Goal: Task Accomplishment & Management: Complete application form

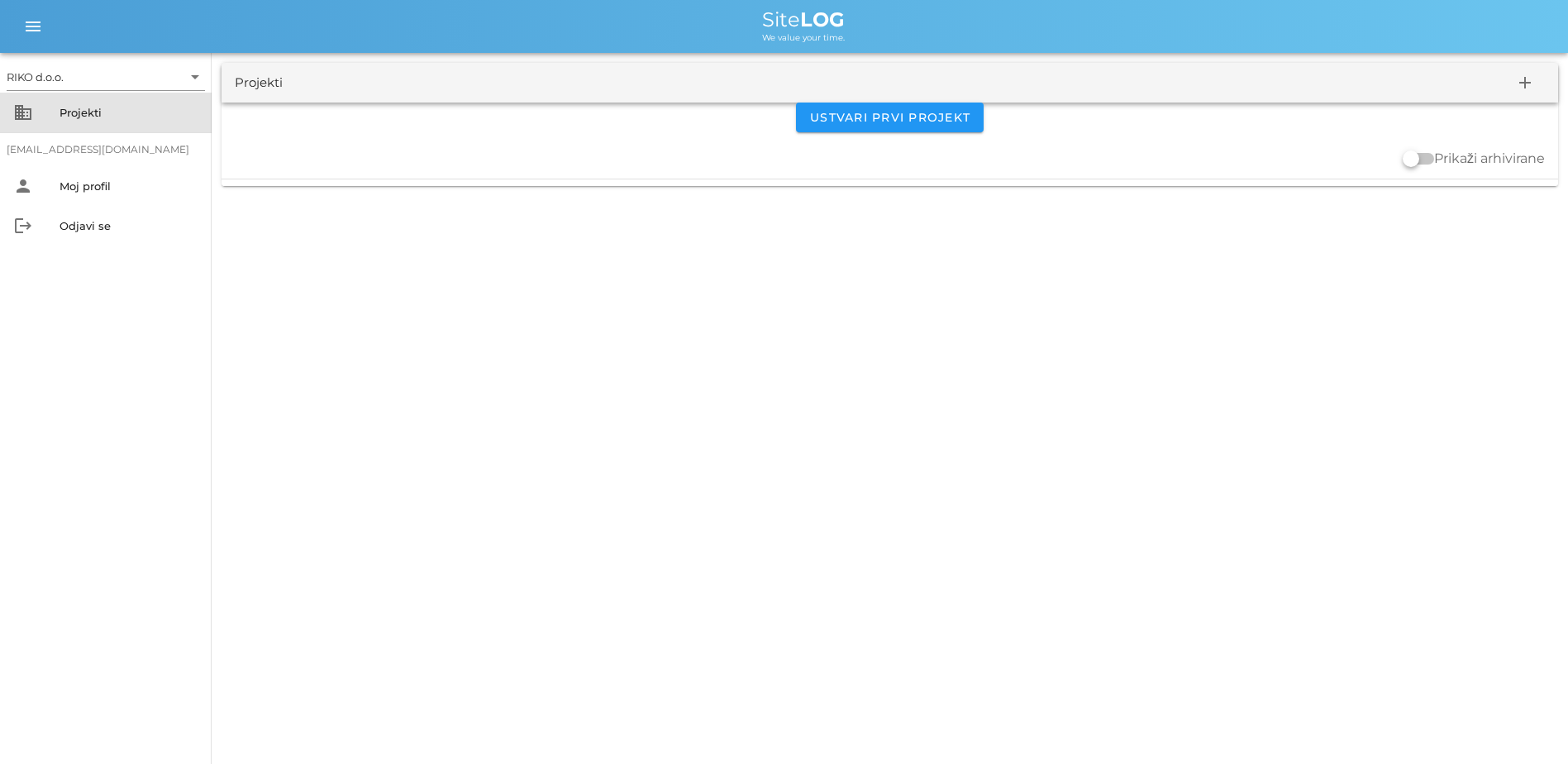
click at [67, 93] on div "business Projekti" at bounding box center [106, 112] width 212 height 40
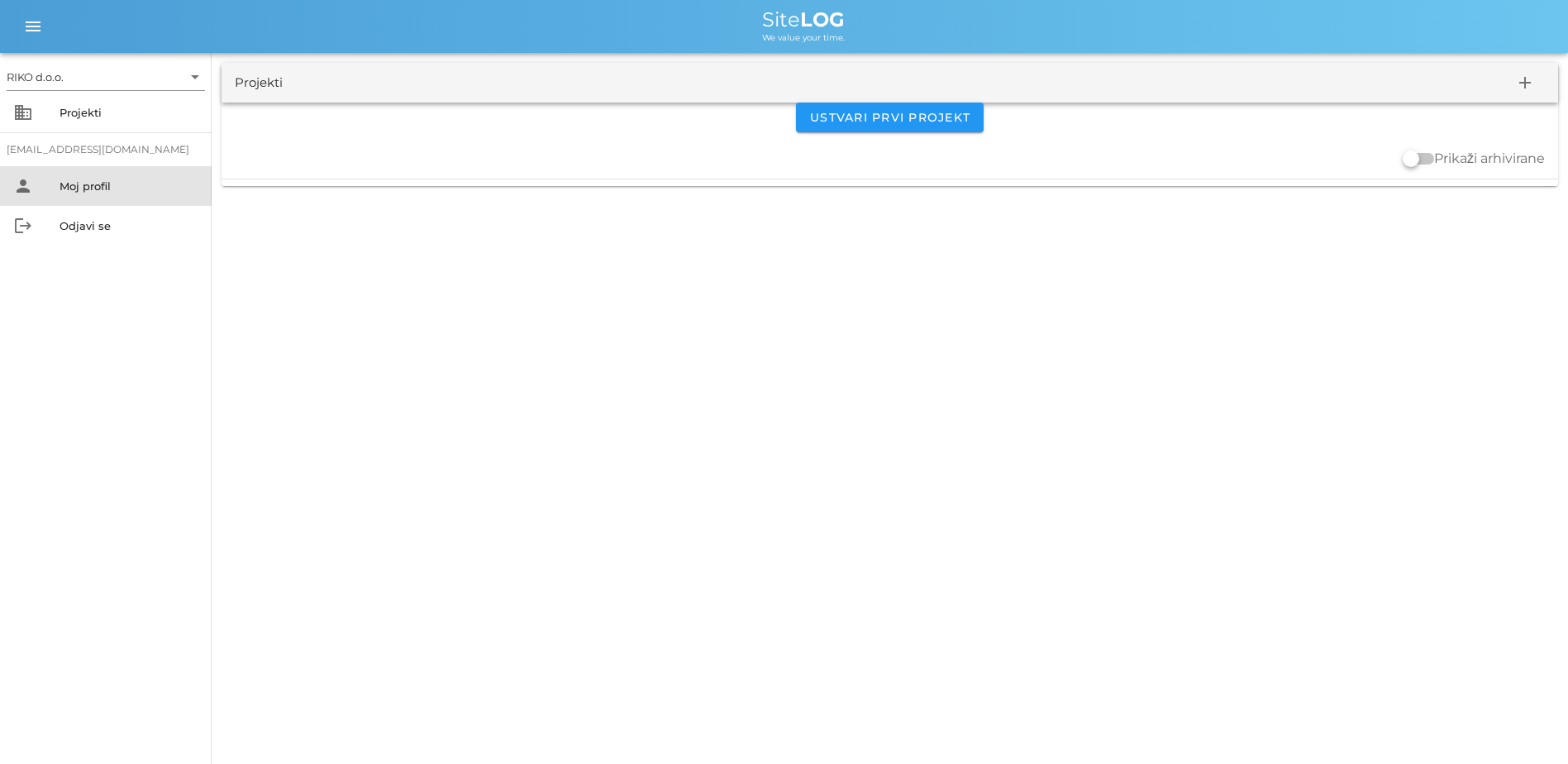
click at [105, 200] on div "person Moj profil" at bounding box center [106, 186] width 212 height 40
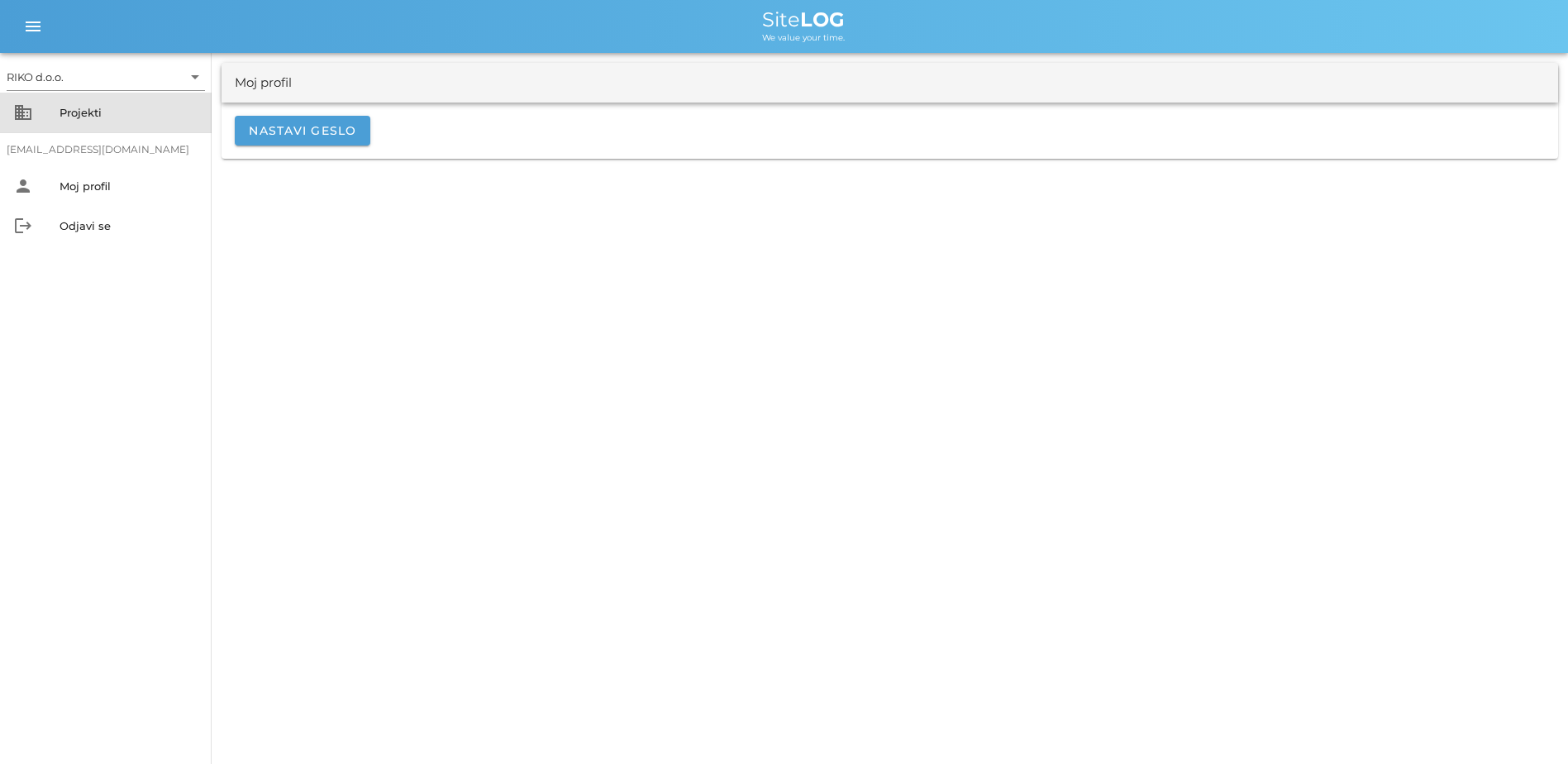
click at [97, 111] on div "Projekti" at bounding box center [129, 112] width 139 height 13
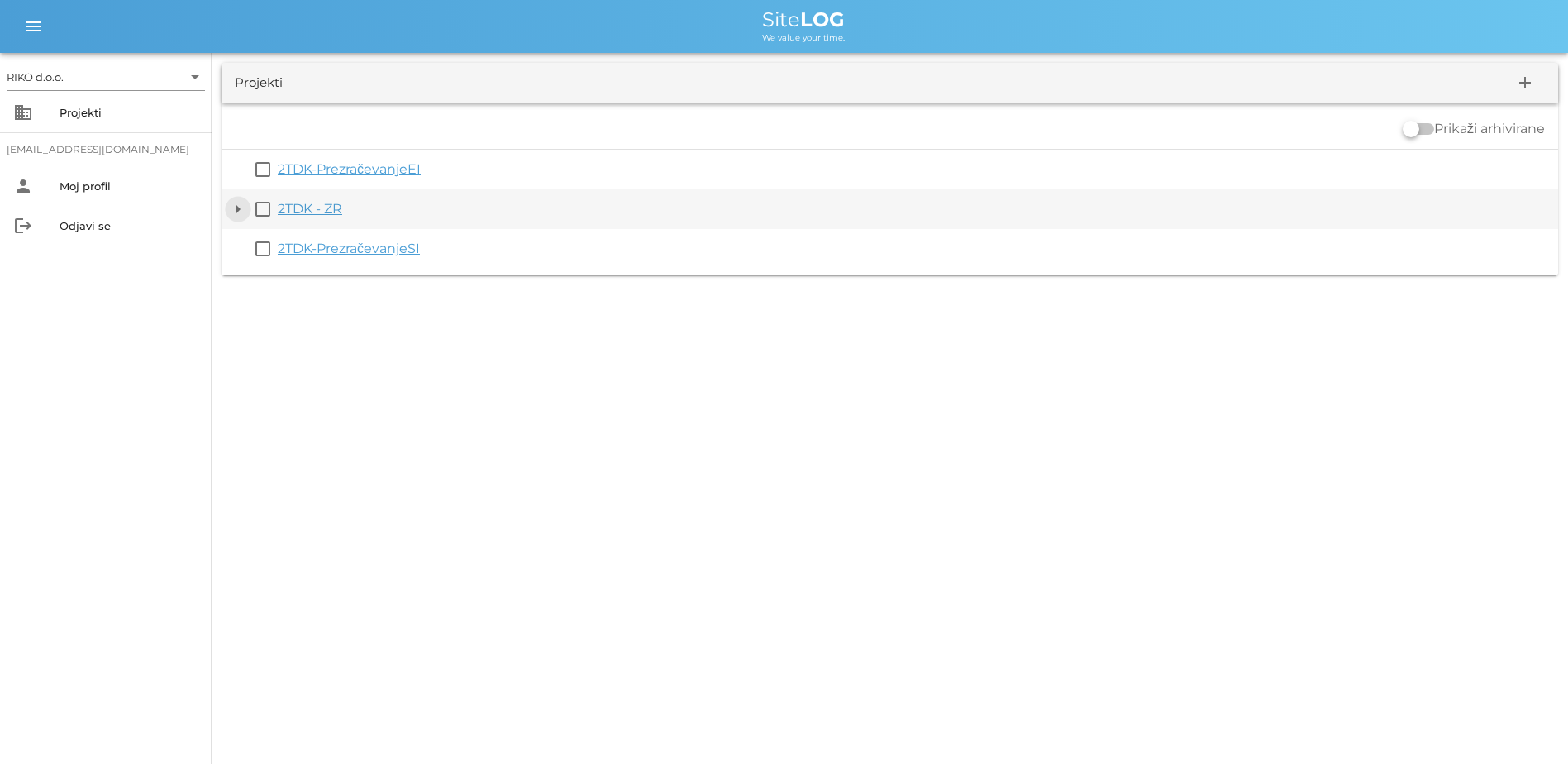
click at [236, 205] on button "arrow_drop_down" at bounding box center [238, 209] width 20 height 20
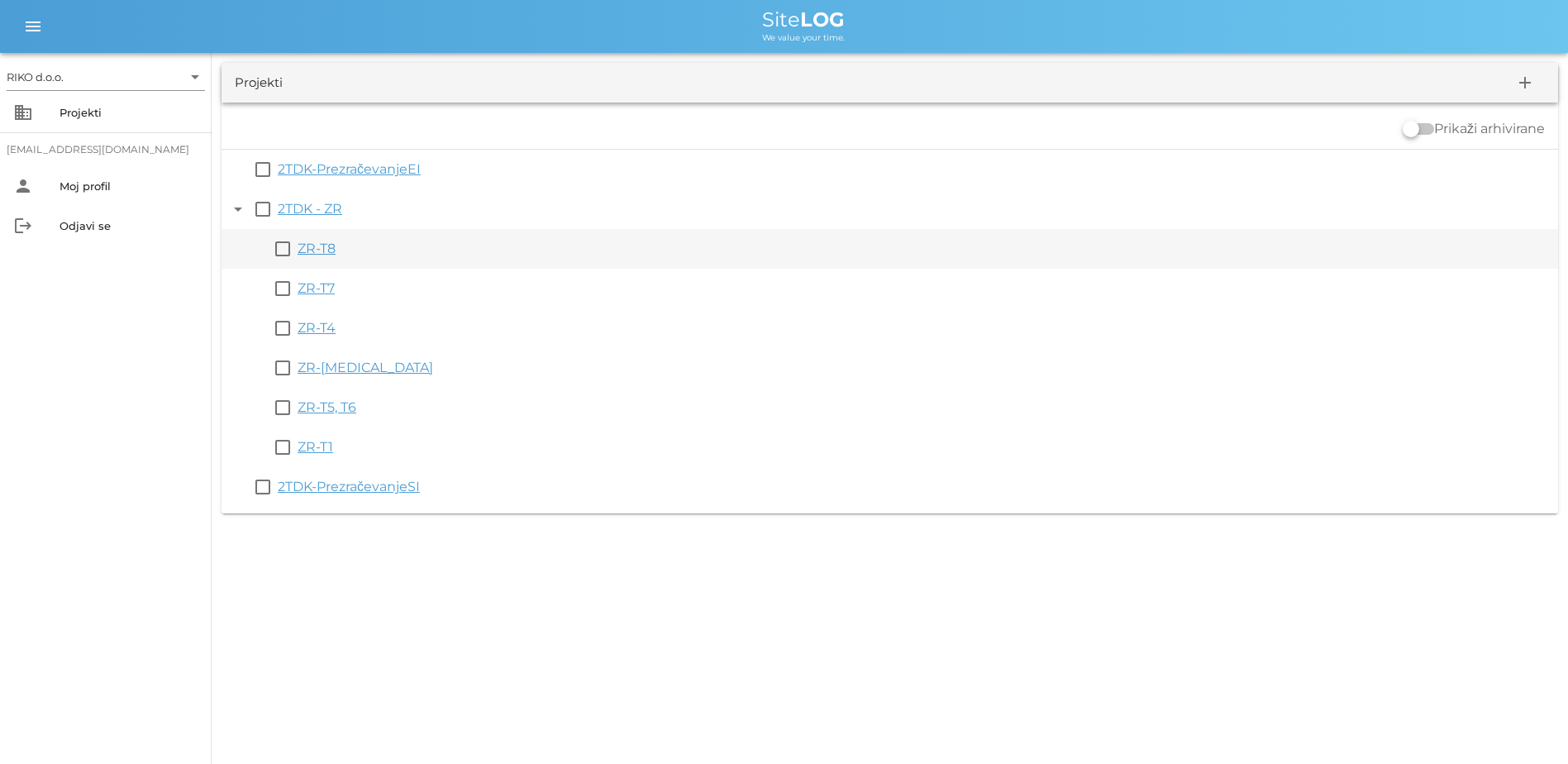
click at [327, 250] on link "ZR-T8" at bounding box center [317, 249] width 38 height 16
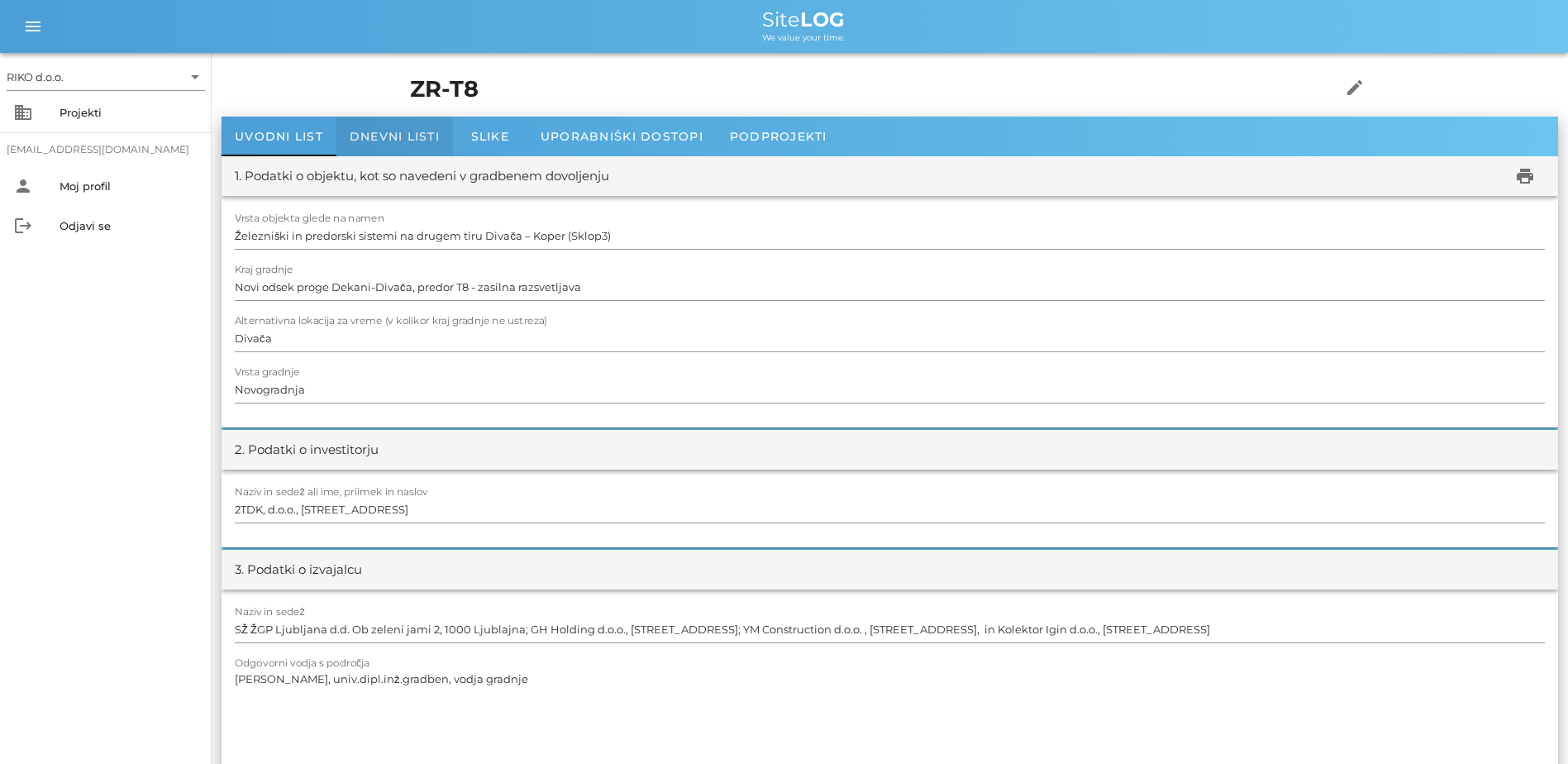
click at [406, 133] on span "Dnevni listi" at bounding box center [395, 136] width 90 height 15
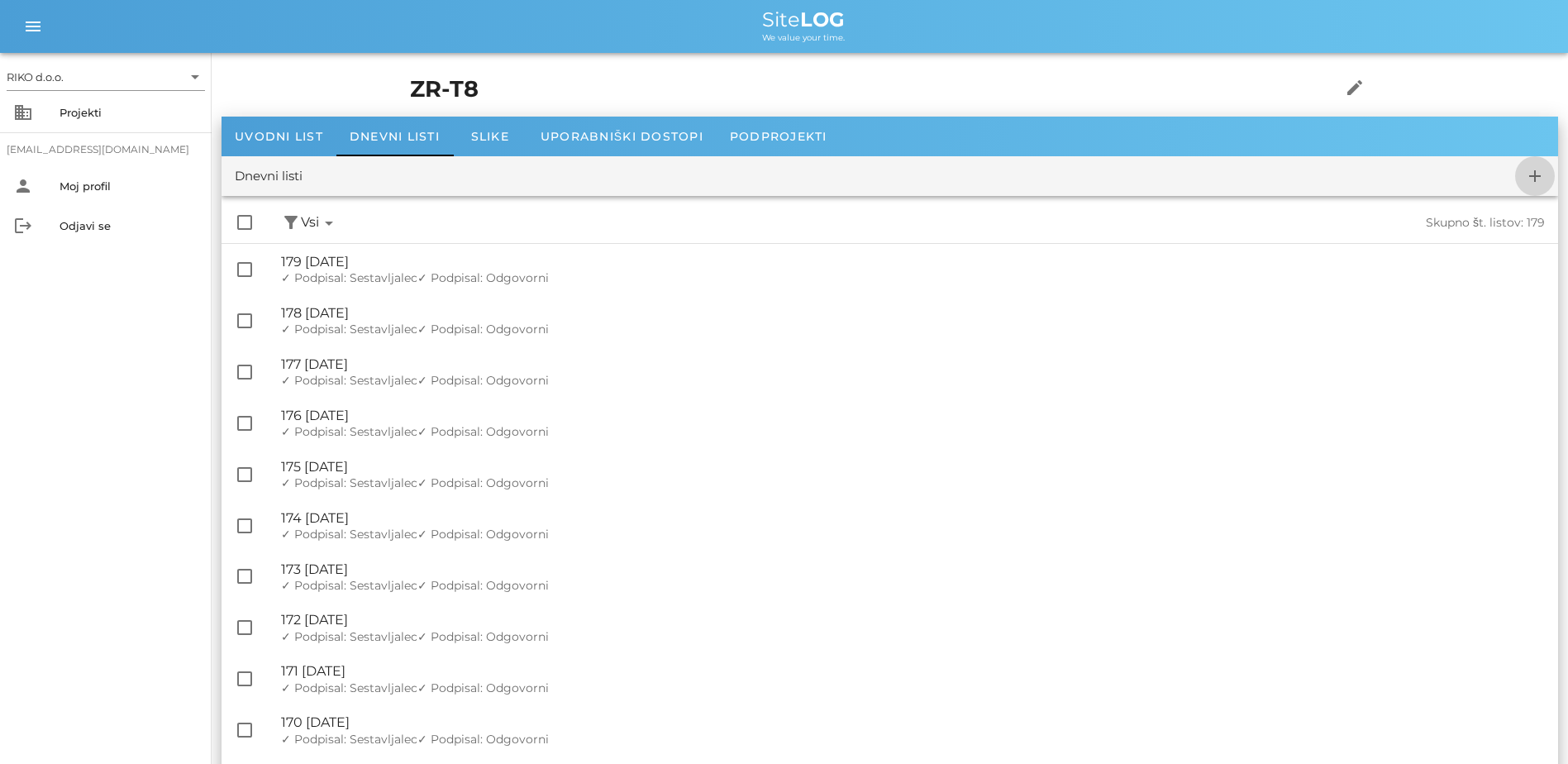
click at [867, 179] on icon "add" at bounding box center [1536, 176] width 20 height 20
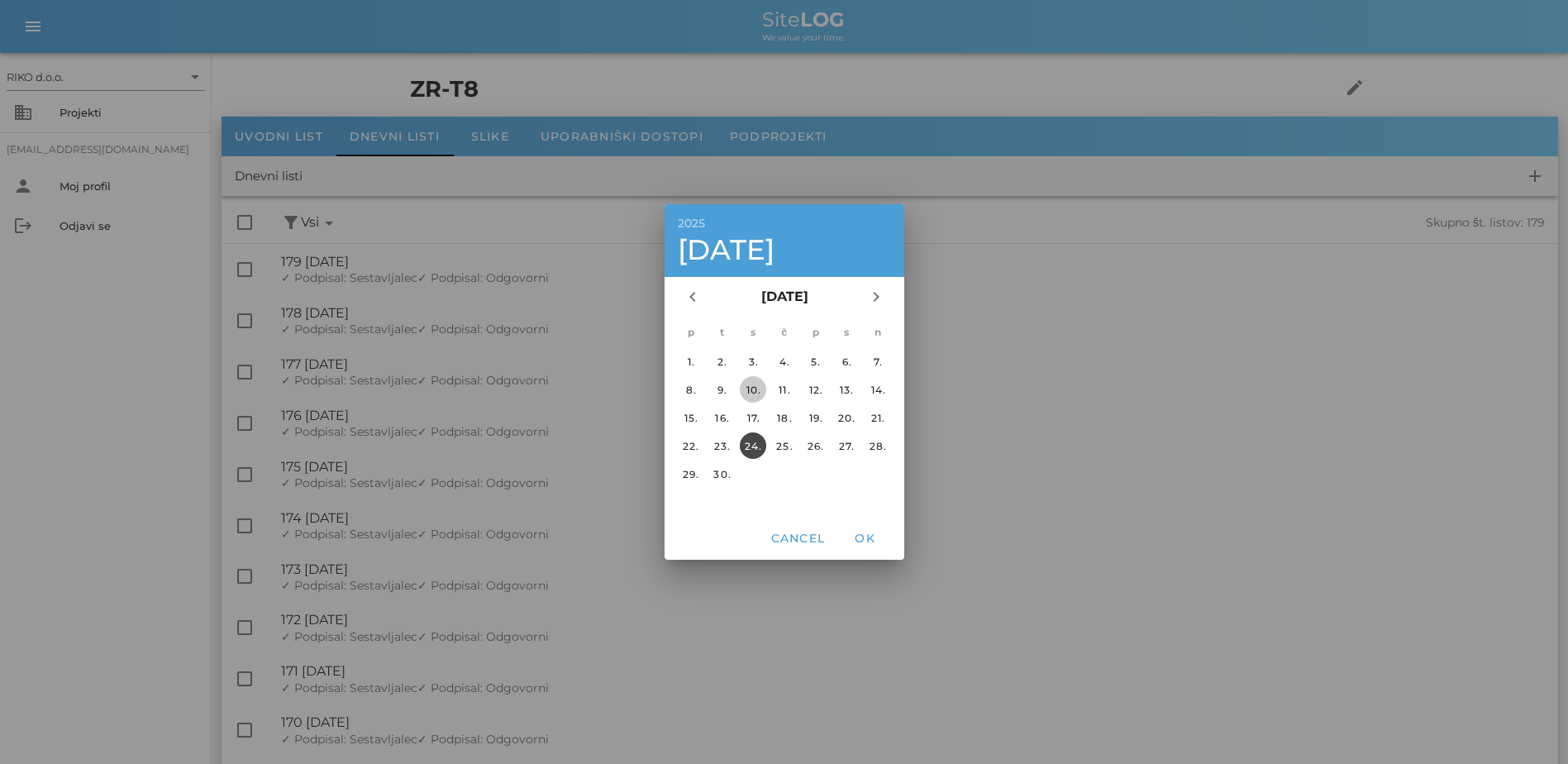
click at [753, 390] on div "10." at bounding box center [753, 390] width 27 height 12
click at [867, 534] on span "OK" at bounding box center [865, 539] width 40 height 15
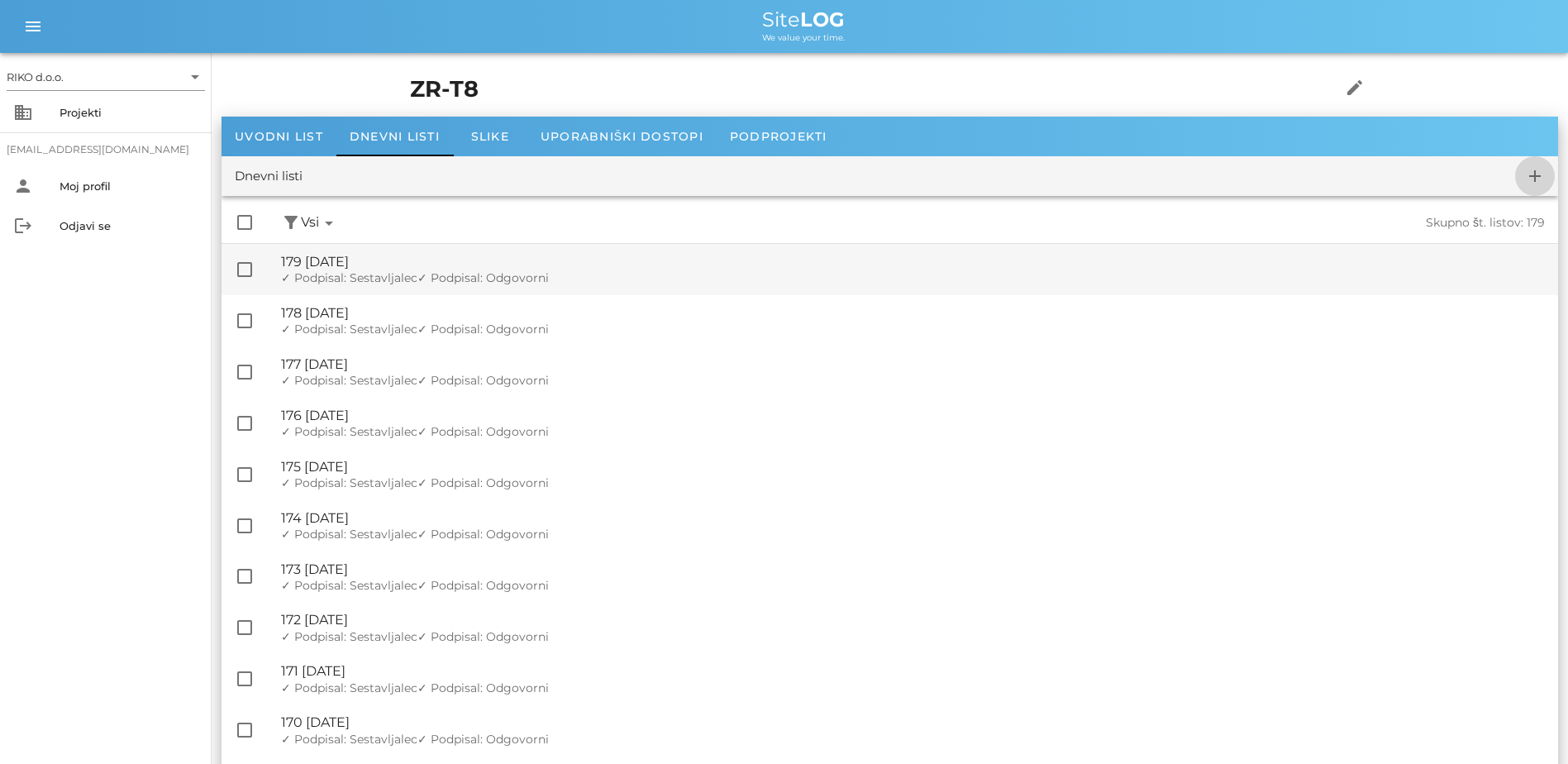
checkbox input "false"
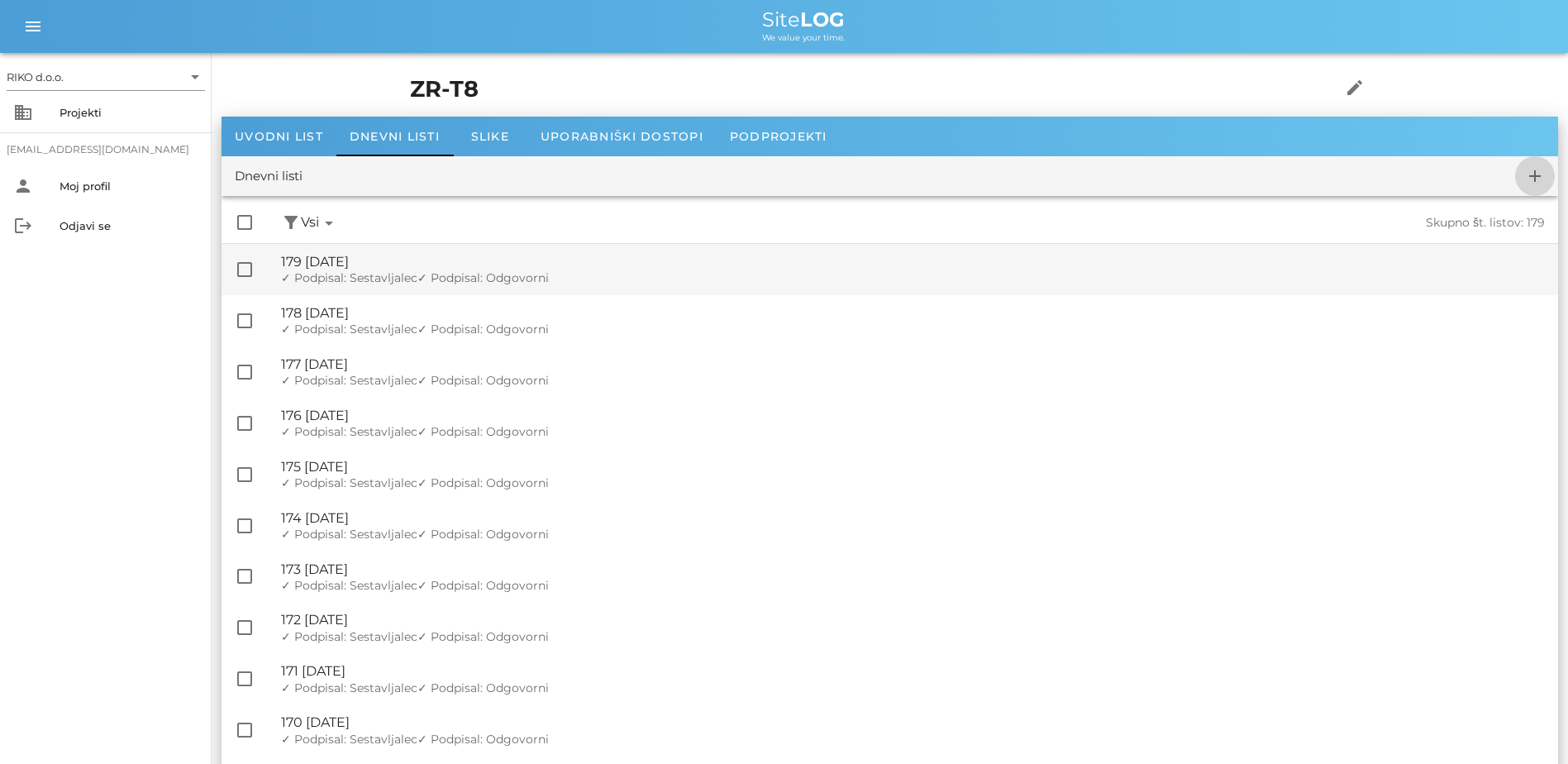
checkbox input "false"
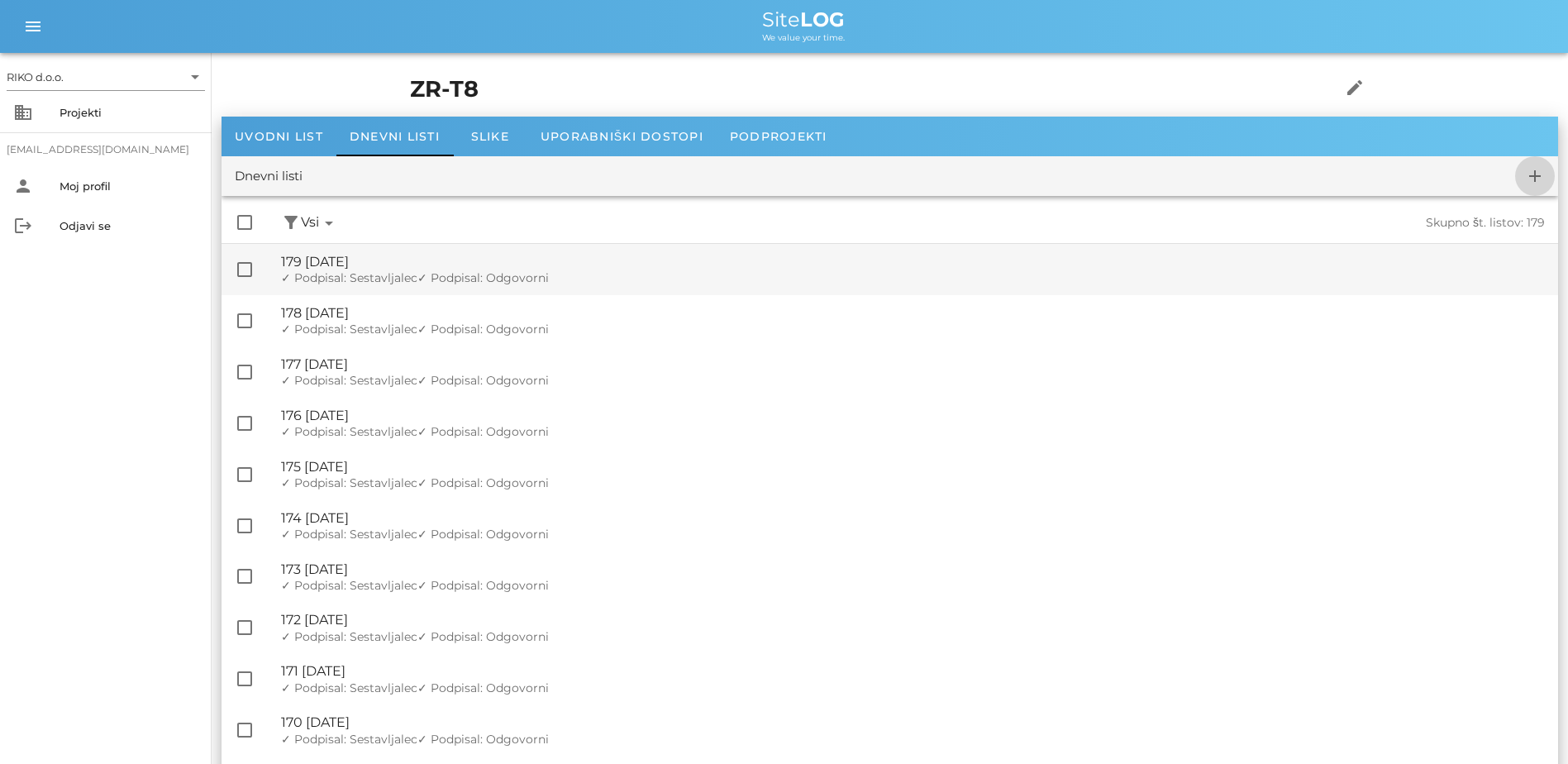
checkbox input "false"
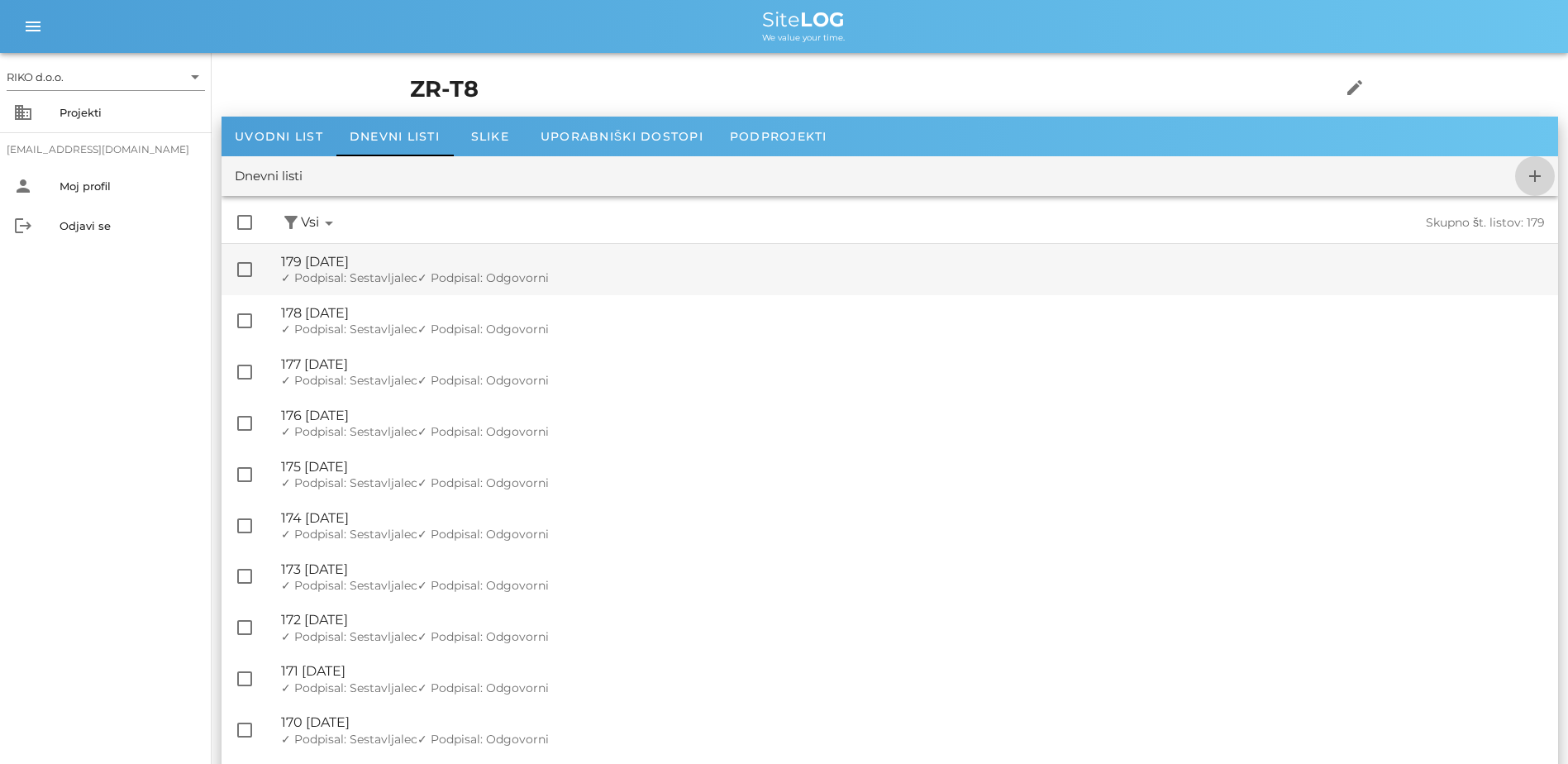
checkbox input "false"
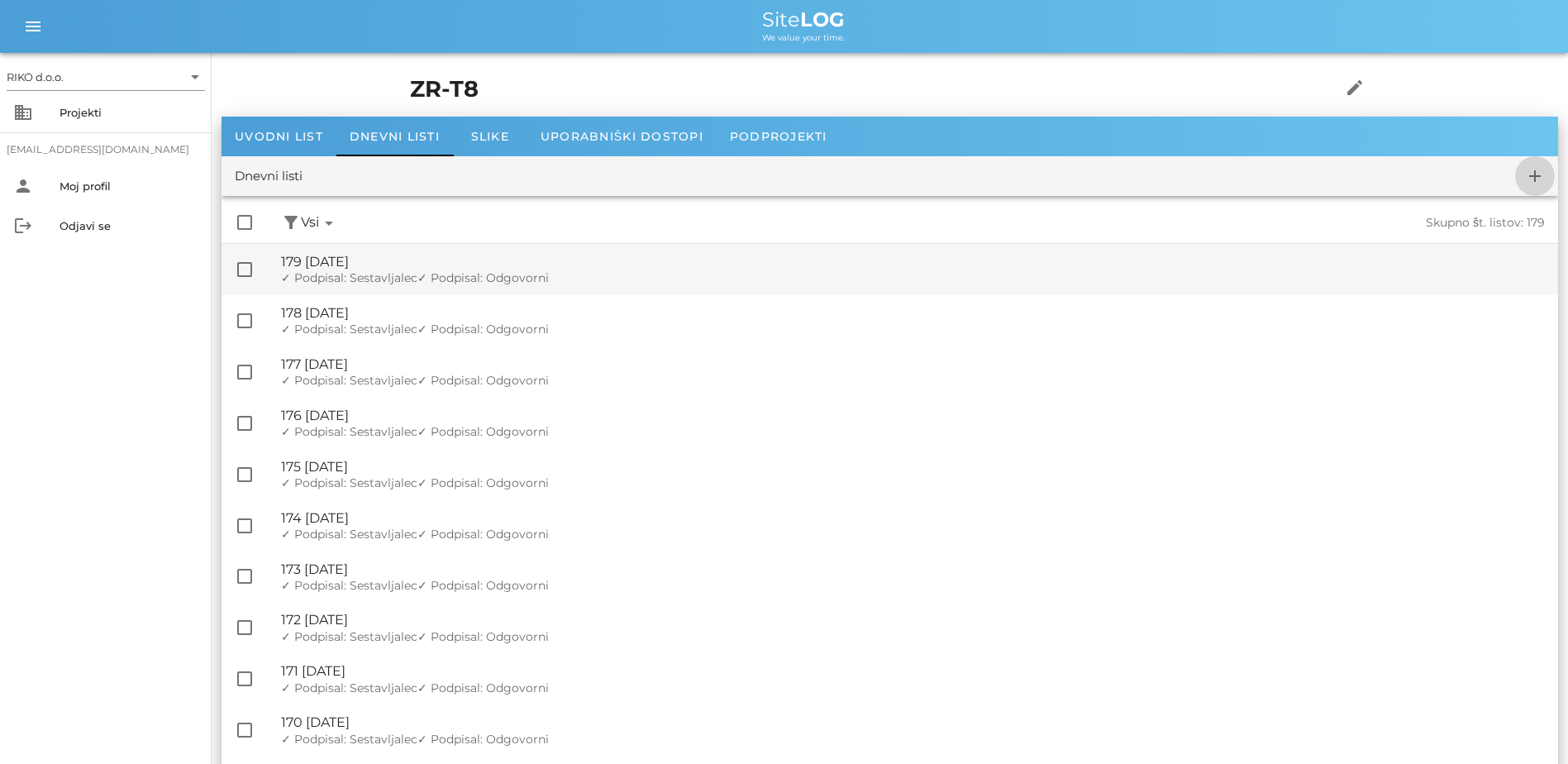
checkbox input "false"
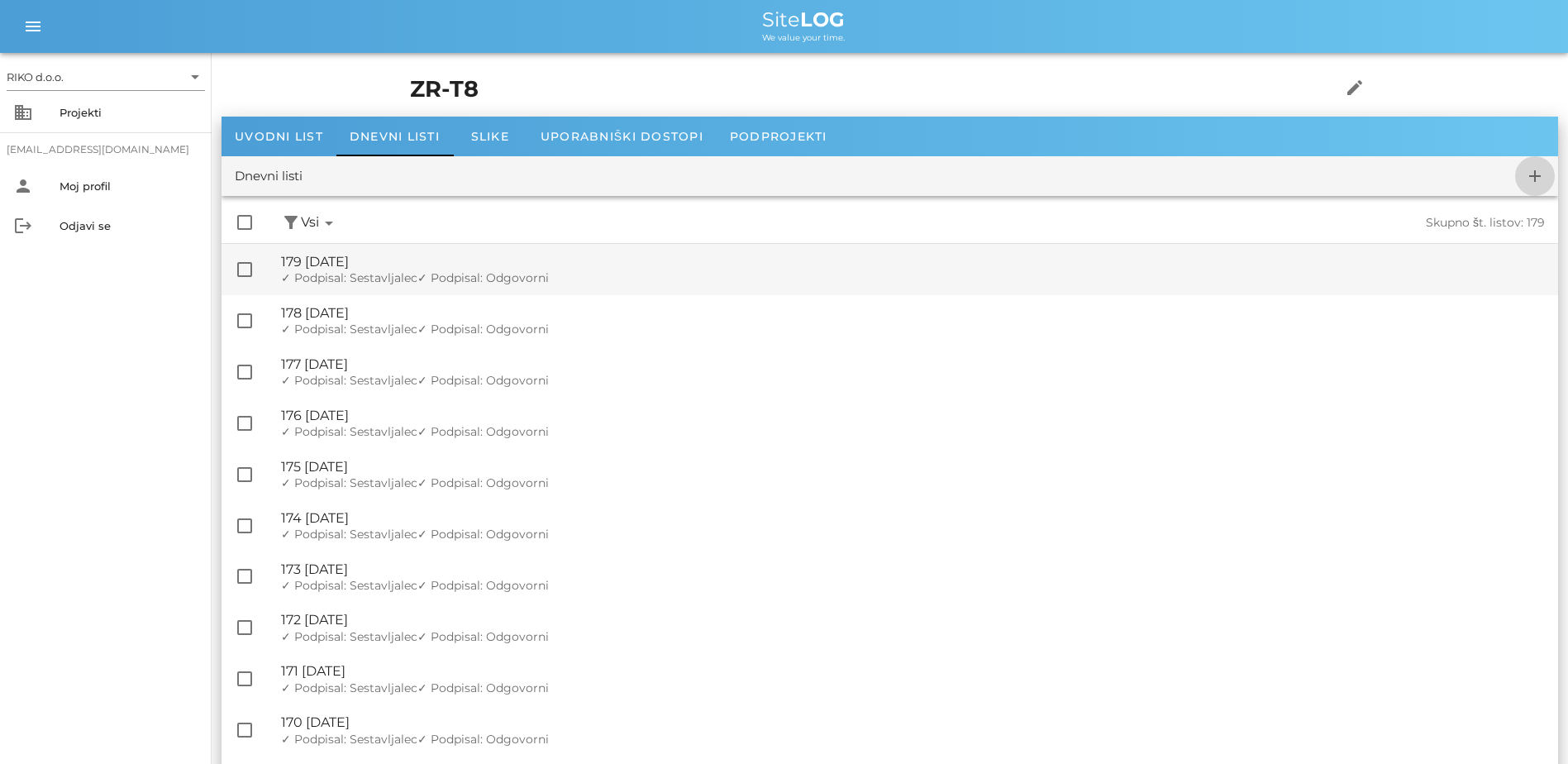
checkbox input "false"
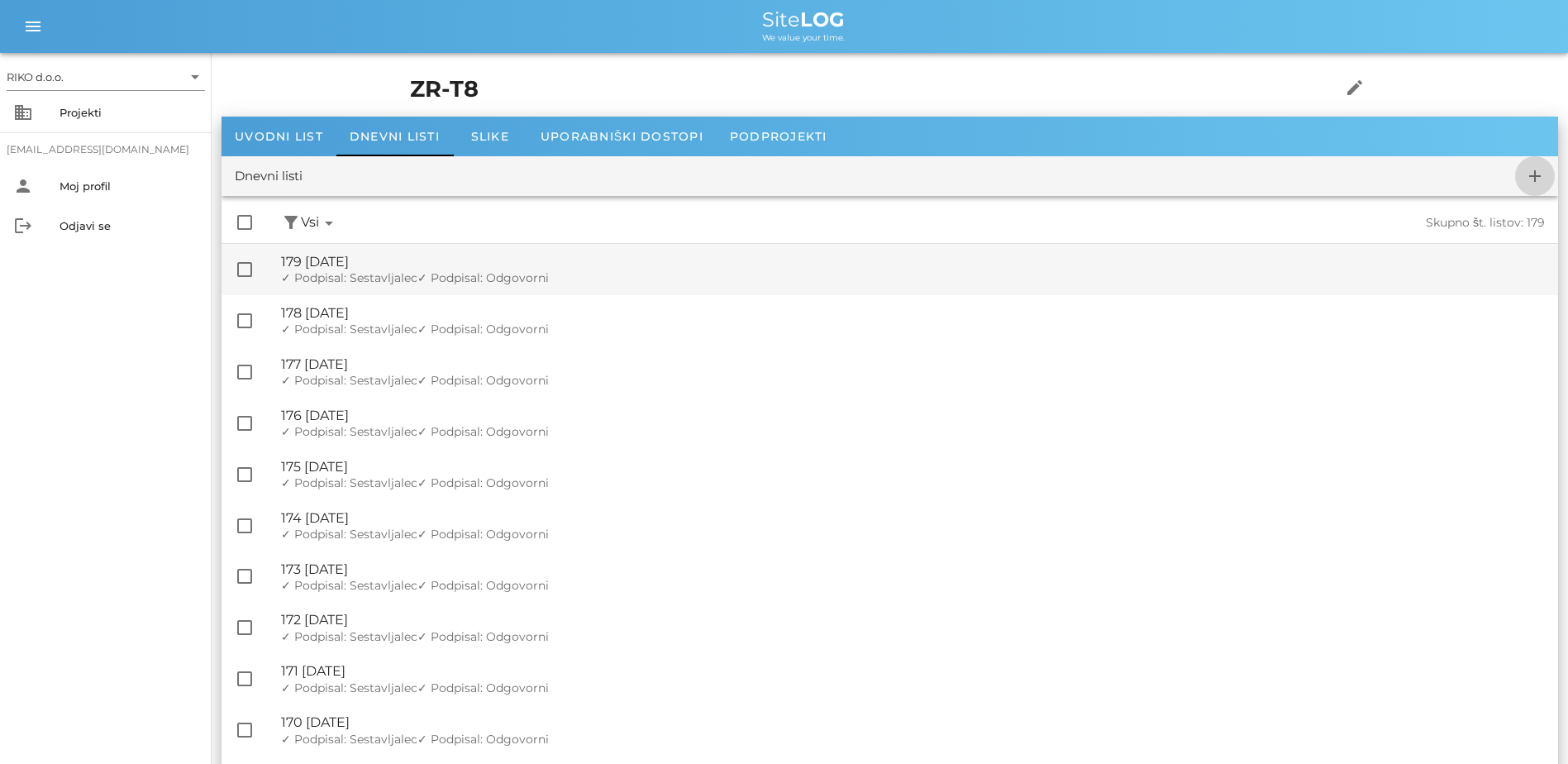
checkbox input "false"
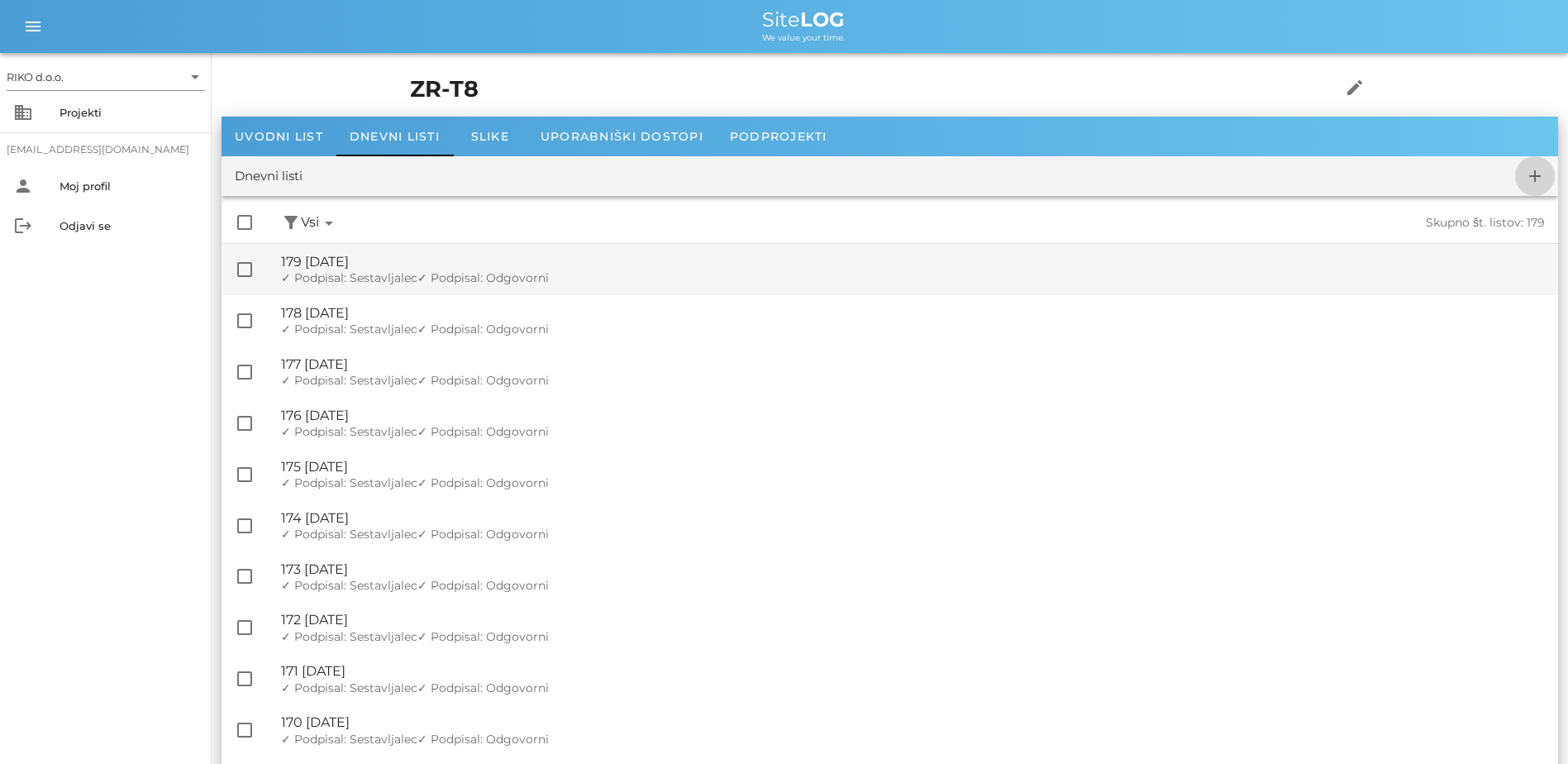
checkbox input "false"
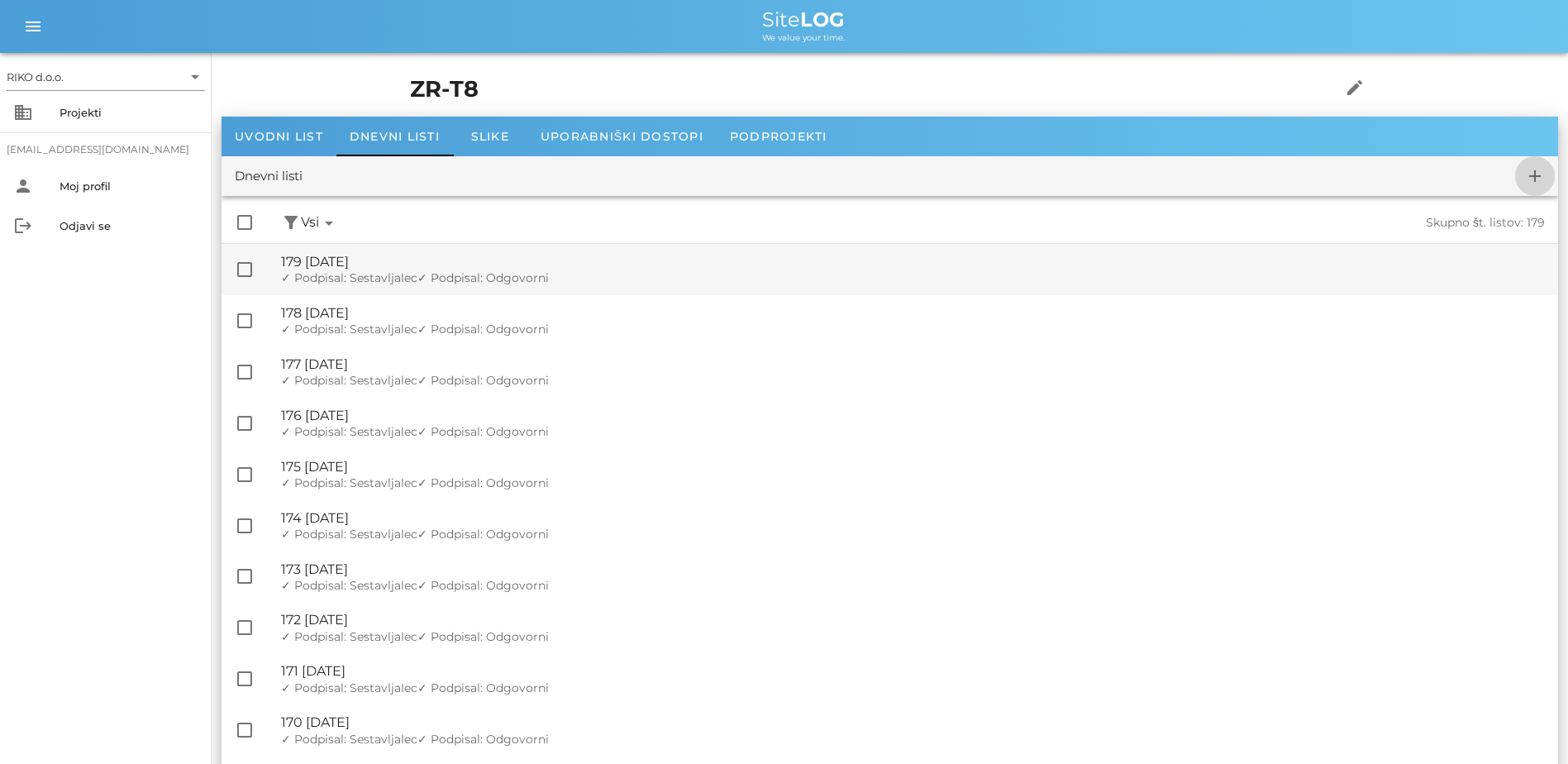
checkbox input "false"
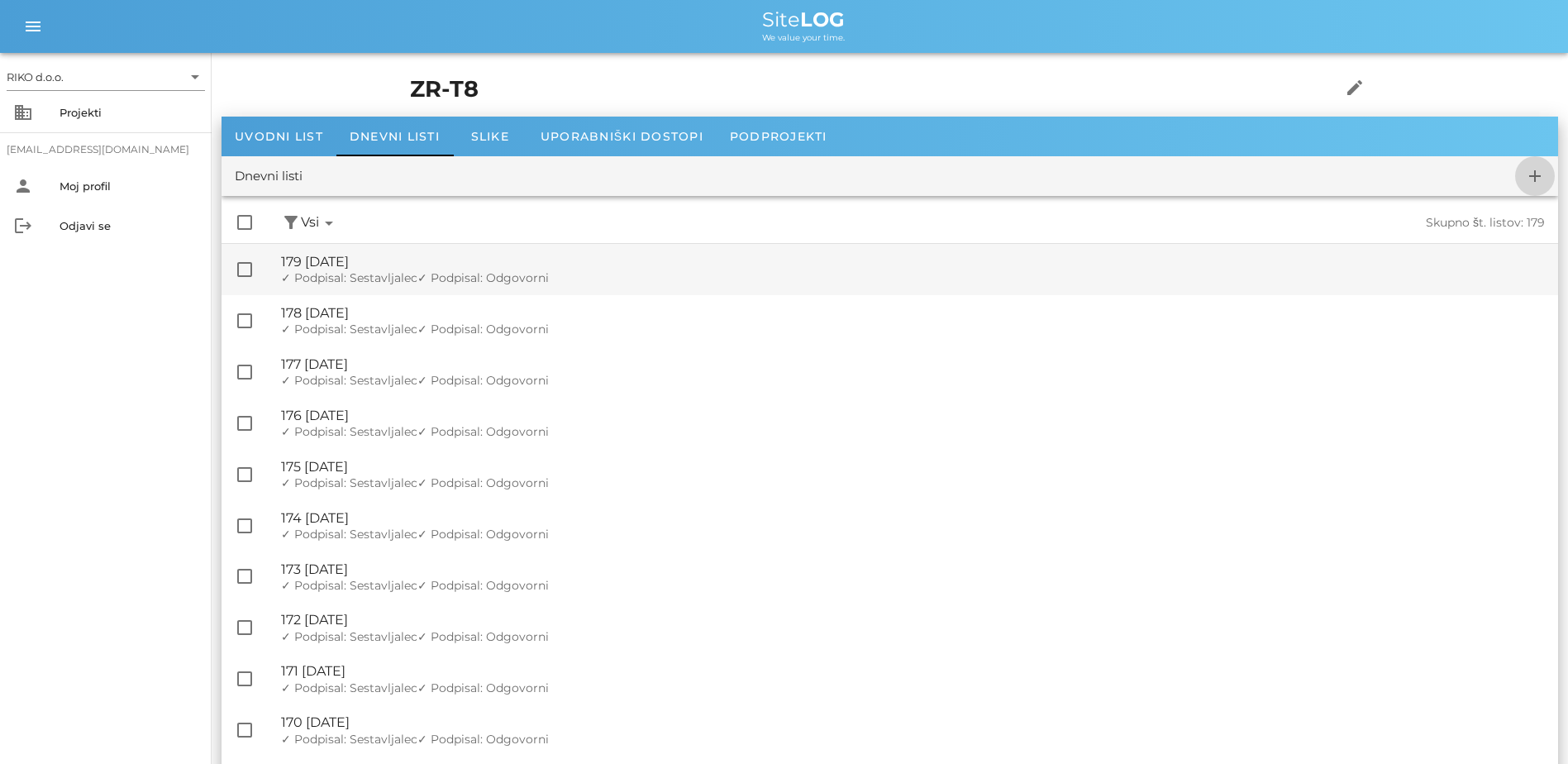
checkbox input "false"
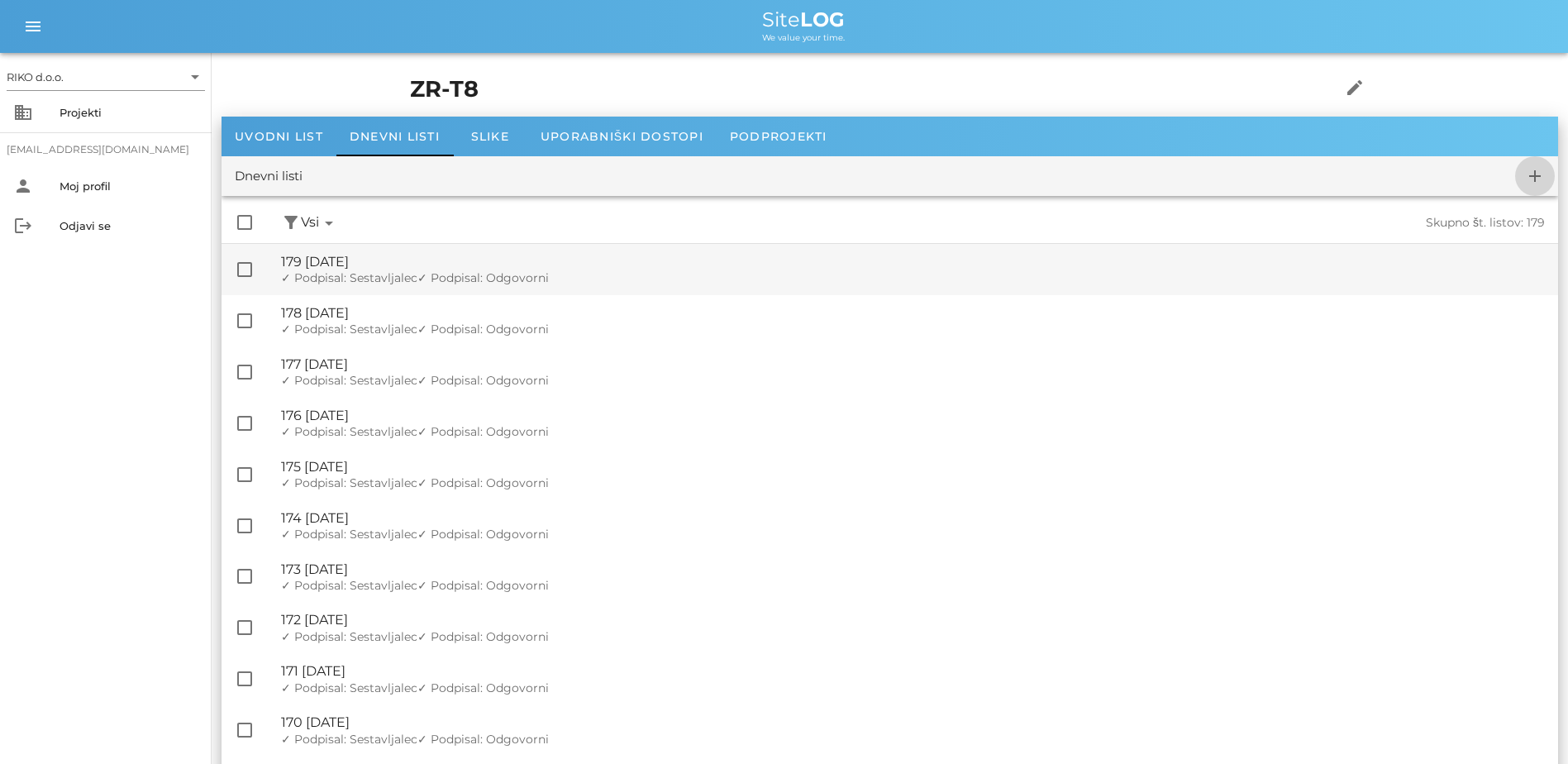
checkbox input "false"
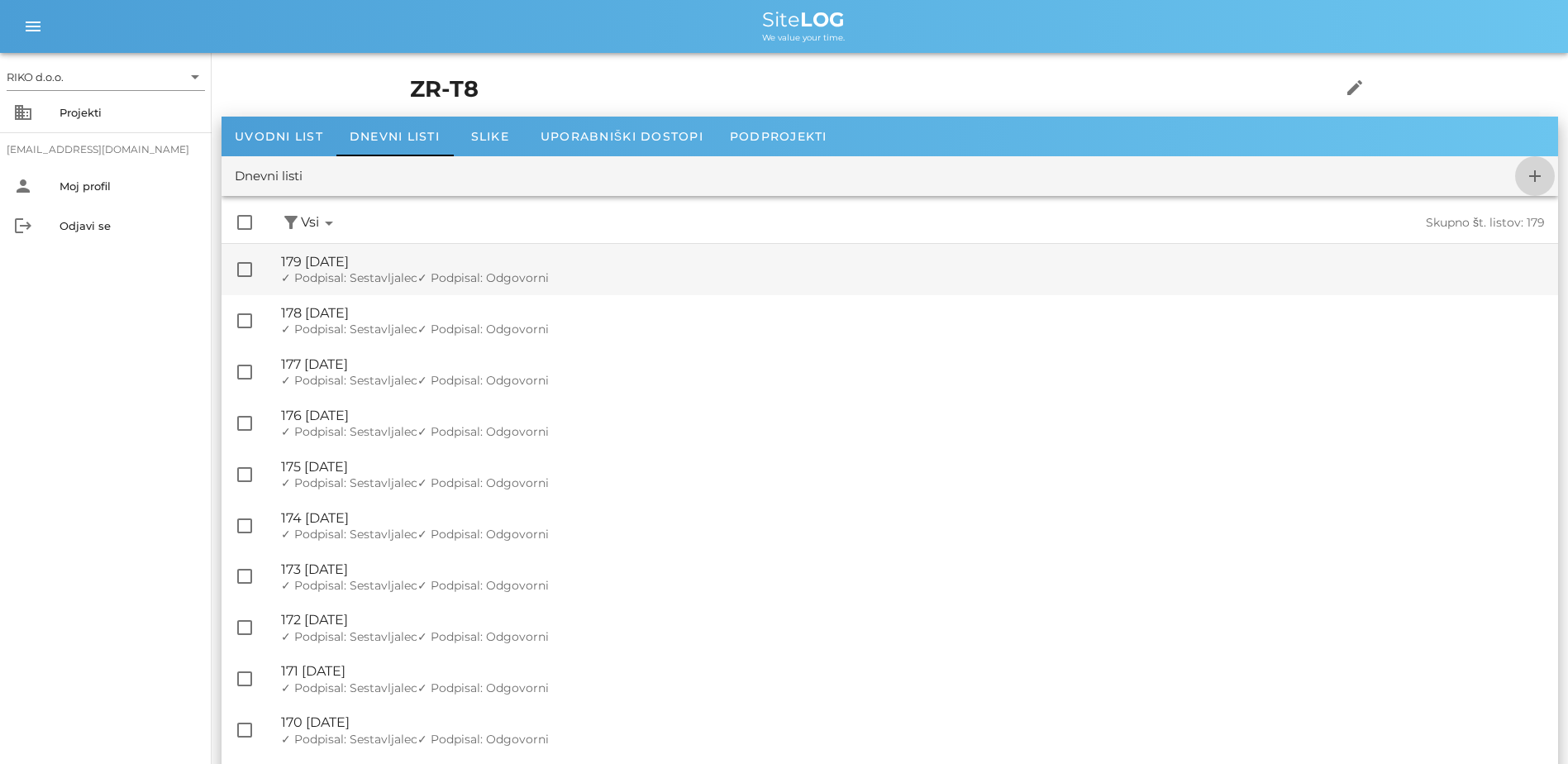
checkbox input "false"
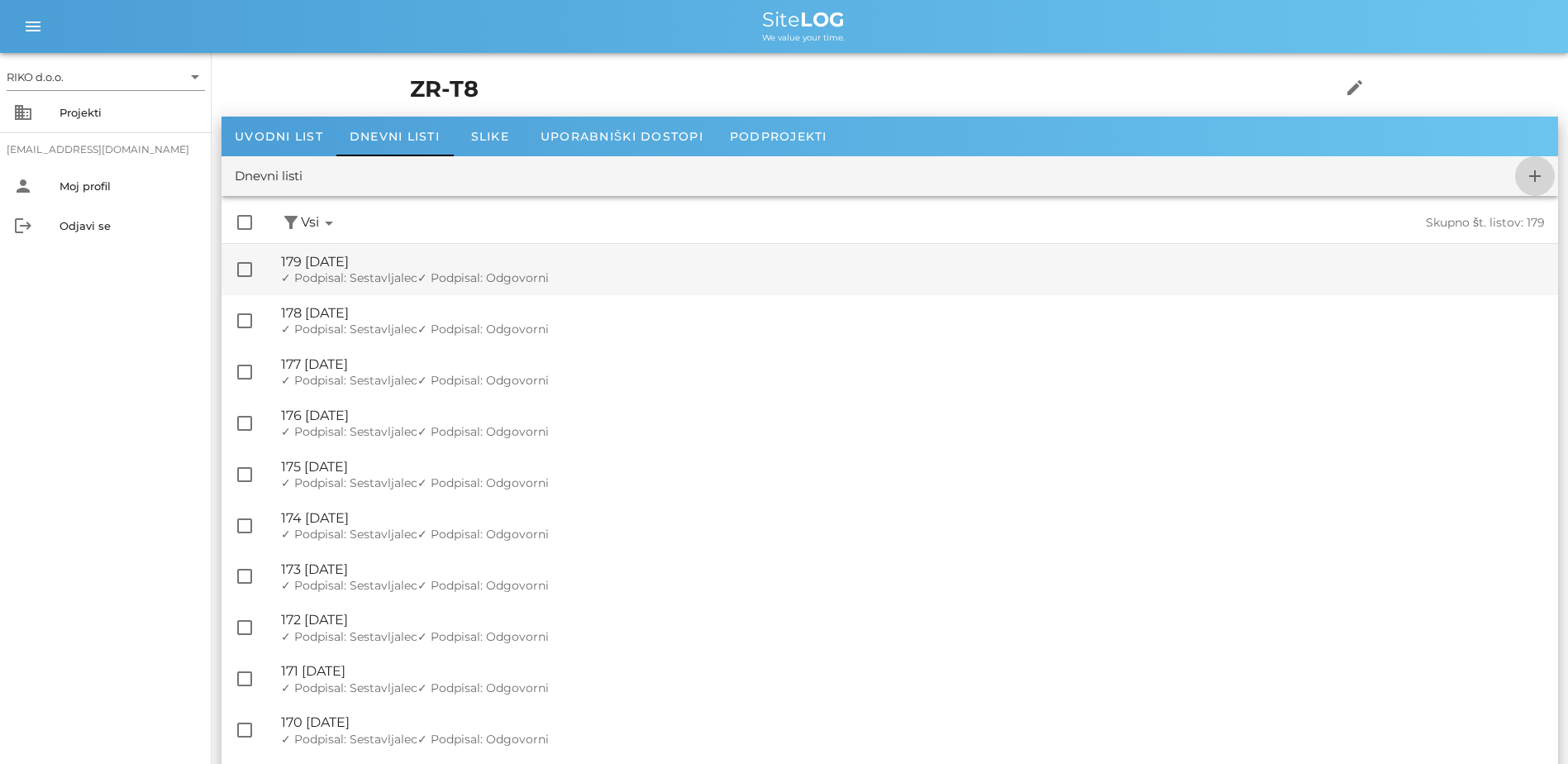
checkbox input "false"
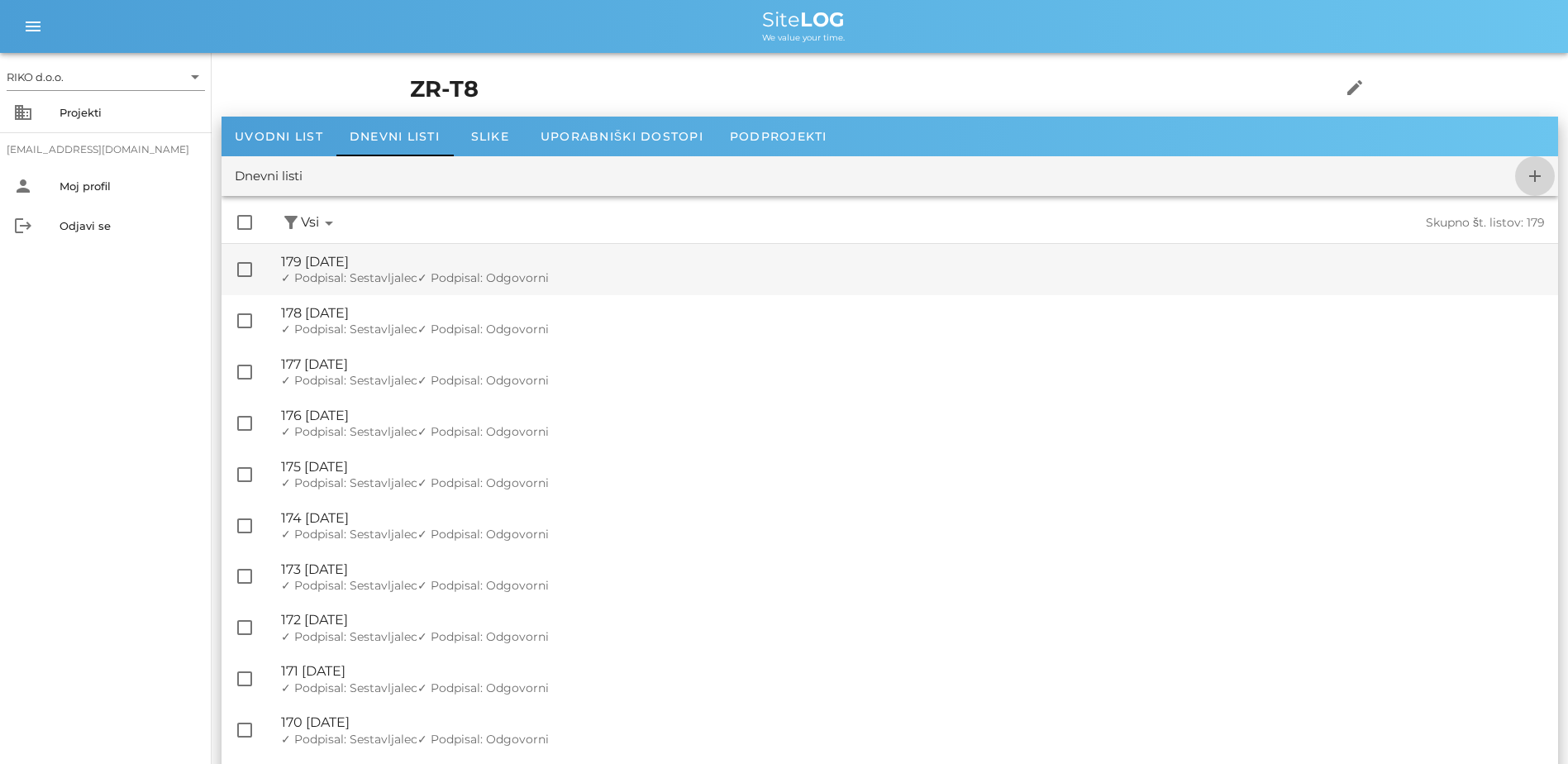
checkbox input "false"
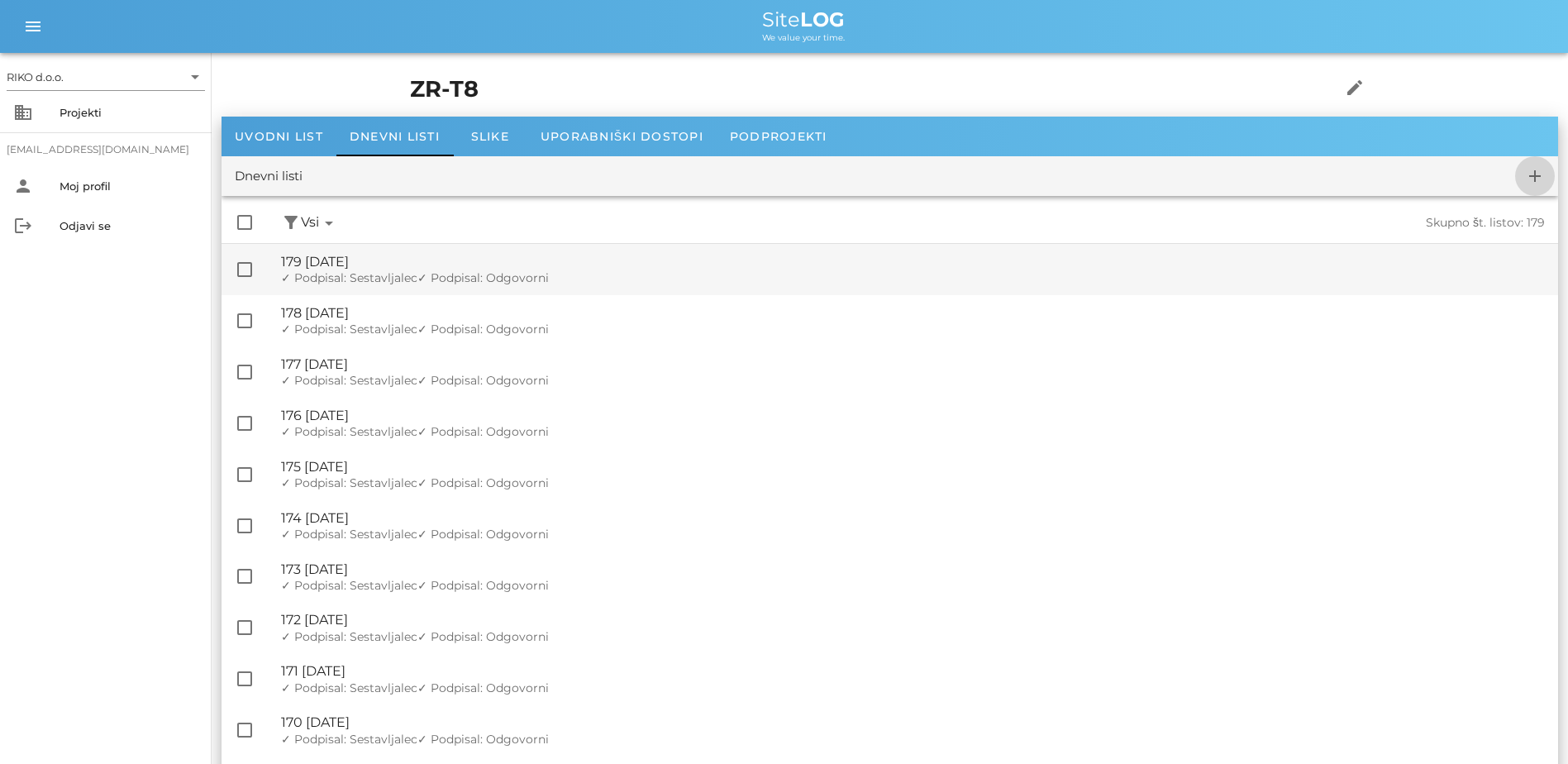
checkbox input "false"
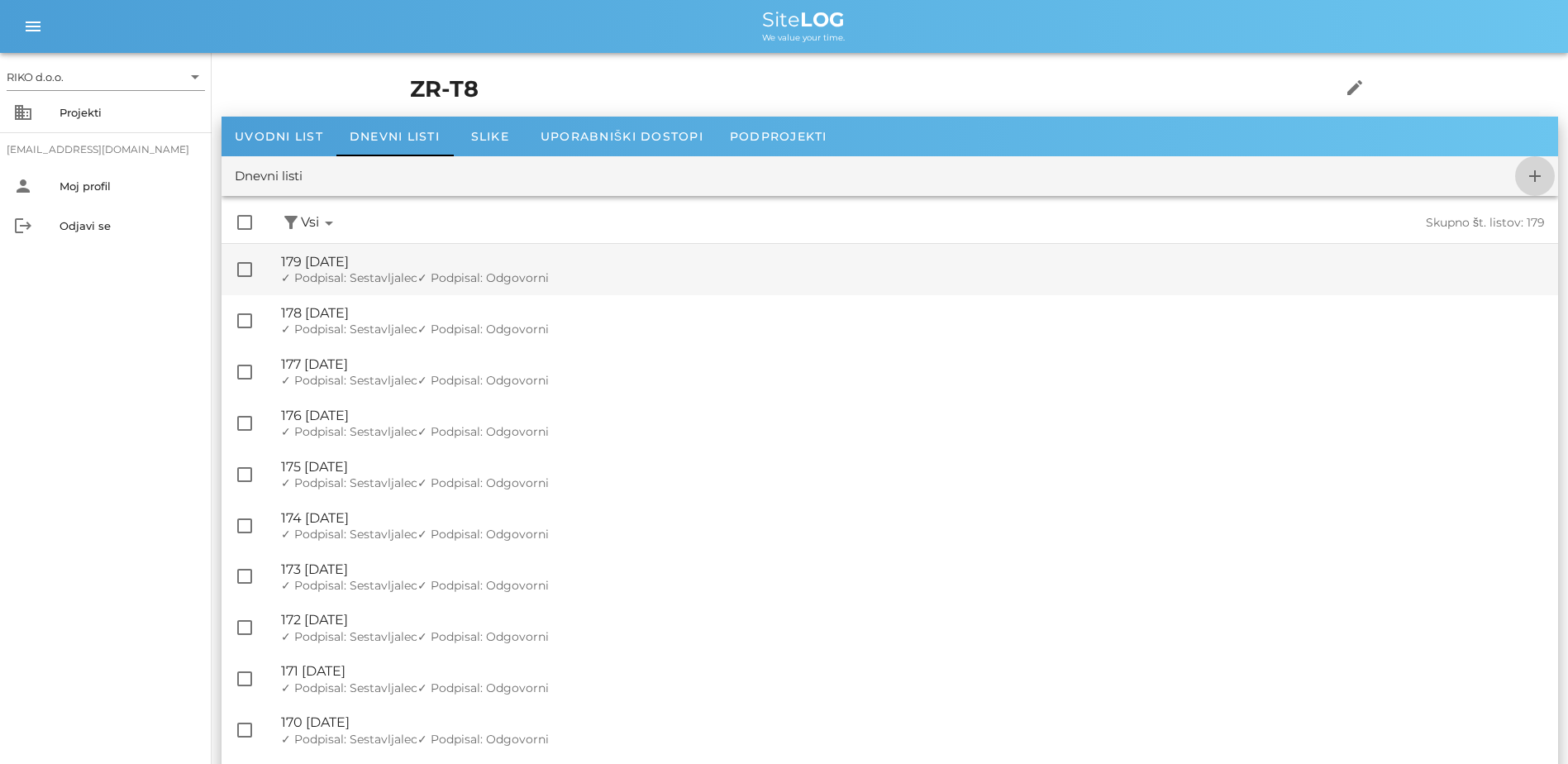
checkbox input "false"
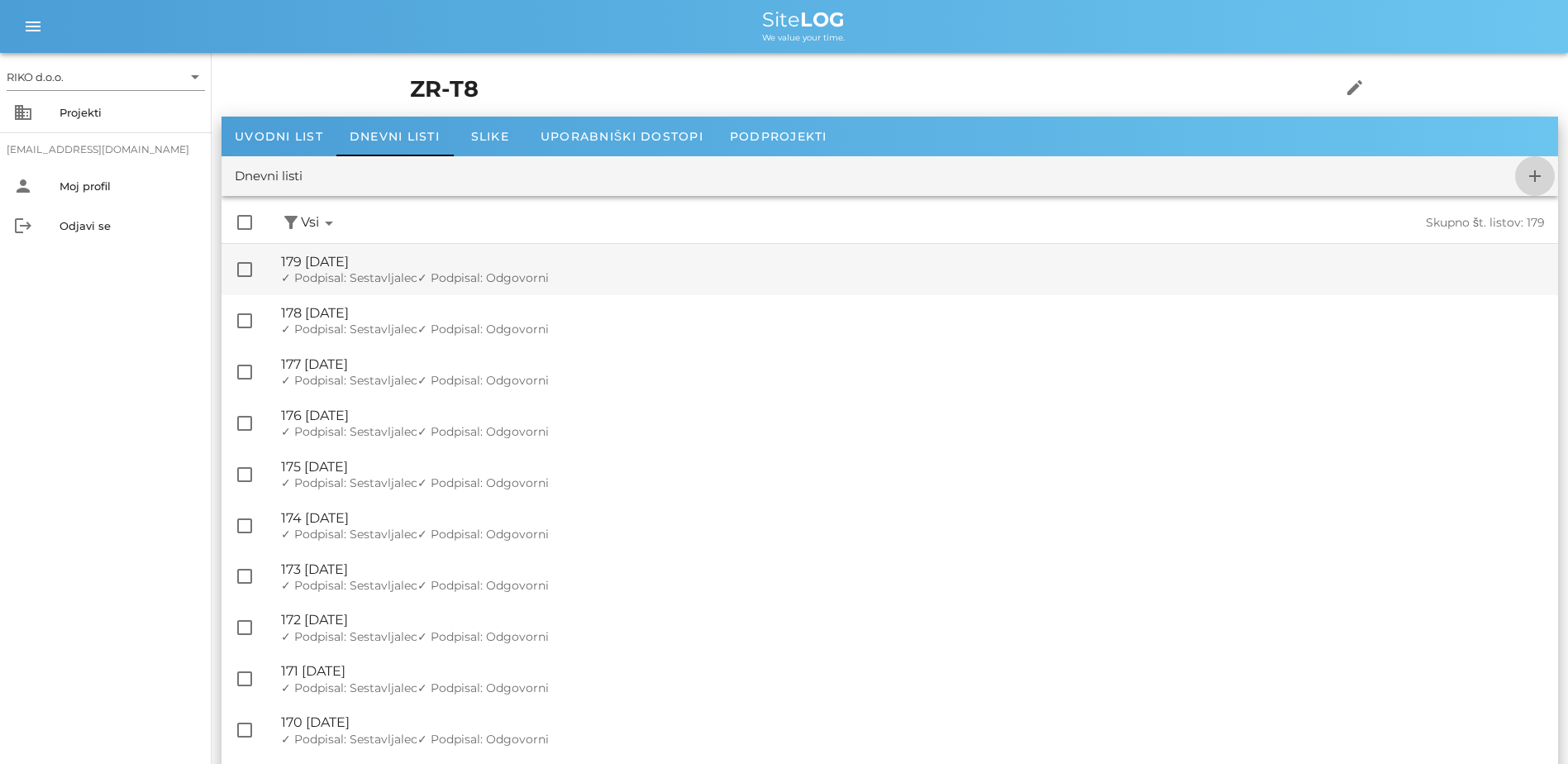
checkbox input "false"
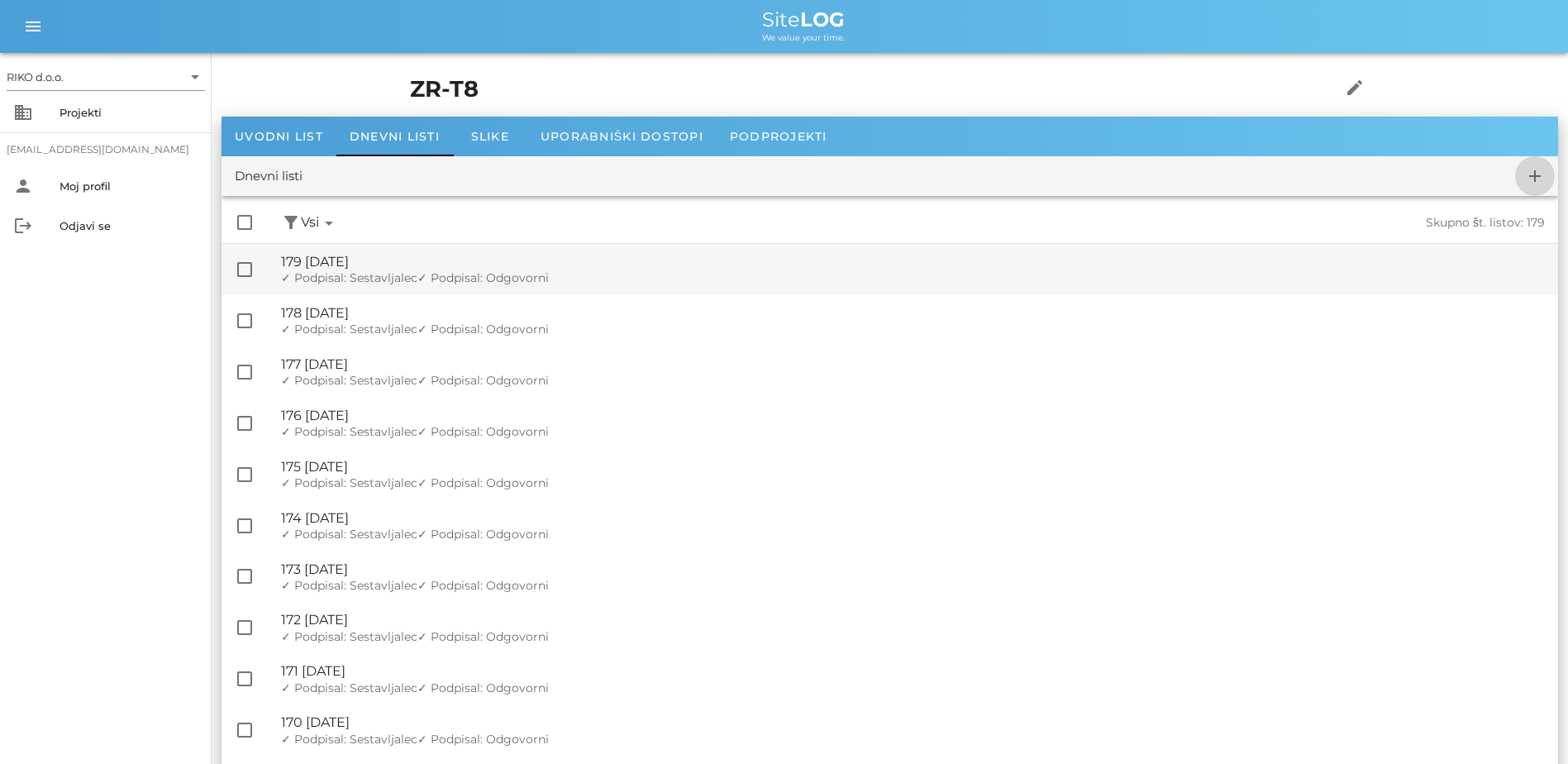
checkbox input "false"
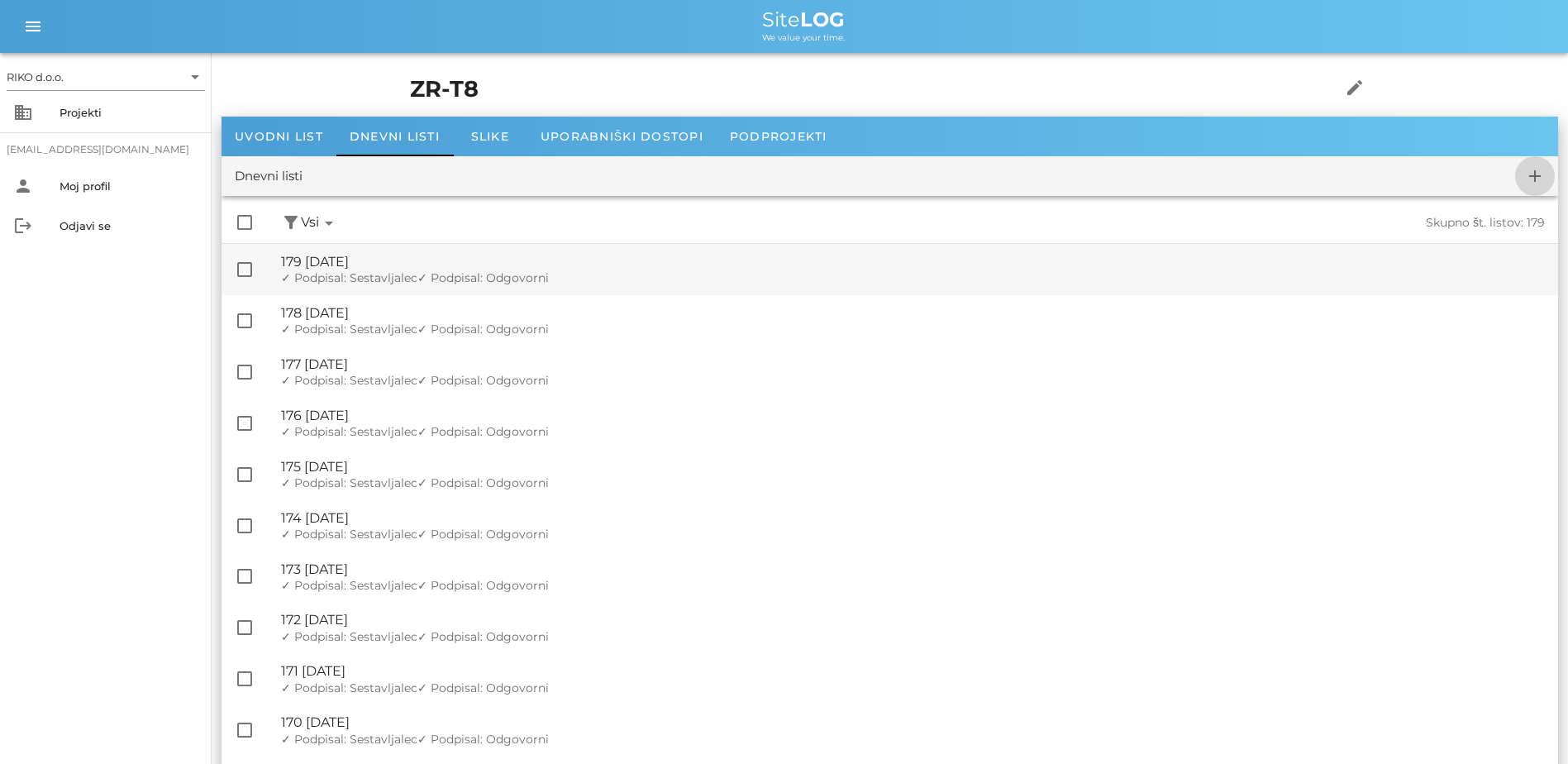
checkbox input "false"
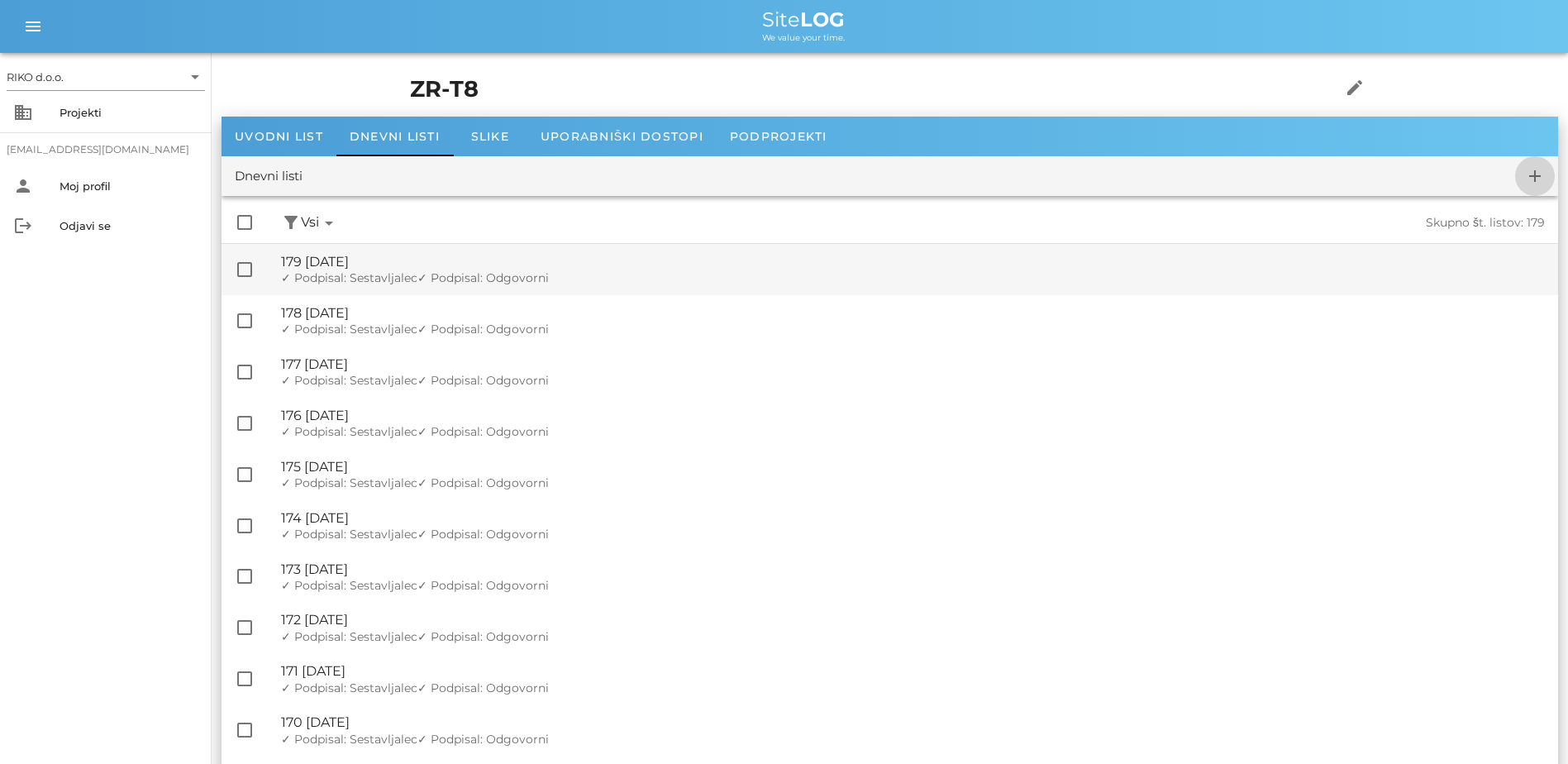
checkbox input "false"
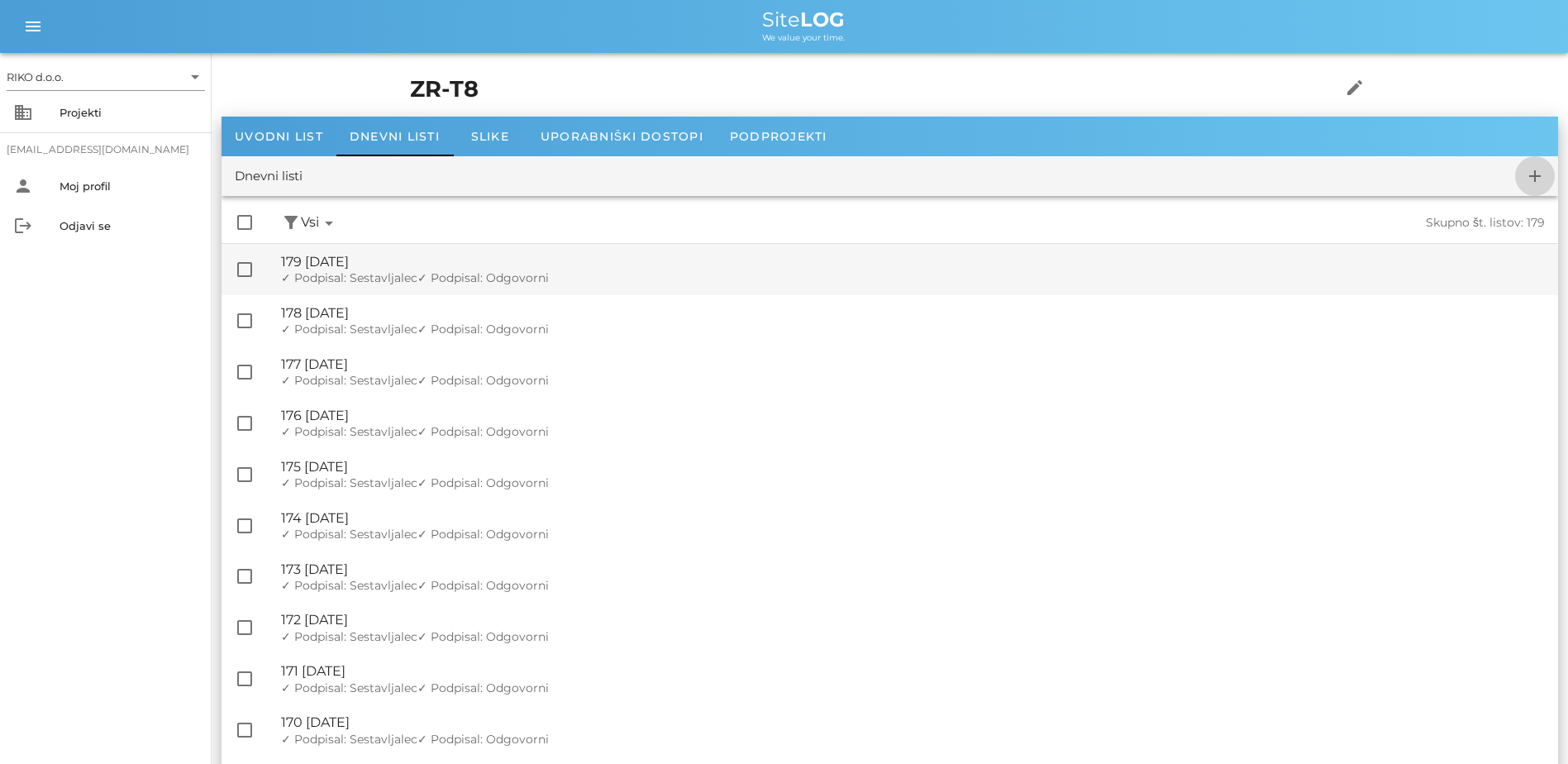
checkbox input "false"
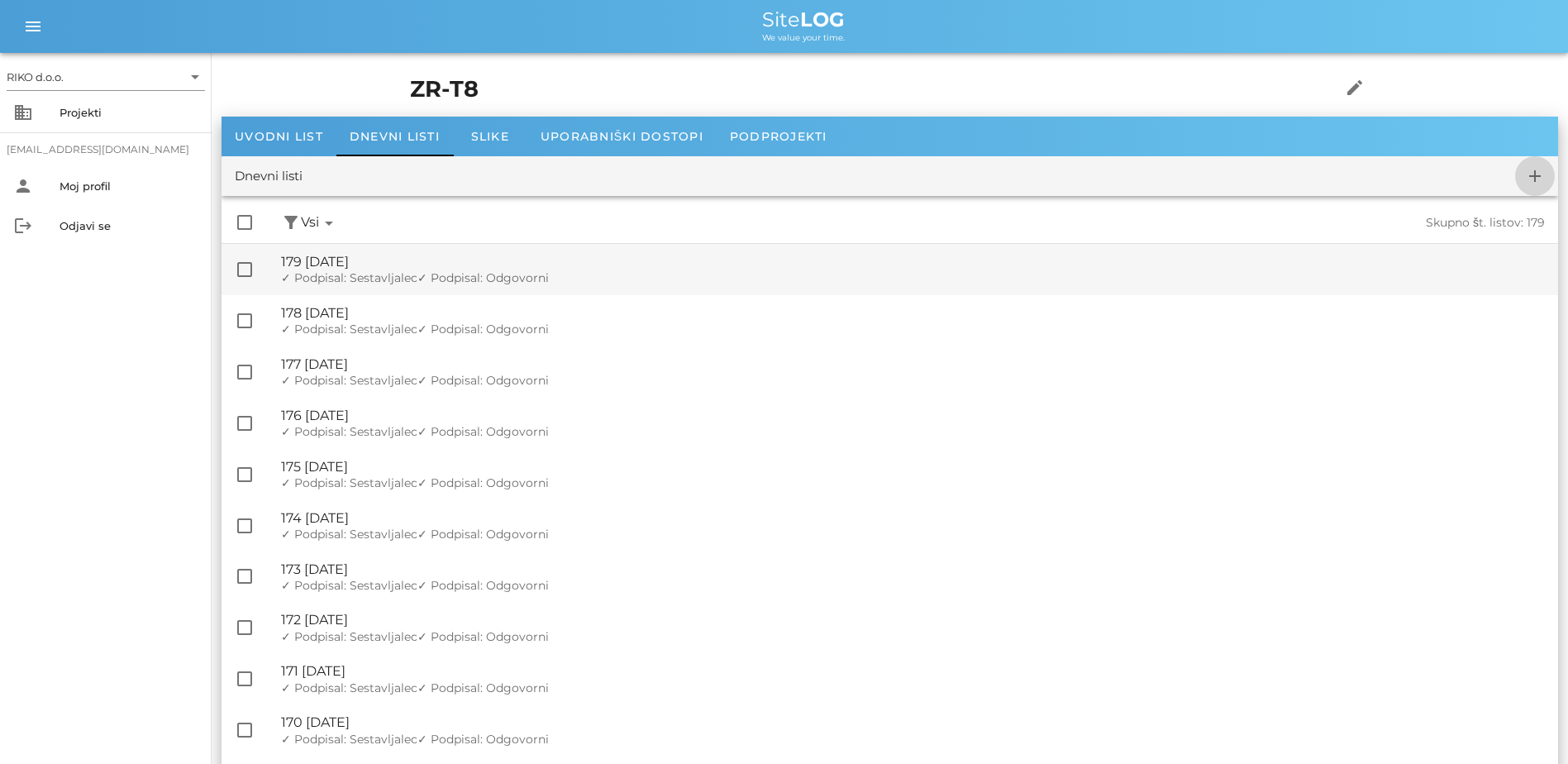
checkbox input "false"
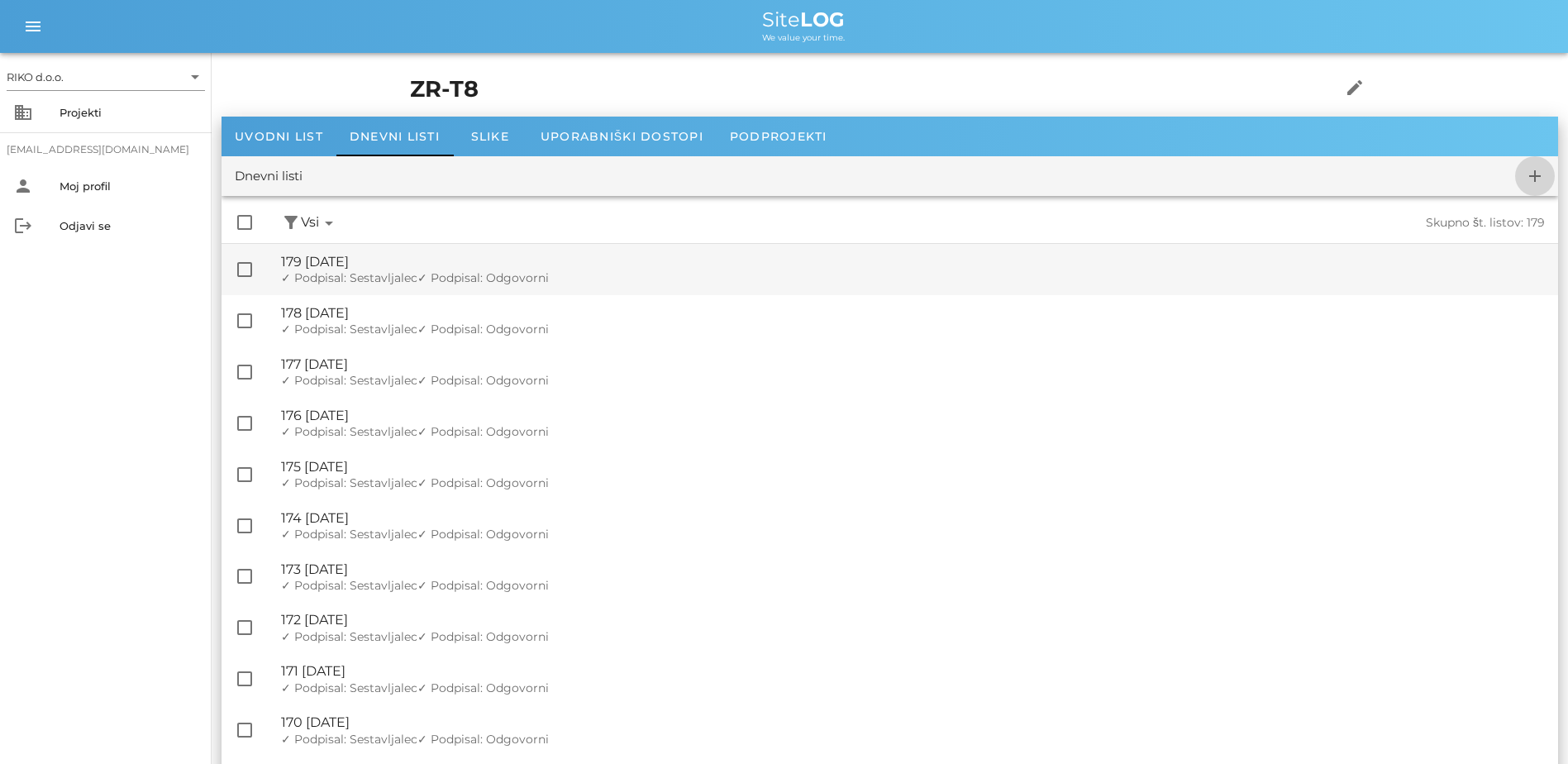
checkbox input "false"
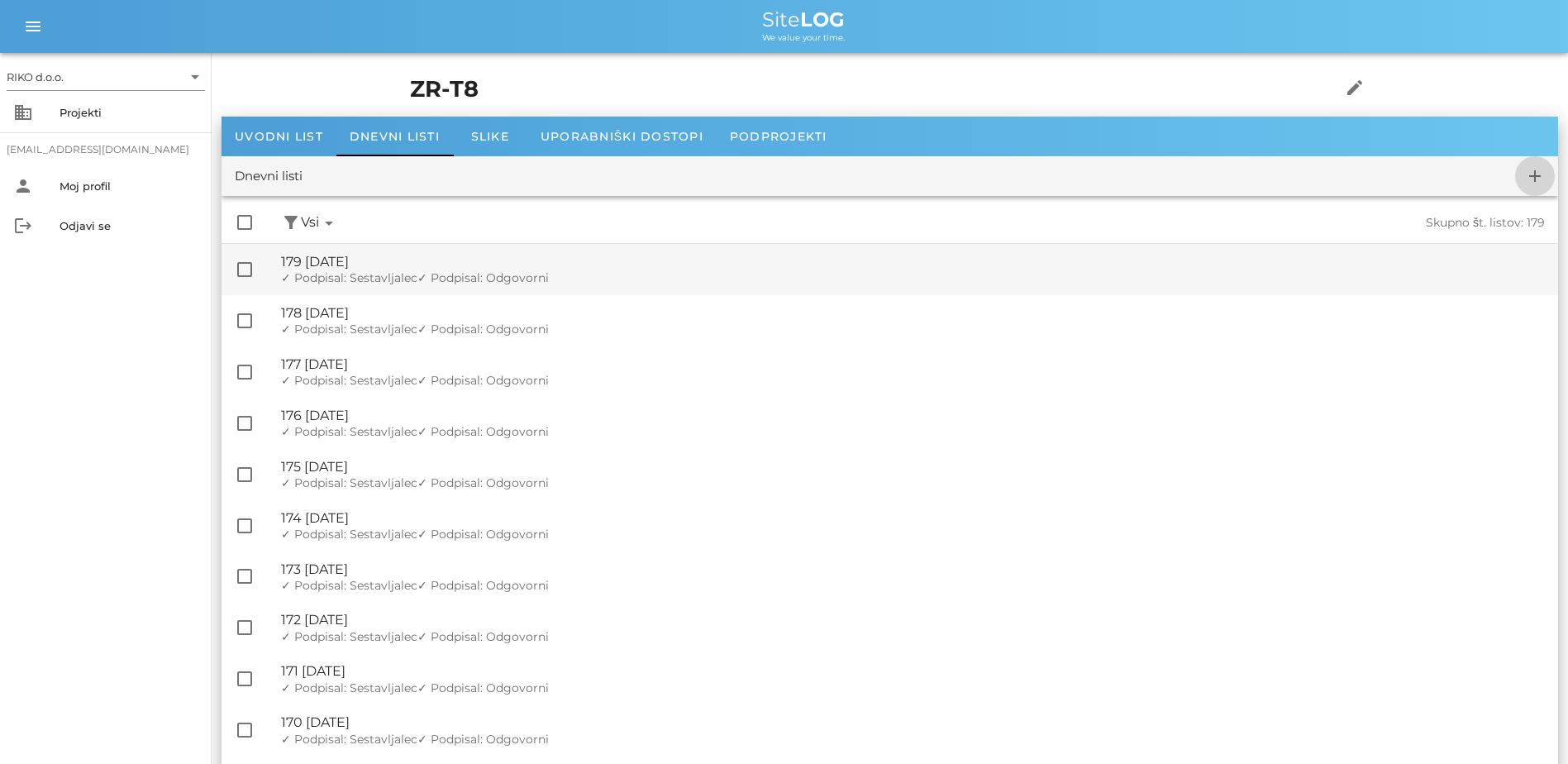
checkbox input "false"
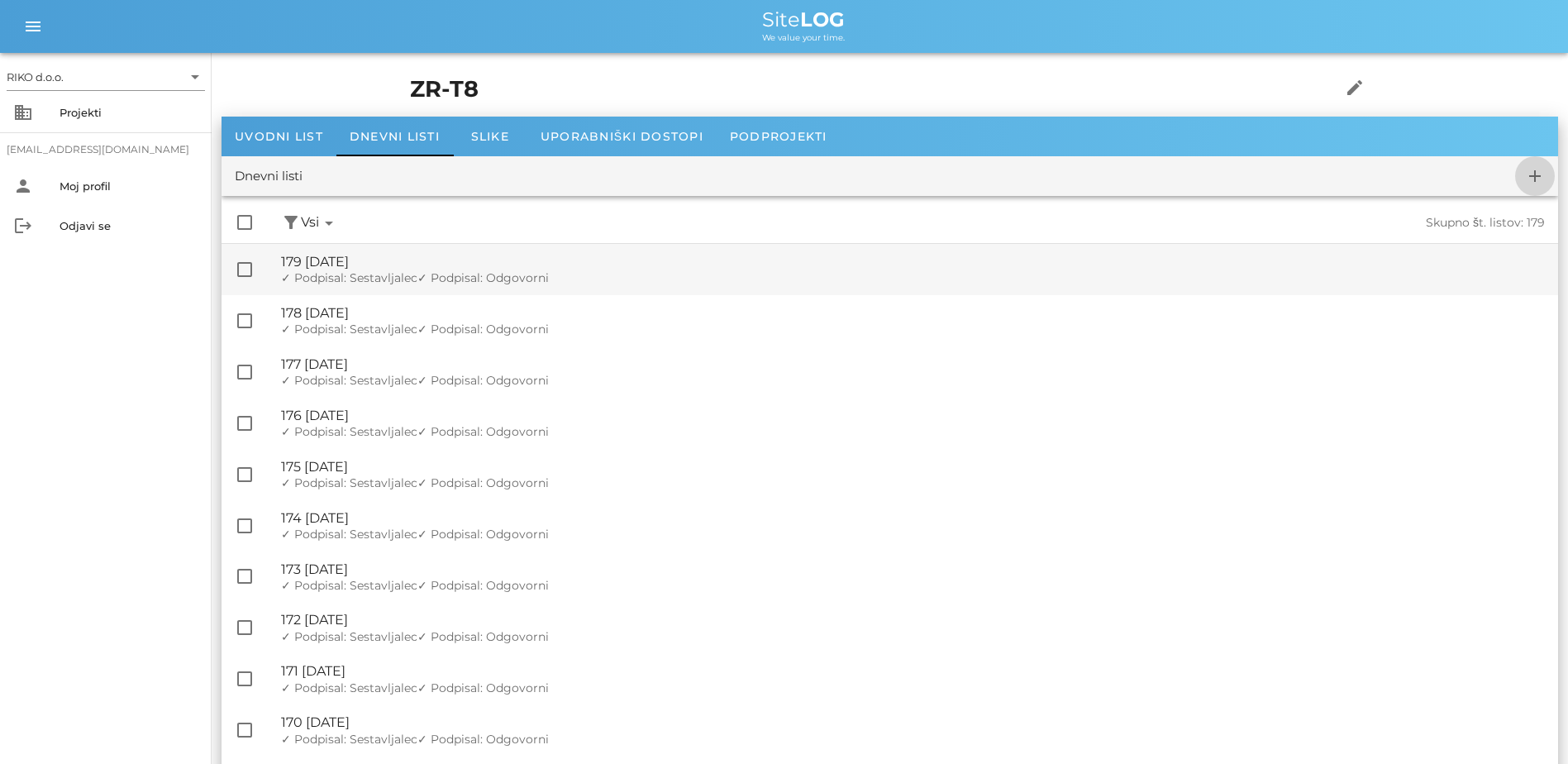
checkbox input "false"
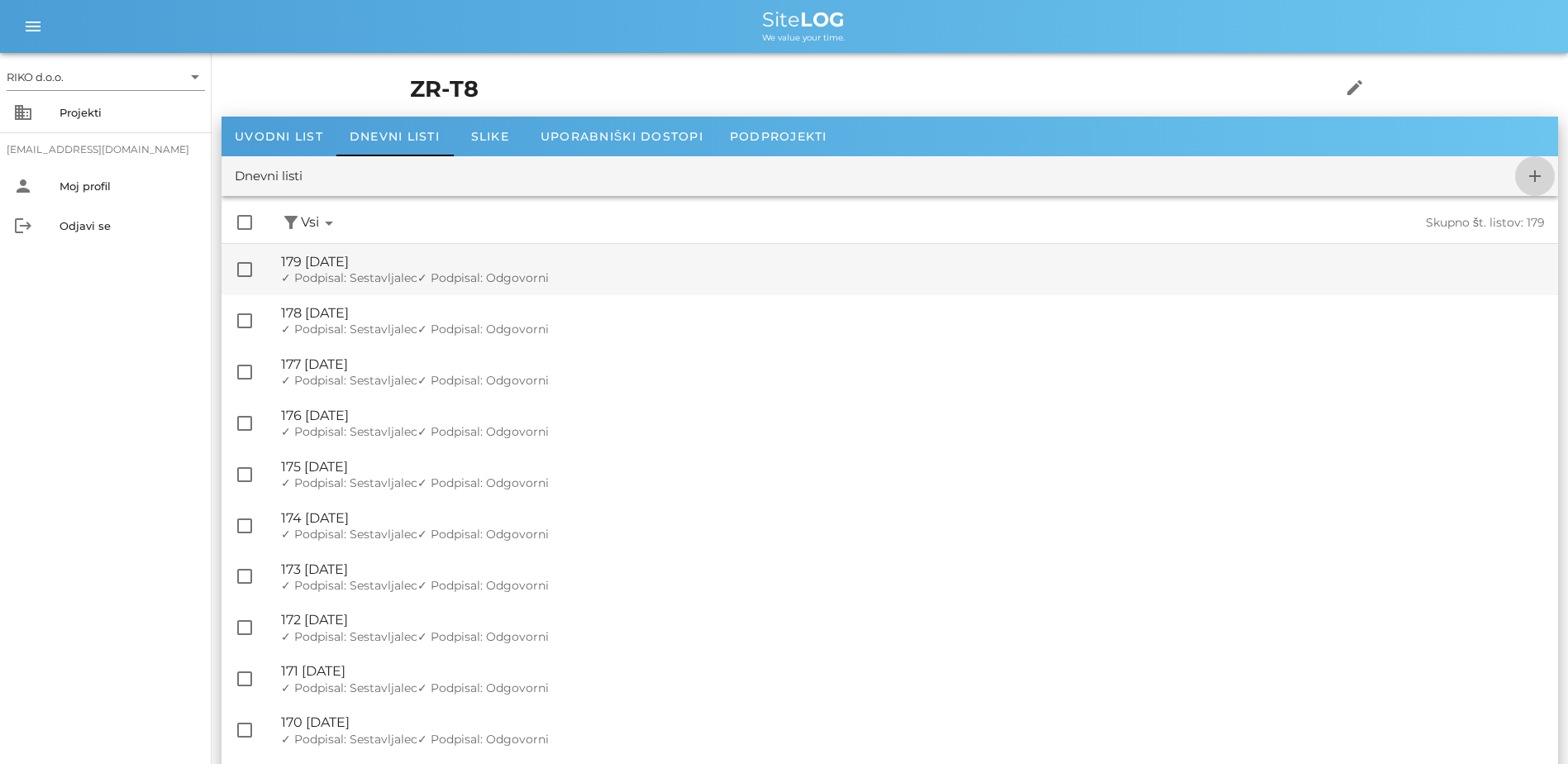
checkbox input "false"
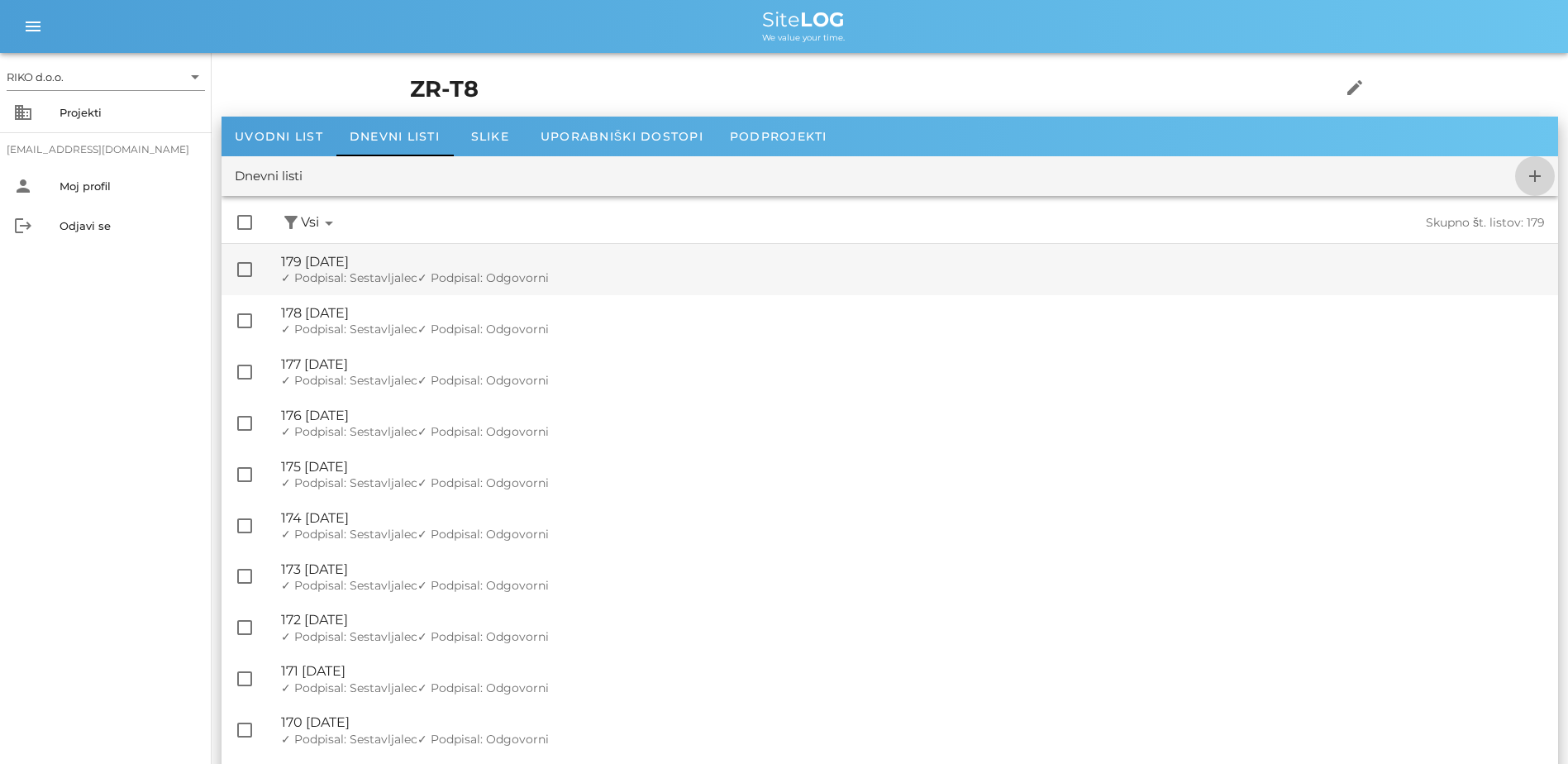
checkbox input "false"
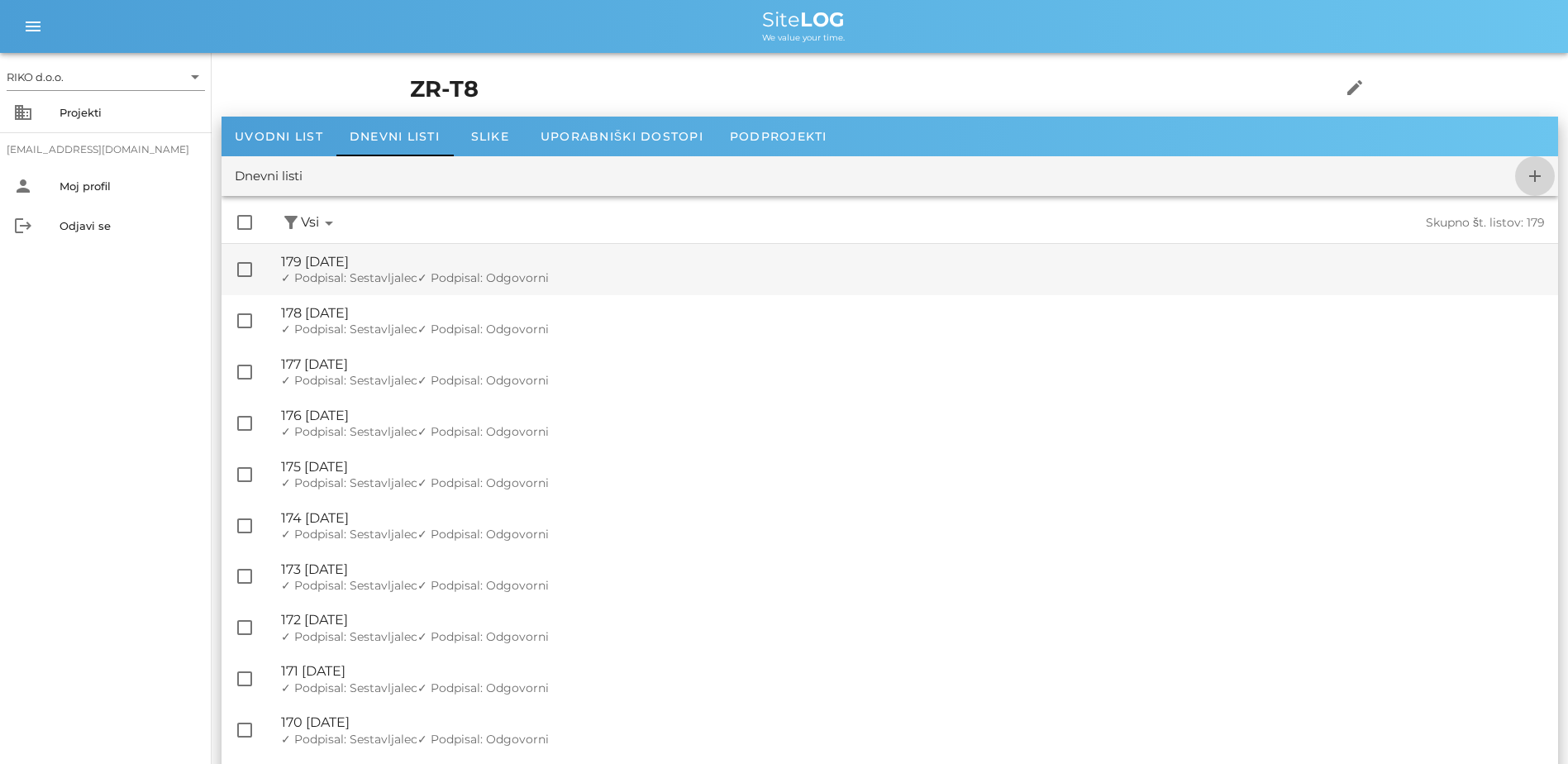
checkbox input "false"
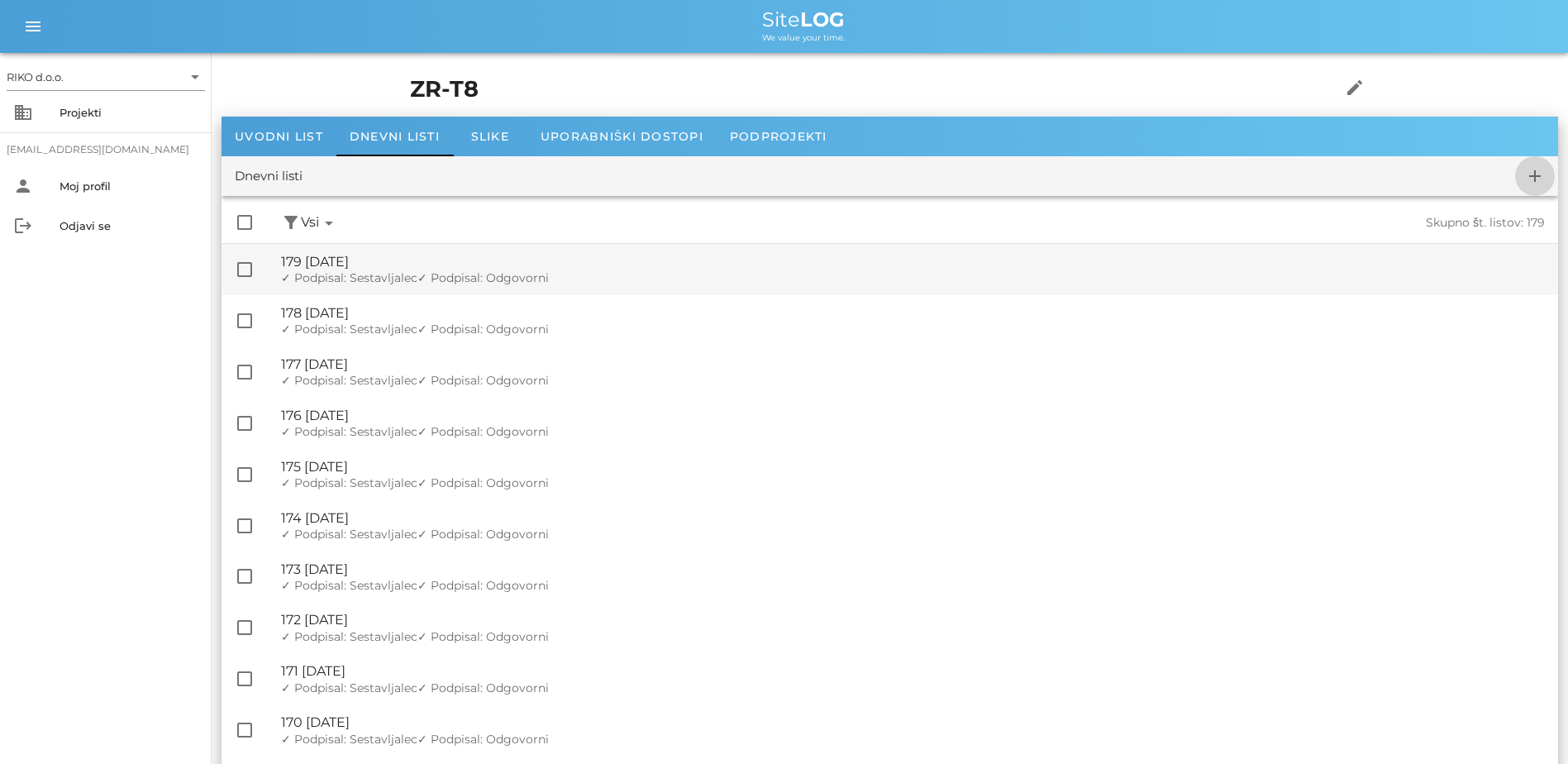
checkbox input "false"
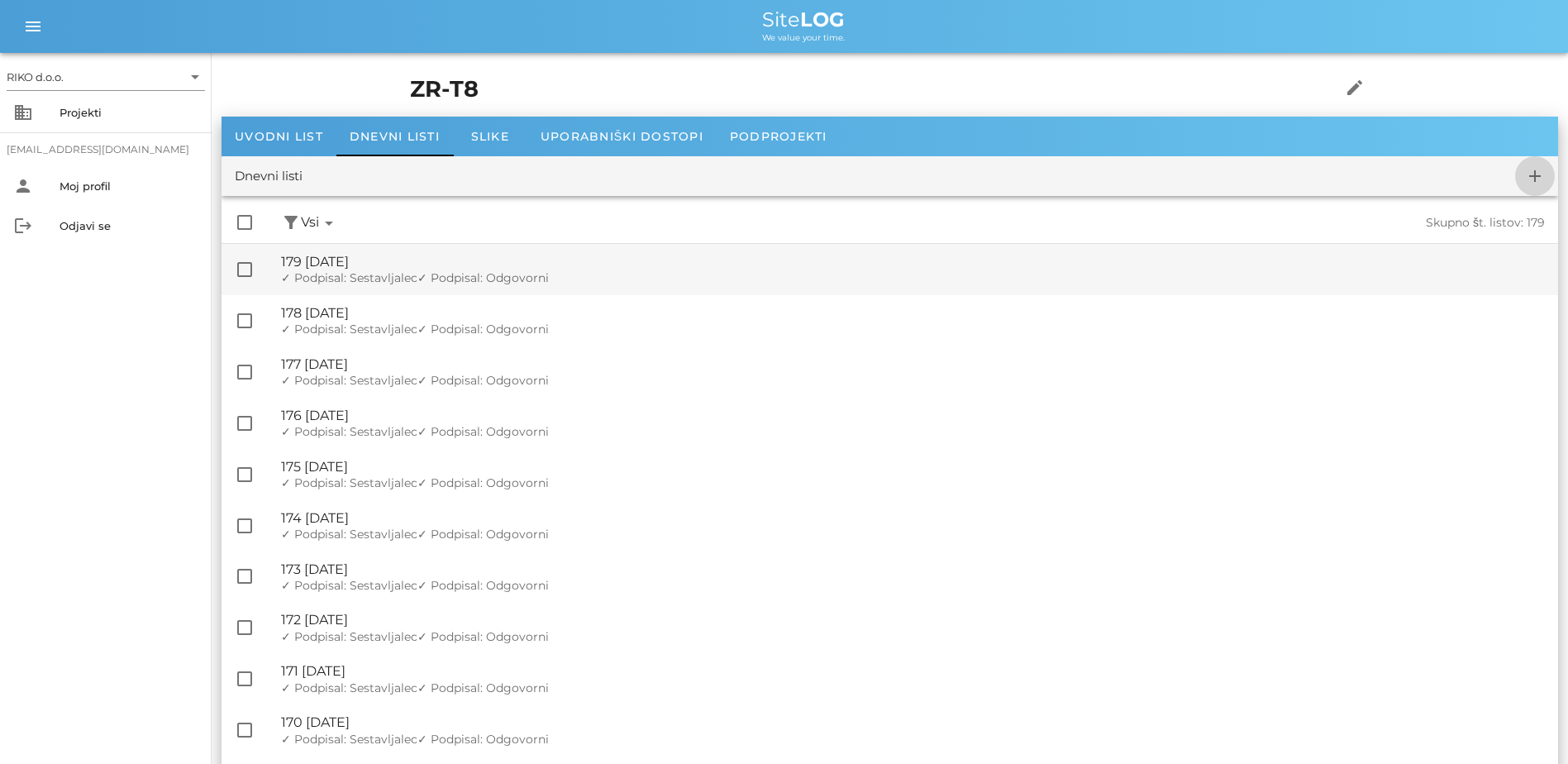
checkbox input "false"
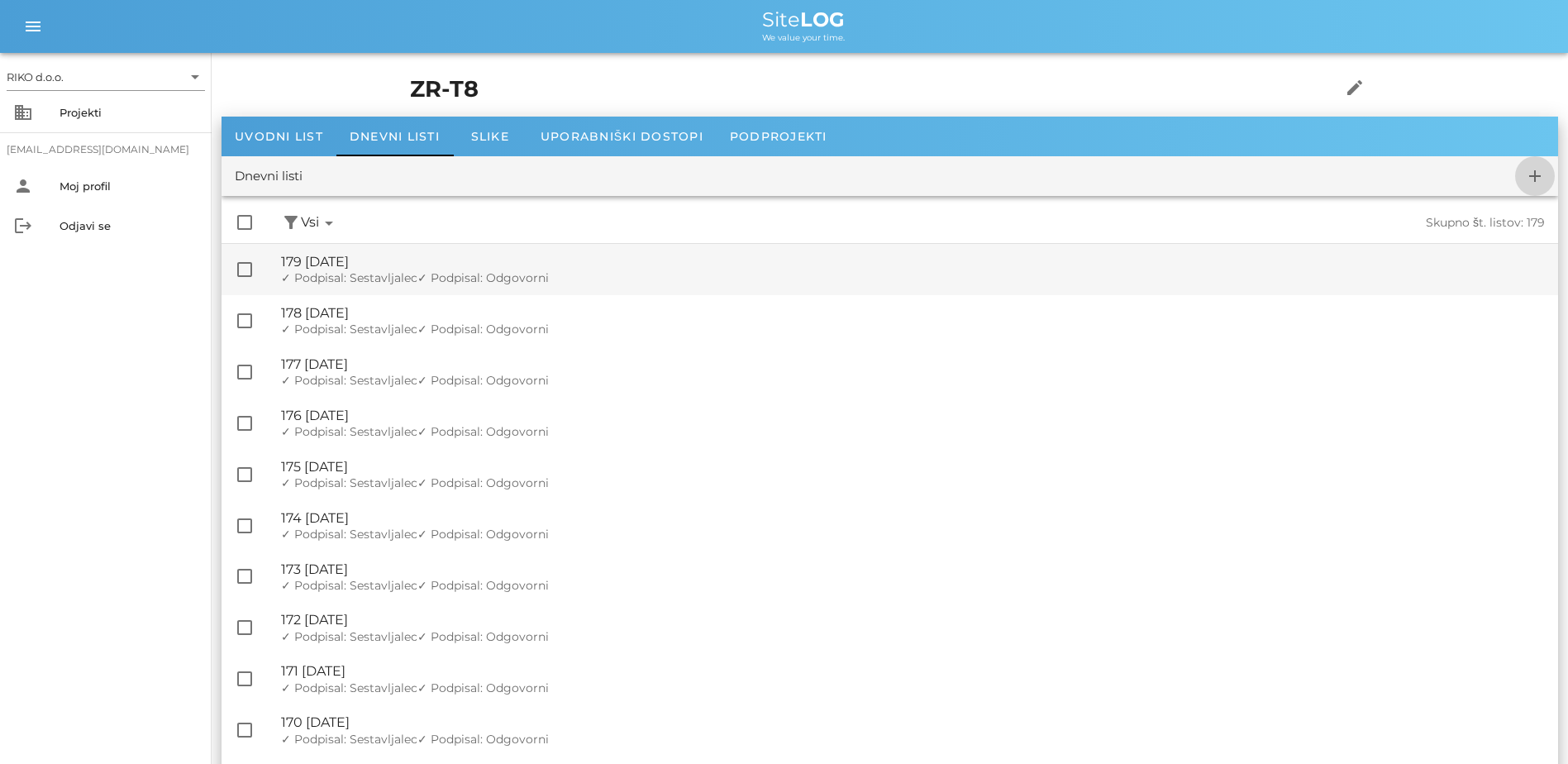
checkbox input "false"
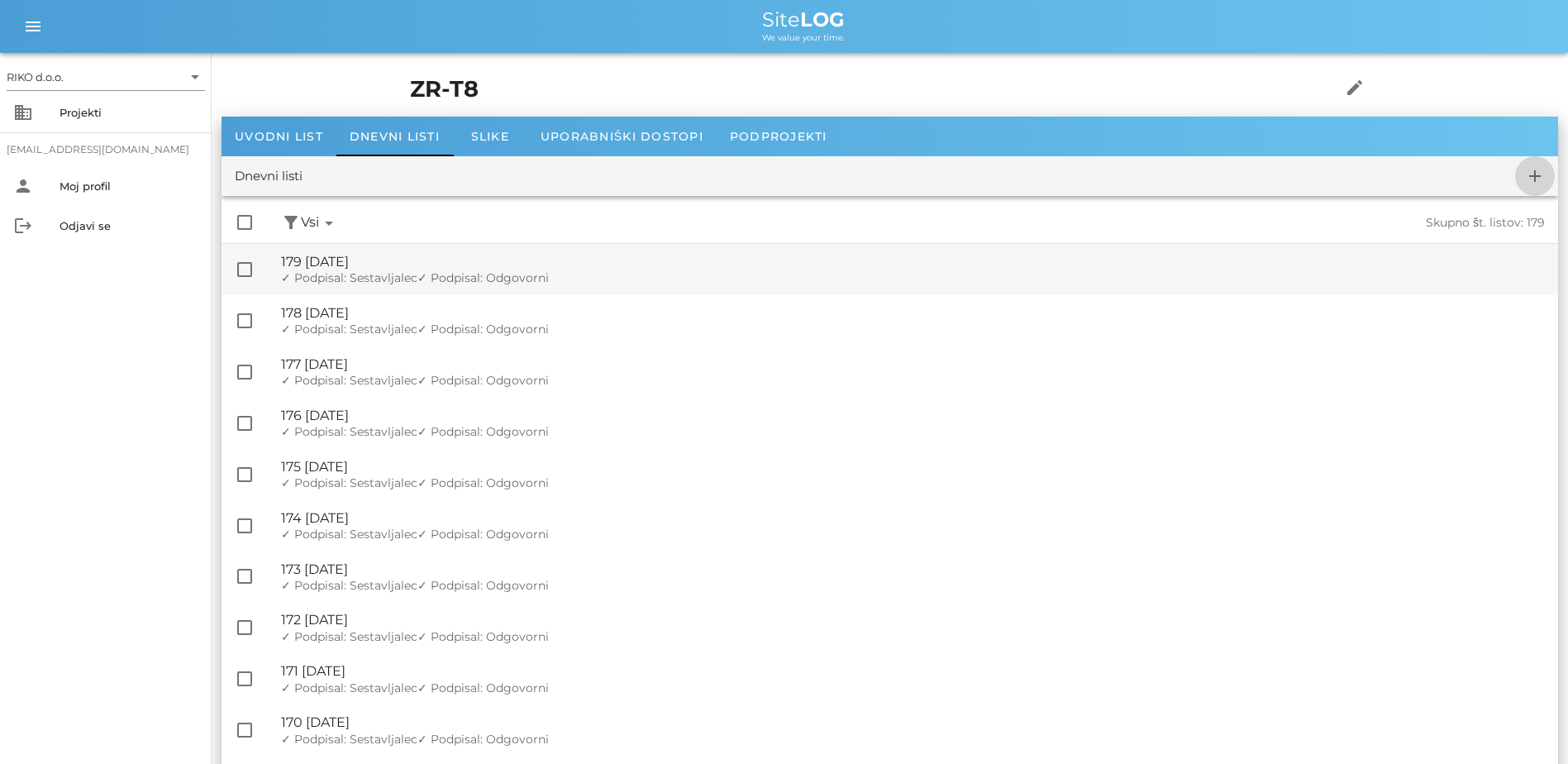
checkbox input "false"
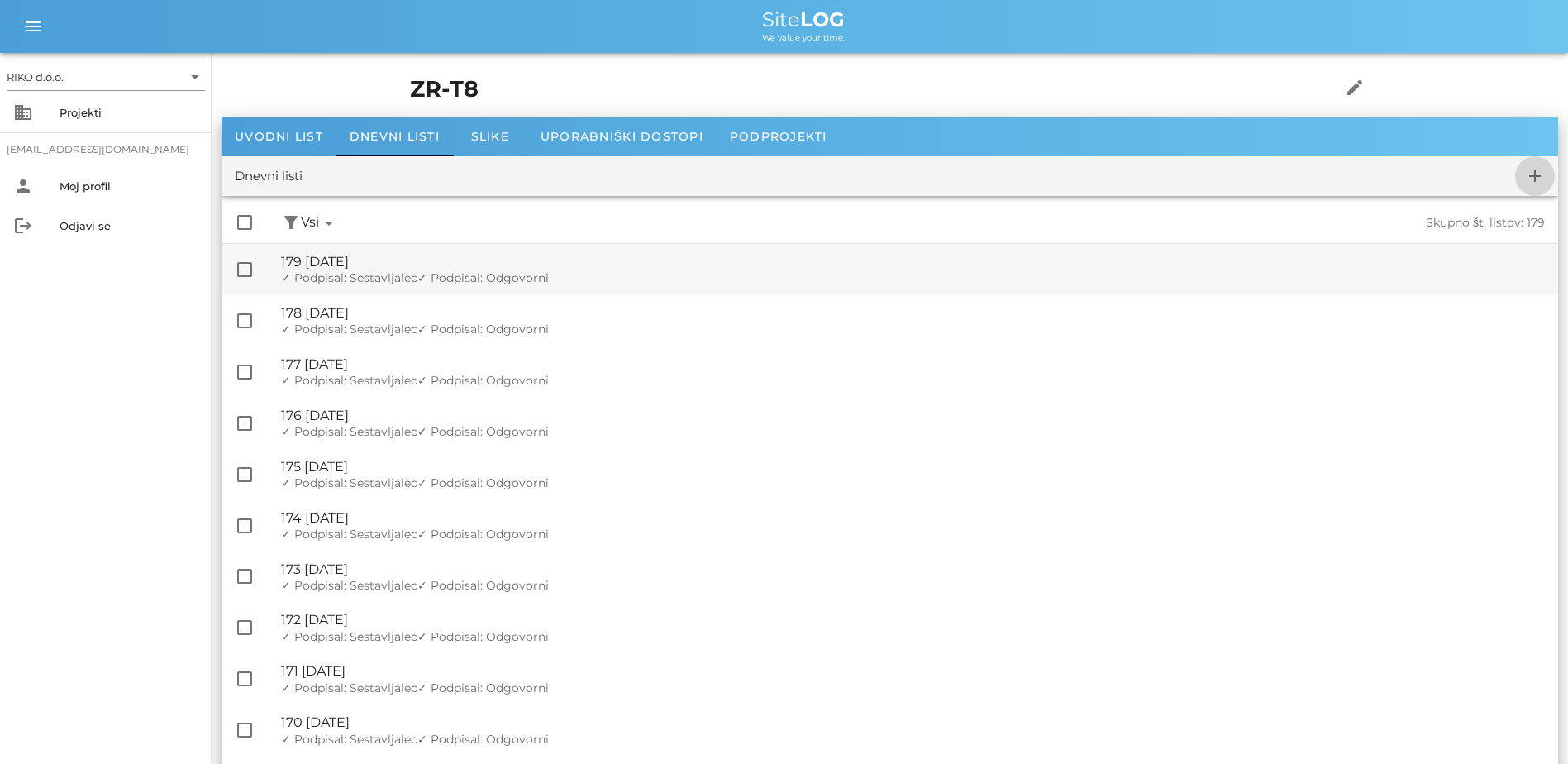
checkbox input "false"
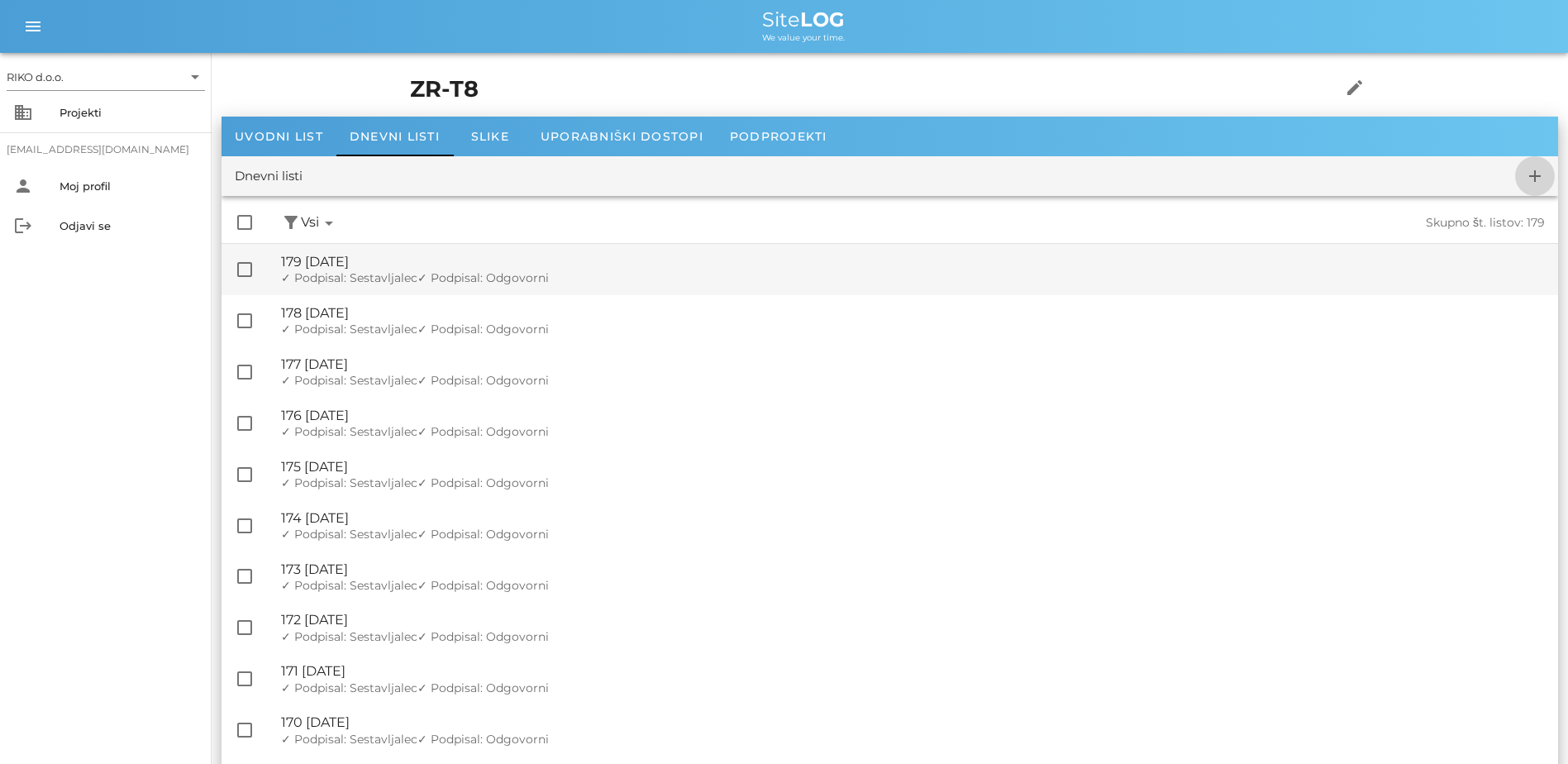
checkbox input "false"
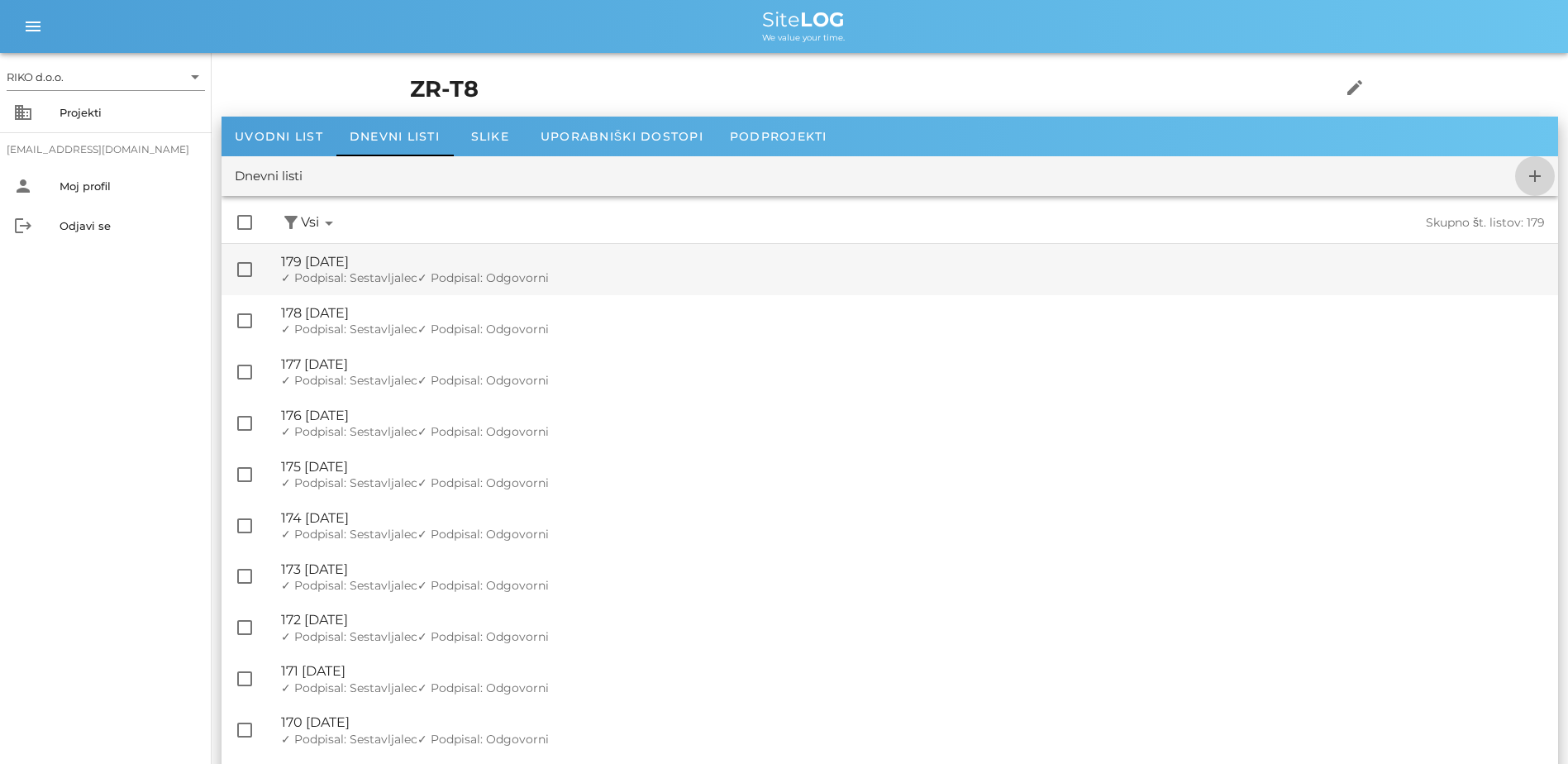
checkbox input "false"
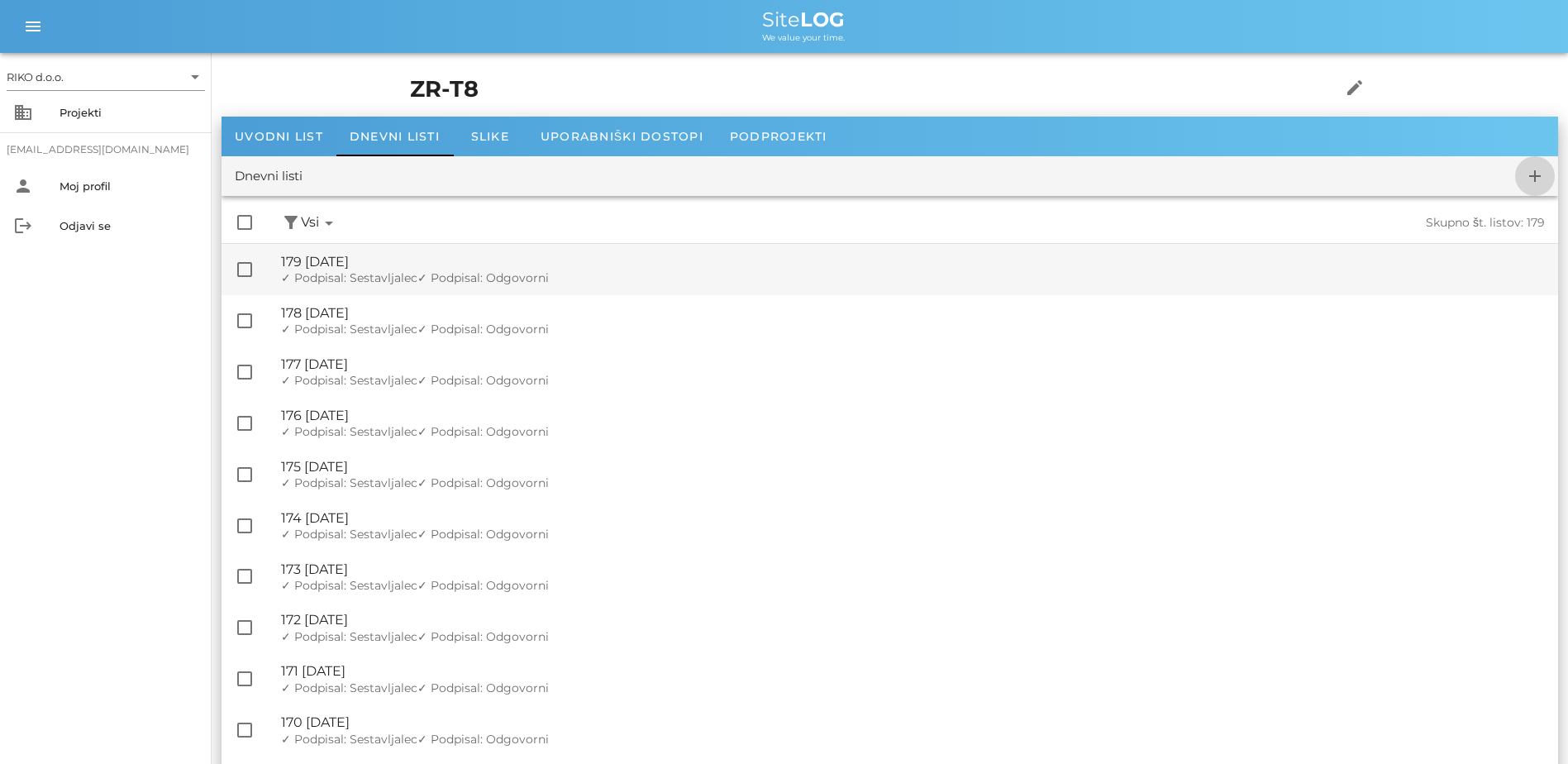
checkbox input "false"
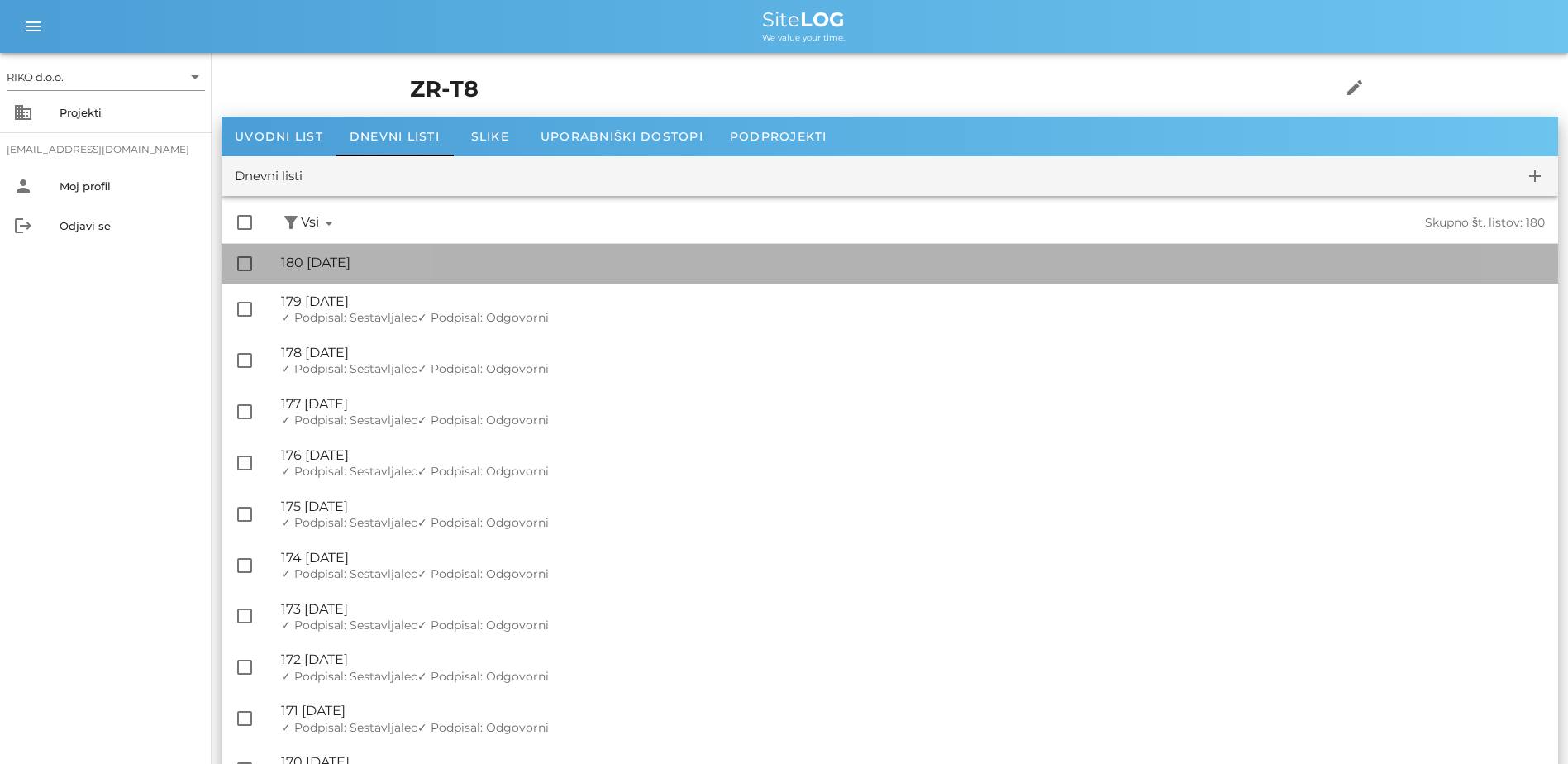
click at [447, 264] on div "🔏 180 [DATE]" at bounding box center [912, 262] width 1264 height 16
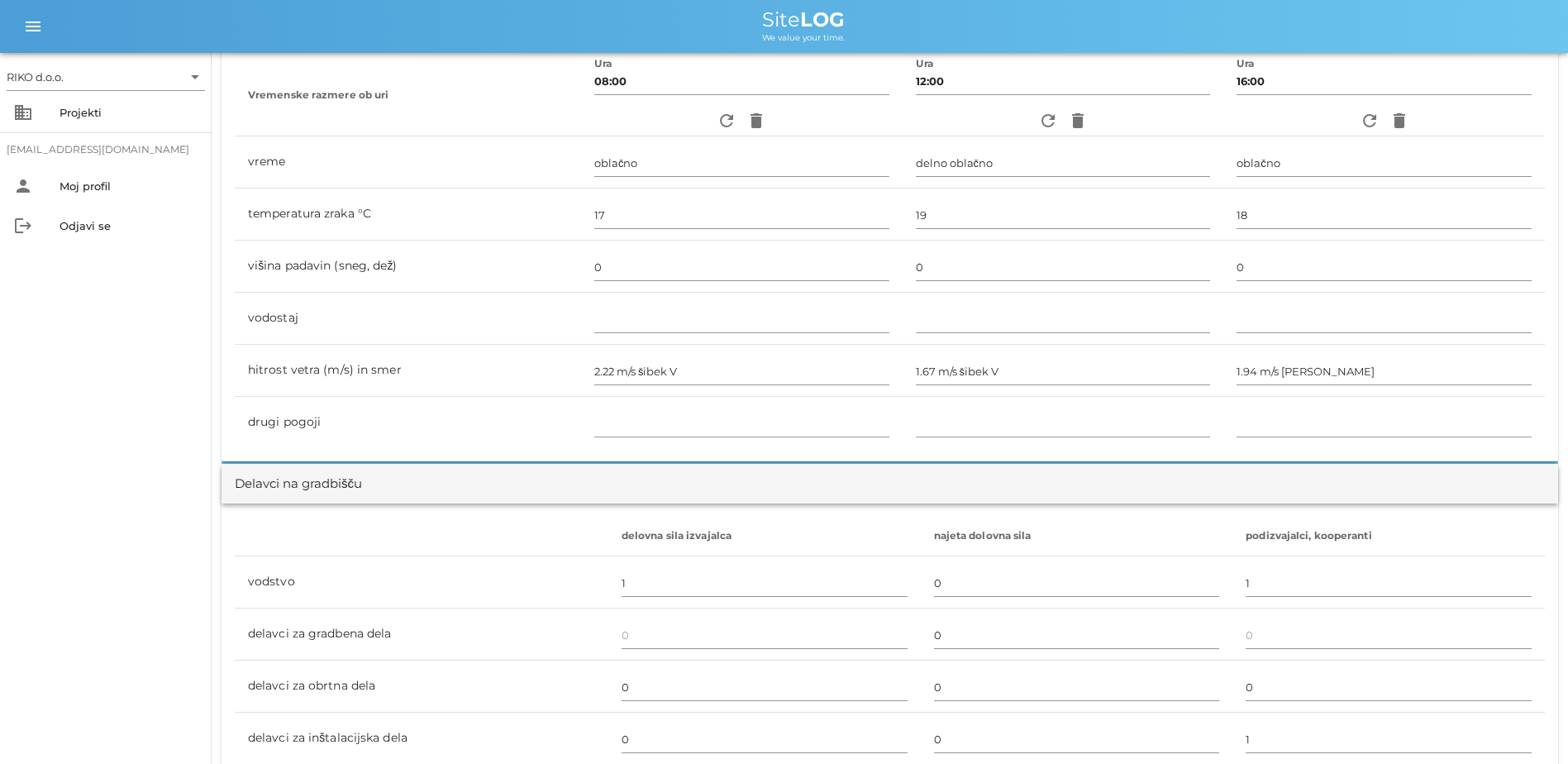
scroll to position [909, 0]
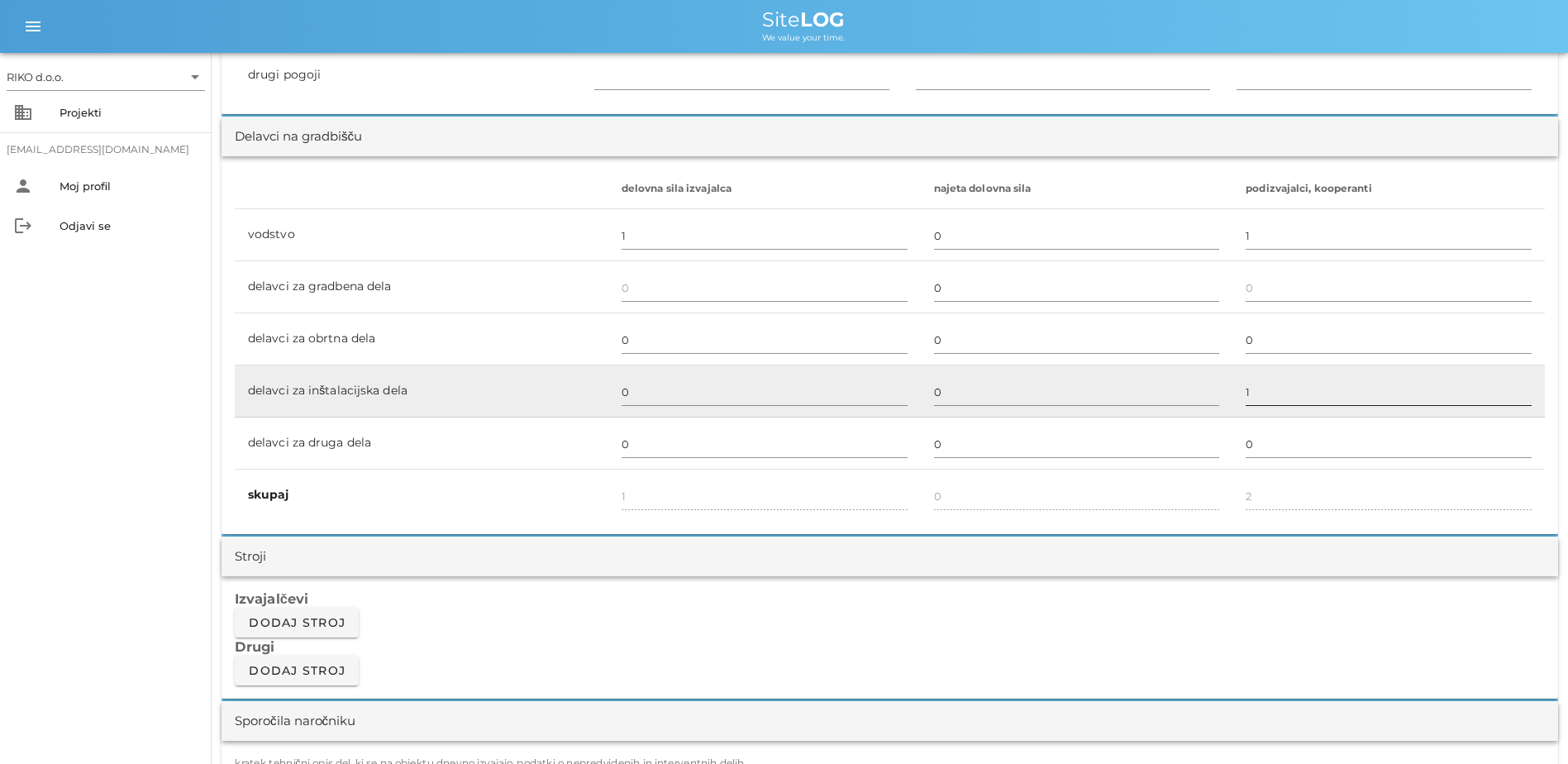
click at [867, 395] on input "1" at bounding box center [1389, 392] width 286 height 27
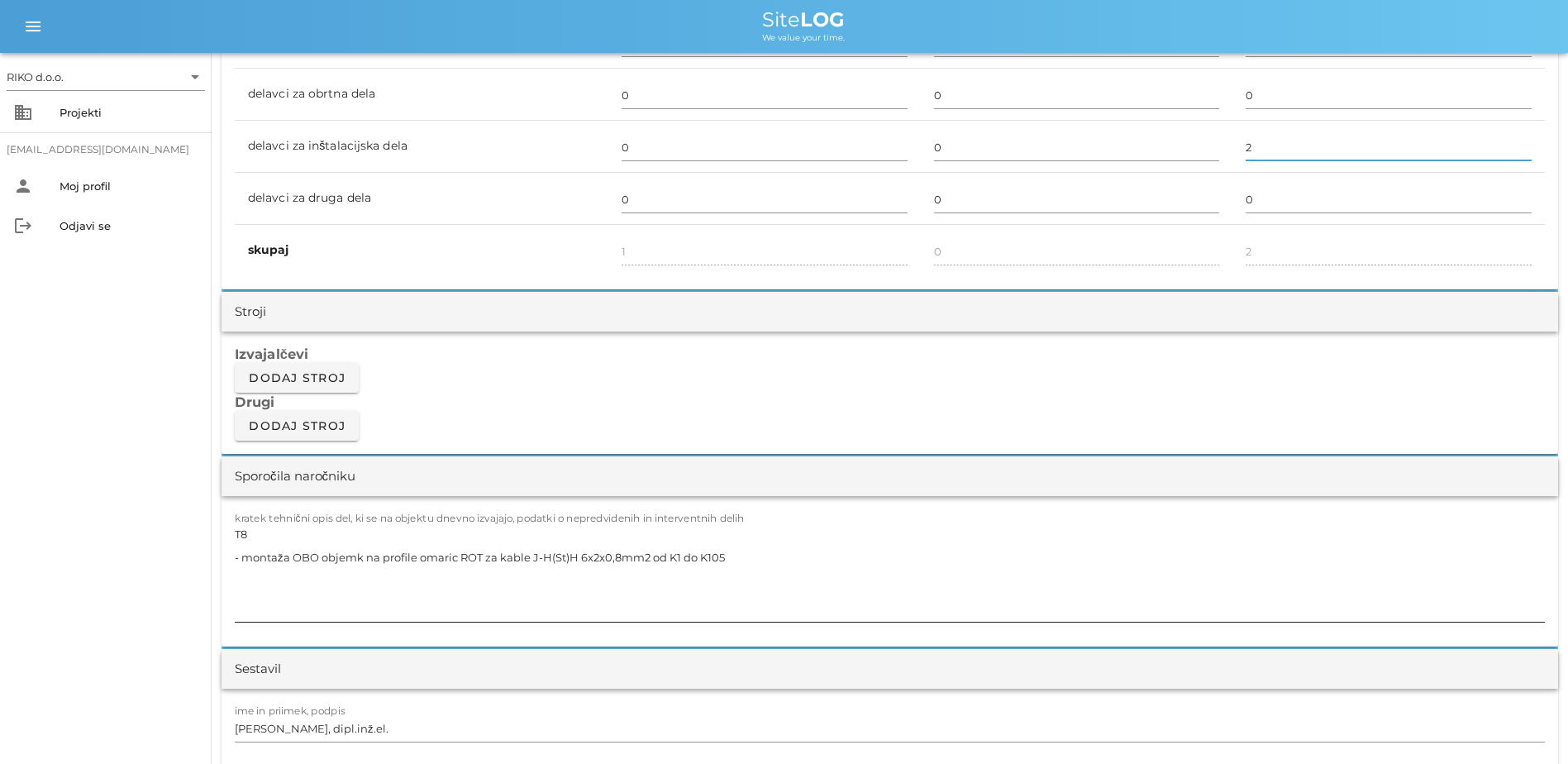
scroll to position [1323, 0]
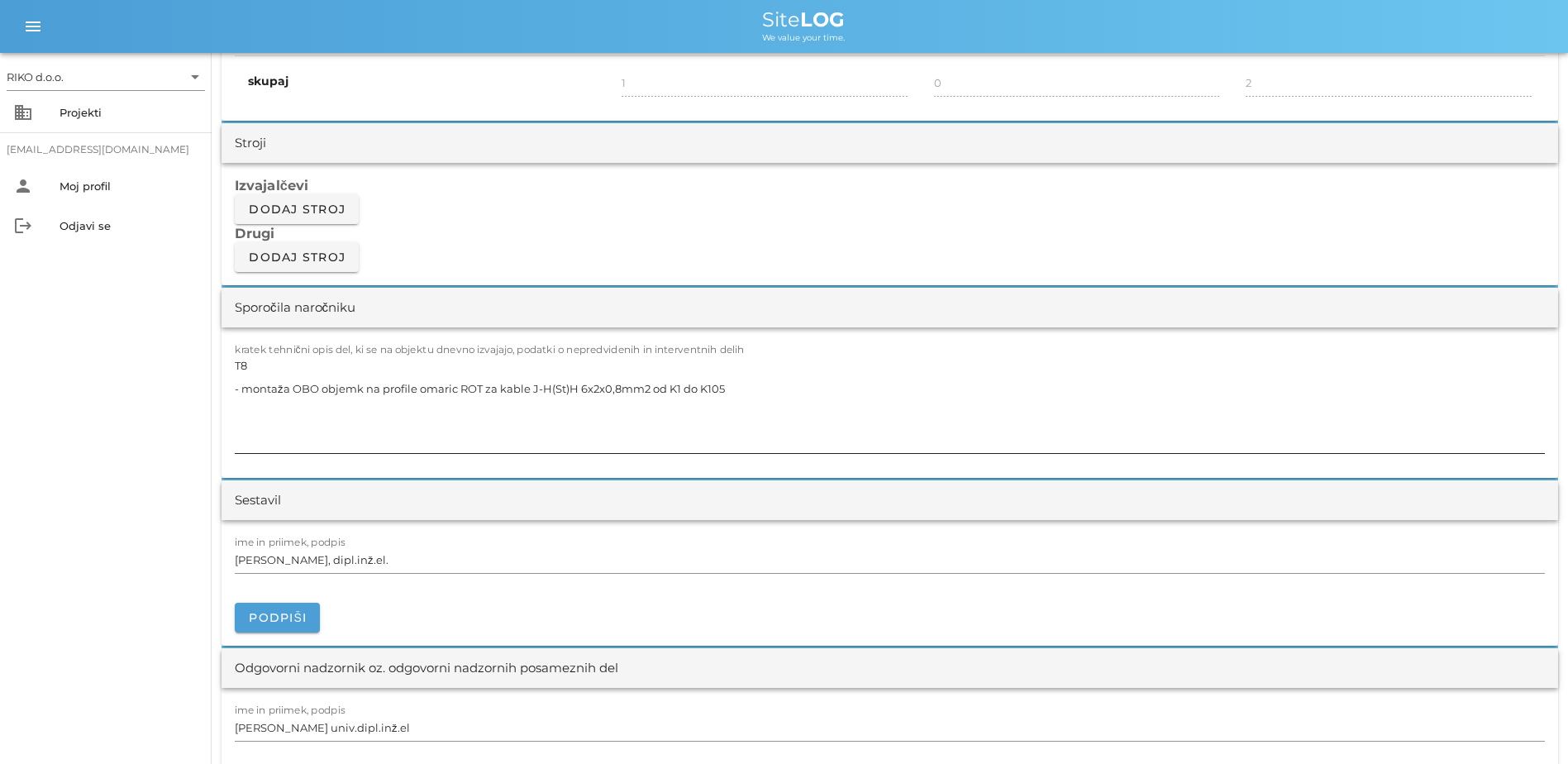
type input "2"
type input "3"
drag, startPoint x: 709, startPoint y: 384, endPoint x: 155, endPoint y: 325, distance: 557.1
click at [155, 325] on div "RIKO d.o.o. arrow_drop_down business Projekti [EMAIL_ADDRESS][DOMAIN_NAME] pers…" at bounding box center [784, 579] width 1568 height 3807
paste textarea "prečnik TP8.1 - vezava omar ZR1, ZR2, ZR3 in ZR4 - preizkus zasilnih luči v gla…"
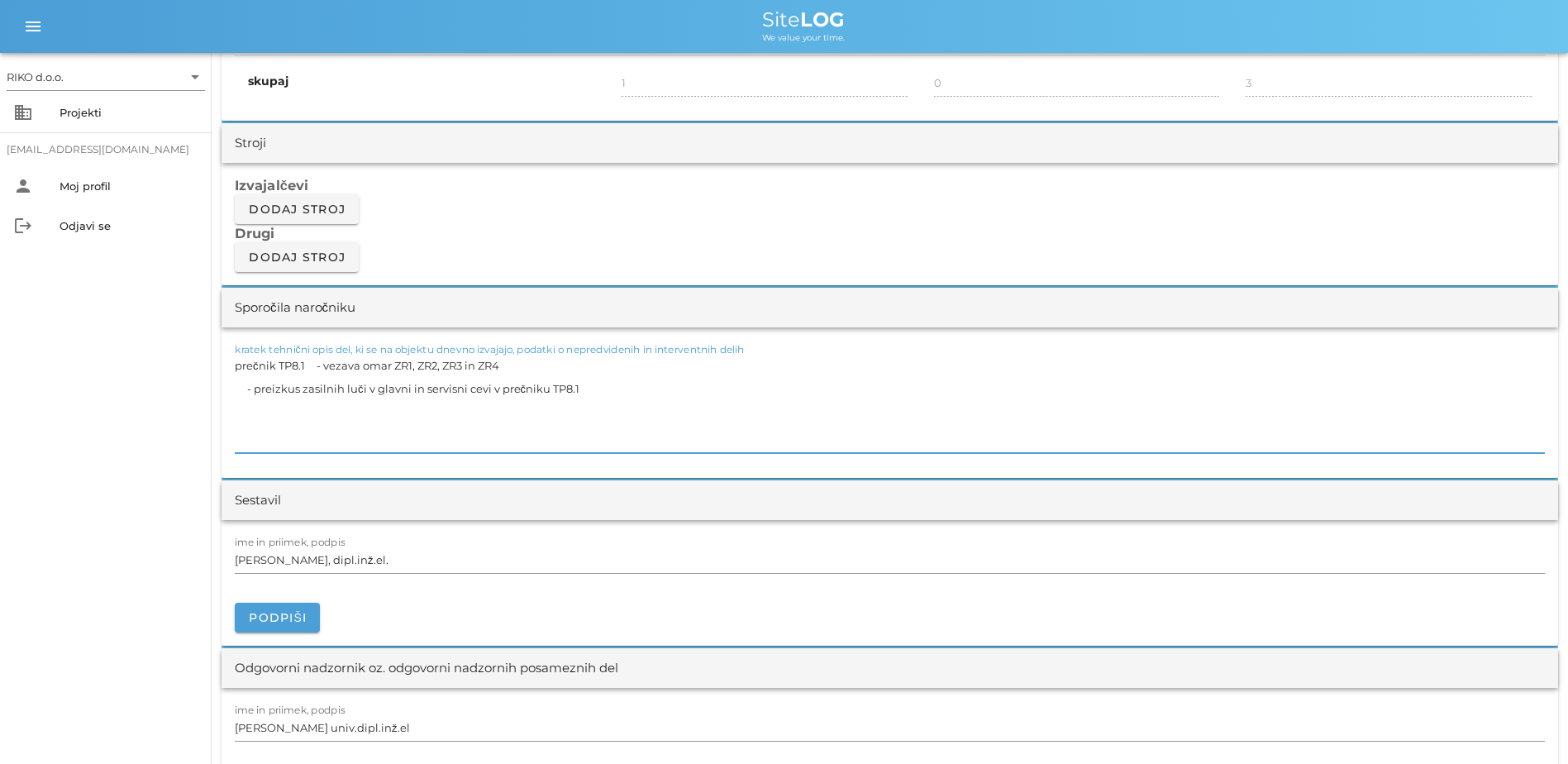
click at [321, 369] on textarea "prečnik TP8.1 - vezava omar ZR1, ZR2, ZR3 in ZR4 - preizkus zasilnih luči v gla…" at bounding box center [890, 403] width 1310 height 99
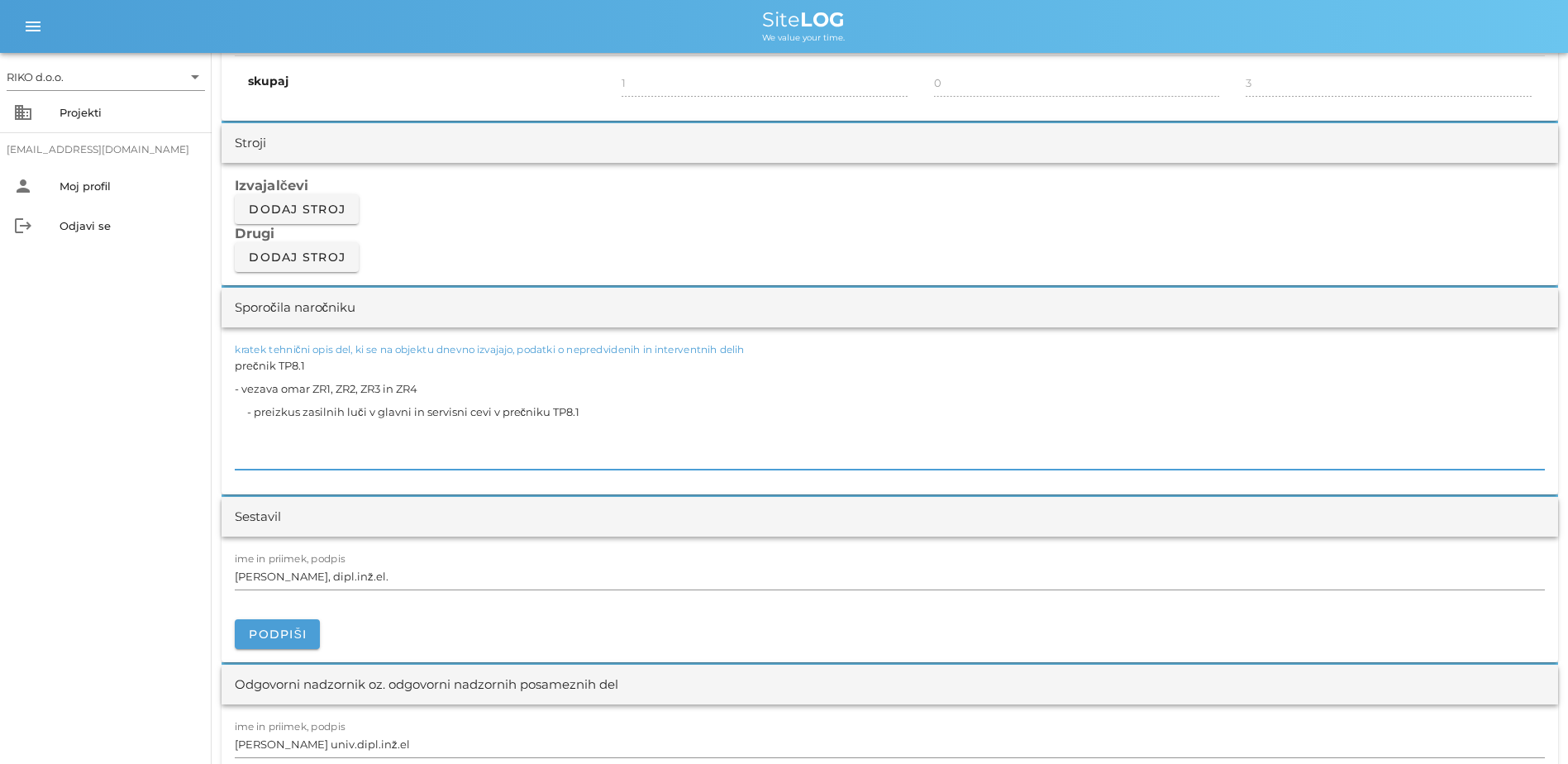
drag, startPoint x: 244, startPoint y: 414, endPoint x: 187, endPoint y: 411, distance: 57.1
click at [187, 411] on div "RIKO d.o.o. arrow_drop_down business Projekti [EMAIL_ADDRESS][DOMAIN_NAME] pers…" at bounding box center [784, 588] width 1568 height 3823
type textarea "prečnik TP8.1 - vezava omar ZR1, ZR2, ZR3 in ZR4 - preizkus zasilnih luči v gla…"
click at [292, 576] on span "Podpiši" at bounding box center [277, 634] width 59 height 15
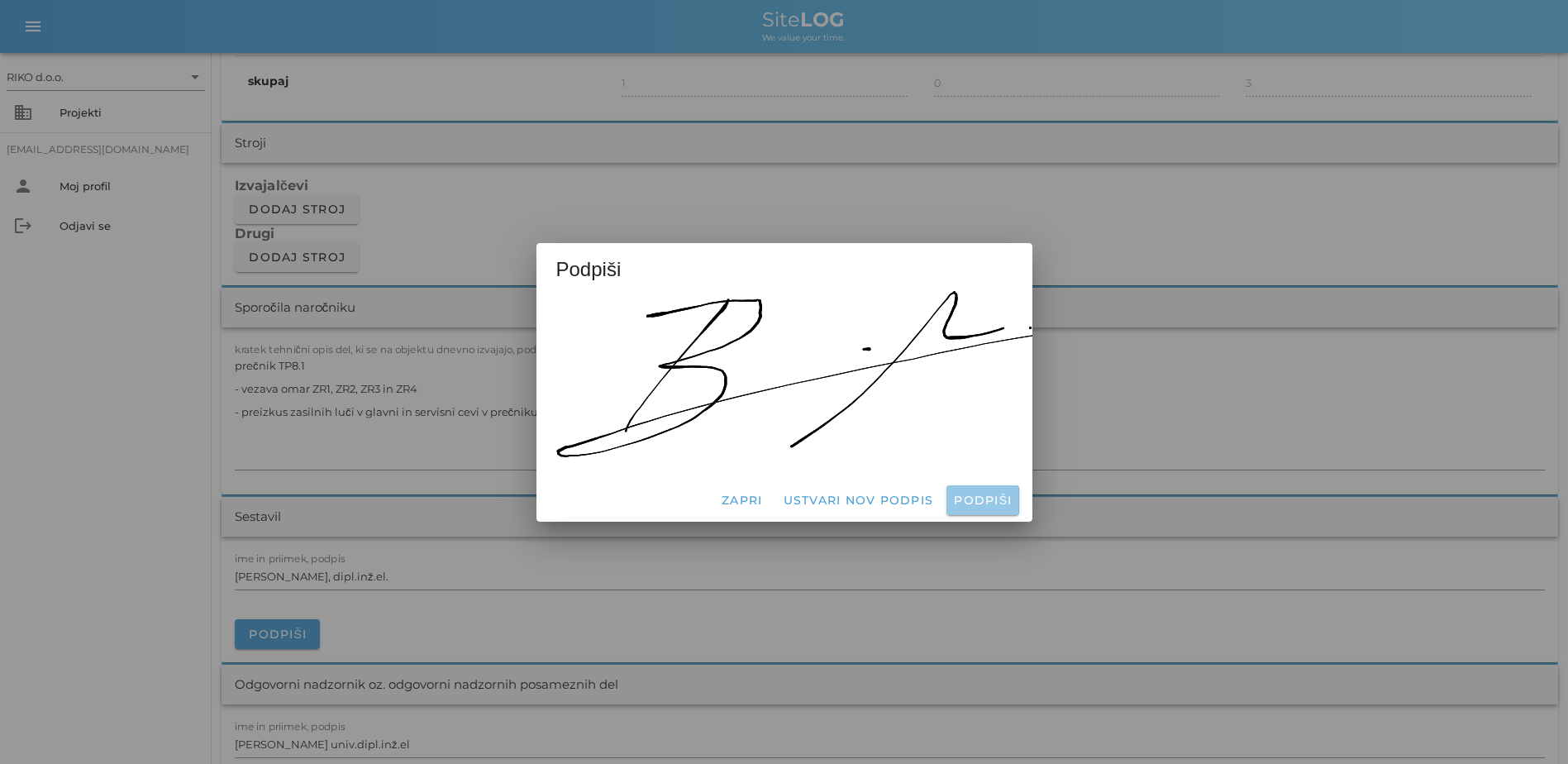
click at [867, 497] on span "Podpiši" at bounding box center [982, 500] width 59 height 15
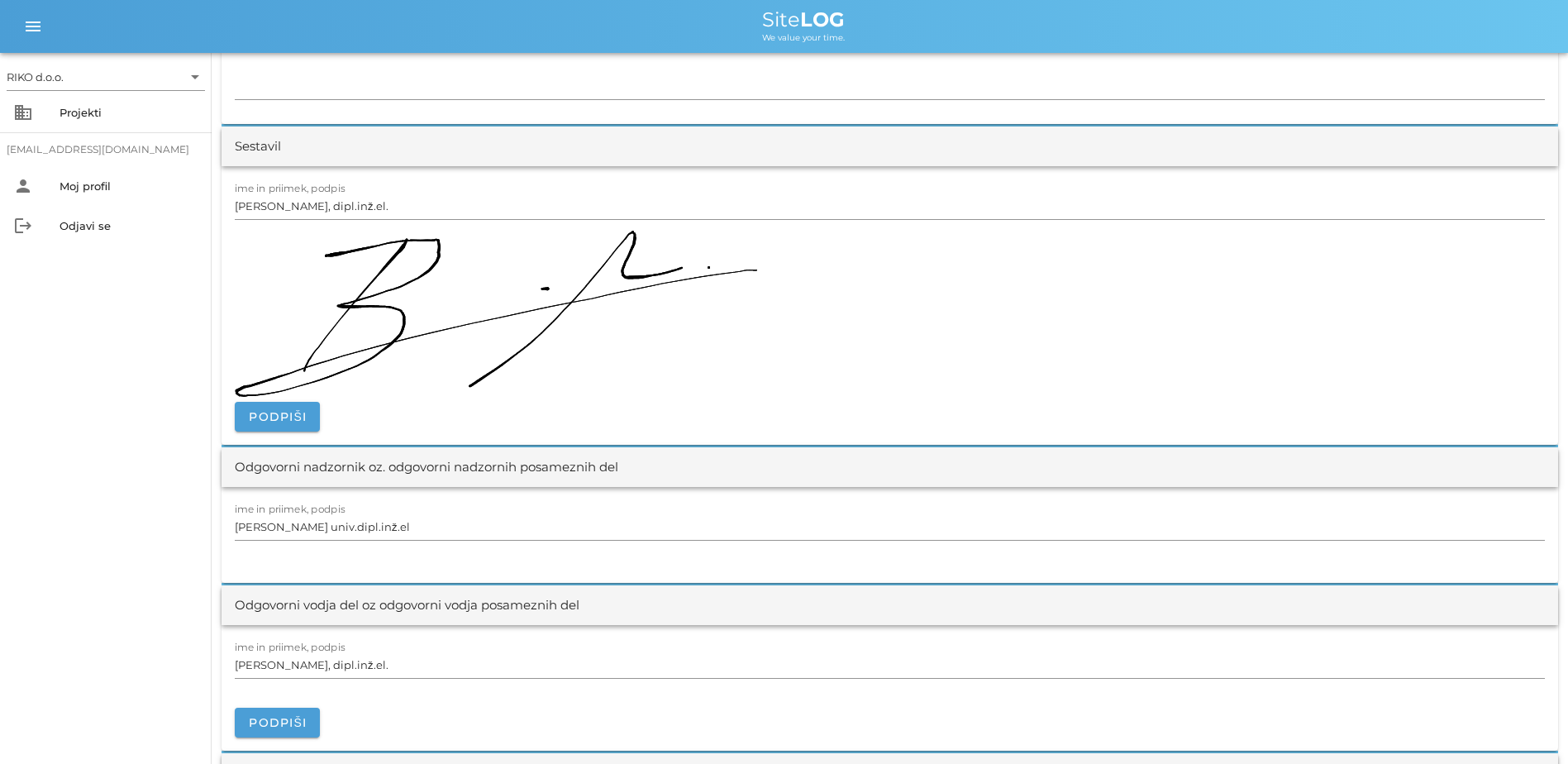
scroll to position [1571, 0]
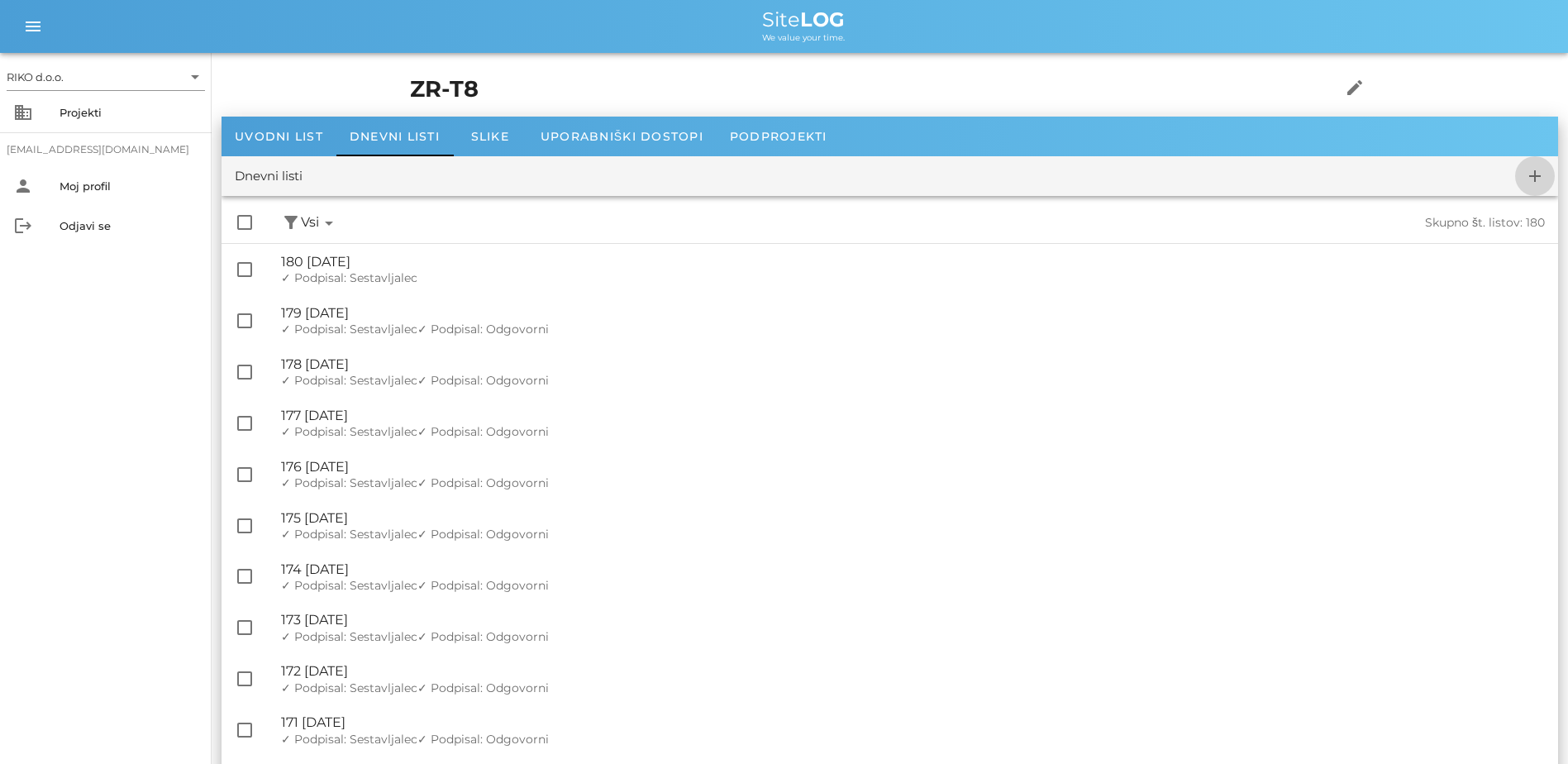
click at [867, 184] on icon "add" at bounding box center [1536, 176] width 20 height 20
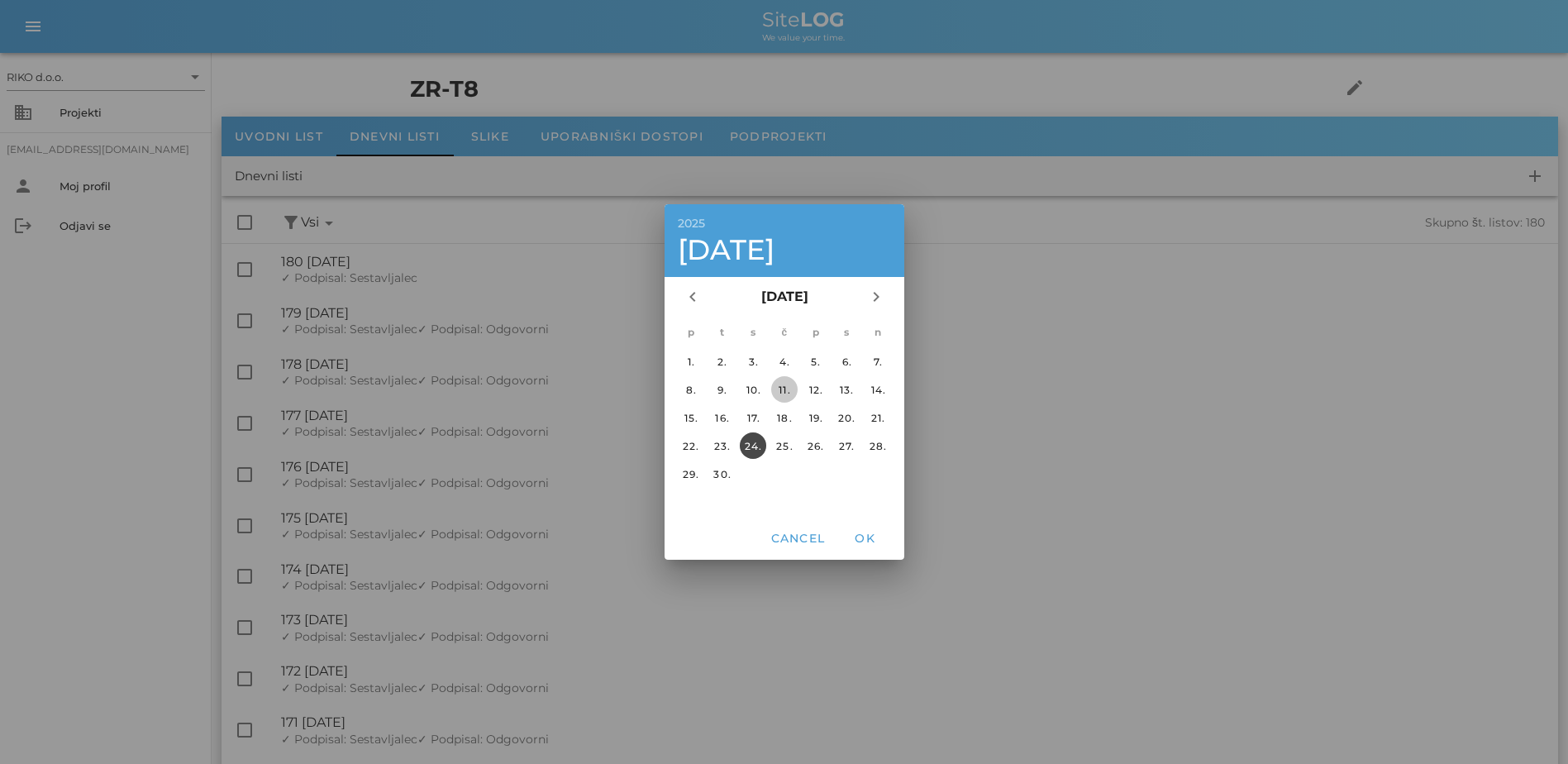
click at [780, 393] on div "11." at bounding box center [784, 390] width 27 height 12
click at [867, 536] on span "OK" at bounding box center [865, 539] width 40 height 15
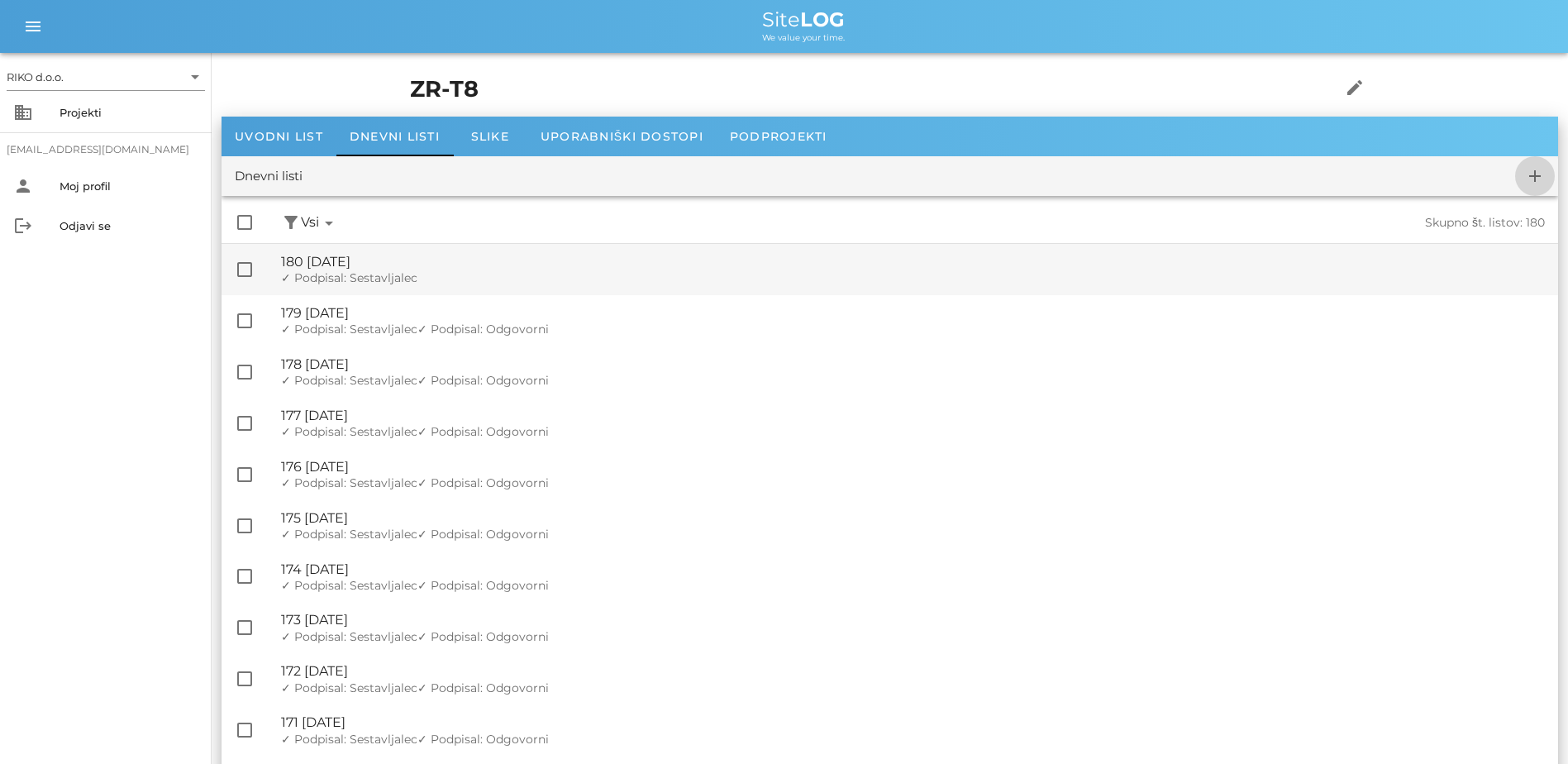
checkbox input "false"
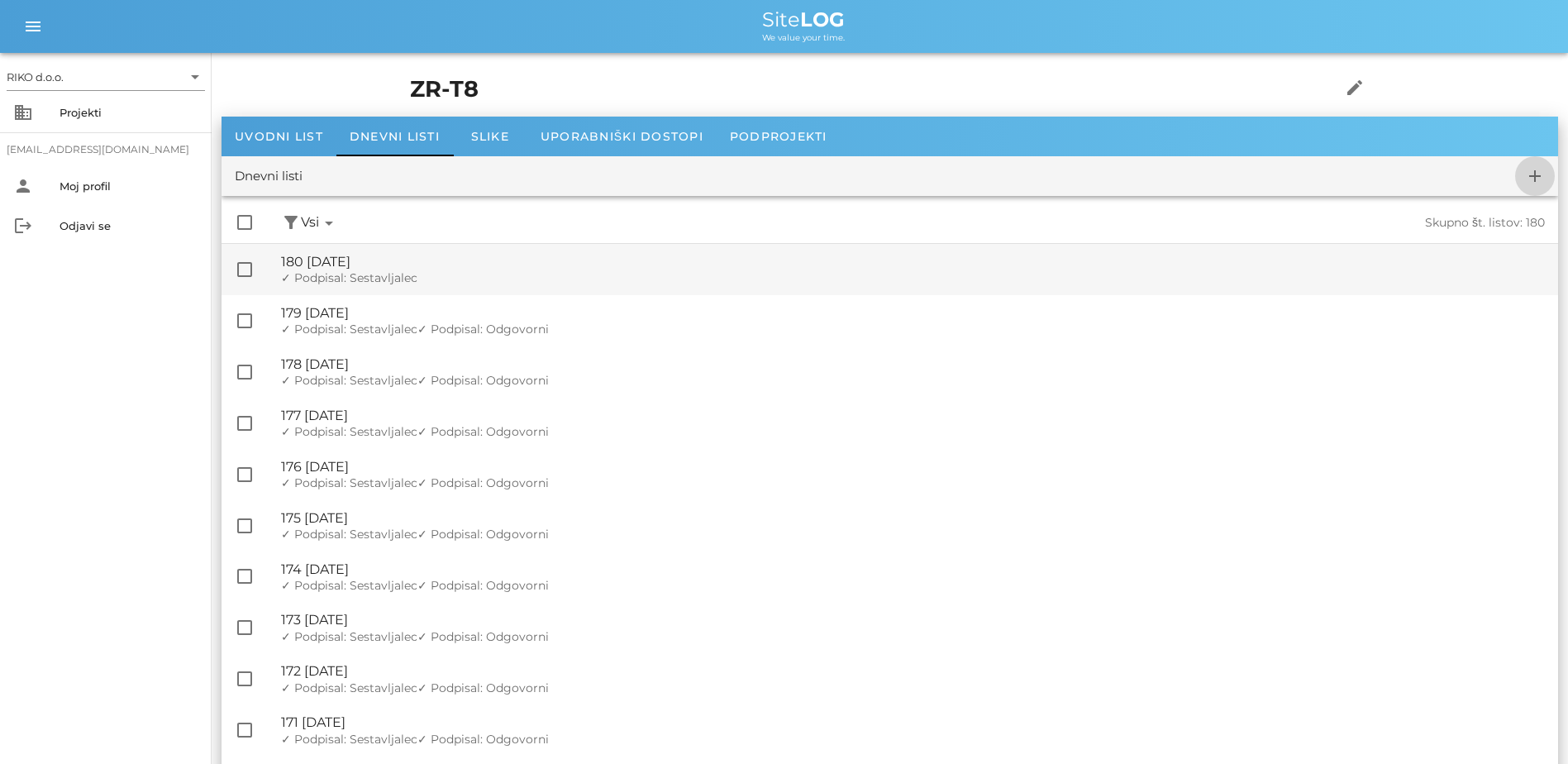
checkbox input "false"
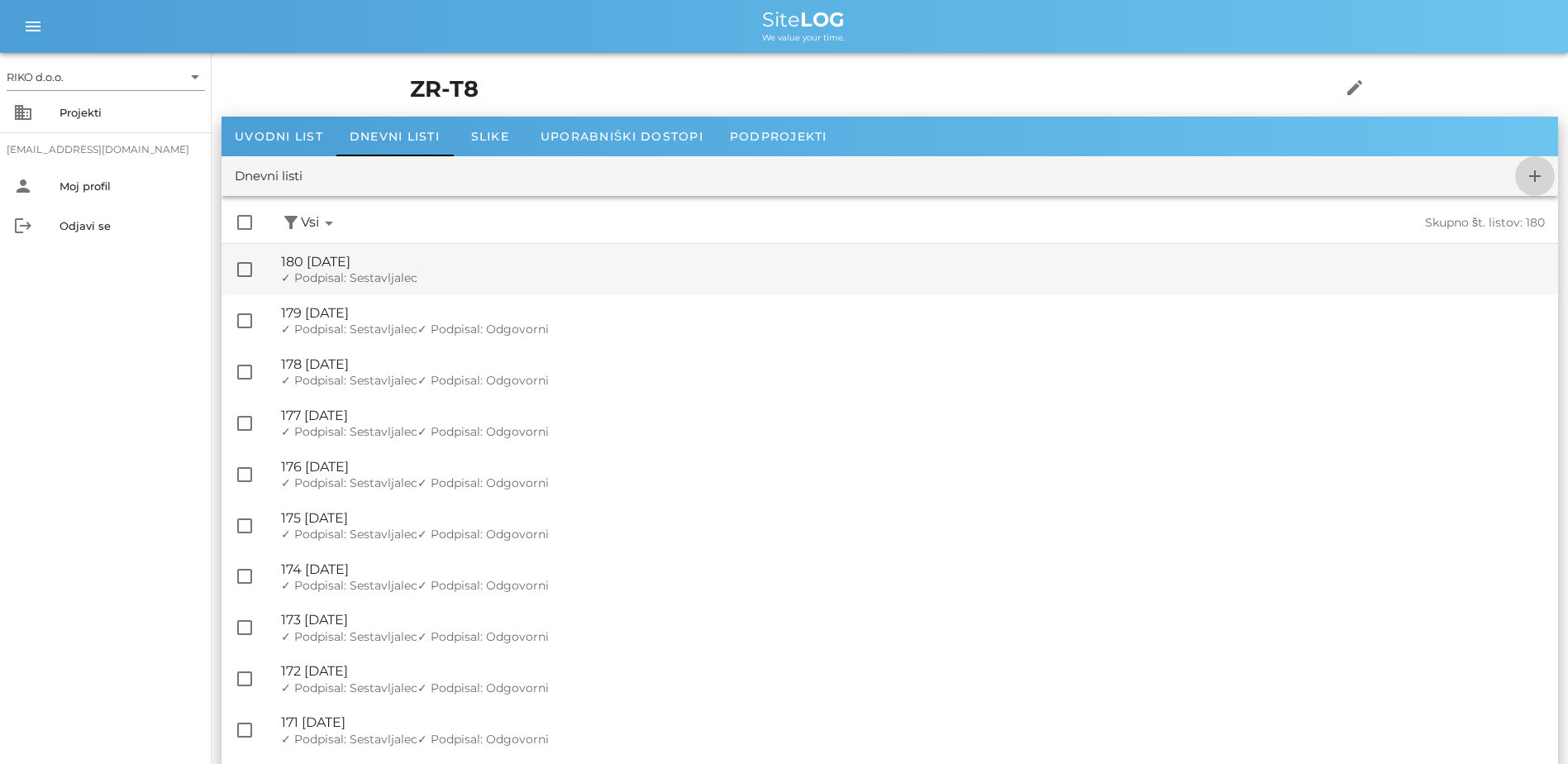
checkbox input "false"
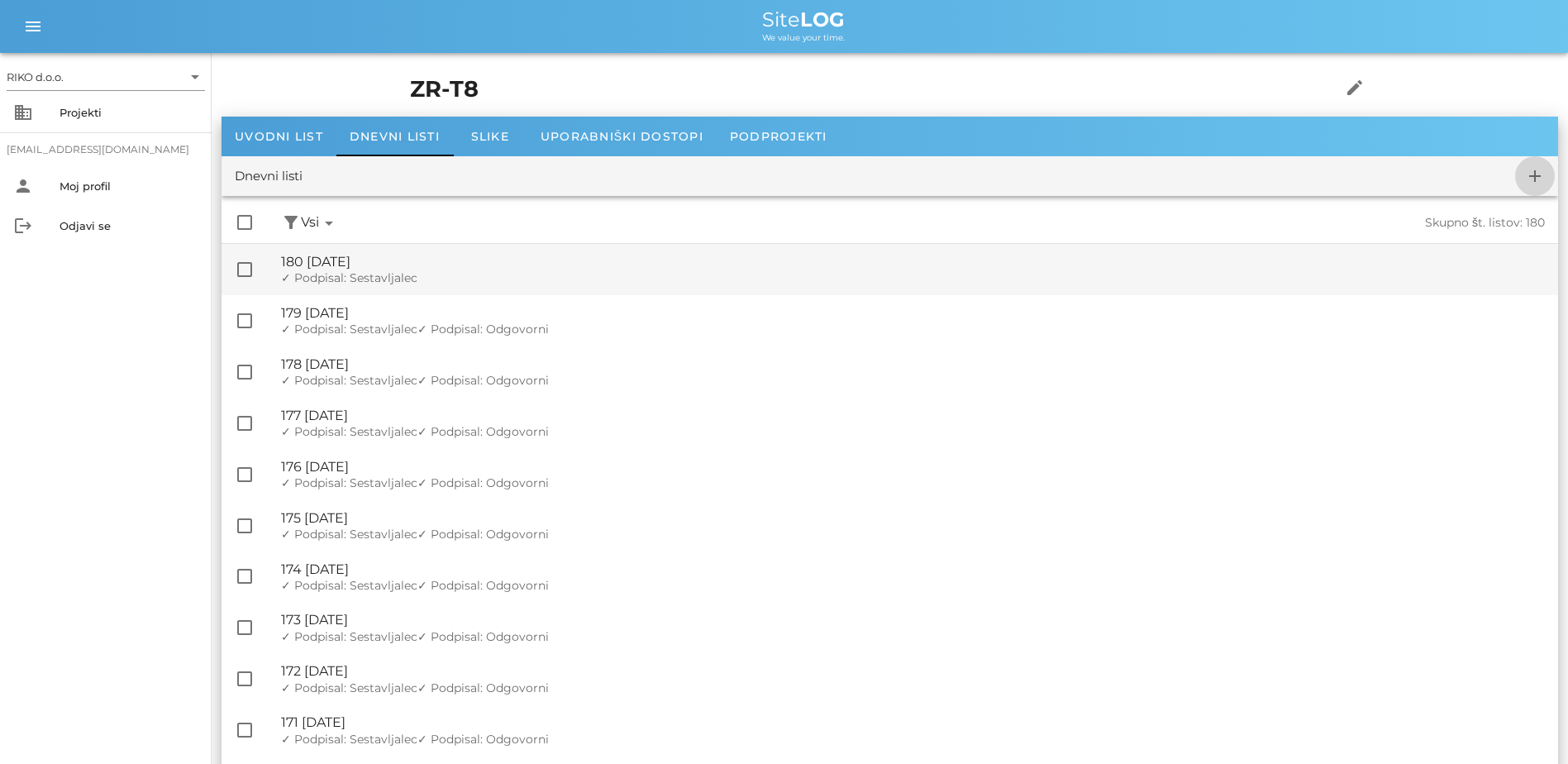
checkbox input "false"
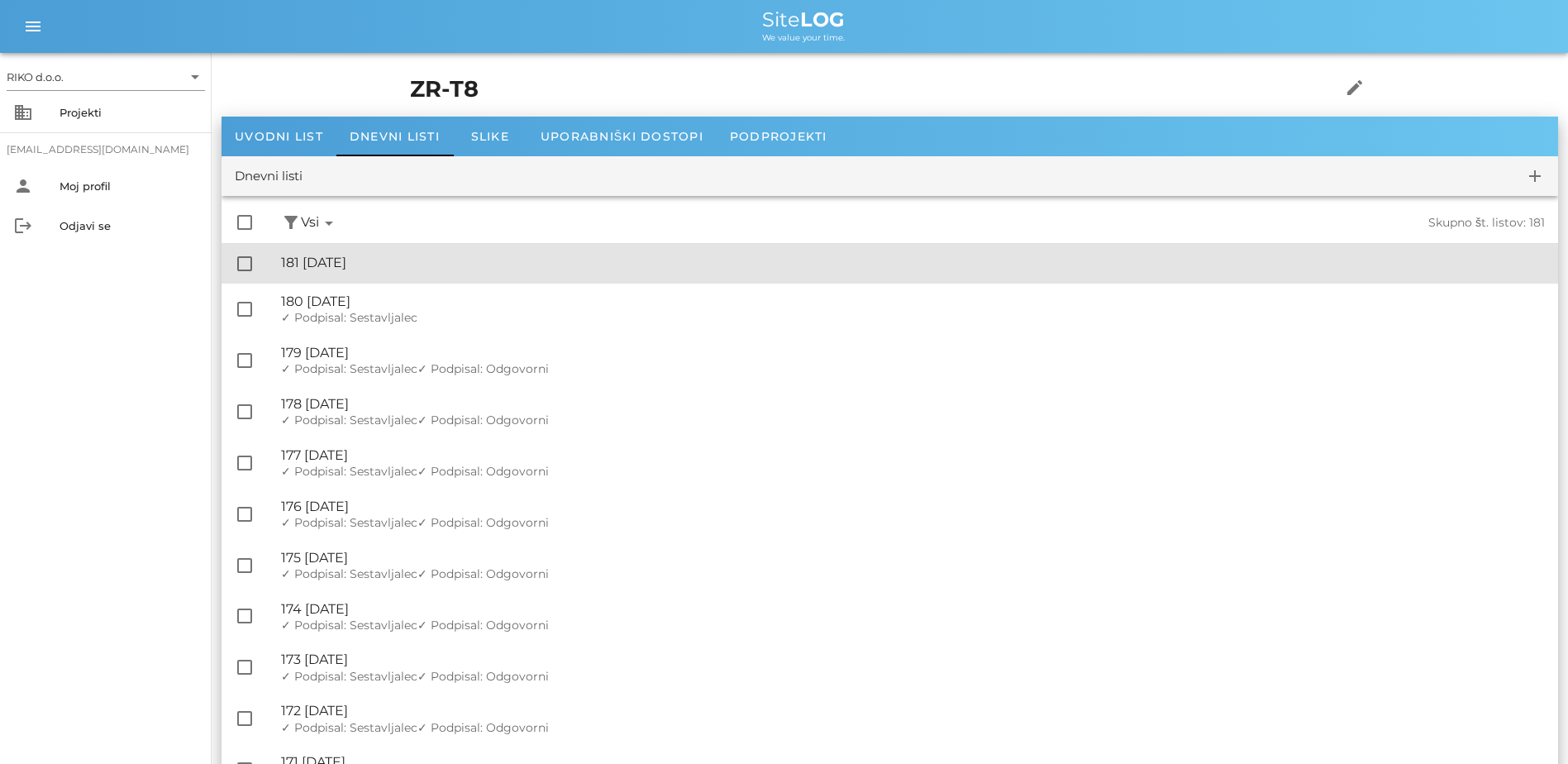
click at [420, 259] on div "🔏 181 [DATE]" at bounding box center [912, 262] width 1264 height 16
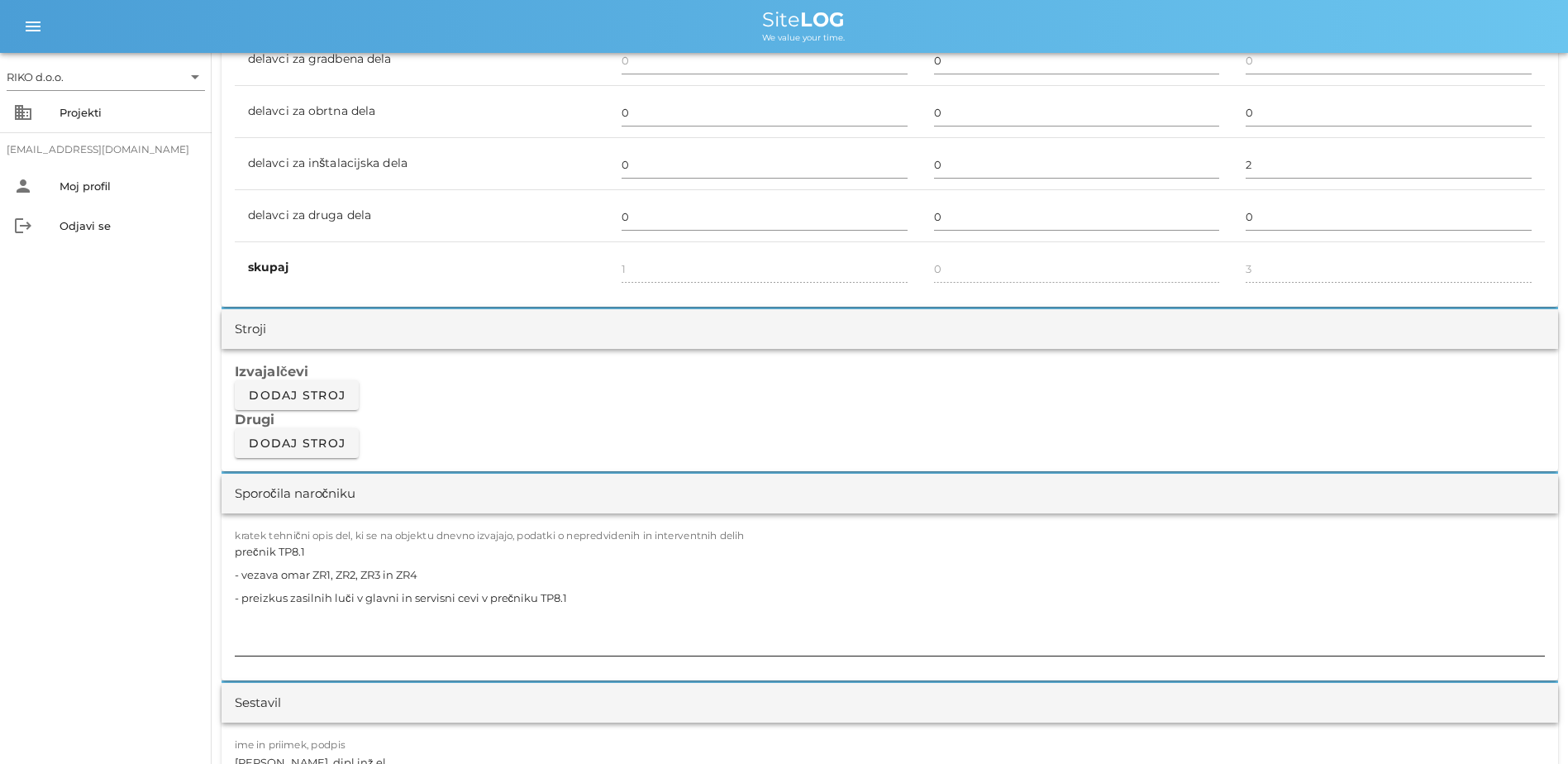
scroll to position [1158, 0]
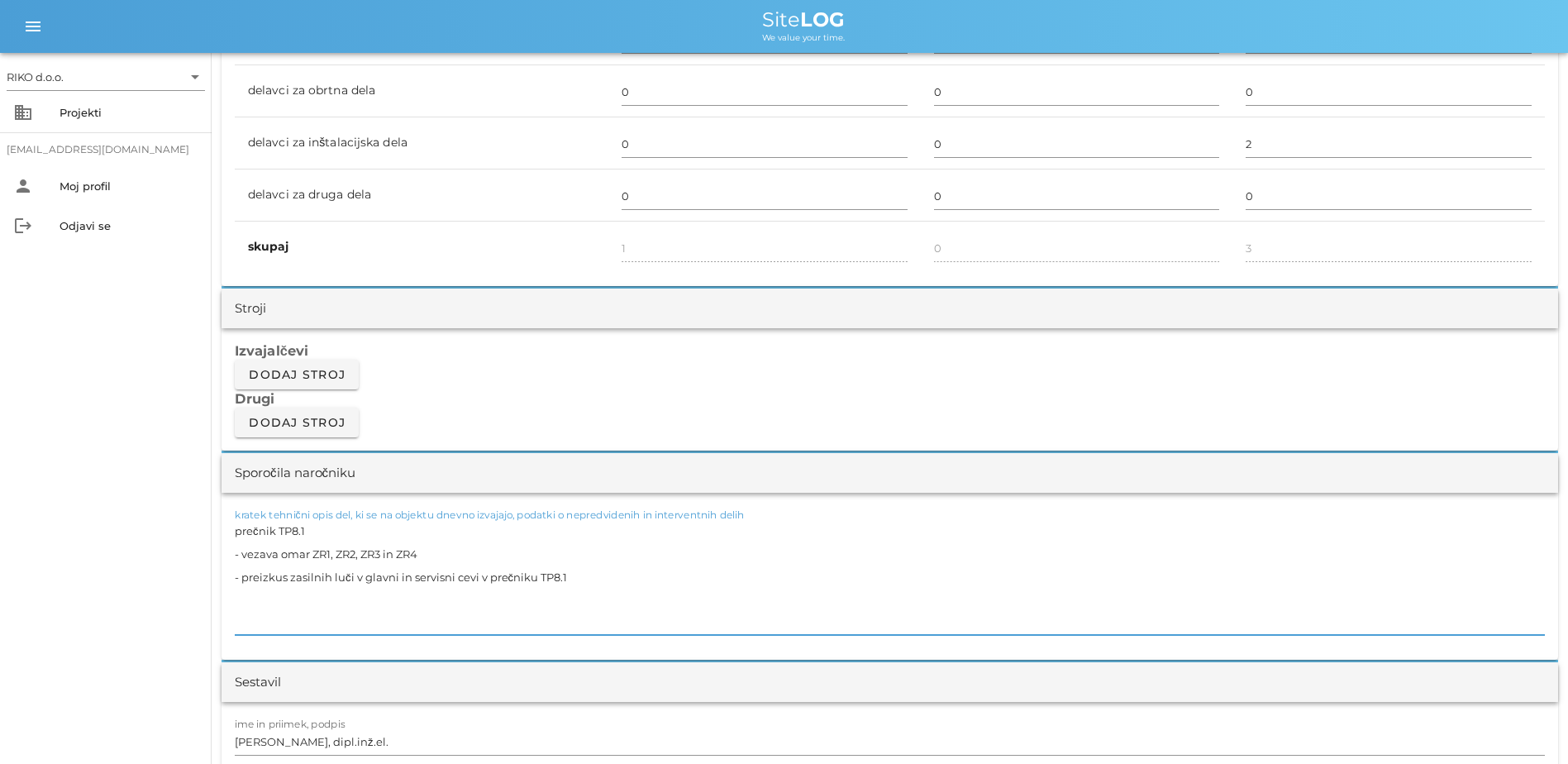
drag, startPoint x: 91, startPoint y: 535, endPoint x: 7, endPoint y: 516, distance: 86.1
click at [7, 516] on div "RIKO d.o.o. arrow_drop_down business Projekti [EMAIL_ADDRESS][DOMAIN_NAME] pers…" at bounding box center [784, 753] width 1568 height 3823
paste textarea "3 - vleka kablov iz kinet v prečnik in polaganje po policah za zasilne svetilke…"
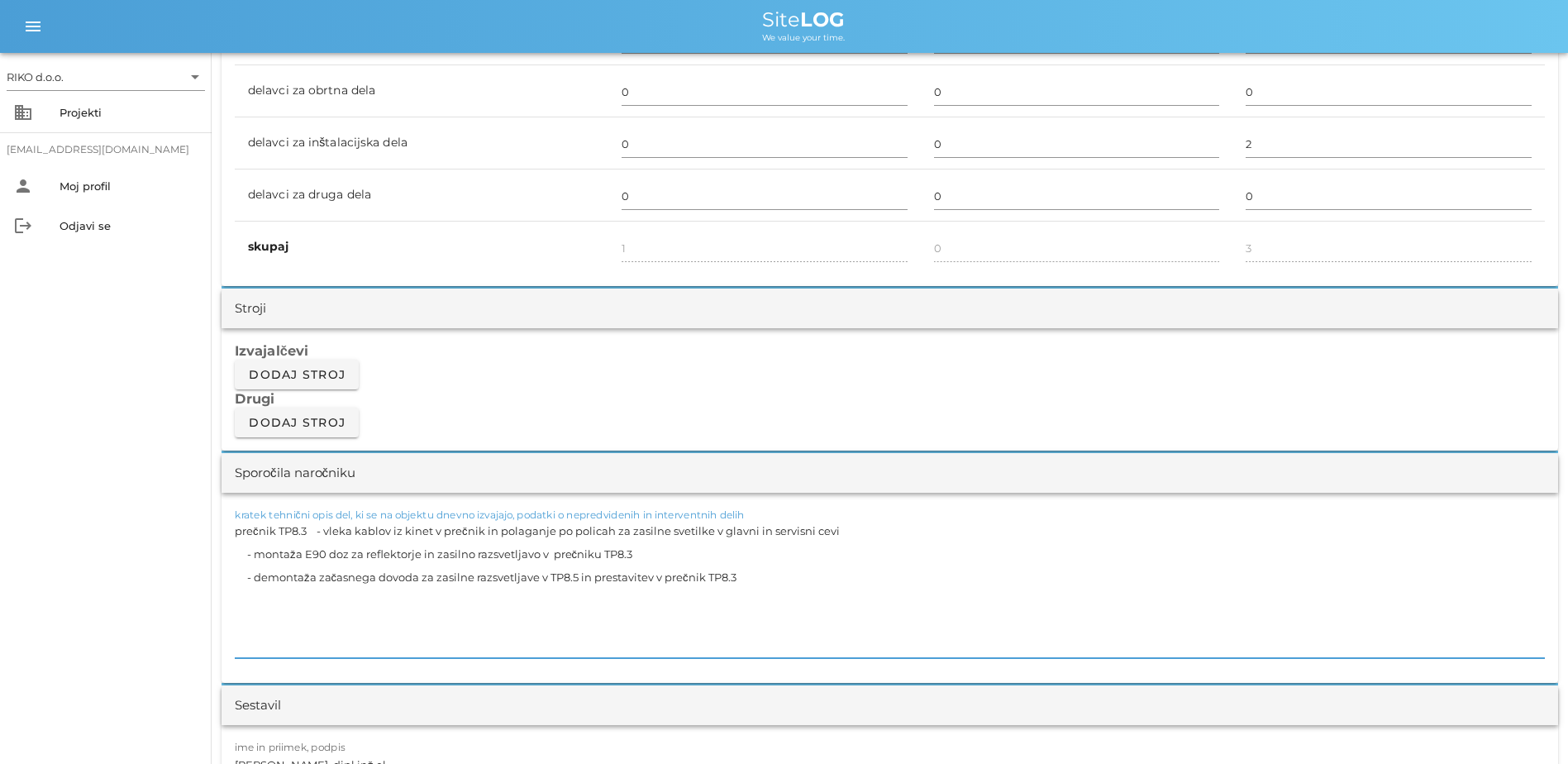
drag, startPoint x: 313, startPoint y: 531, endPoint x: 327, endPoint y: 535, distance: 14.6
click at [314, 531] on textarea "prečnik TP8.3 - vleka kablov iz kinet v prečnik in polaganje po policah za zasi…" at bounding box center [890, 589] width 1310 height 139
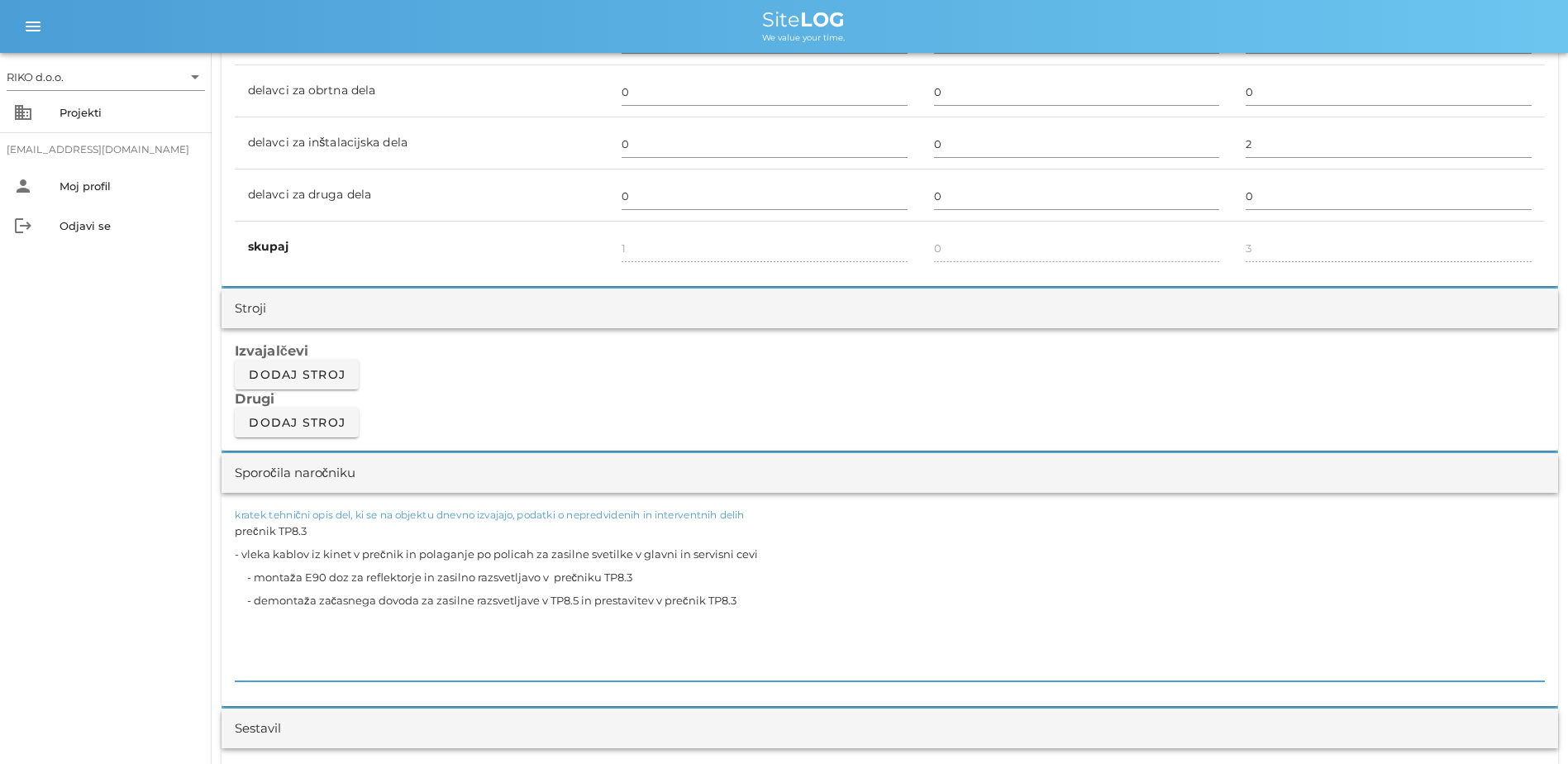
drag, startPoint x: 246, startPoint y: 579, endPoint x: 163, endPoint y: 576, distance: 83.1
click at [163, 576] on div "RIKO d.o.o. arrow_drop_down business Projekti [EMAIL_ADDRESS][DOMAIN_NAME] pers…" at bounding box center [784, 776] width 1568 height 3869
drag, startPoint x: 247, startPoint y: 607, endPoint x: 186, endPoint y: 605, distance: 61.0
click at [186, 576] on div "RIKO d.o.o. arrow_drop_down business Projekti [EMAIL_ADDRESS][DOMAIN_NAME] pers…" at bounding box center [784, 776] width 1568 height 3869
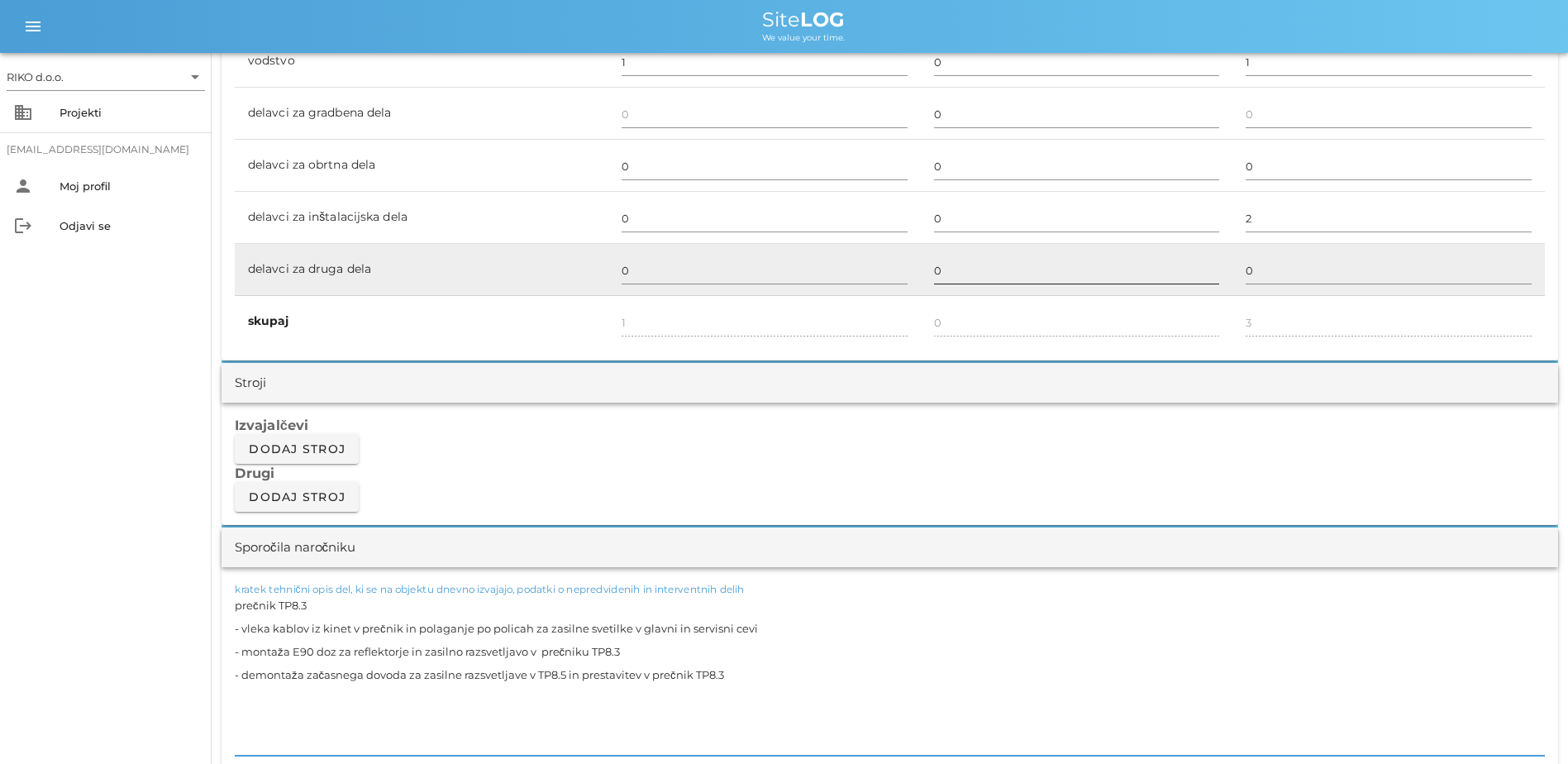
scroll to position [909, 0]
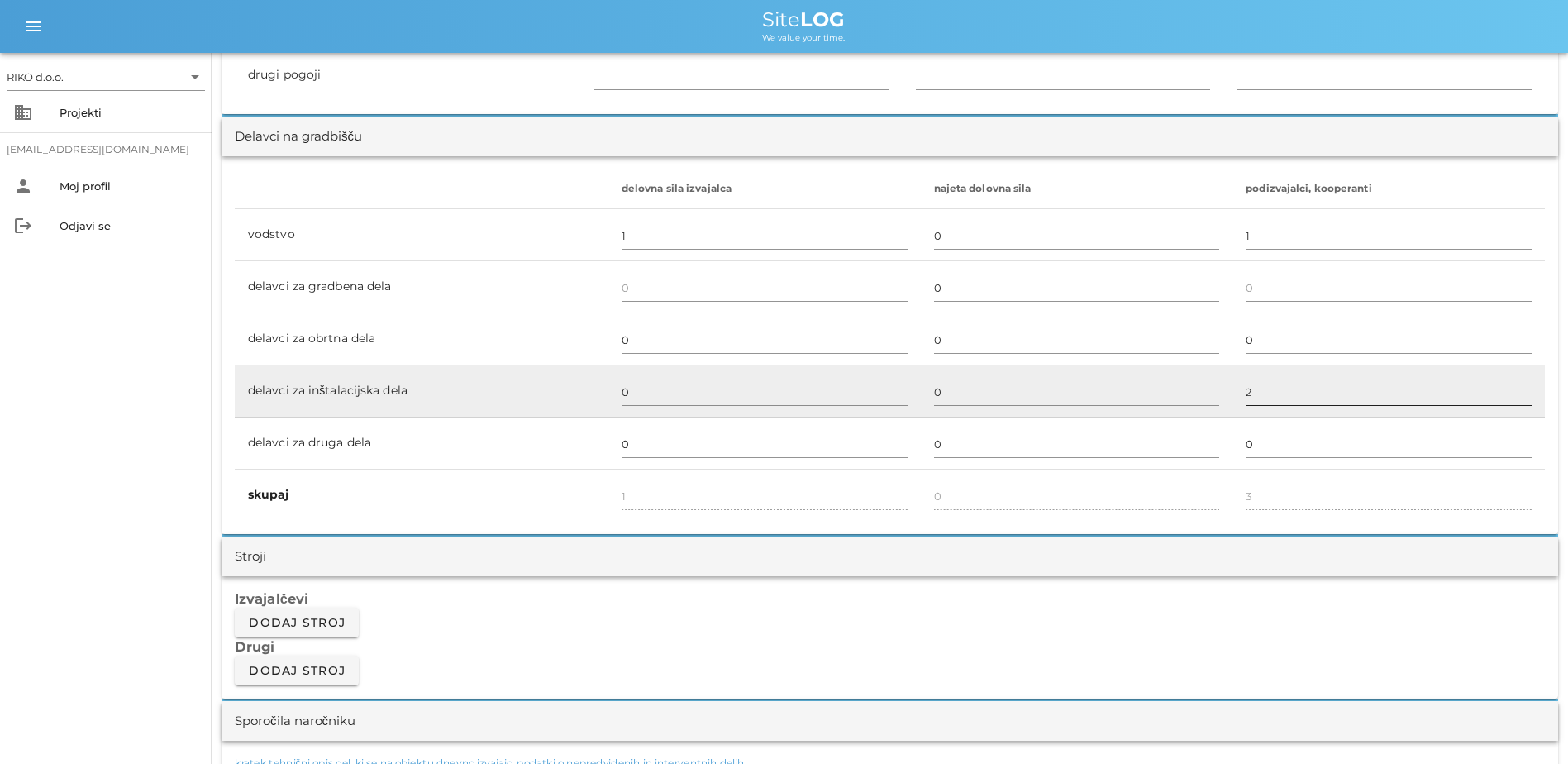
click at [867, 391] on input "2" at bounding box center [1389, 392] width 286 height 27
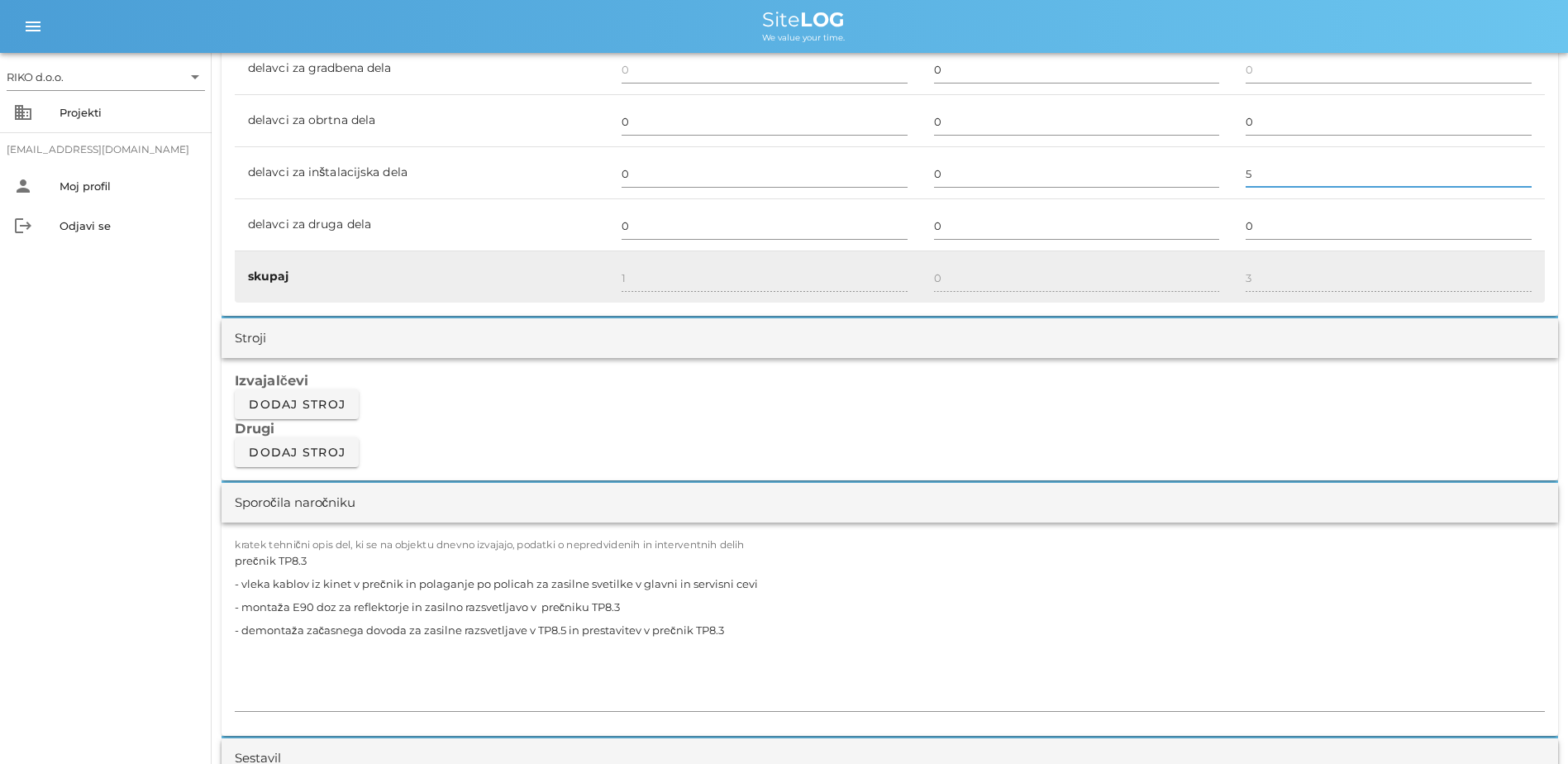
scroll to position [1158, 0]
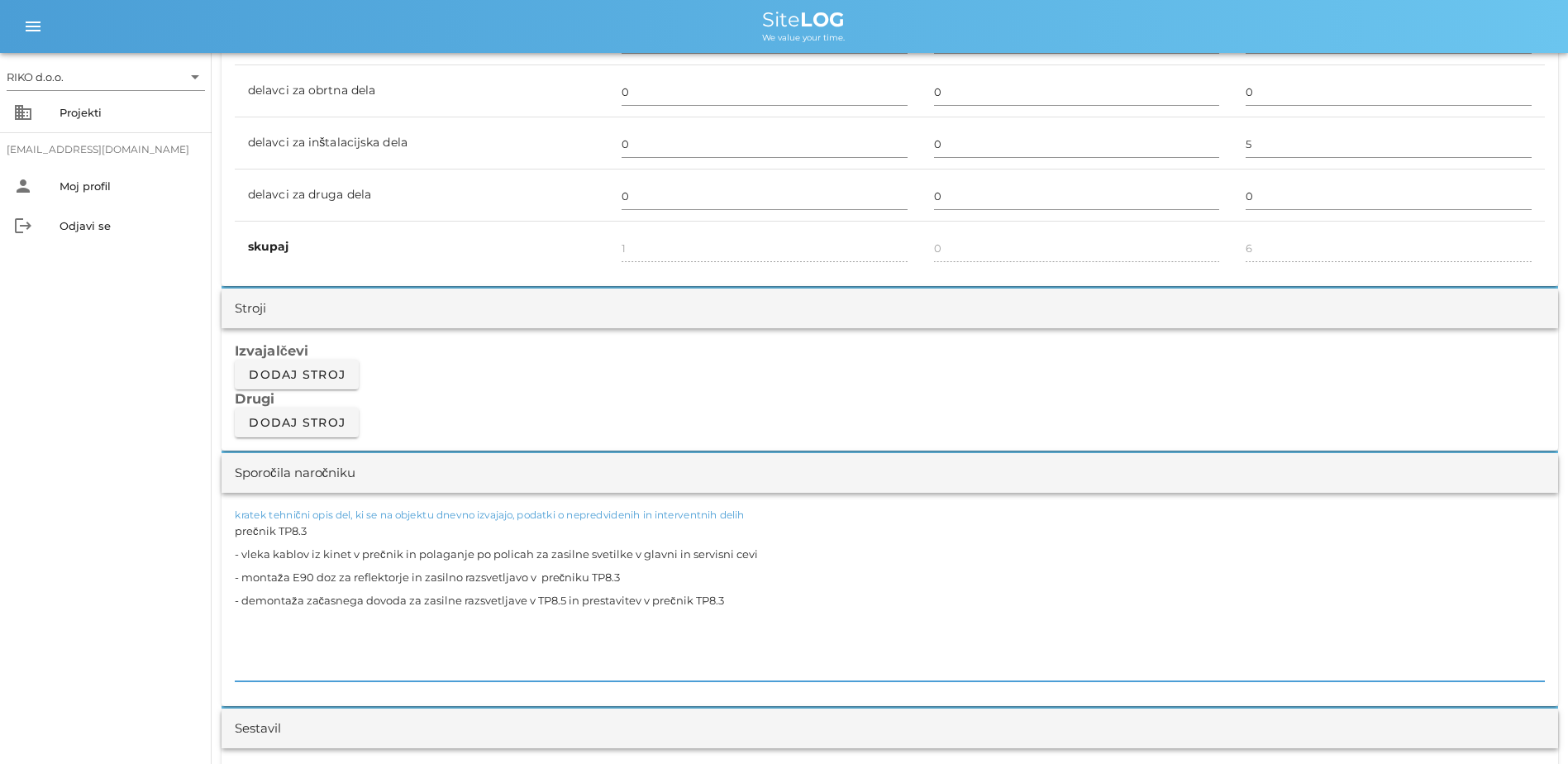
click at [867, 576] on textarea "prečnik TP8.3 - vleka kablov iz kinet v prečnik in polaganje po policah za zasi…" at bounding box center [890, 600] width 1310 height 162
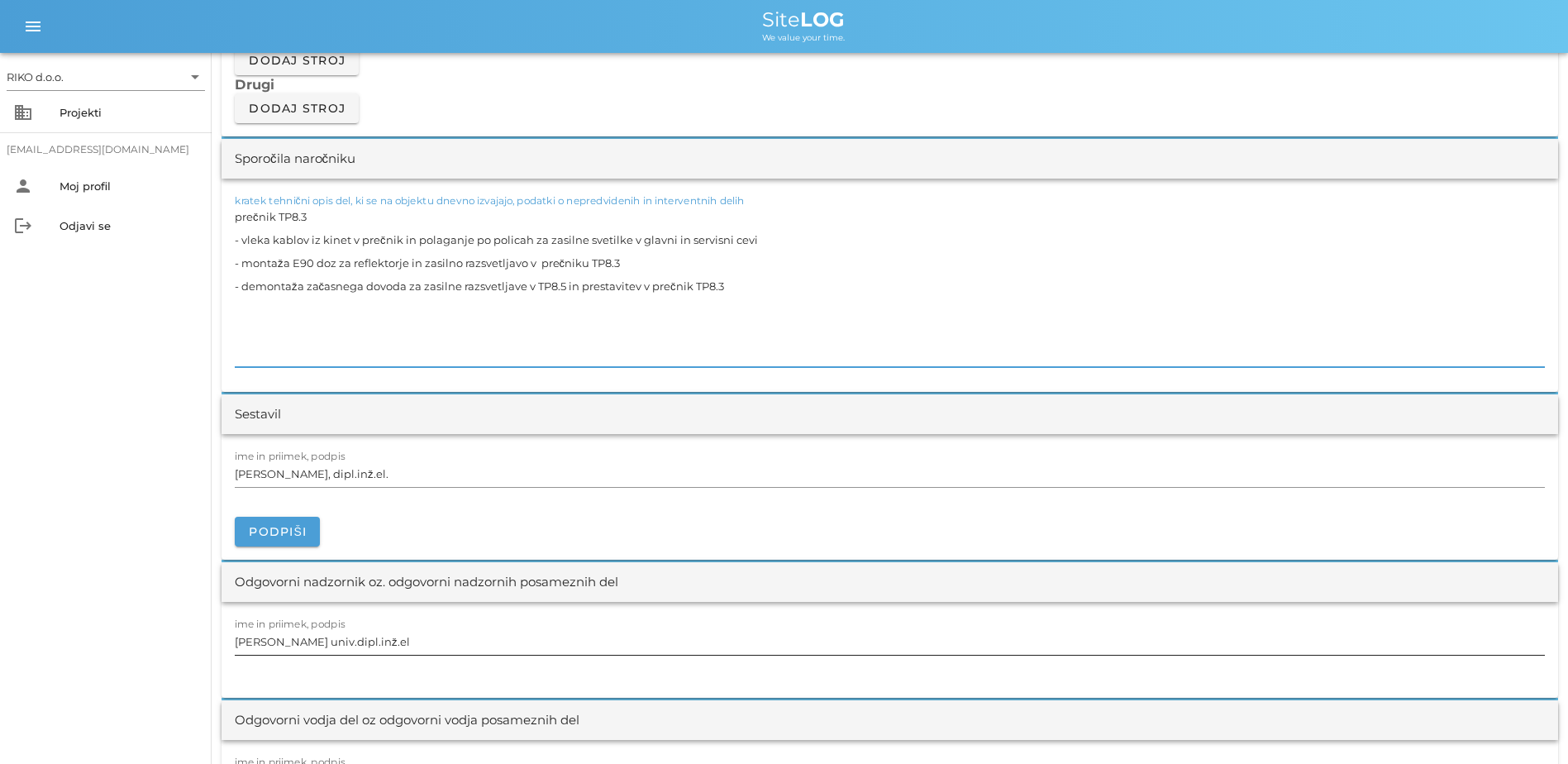
scroll to position [1489, 0]
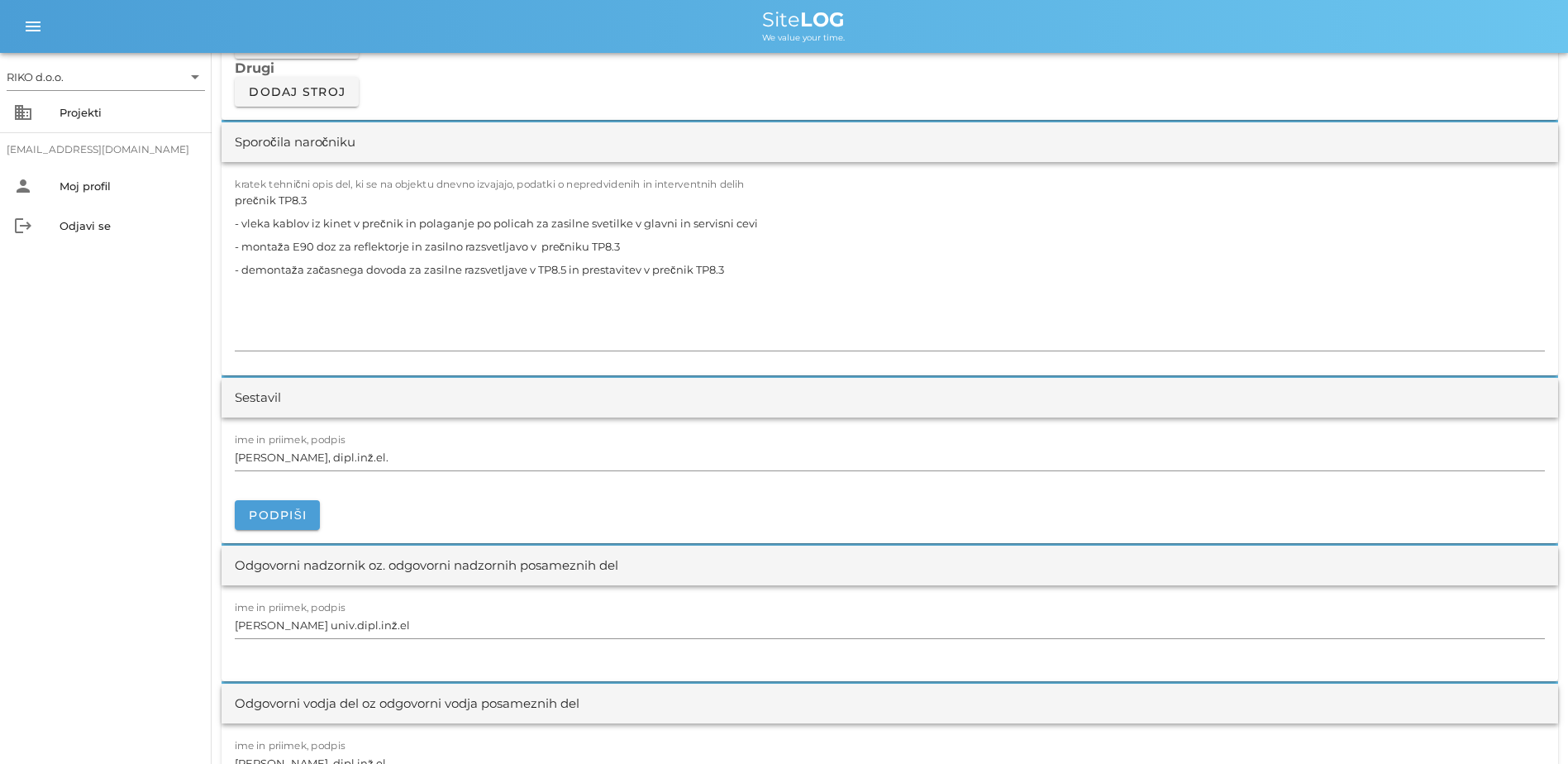
click at [302, 532] on div "ime in priimek, podpis [PERSON_NAME], dipl.inž.el. [GEOGRAPHIC_DATA]" at bounding box center [890, 480] width 1337 height 126
click at [307, 510] on button "Podpiši" at bounding box center [278, 515] width 85 height 30
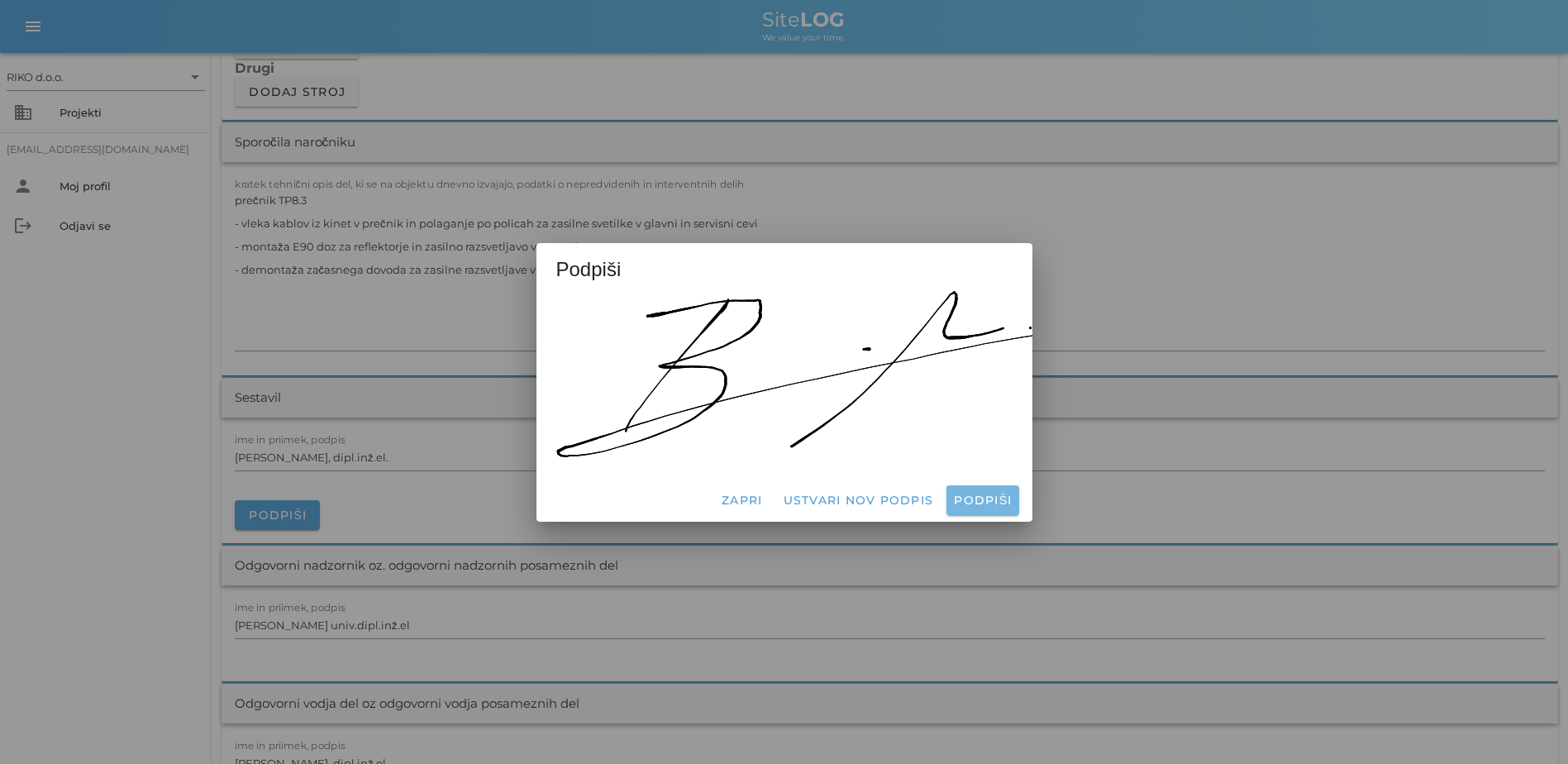
click at [867, 500] on span "Podpiši" at bounding box center [982, 500] width 59 height 15
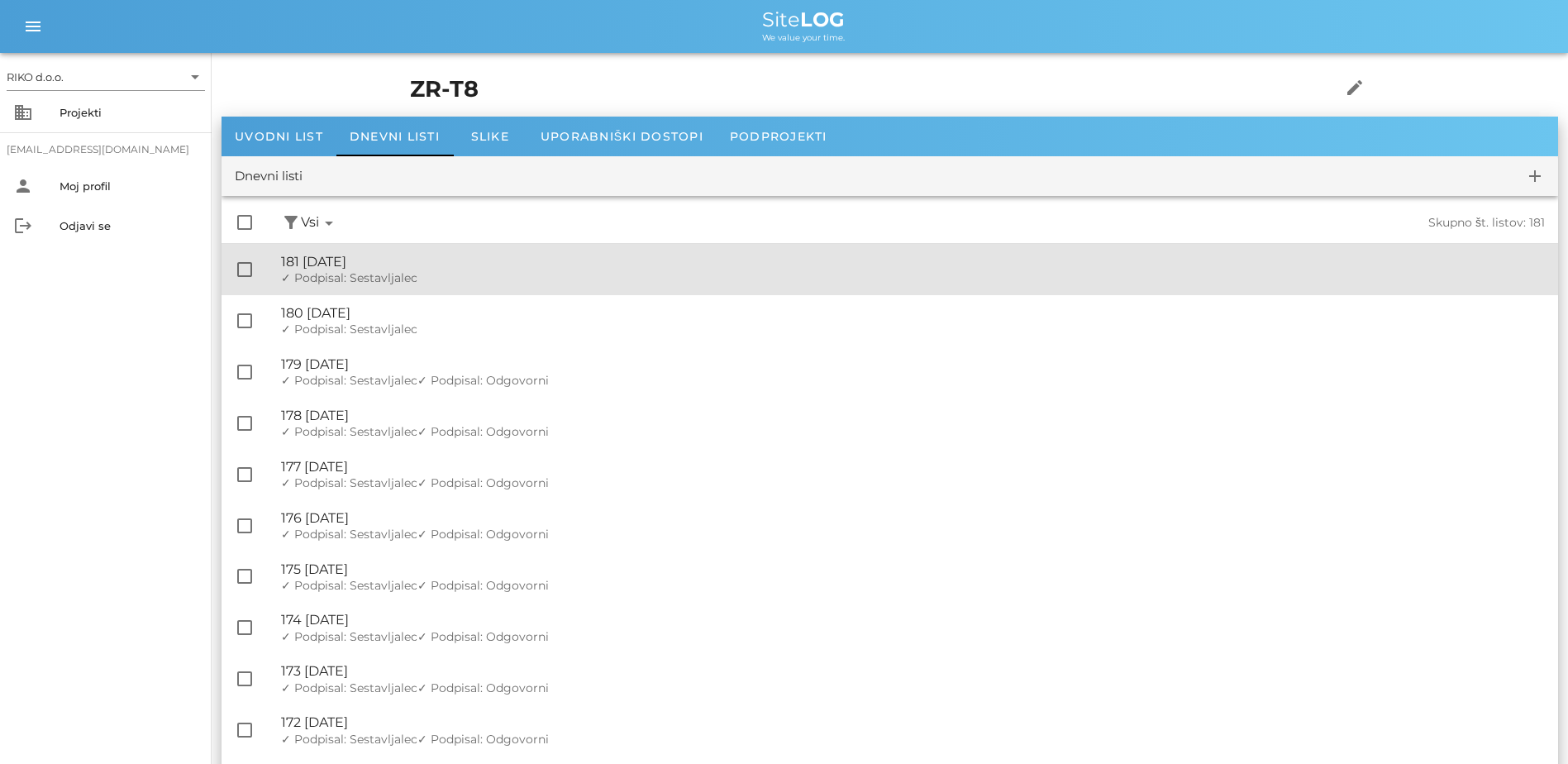
click at [602, 254] on div "🔏 181 [DATE]" at bounding box center [912, 261] width 1264 height 16
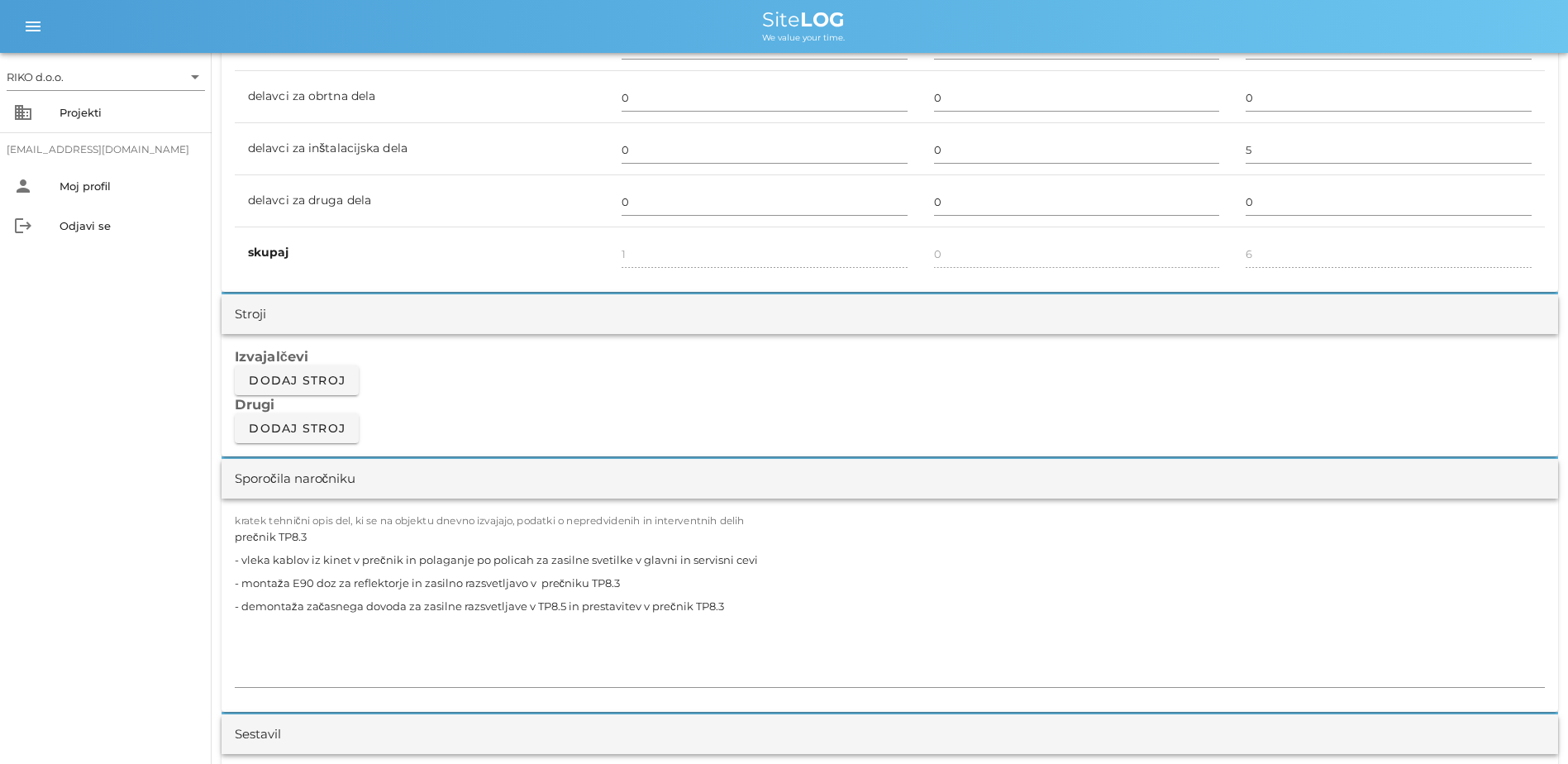
scroll to position [1323, 0]
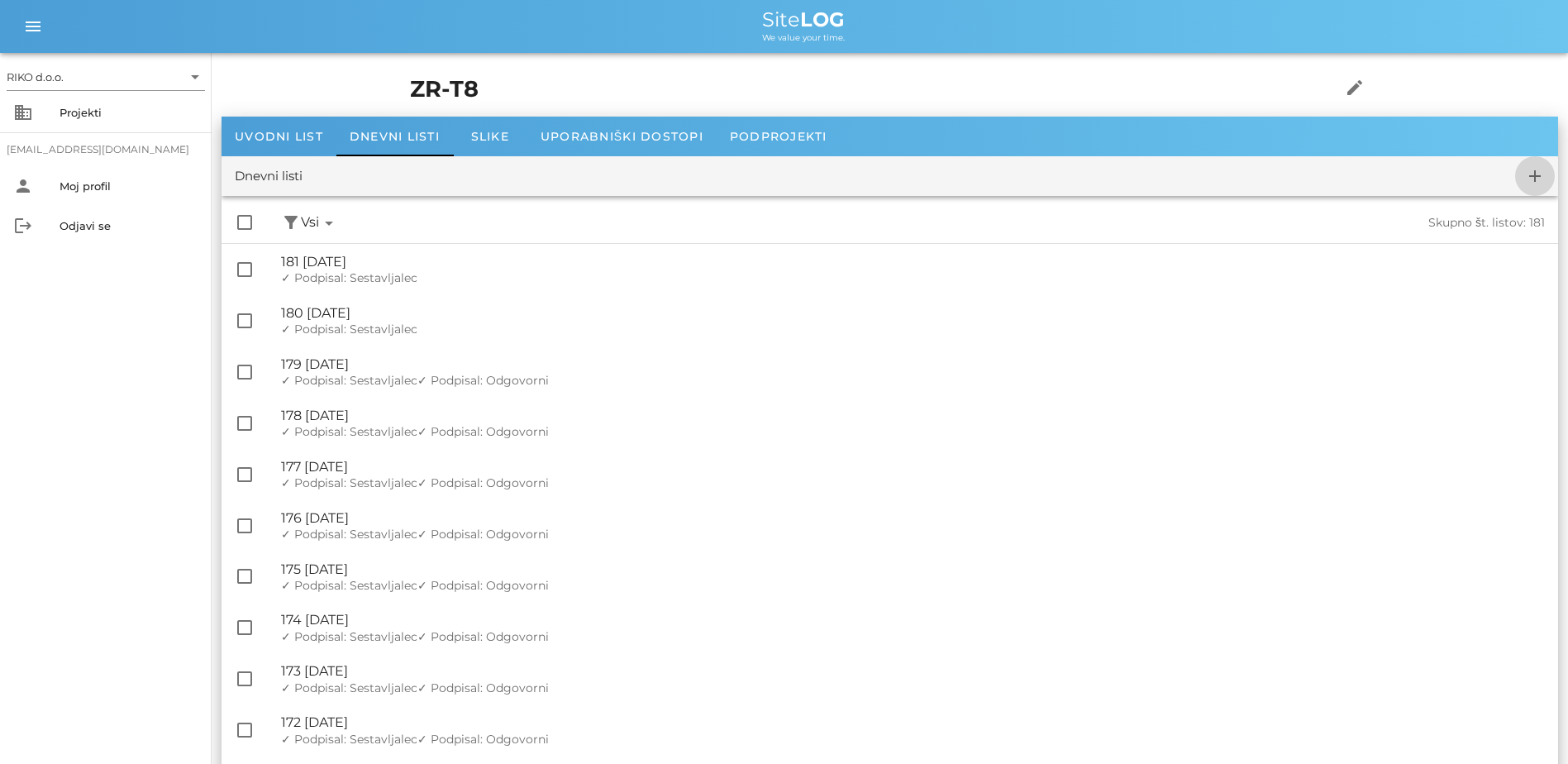
click at [867, 175] on icon "add" at bounding box center [1536, 176] width 20 height 20
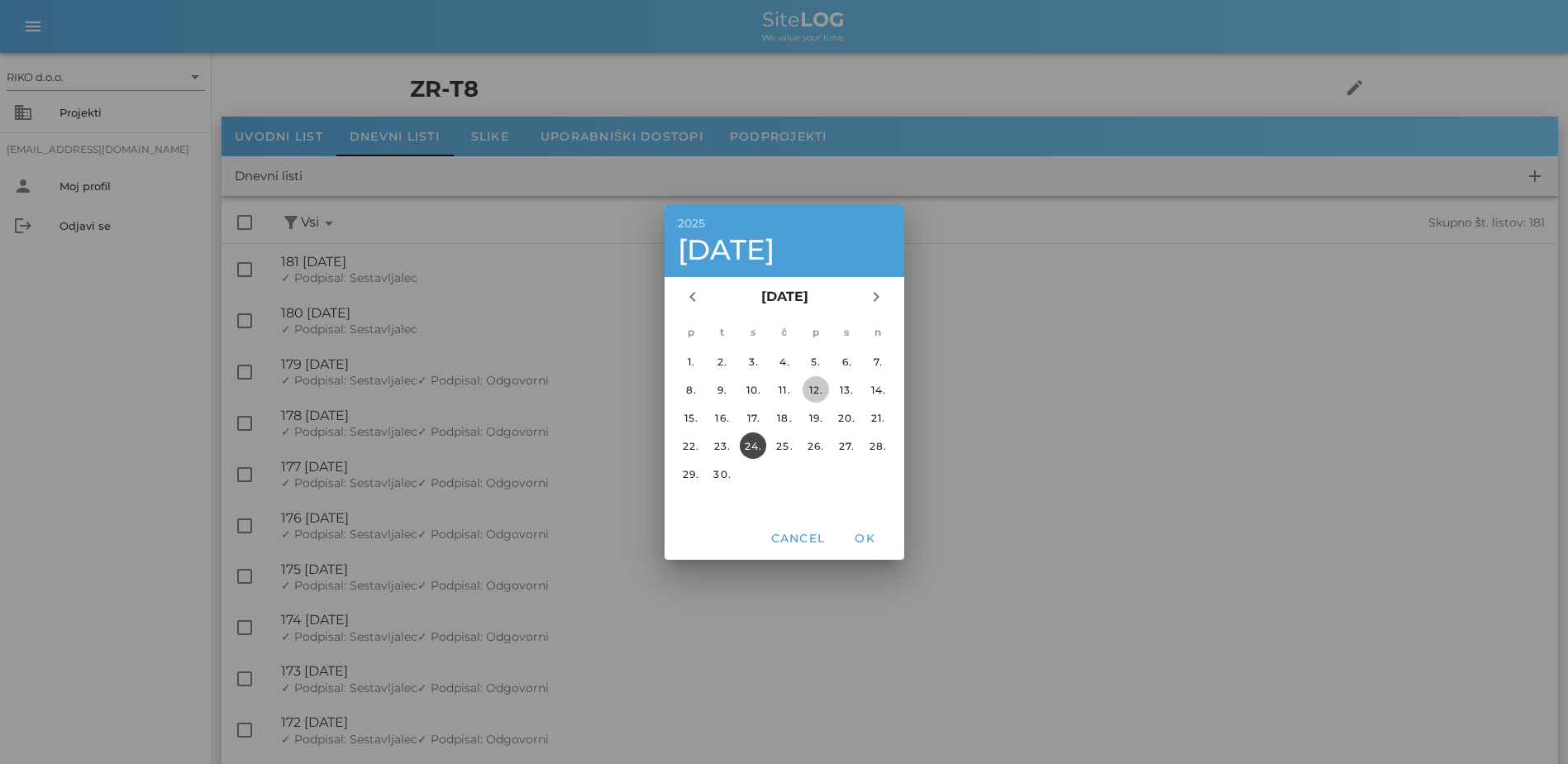
click at [811, 393] on div "12." at bounding box center [815, 390] width 27 height 12
click at [863, 539] on span "OK" at bounding box center [865, 539] width 40 height 15
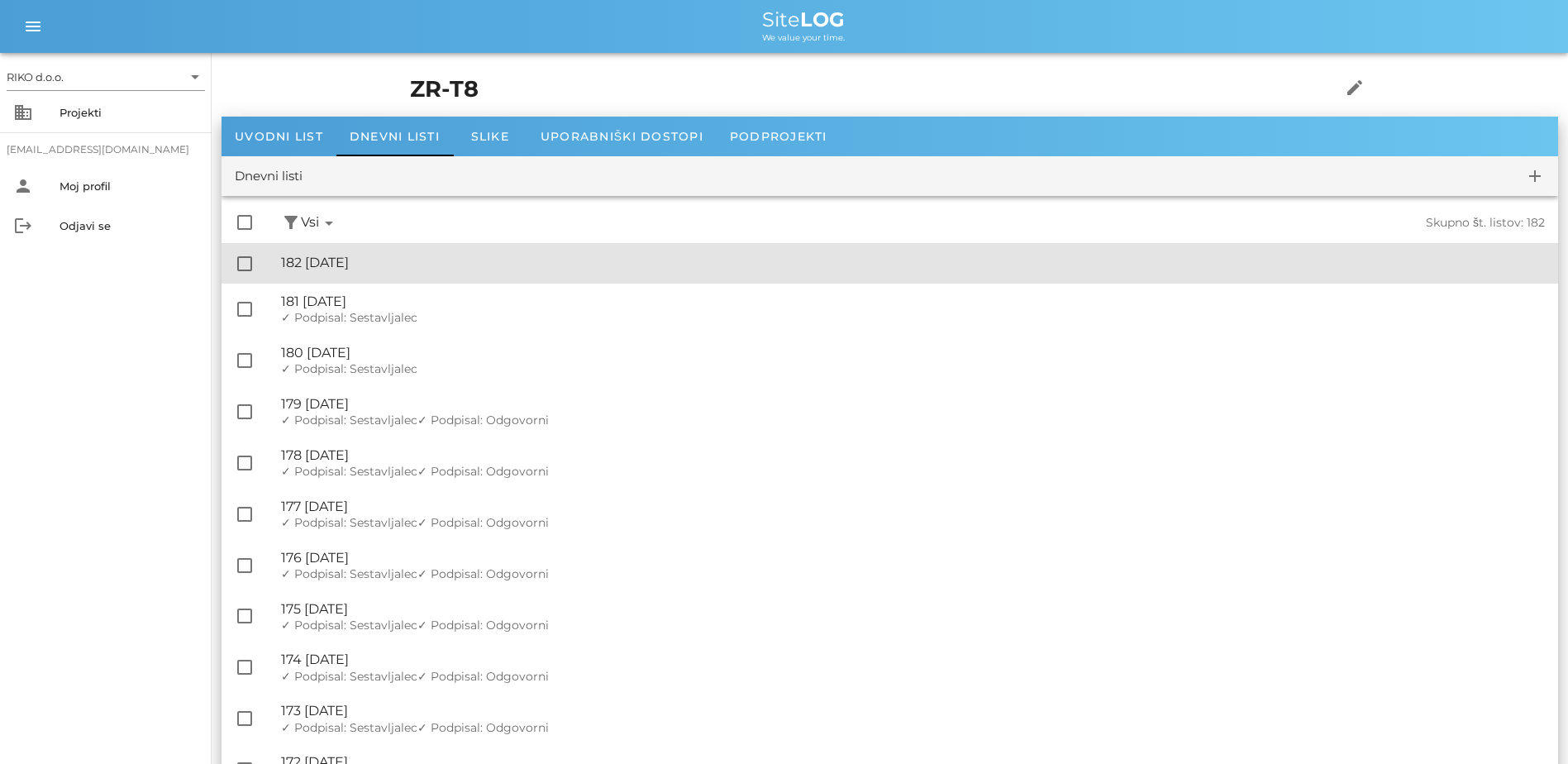
click at [442, 265] on div "🔏 182 [DATE]" at bounding box center [912, 262] width 1264 height 16
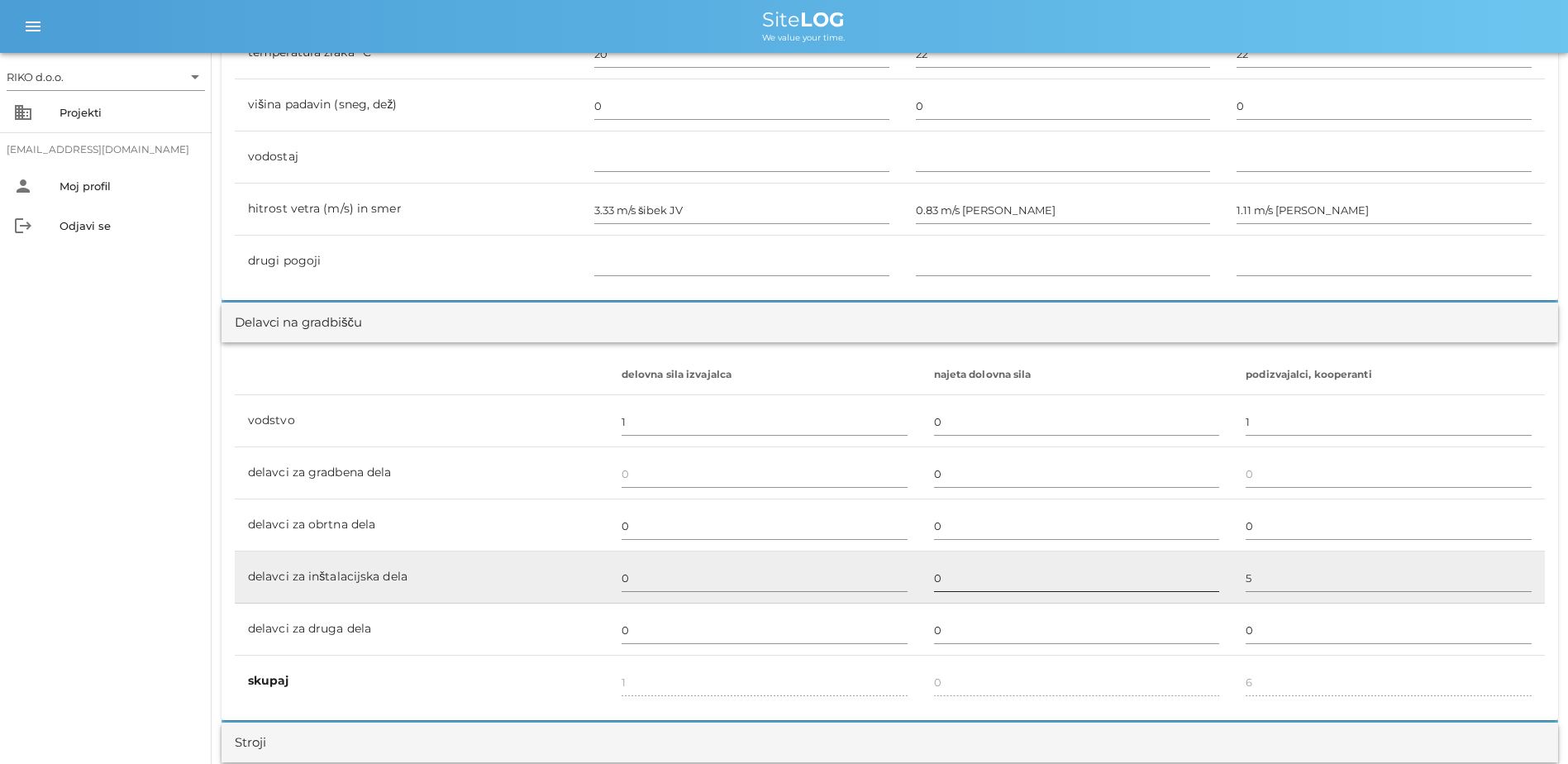
scroll to position [744, 0]
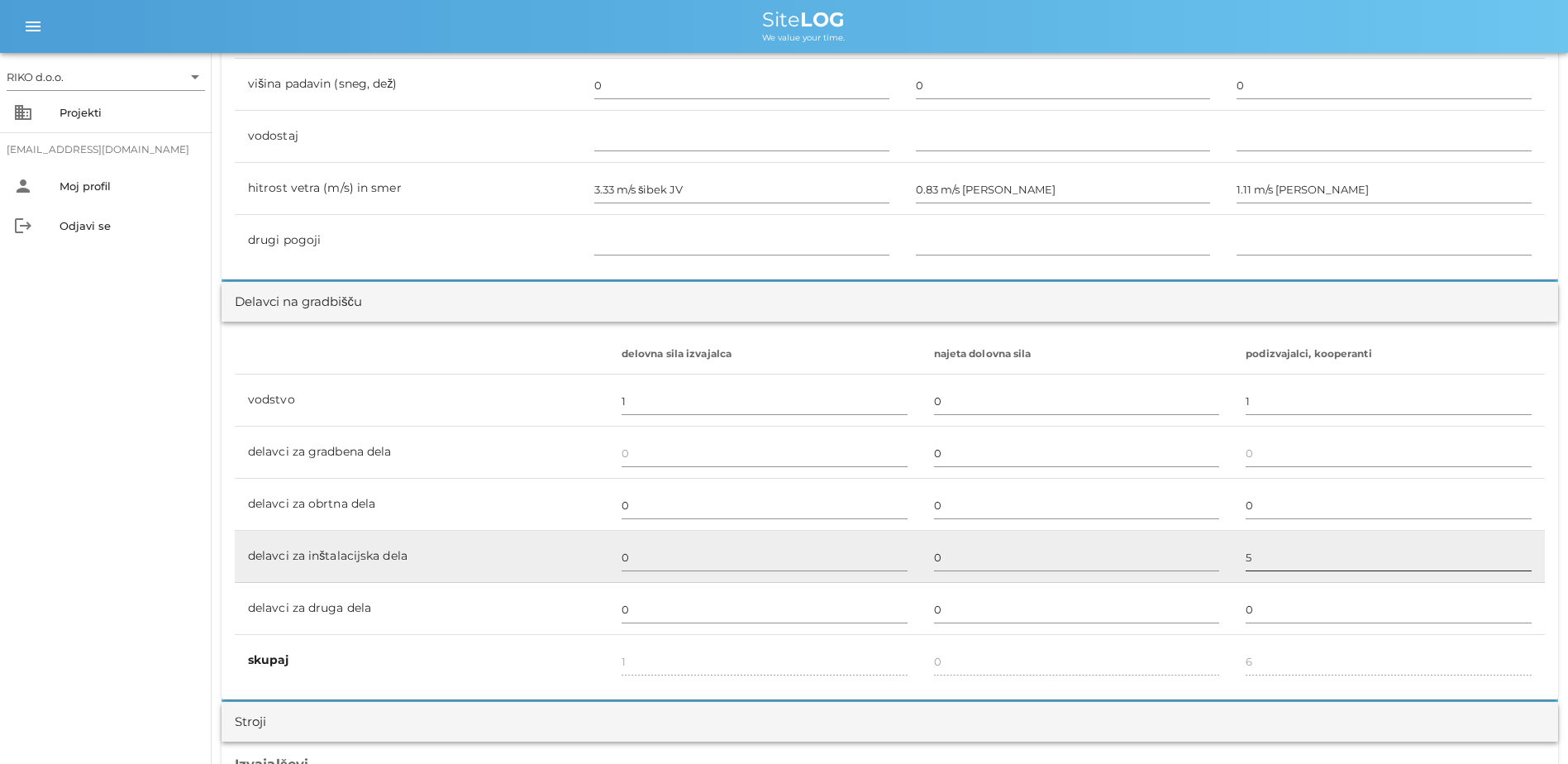
click at [867, 566] on input "5" at bounding box center [1389, 558] width 286 height 27
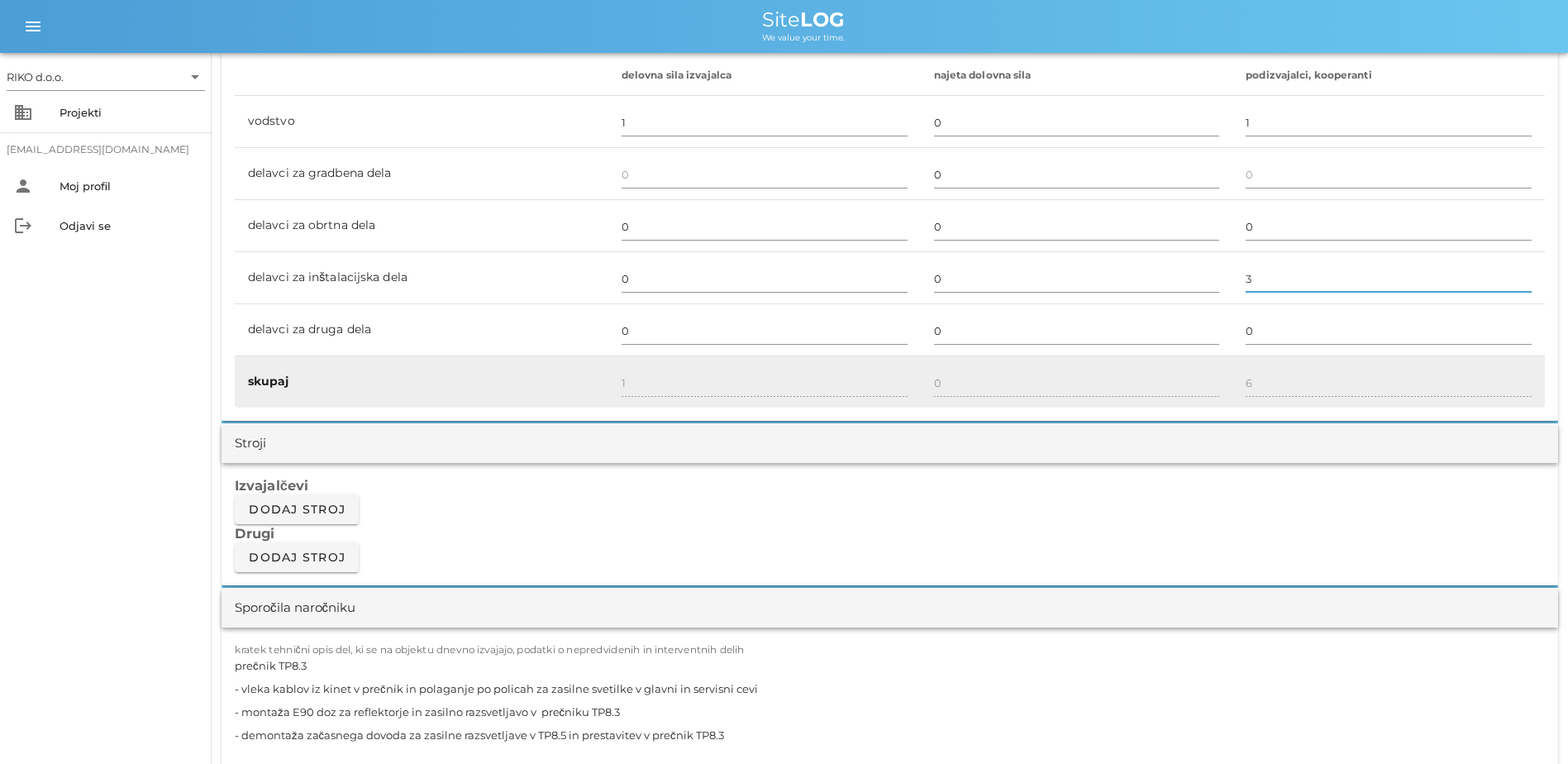
scroll to position [1323, 0]
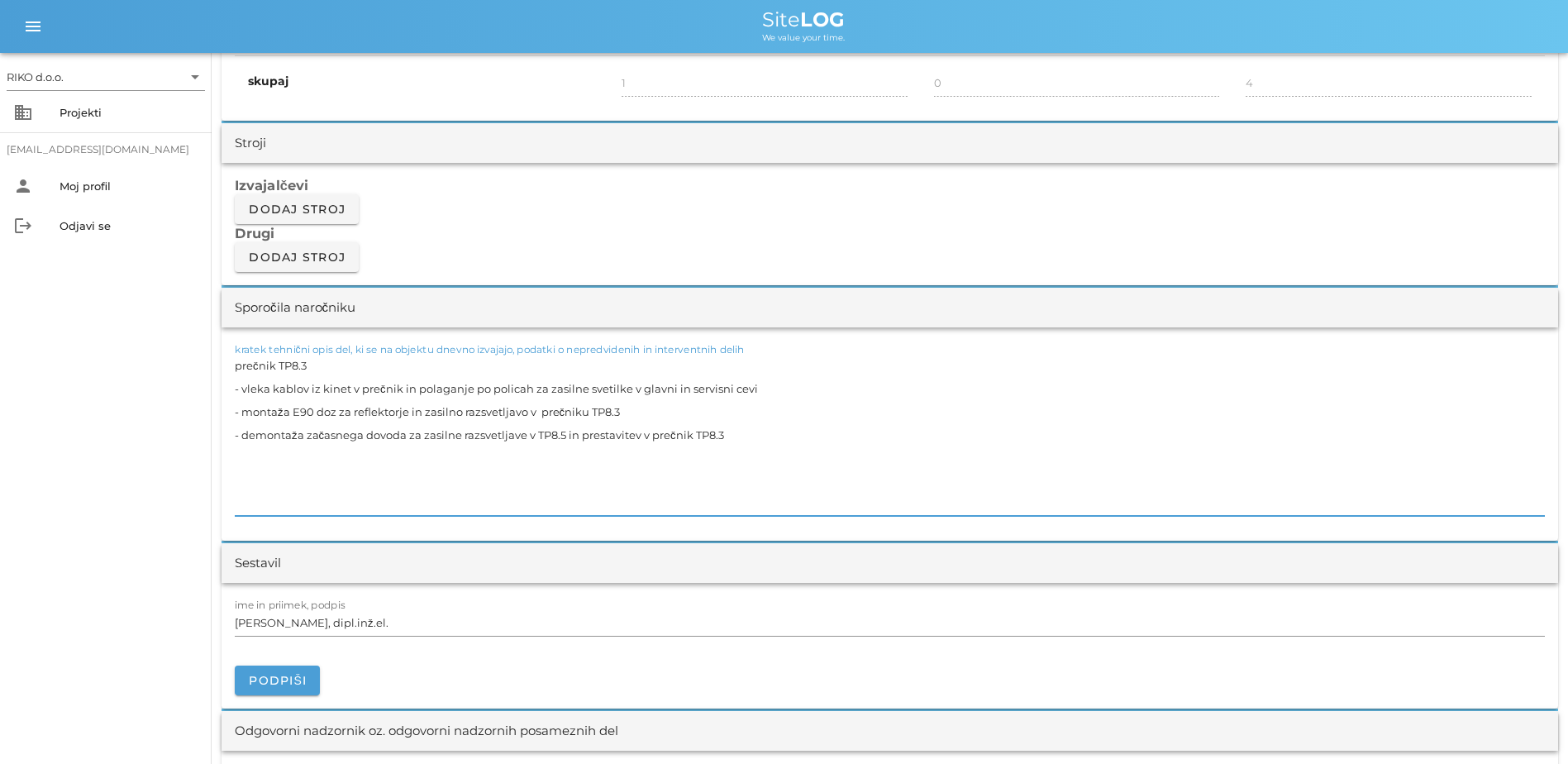
drag, startPoint x: 816, startPoint y: 431, endPoint x: 74, endPoint y: 332, distance: 748.6
click at [74, 332] on div "RIKO d.o.o. arrow_drop_down business Projekti [EMAIL_ADDRESS][DOMAIN_NAME] pers…" at bounding box center [784, 611] width 1568 height 3869
paste textarea "- vleka kablov in urejanje kablov po policah za zasilno razsvetljavo - vezava E…"
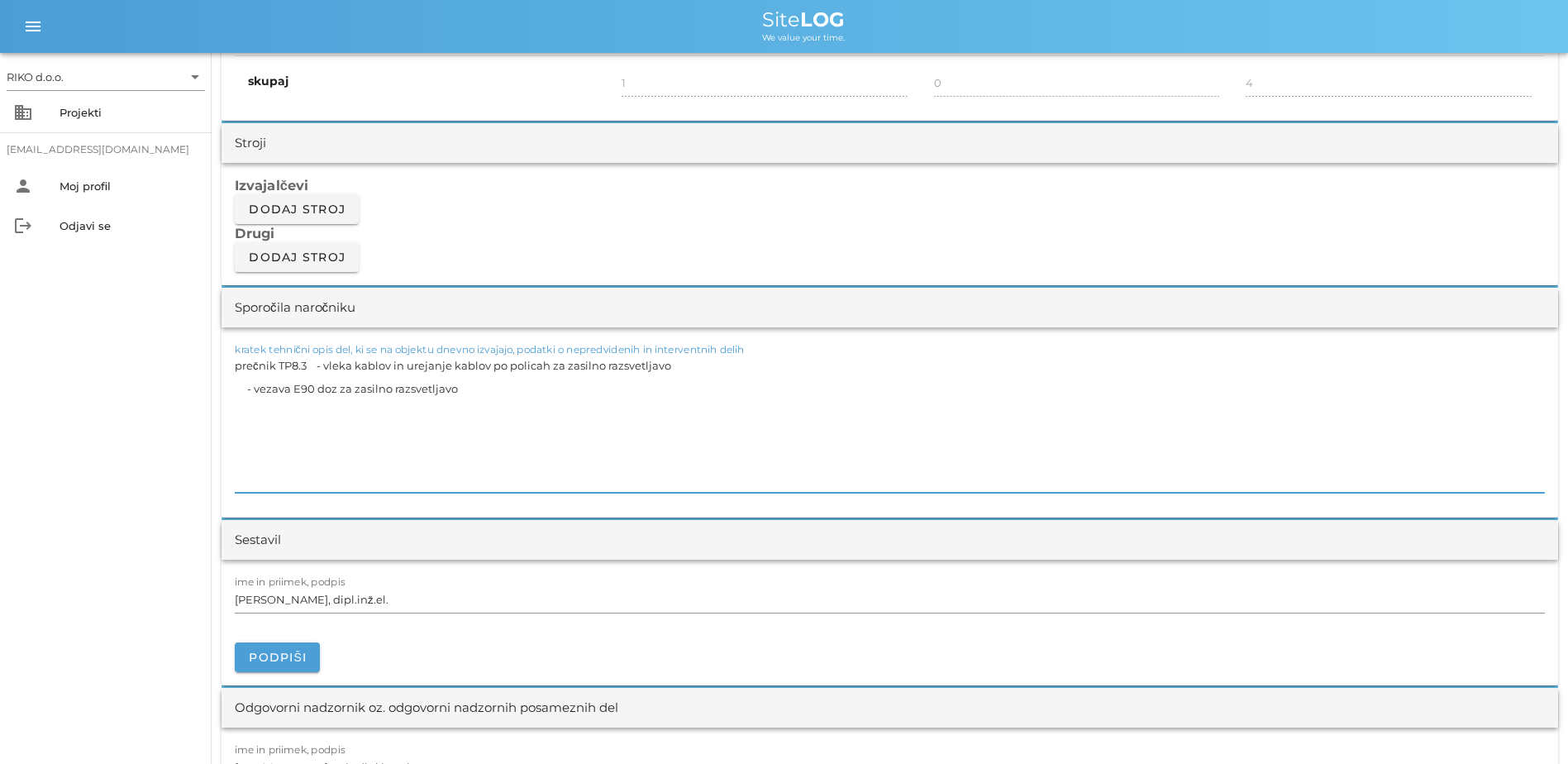
click at [317, 367] on textarea "prečnik TP8.3 - vleka kablov in urejanje kablov po policah za zasilno razsvetlj…" at bounding box center [890, 423] width 1310 height 139
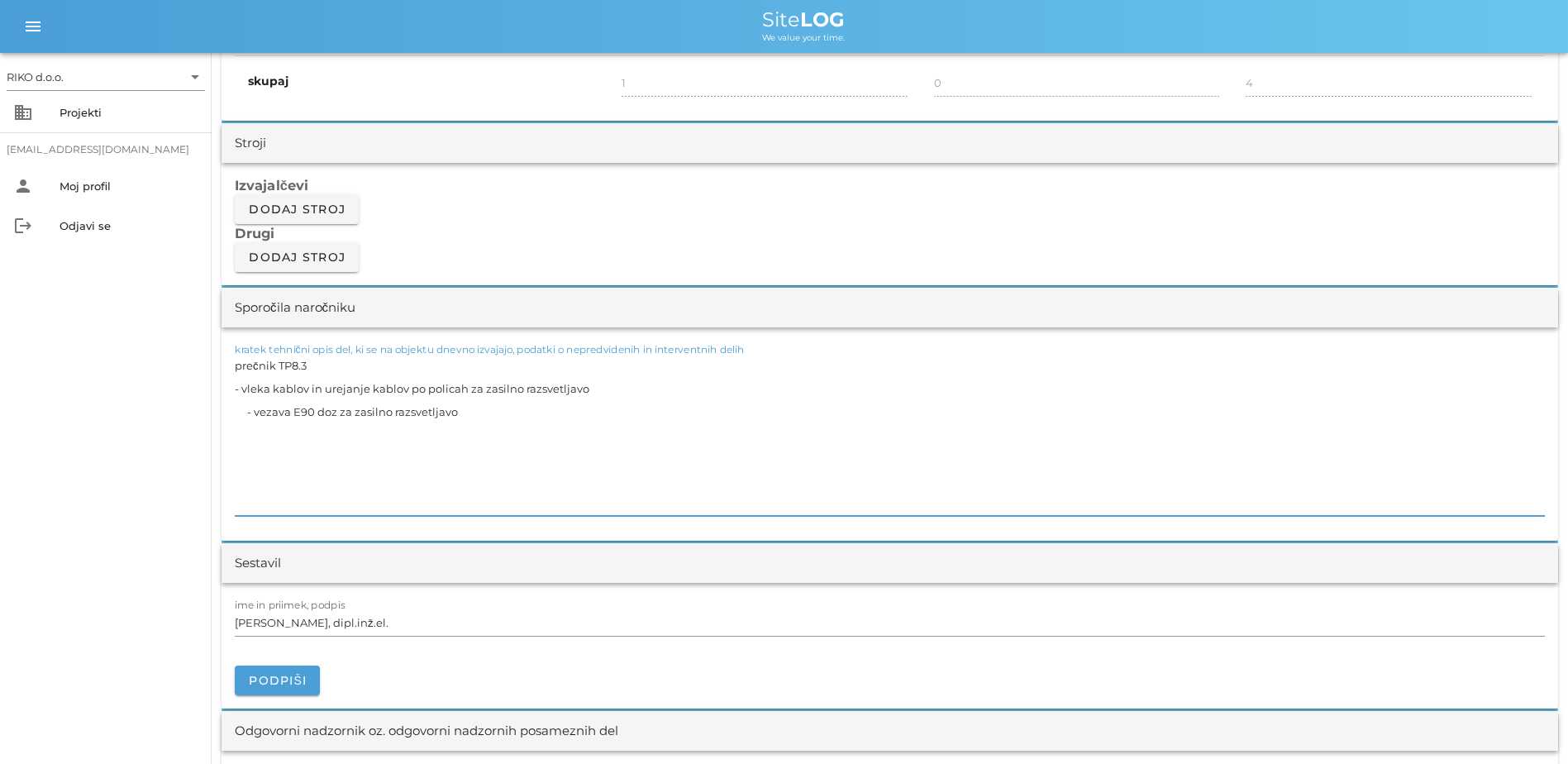
drag, startPoint x: 248, startPoint y: 412, endPoint x: 145, endPoint y: 382, distance: 107.3
click at [148, 406] on div "RIKO d.o.o. arrow_drop_down business Projekti [EMAIL_ADDRESS][DOMAIN_NAME] pers…" at bounding box center [784, 611] width 1568 height 3869
click at [86, 356] on div "RIKO d.o.o. arrow_drop_down business Projekti [EMAIL_ADDRESS][DOMAIN_NAME] pers…" at bounding box center [106, 409] width 212 height 712
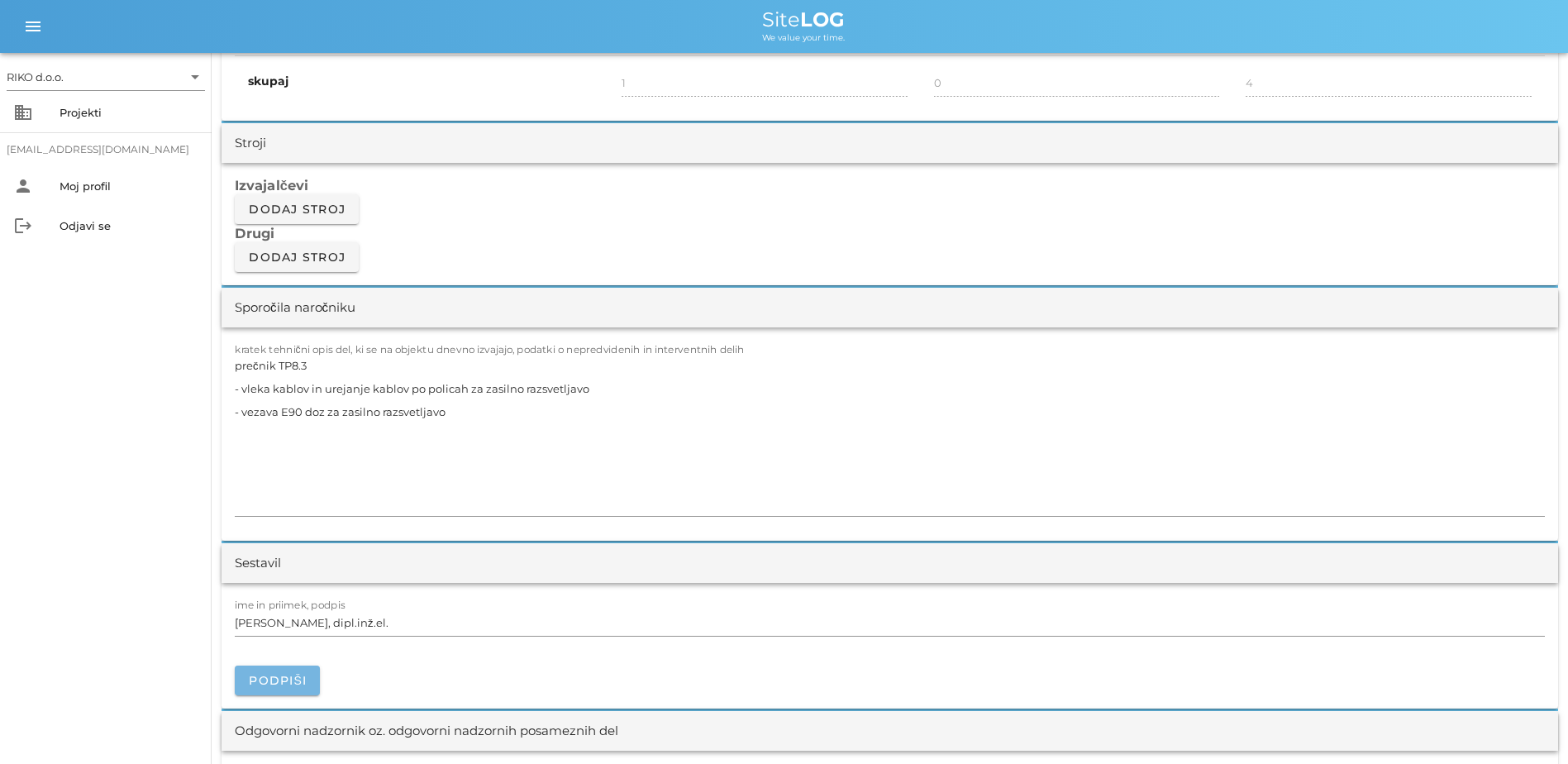
click at [296, 576] on span "Podpiši" at bounding box center [277, 681] width 59 height 15
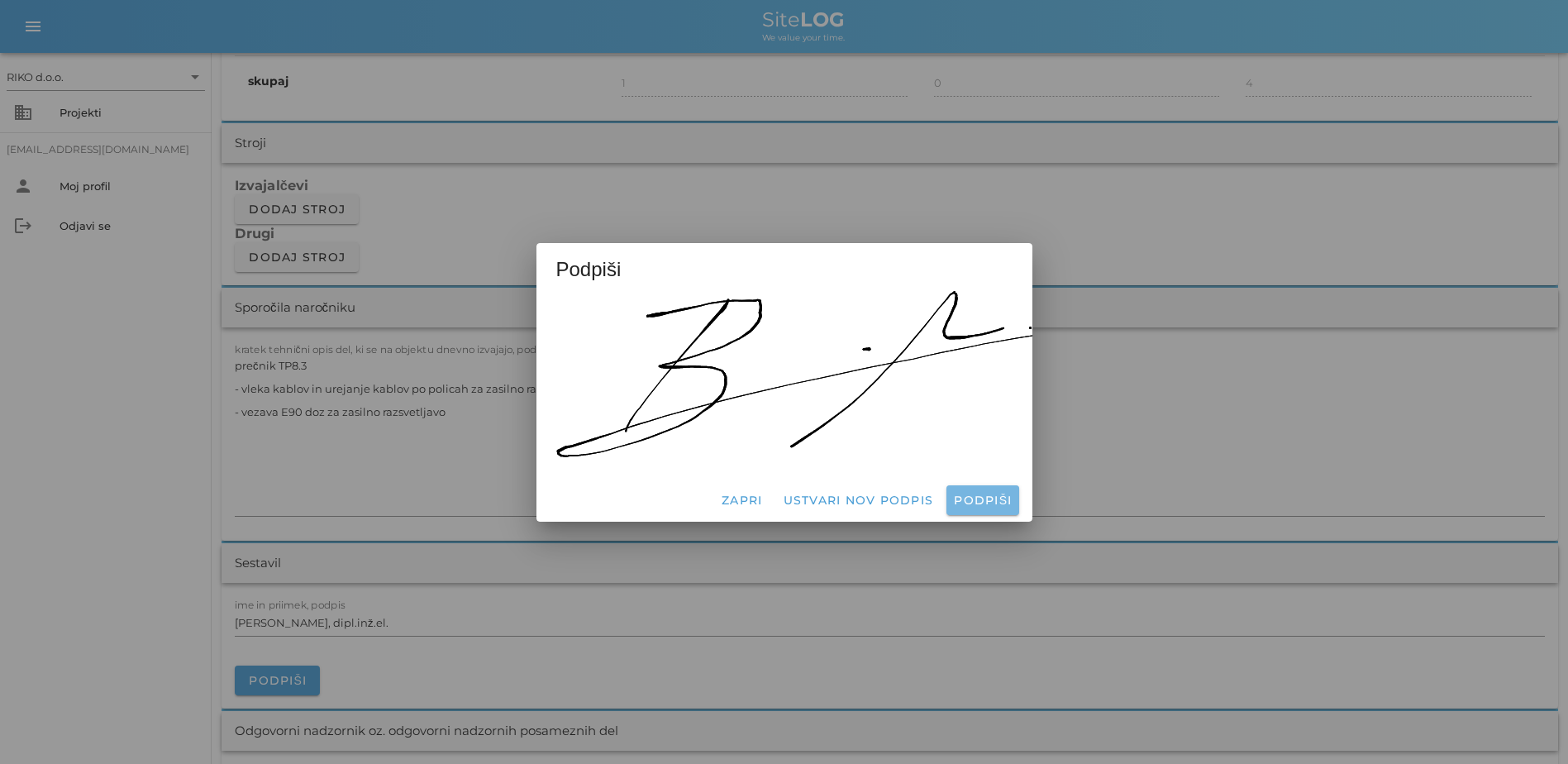
click at [867, 500] on span "Podpiši" at bounding box center [982, 500] width 59 height 15
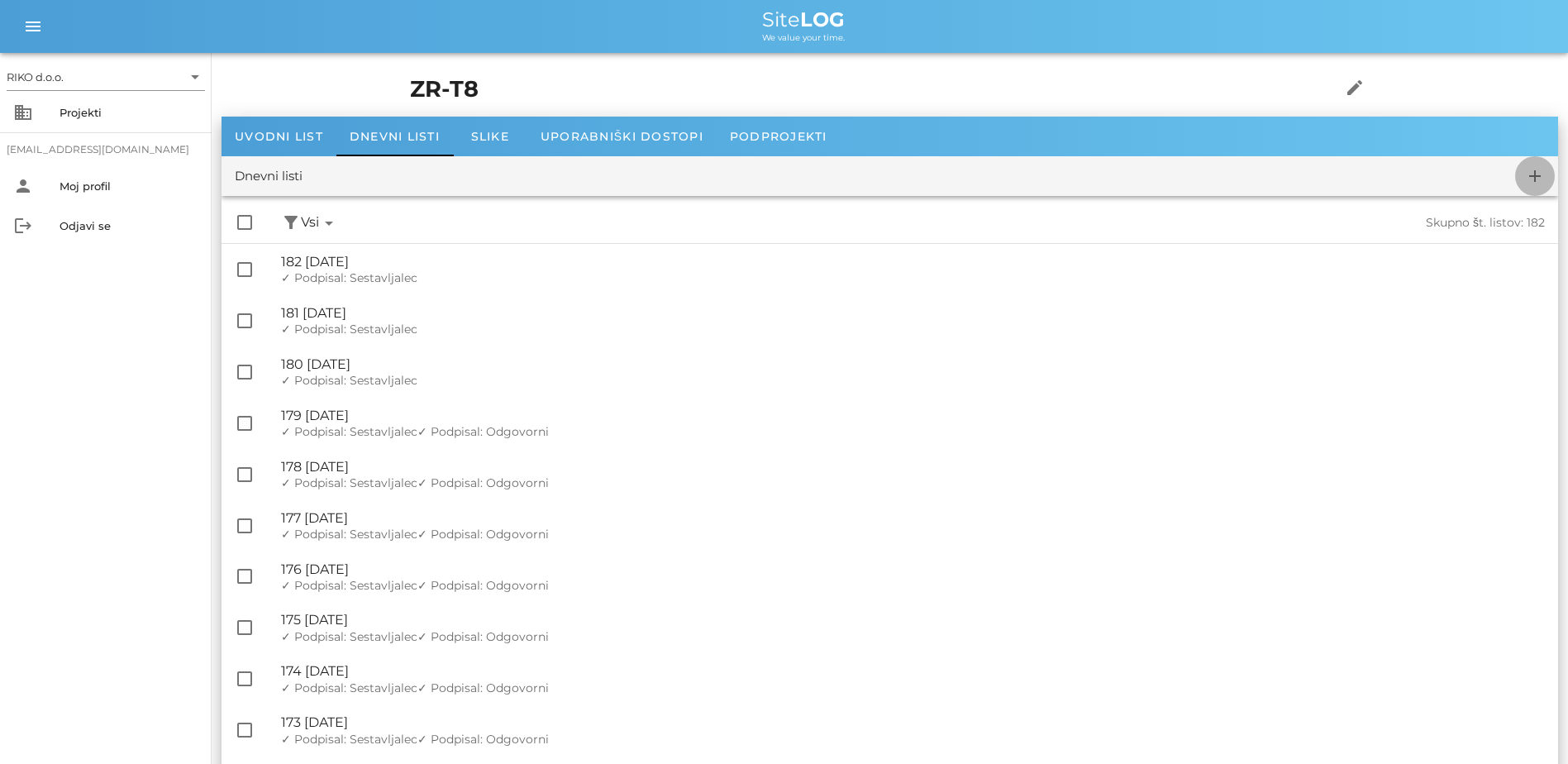
click at [867, 183] on span "add" at bounding box center [1536, 176] width 40 height 20
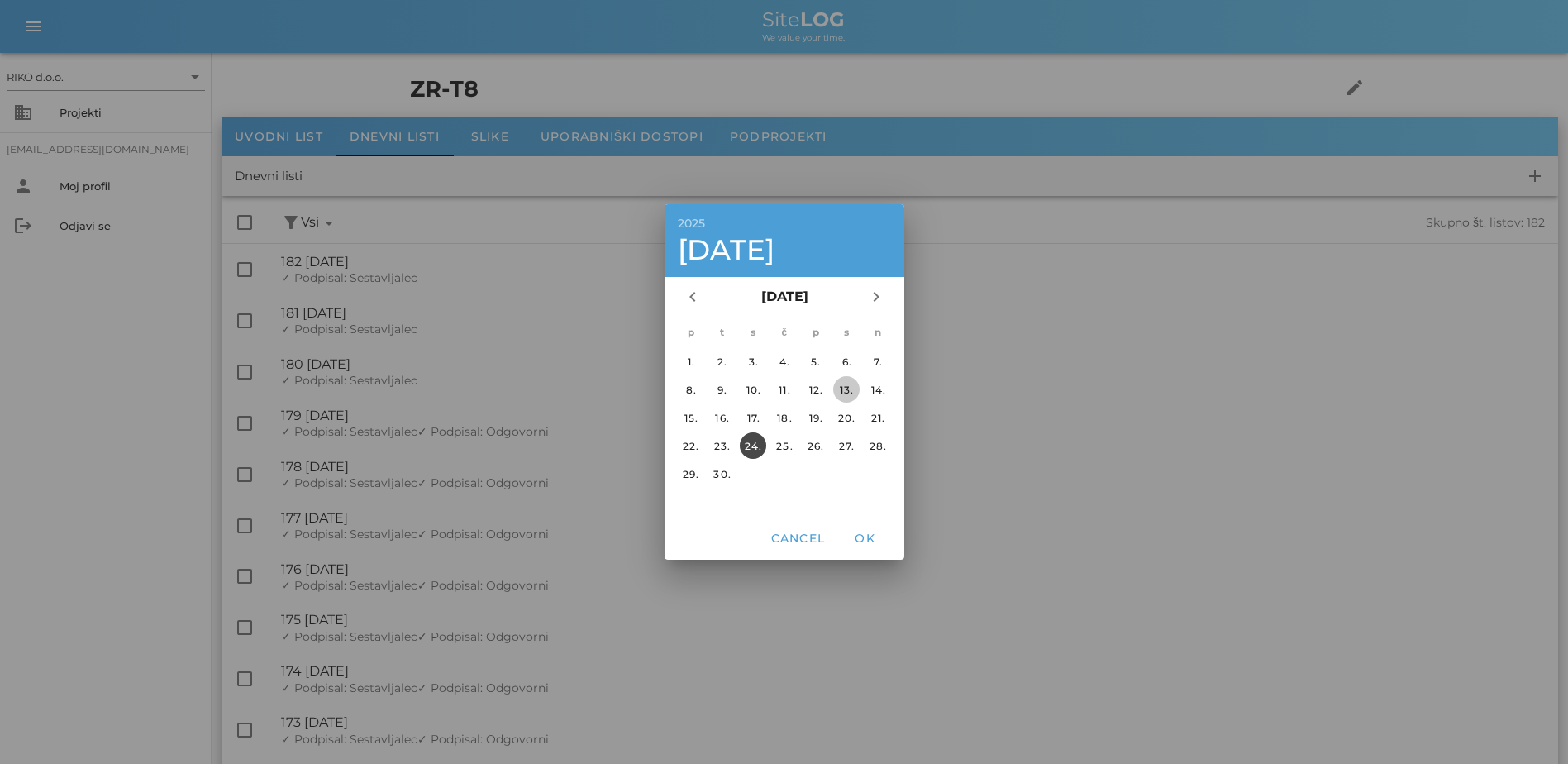
click at [846, 395] on div "13." at bounding box center [847, 390] width 27 height 12
click at [867, 540] on span "OK" at bounding box center [865, 539] width 40 height 15
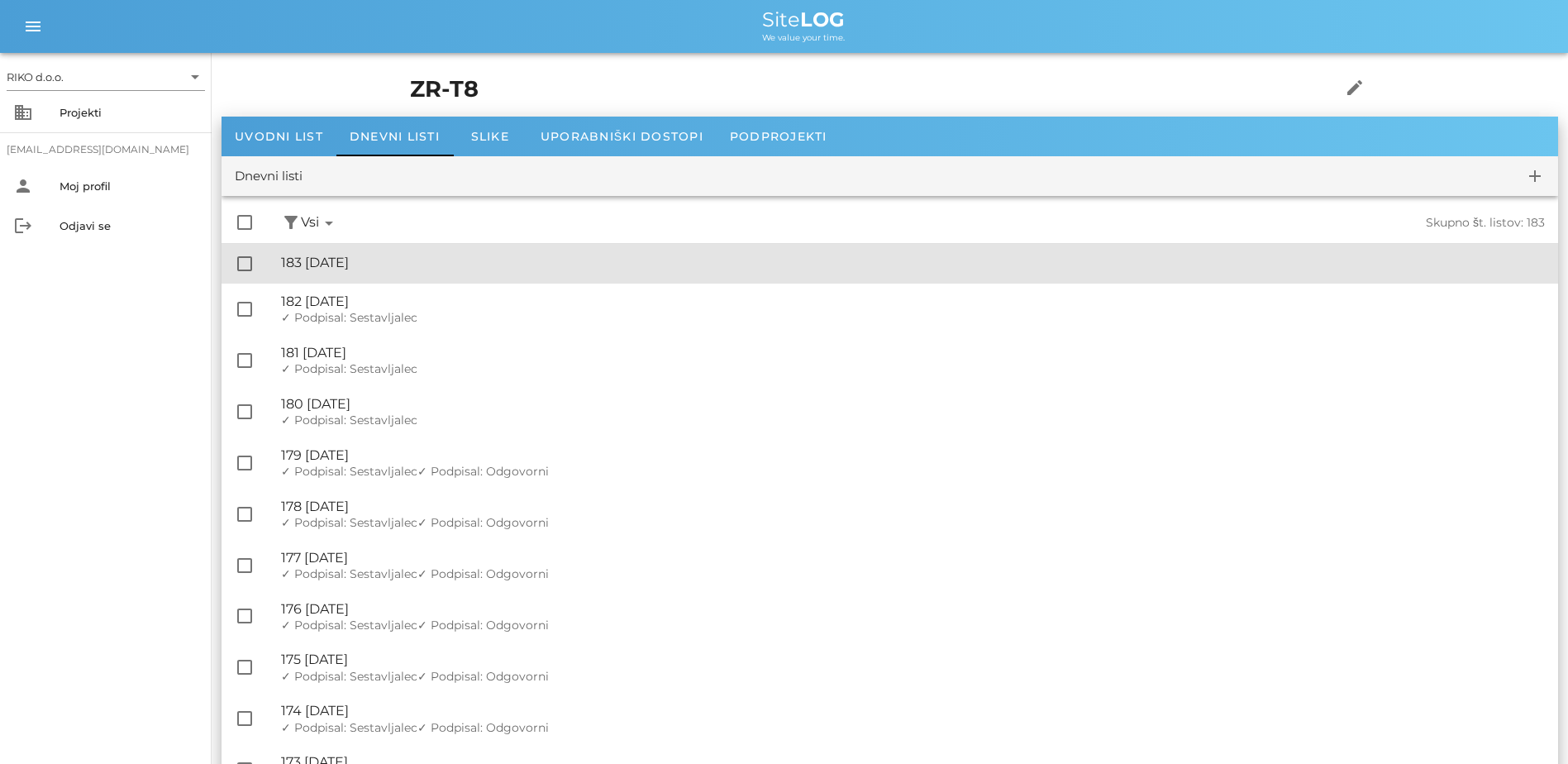
click at [420, 265] on div "🔏 183 [DATE]" at bounding box center [912, 262] width 1264 height 16
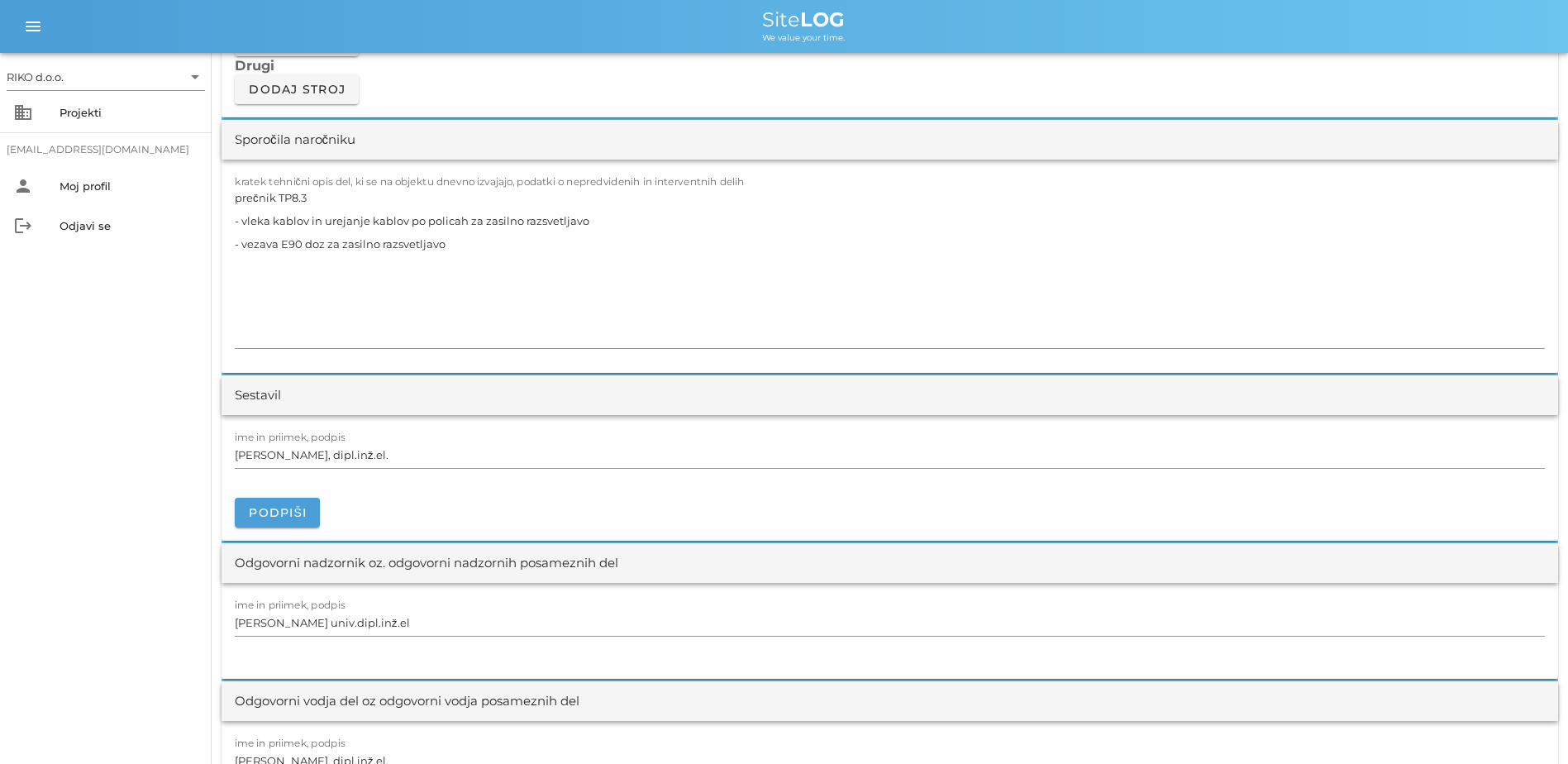
scroll to position [1489, 0]
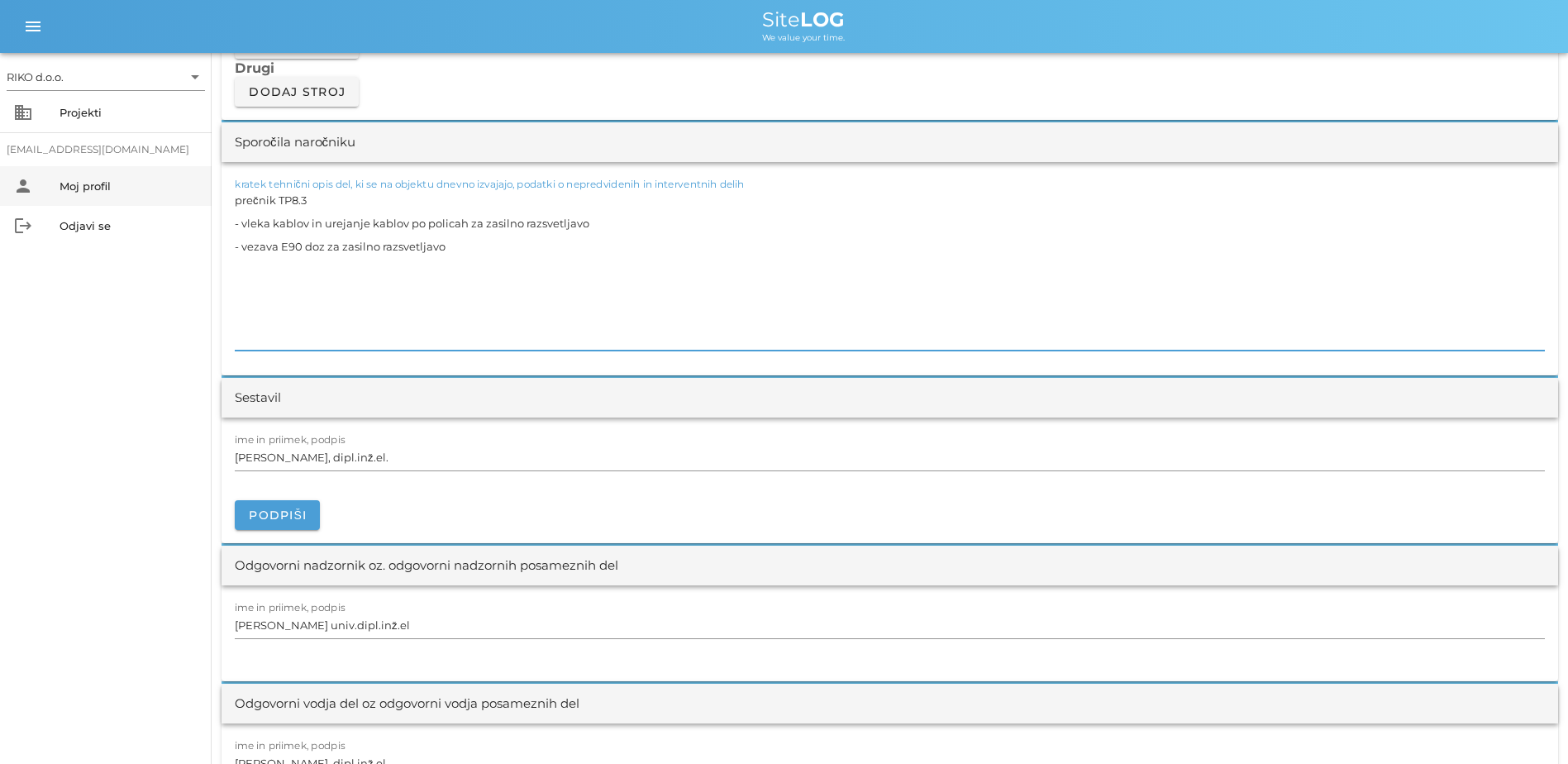
drag, startPoint x: 490, startPoint y: 257, endPoint x: 179, endPoint y: 191, distance: 317.9
click at [176, 191] on div "RIKO d.o.o. arrow_drop_down business Projekti [EMAIL_ADDRESS][DOMAIN_NAME] pers…" at bounding box center [784, 446] width 1568 height 3869
paste textarea "- [PERSON_NAME] v omare - označevanje kablov - priprava začasnega dovoda za nap…"
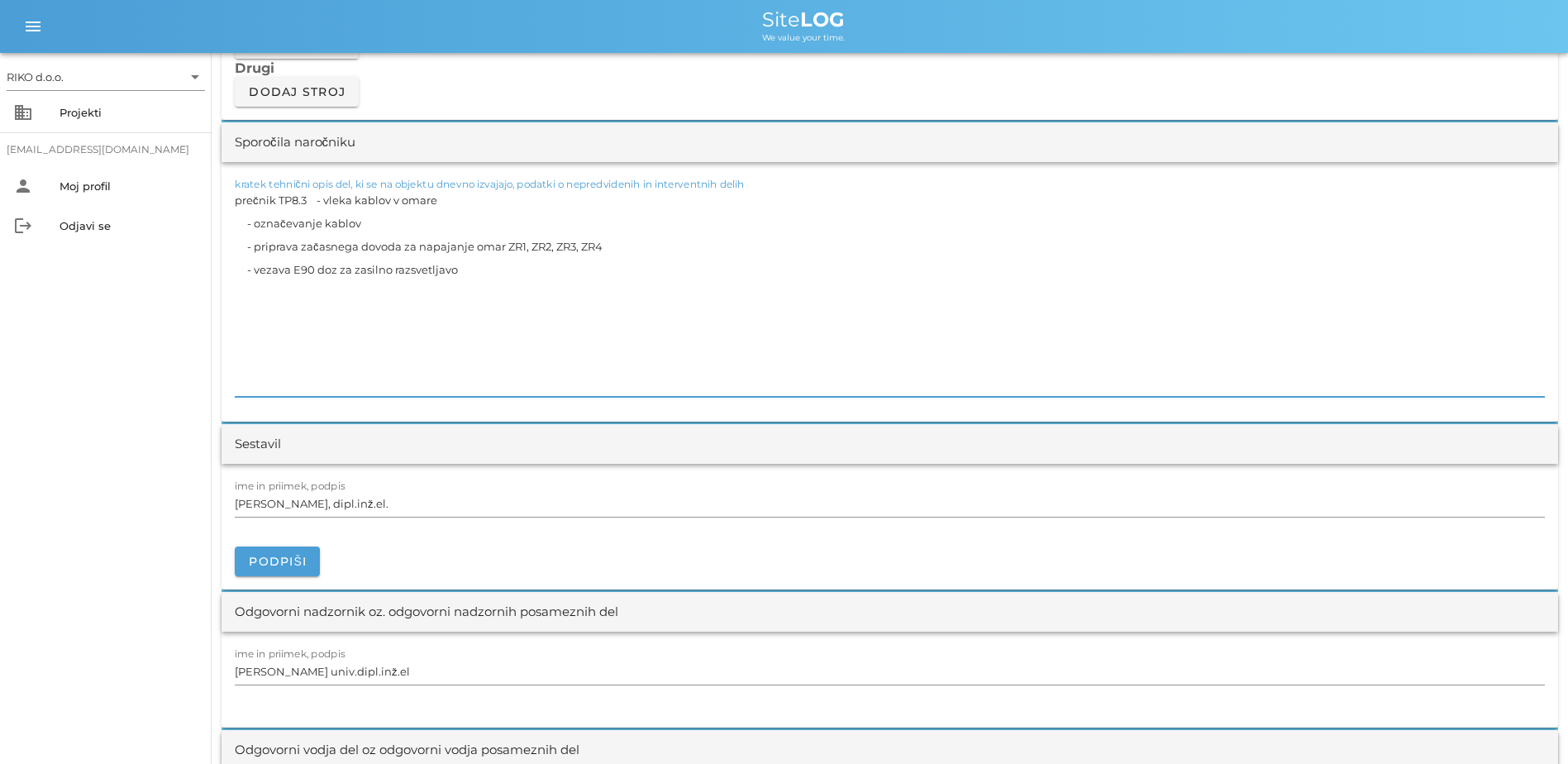
click at [314, 205] on textarea "prečnik TP8.3 - vleka kablov v omare - označevanje kablov - priprava začasnega …" at bounding box center [890, 293] width 1310 height 209
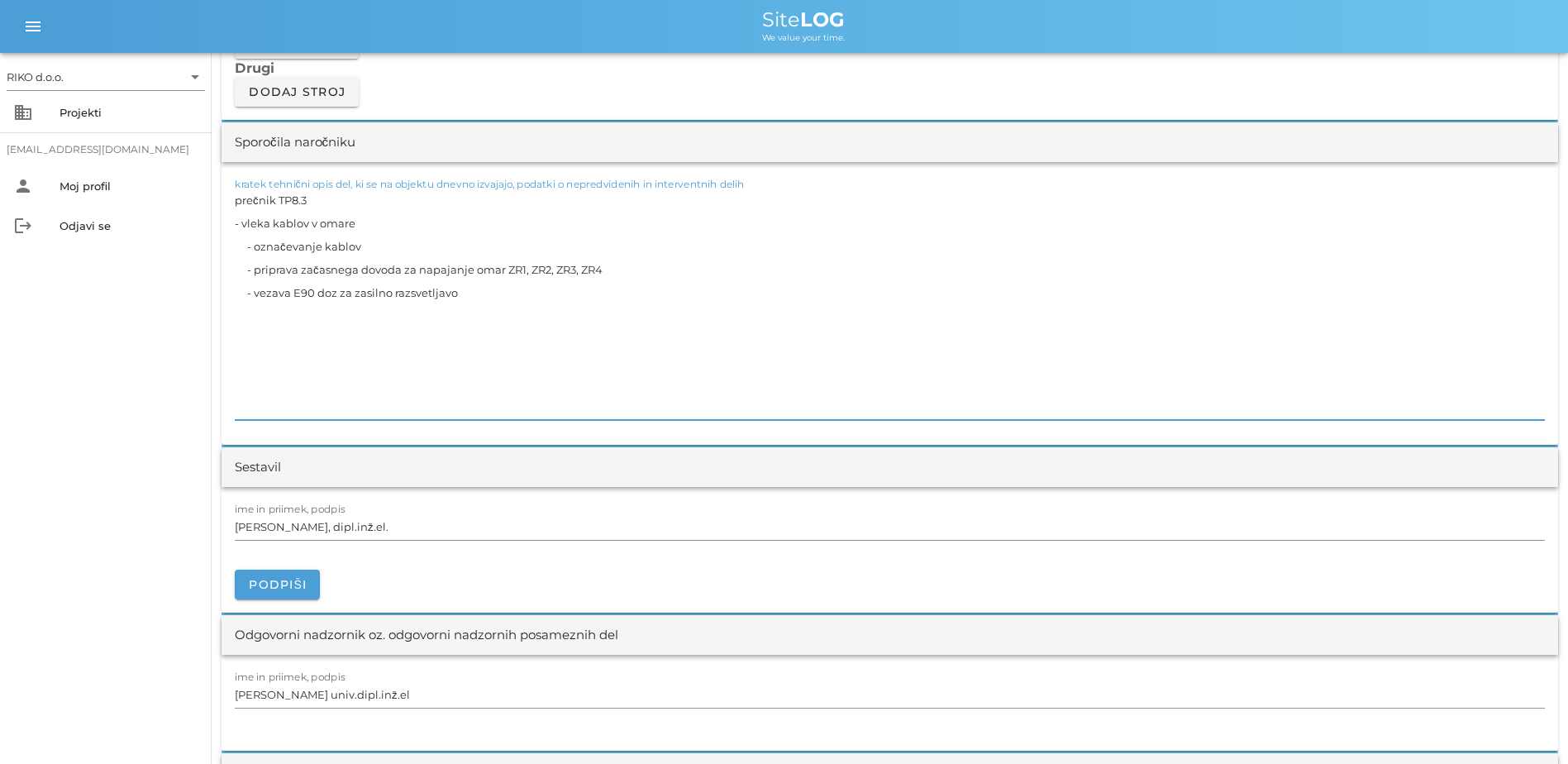
drag, startPoint x: 245, startPoint y: 246, endPoint x: 185, endPoint y: 246, distance: 60.0
click at [185, 246] on div "RIKO d.o.o. arrow_drop_down business Projekti [EMAIL_ADDRESS][DOMAIN_NAME] pers…" at bounding box center [784, 481] width 1568 height 3939
drag, startPoint x: 247, startPoint y: 271, endPoint x: 215, endPoint y: 283, distance: 34.2
click at [159, 259] on div "RIKO d.o.o. arrow_drop_down business Projekti [EMAIL_ADDRESS][DOMAIN_NAME] pers…" at bounding box center [784, 481] width 1568 height 3939
drag, startPoint x: 249, startPoint y: 298, endPoint x: 167, endPoint y: 288, distance: 82.6
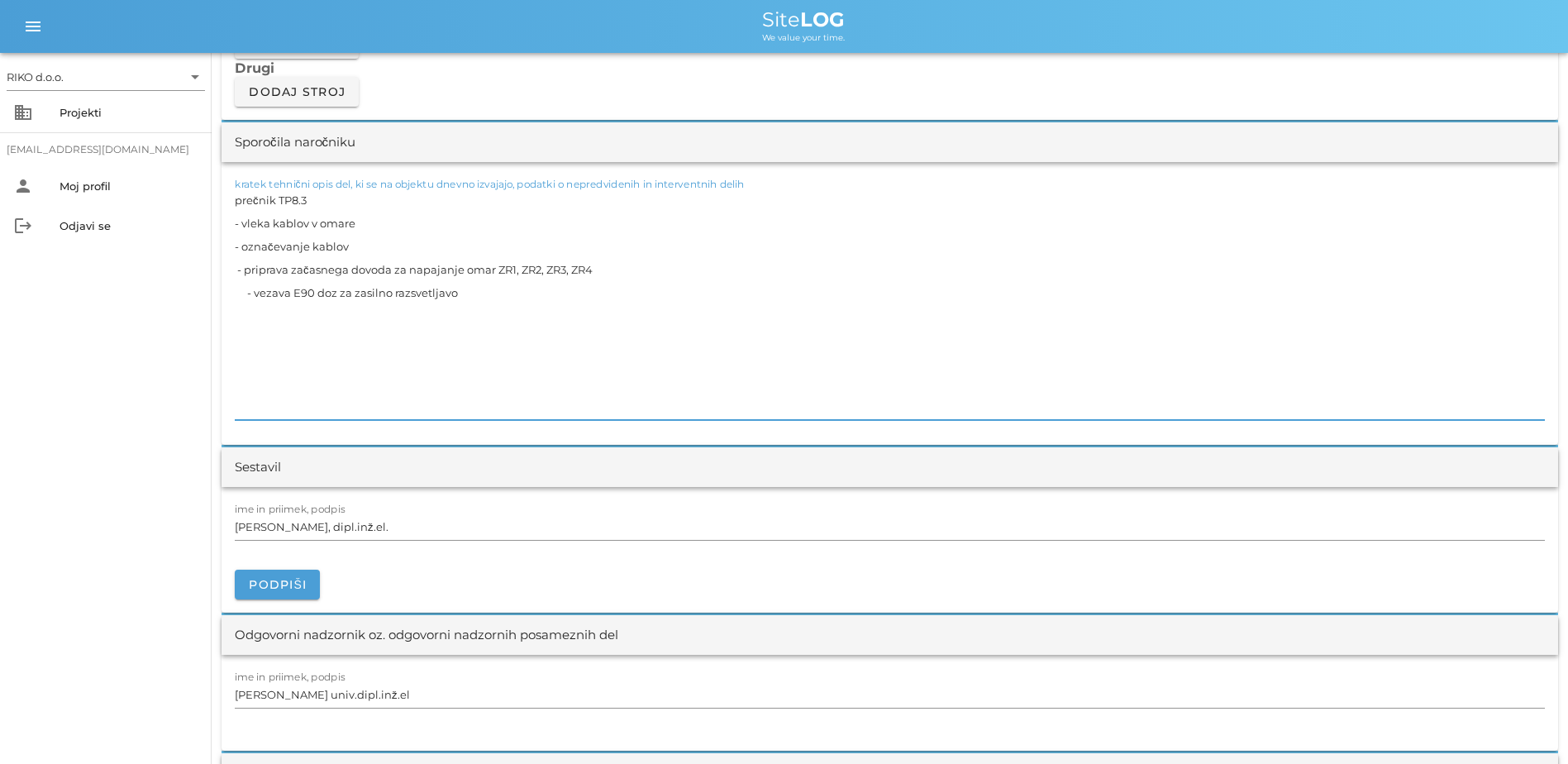
click at [167, 288] on div "RIKO d.o.o. arrow_drop_down business Projekti [EMAIL_ADDRESS][DOMAIN_NAME] pers…" at bounding box center [784, 481] width 1568 height 3939
click at [237, 270] on textarea "prečnik TP8.3 - vleka kablov v omare - označevanje kablov - priprava začasnega …" at bounding box center [890, 304] width 1310 height 232
drag, startPoint x: 251, startPoint y: 571, endPoint x: 261, endPoint y: 574, distance: 10.4
click at [261, 574] on button "Podpiši" at bounding box center [278, 585] width 85 height 30
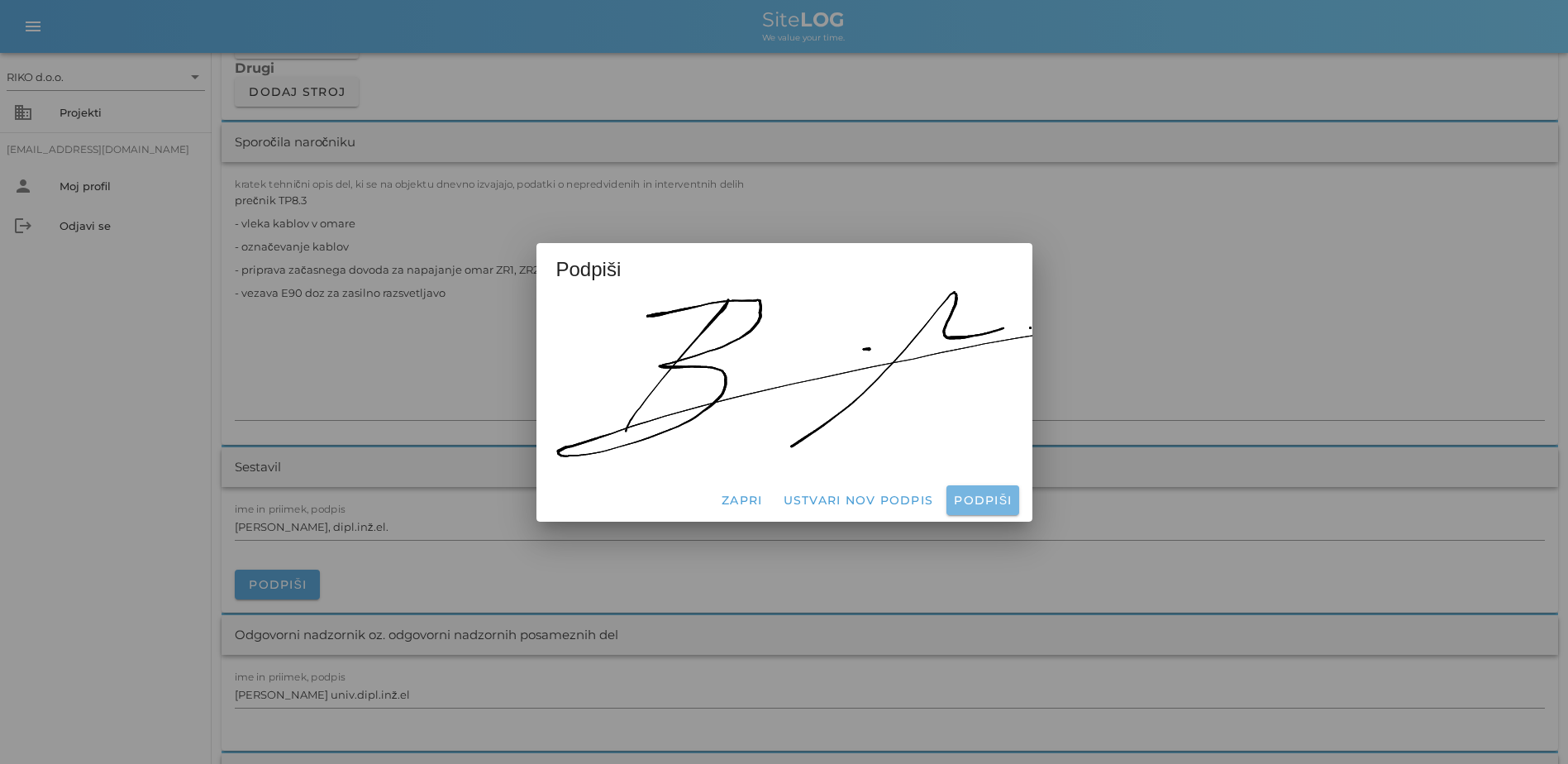
click at [867, 486] on button "Podpiši" at bounding box center [982, 500] width 72 height 30
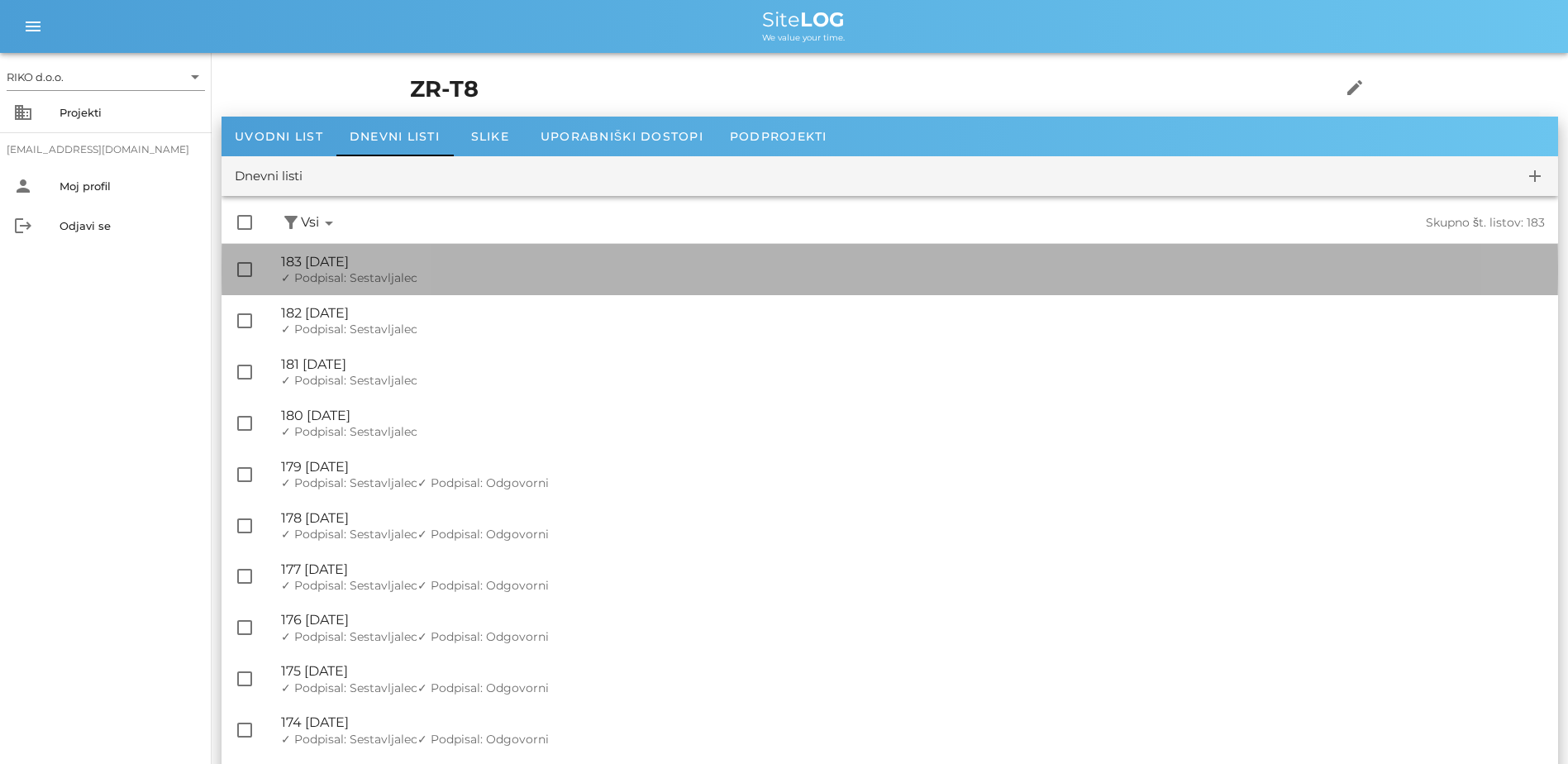
click at [465, 256] on div "🔏 183 [DATE]" at bounding box center [912, 261] width 1264 height 16
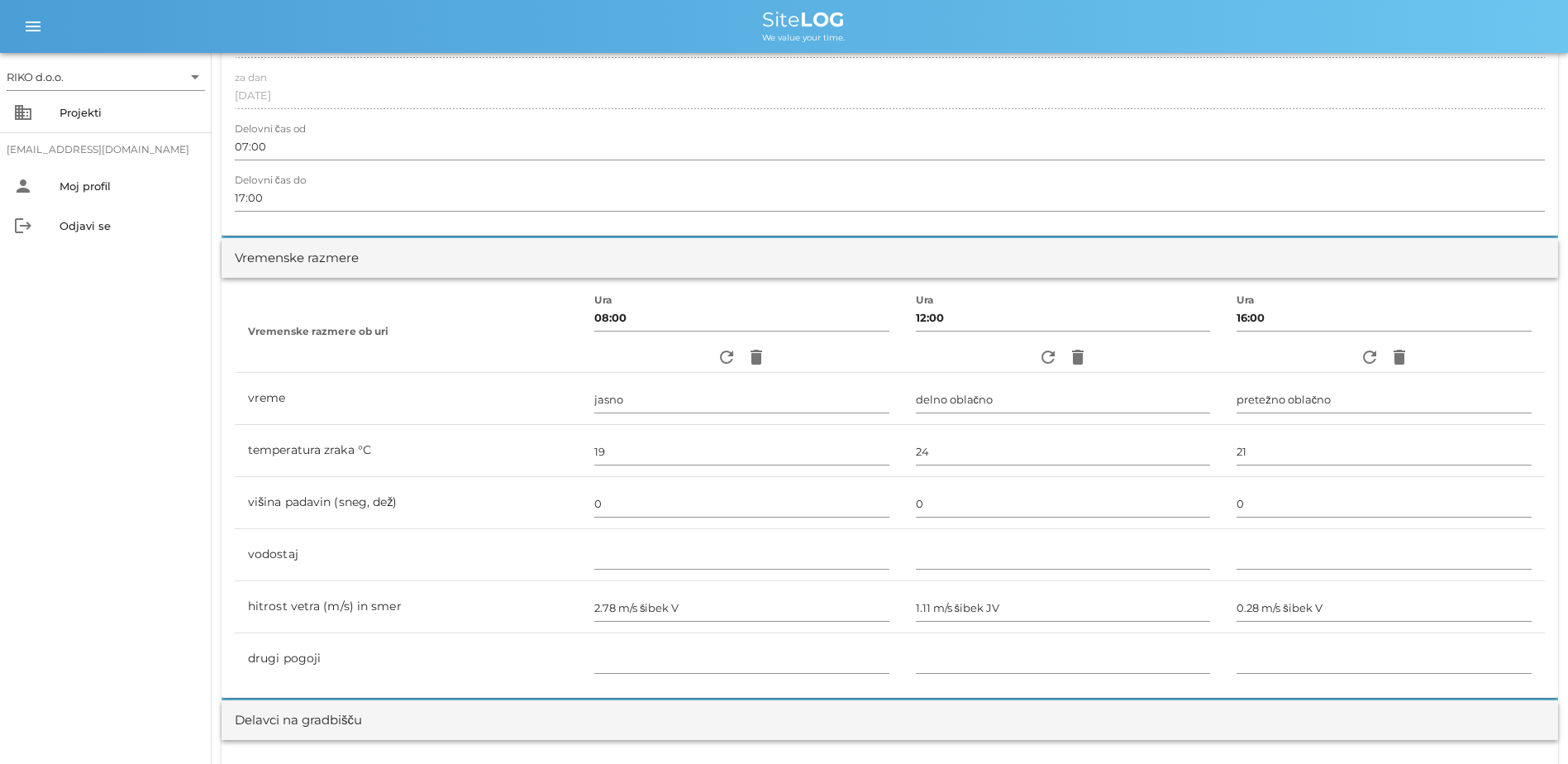
scroll to position [165, 0]
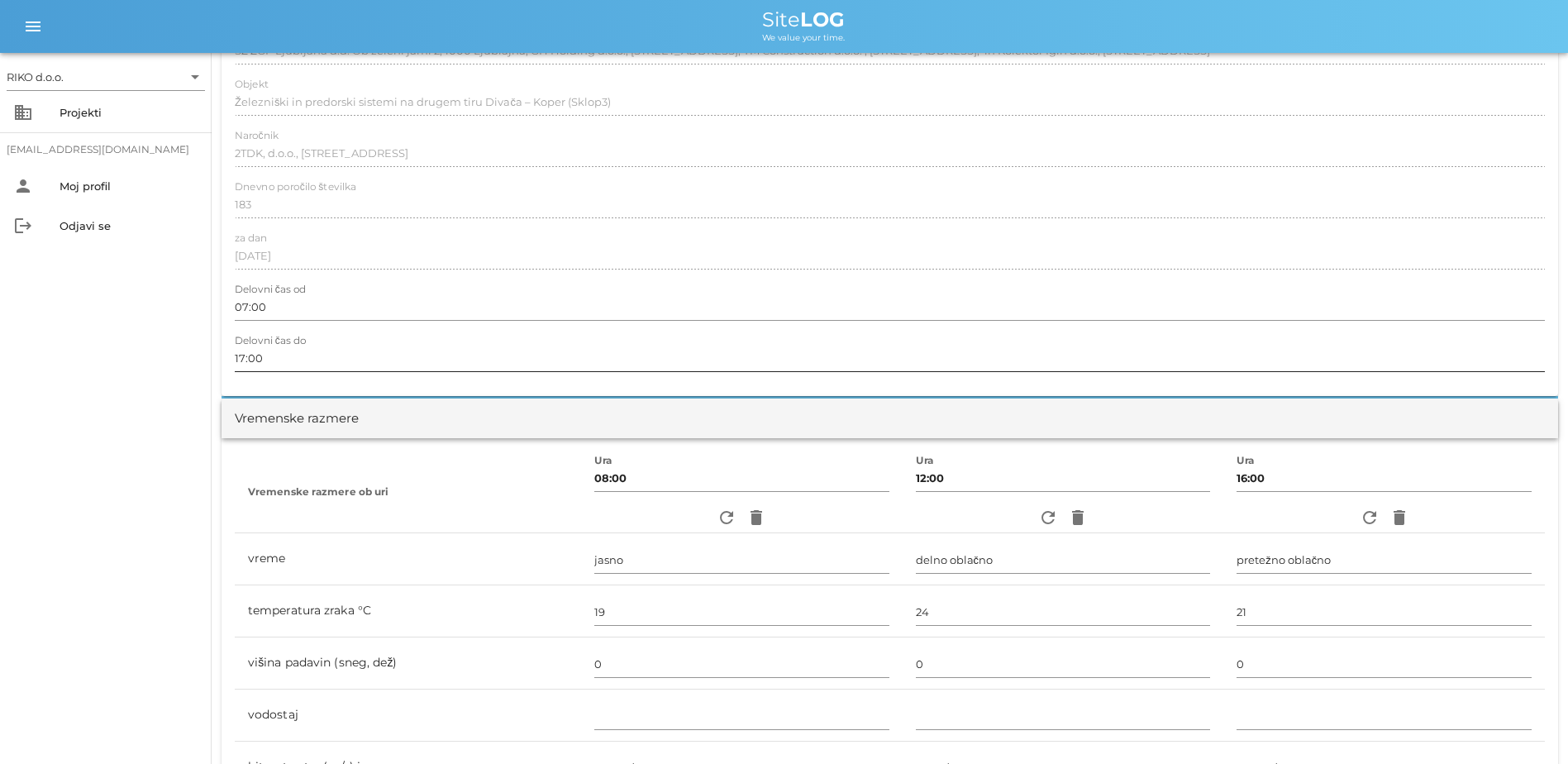
click at [244, 361] on input "17:00" at bounding box center [890, 358] width 1310 height 27
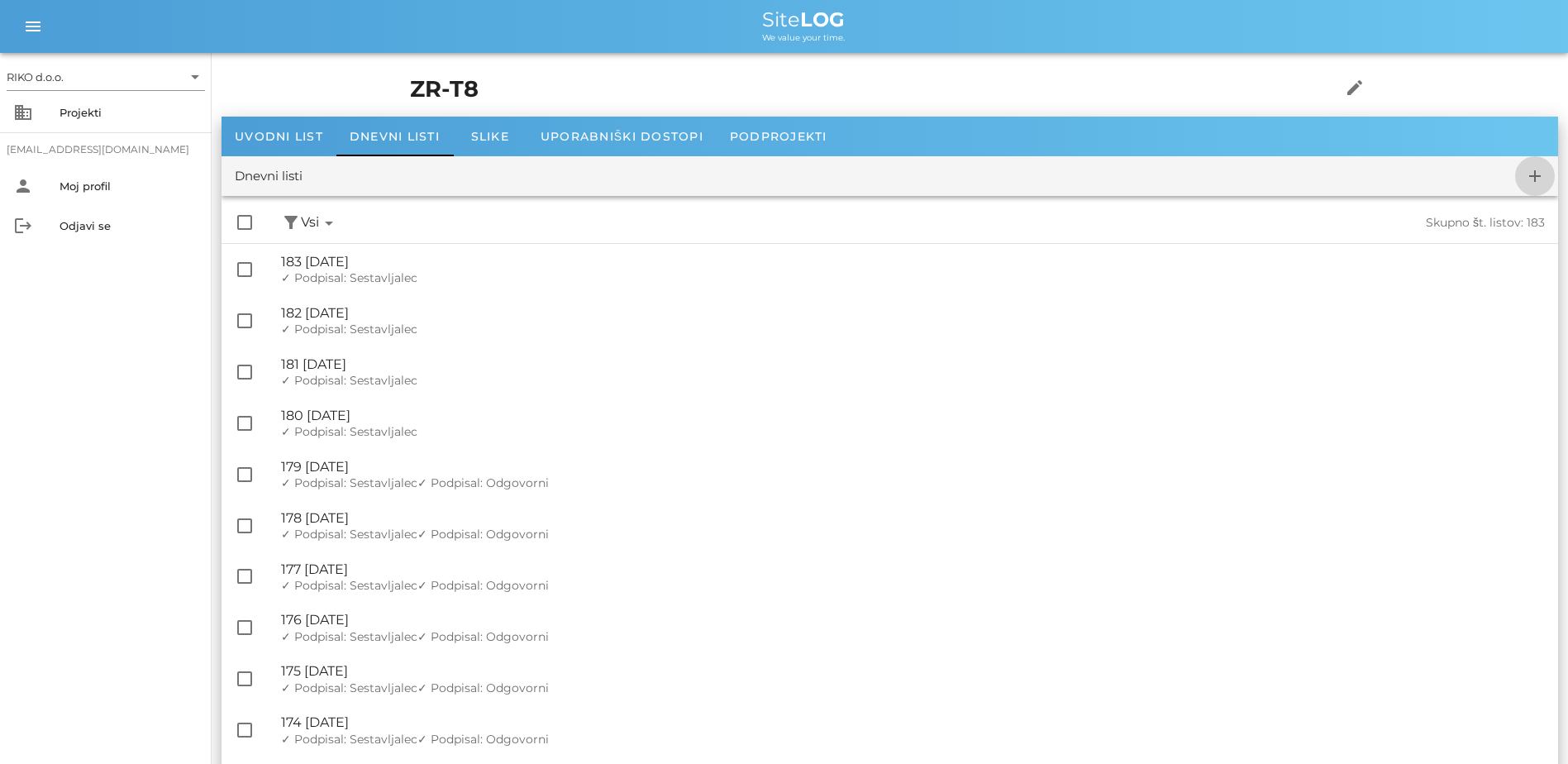
click at [867, 184] on icon "add" at bounding box center [1536, 176] width 20 height 20
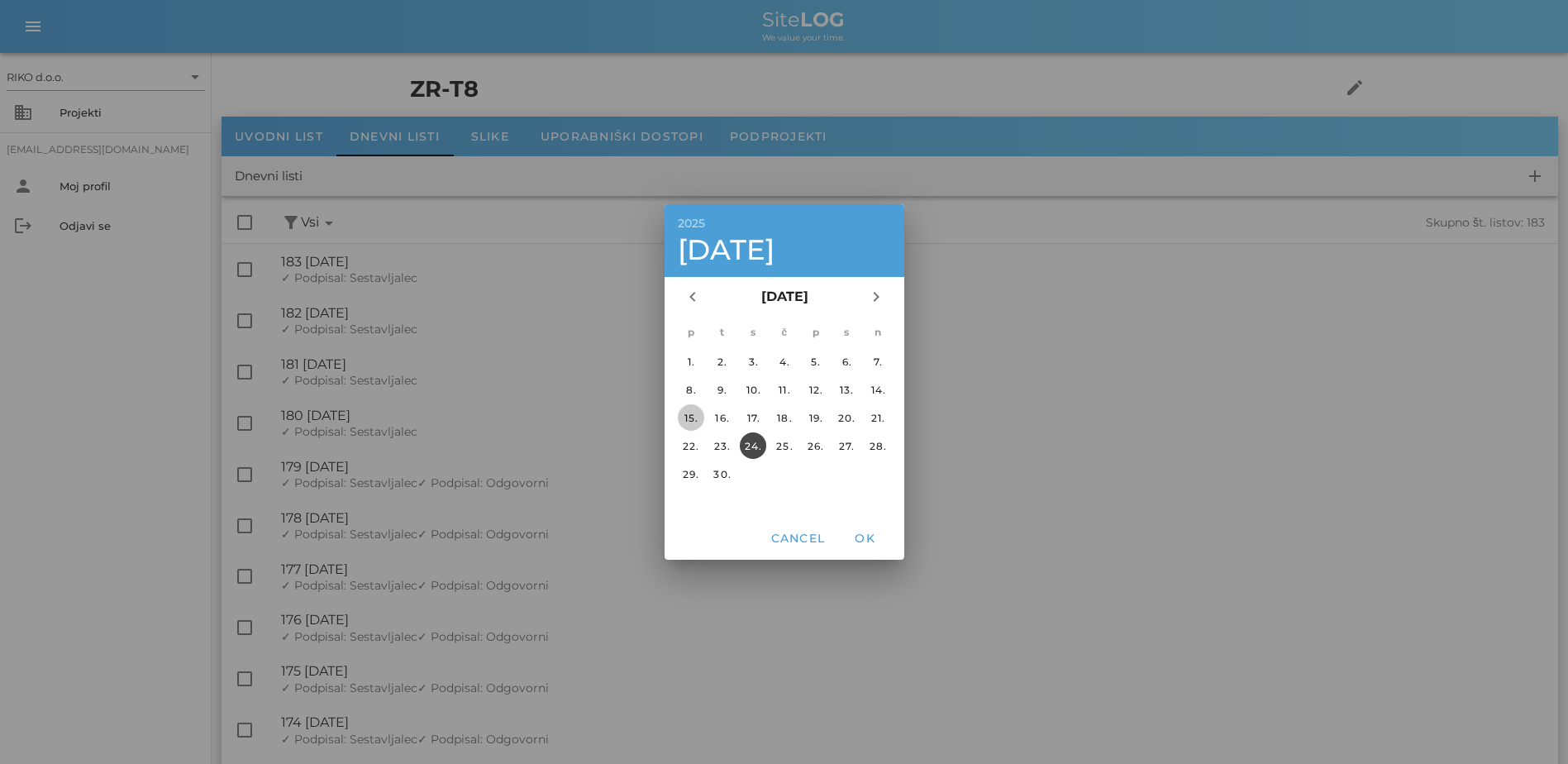
click at [683, 424] on button "15." at bounding box center [691, 418] width 27 height 27
click at [865, 551] on button "OK" at bounding box center [865, 539] width 53 height 30
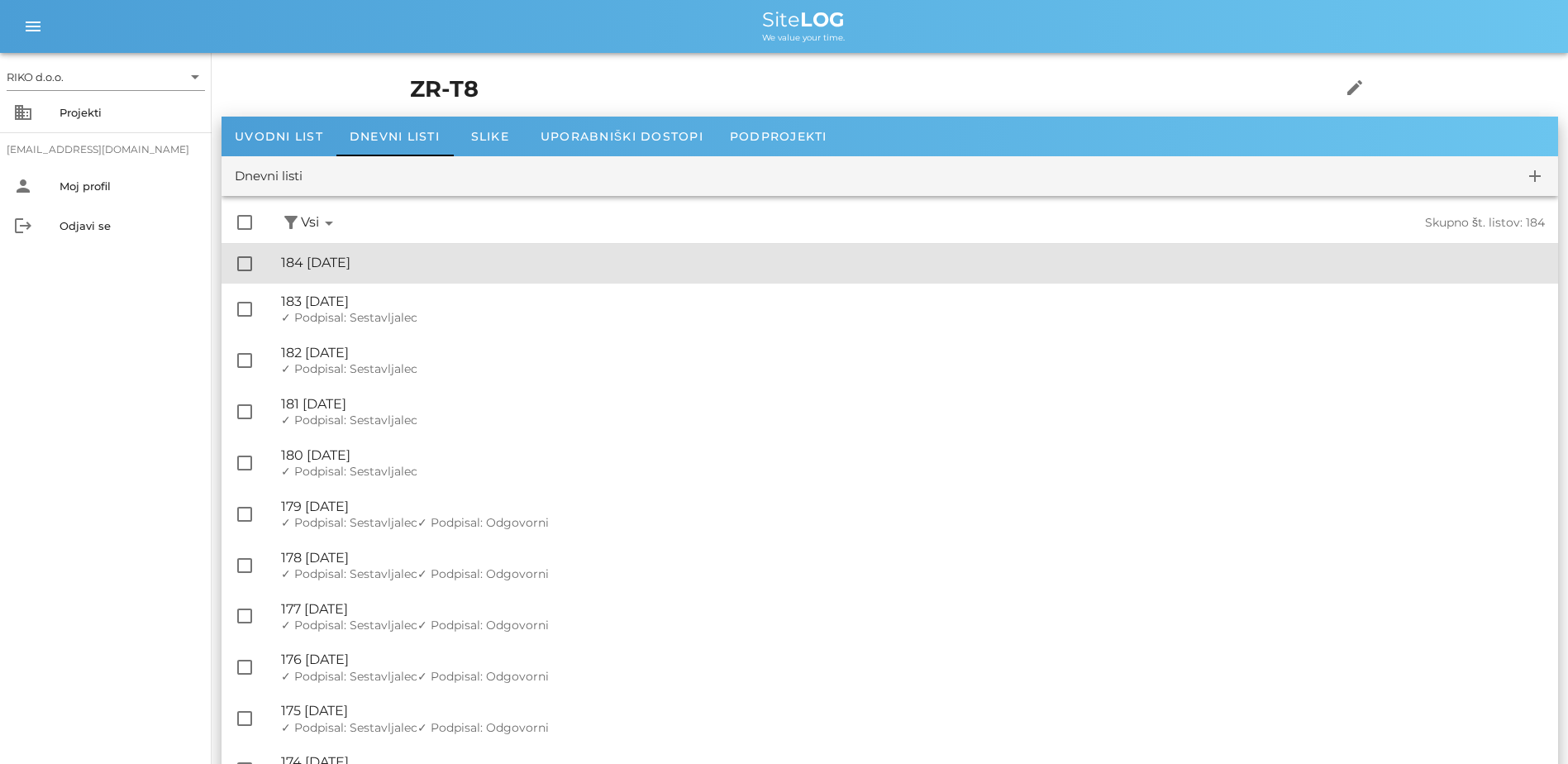
click at [408, 254] on div "🔏 184 [DATE]" at bounding box center [912, 262] width 1264 height 16
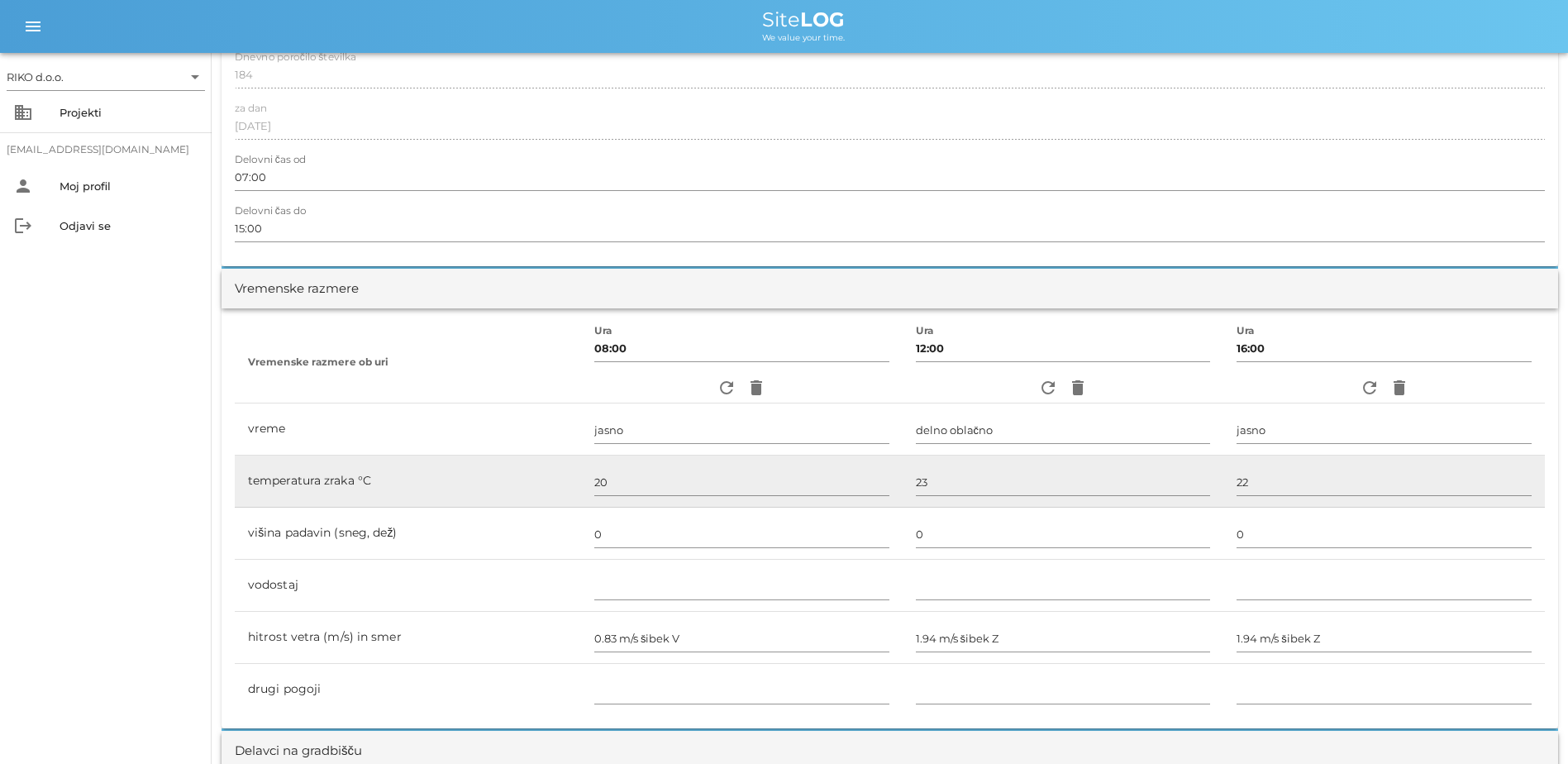
scroll to position [331, 0]
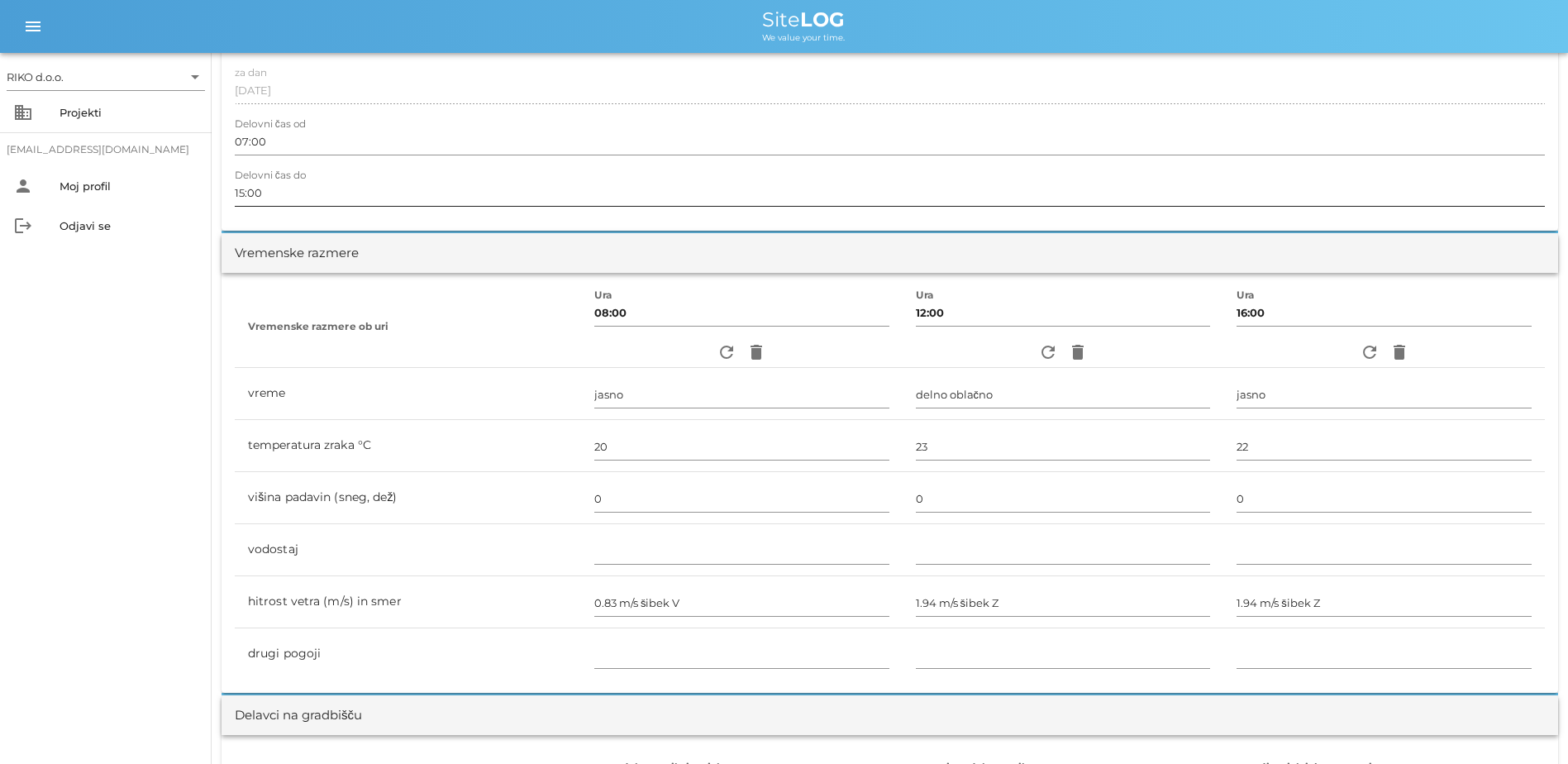
click at [244, 195] on input "15:00" at bounding box center [890, 193] width 1310 height 27
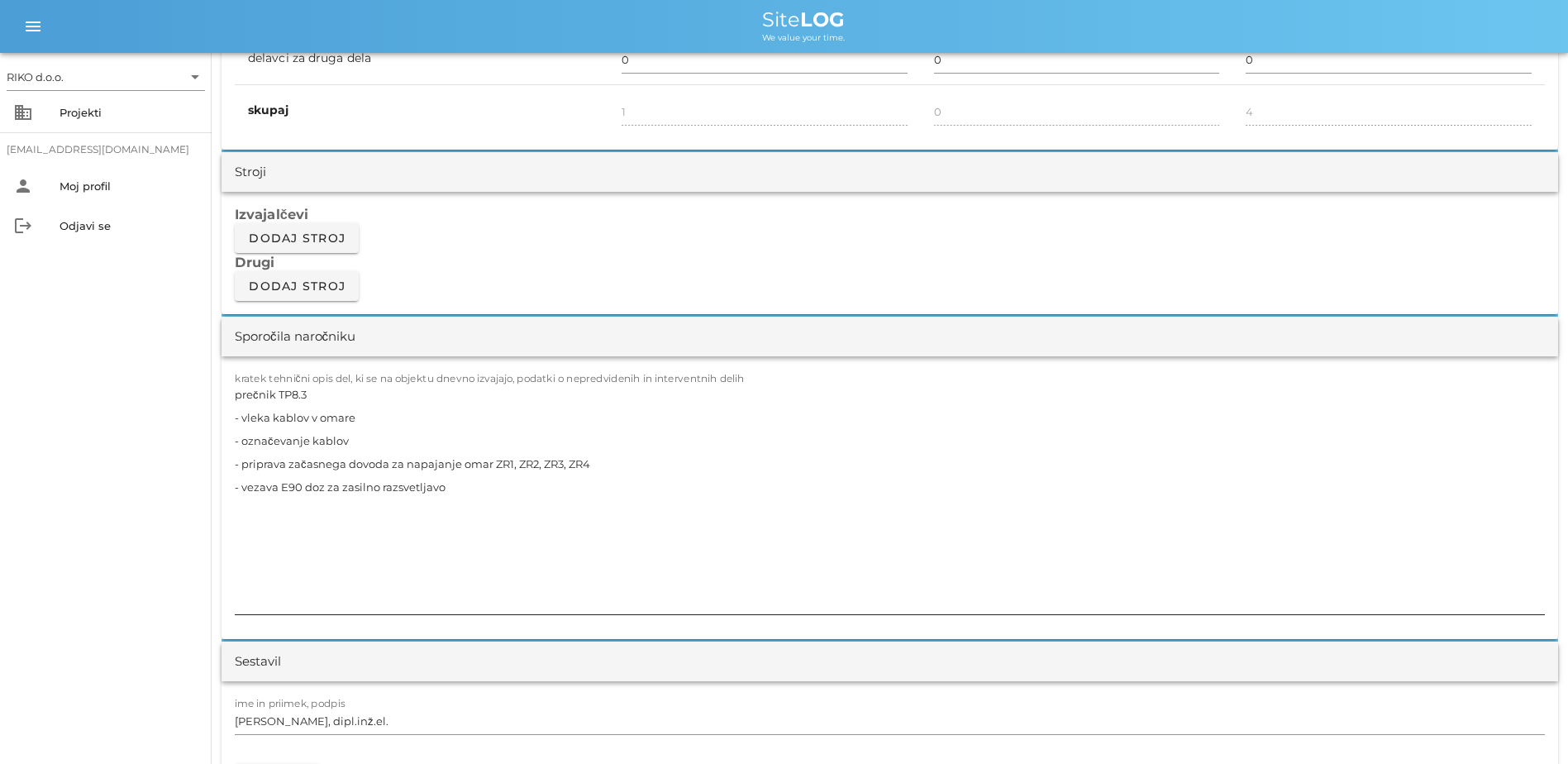
scroll to position [1323, 0]
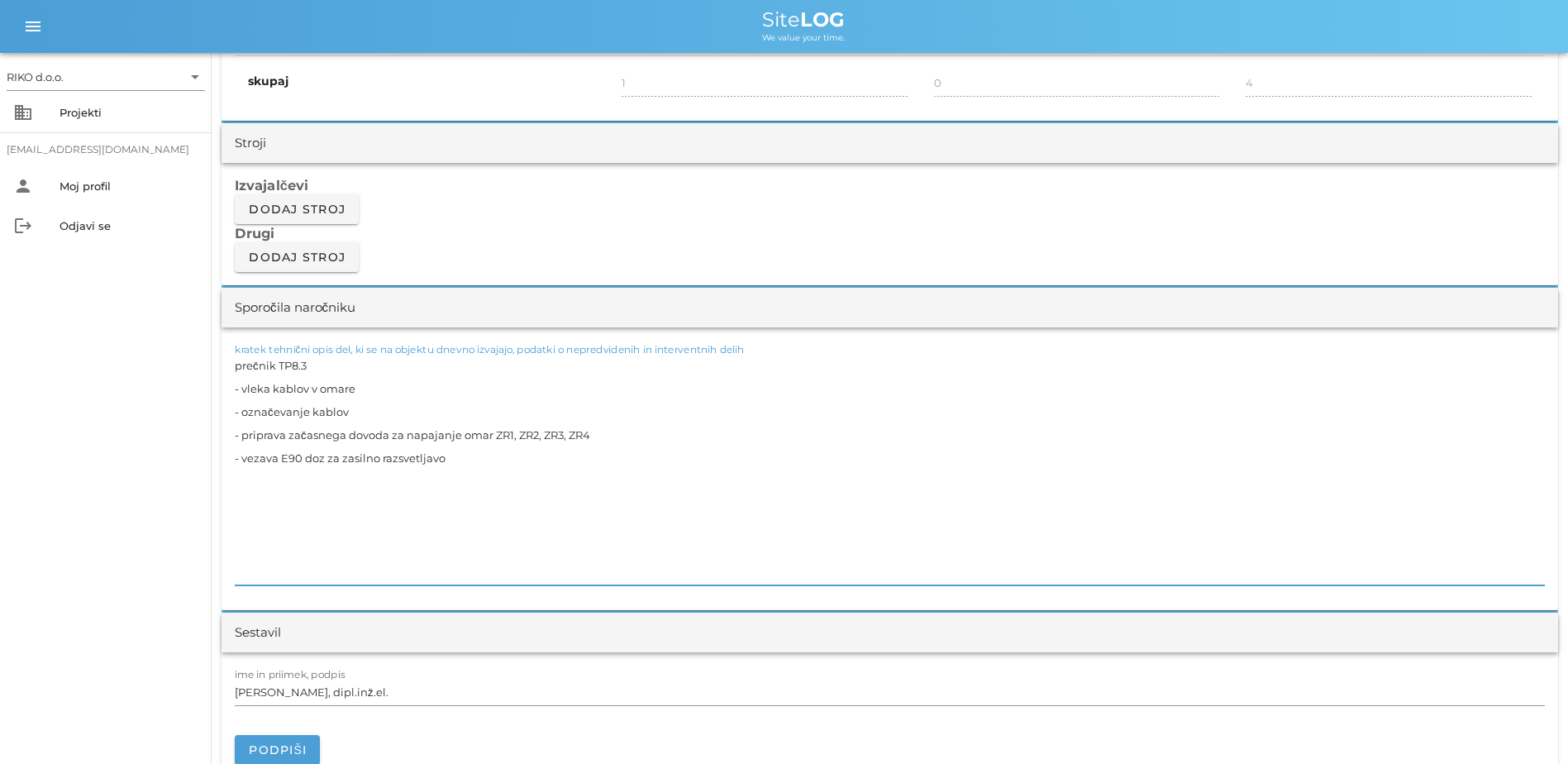
drag, startPoint x: 301, startPoint y: 389, endPoint x: 160, endPoint y: 308, distance: 162.6
click at [160, 308] on div "RIKO d.o.o. arrow_drop_down business Projekti [EMAIL_ADDRESS][DOMAIN_NAME] pers…" at bounding box center [784, 646] width 1568 height 3939
paste textarea "- vezava omar ZR1, ZR2, ZR3 in ZR4 za razsvetljavo - preizkus zasilnih luči v g…"
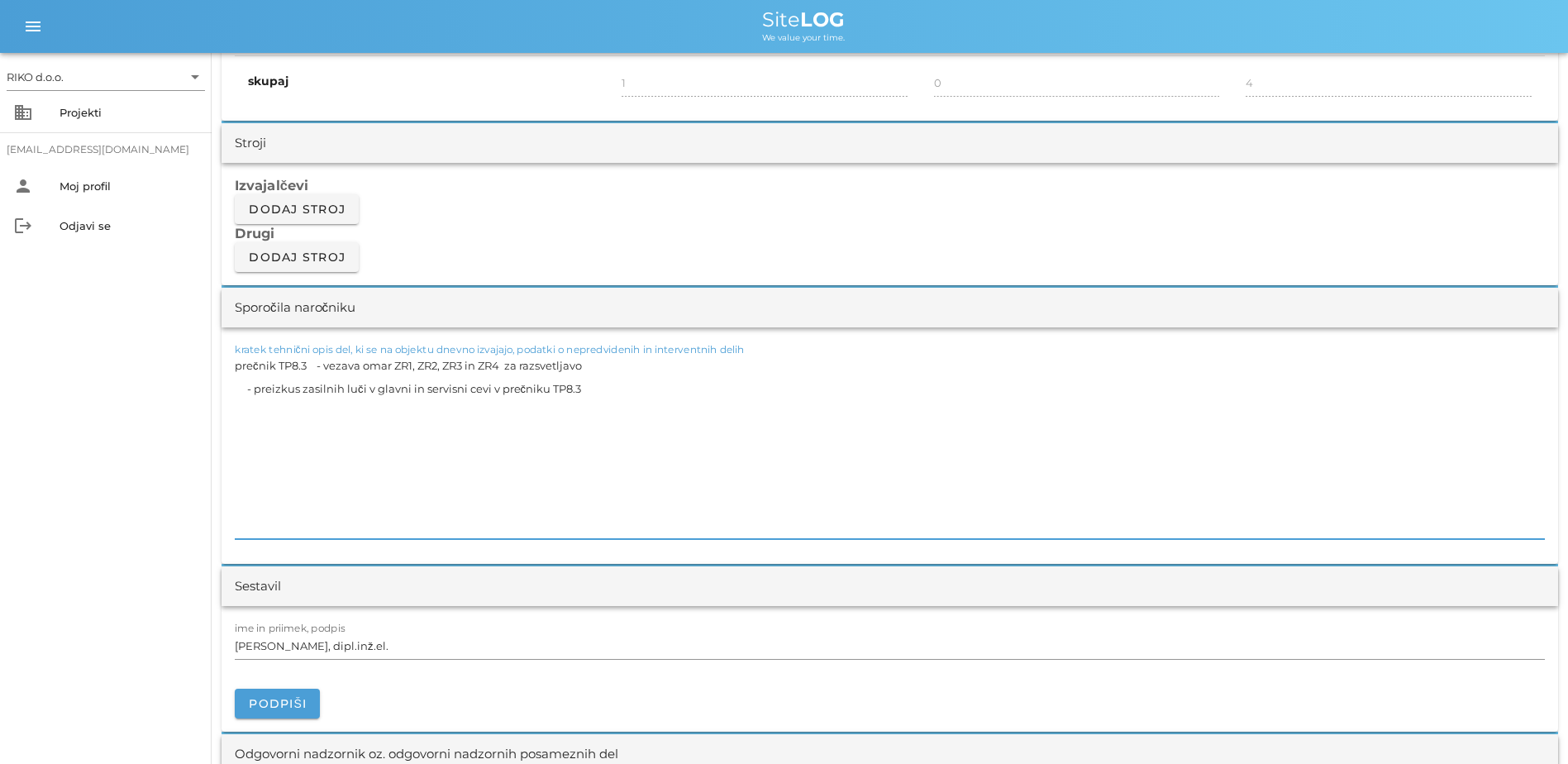
click at [316, 368] on textarea "prečnik TP8.3 - vezava omar ZR1, ZR2, ZR3 in ZR4 za razsvetljavo - preizkus zas…" at bounding box center [890, 446] width 1310 height 185
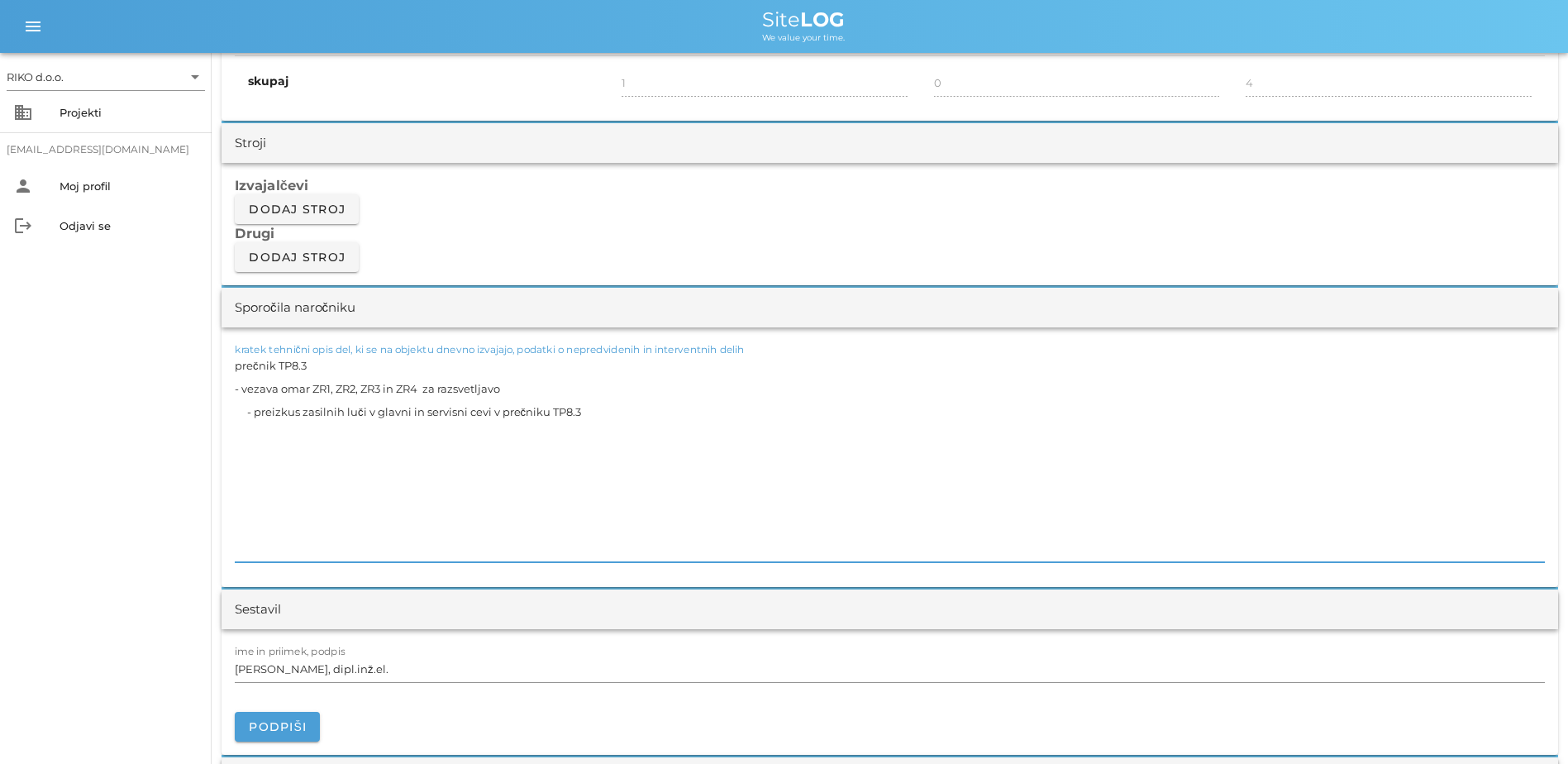
drag, startPoint x: 249, startPoint y: 418, endPoint x: 174, endPoint y: 429, distance: 75.8
click at [174, 429] on div "RIKO d.o.o. arrow_drop_down business Projekti [EMAIL_ADDRESS][DOMAIN_NAME] pers…" at bounding box center [784, 634] width 1568 height 3916
drag, startPoint x: 239, startPoint y: 405, endPoint x: 253, endPoint y: 413, distance: 16.1
click at [248, 410] on textarea "prečnik TP8.3 - vezava omar ZR1, ZR2, ZR3 in ZR4 za razsvetljavo - preizkus zas…" at bounding box center [890, 458] width 1310 height 209
click at [248, 413] on textarea "prečnik TP8.3 - vezava omar ZR1, ZR2, ZR3 in ZR4 za razsvetljavo - preizkus zas…" at bounding box center [890, 458] width 1310 height 209
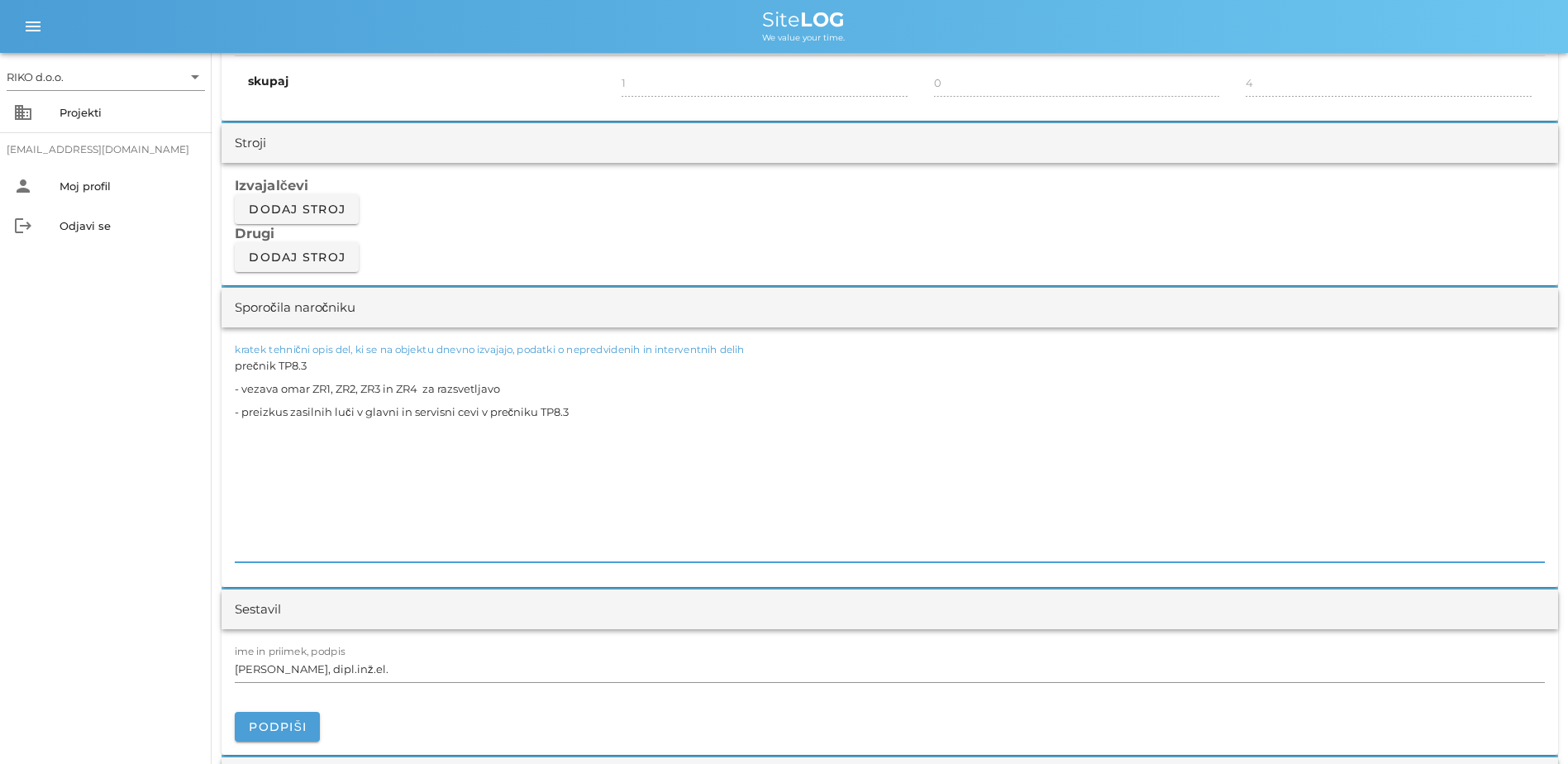
click at [635, 478] on textarea "prečnik TP8.3 - vezava omar ZR1, ZR2, ZR3 in ZR4 za razsvetljavo - preizkus zas…" at bounding box center [890, 458] width 1310 height 209
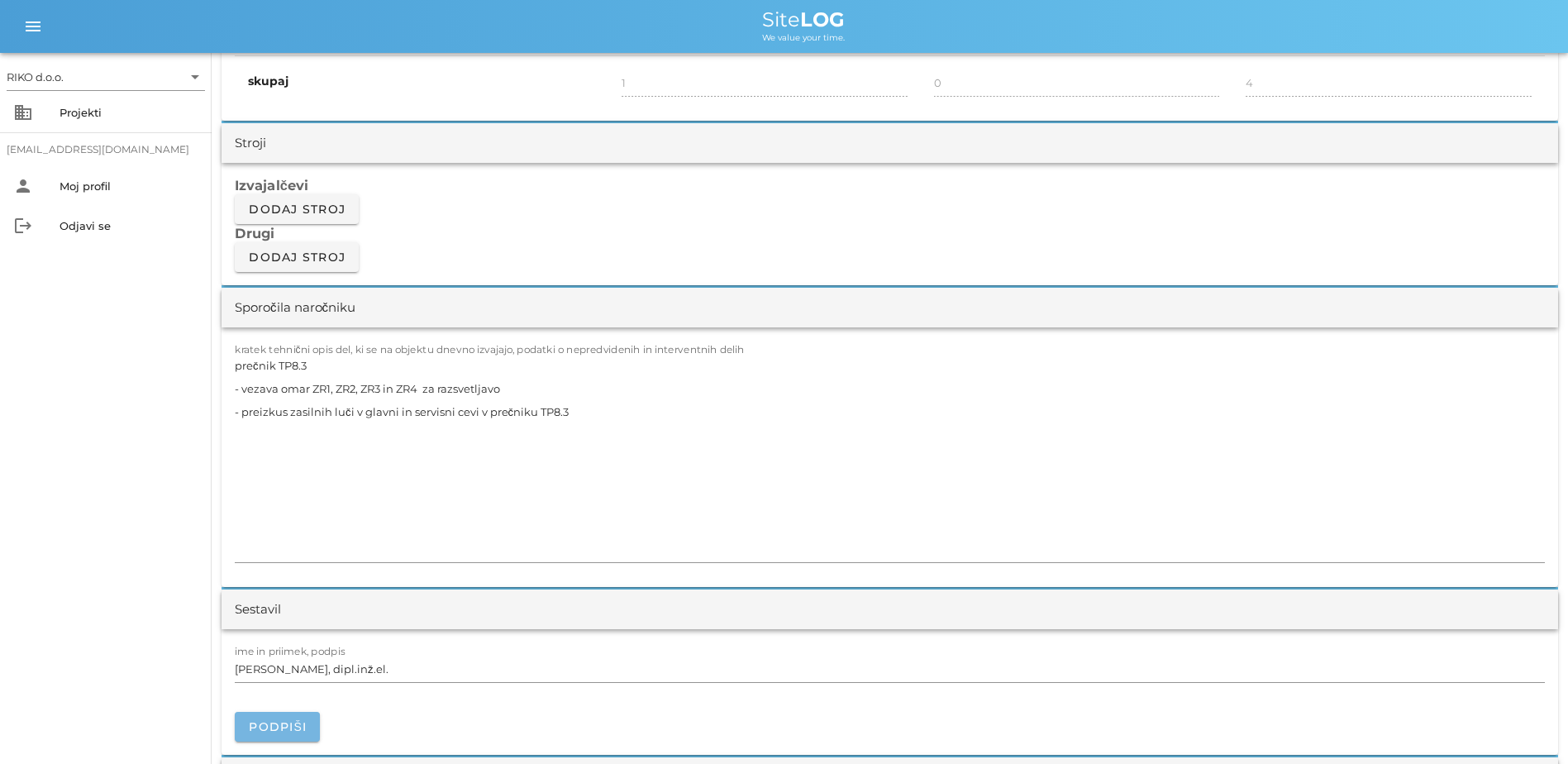
click at [278, 576] on button "Podpiši" at bounding box center [278, 727] width 85 height 30
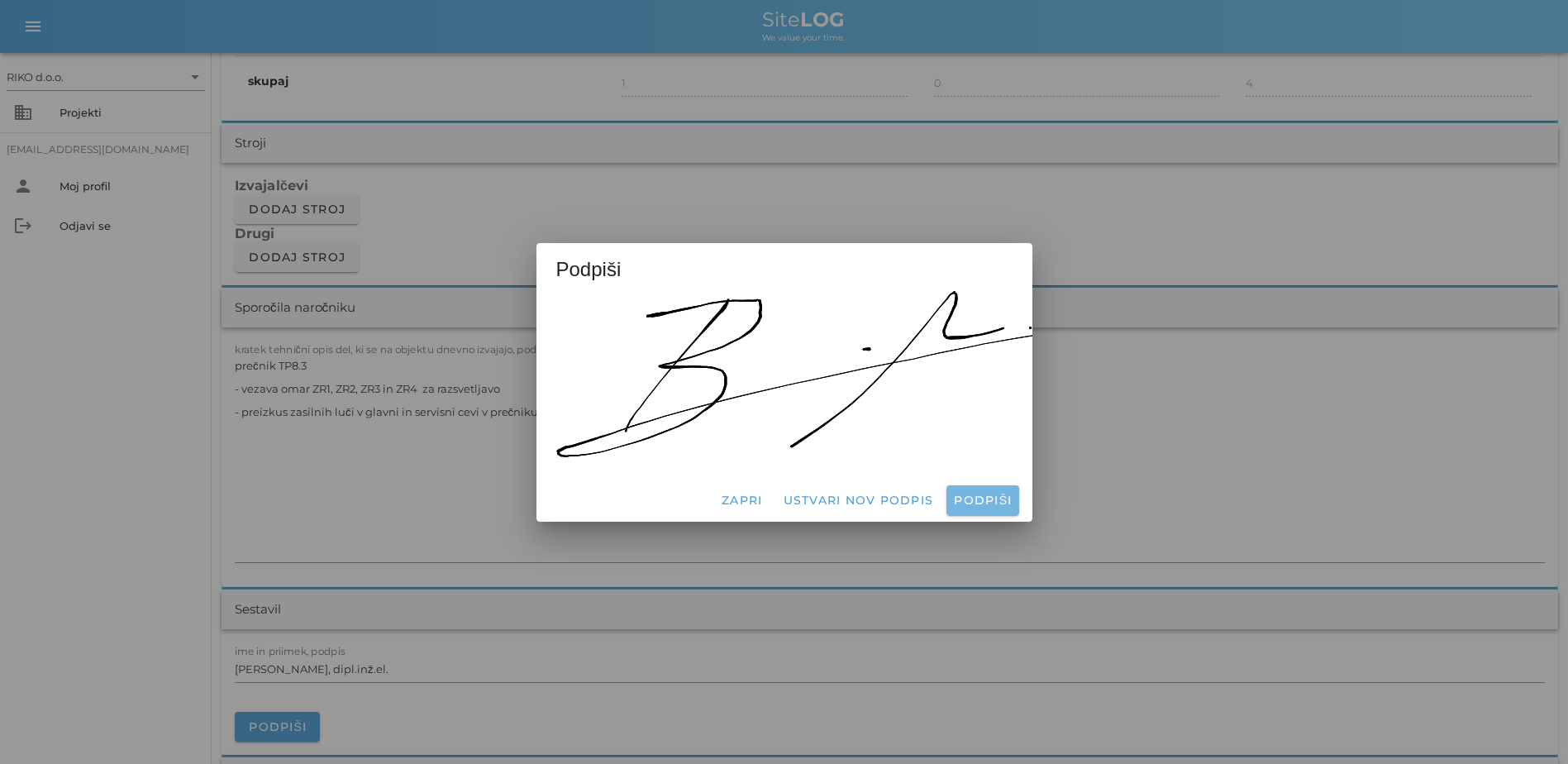
click at [867, 493] on span "Podpiši" at bounding box center [982, 500] width 59 height 15
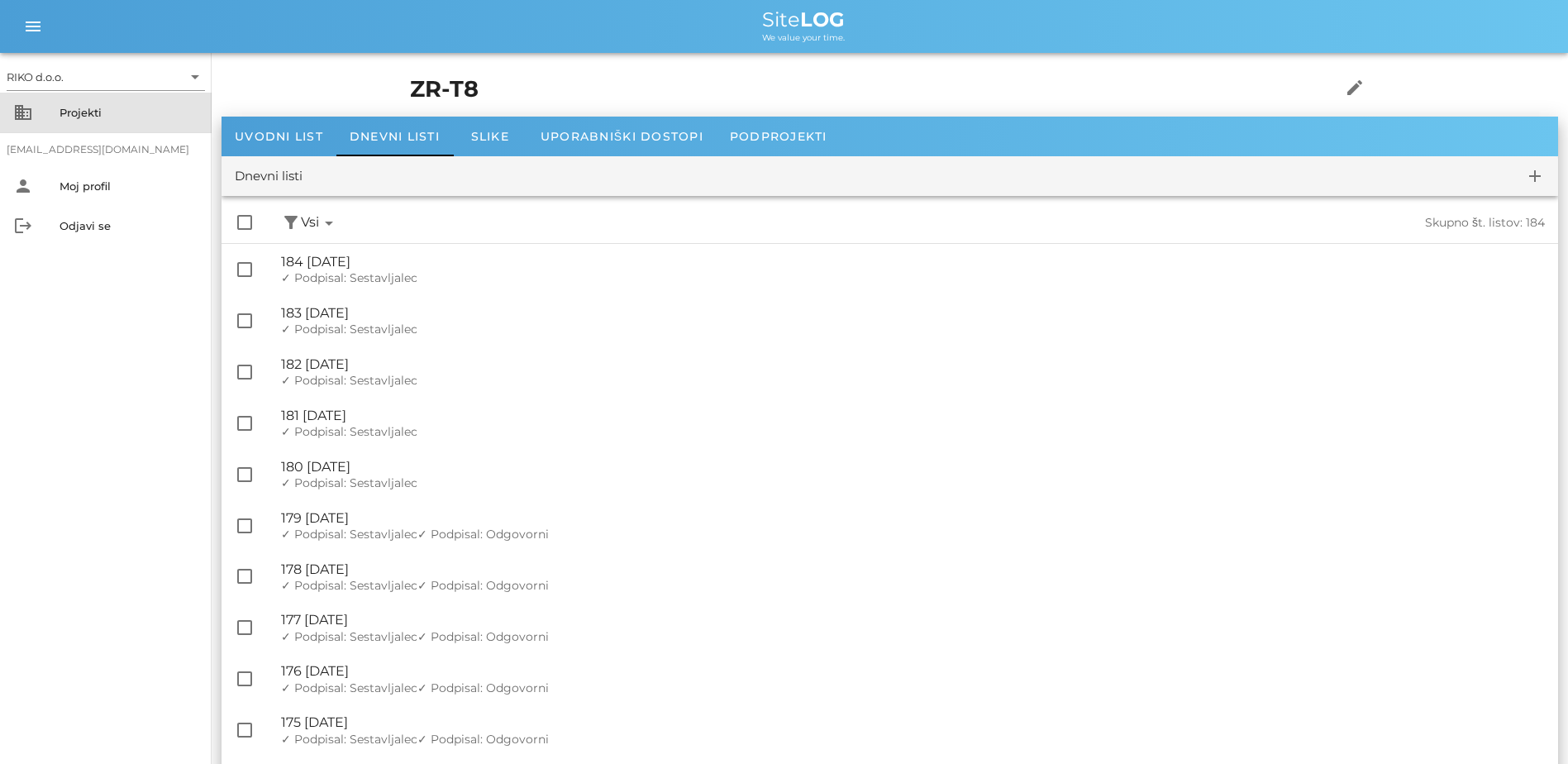
click at [86, 116] on div "Projekti" at bounding box center [129, 112] width 139 height 13
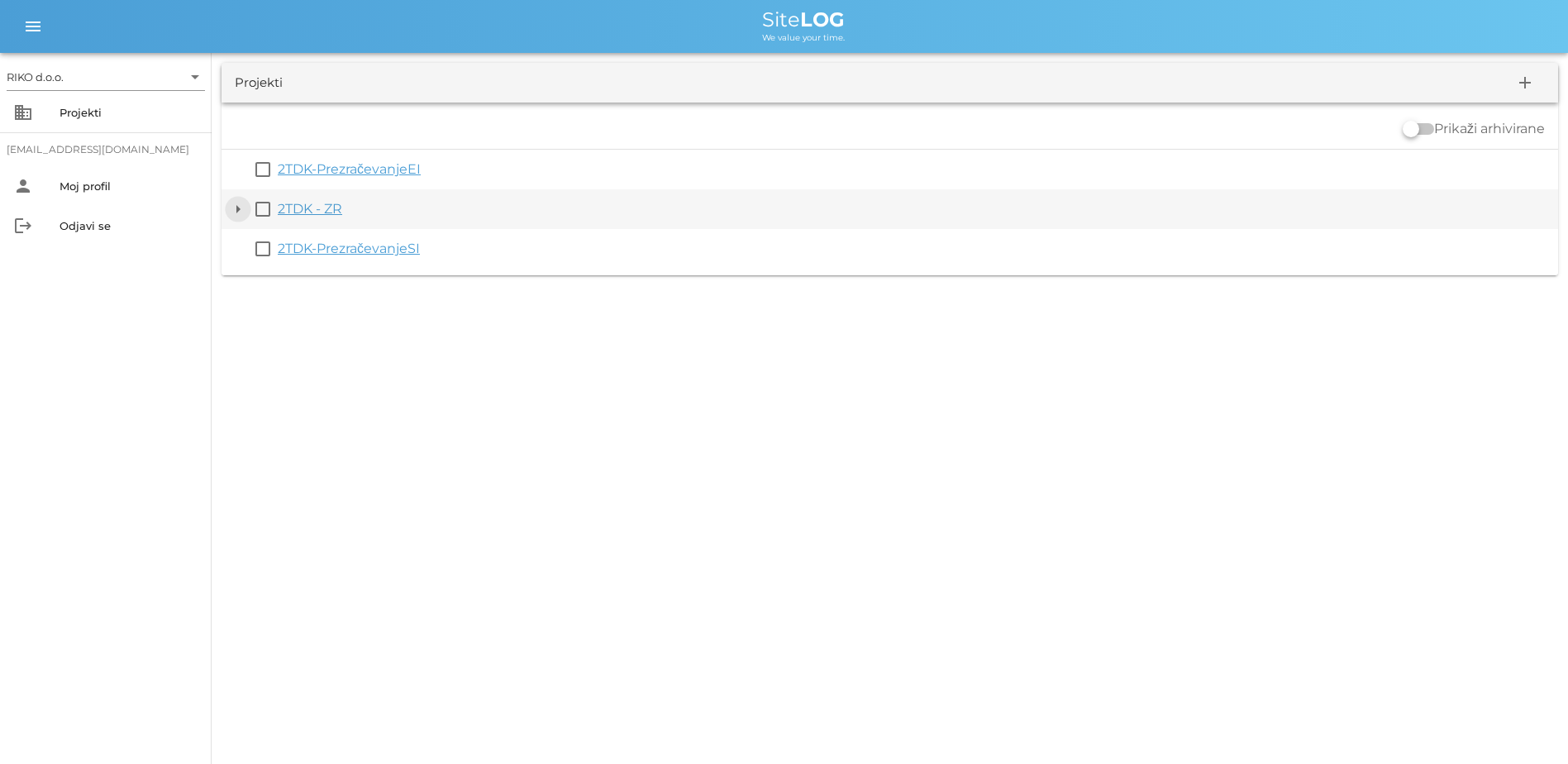
click at [243, 210] on button "arrow_drop_down" at bounding box center [238, 209] width 20 height 20
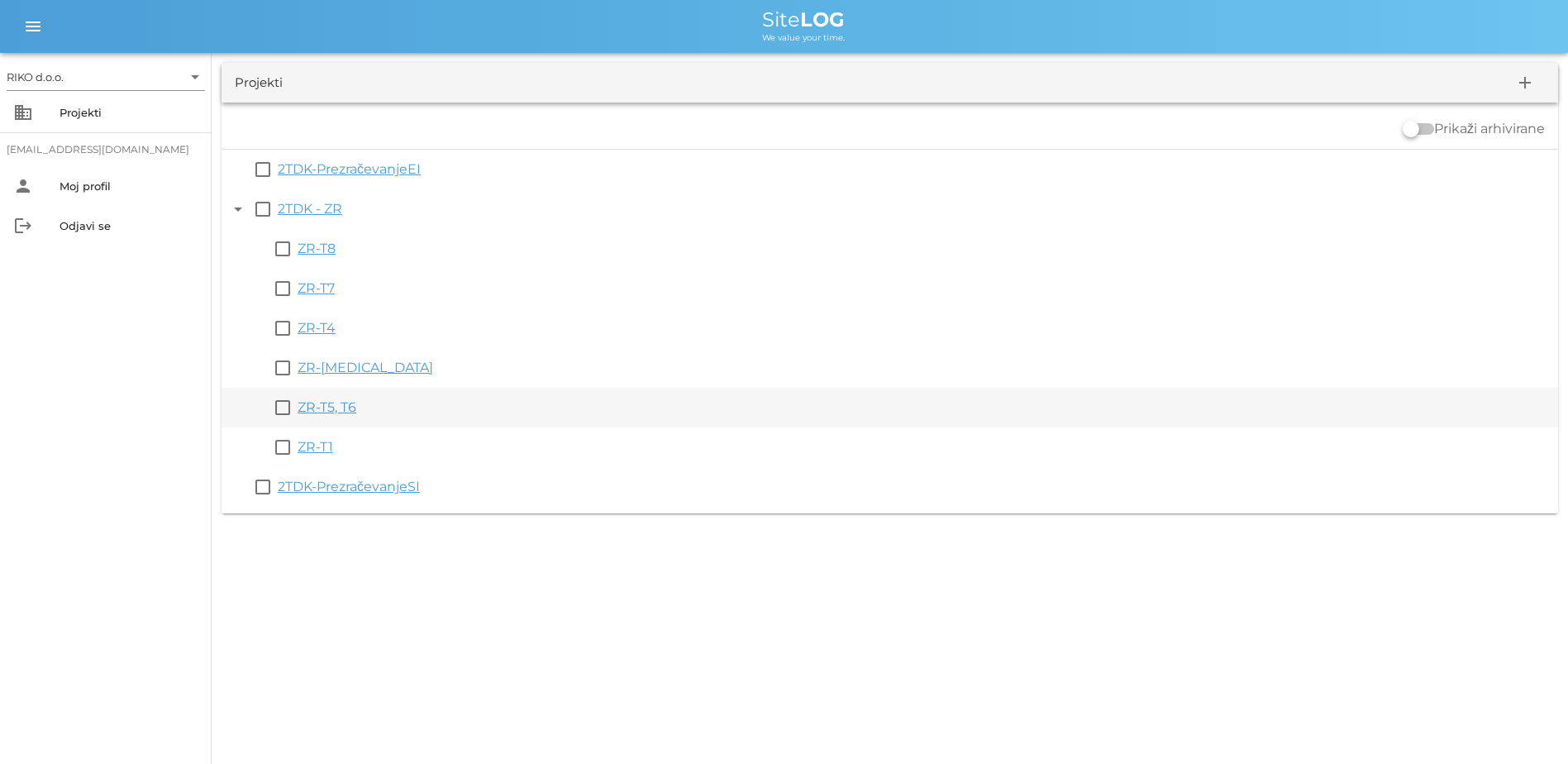
click at [326, 410] on link "ZR-T5, T6" at bounding box center [327, 407] width 59 height 16
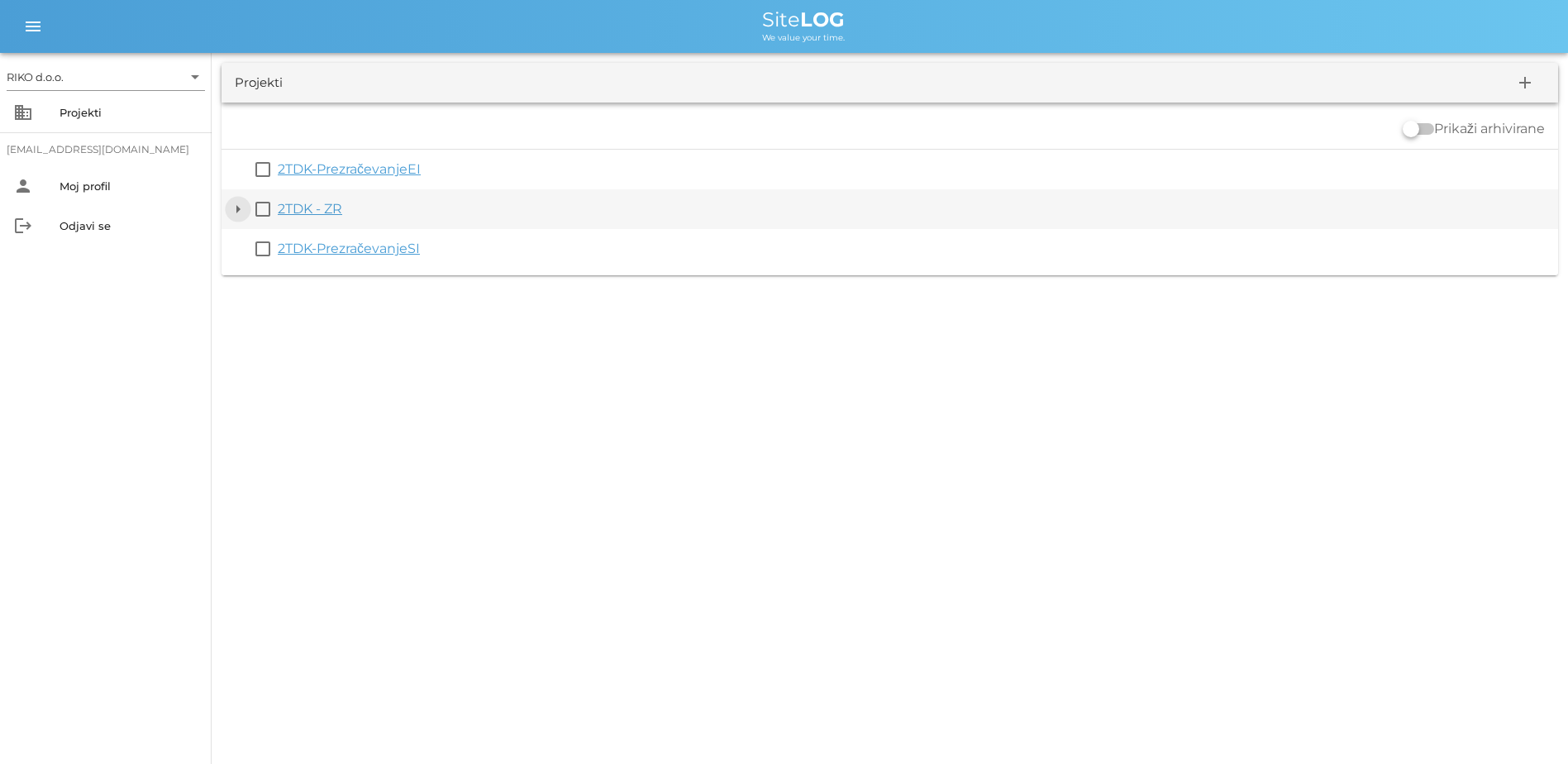
click at [240, 211] on button "arrow_drop_down" at bounding box center [238, 209] width 20 height 20
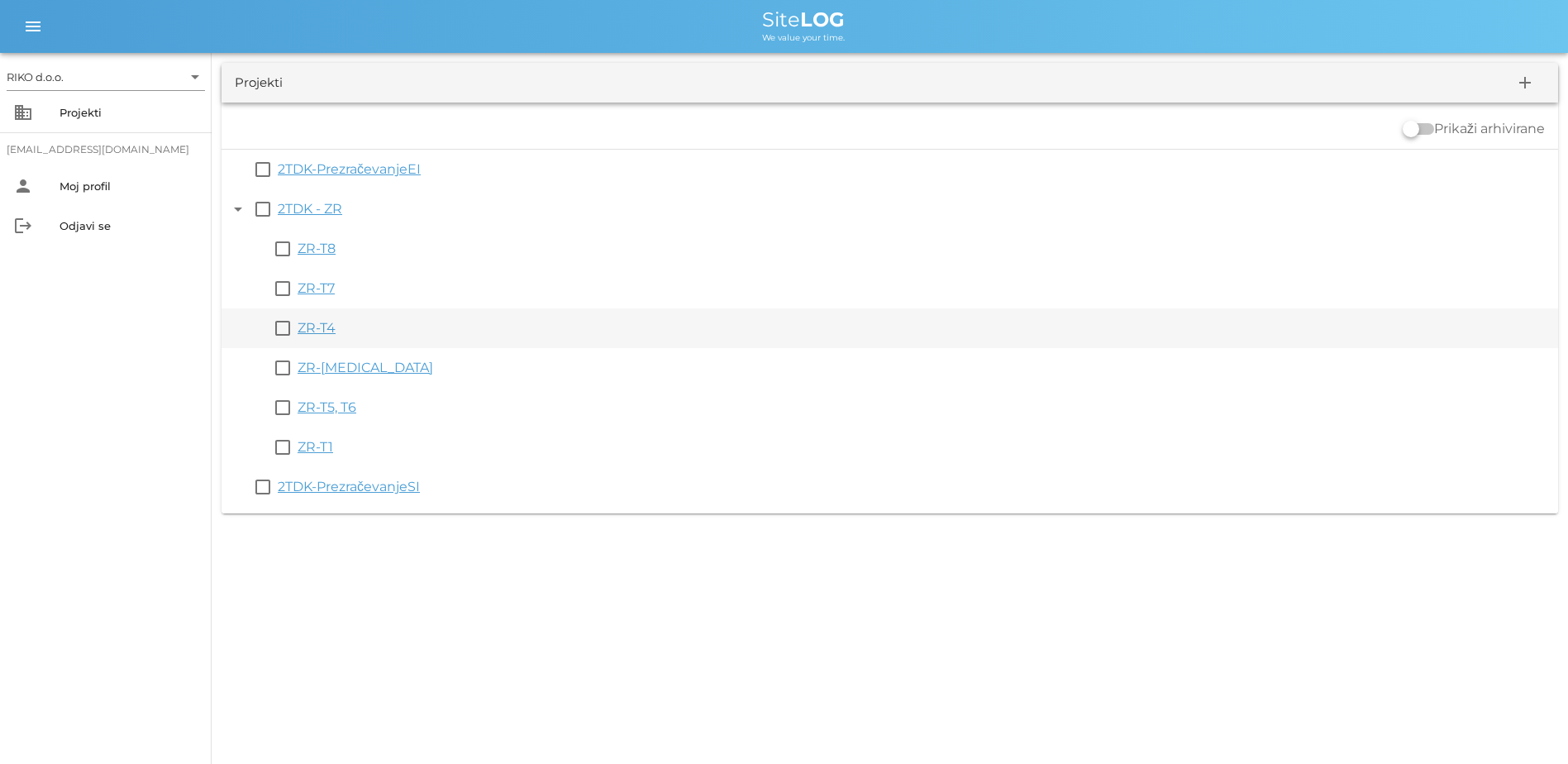
click at [320, 324] on link "ZR-T4" at bounding box center [317, 328] width 38 height 16
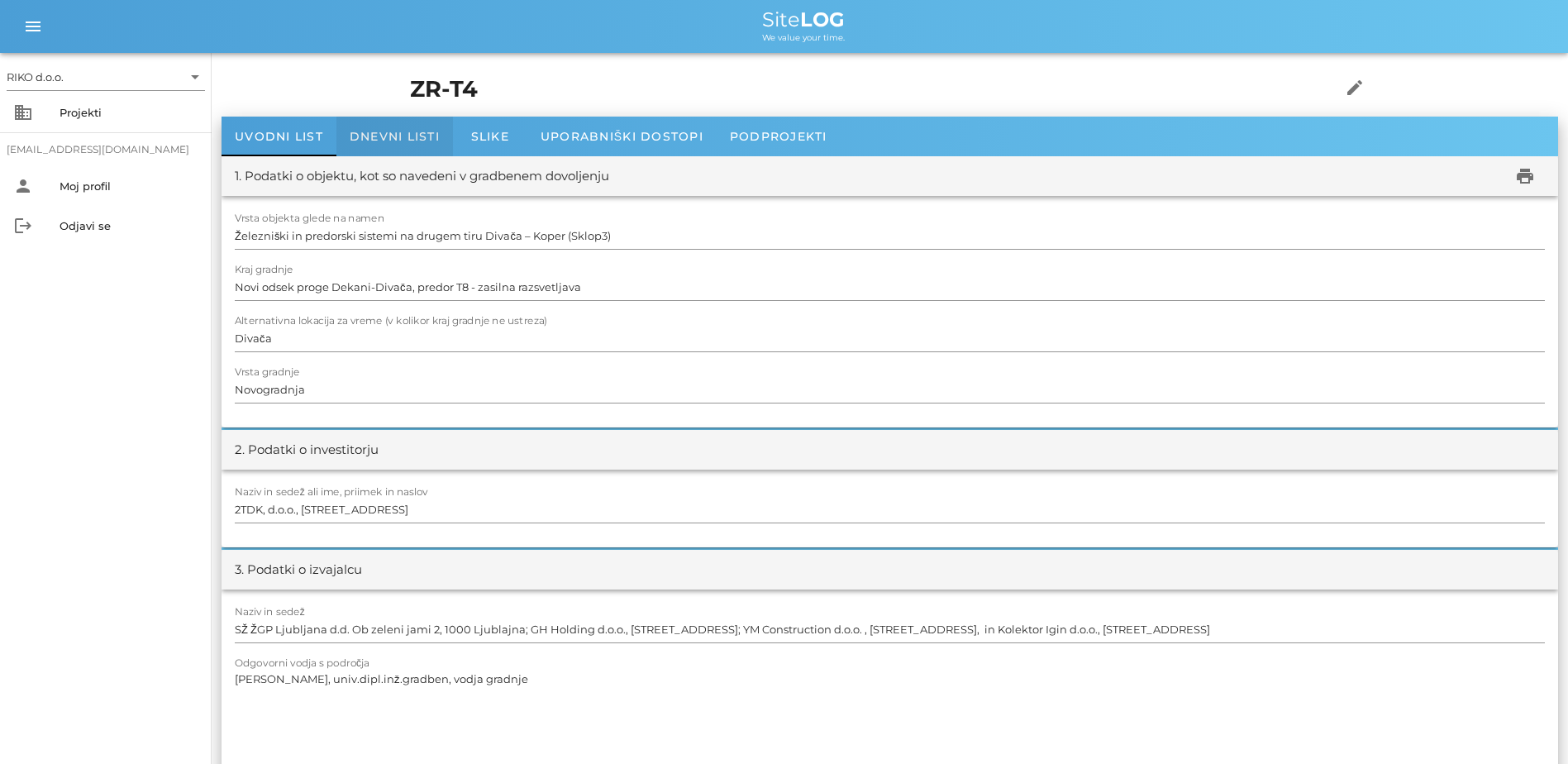
click at [406, 145] on div "Dnevni listi" at bounding box center [395, 136] width 116 height 40
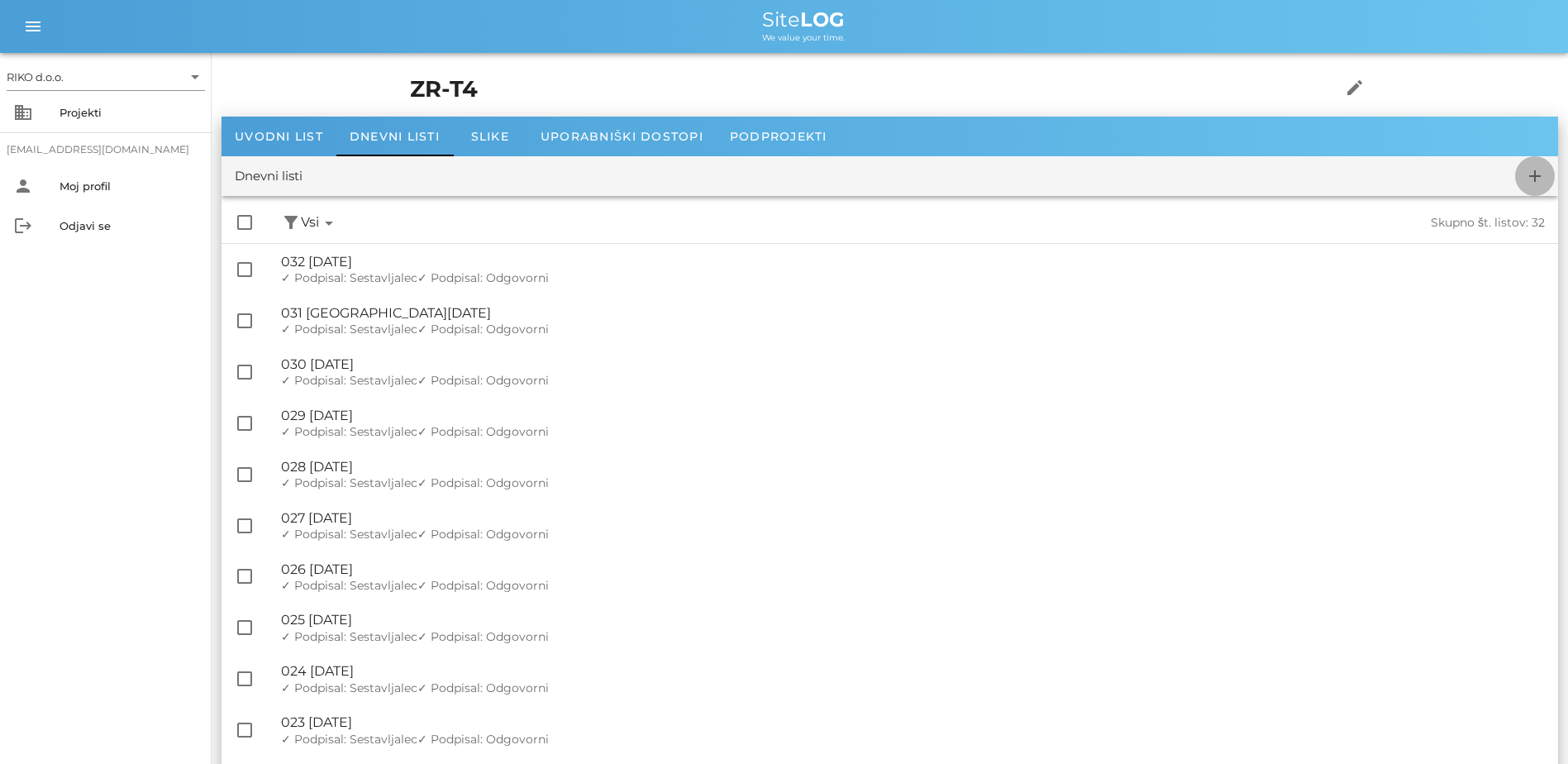
click at [867, 178] on icon "add" at bounding box center [1536, 176] width 20 height 20
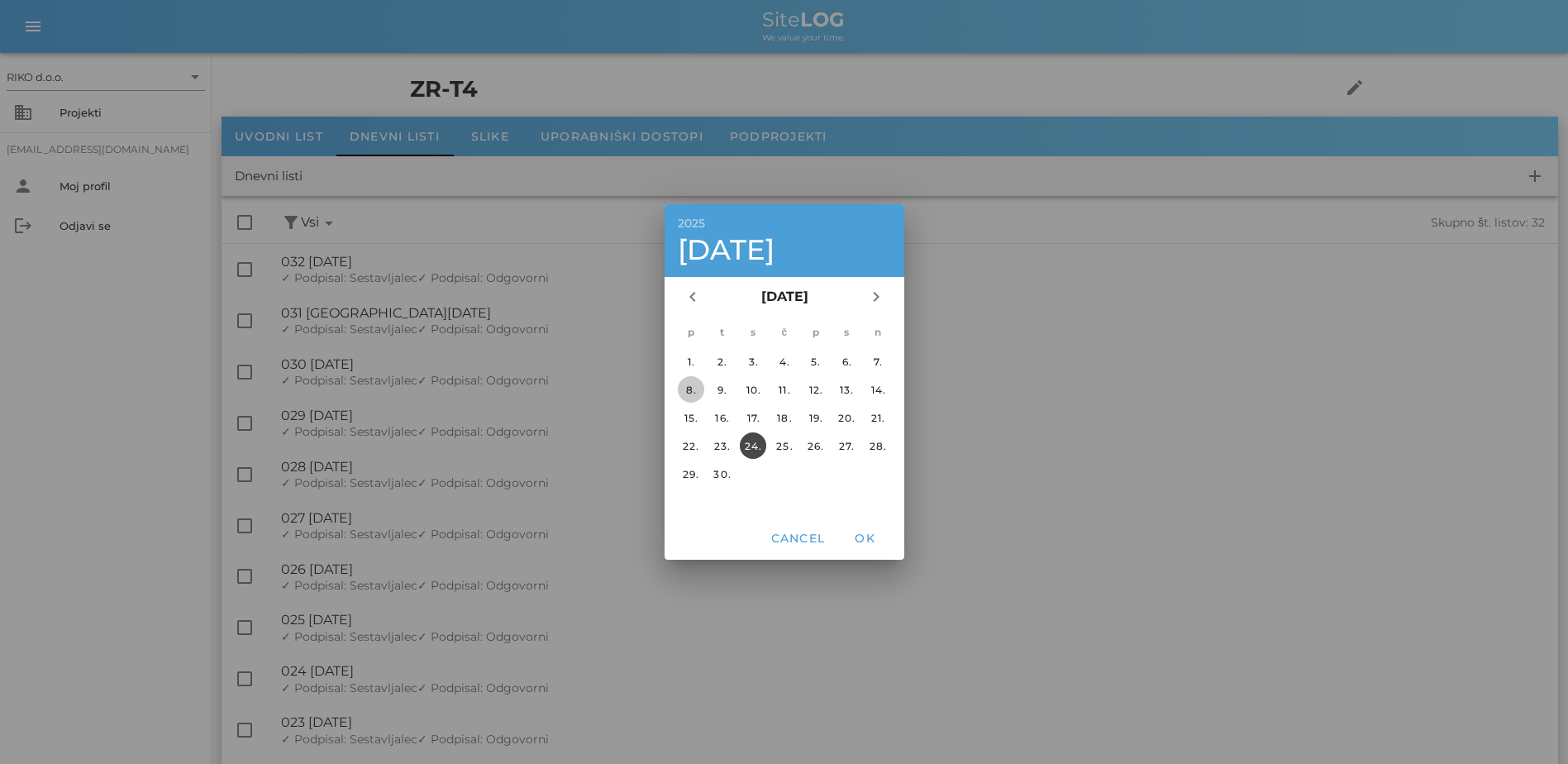
click at [690, 392] on div "8." at bounding box center [691, 390] width 27 height 12
click at [860, 545] on span "OK" at bounding box center [865, 539] width 40 height 15
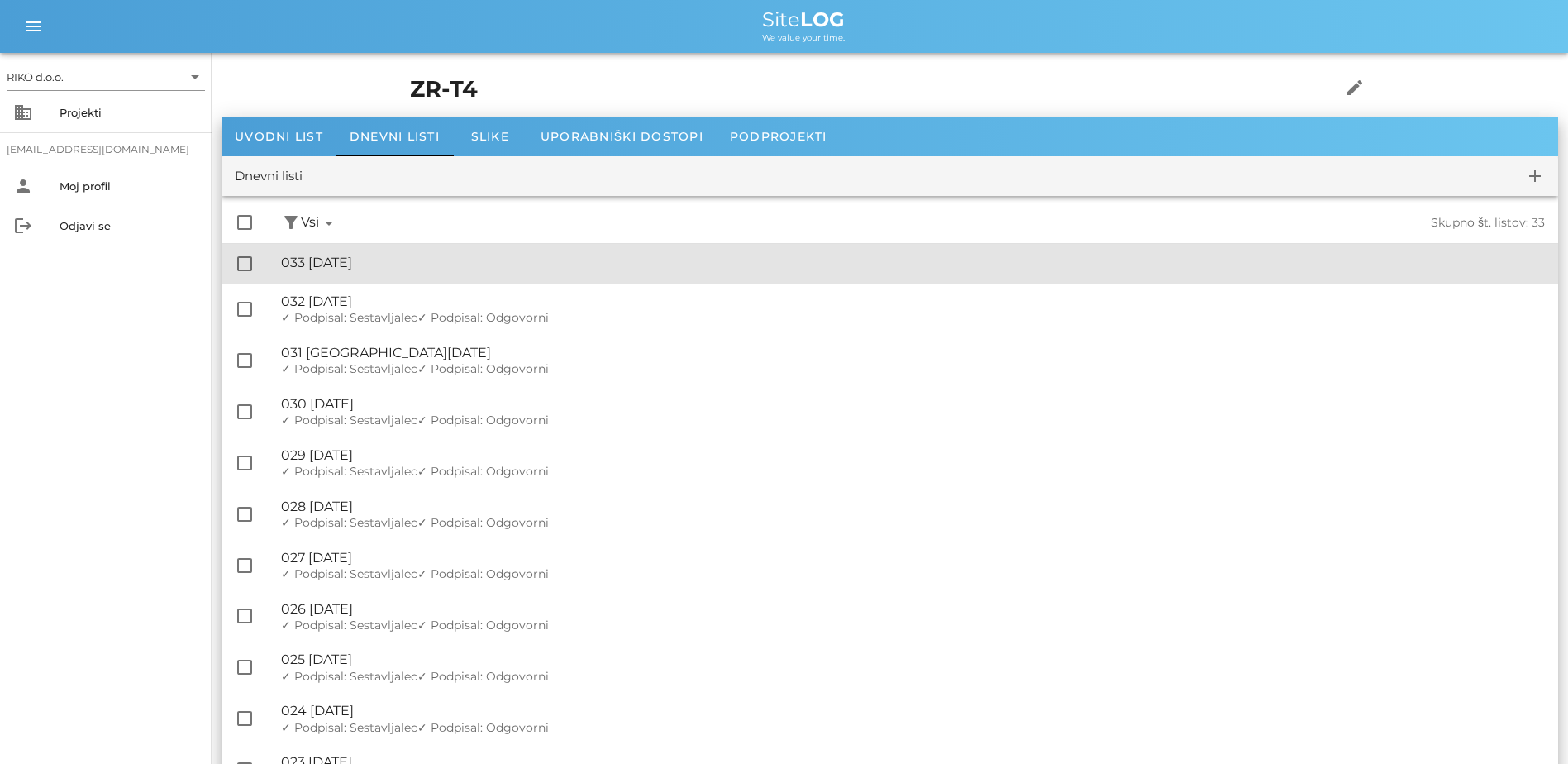
click at [426, 264] on div "🔏 033 [DATE]" at bounding box center [912, 262] width 1264 height 16
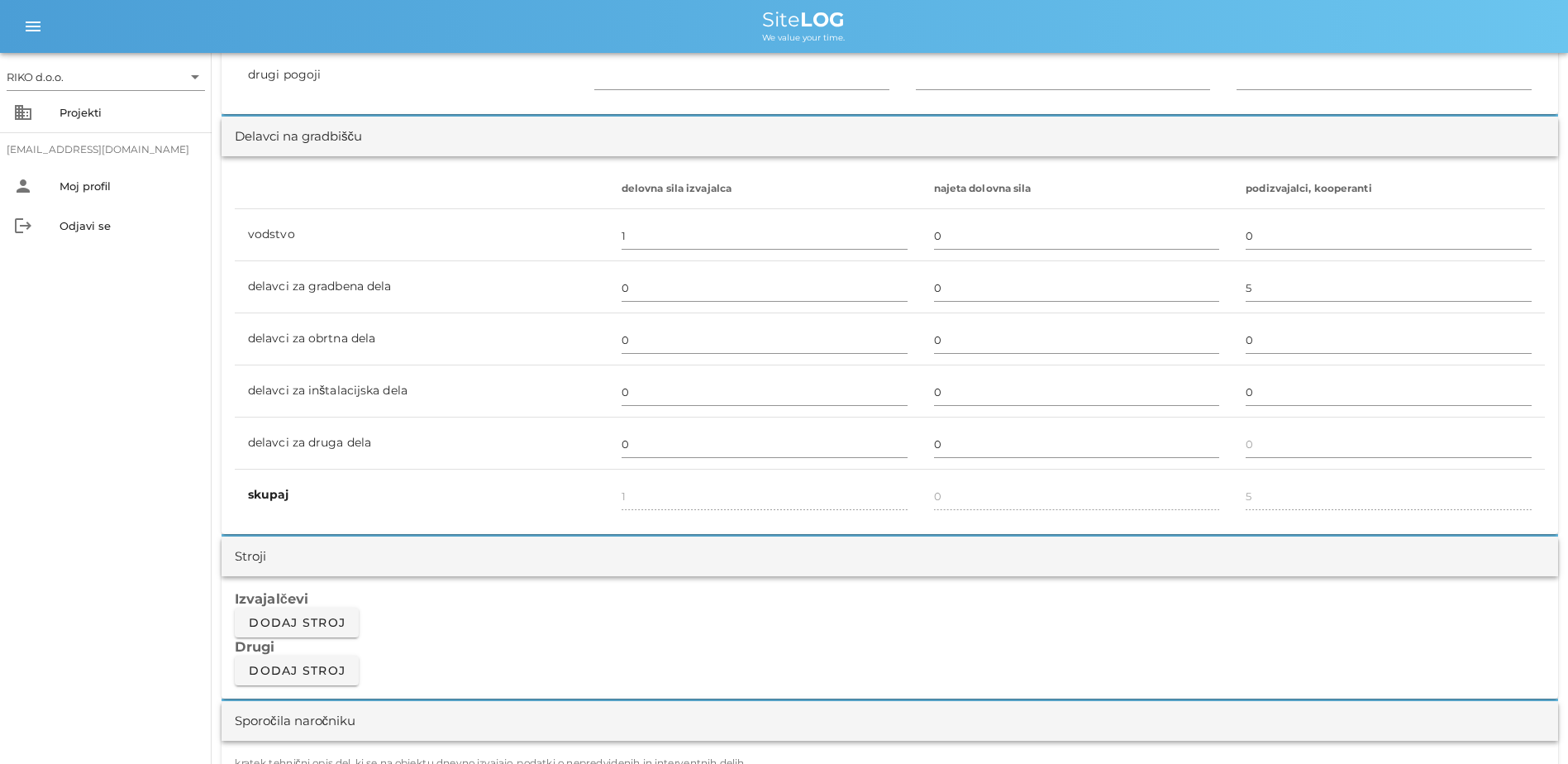
scroll to position [1240, 0]
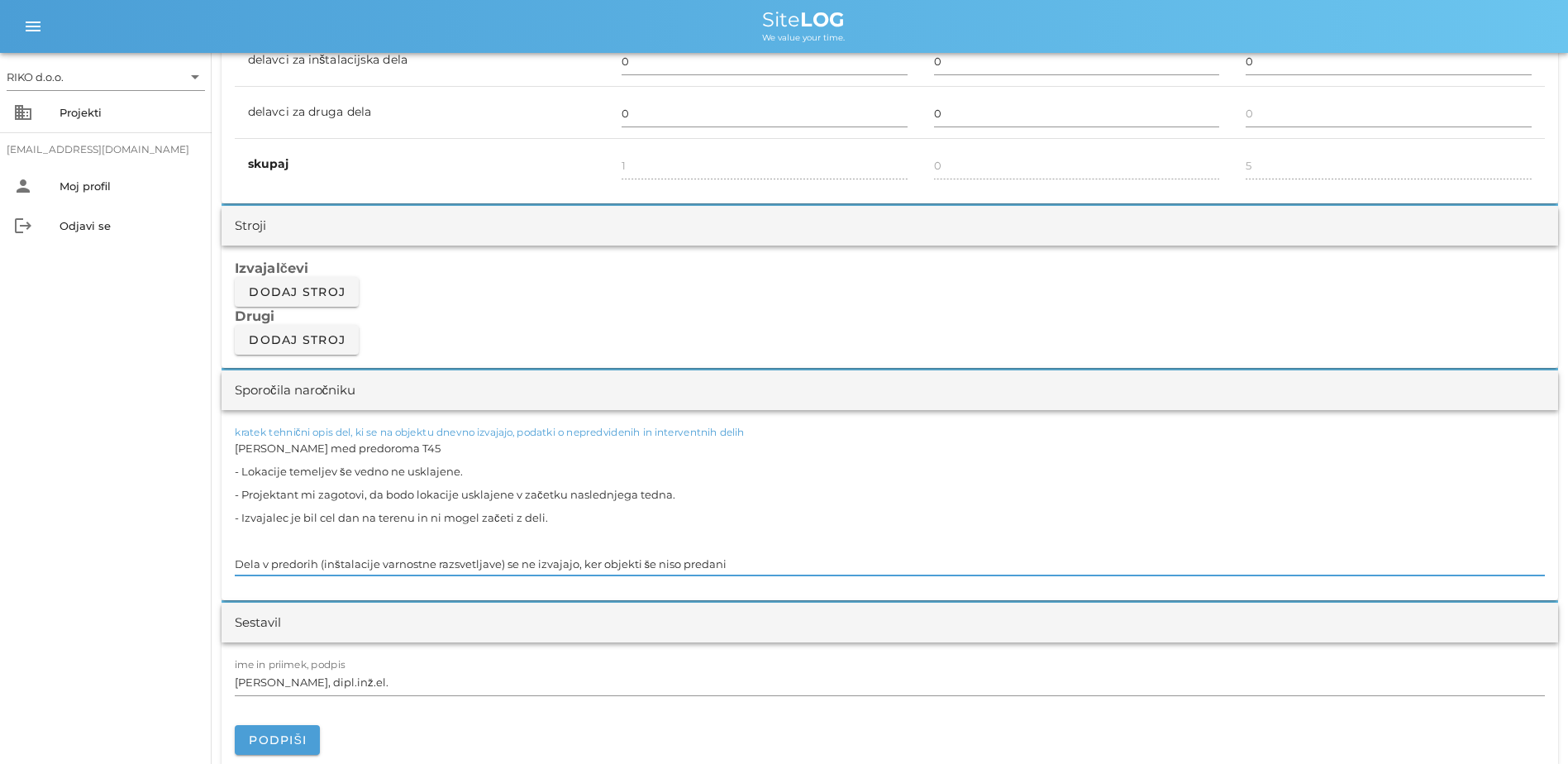
drag, startPoint x: 608, startPoint y: 522, endPoint x: 158, endPoint y: 433, distance: 458.7
click at [158, 433] on div "RIKO d.o.o. arrow_drop_down business Projekti [EMAIL_ADDRESS][DOMAIN_NAME] pers…" at bounding box center [784, 683] width 1568 height 3847
paste textarea "TP4.2 - Razlaganje kamiona na reševalnem rovu TP4.2 (material za ročaje)"
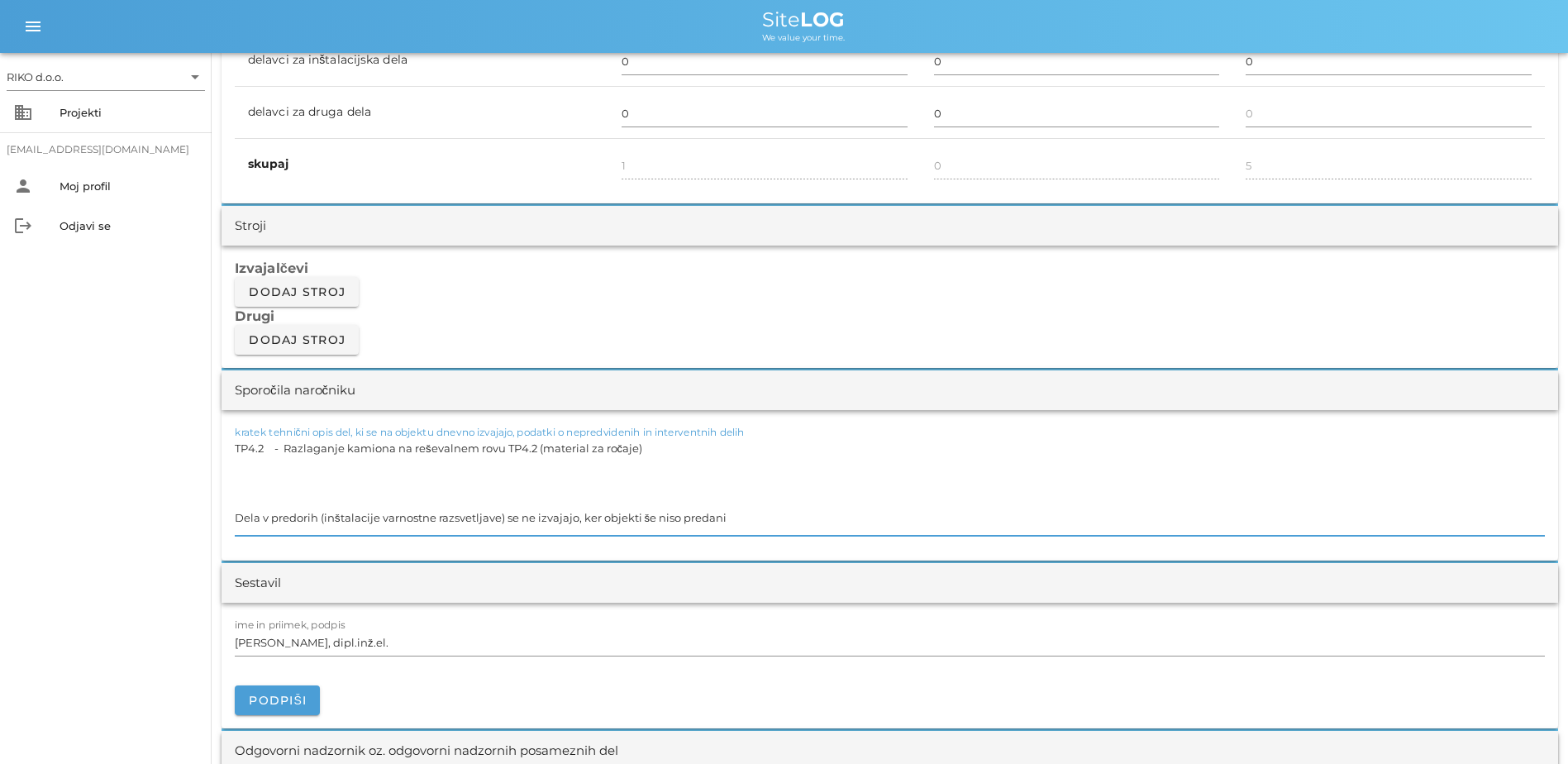
drag, startPoint x: 270, startPoint y: 446, endPoint x: 306, endPoint y: 461, distance: 39.0
click at [271, 446] on textarea "TP4.2 - Razlaganje kamiona na reševalnem rovu TP4.2 (material za ročaje) Dela v…" at bounding box center [890, 486] width 1310 height 99
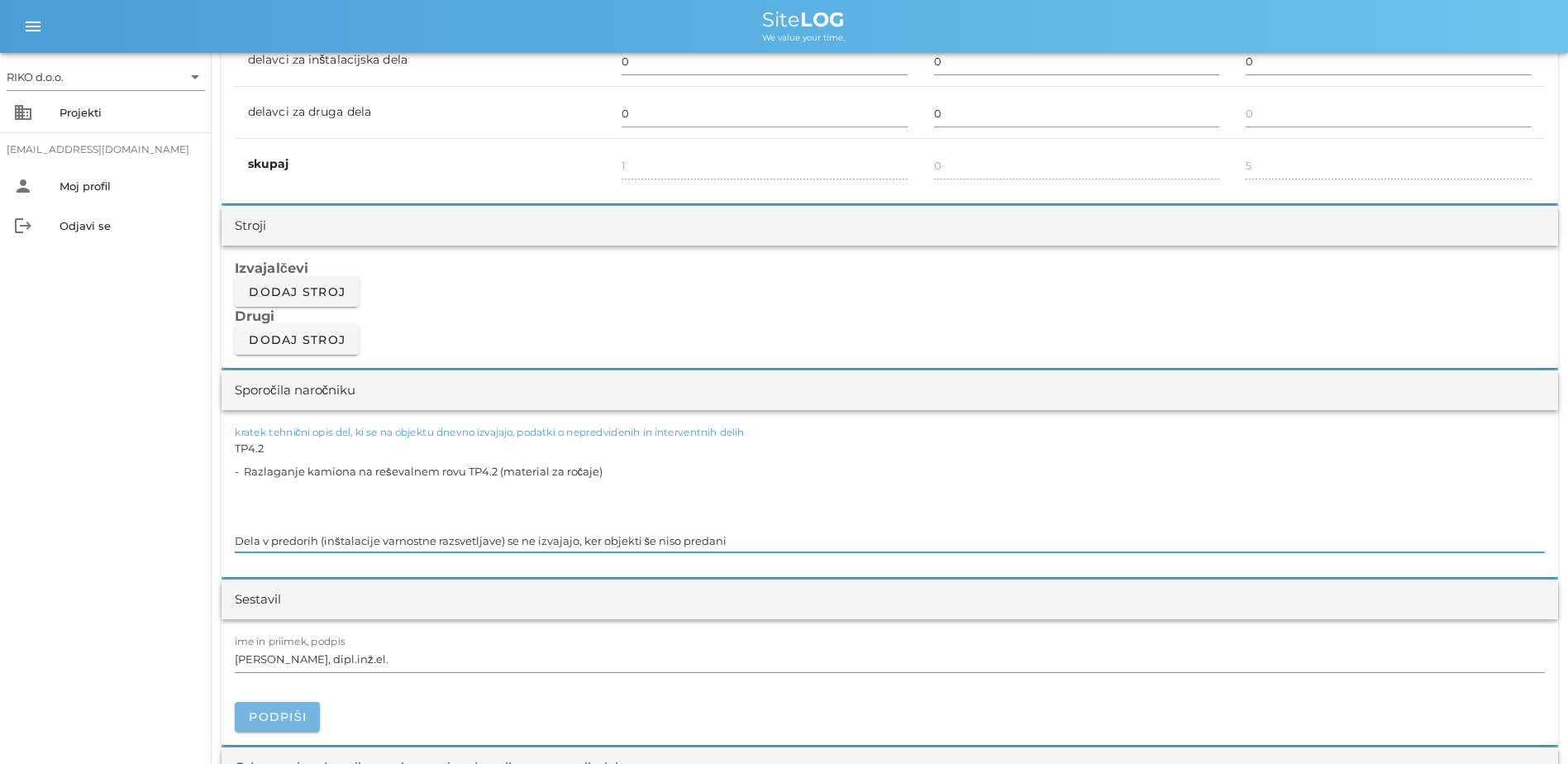
click at [298, 576] on span "Podpiši" at bounding box center [277, 717] width 59 height 15
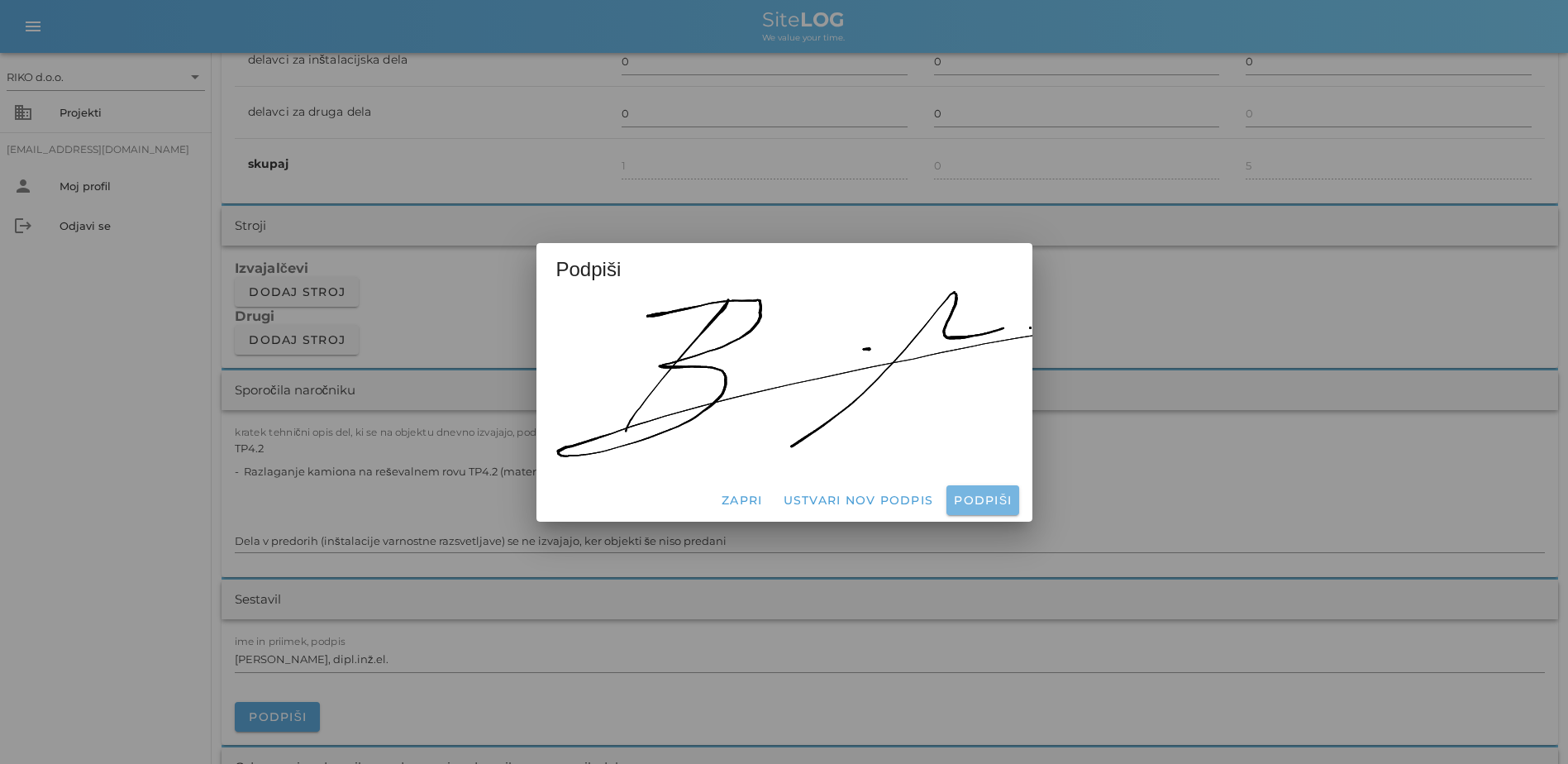
click at [867, 493] on span "Podpiši" at bounding box center [982, 500] width 59 height 15
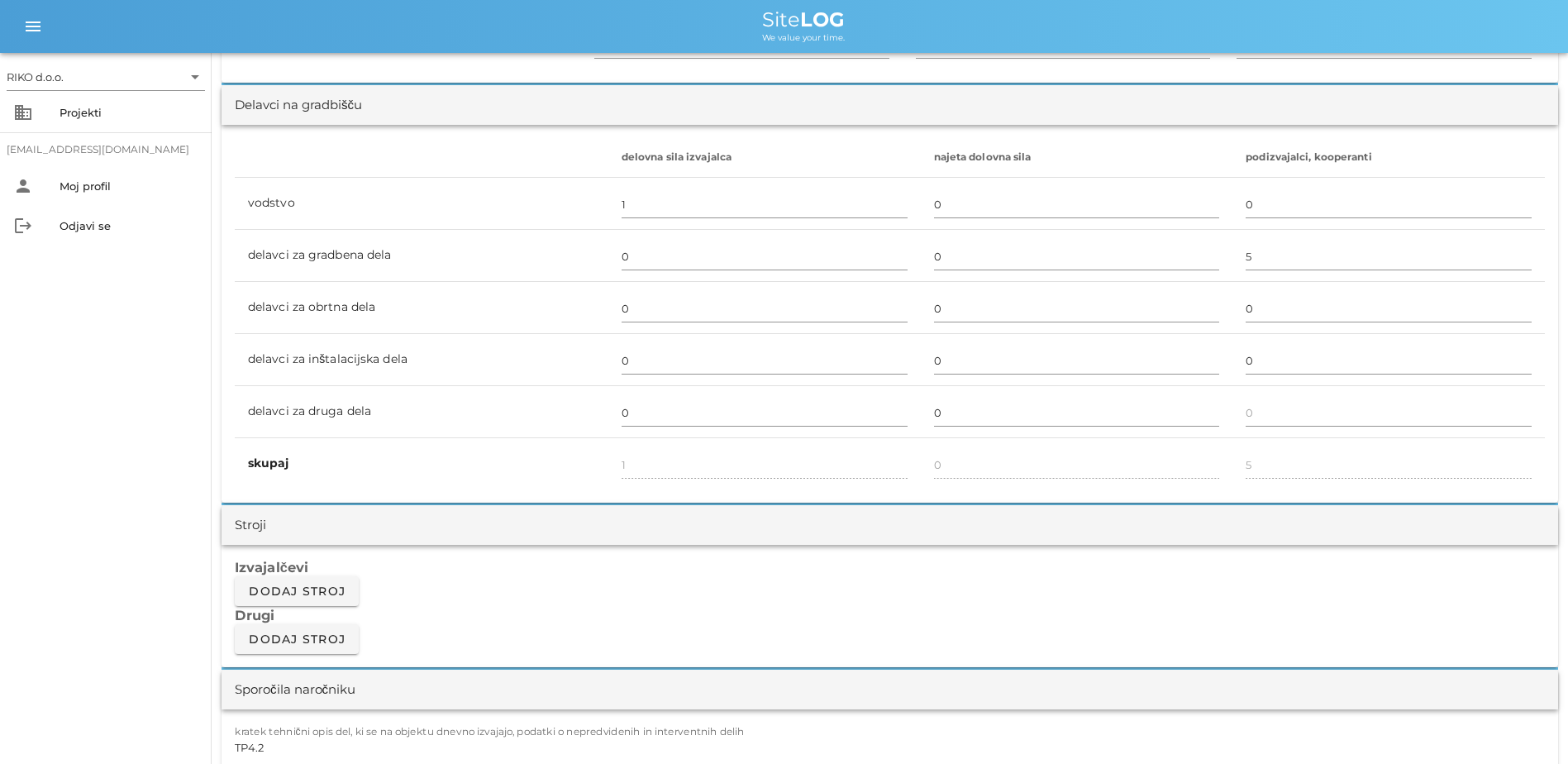
scroll to position [744, 0]
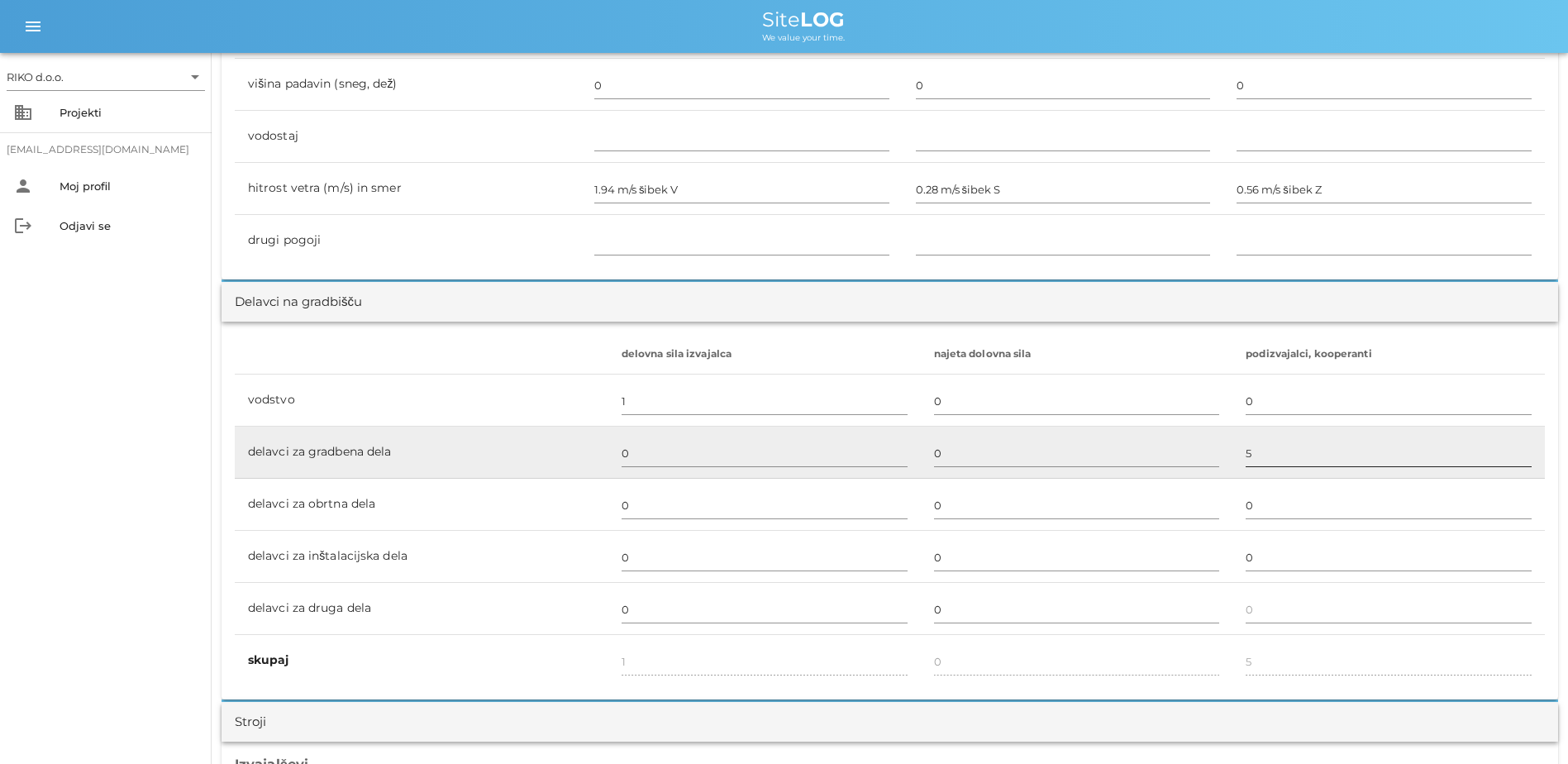
click at [867, 453] on input "5" at bounding box center [1389, 453] width 286 height 27
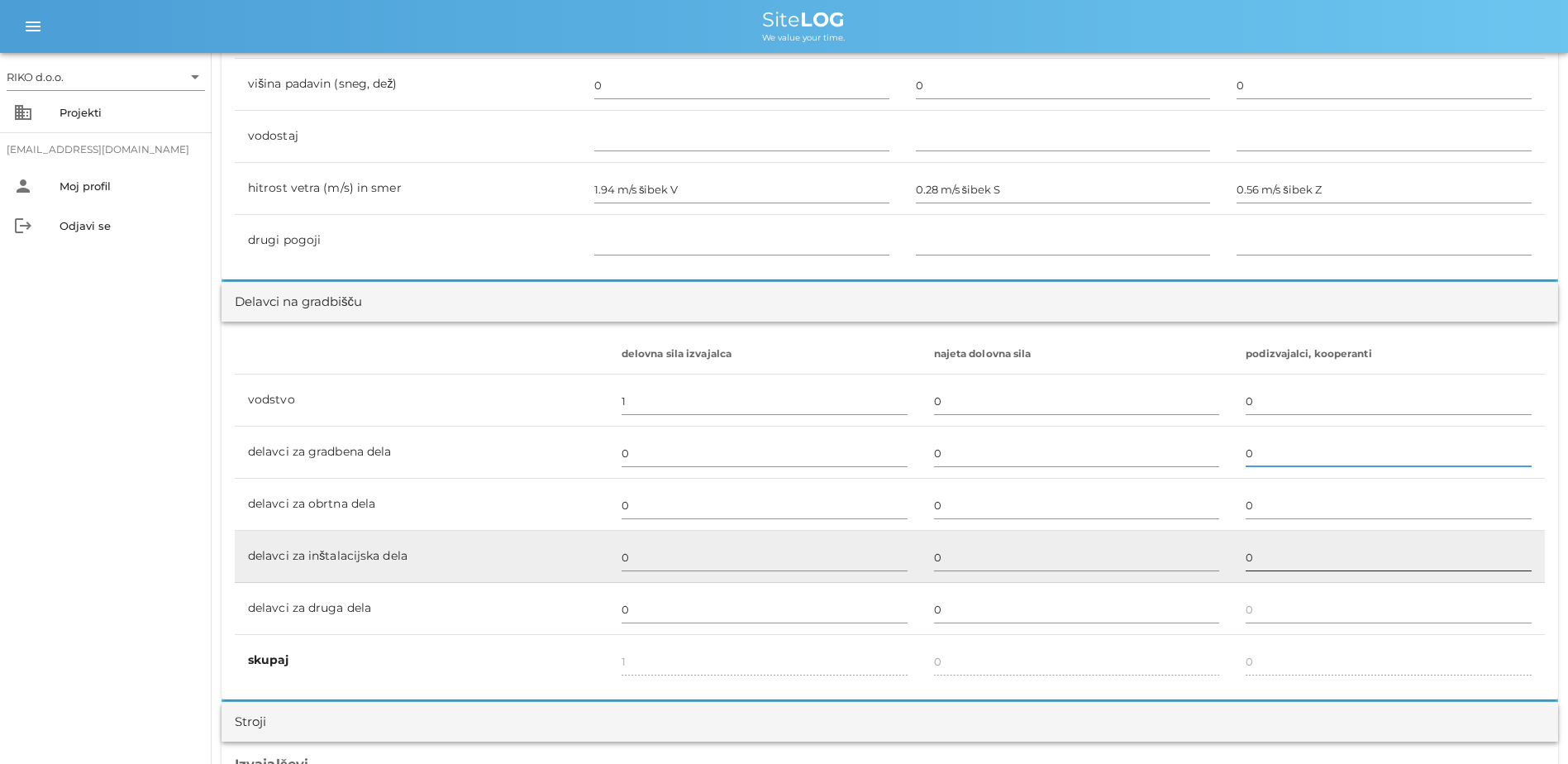
click at [867, 557] on input "0" at bounding box center [1389, 558] width 286 height 27
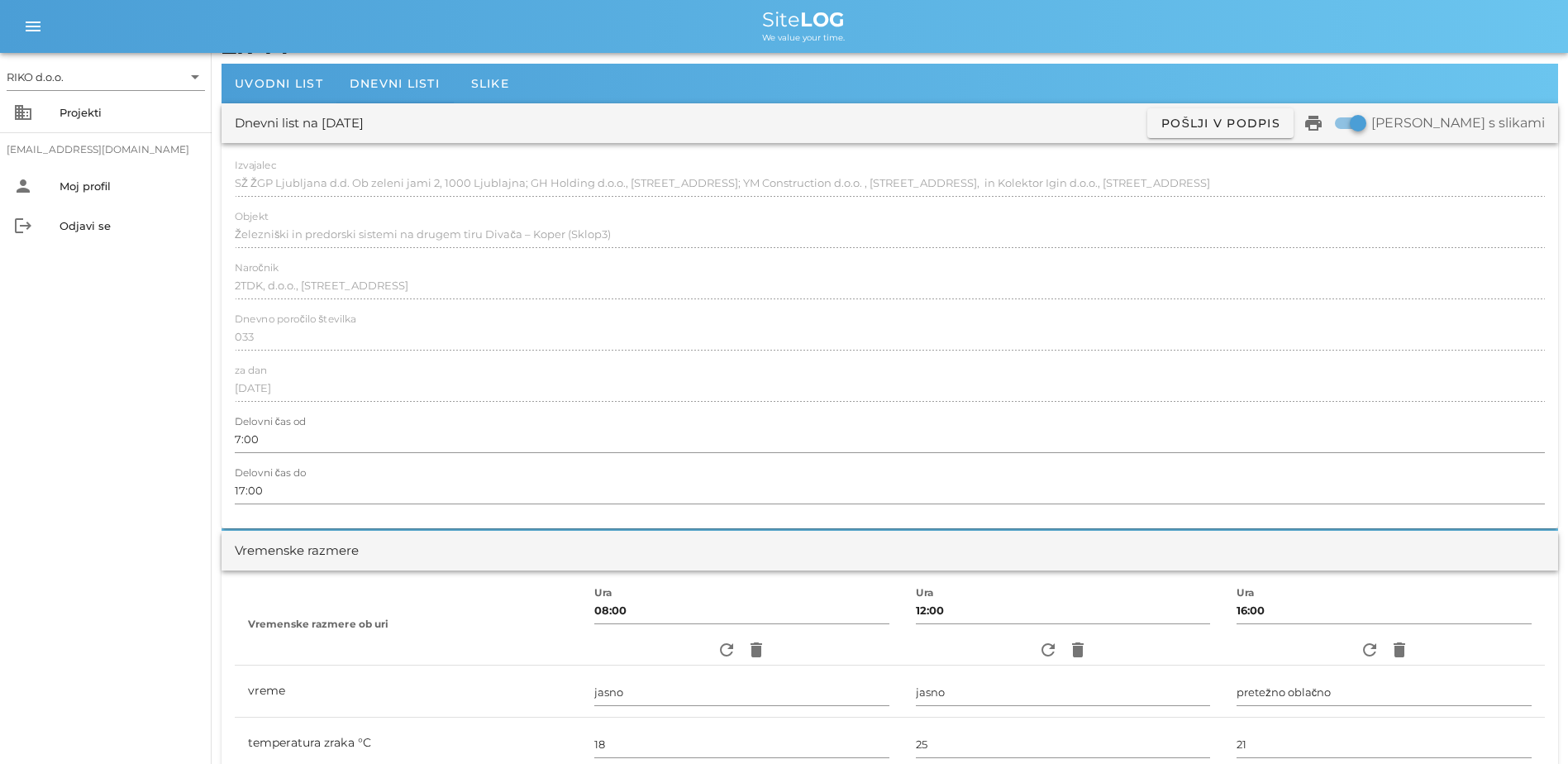
scroll to position [0, 0]
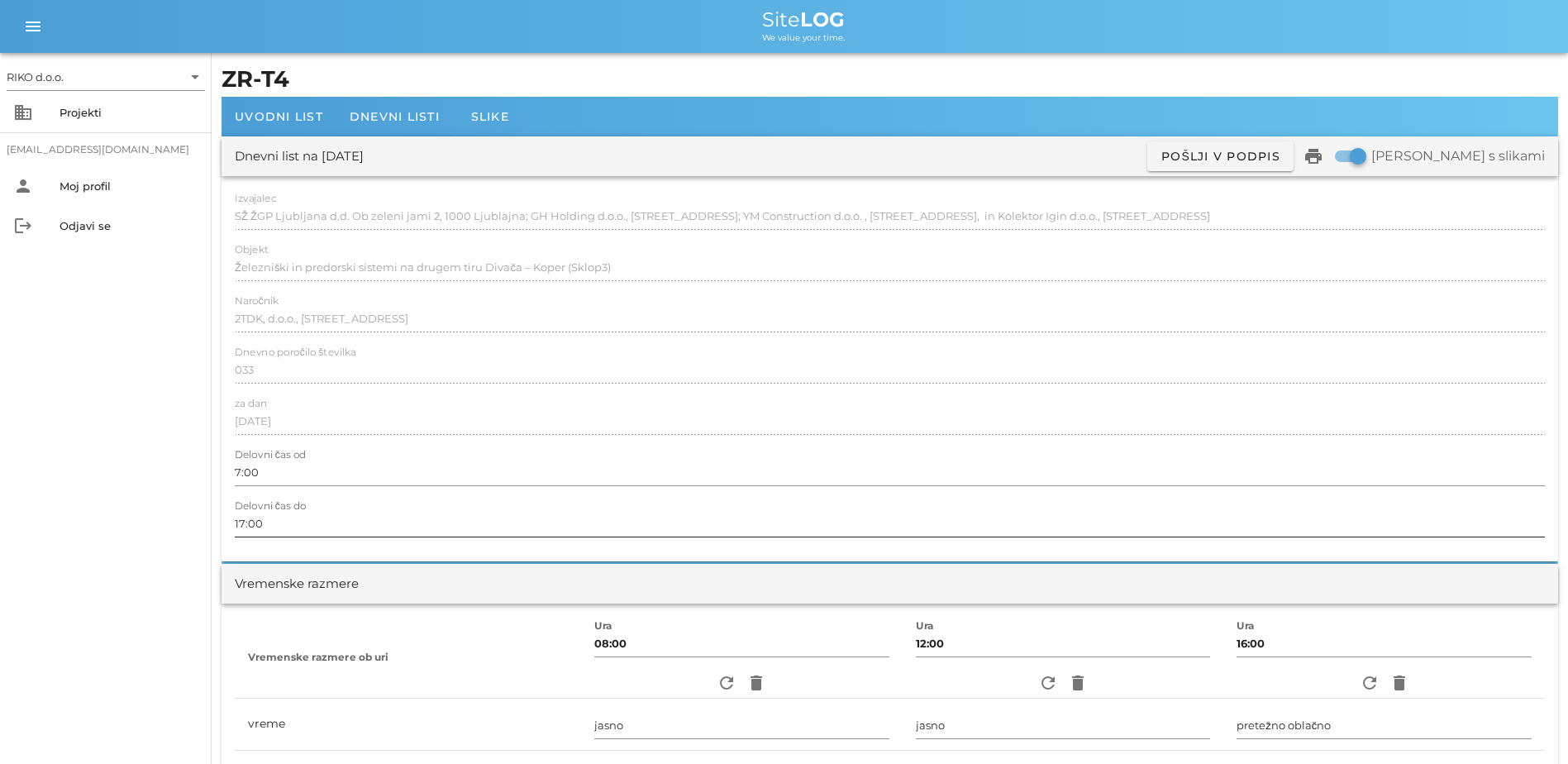
click at [245, 527] on input "17:00" at bounding box center [890, 524] width 1310 height 27
click at [184, 359] on div "RIKO d.o.o. arrow_drop_down business Projekti [EMAIL_ADDRESS][DOMAIN_NAME] pers…" at bounding box center [106, 409] width 212 height 712
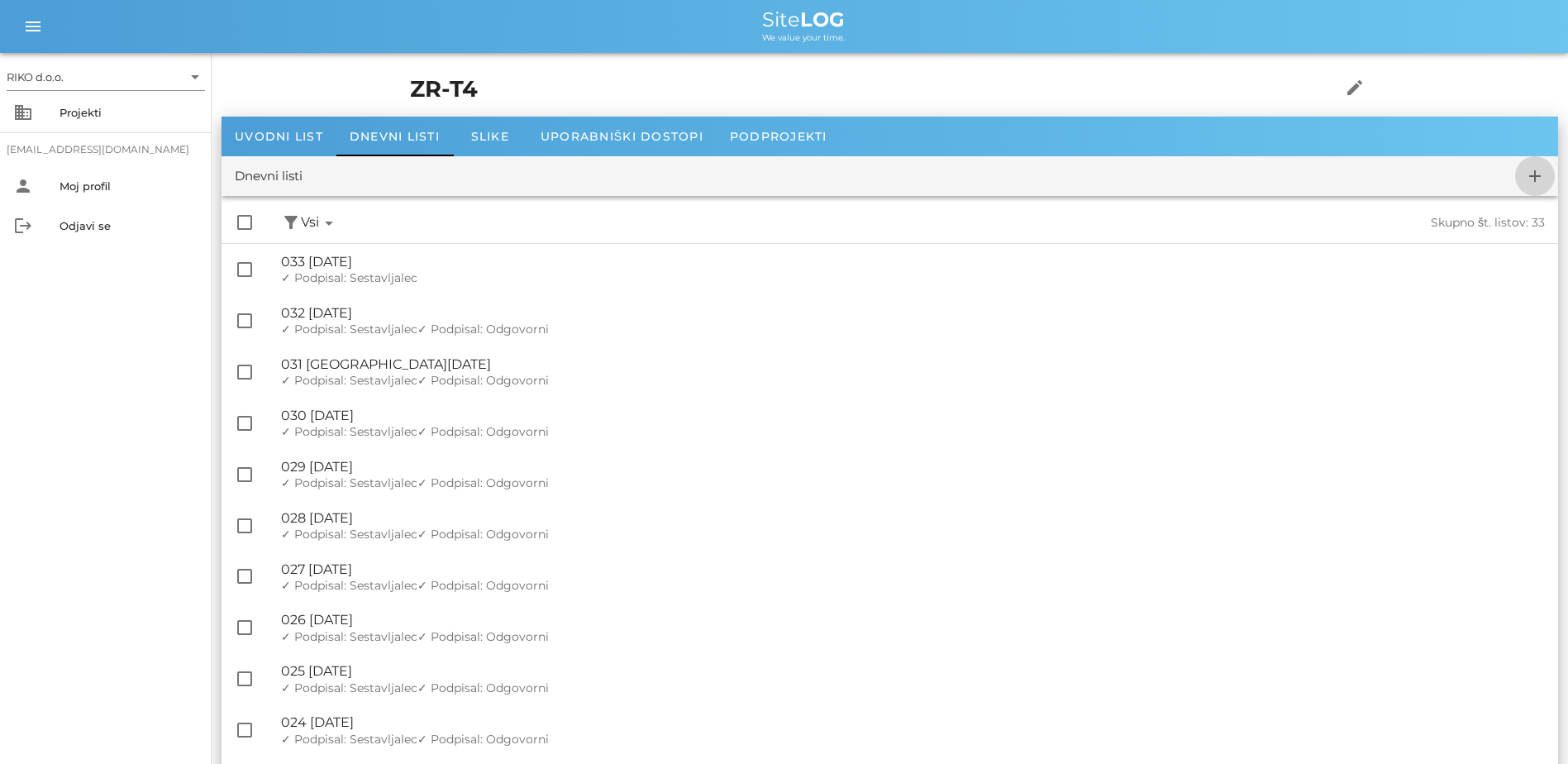
click at [867, 181] on icon "add" at bounding box center [1536, 176] width 20 height 20
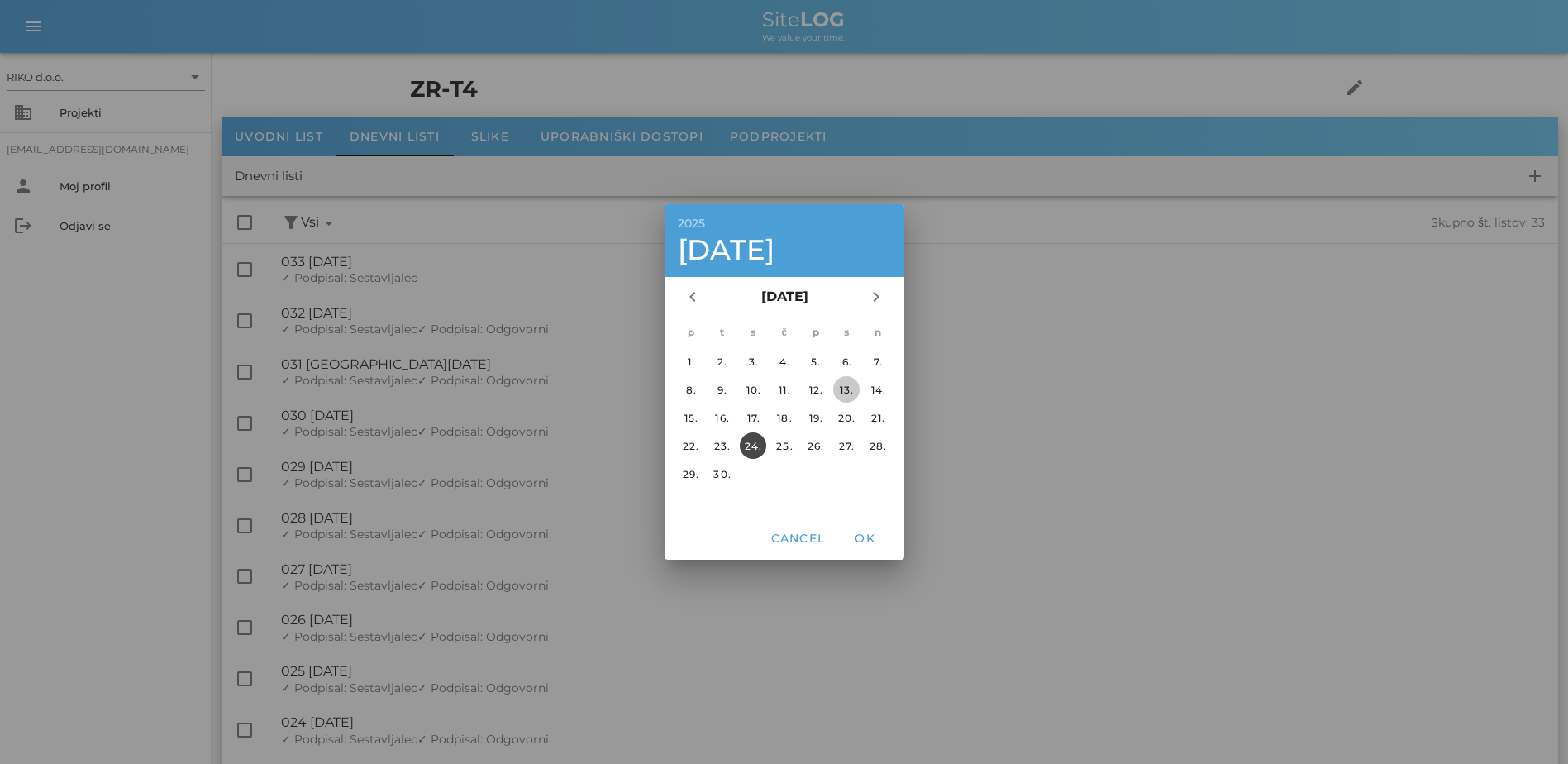
click at [846, 390] on div "13." at bounding box center [847, 390] width 27 height 12
click at [867, 536] on span "OK" at bounding box center [865, 539] width 40 height 15
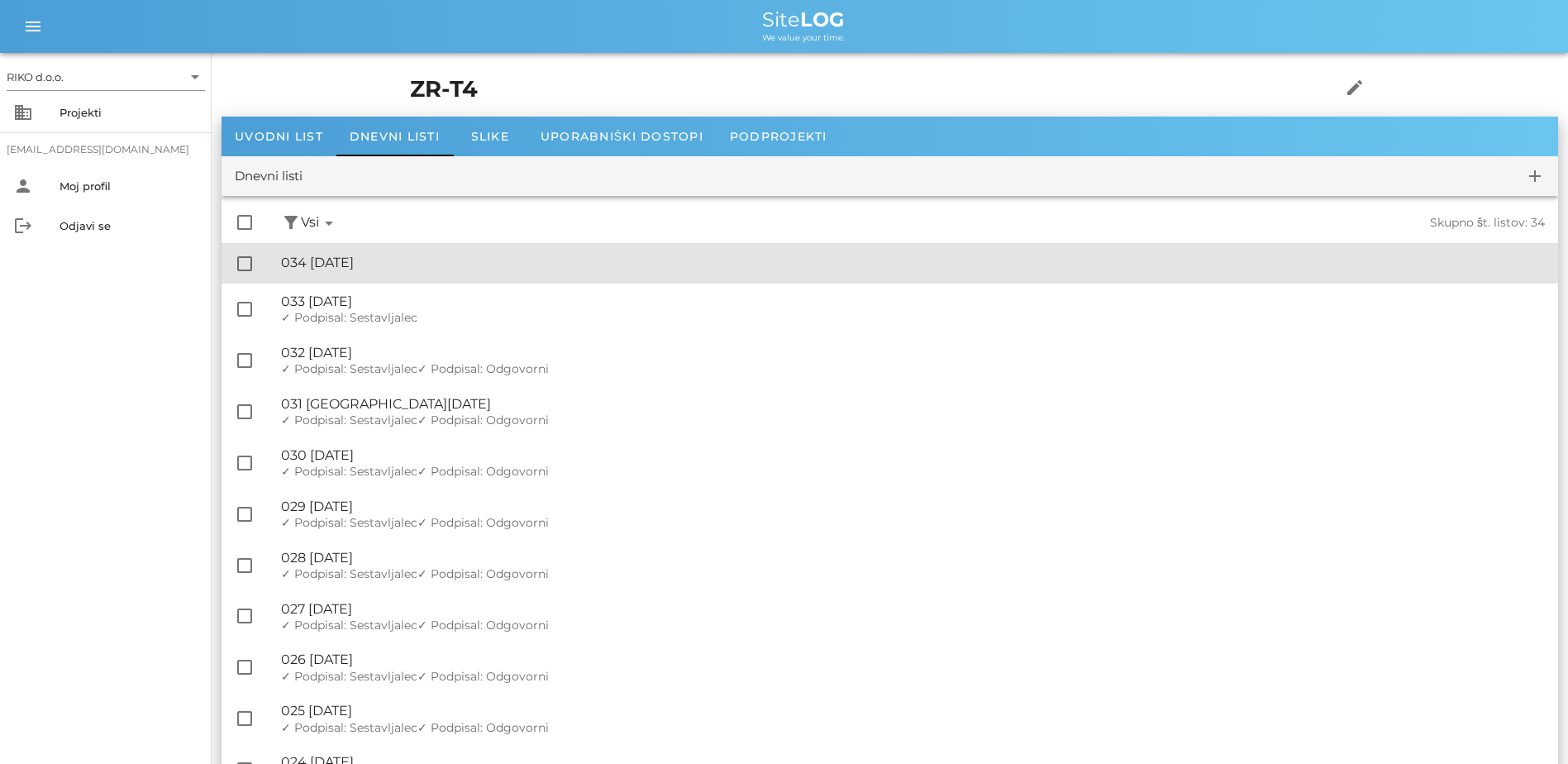
click at [427, 260] on div "🔏 034 [DATE]" at bounding box center [912, 262] width 1264 height 16
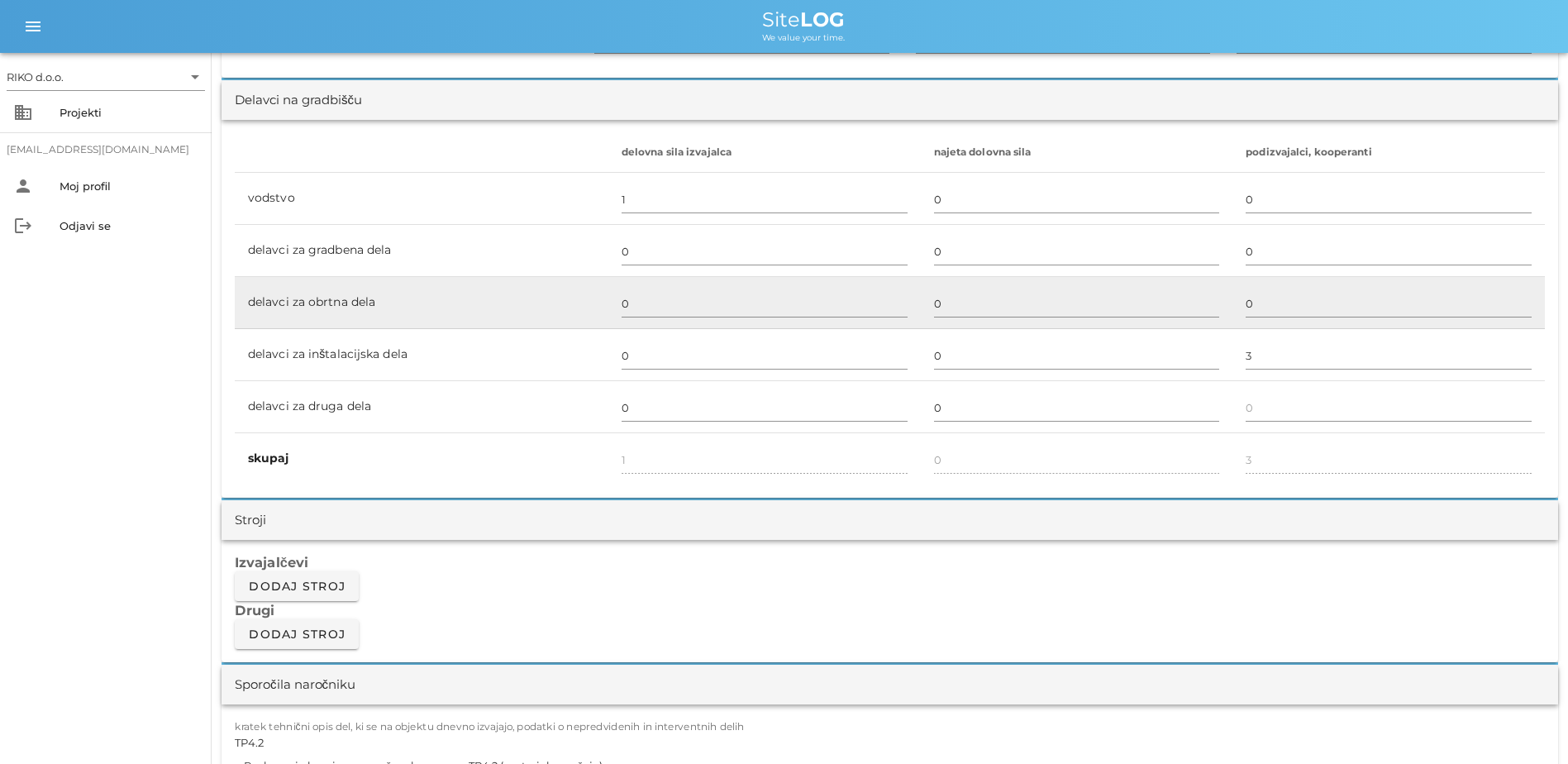
scroll to position [1075, 0]
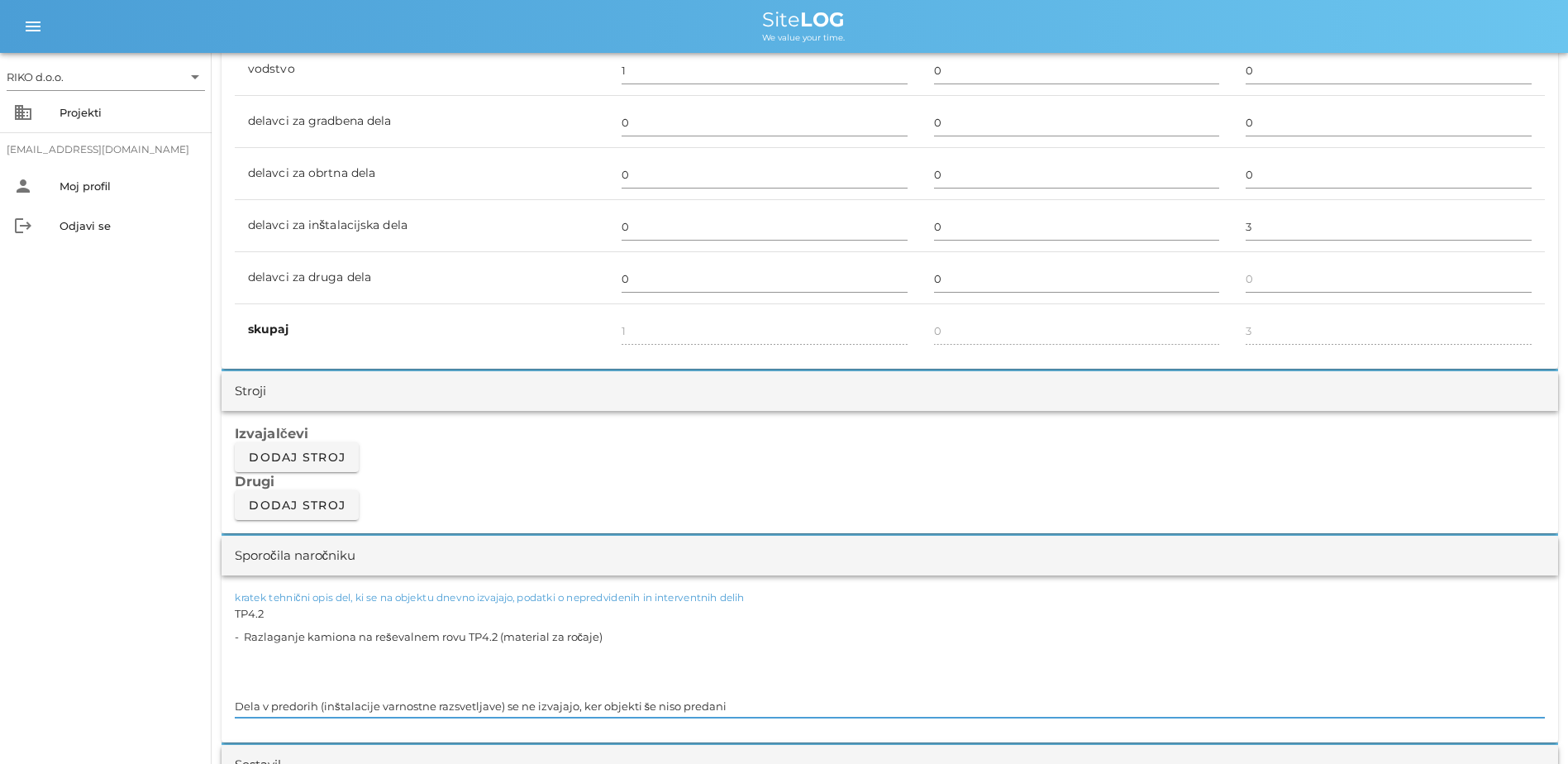
drag, startPoint x: 661, startPoint y: 673, endPoint x: 112, endPoint y: 550, distance: 562.6
paste textarea "4 -Montaža elektro omaric ZR v elektro nišah"
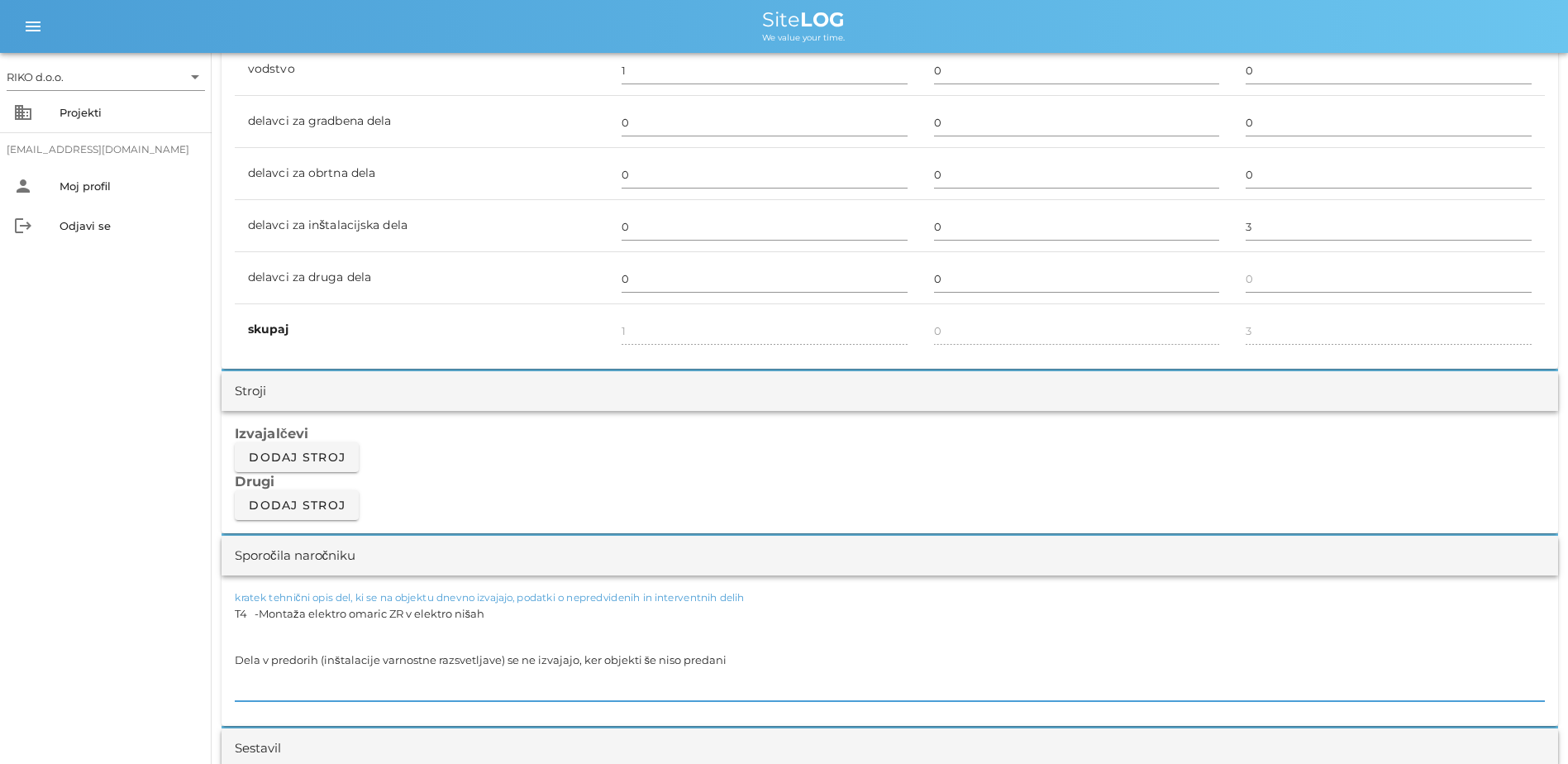
click at [257, 576] on textarea "T4 -Montaža elektro omaric ZR v elektro nišah Dela v predorih (inštalacije varn…" at bounding box center [890, 651] width 1310 height 99
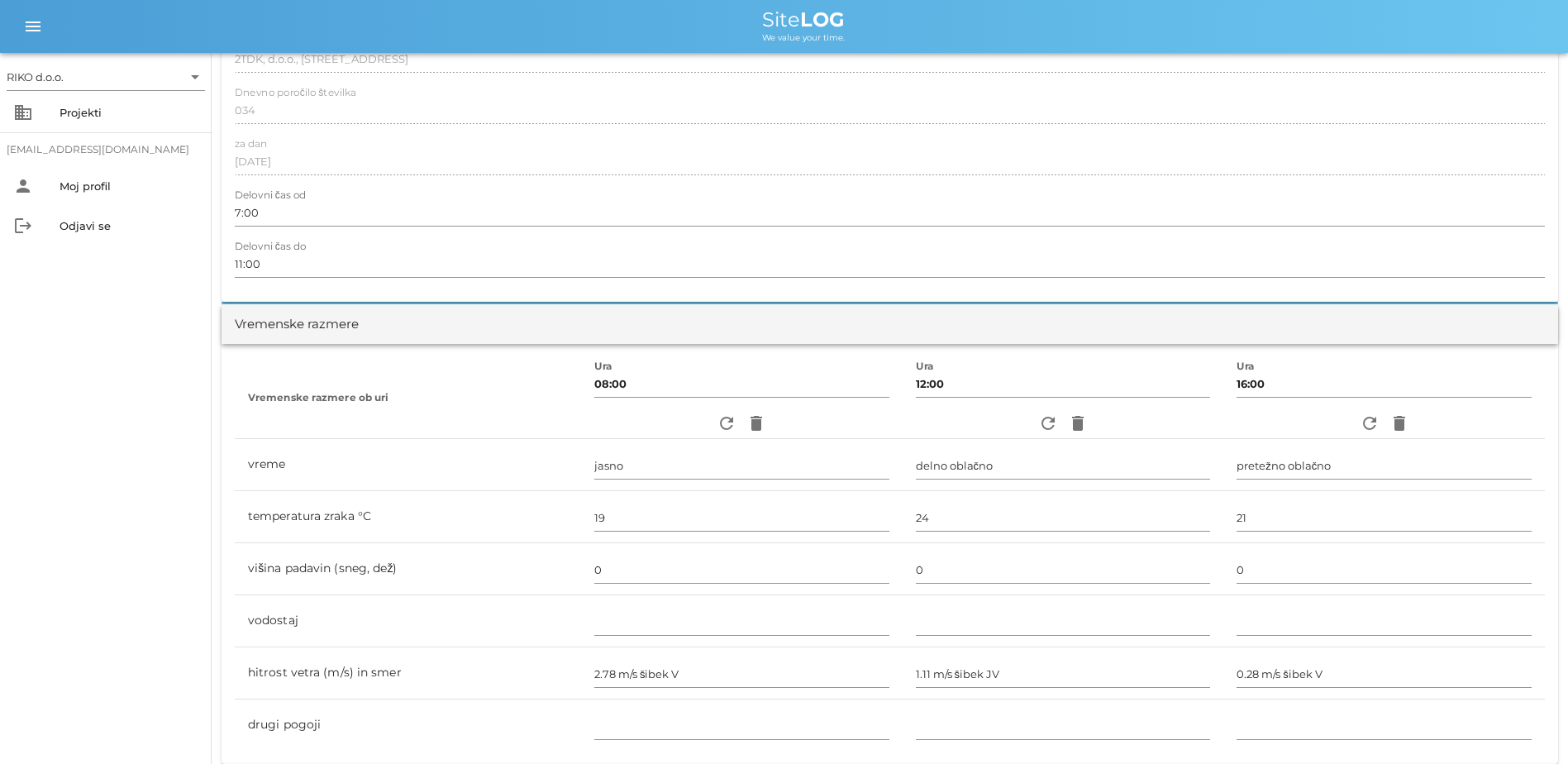
scroll to position [82, 0]
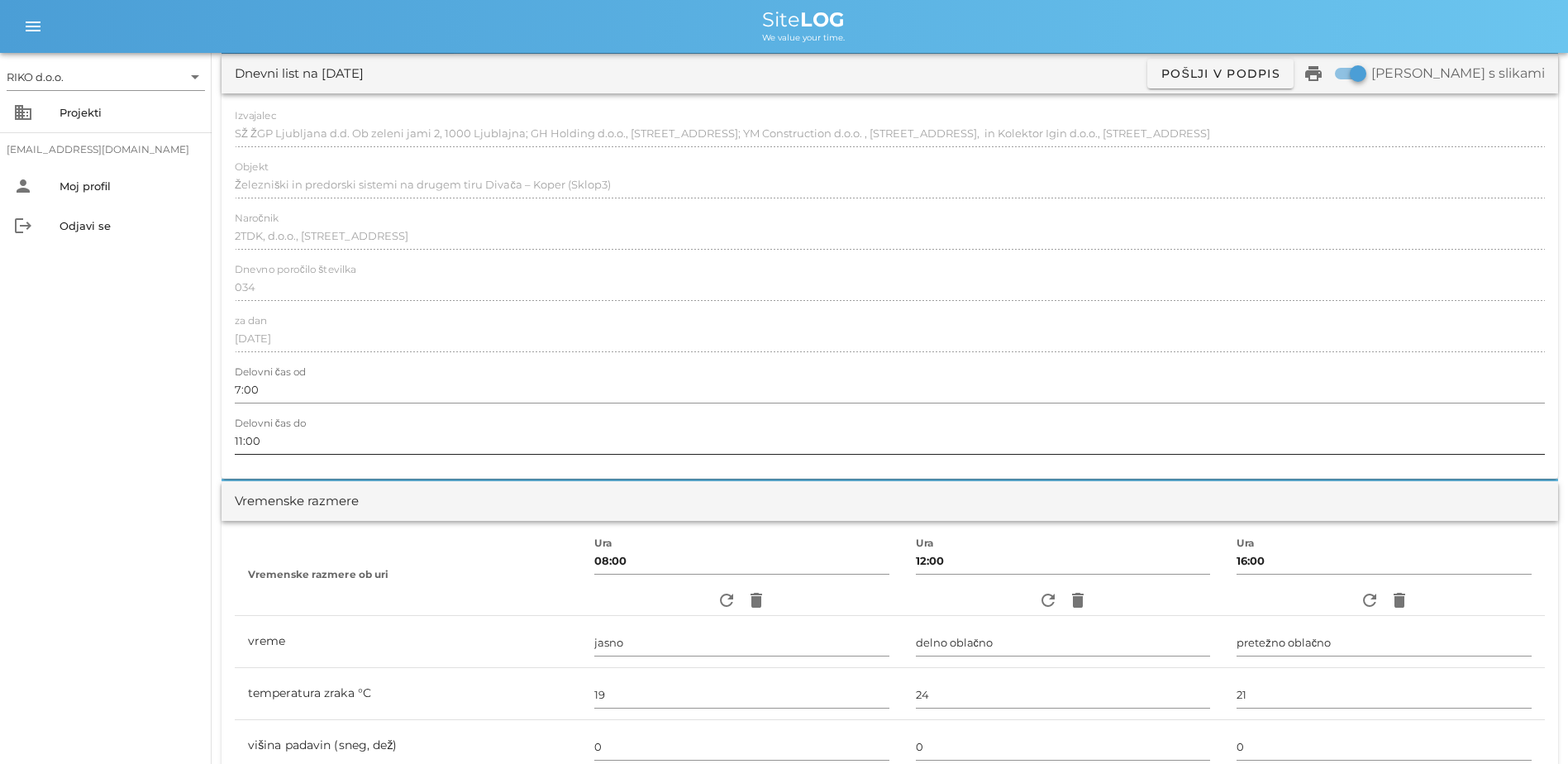
drag, startPoint x: 240, startPoint y: 446, endPoint x: 273, endPoint y: 450, distance: 33.2
click at [246, 449] on input "11:00" at bounding box center [890, 441] width 1310 height 27
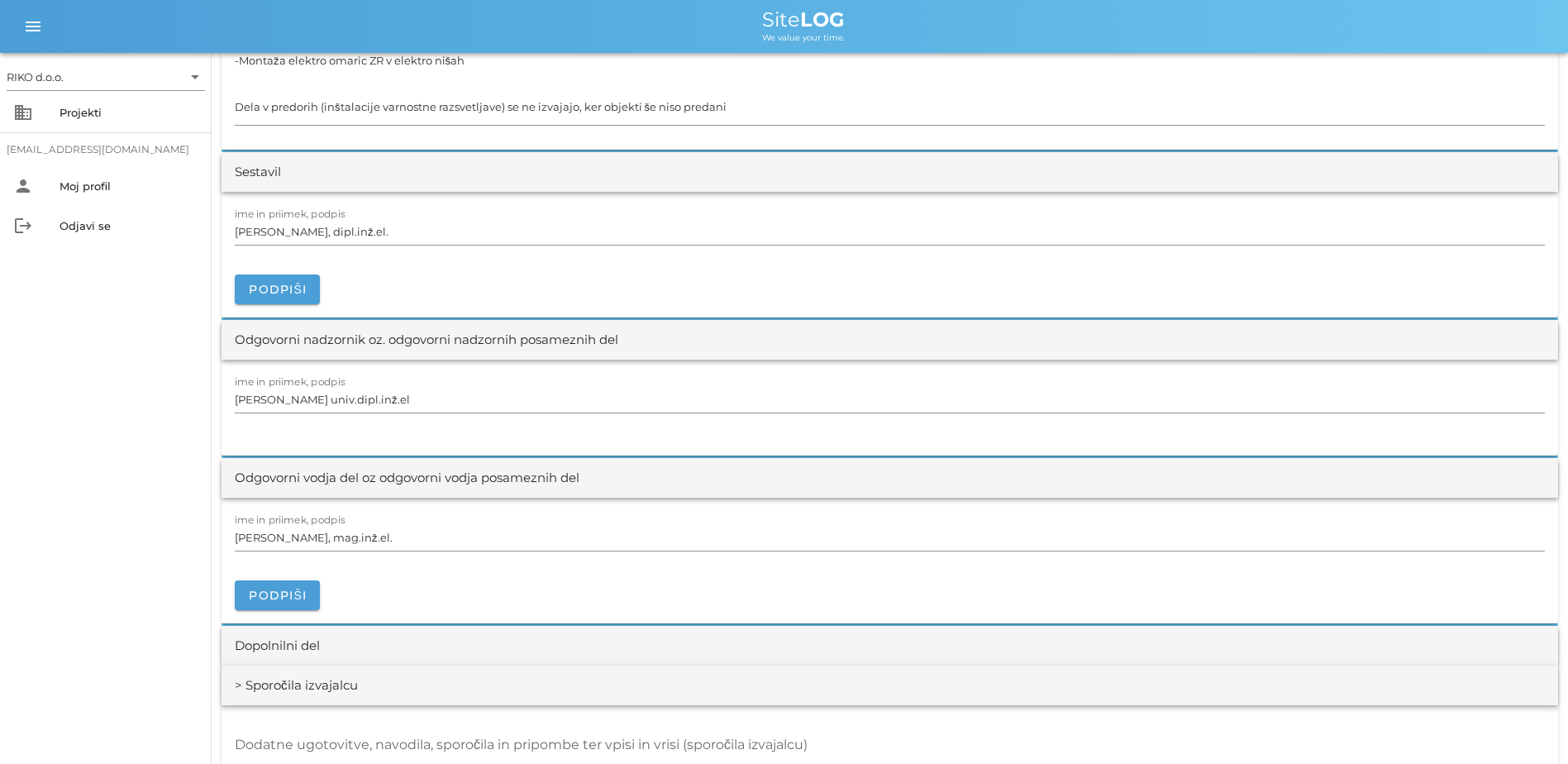
scroll to position [1654, 0]
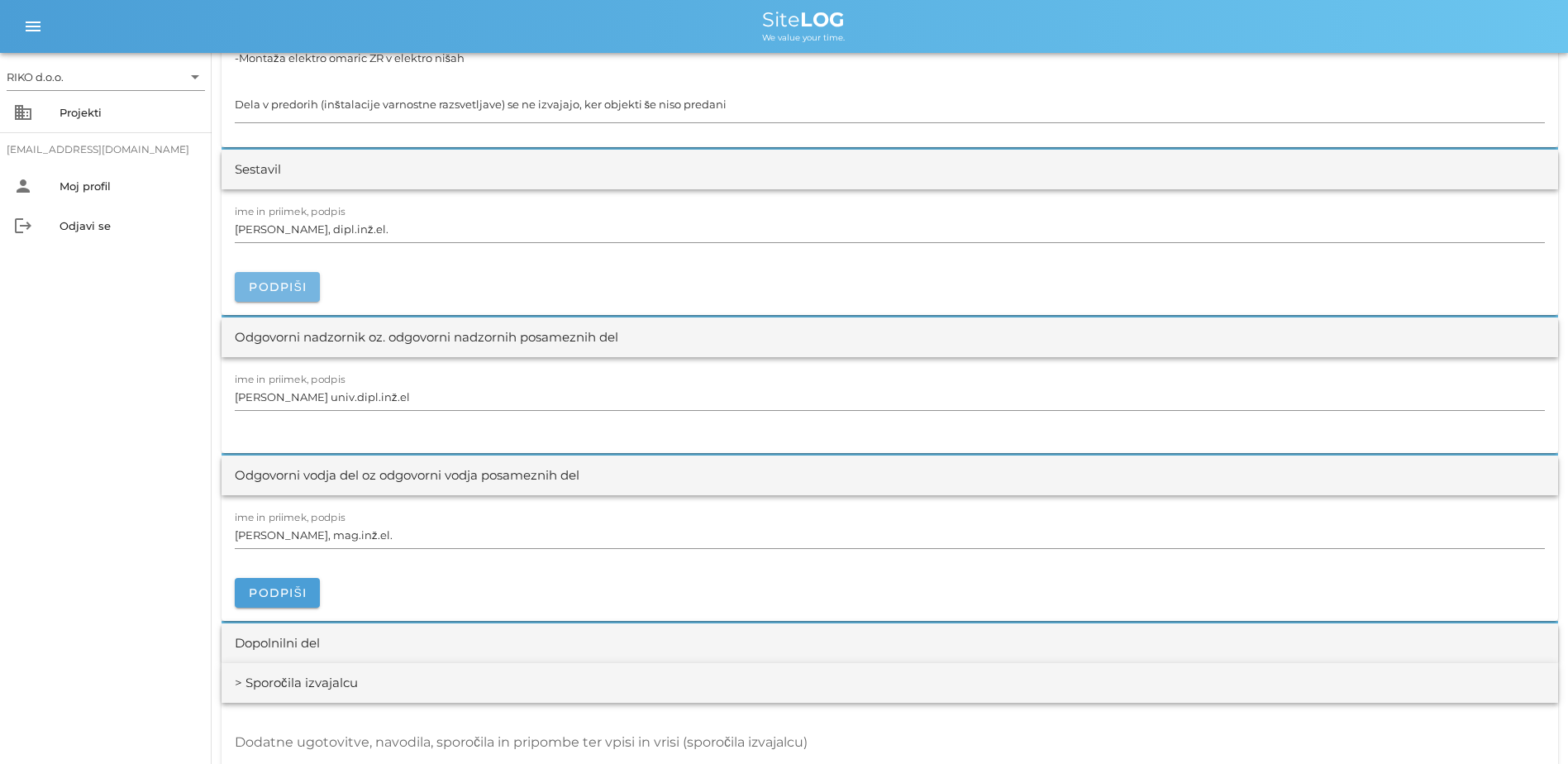
click at [288, 291] on span "Podpiši" at bounding box center [277, 287] width 59 height 15
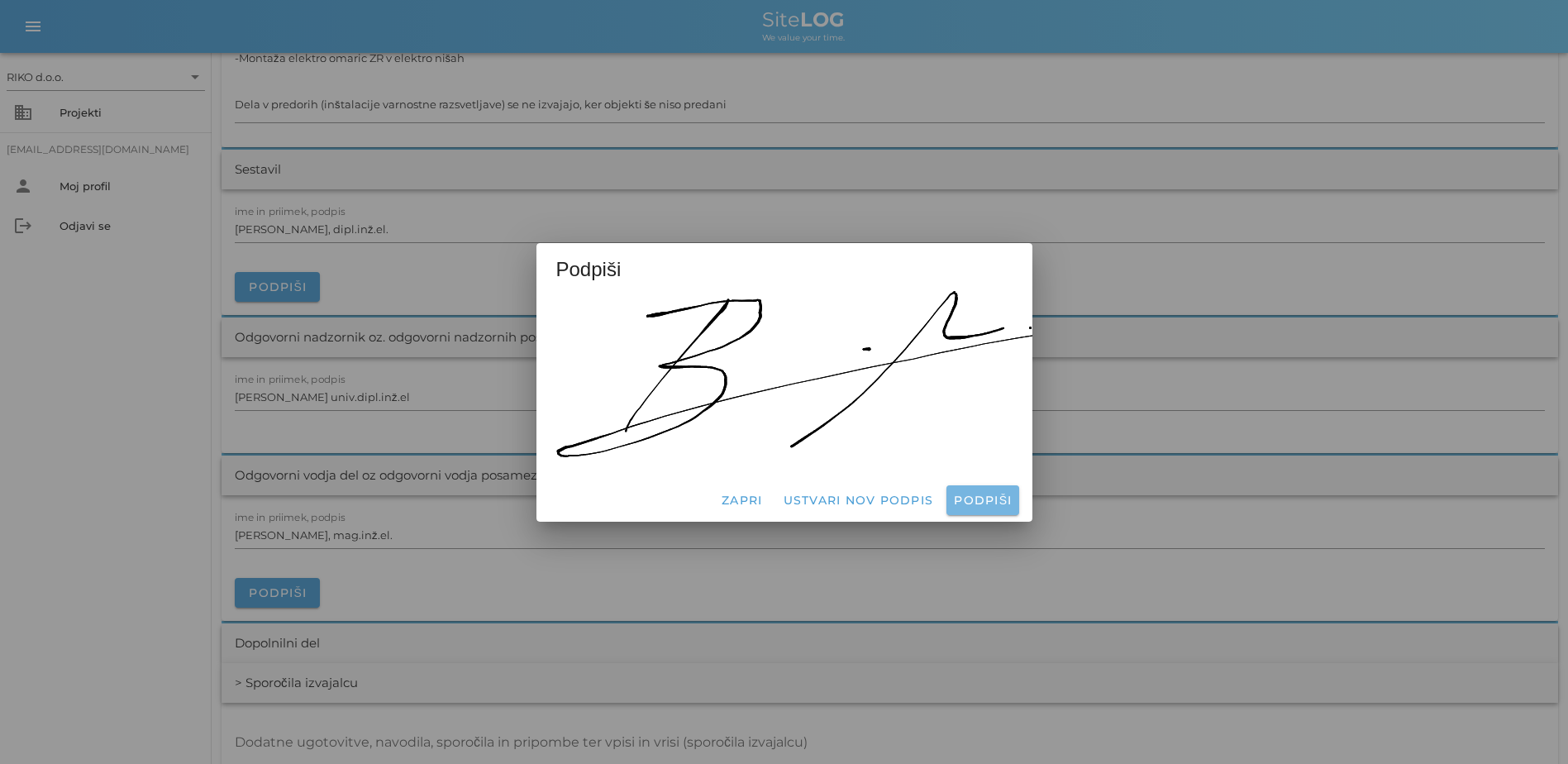
click at [867, 497] on span "Podpiši" at bounding box center [982, 500] width 59 height 15
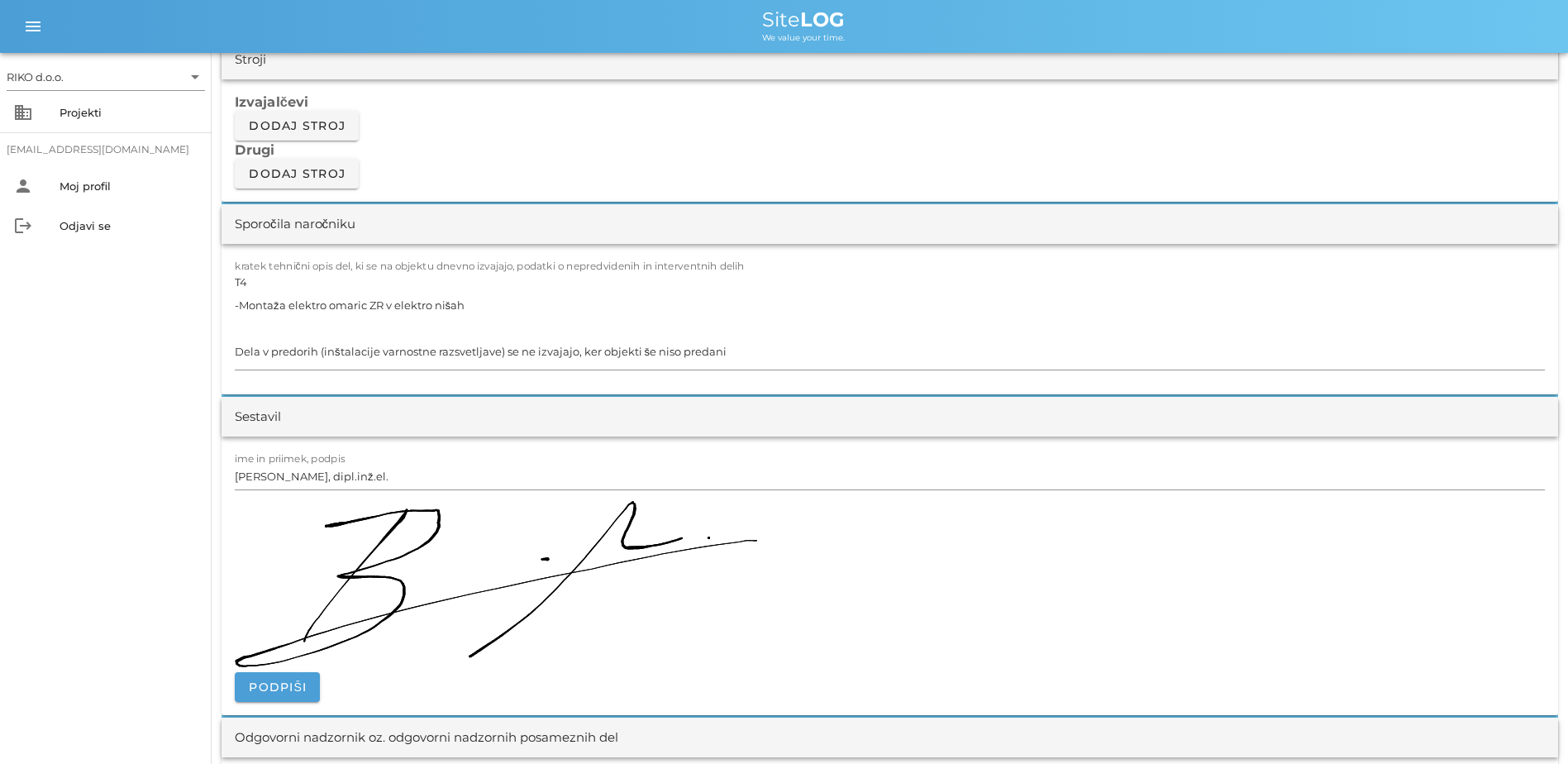
scroll to position [1406, 0]
click at [142, 409] on div "RIKO d.o.o. arrow_drop_down business Projekti [EMAIL_ADDRESS][DOMAIN_NAME] pers…" at bounding box center [106, 409] width 212 height 712
drag, startPoint x: 234, startPoint y: 309, endPoint x: 273, endPoint y: 313, distance: 39.2
click at [234, 310] on div "kratek tehnični opis del, ki se na objektu dnevno izvajajo, podatki o nepredvid…" at bounding box center [890, 320] width 1337 height 150
click at [224, 303] on div "kratek tehnični opis del, ki se na objektu dnevno izvajajo, podatki o nepredvid…" at bounding box center [890, 320] width 1337 height 150
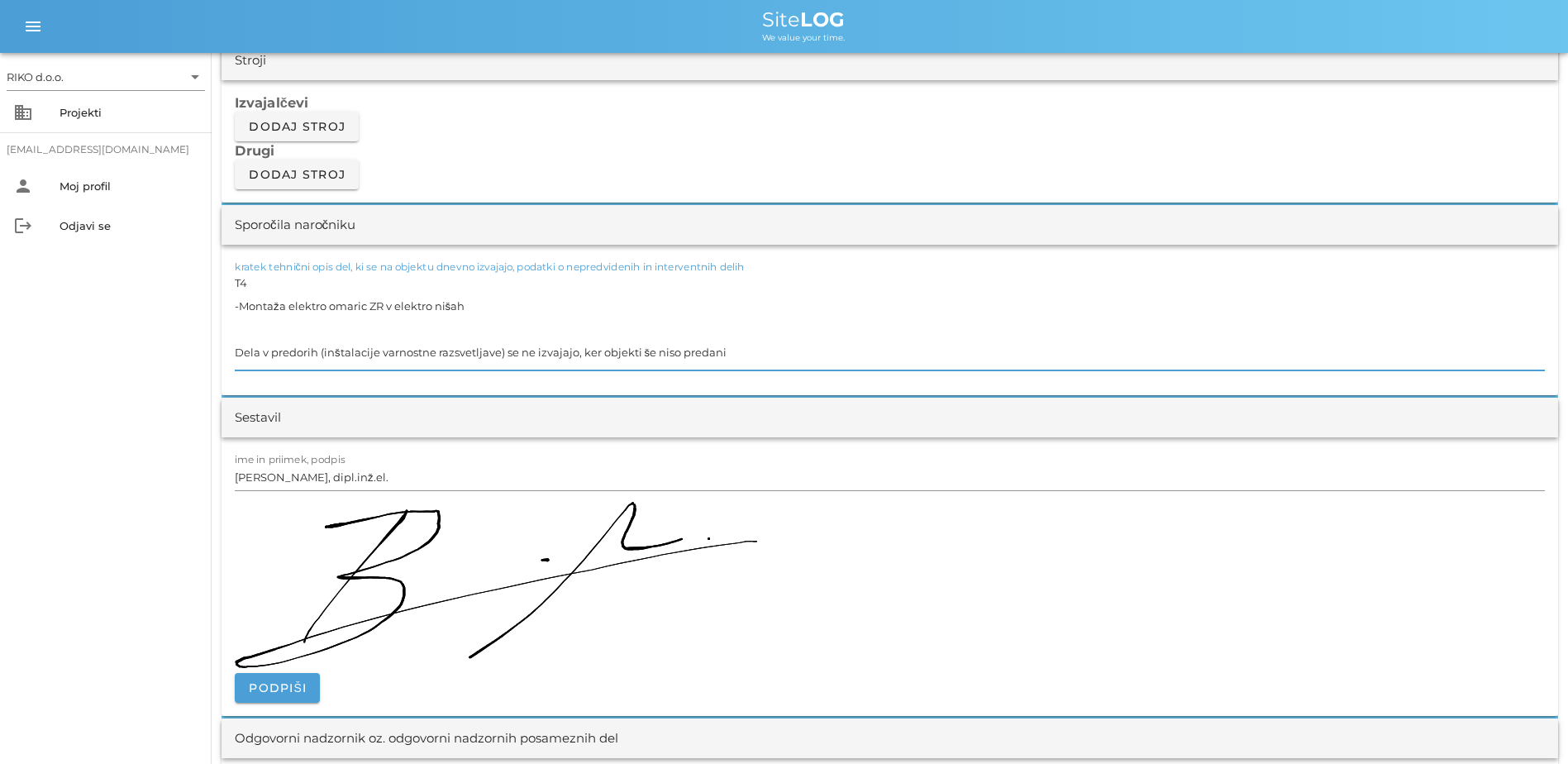
click at [243, 307] on textarea "T4 -Montaža elektro omaric ZR v elektro nišah Dela v predorih (inštalacije varn…" at bounding box center [890, 320] width 1310 height 99
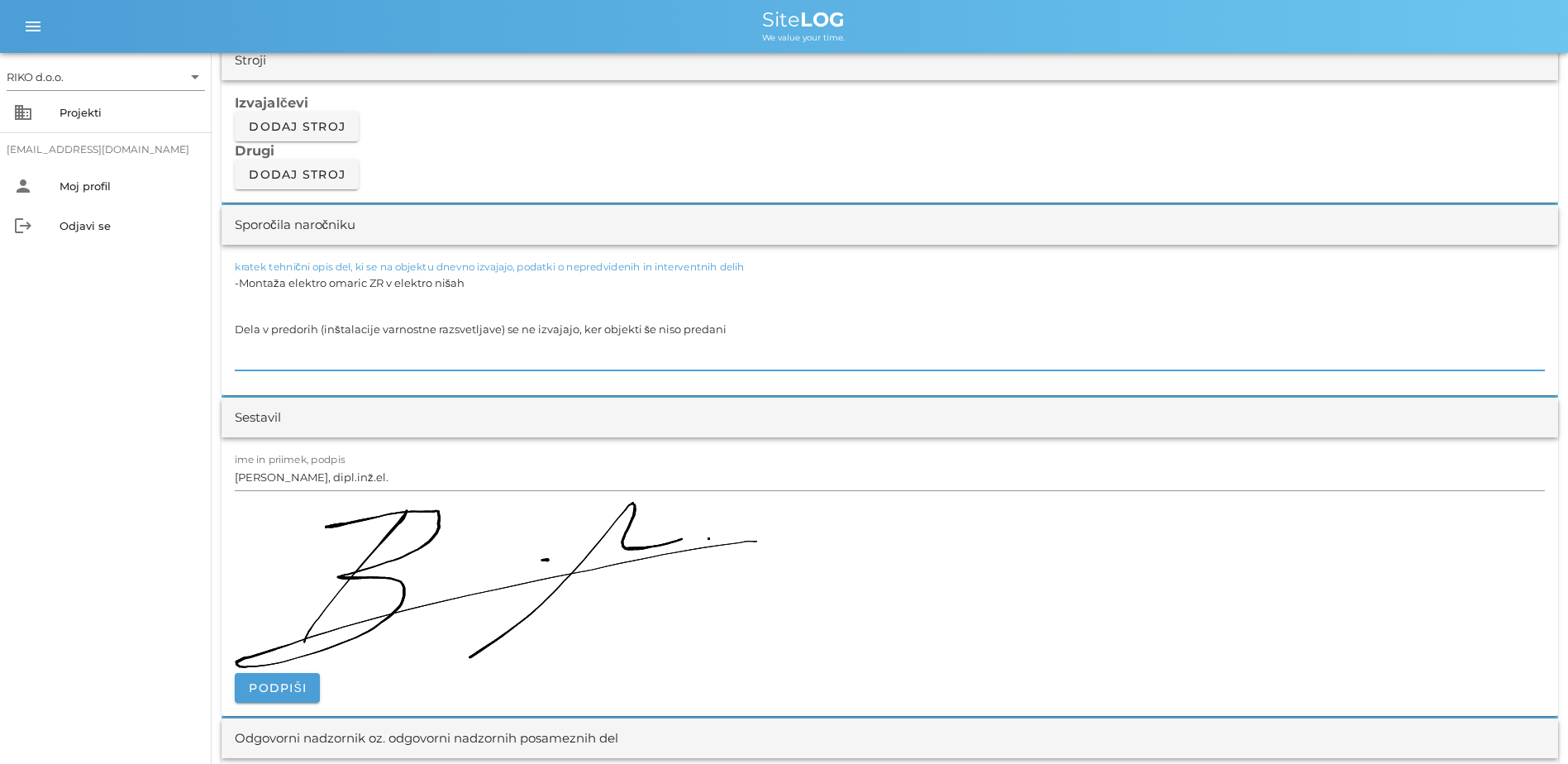
click at [22, 501] on div "RIKO d.o.o. arrow_drop_down business Projekti [EMAIL_ADDRESS][DOMAIN_NAME] pers…" at bounding box center [106, 409] width 212 height 712
click at [237, 287] on textarea "-Montaža elektro omaric ZR v elektro nišah Dela v predorih (inštalacije varnost…" at bounding box center [890, 320] width 1310 height 99
click at [410, 291] on textarea "-Montaža elektro omaric ZR v elektro nišah Dela v predorih (inštalacije varnost…" at bounding box center [890, 320] width 1310 height 99
click at [393, 285] on textarea "-Montaža elektro omaric ZR v elektro nišah Dela v predorih (inštalacije varnost…" at bounding box center [890, 320] width 1310 height 99
click at [104, 500] on div "RIKO d.o.o. arrow_drop_down business Projekti [EMAIL_ADDRESS][DOMAIN_NAME] pers…" at bounding box center [106, 409] width 212 height 712
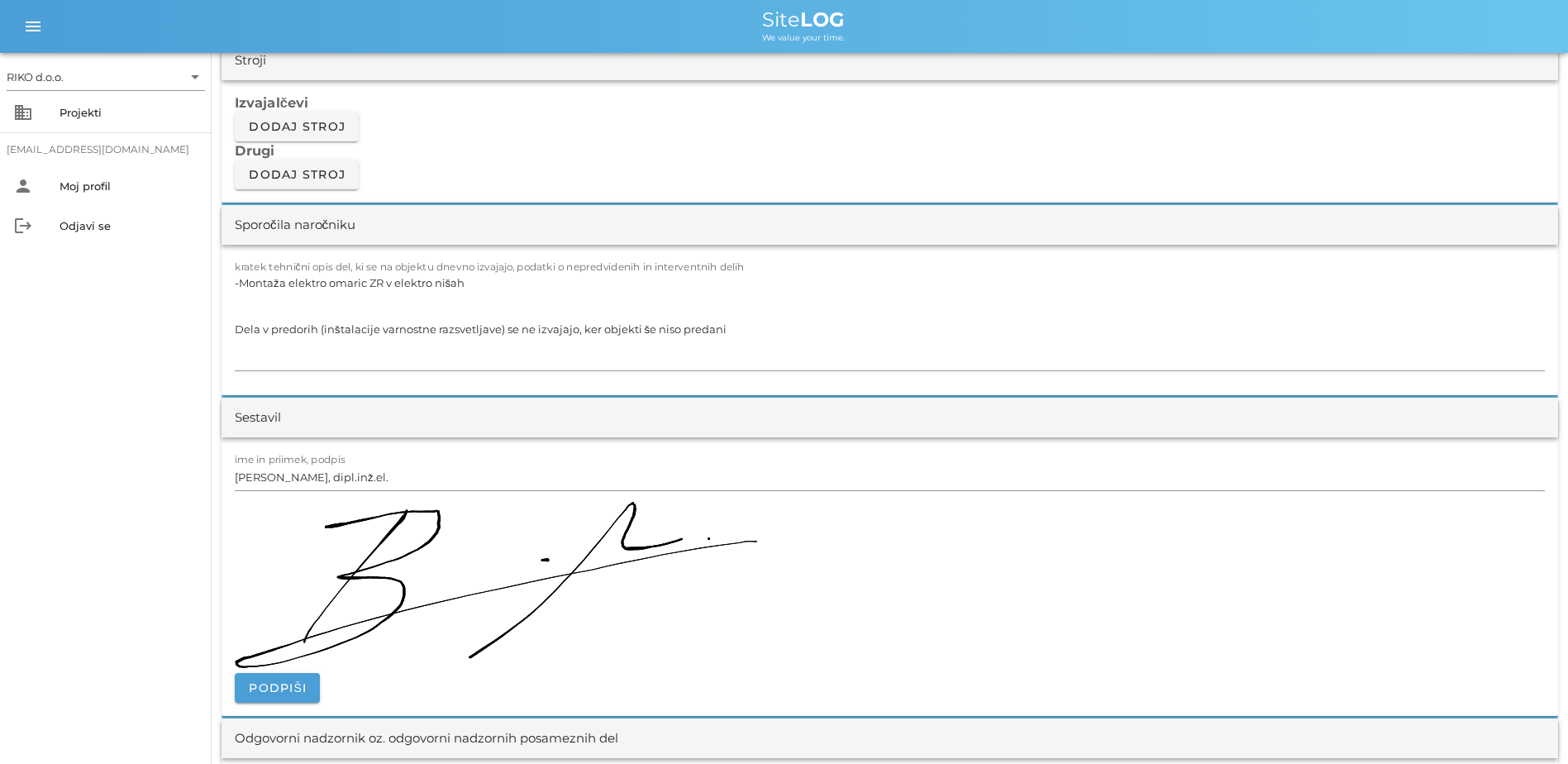
click at [174, 346] on div "RIKO d.o.o. arrow_drop_down business Projekti [EMAIL_ADDRESS][DOMAIN_NAME] pers…" at bounding box center [106, 409] width 212 height 712
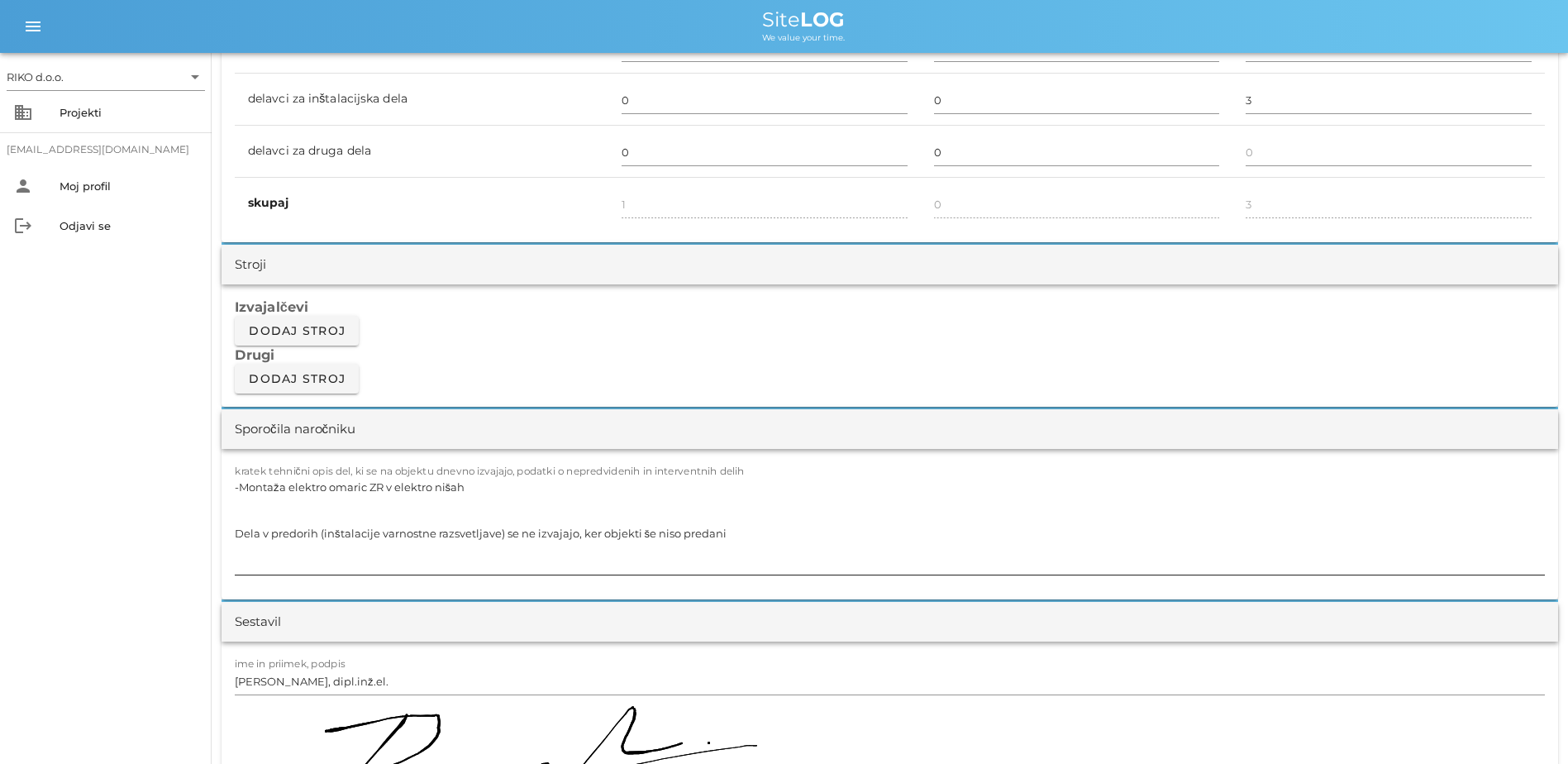
scroll to position [1240, 0]
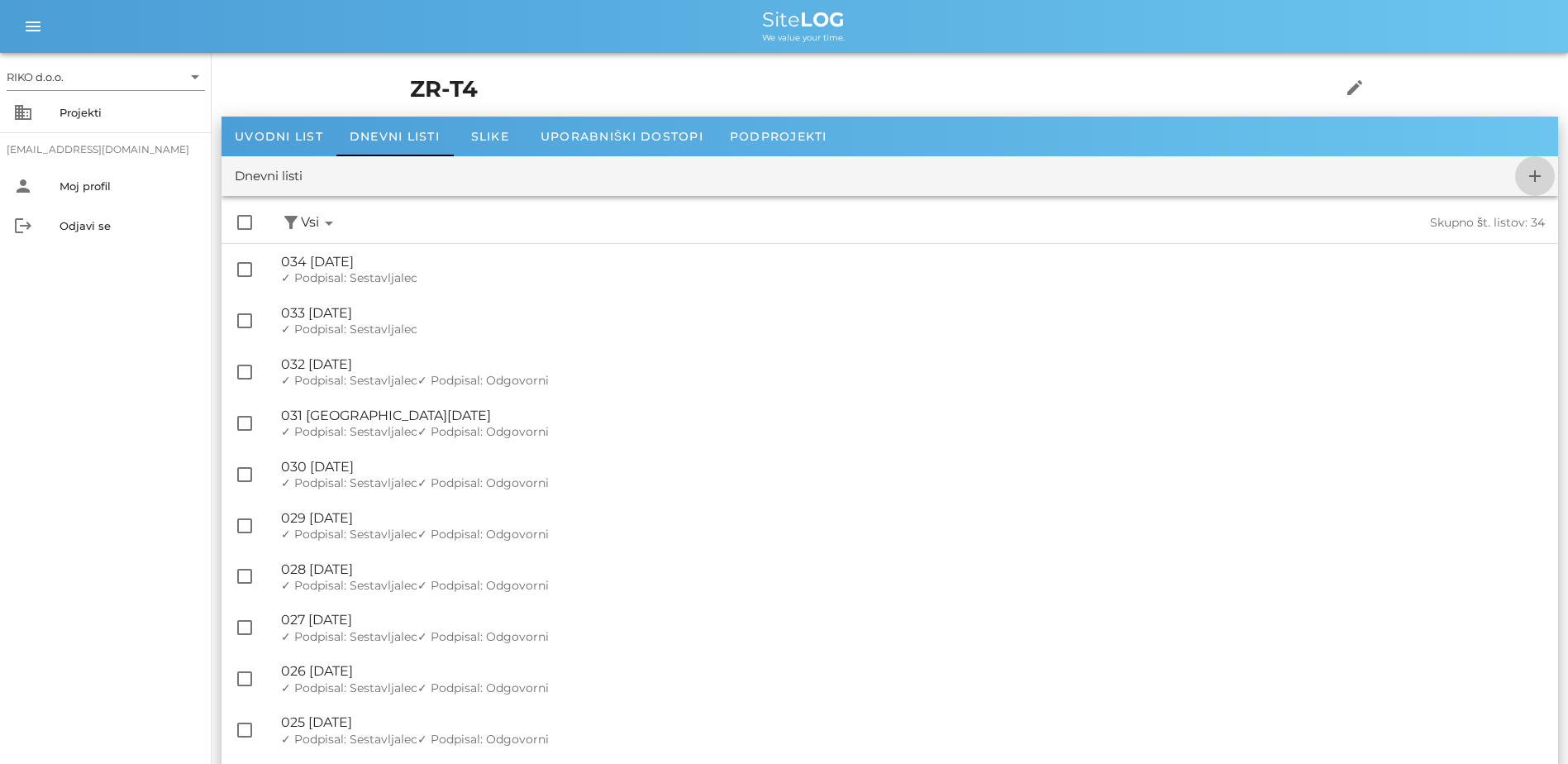
click at [867, 173] on icon "add" at bounding box center [1536, 176] width 20 height 20
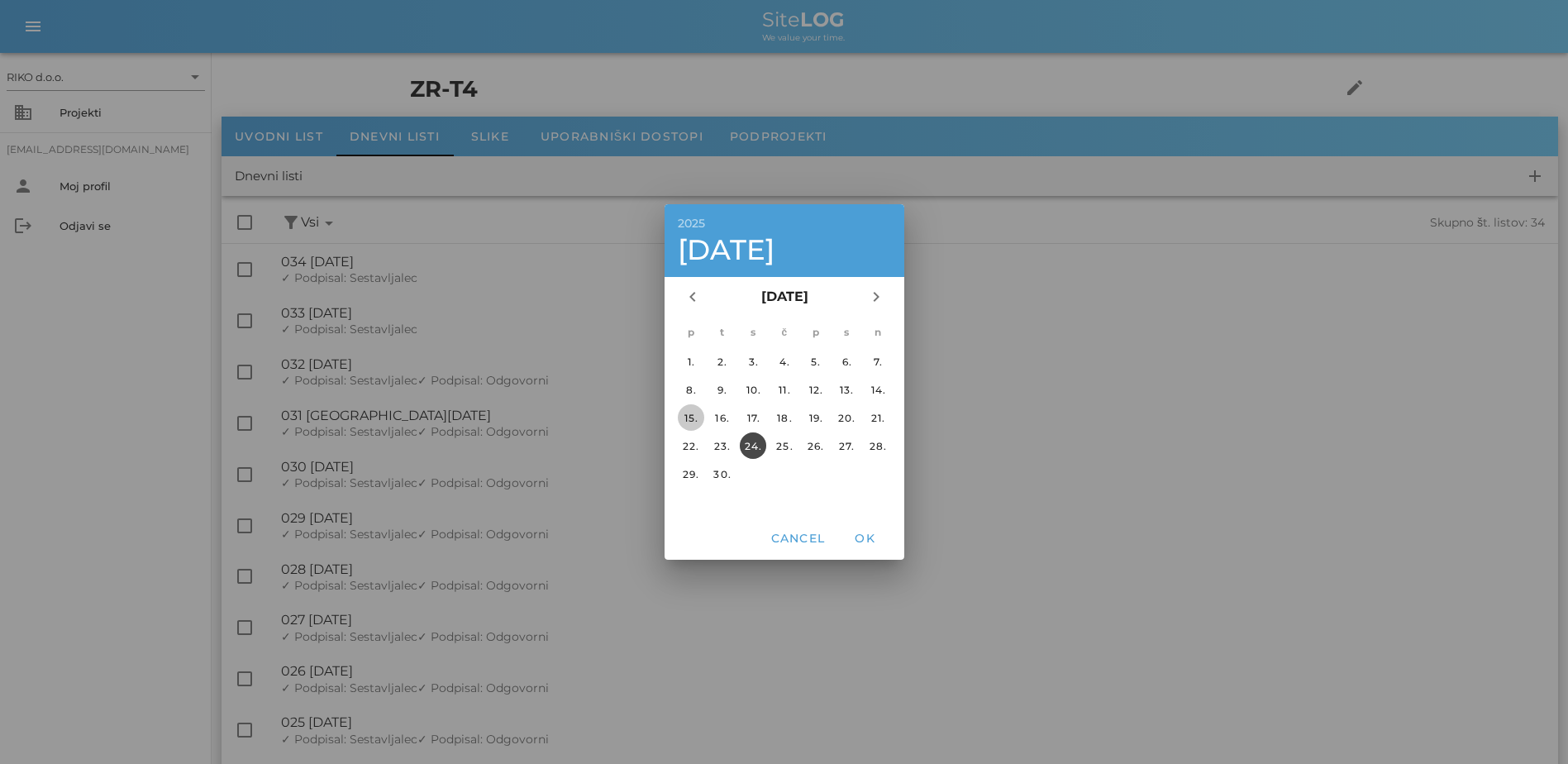
click at [696, 417] on div "15." at bounding box center [691, 417] width 27 height 12
click at [857, 538] on span "OK" at bounding box center [865, 539] width 40 height 15
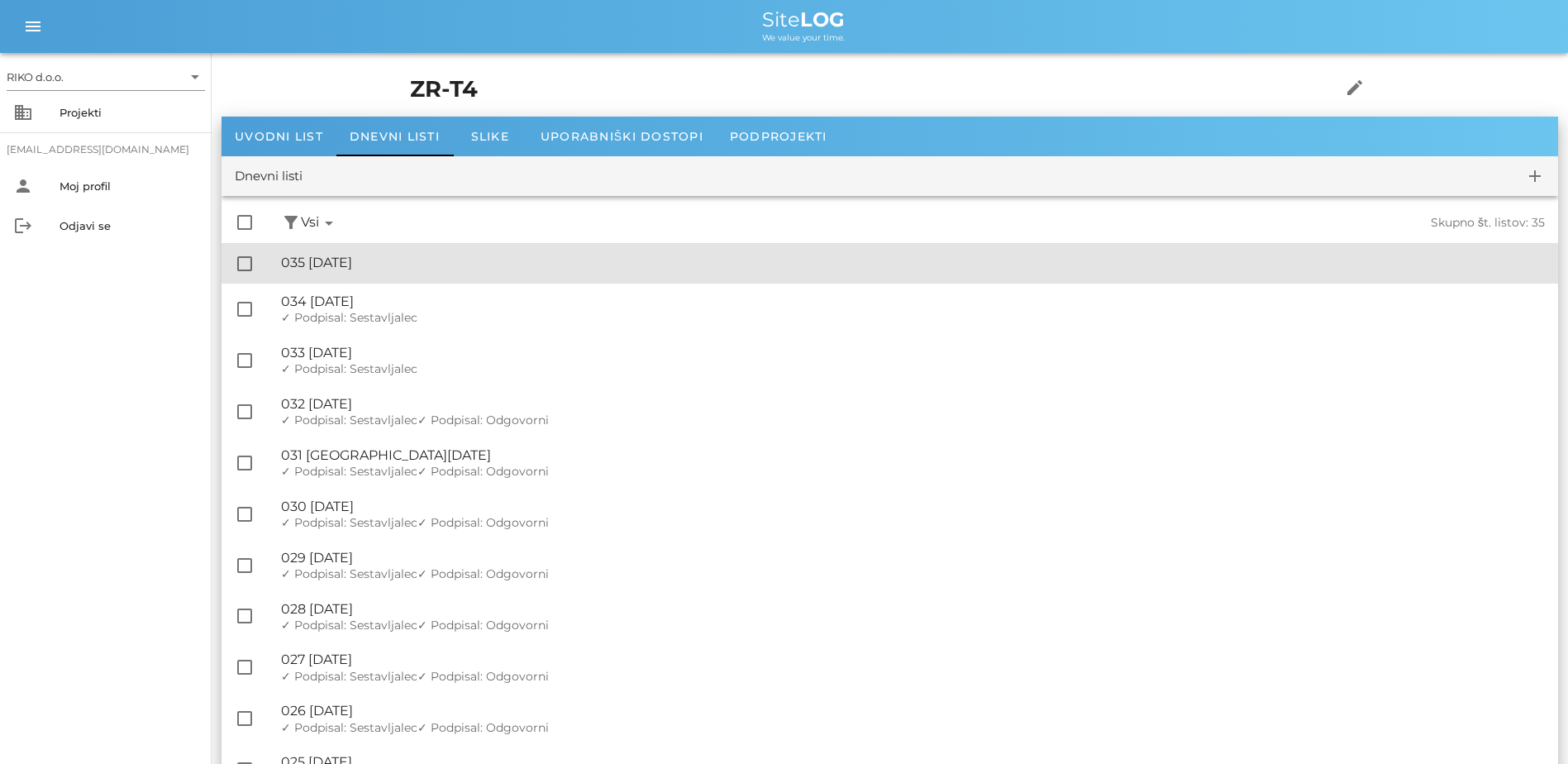
click at [437, 263] on div "🔏 035 [DATE]" at bounding box center [912, 262] width 1264 height 16
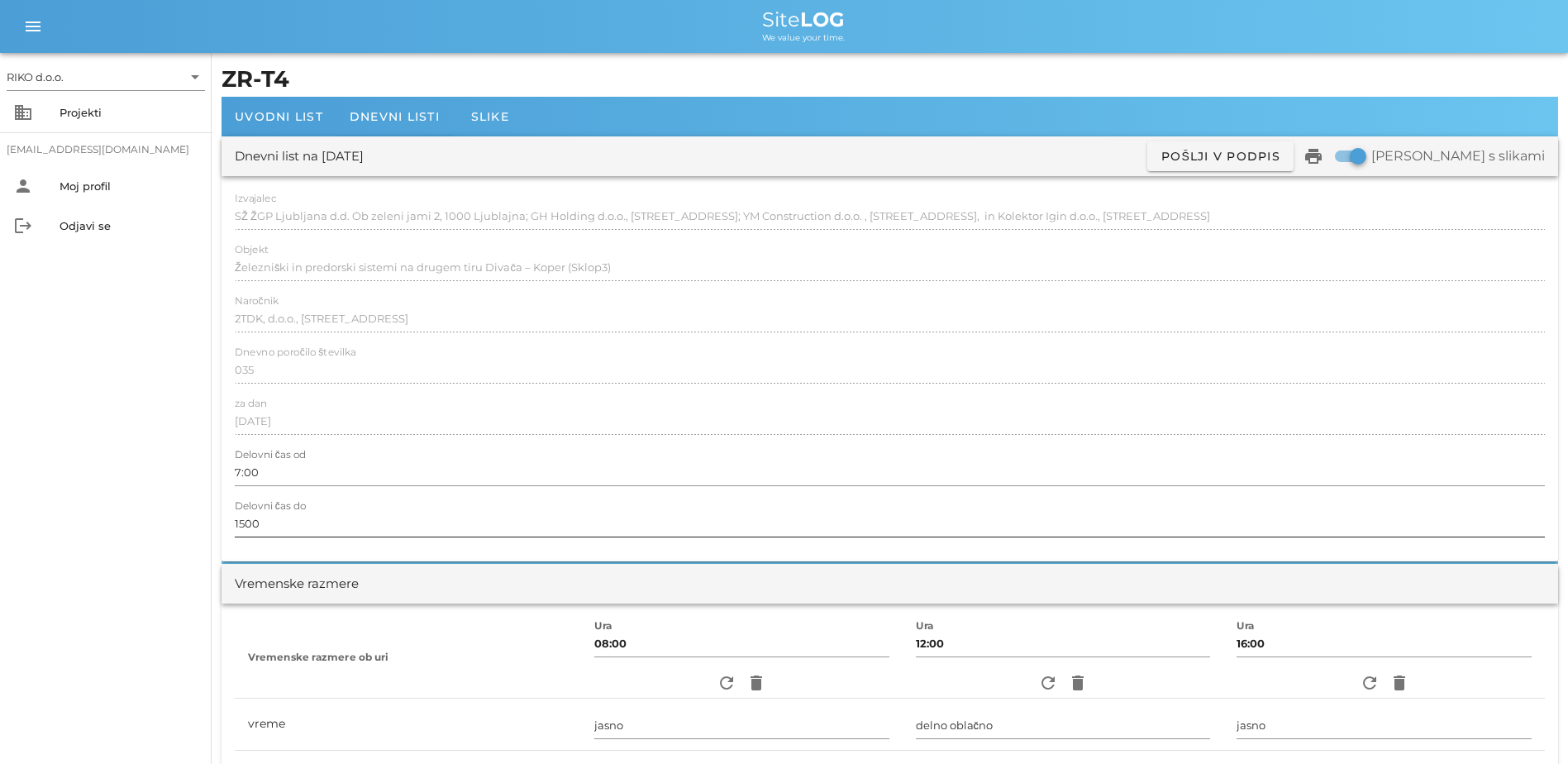
click at [242, 525] on input "1500" at bounding box center [890, 524] width 1310 height 27
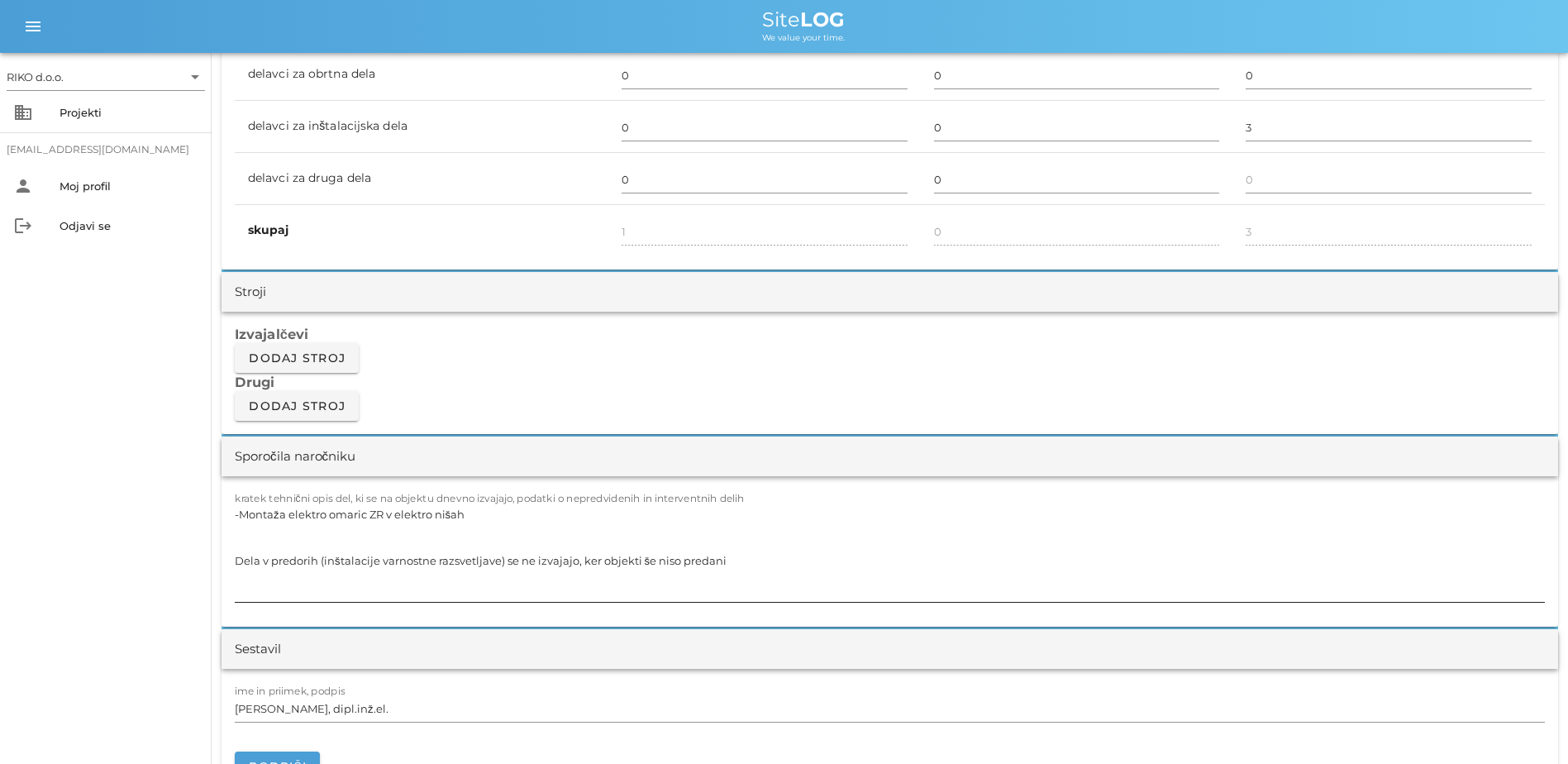
scroll to position [1240, 0]
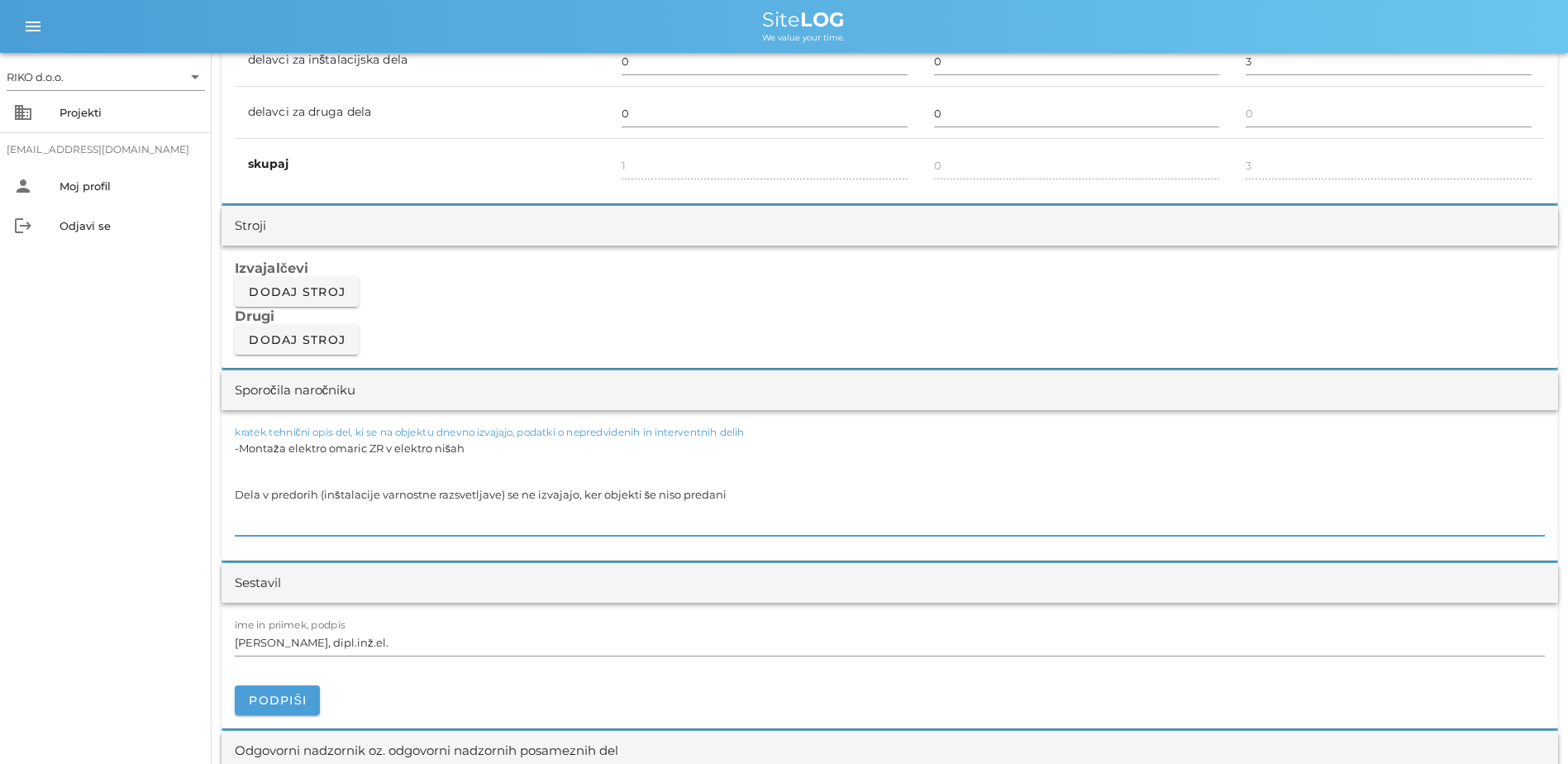
drag, startPoint x: 807, startPoint y: 503, endPoint x: 107, endPoint y: 429, distance: 703.9
click at [107, 429] on div "RIKO d.o.o. arrow_drop_down business Projekti [EMAIL_ADDRESS][DOMAIN_NAME] pers…" at bounding box center [784, 663] width 1568 height 3807
paste textarea "T4 -Priprava materiala, montaža ročaja v T4"
drag, startPoint x: 255, startPoint y: 450, endPoint x: 309, endPoint y: 460, distance: 54.9
click at [257, 450] on textarea "T4 -Priprava materiala, montaža ročaja v T4" at bounding box center [890, 486] width 1310 height 99
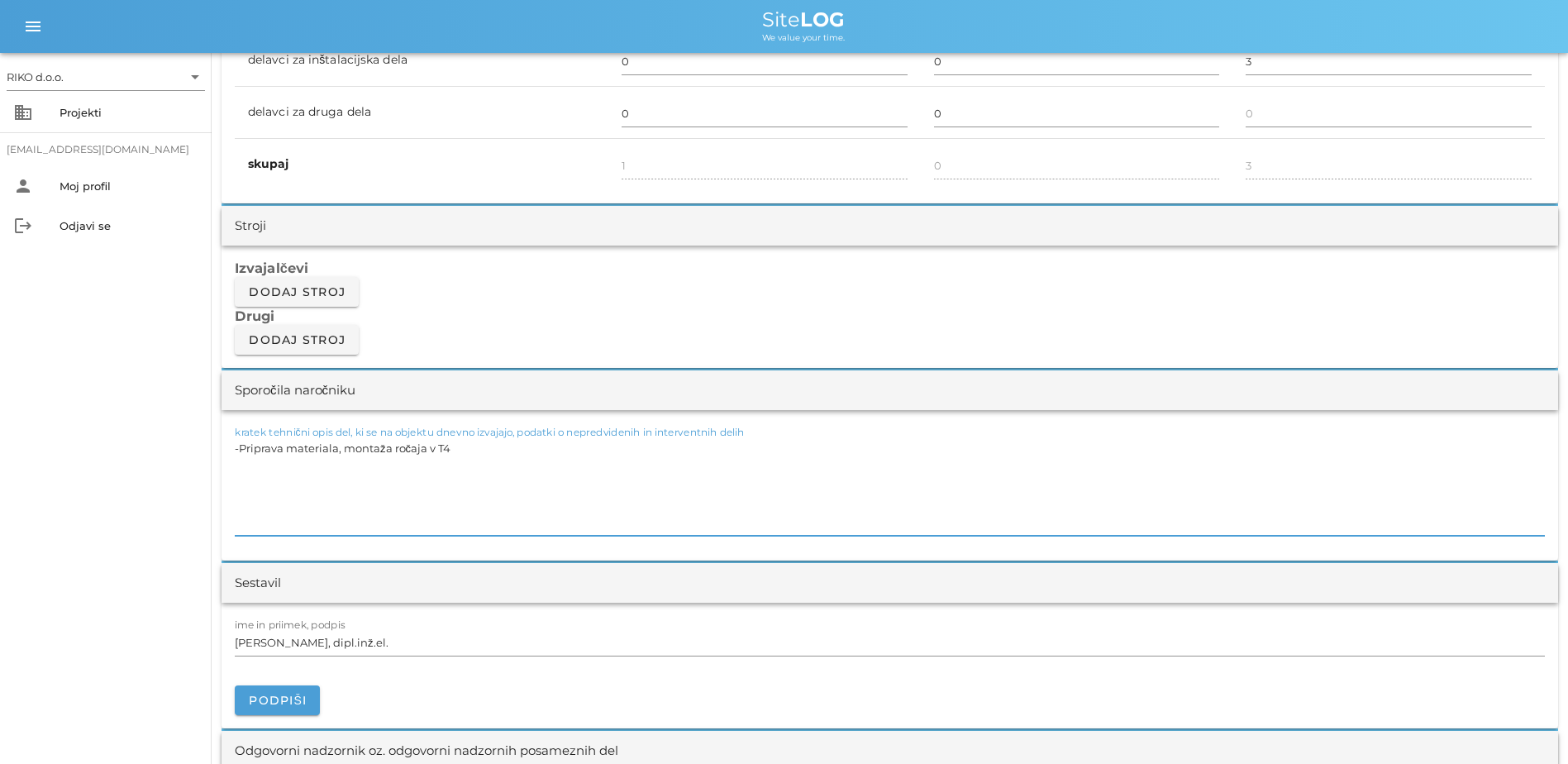
click at [119, 486] on div "RIKO d.o.o. arrow_drop_down business Projekti [EMAIL_ADDRESS][DOMAIN_NAME] pers…" at bounding box center [106, 409] width 212 height 712
click at [295, 576] on span "Podpiši" at bounding box center [277, 701] width 59 height 15
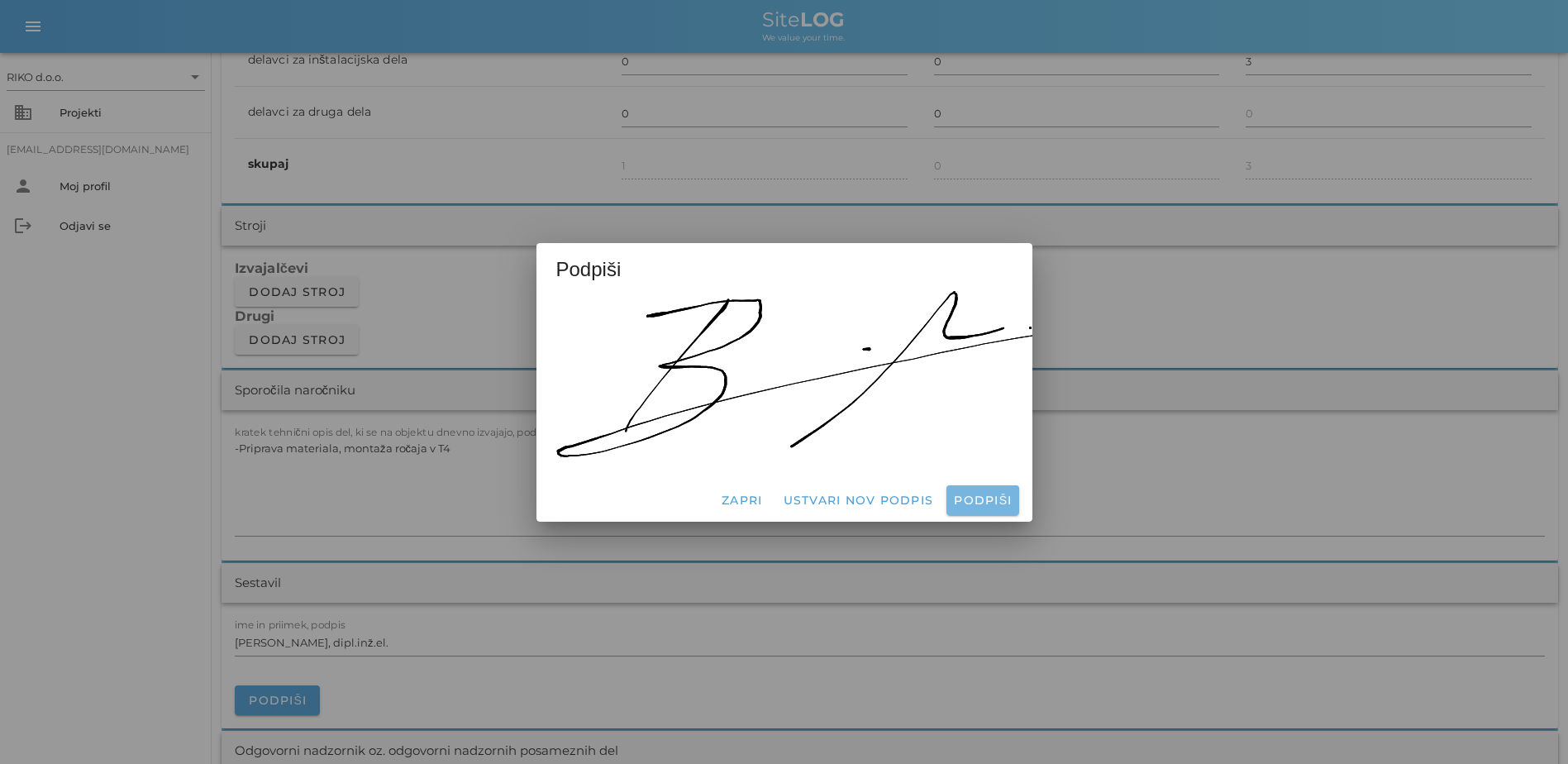
click at [867, 493] on span "Podpiši" at bounding box center [982, 500] width 59 height 15
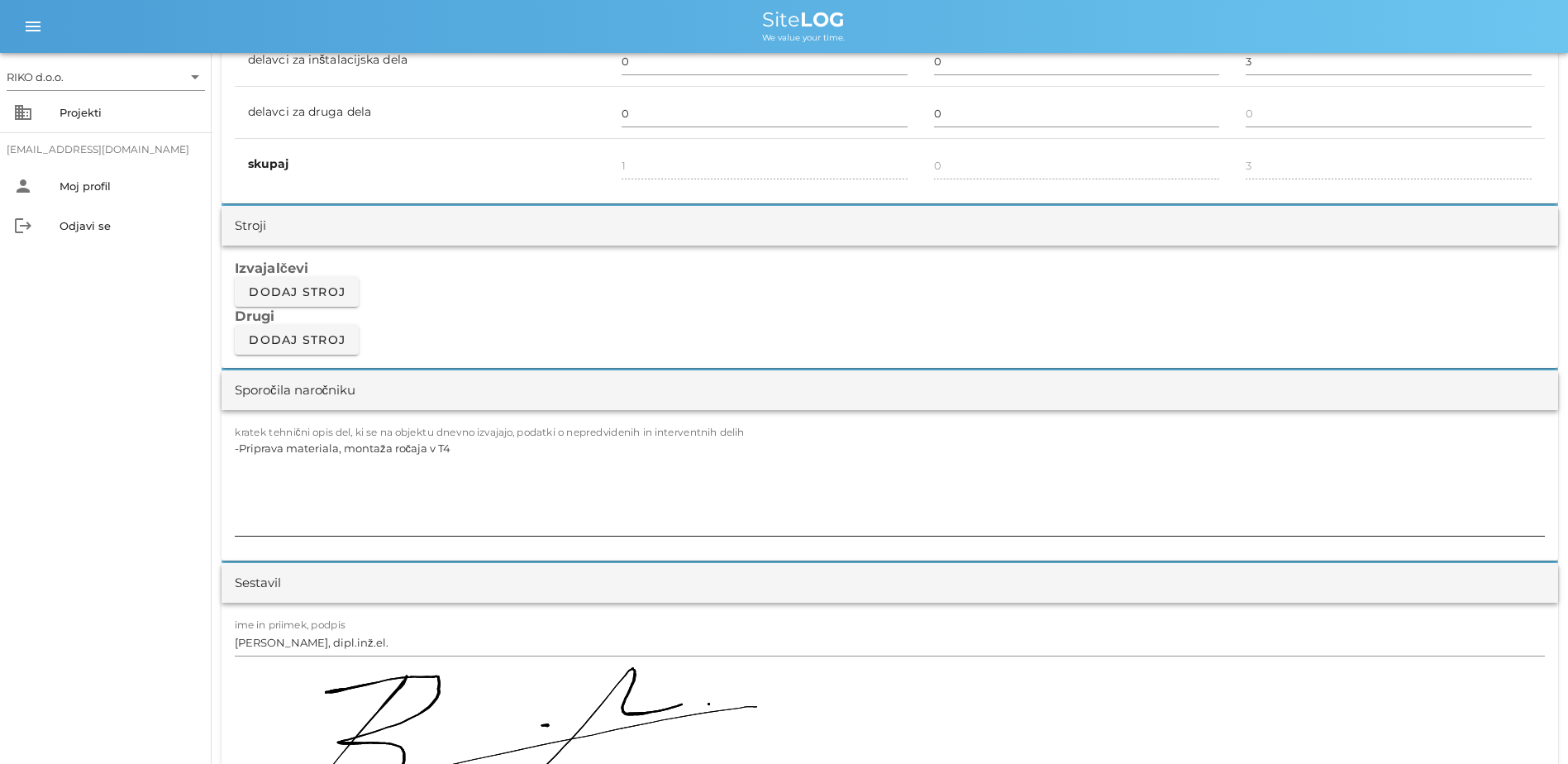
click at [476, 468] on textarea "-Priprava materiala, montaža ročaja v T4" at bounding box center [890, 486] width 1310 height 99
click at [457, 446] on textarea "-Priprava materiala, montaža ročaja v T4" at bounding box center [890, 486] width 1310 height 99
click at [447, 442] on textarea "-Priprava materiala, montaža ročaja zaslne razsvetljave" at bounding box center [890, 486] width 1310 height 99
click at [439, 450] on textarea "-Priprava materiala, montaža ročaja zaslne razsvetljave" at bounding box center [890, 486] width 1310 height 99
click at [443, 451] on textarea "-Priprava materiala, montaža ročaja zaslne razsvetljave" at bounding box center [890, 486] width 1310 height 99
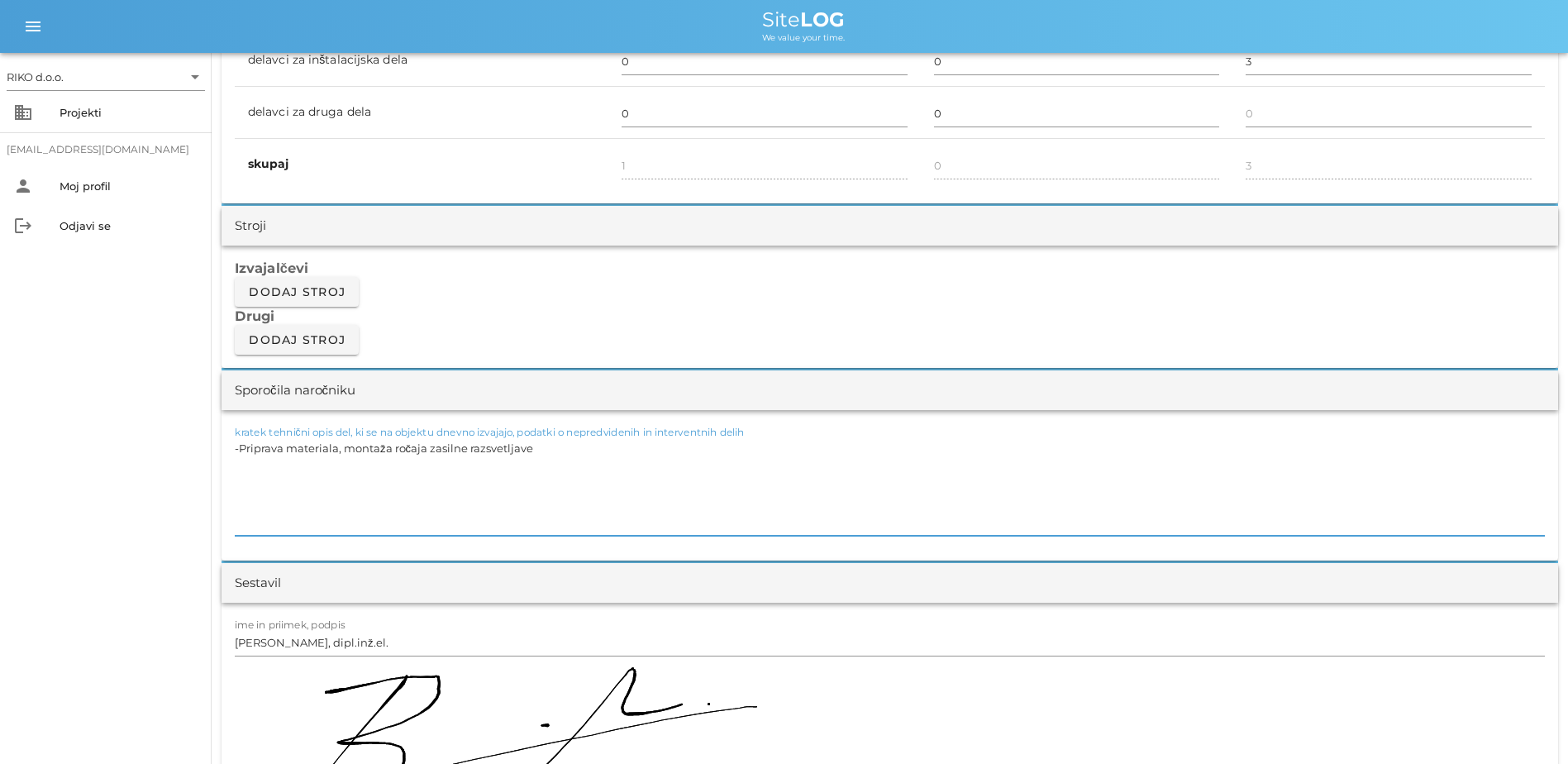
click at [174, 419] on div "RIKO d.o.o. arrow_drop_down business Projekti [EMAIL_ADDRESS][DOMAIN_NAME] pers…" at bounding box center [106, 409] width 212 height 712
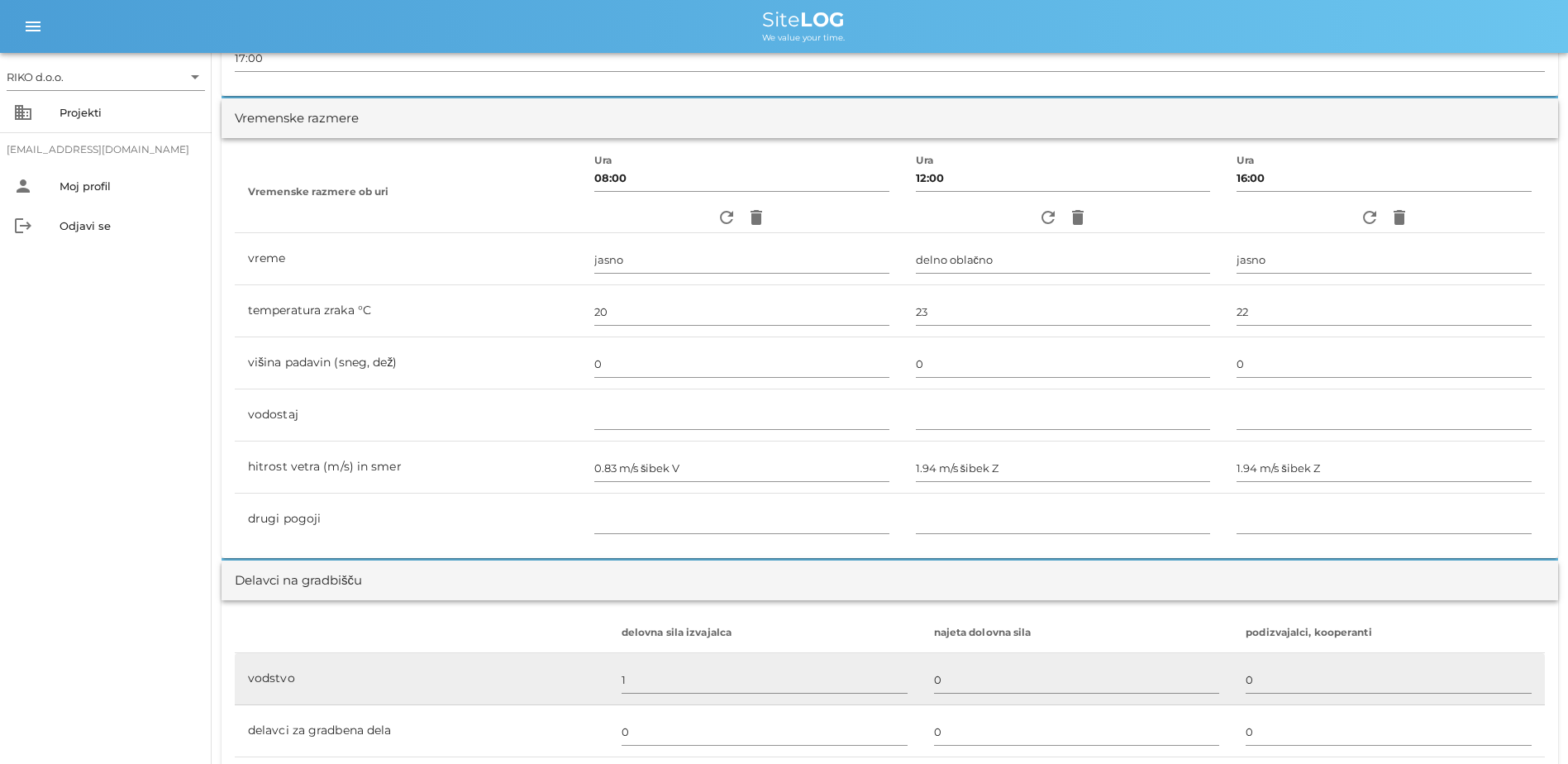
scroll to position [0, 0]
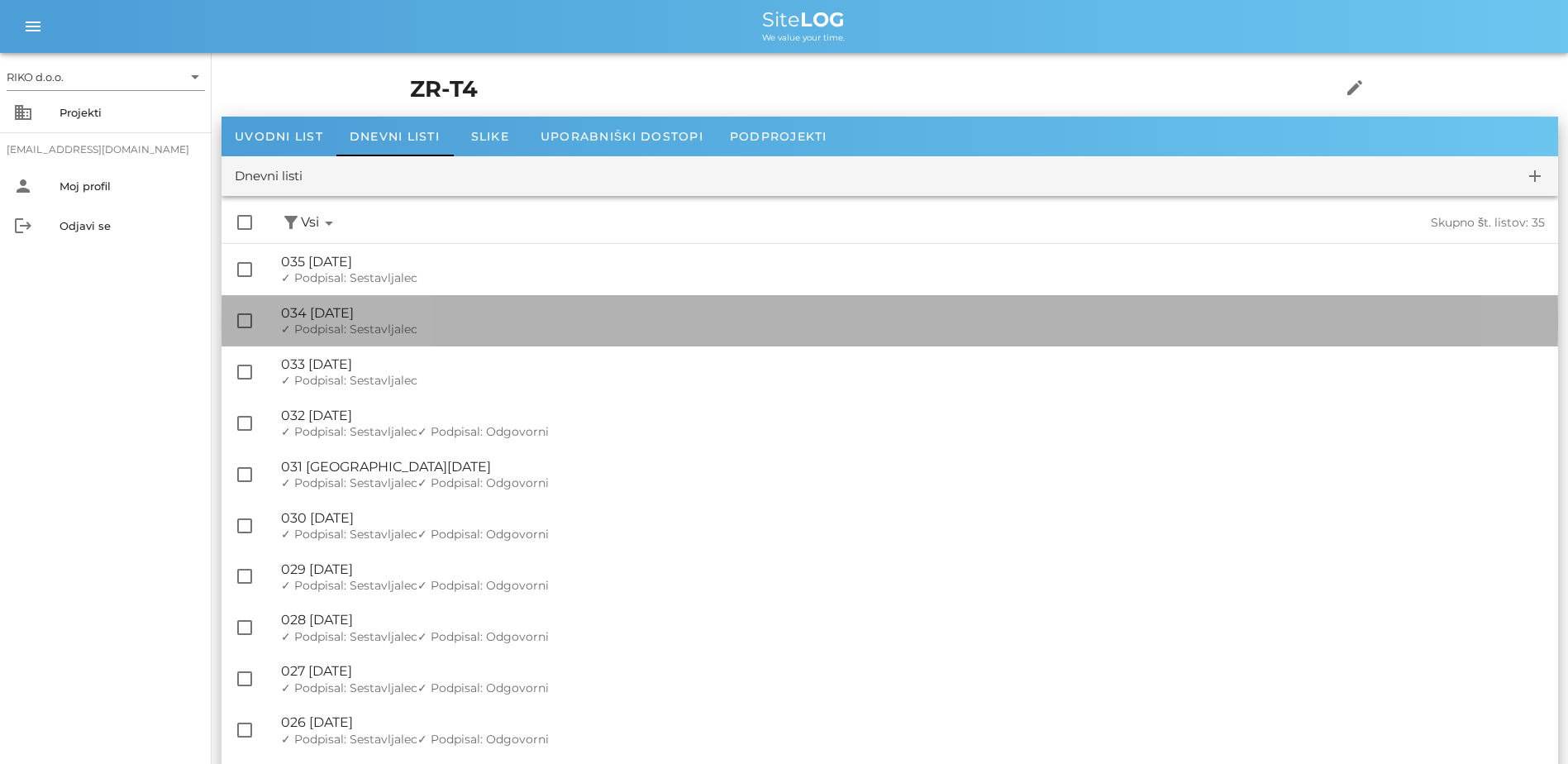
click at [425, 319] on div "🔏 034 [DATE]" at bounding box center [912, 313] width 1264 height 16
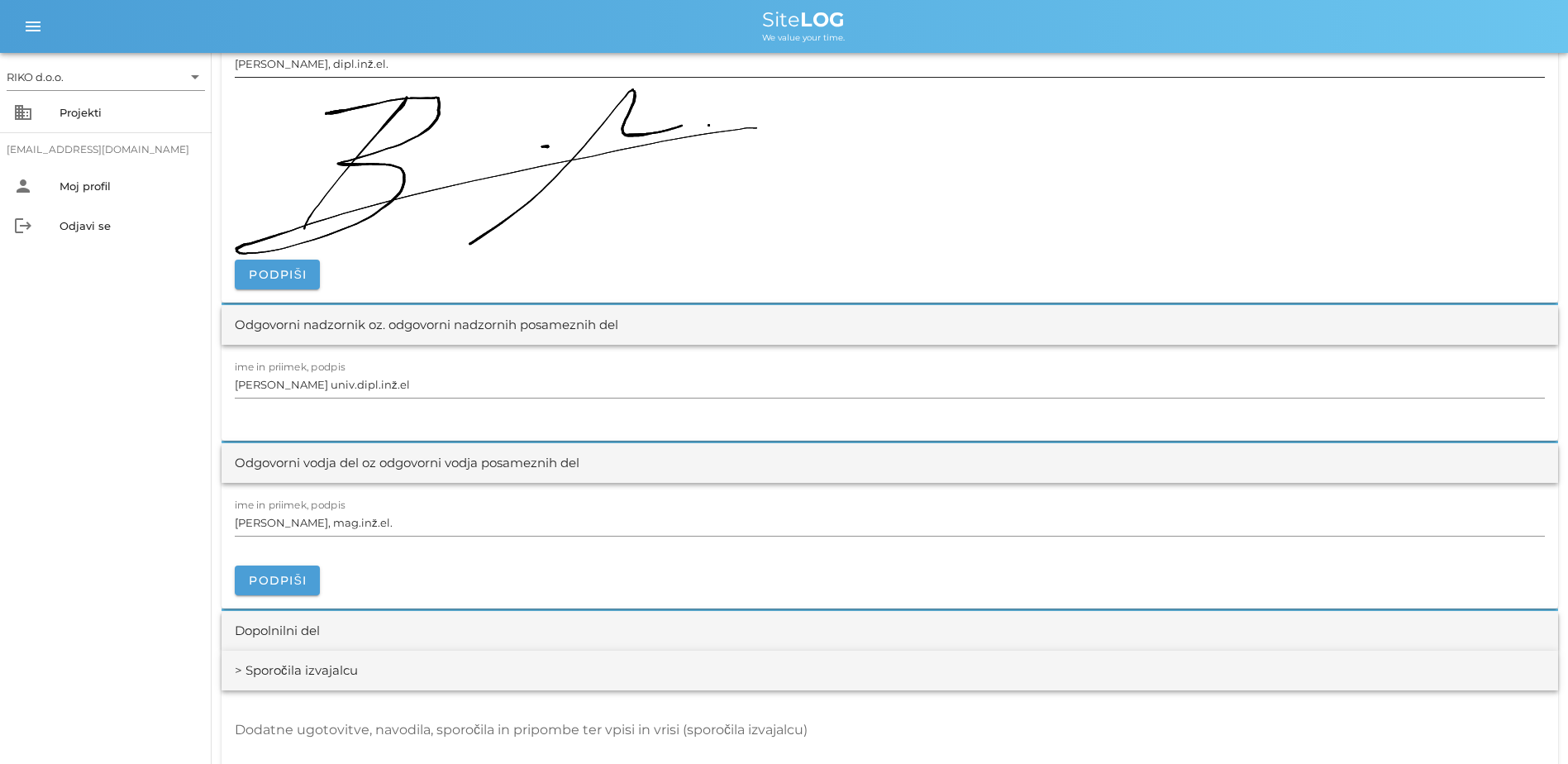
scroll to position [1406, 0]
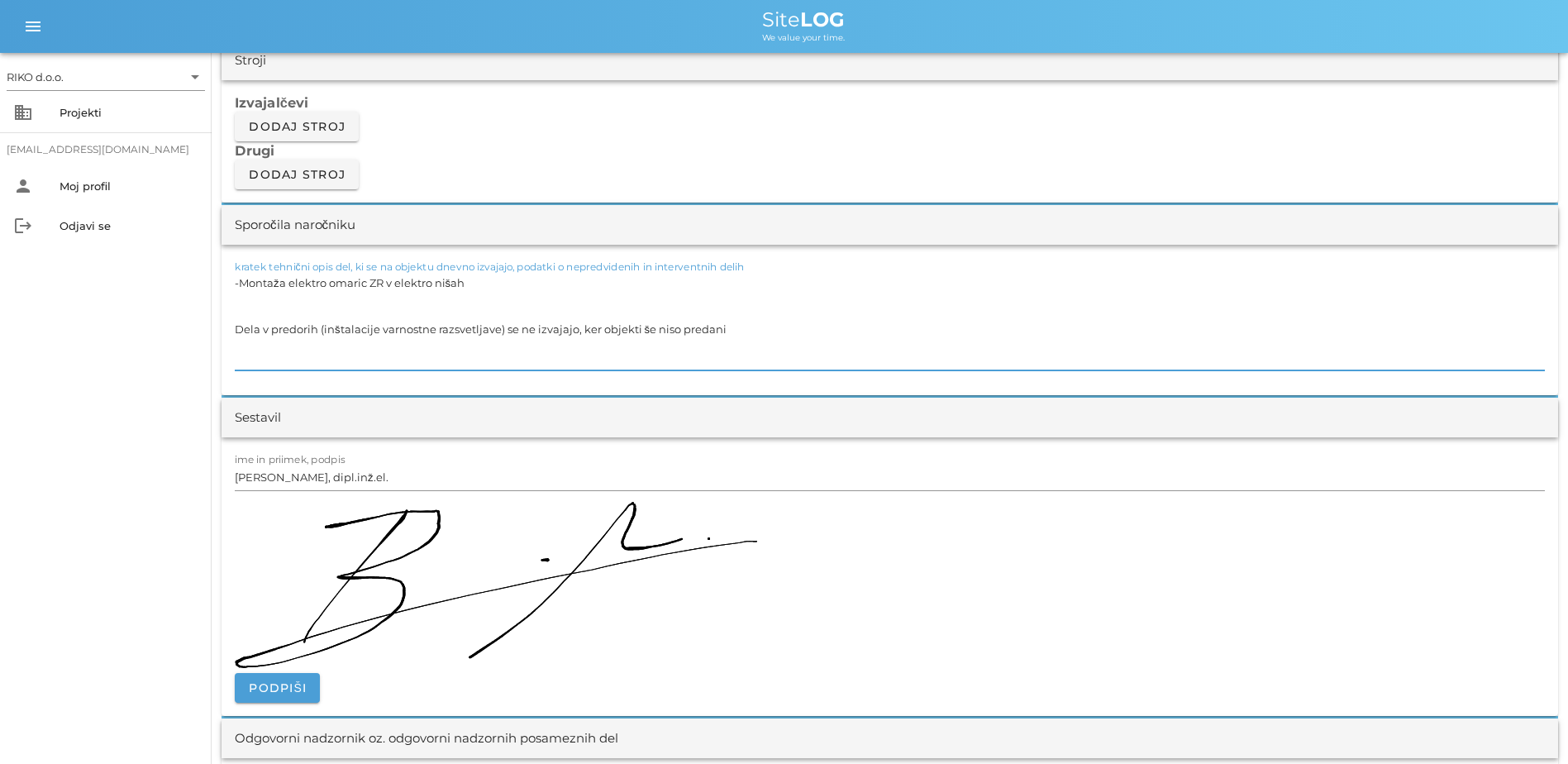
drag, startPoint x: 762, startPoint y: 330, endPoint x: -58, endPoint y: 310, distance: 820.2
click at [0, 310] on html "RIKO d.o.o. arrow_drop_down business Projekti [EMAIL_ADDRESS][DOMAIN_NAME] pers…" at bounding box center [784, 574] width 1568 height 3960
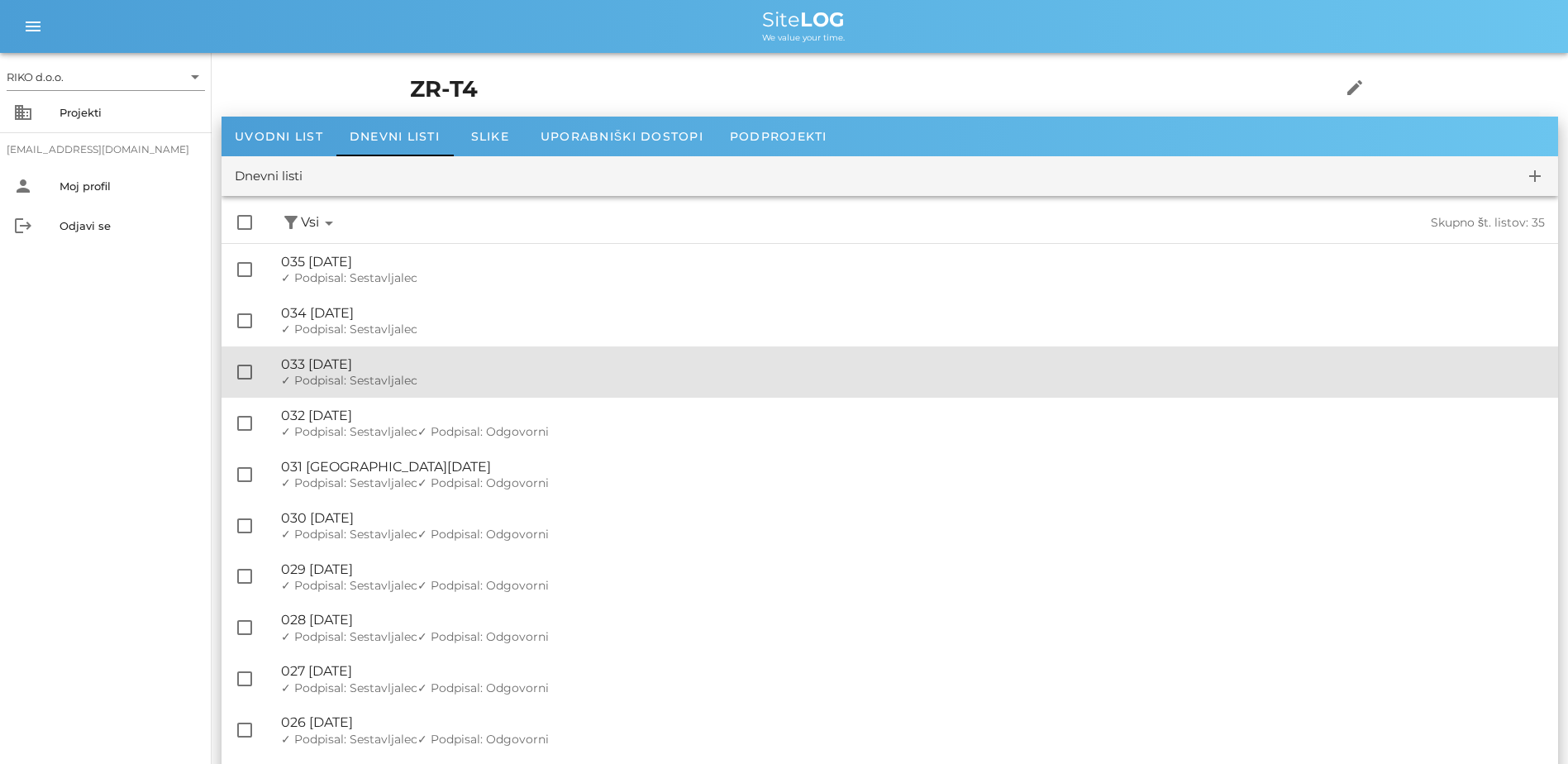
click at [416, 355] on div "🔏 033 [DATE] ✓ Podpisal: Nadzornik ✓ Podpisal: Sestavljalec ✓ Podpisal: Odgovor…" at bounding box center [912, 372] width 1264 height 52
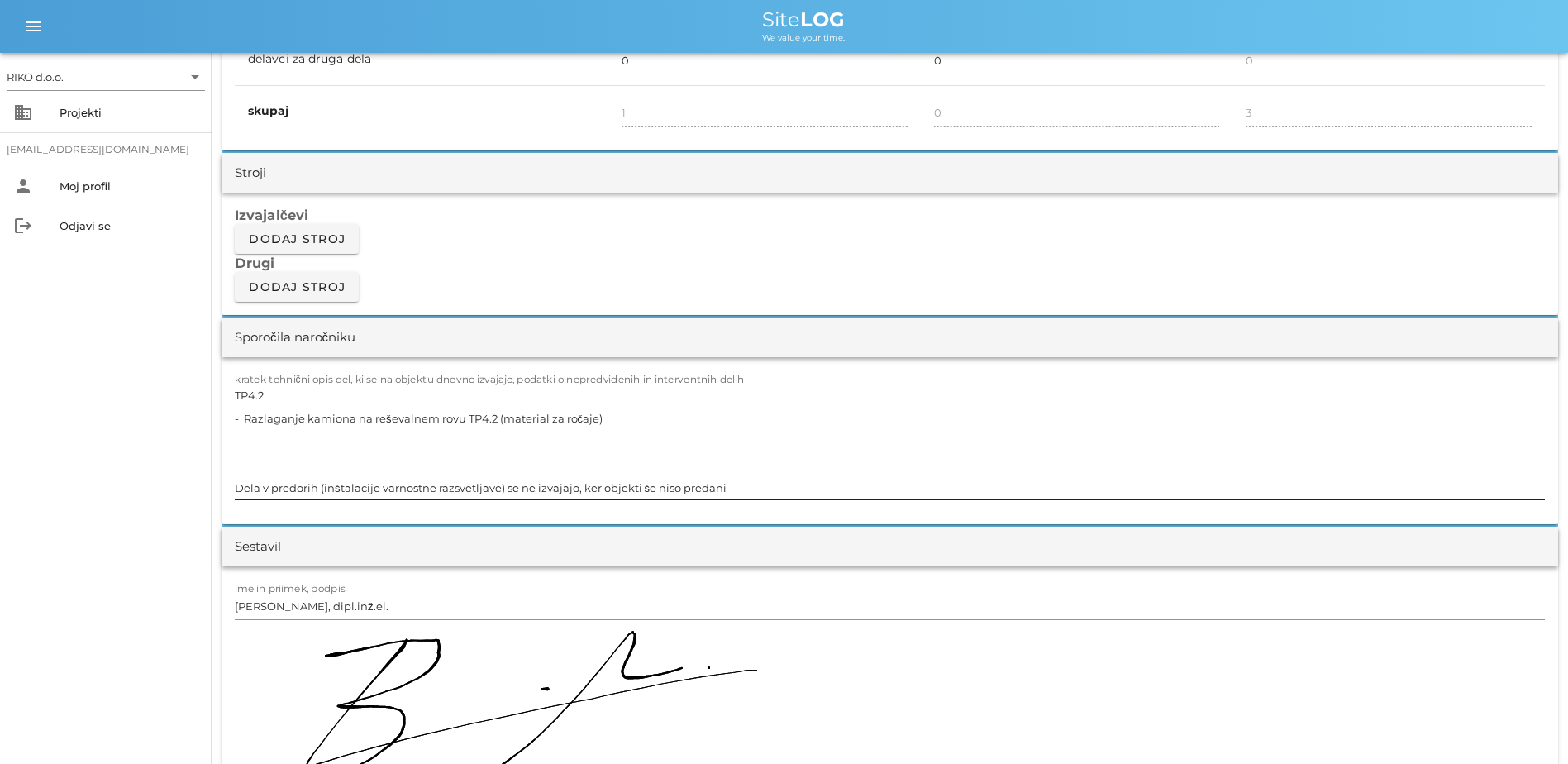
scroll to position [1323, 0]
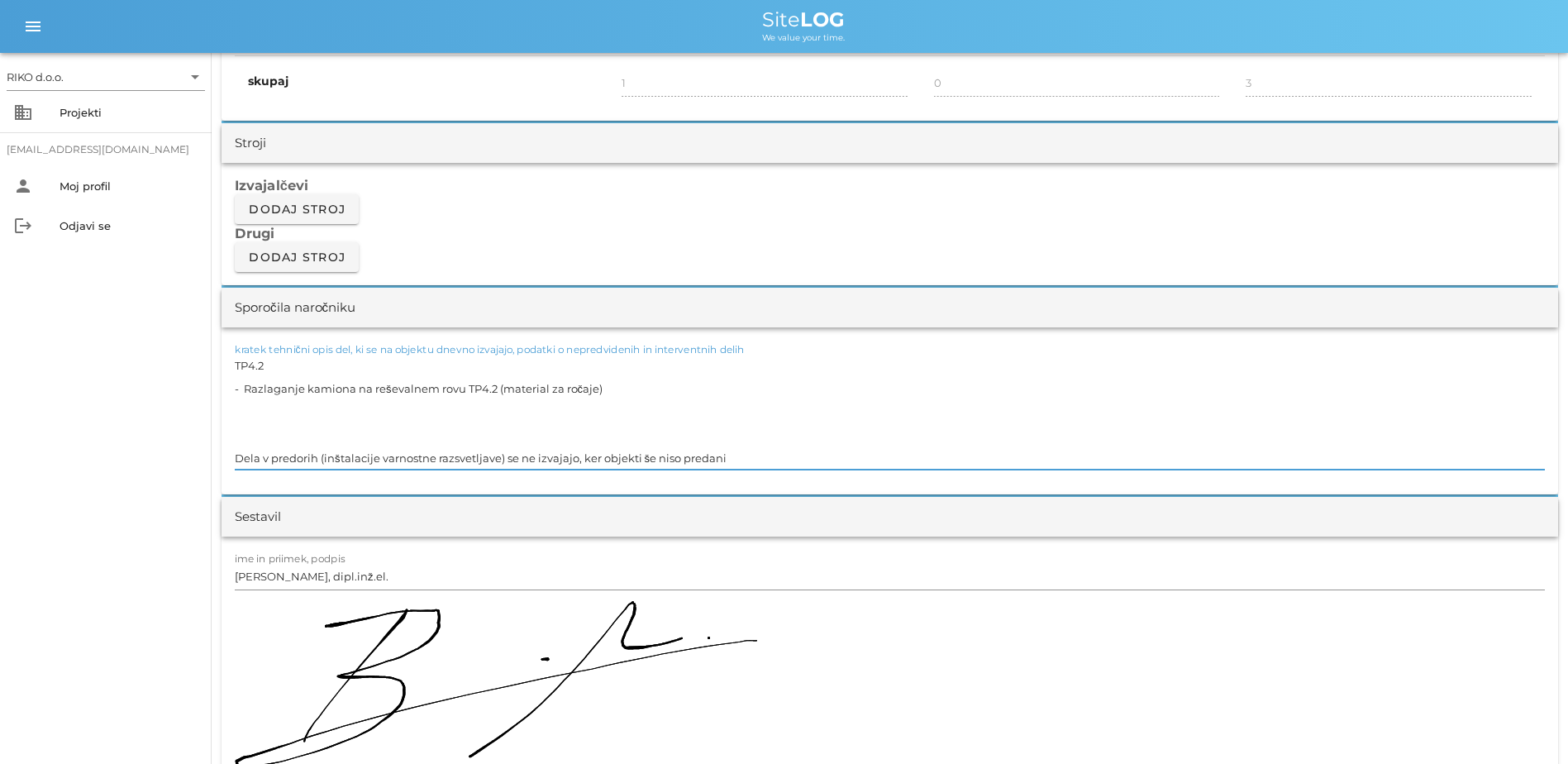
drag, startPoint x: 284, startPoint y: 459, endPoint x: 87, endPoint y: 457, distance: 197.0
click at [87, 457] on div "RIKO d.o.o. arrow_drop_down business Projekti [EMAIL_ADDRESS][DOMAIN_NAME] pers…" at bounding box center [784, 664] width 1568 height 3976
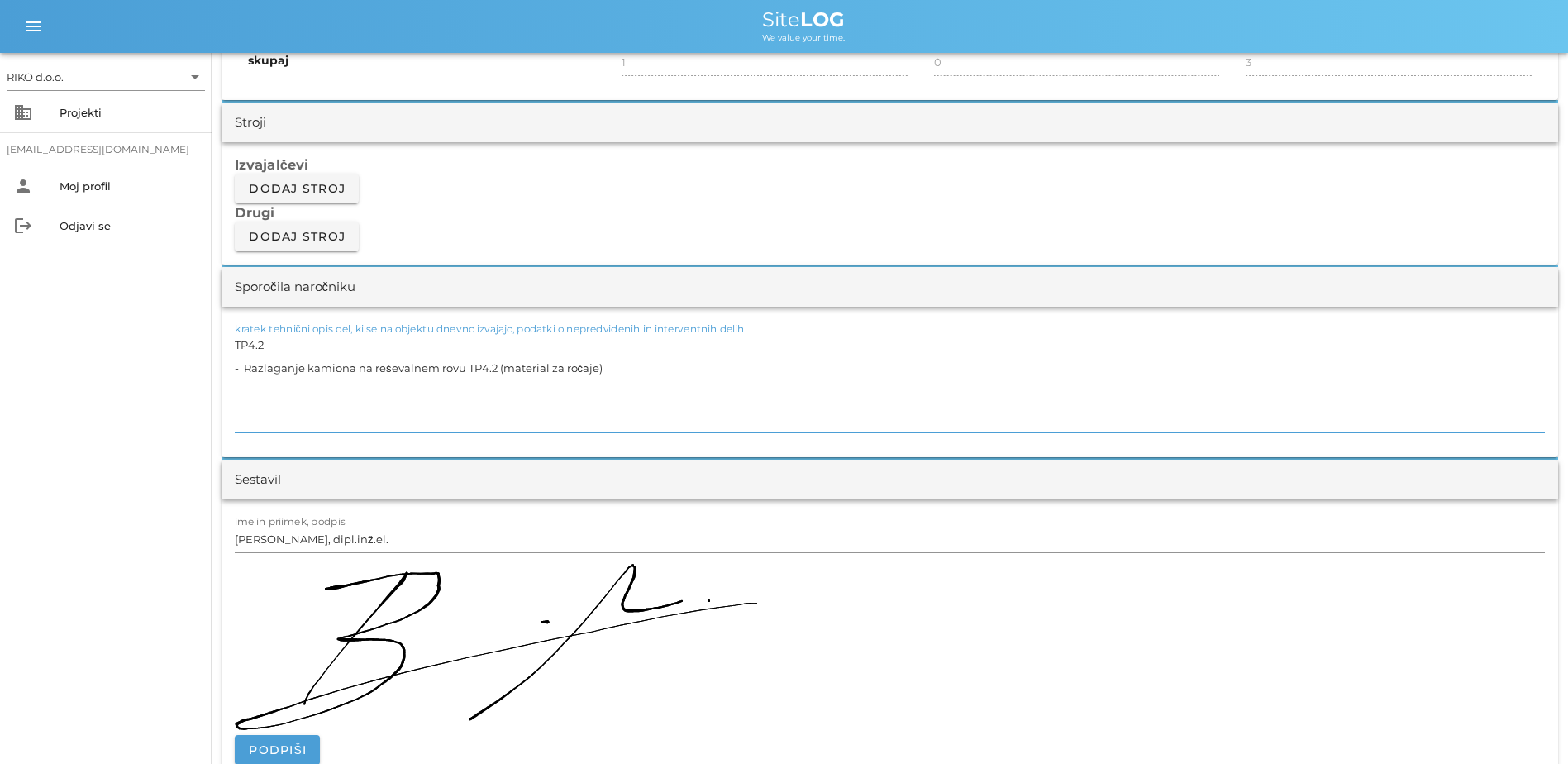
scroll to position [1406, 0]
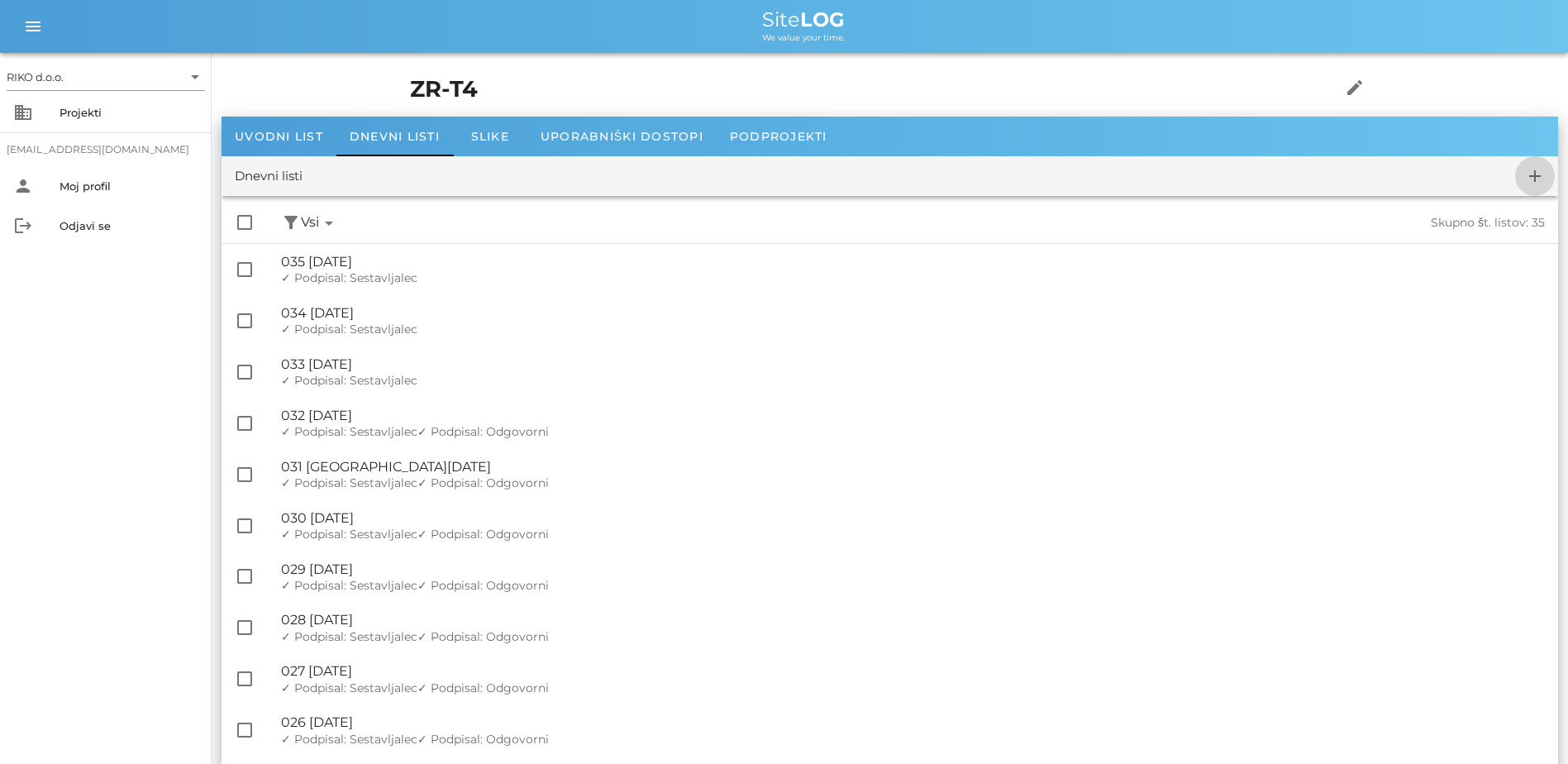
click at [867, 168] on icon "add" at bounding box center [1536, 176] width 20 height 20
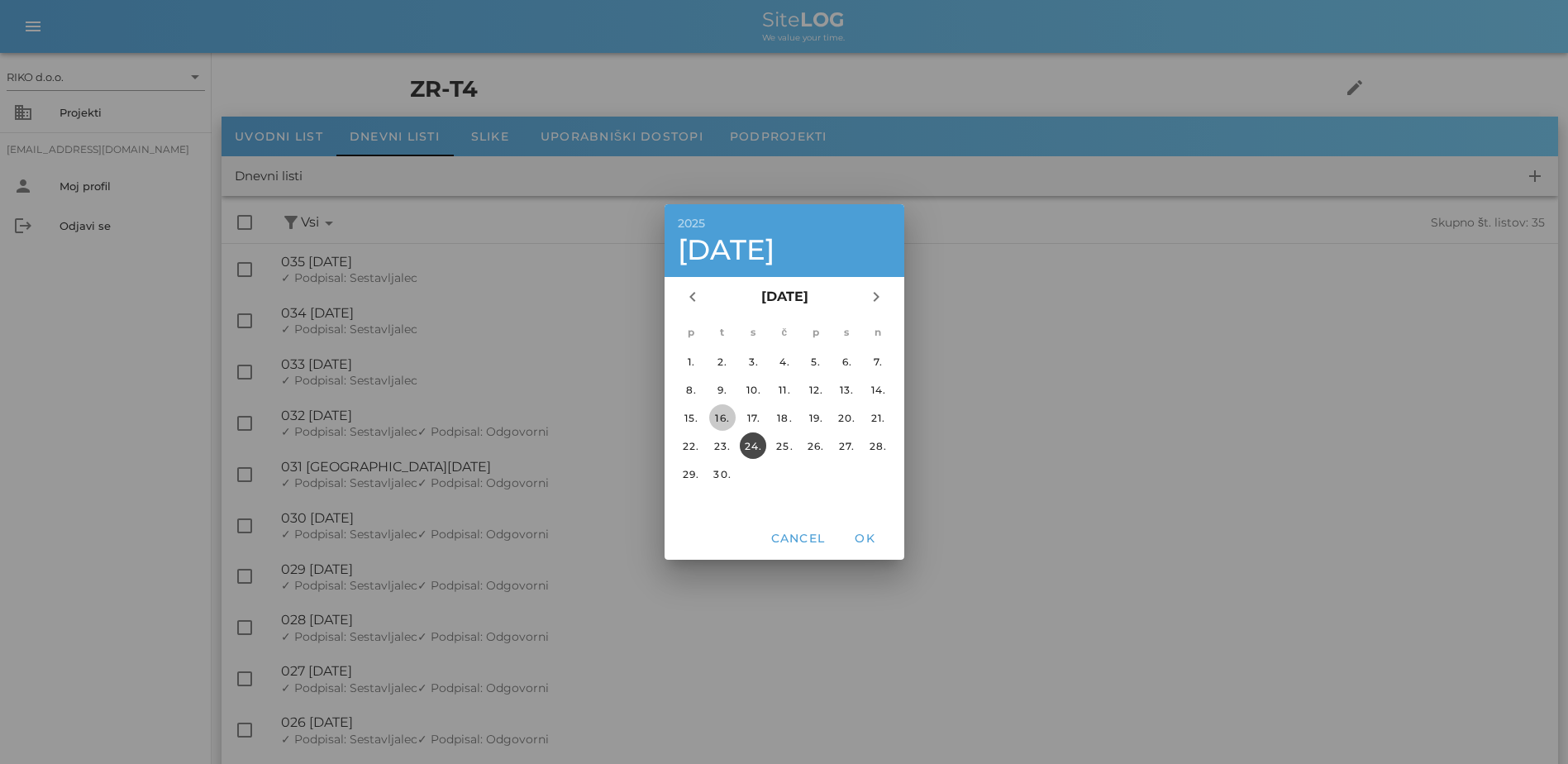
click at [728, 415] on div "16." at bounding box center [722, 417] width 27 height 12
click at [867, 540] on span "OK" at bounding box center [865, 539] width 40 height 15
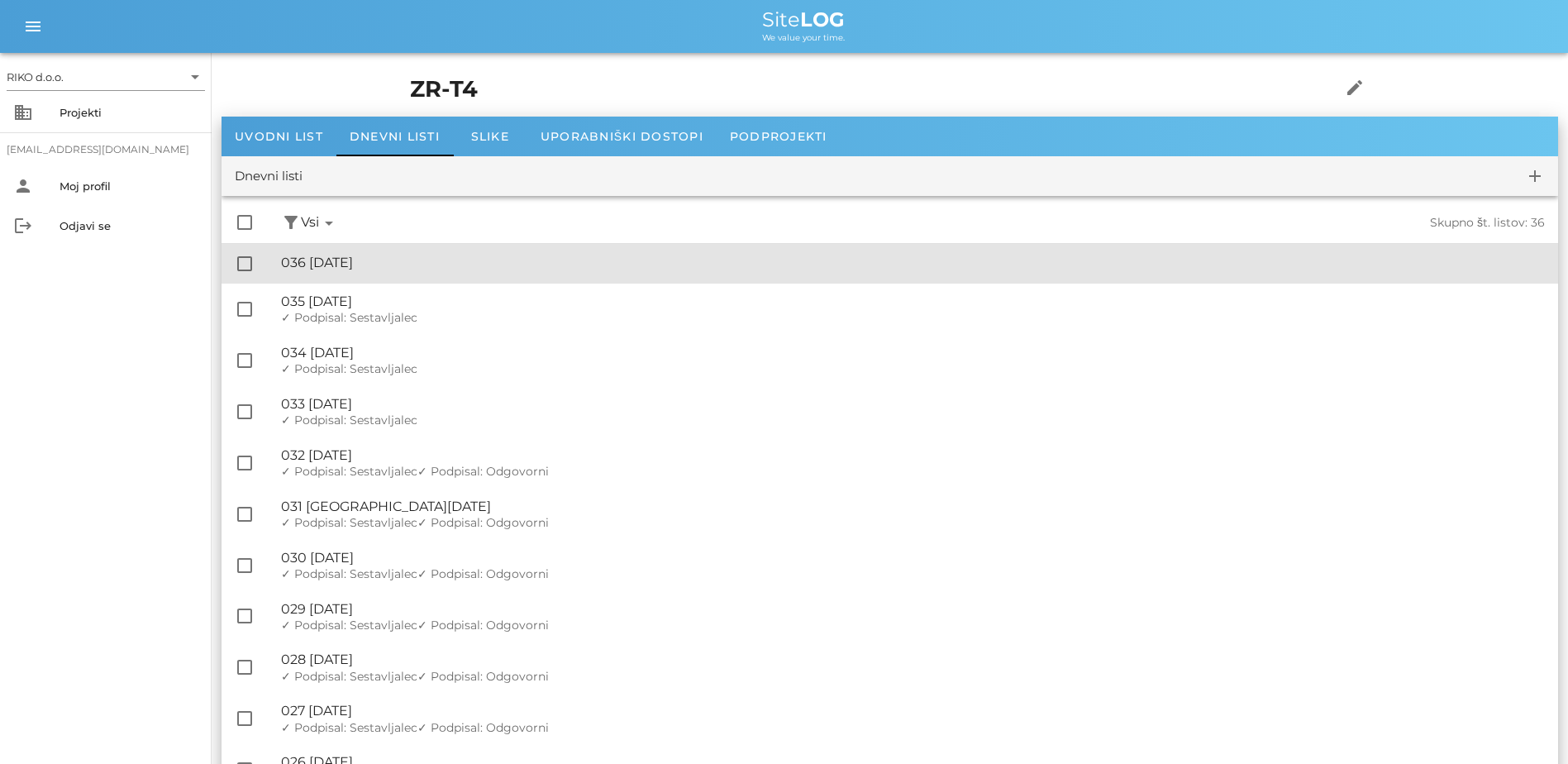
click at [442, 268] on div "🔏 036 [DATE]" at bounding box center [912, 262] width 1264 height 16
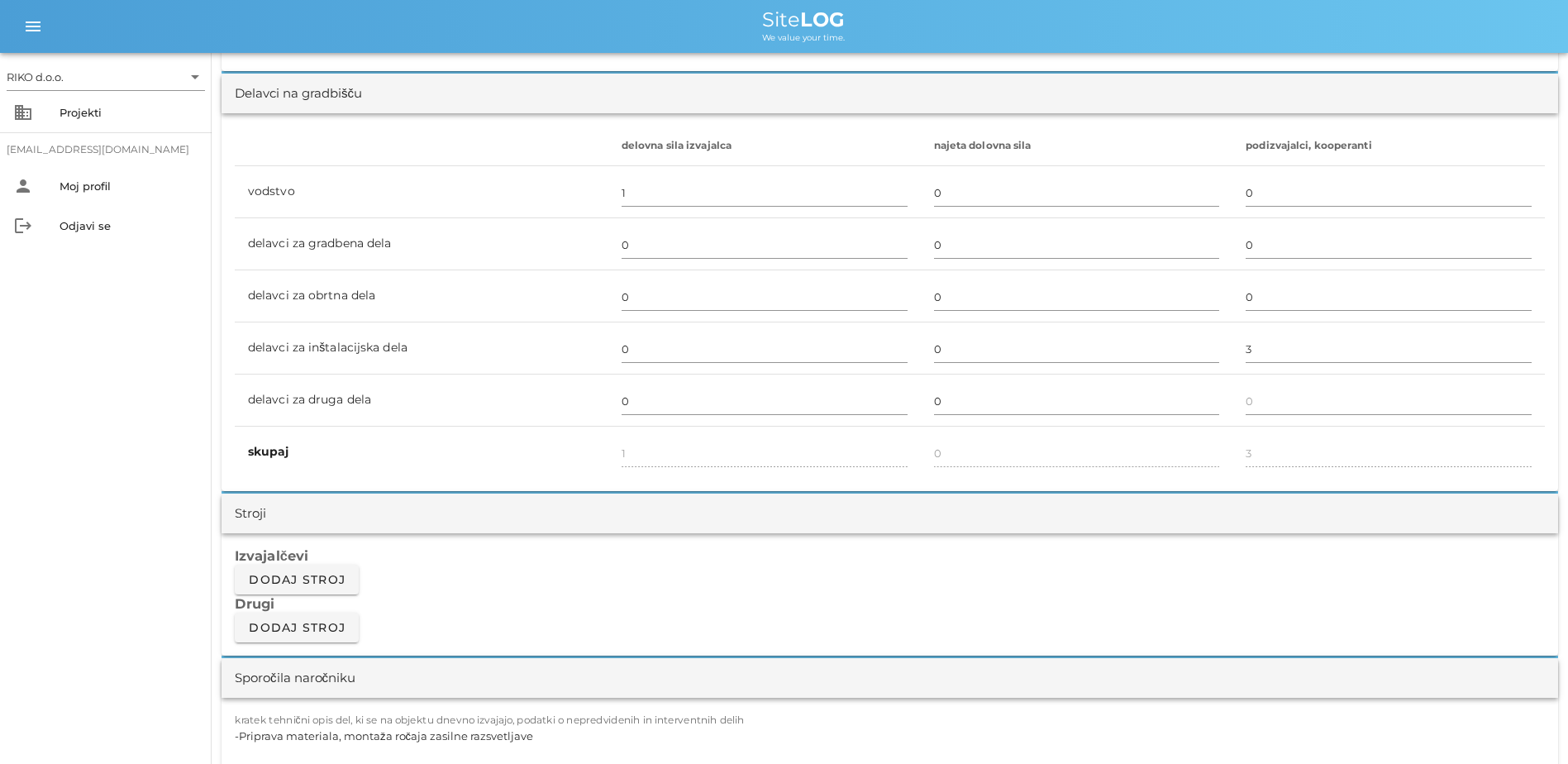
scroll to position [1240, 0]
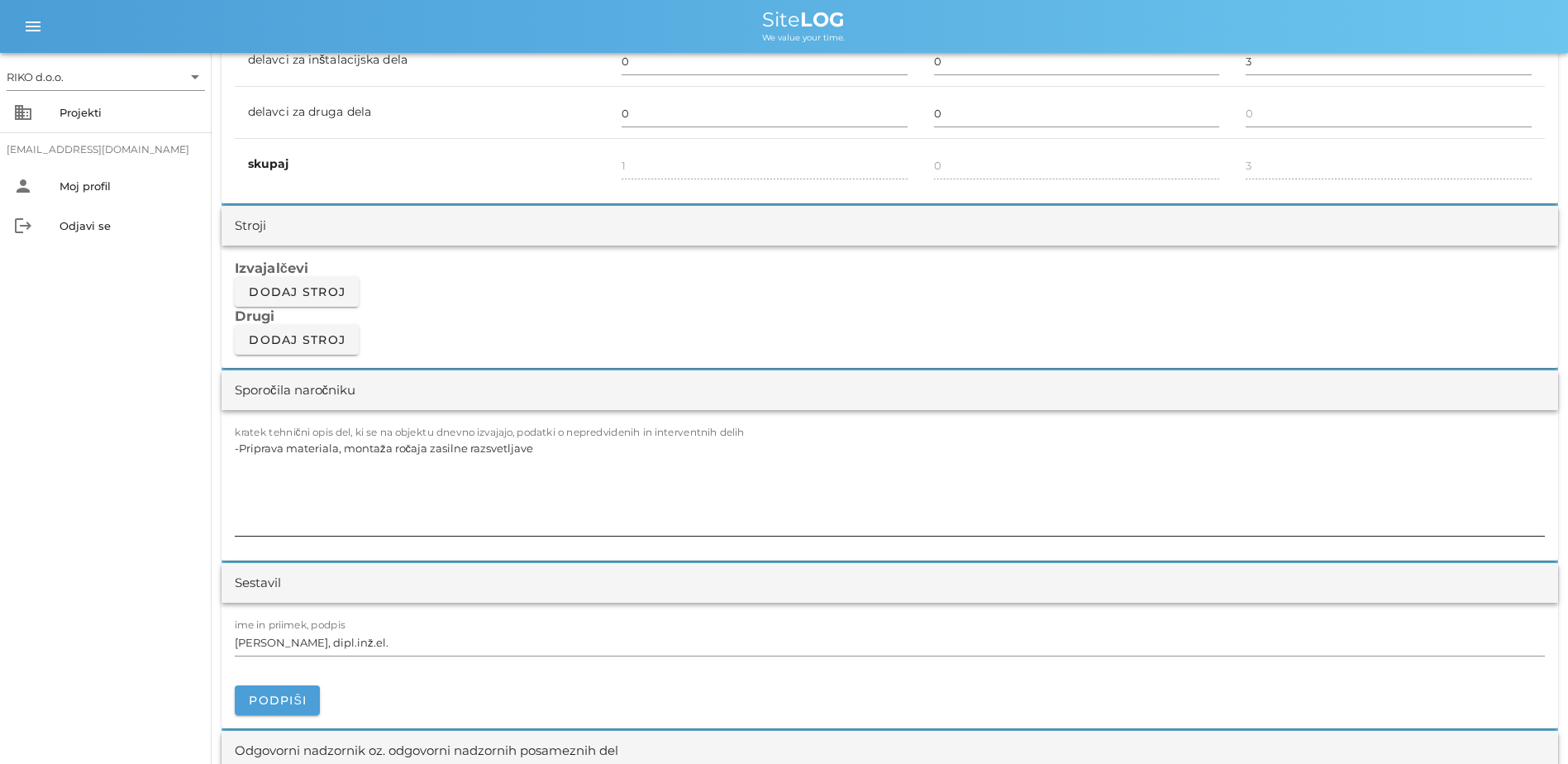
click at [554, 442] on textarea "-Priprava materiala, montaža ročaja zasilne razsvetljave" at bounding box center [890, 486] width 1310 height 99
click at [531, 453] on textarea "-Priprava materiala, montaža ročaja zasilne razsvetljave" at bounding box center [890, 486] width 1310 height 99
drag, startPoint x: 562, startPoint y: 457, endPoint x: 136, endPoint y: 453, distance: 426.0
click at [136, 453] on div "RIKO d.o.o. arrow_drop_down business Projekti [EMAIL_ADDRESS][DOMAIN_NAME] pers…" at bounding box center [784, 663] width 1568 height 3807
paste textarea "T4 -Montaža elektro omaric ZR v elektro nišah"
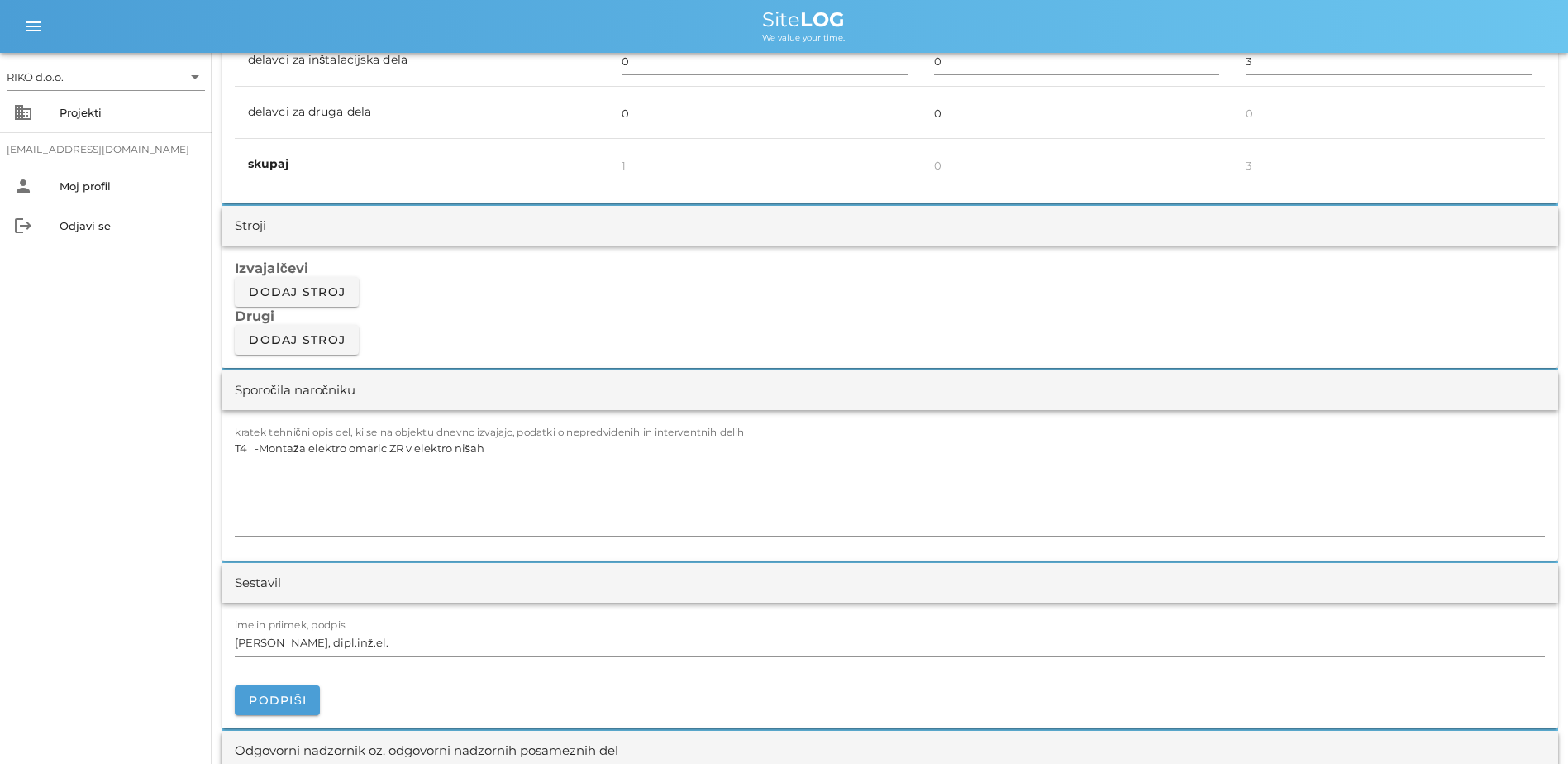
drag, startPoint x: 256, startPoint y: 451, endPoint x: 179, endPoint y: 447, distance: 77.1
click at [187, 450] on div "RIKO d.o.o. arrow_drop_down business Projekti [EMAIL_ADDRESS][DOMAIN_NAME] pers…" at bounding box center [784, 663] width 1568 height 3807
click at [265, 474] on textarea "-Montaža elektro omaric ZR v elektro nišah" at bounding box center [890, 486] width 1310 height 99
paste textarea "-Priprava materiala, montaža ročaja v T4"
drag, startPoint x: 461, startPoint y: 473, endPoint x: 425, endPoint y: 479, distance: 36.5
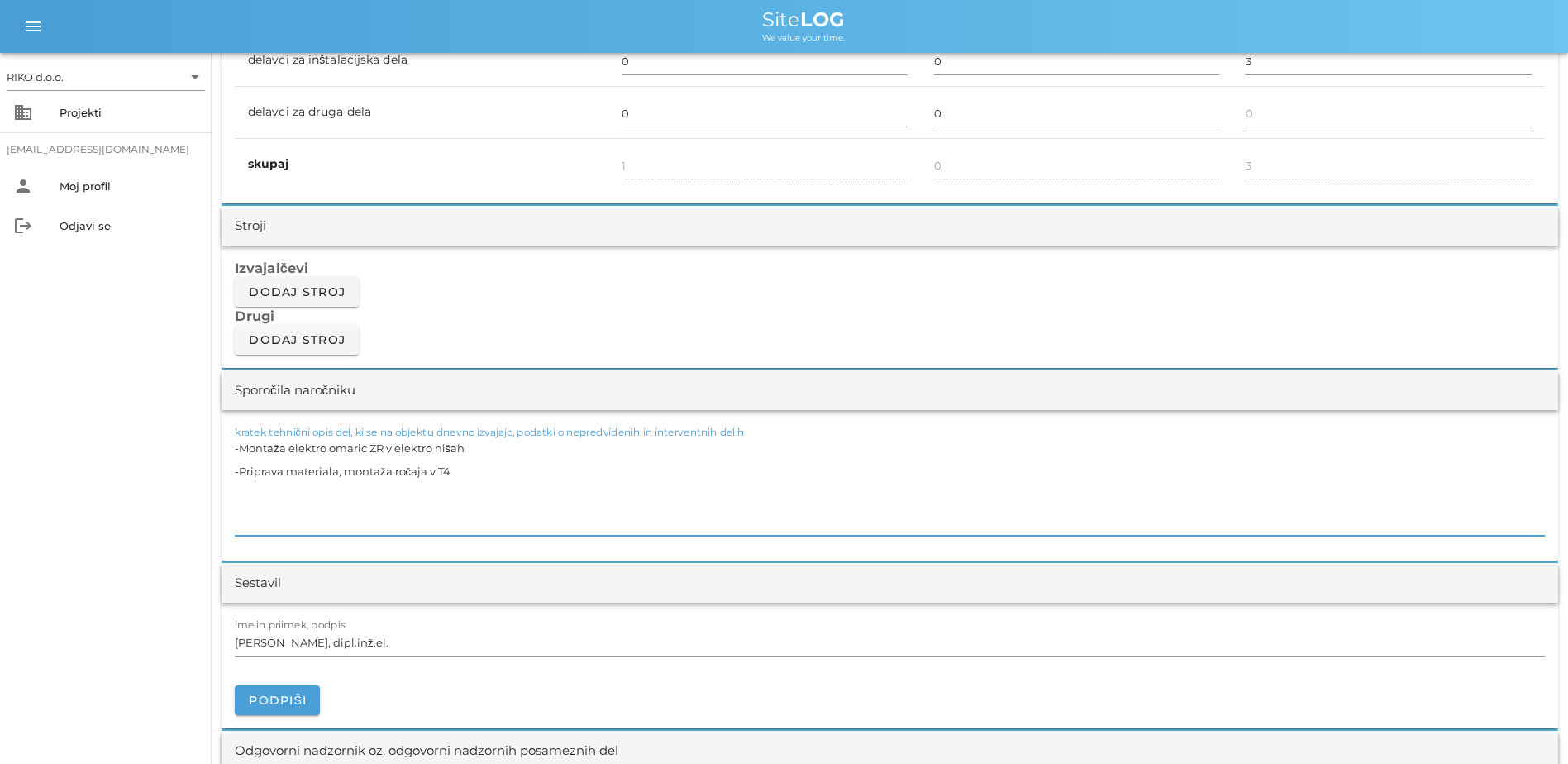
click at [425, 479] on textarea "-Montaža elektro omaric ZR v elektro nišah -Priprava materiala, montaža ročaja …" at bounding box center [890, 486] width 1310 height 99
click at [289, 576] on span "Podpiši" at bounding box center [277, 701] width 59 height 15
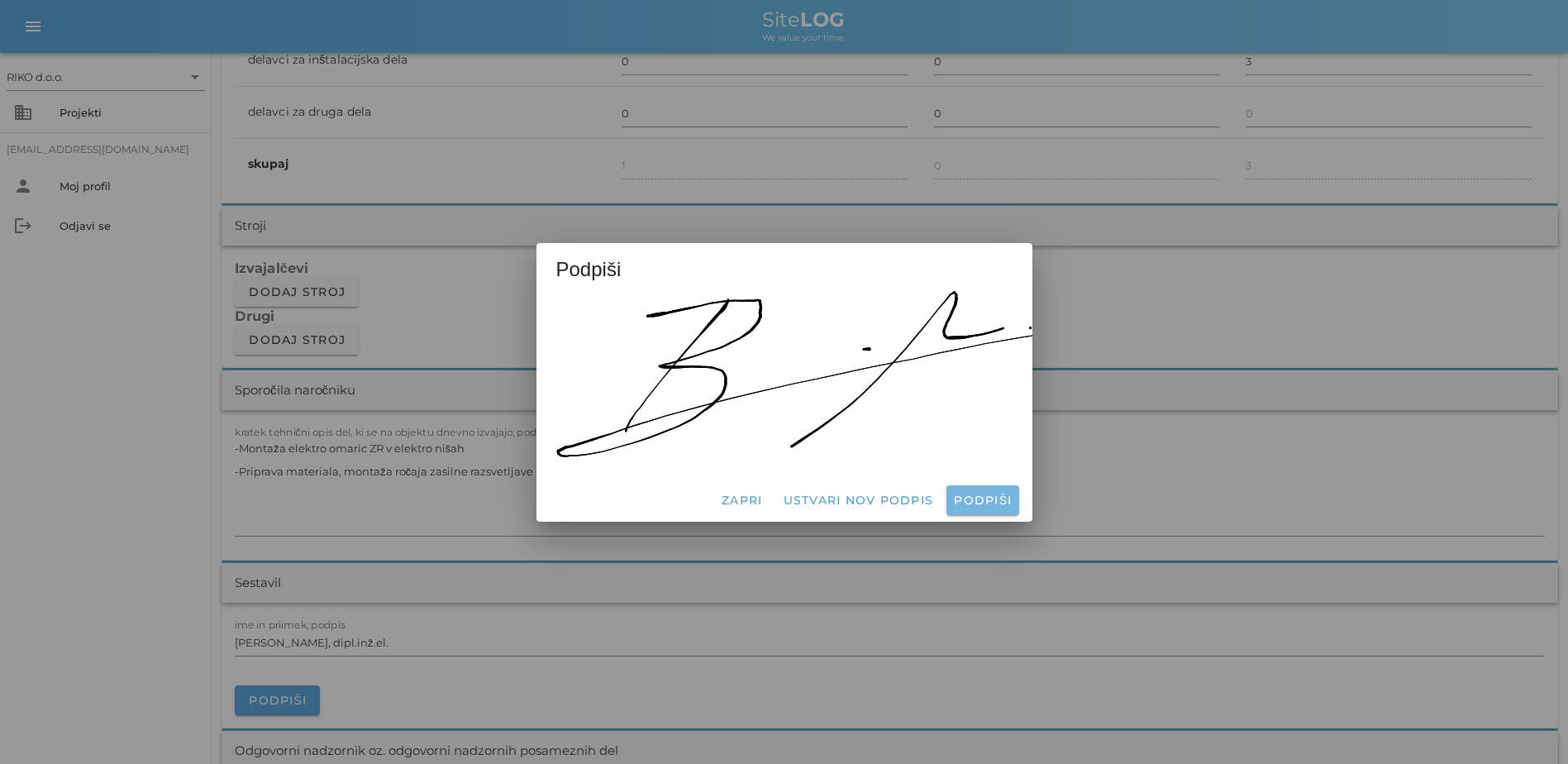
click at [867, 495] on span "Podpiši" at bounding box center [982, 500] width 59 height 15
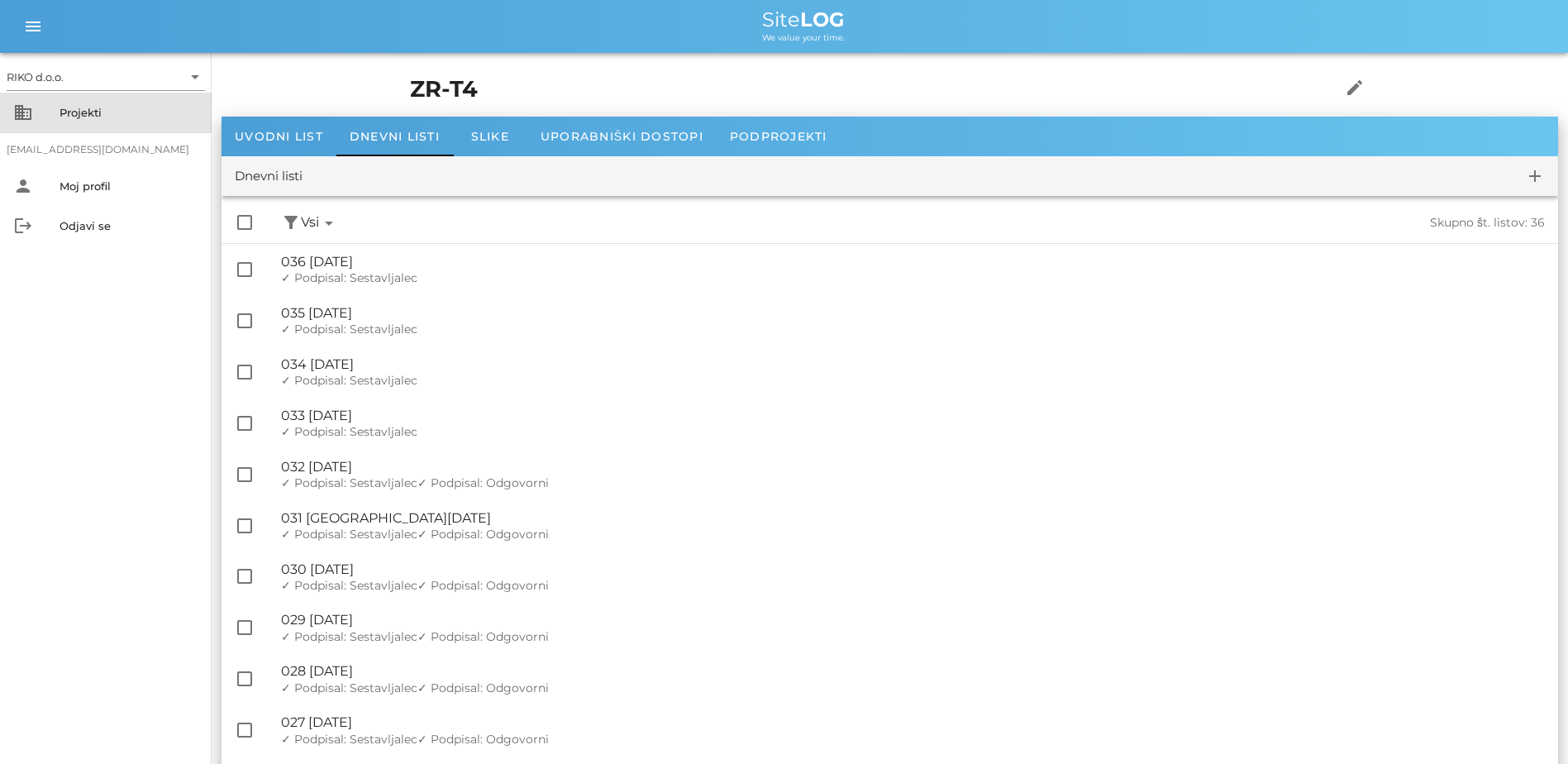
click at [64, 107] on div "Projekti" at bounding box center [129, 112] width 139 height 13
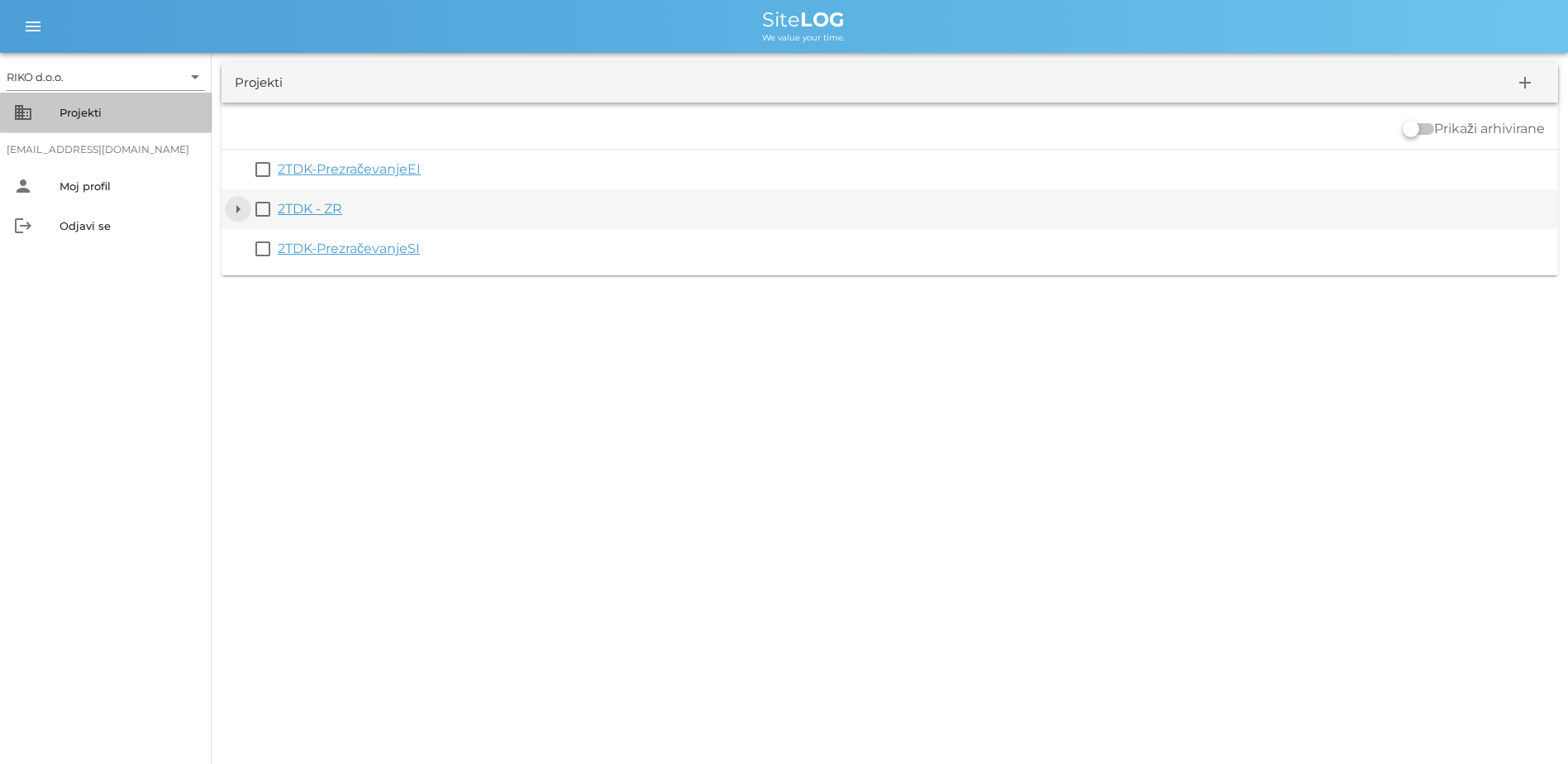
click at [245, 203] on button "arrow_drop_down" at bounding box center [238, 209] width 20 height 20
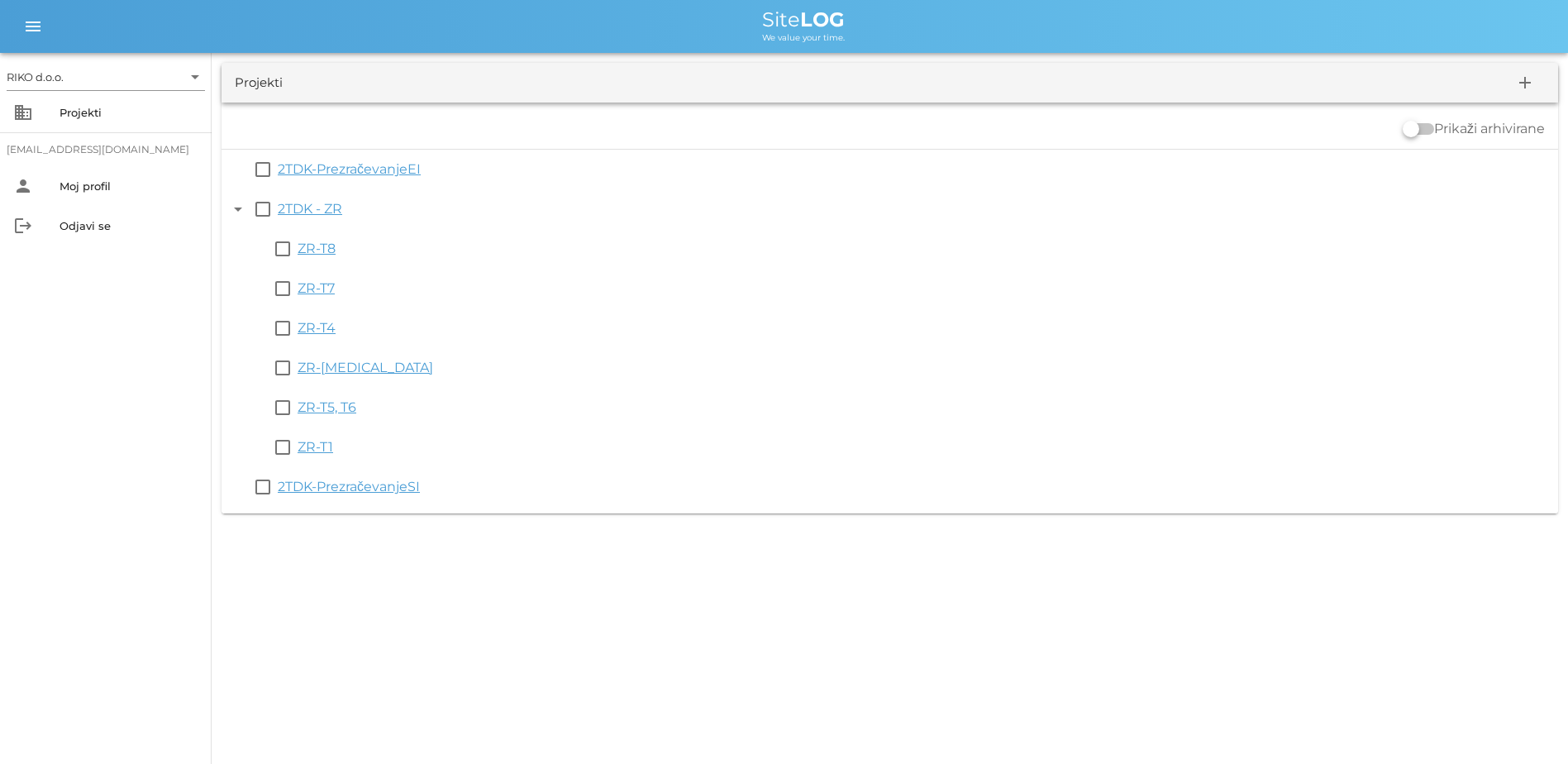
drag, startPoint x: 345, startPoint y: 407, endPoint x: 335, endPoint y: 426, distance: 21.5
click at [347, 407] on link "ZR-T5, T6" at bounding box center [327, 407] width 59 height 16
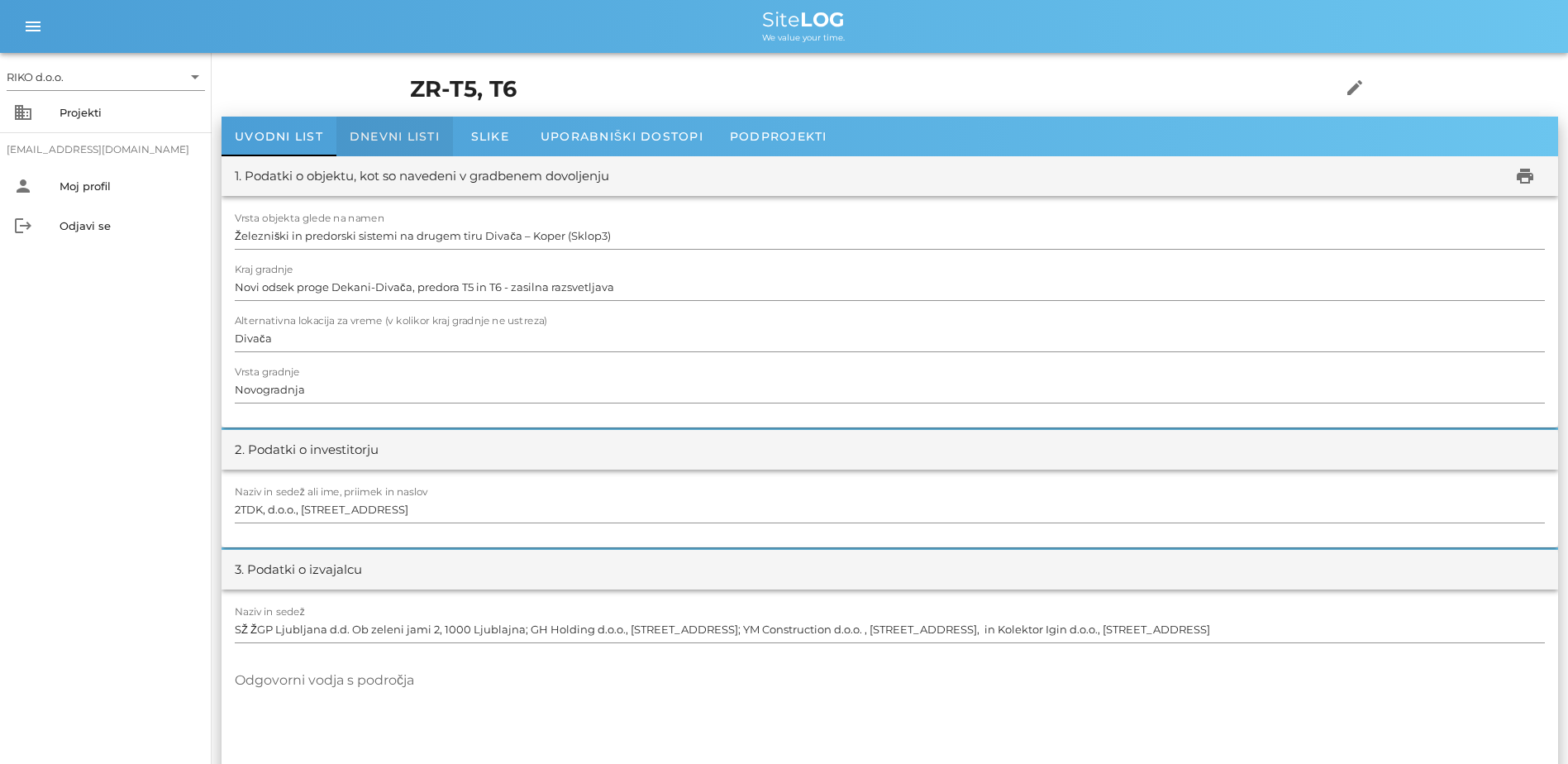
click at [381, 142] on span "Dnevni listi" at bounding box center [395, 136] width 90 height 15
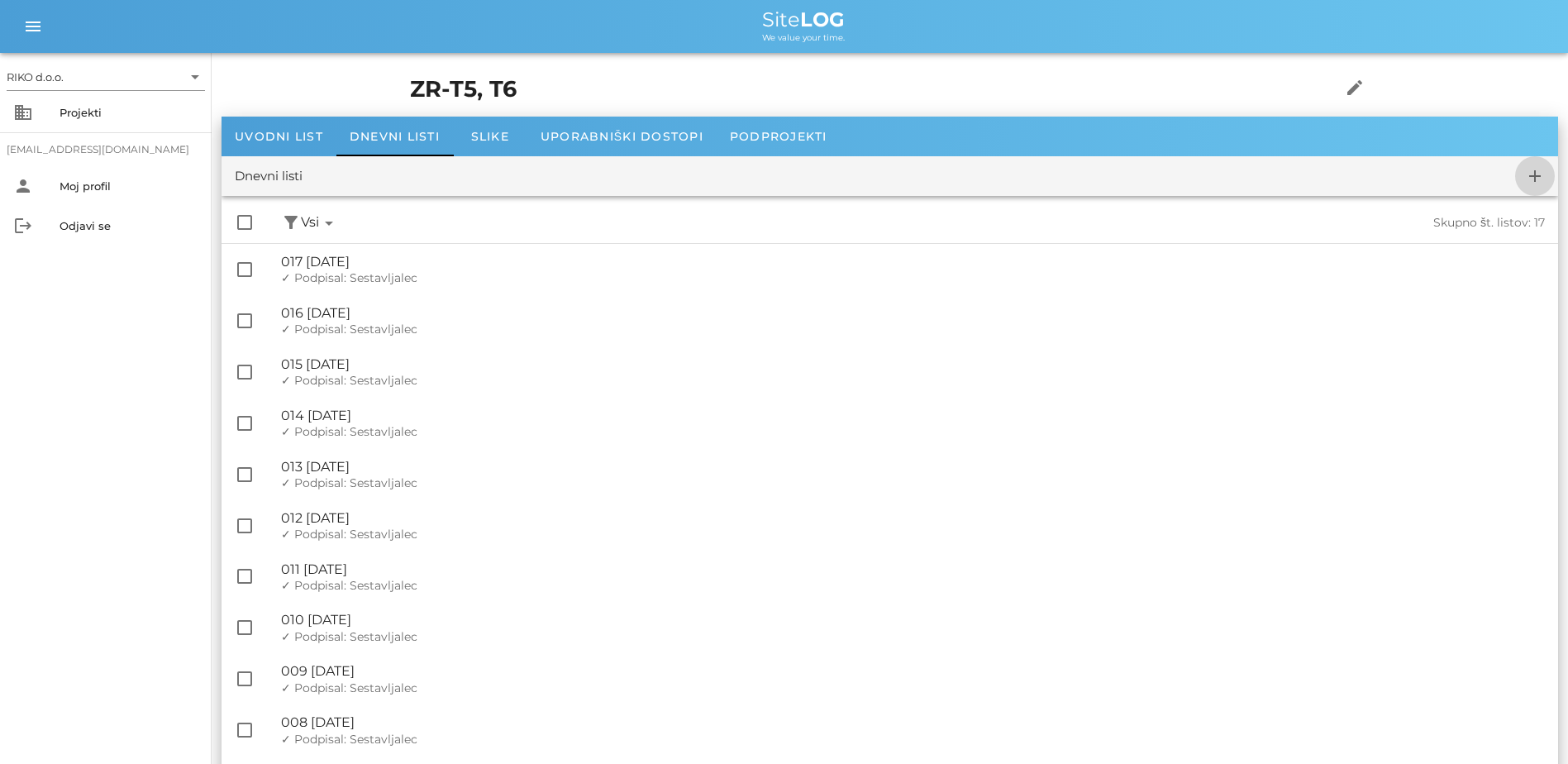
click at [867, 181] on icon "add" at bounding box center [1536, 176] width 20 height 20
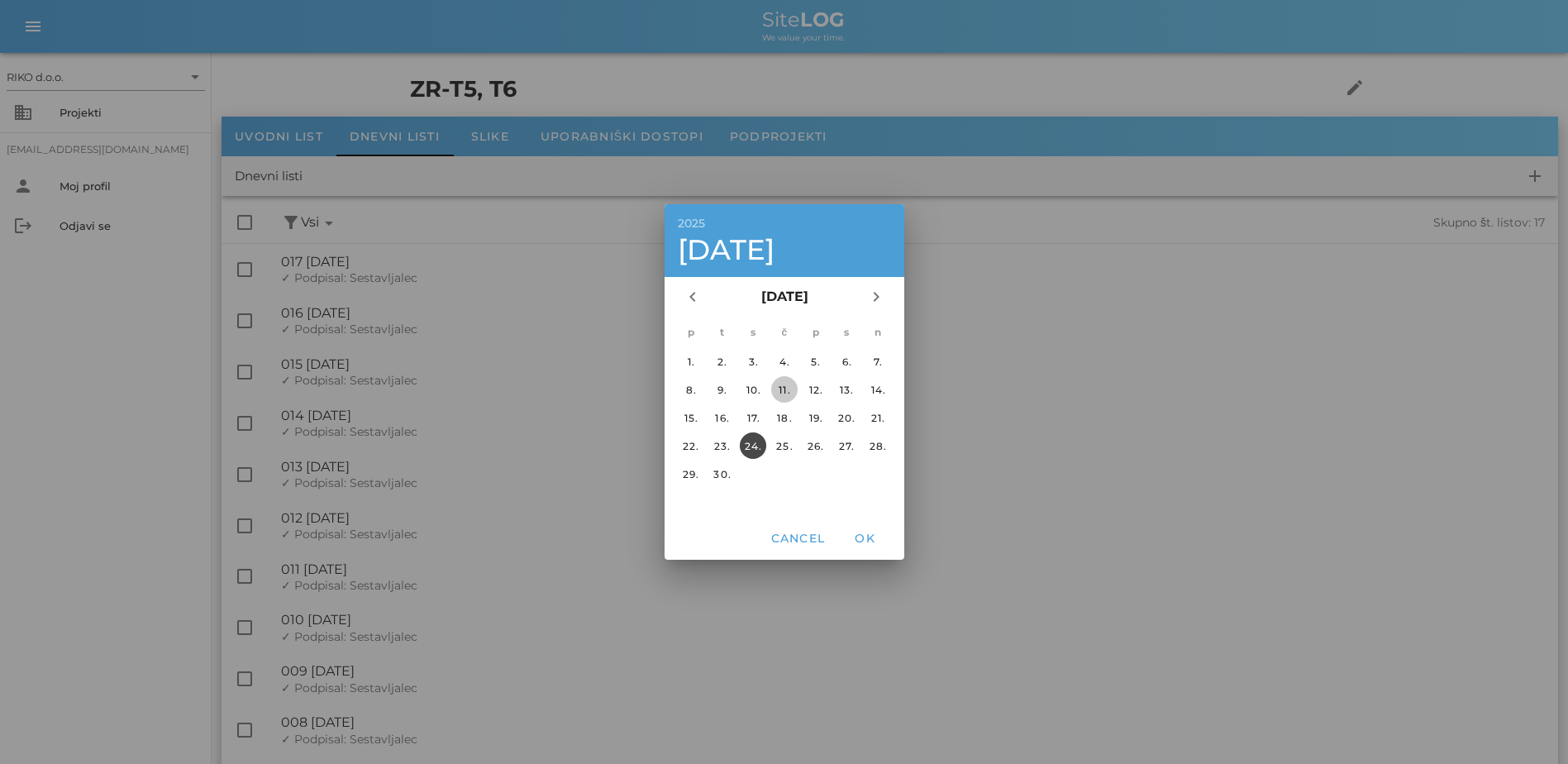
drag, startPoint x: 775, startPoint y: 389, endPoint x: 794, endPoint y: 451, distance: 64.8
click at [776, 389] on div "11." at bounding box center [784, 390] width 27 height 12
click at [867, 547] on button "OK" at bounding box center [865, 539] width 53 height 30
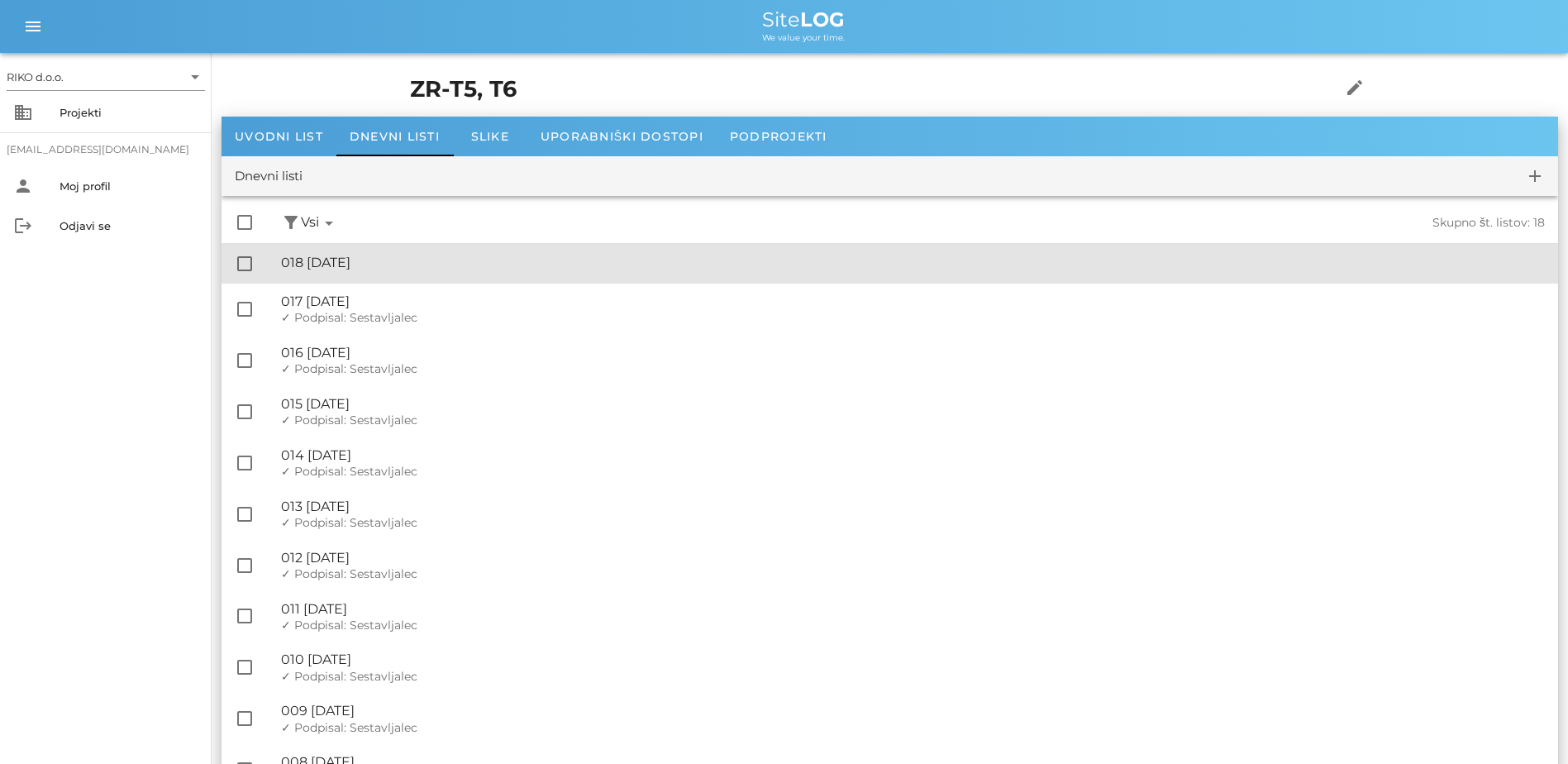
click at [461, 260] on div "🔏 018 [DATE]" at bounding box center [912, 262] width 1264 height 16
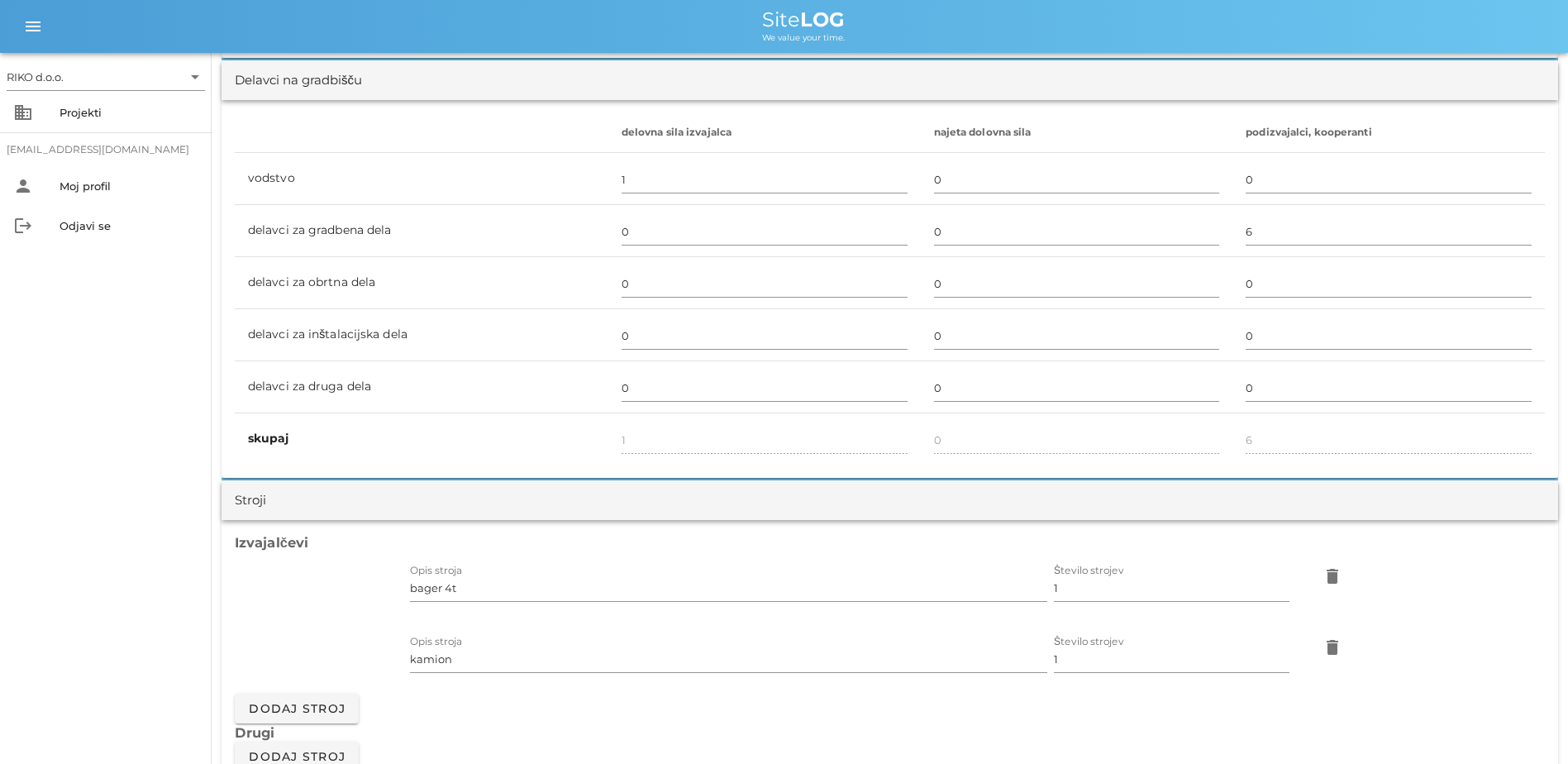
scroll to position [993, 0]
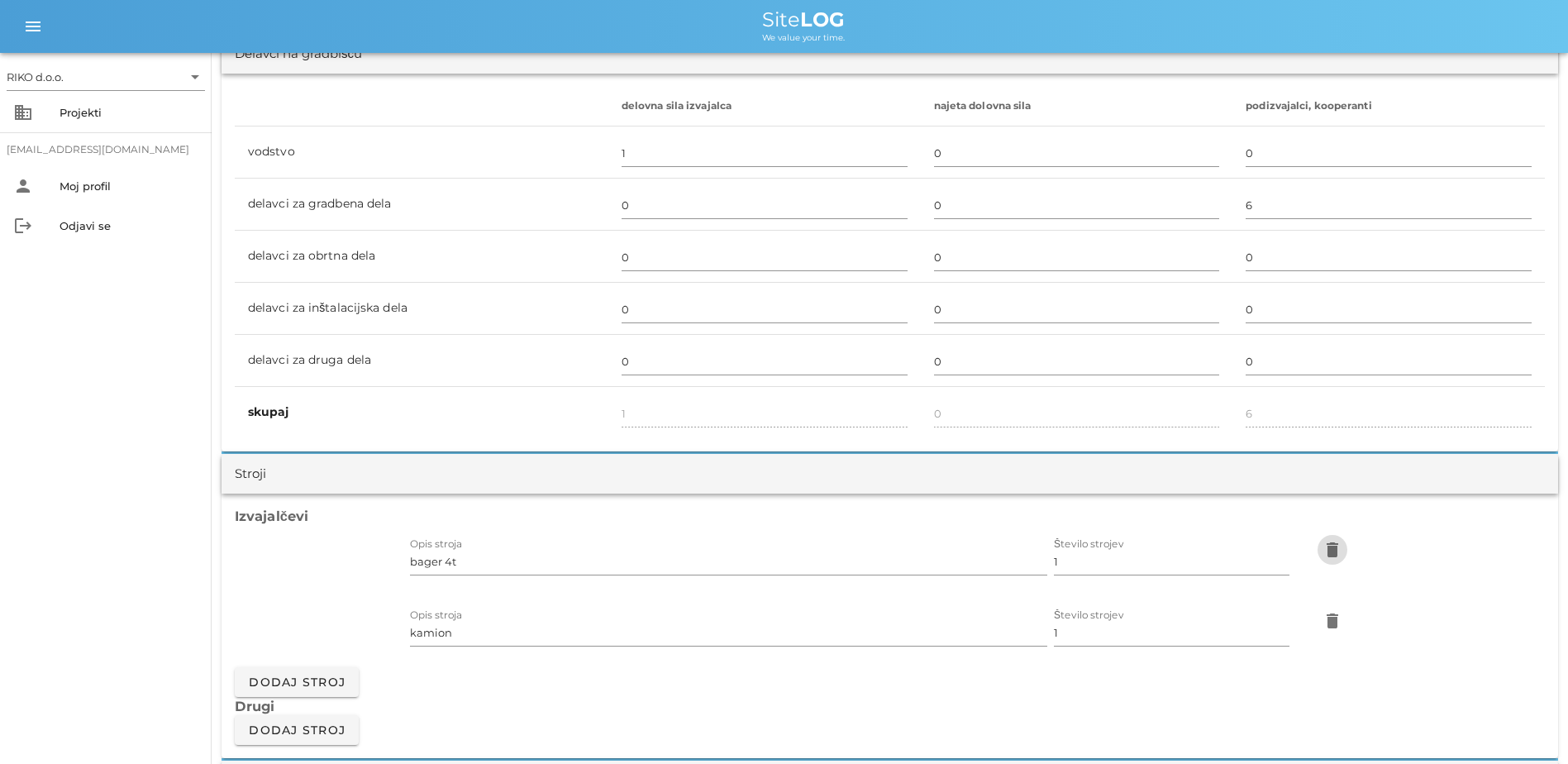
click at [867, 553] on icon "delete" at bounding box center [1333, 550] width 20 height 20
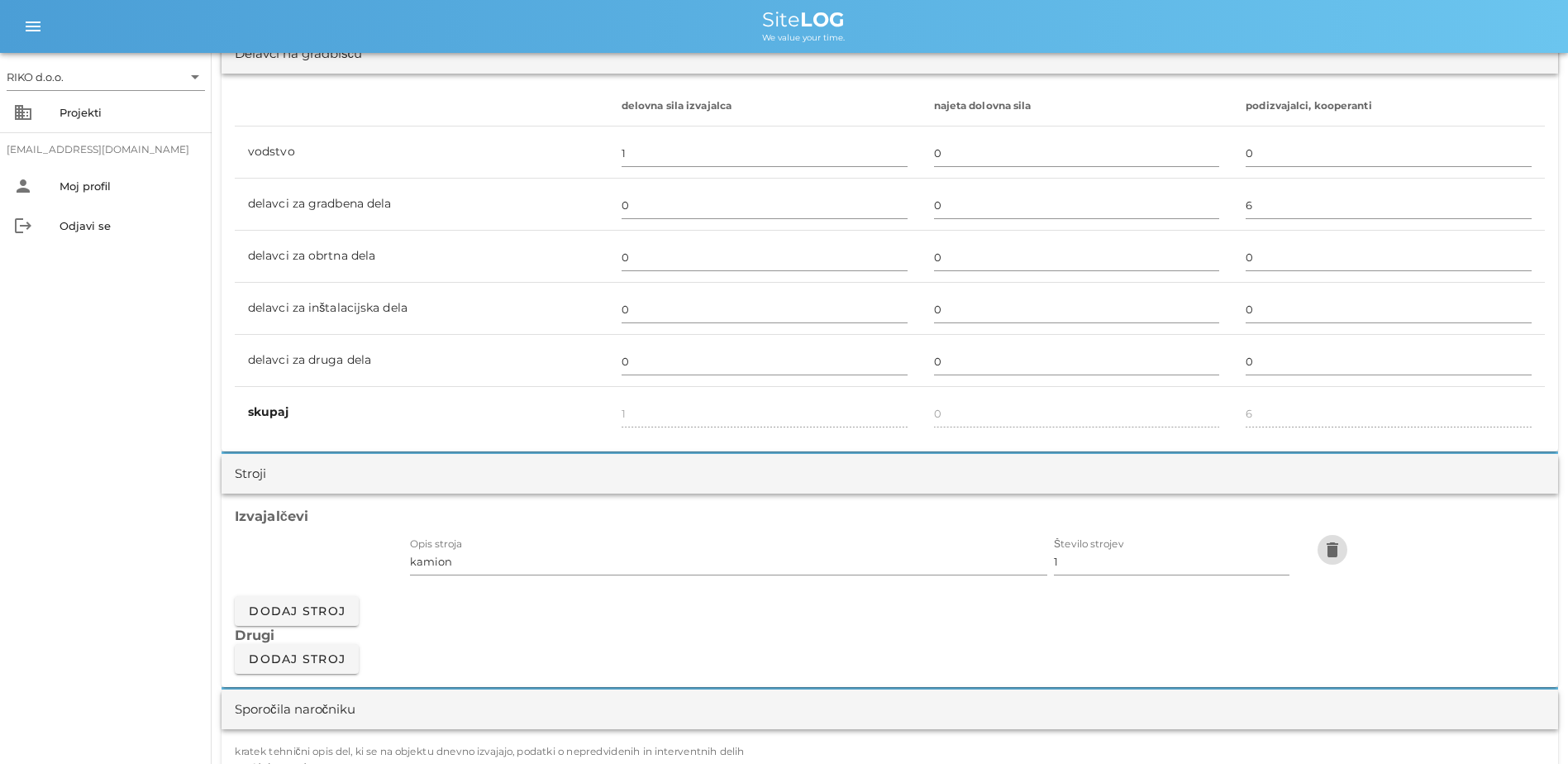
click at [867, 553] on icon "delete" at bounding box center [1333, 550] width 20 height 20
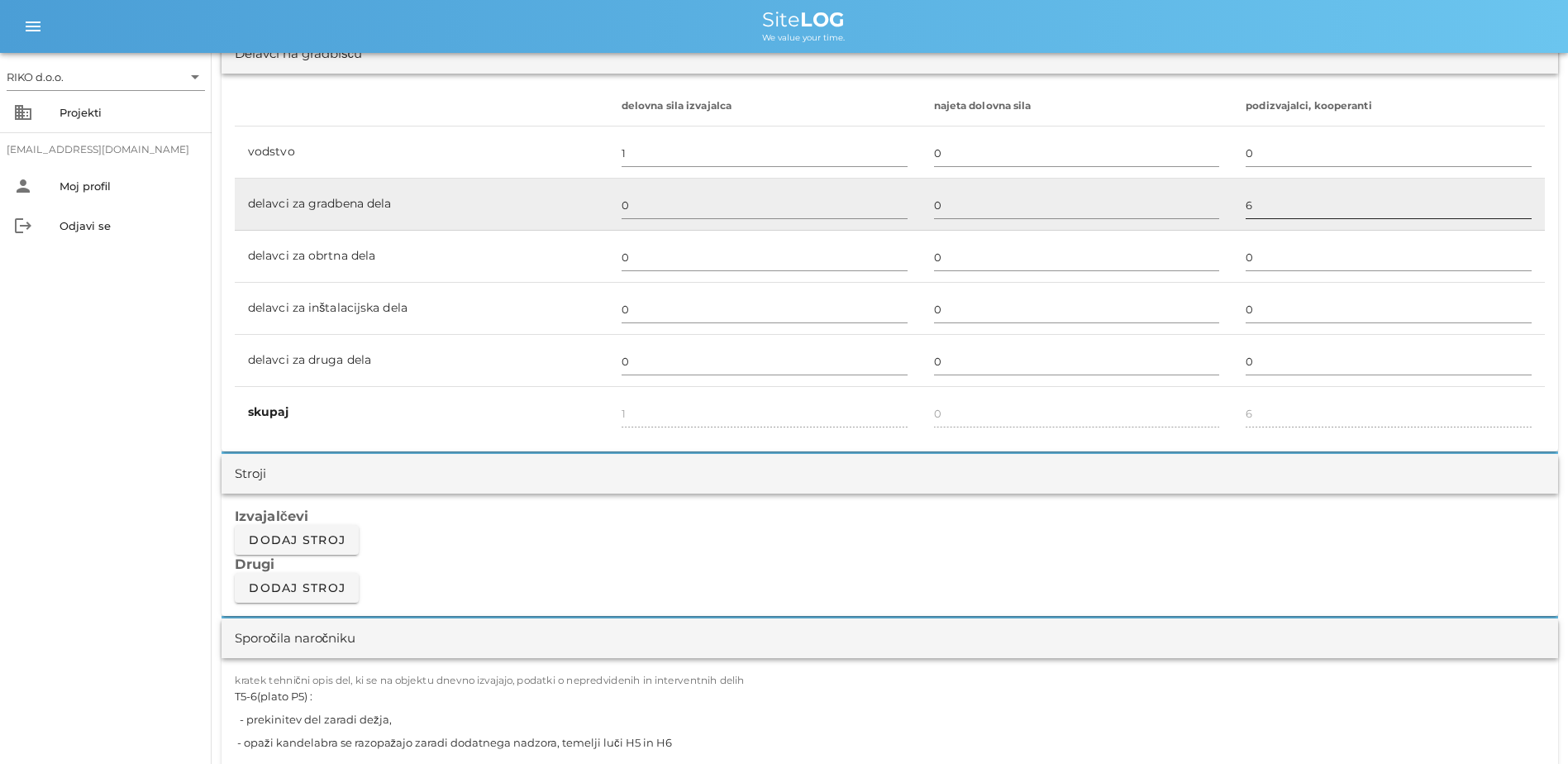
click at [867, 209] on input "6" at bounding box center [1389, 205] width 286 height 27
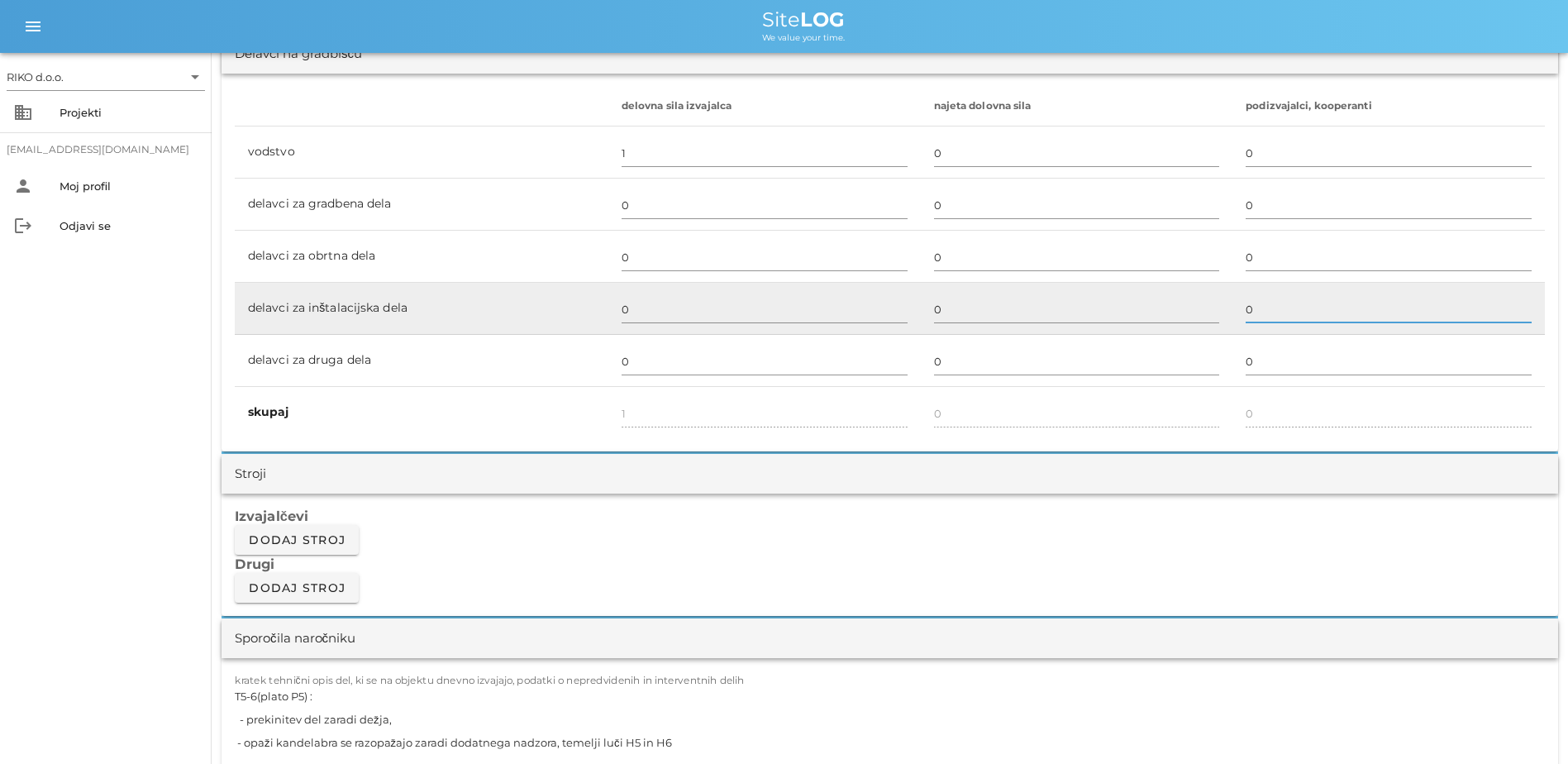
click at [867, 311] on input "0" at bounding box center [1389, 309] width 286 height 27
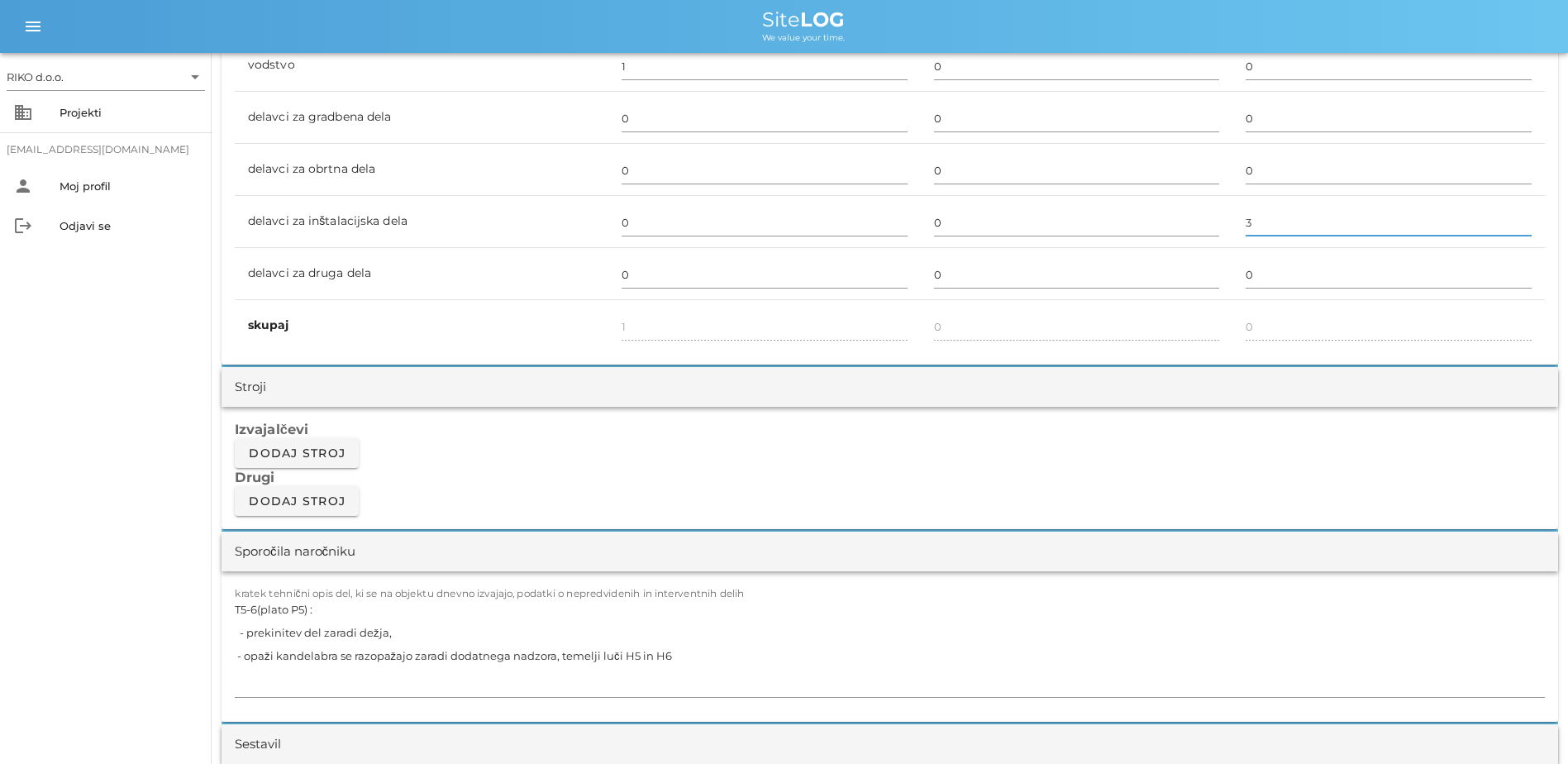
scroll to position [1240, 0]
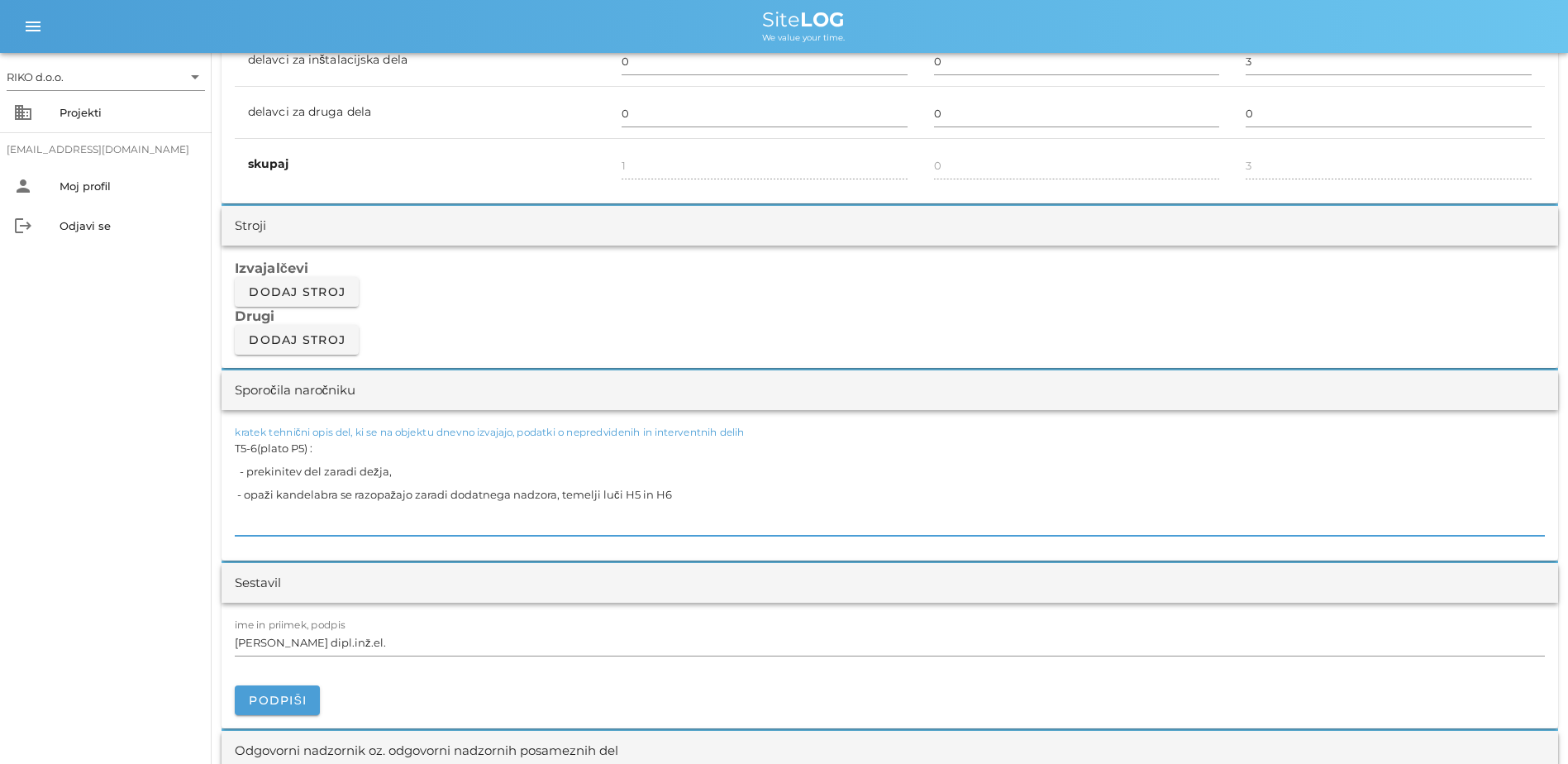
drag, startPoint x: 682, startPoint y: 495, endPoint x: 144, endPoint y: 412, distance: 544.4
click at [144, 412] on div "RIKO d.o.o. arrow_drop_down business Projekti [EMAIL_ADDRESS][DOMAIN_NAME] pers…" at bounding box center [784, 663] width 1568 height 3807
paste textarea "-Priprava materiala, montaža ročaja"
click at [280, 576] on span "Podpiši" at bounding box center [277, 701] width 59 height 15
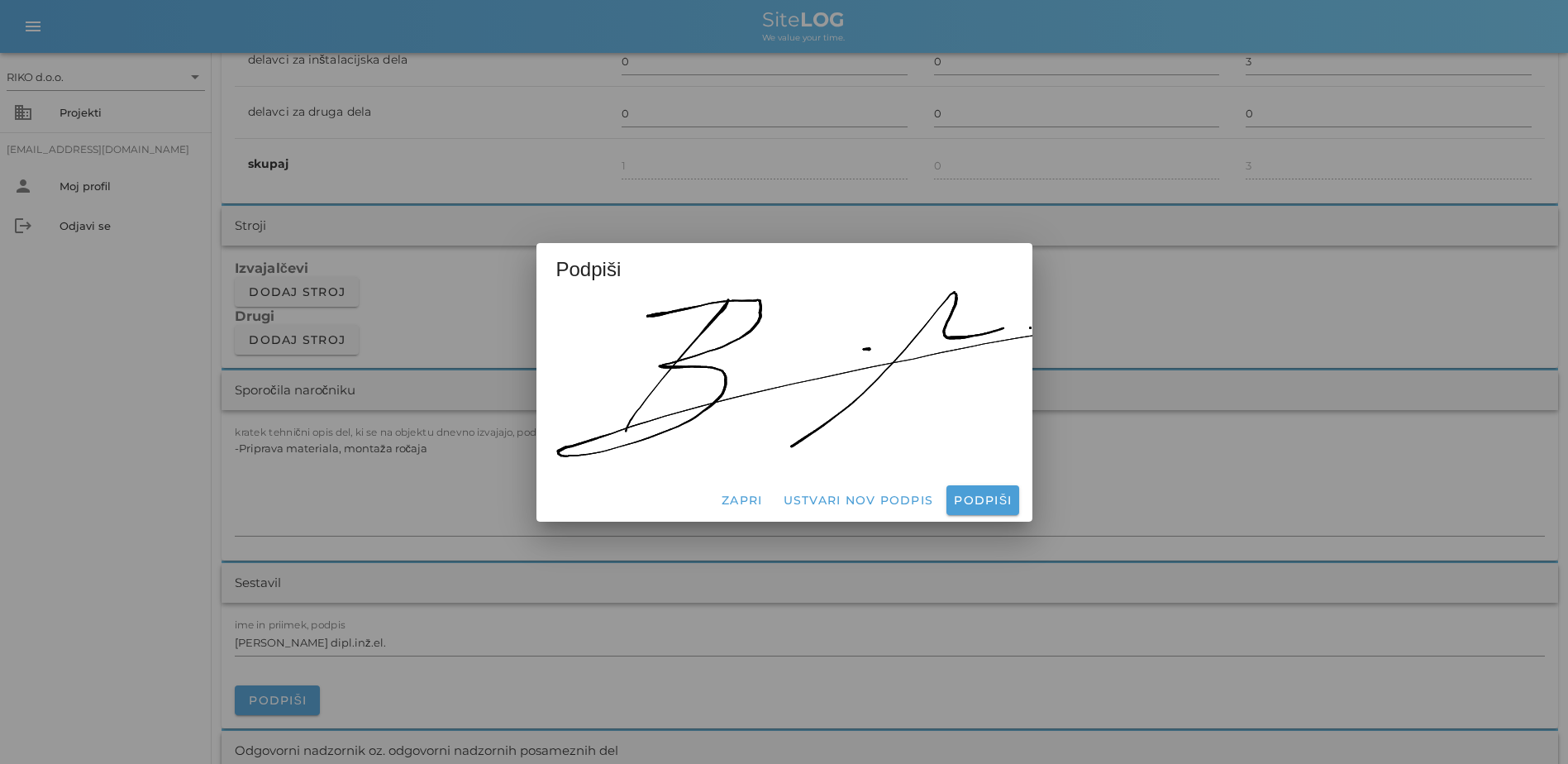
drag, startPoint x: 967, startPoint y: 510, endPoint x: 976, endPoint y: 511, distance: 9.1
click at [867, 510] on div "Zapri Ustvari nov podpis Podpiši" at bounding box center [784, 500] width 496 height 43
click at [867, 498] on span "Podpiši" at bounding box center [982, 500] width 59 height 15
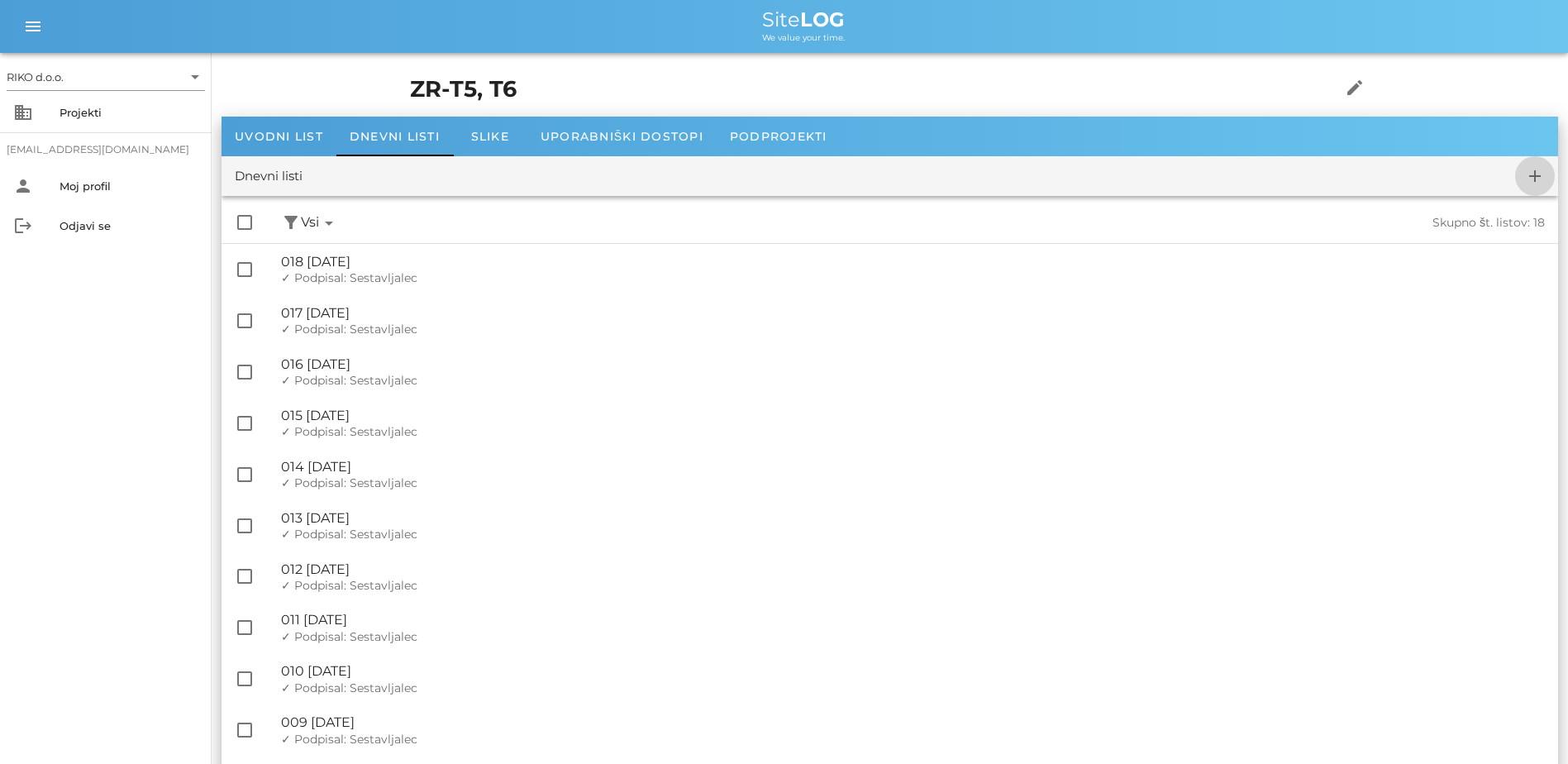
click at [867, 178] on icon "add" at bounding box center [1536, 176] width 20 height 20
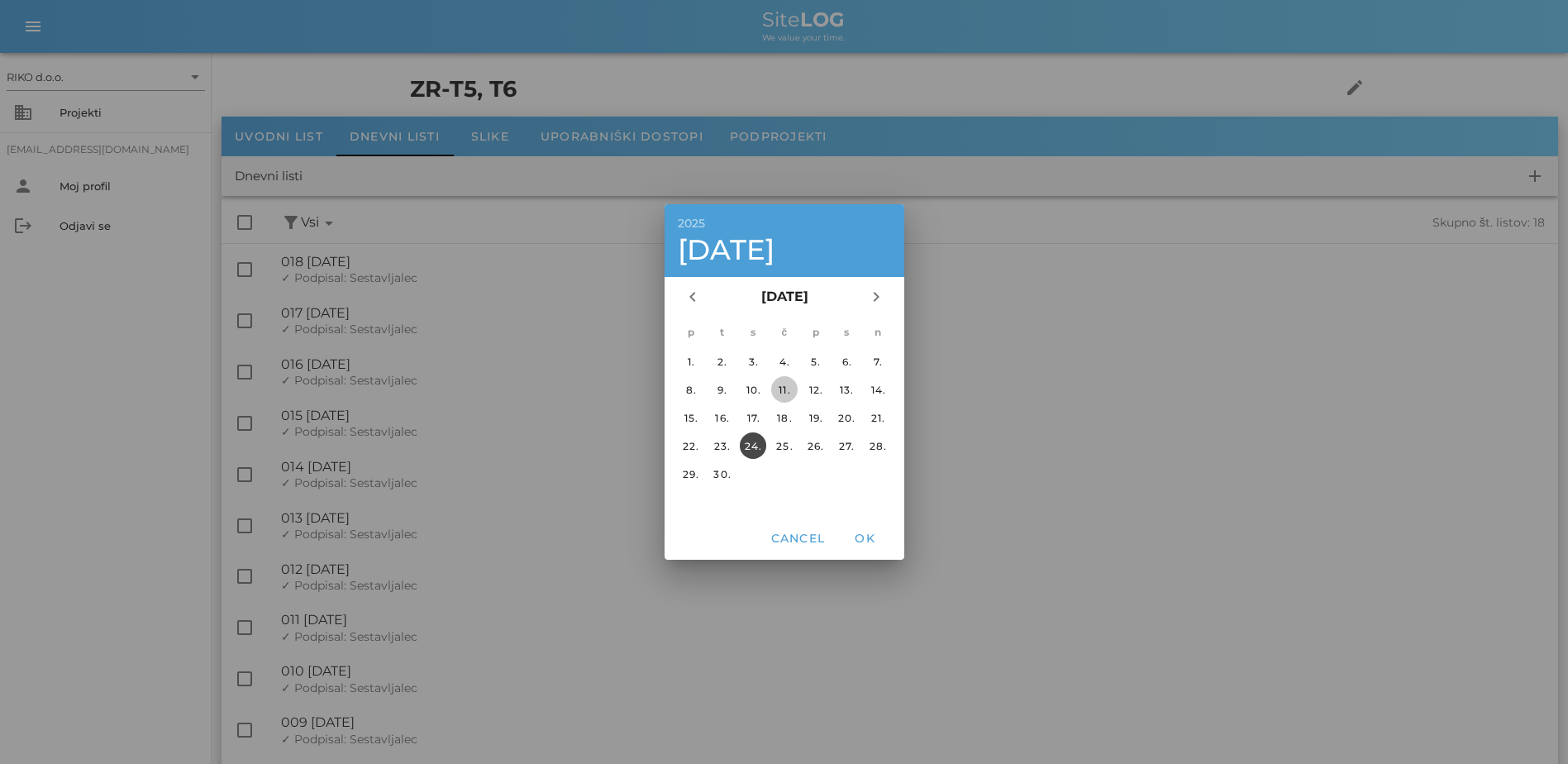
click at [786, 386] on div "11." at bounding box center [784, 390] width 27 height 12
click at [860, 532] on span "OK" at bounding box center [865, 539] width 40 height 15
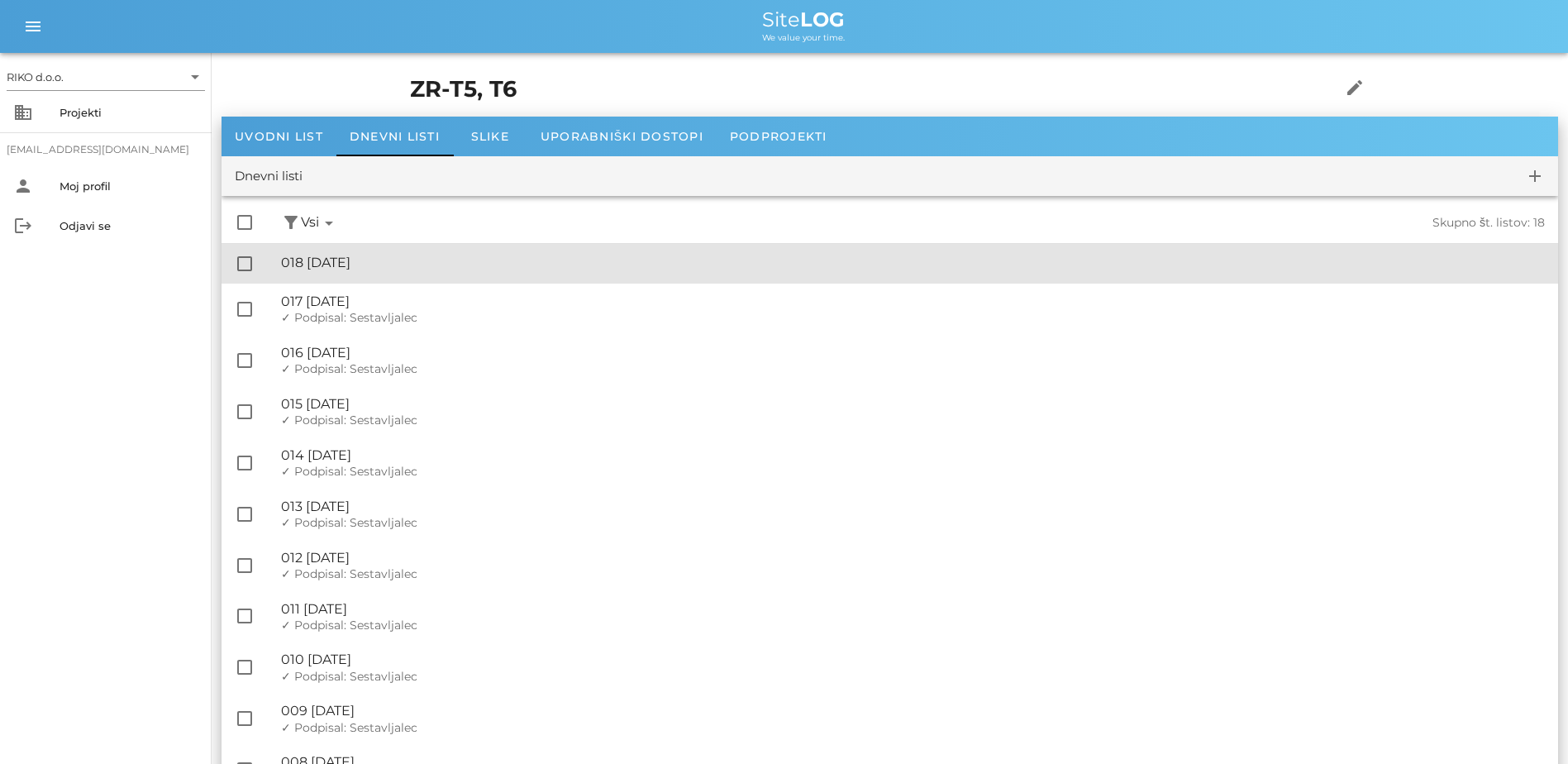
click at [492, 252] on div "🔏 018 [DATE] ✓ Podpisal: Nadzornik ✓ Podpisal: Sestavljalec ✓ Podpisal: Odgovor…" at bounding box center [912, 264] width 1264 height 37
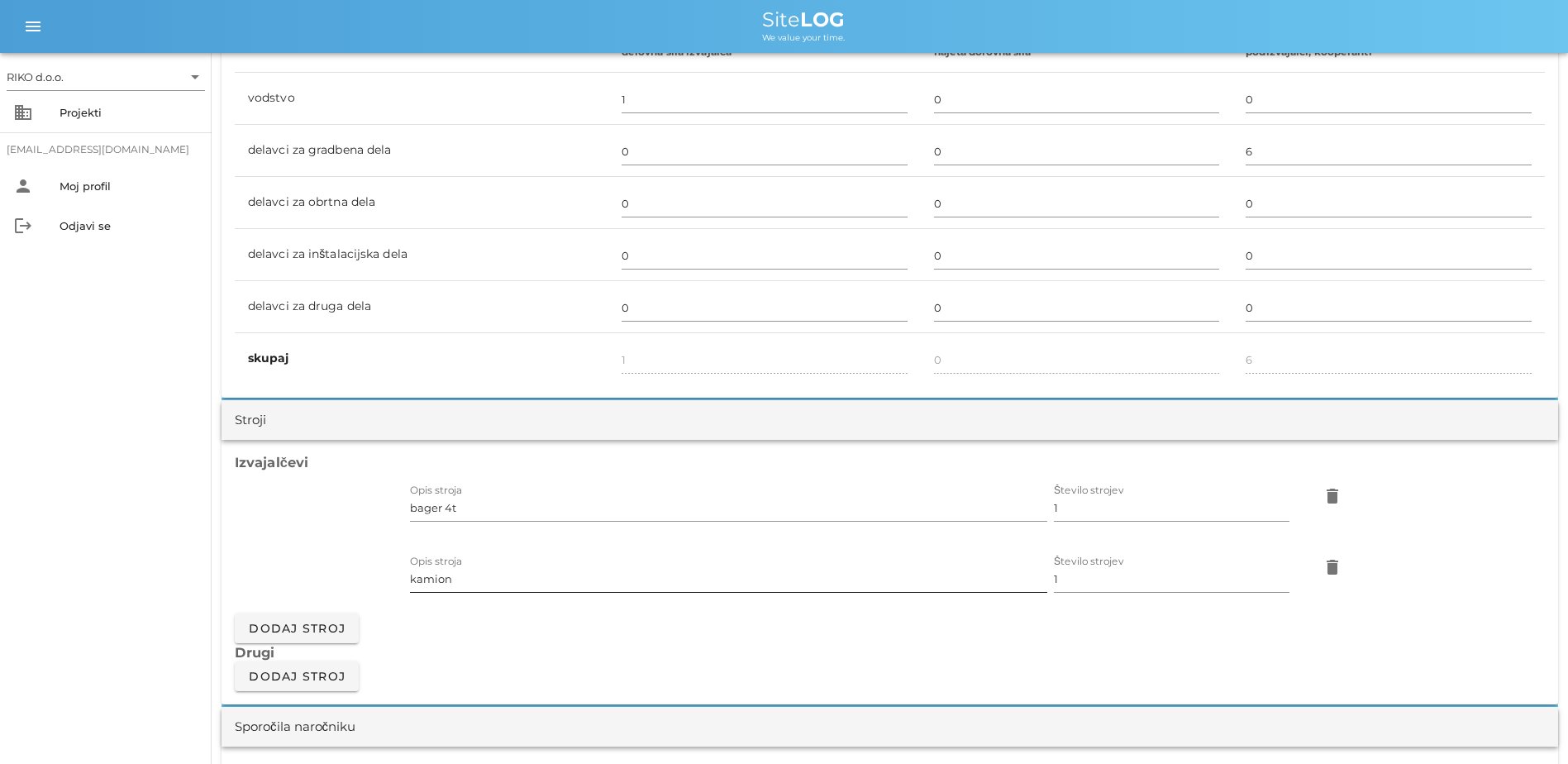
scroll to position [1075, 0]
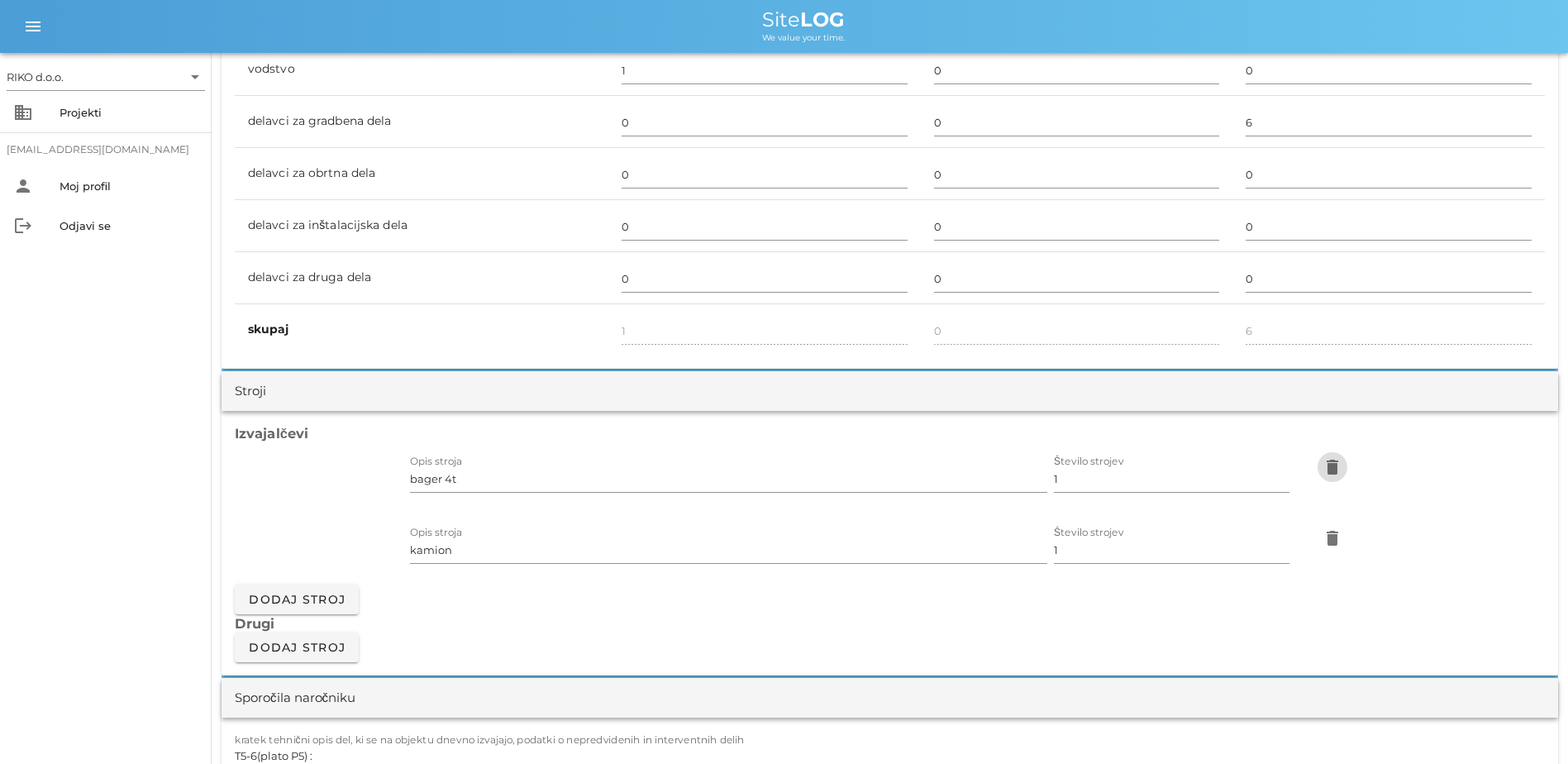
click at [867, 466] on span "delete" at bounding box center [1333, 467] width 30 height 20
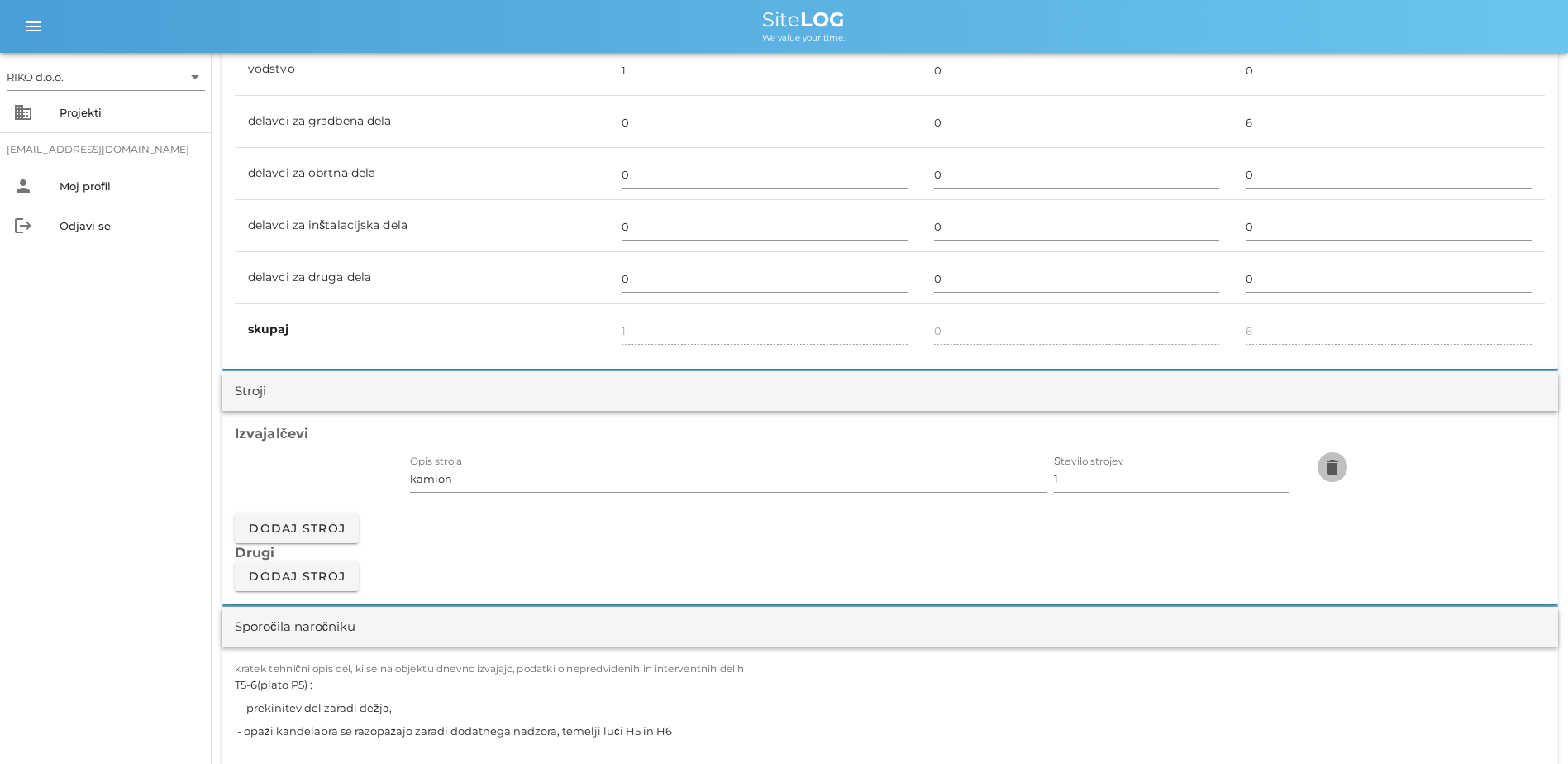
click at [867, 466] on span "delete" at bounding box center [1333, 467] width 30 height 20
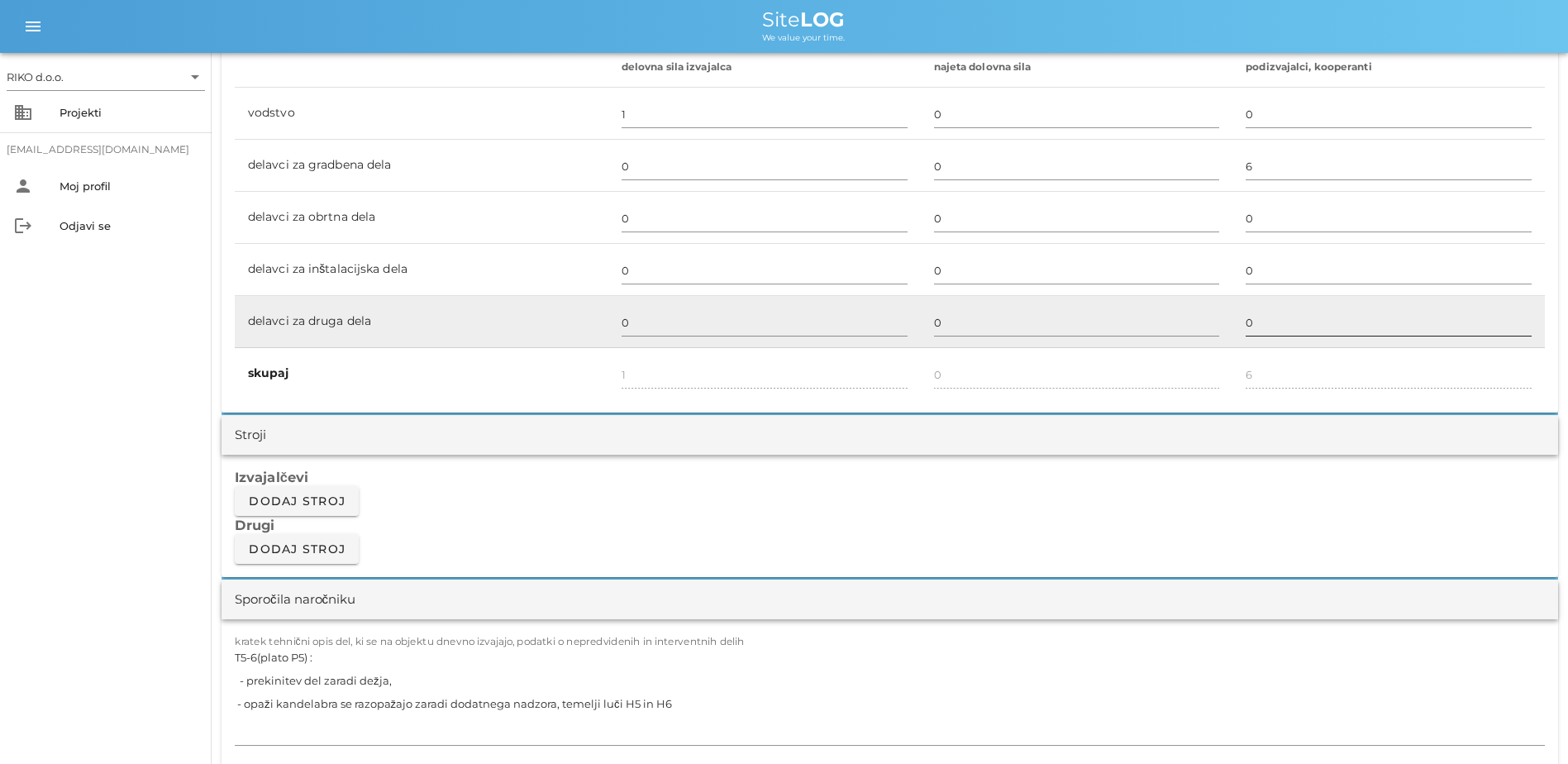
scroll to position [993, 0]
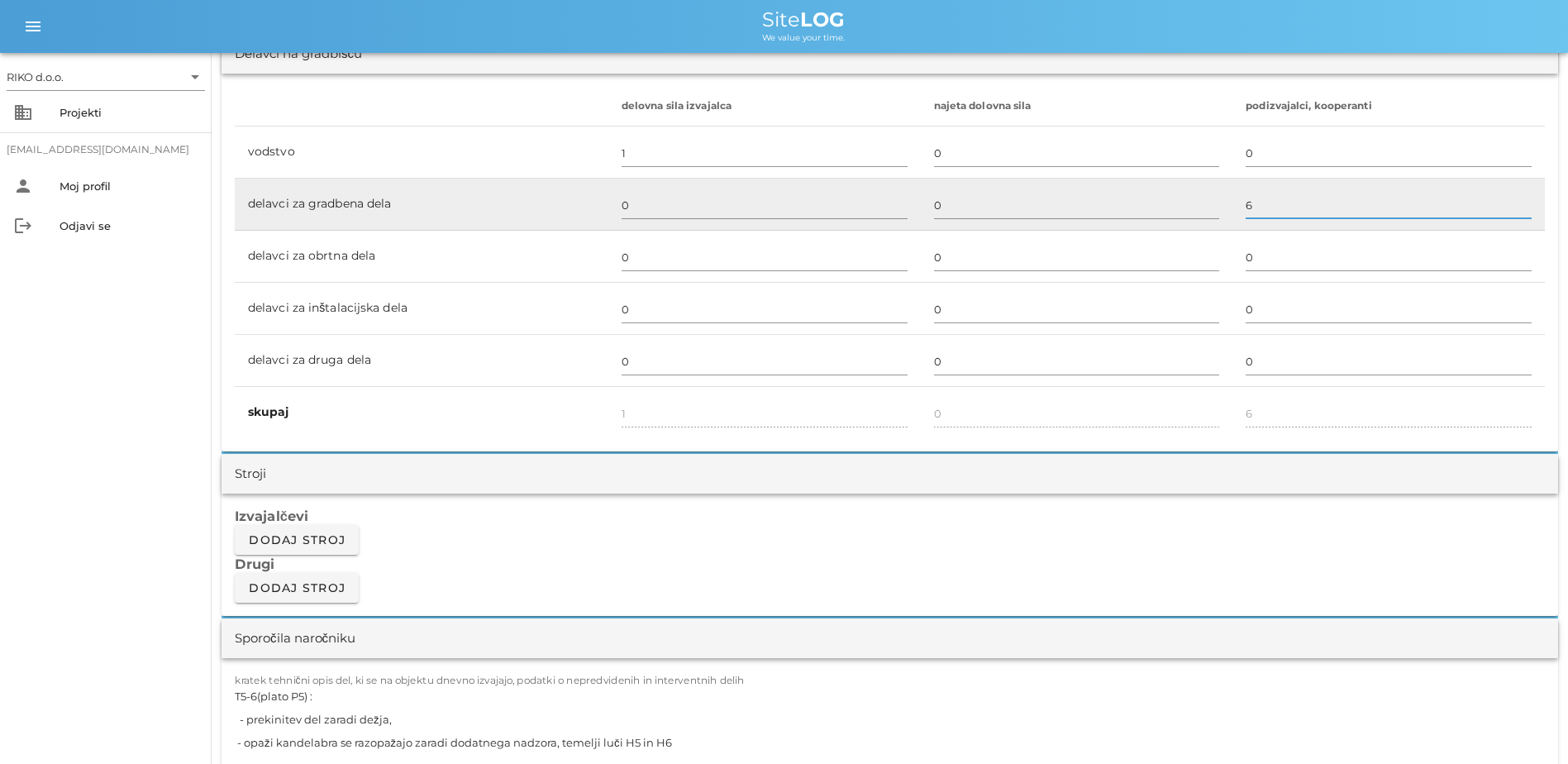
click at [867, 203] on input "6" at bounding box center [1389, 205] width 286 height 27
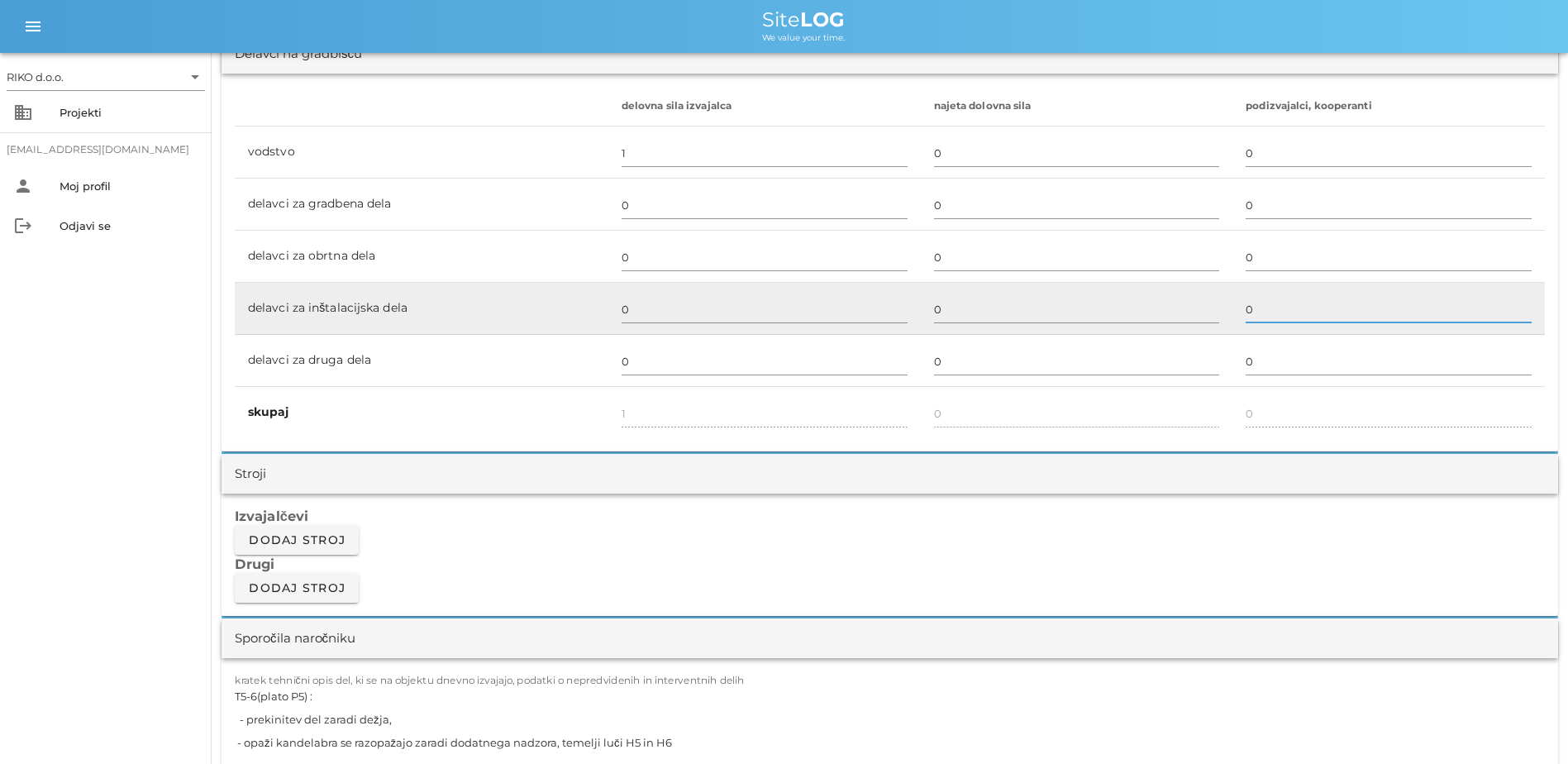
click at [867, 303] on input "0" at bounding box center [1389, 309] width 286 height 27
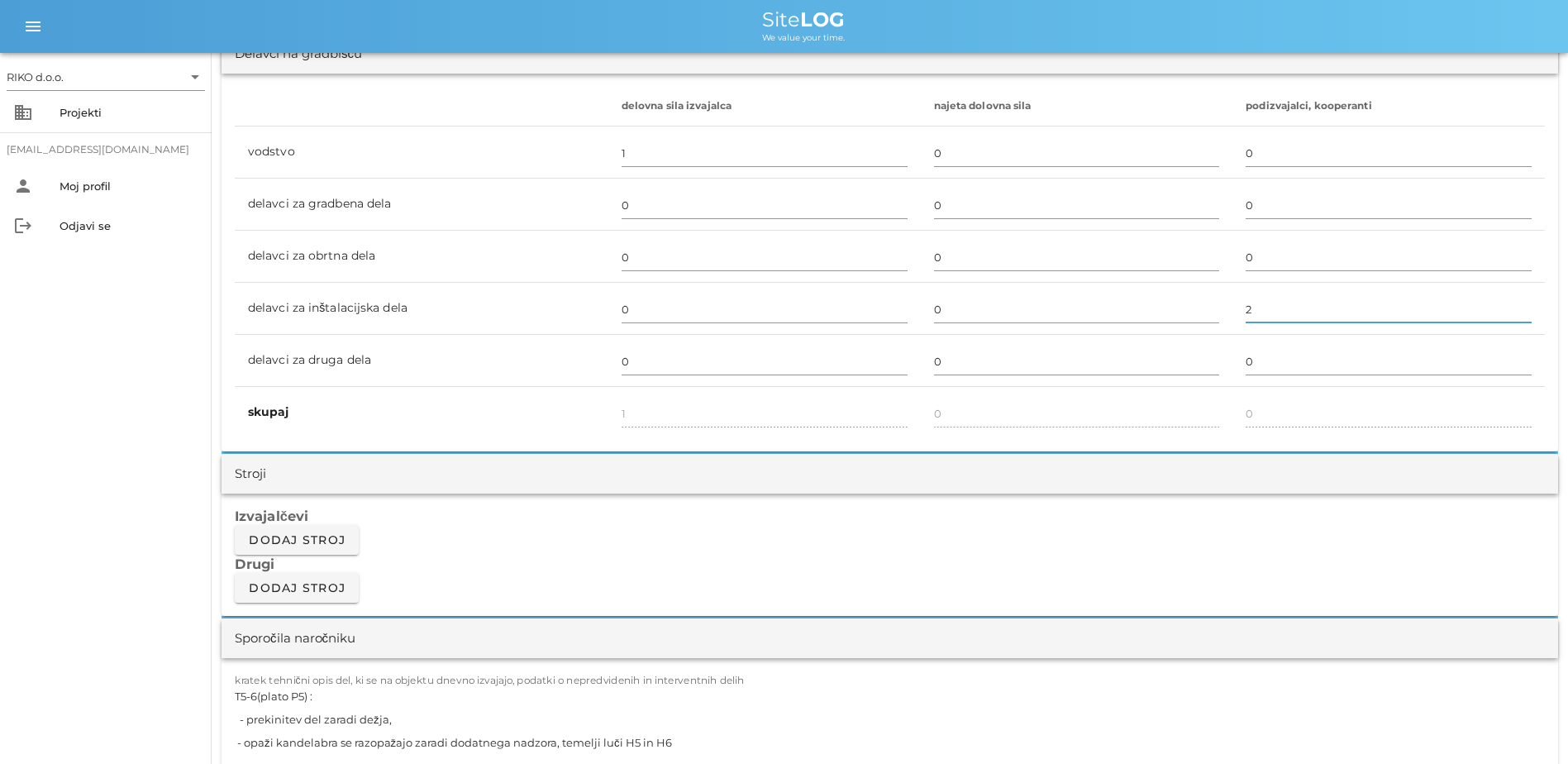
scroll to position [1075, 0]
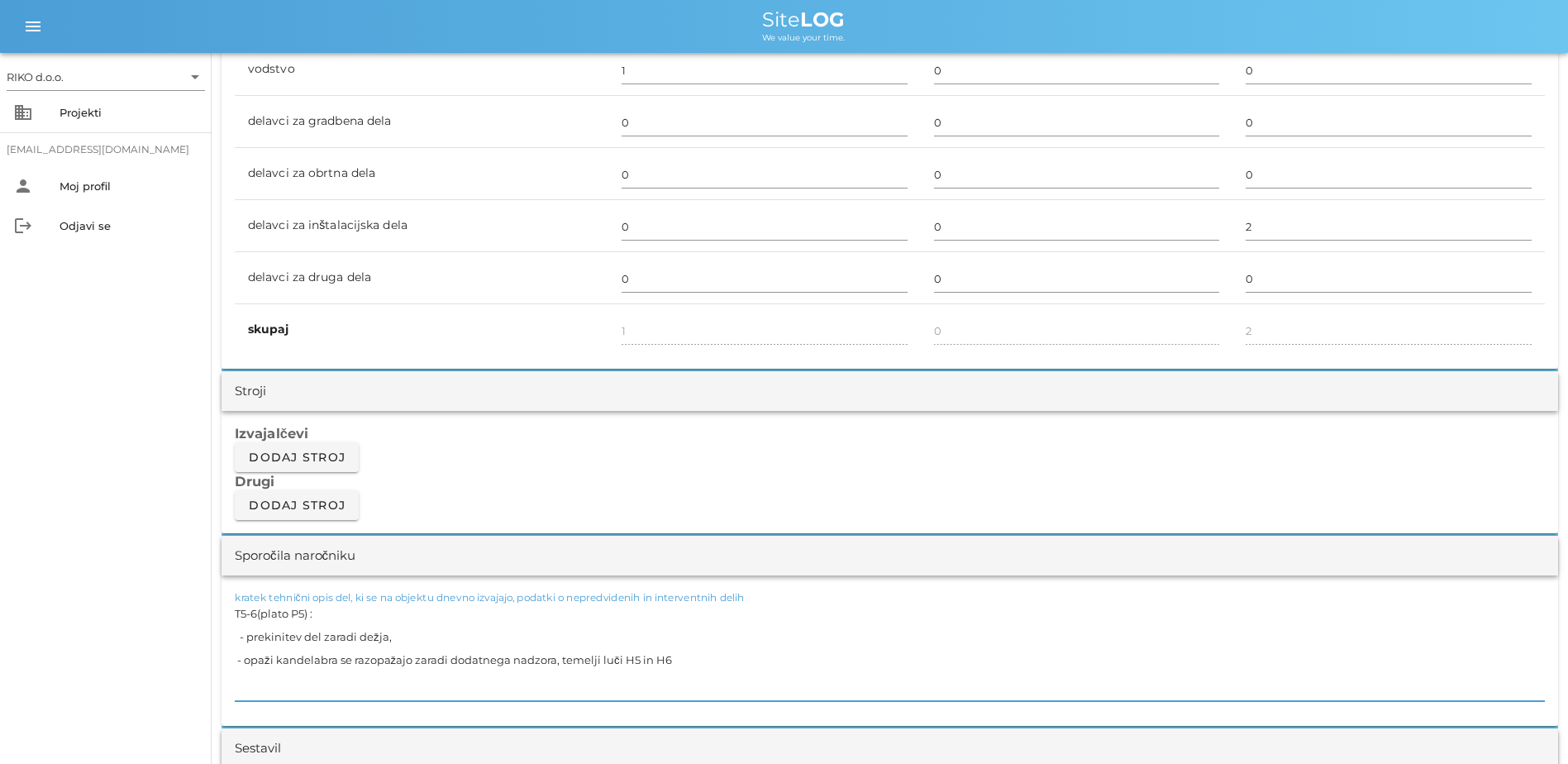
drag, startPoint x: 675, startPoint y: 663, endPoint x: 52, endPoint y: 556, distance: 632.1
paste textarea "- Označevanje za [PERSON_NAME] v elektro nišah"
drag, startPoint x: 314, startPoint y: 614, endPoint x: 410, endPoint y: 637, distance: 98.7
click at [315, 576] on textarea "- Označevanje za [PERSON_NAME] v elektro nišah" at bounding box center [890, 651] width 1310 height 99
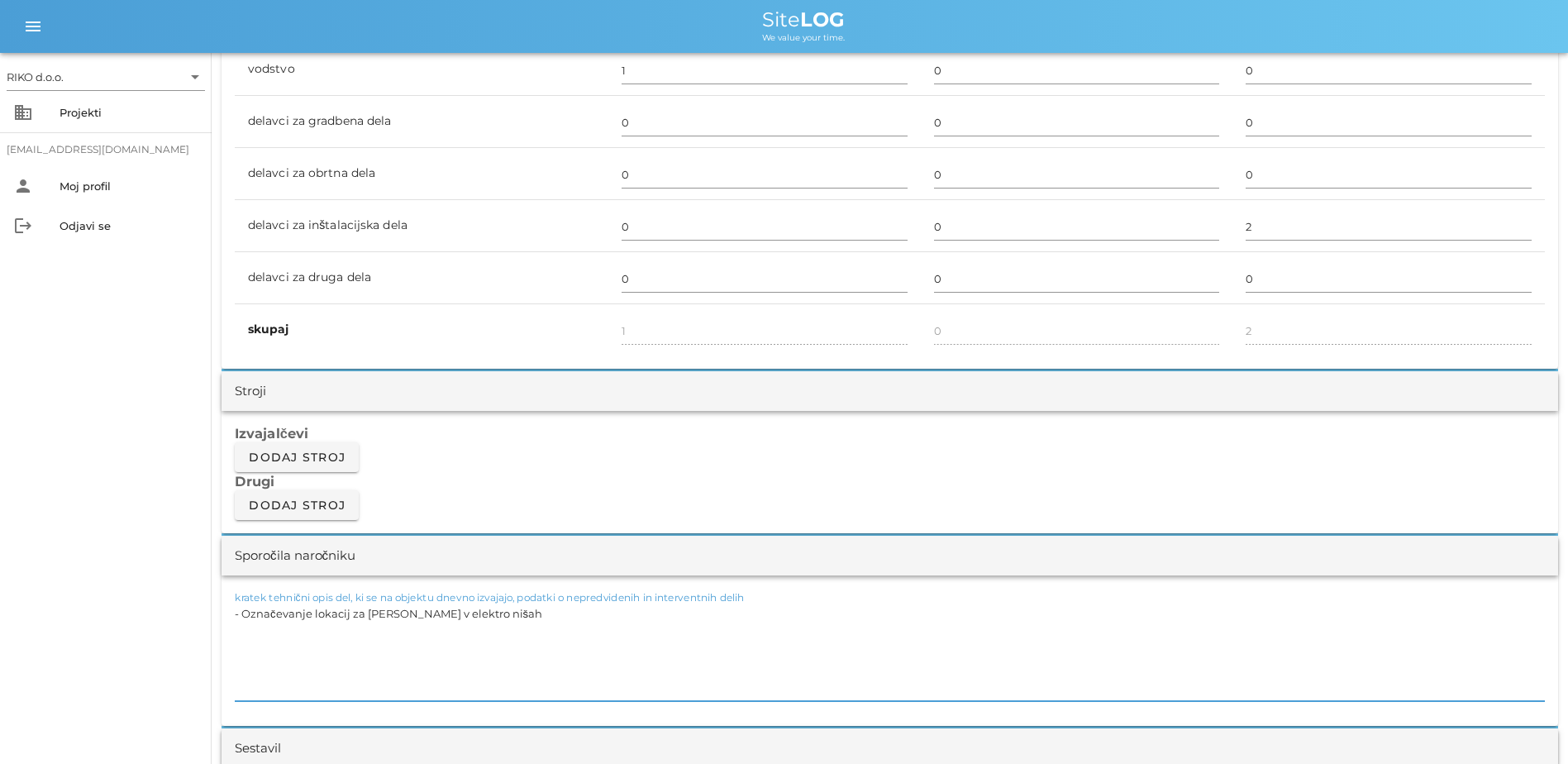
click at [111, 485] on div "RIKO d.o.o. arrow_drop_down business Projekti [EMAIL_ADDRESS][DOMAIN_NAME] pers…" at bounding box center [106, 409] width 212 height 712
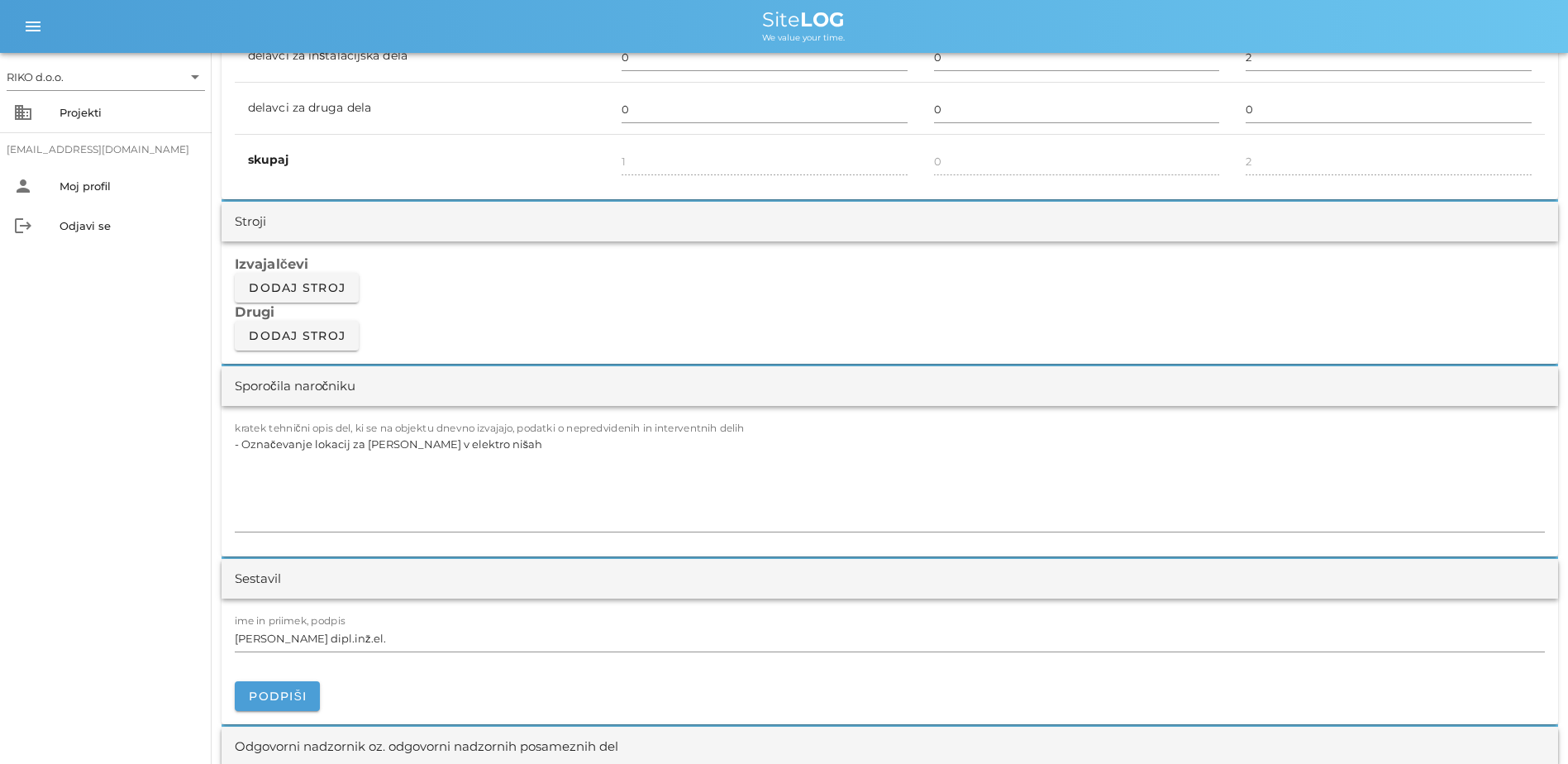
scroll to position [1323, 0]
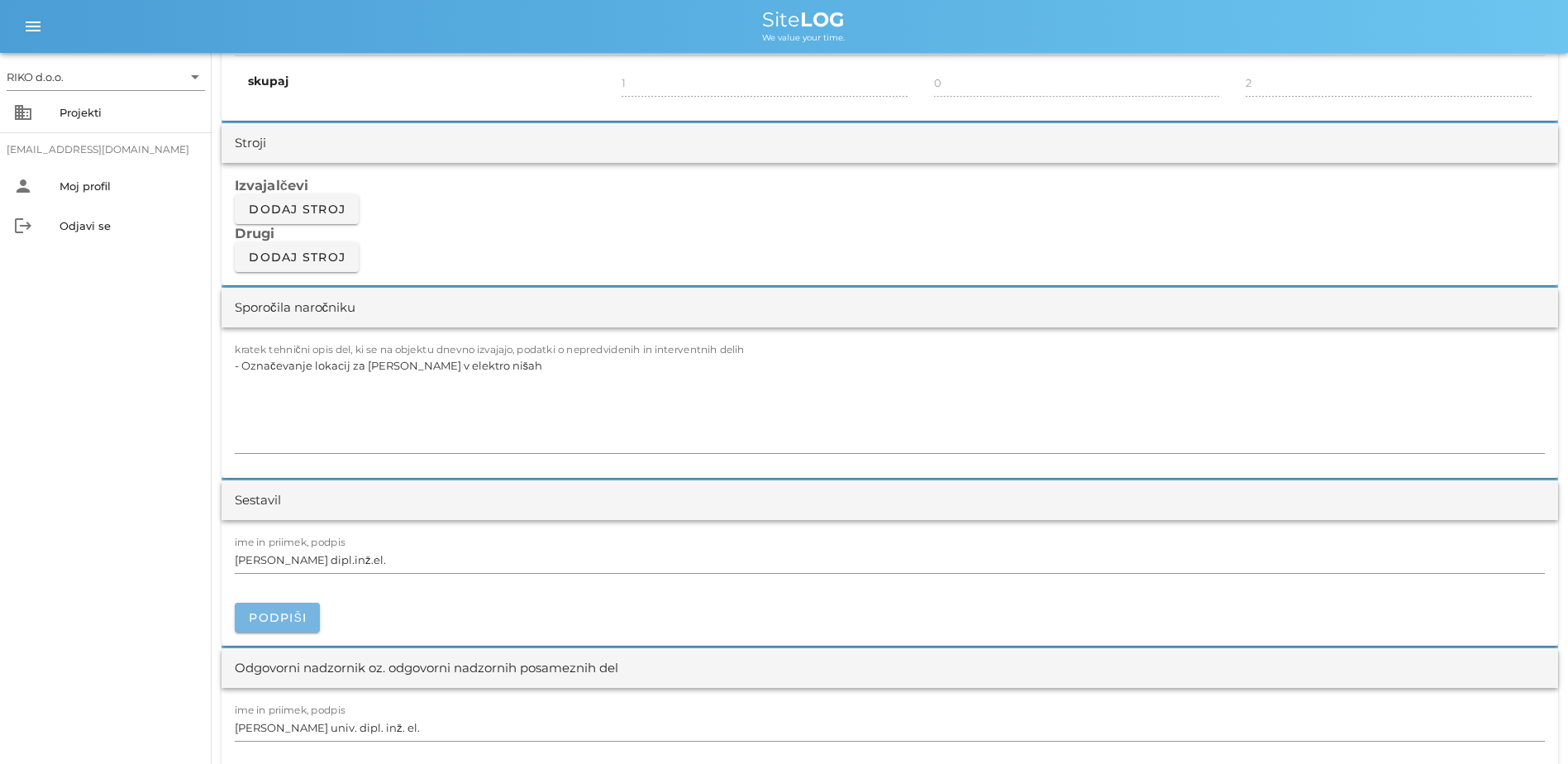
click at [288, 576] on span "Podpiši" at bounding box center [277, 618] width 59 height 15
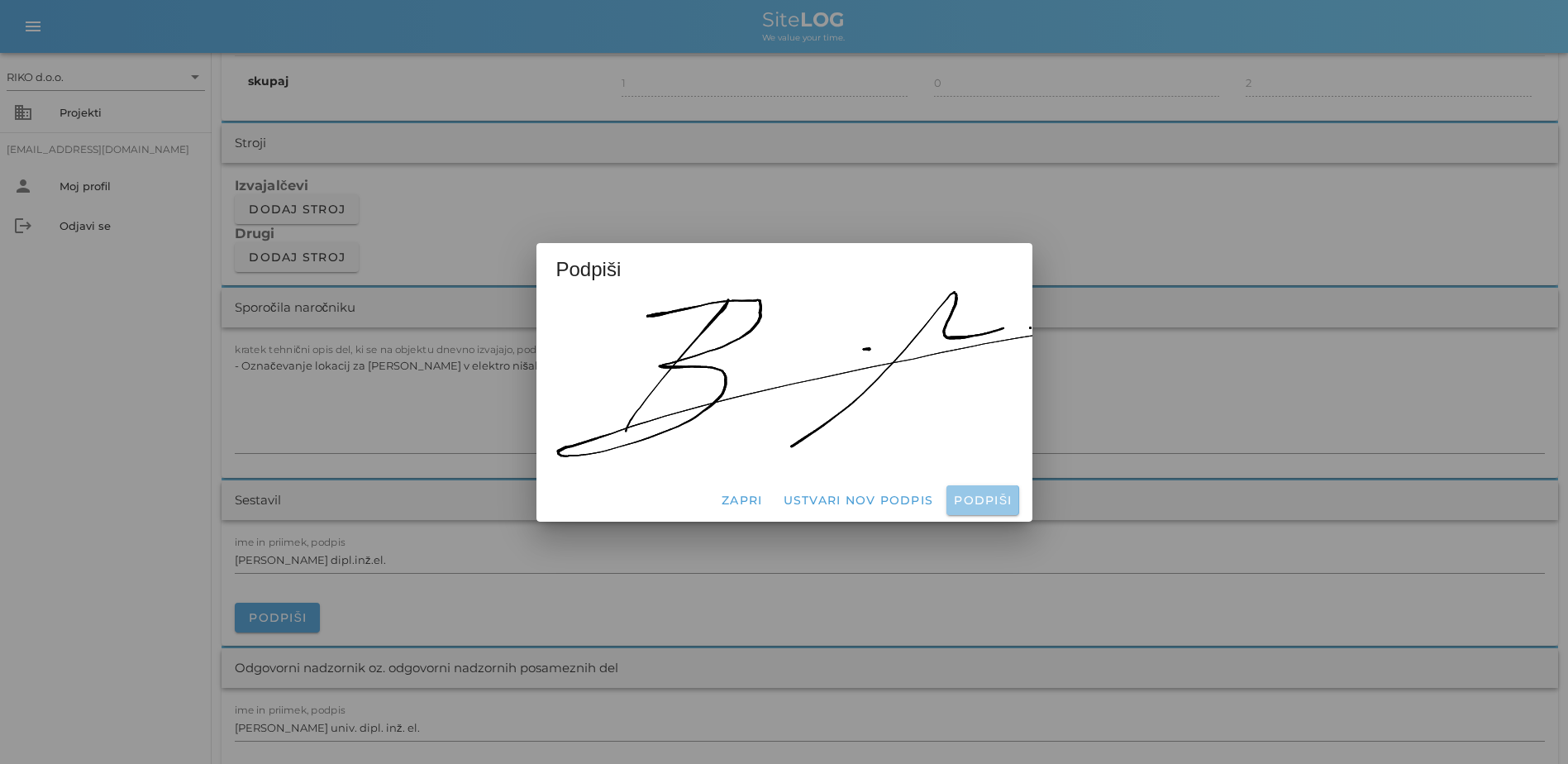
drag, startPoint x: 985, startPoint y: 489, endPoint x: 864, endPoint y: 493, distance: 121.1
click at [867, 493] on span "Podpiši" at bounding box center [982, 500] width 59 height 15
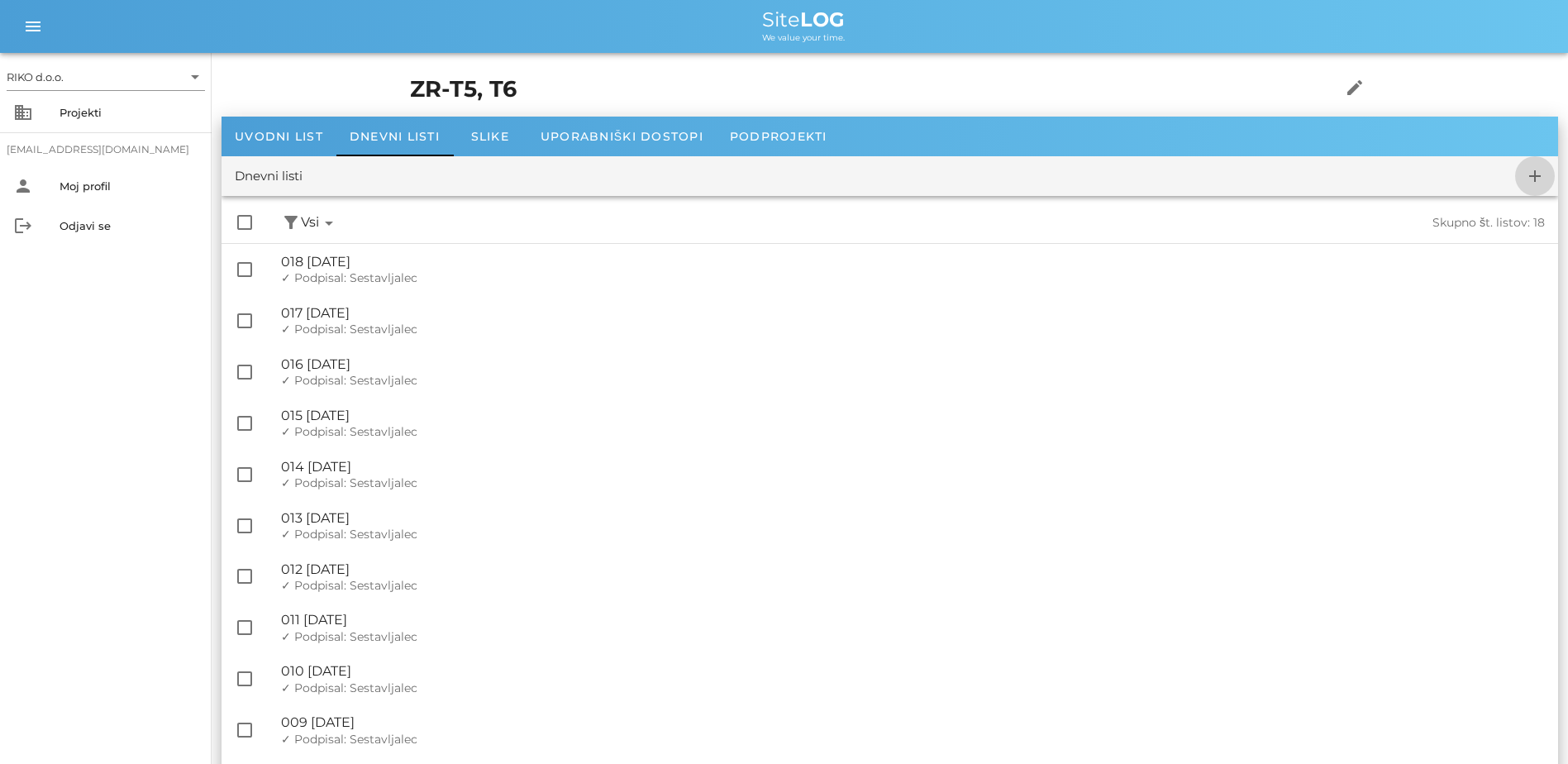
click at [867, 185] on button "add" at bounding box center [1536, 176] width 40 height 40
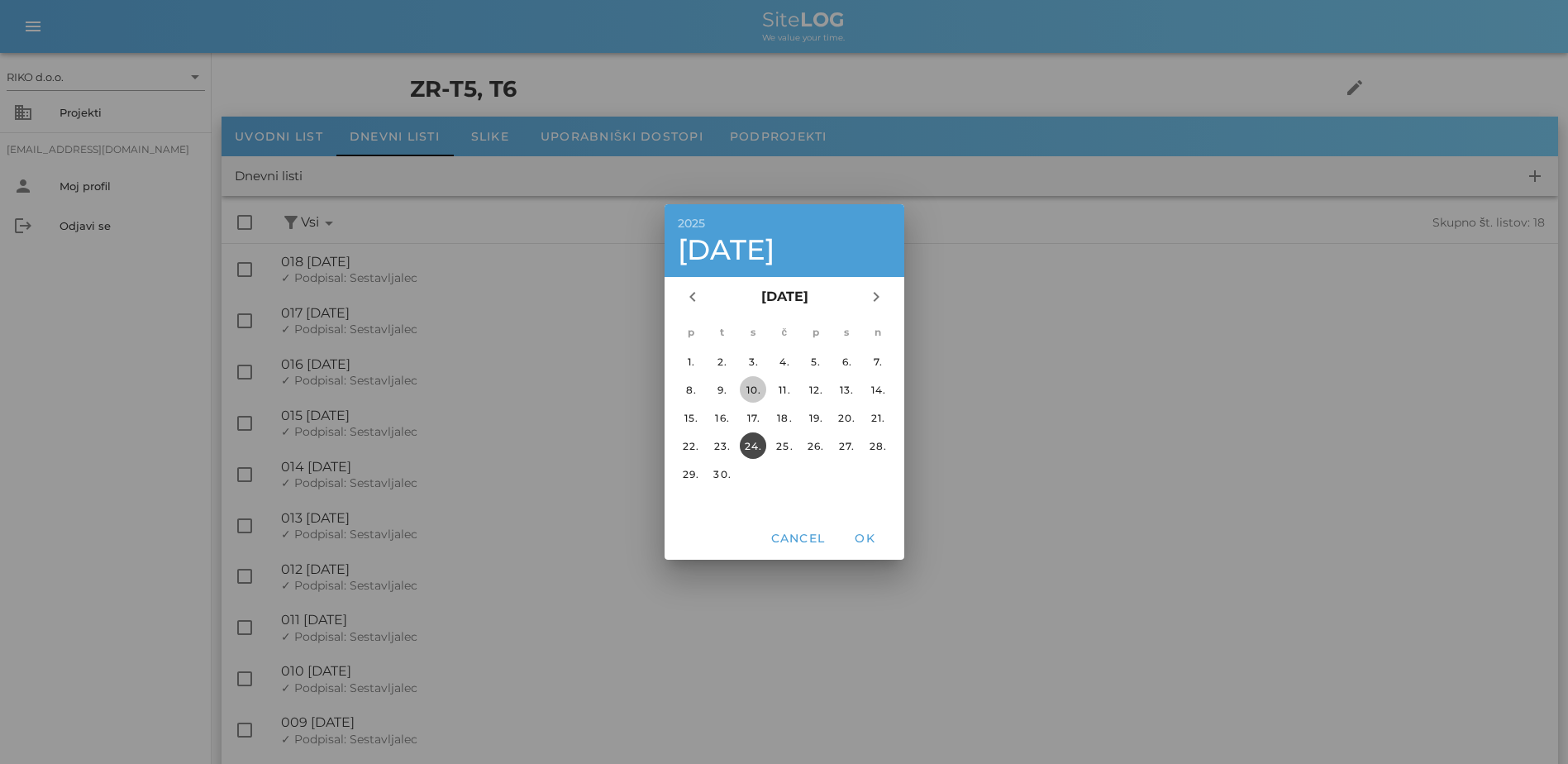
drag, startPoint x: 758, startPoint y: 390, endPoint x: 809, endPoint y: 486, distance: 108.7
click at [764, 392] on div "10." at bounding box center [753, 390] width 27 height 12
click at [867, 535] on span "OK" at bounding box center [865, 539] width 40 height 15
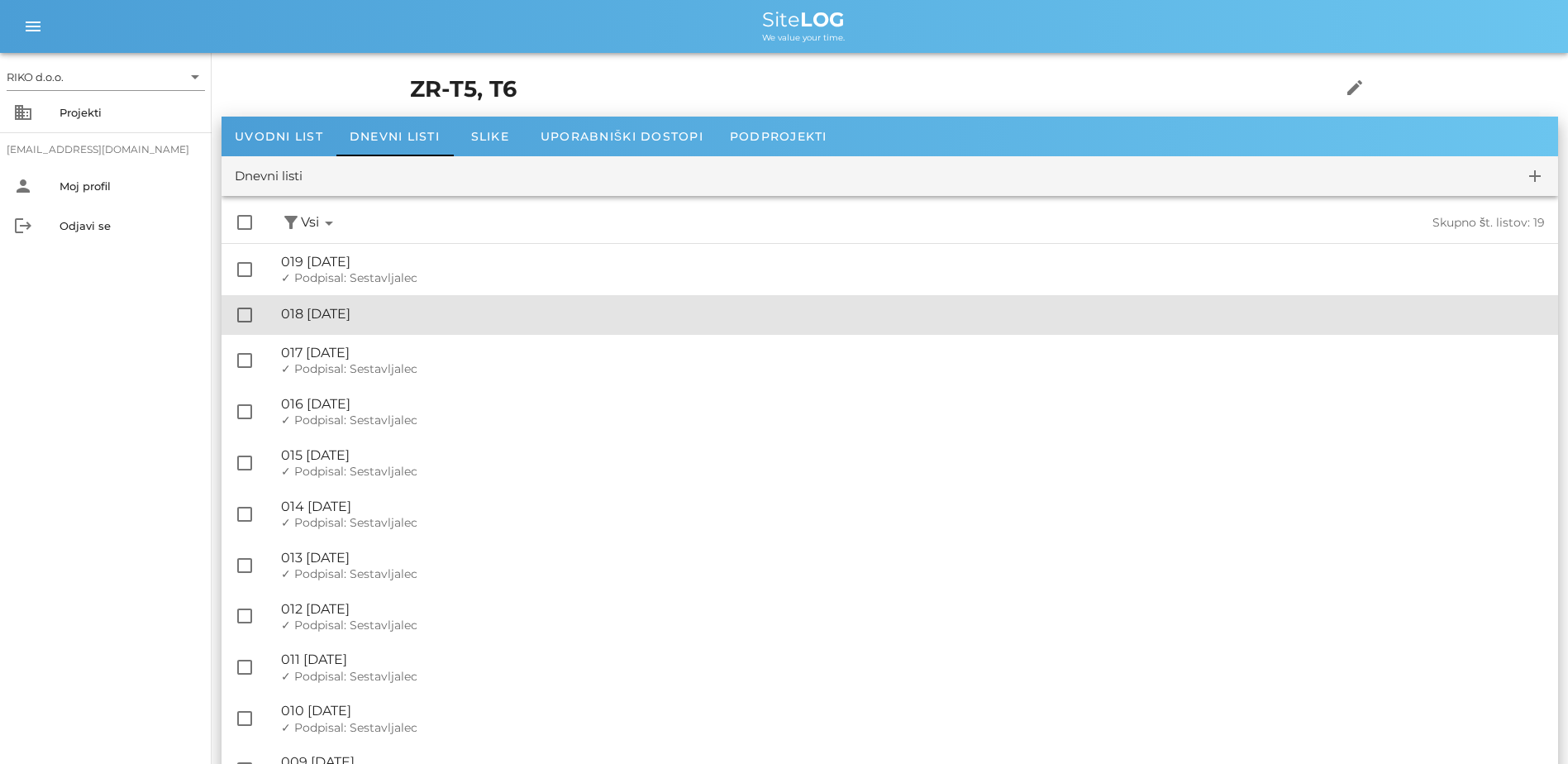
click at [416, 295] on div "check_box_outline_blank 🔏 018 [DATE] ✓ Podpisal: Nadzornik ✓ Podpisal: Sestavlj…" at bounding box center [890, 315] width 1337 height 40
click at [455, 317] on div "🔏 018 [DATE]" at bounding box center [912, 313] width 1264 height 16
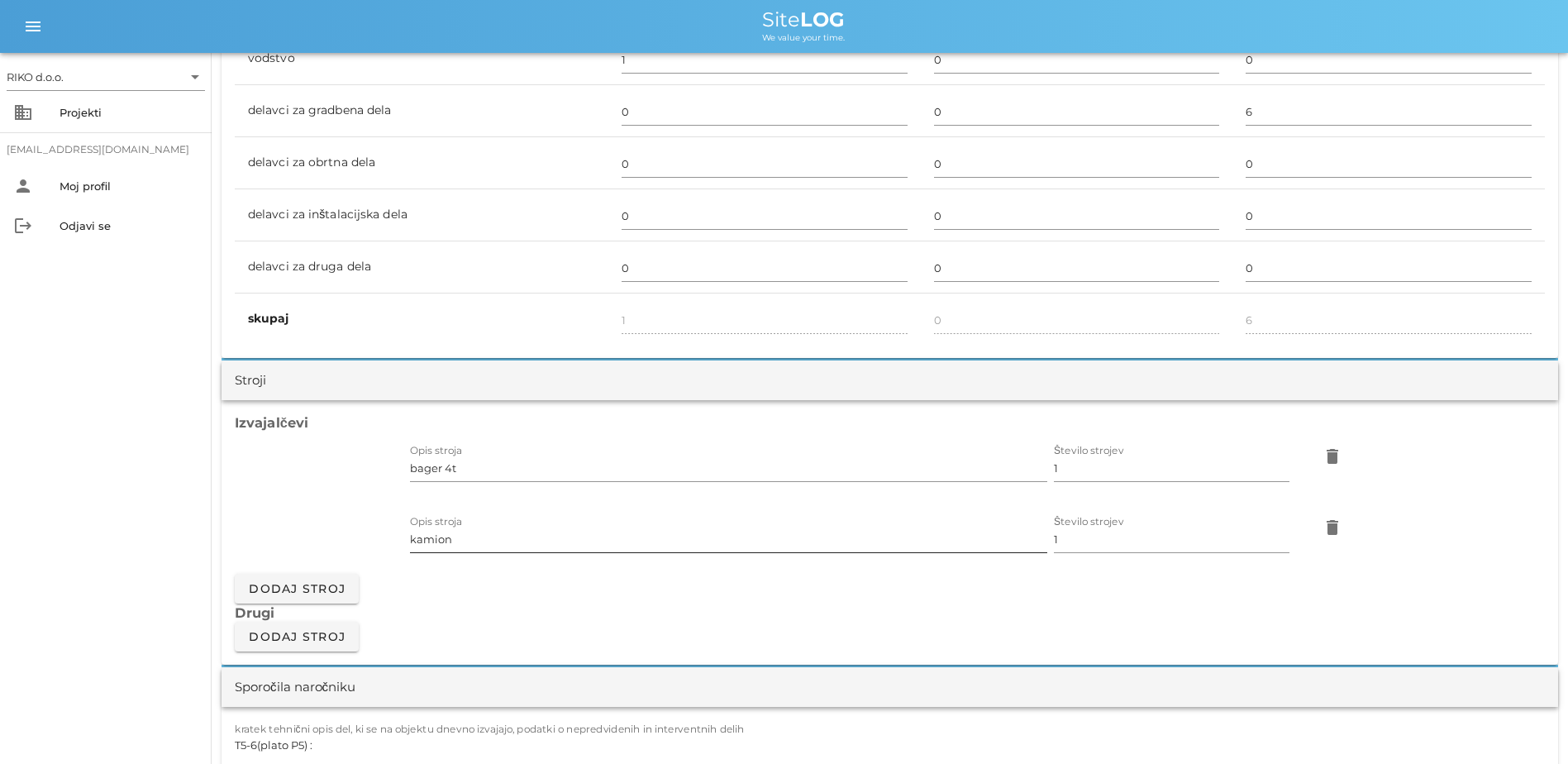
scroll to position [1158, 0]
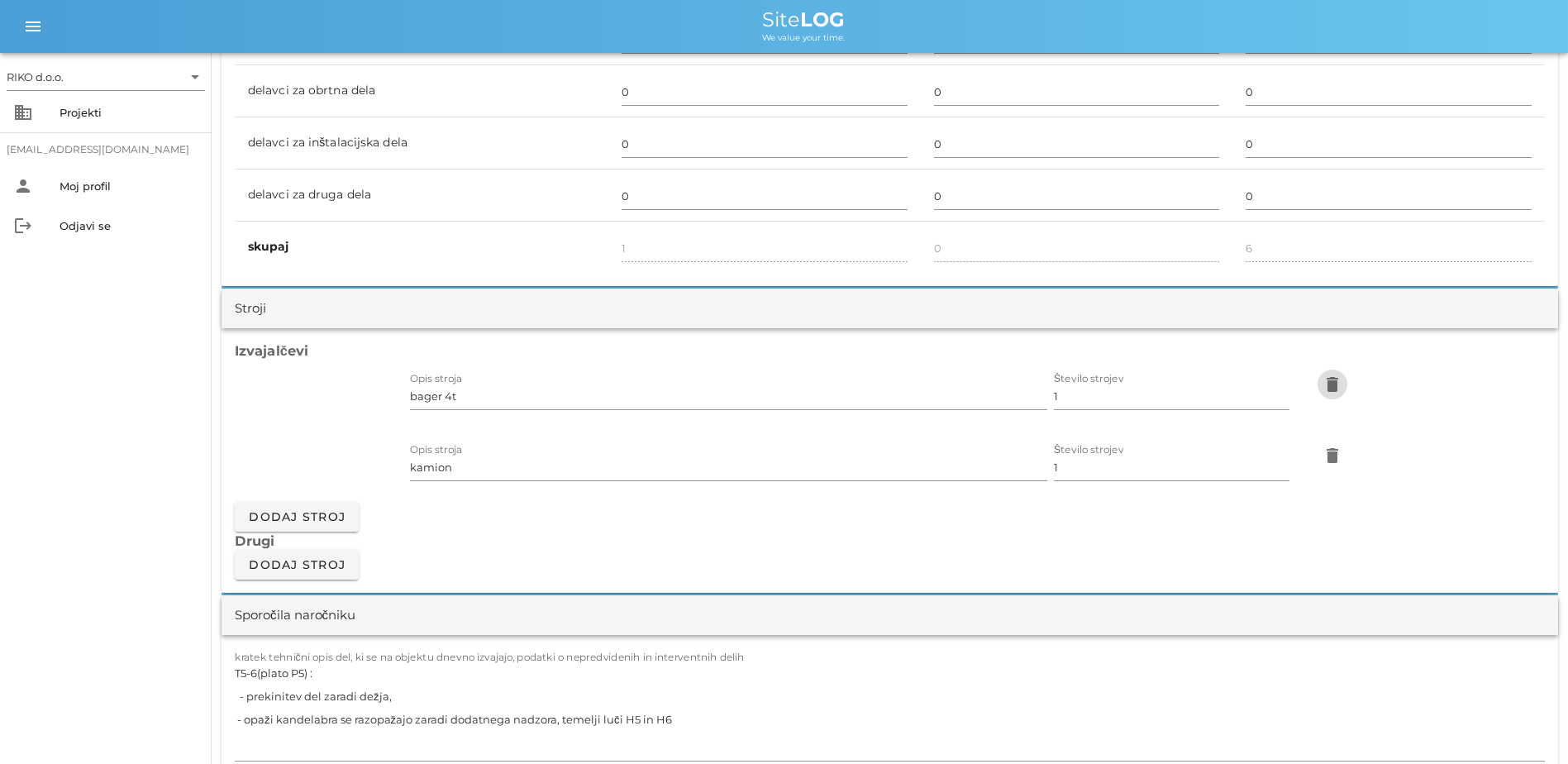
click at [867, 390] on icon "delete" at bounding box center [1333, 385] width 20 height 20
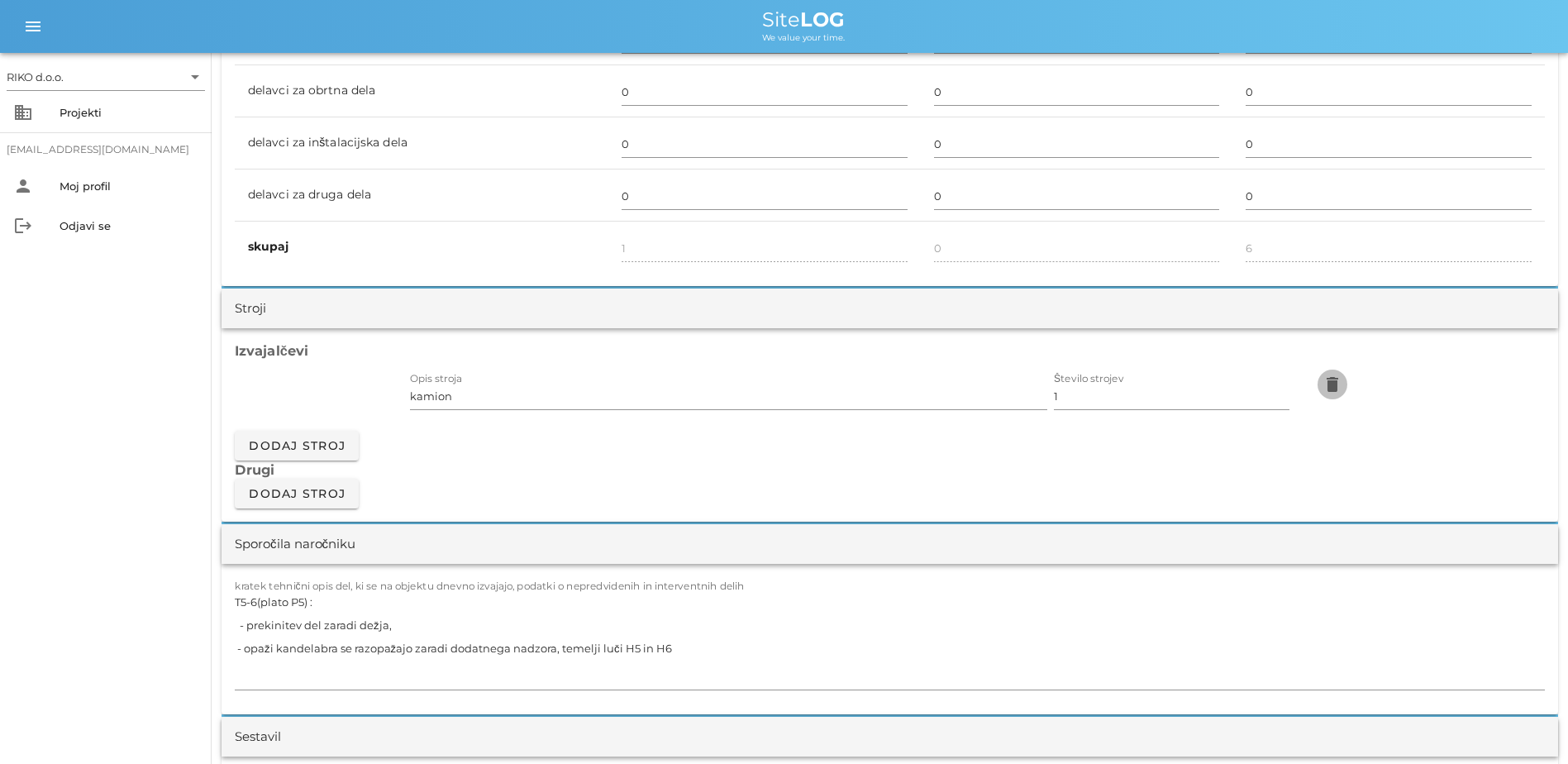
click at [867, 390] on icon "delete" at bounding box center [1333, 385] width 20 height 20
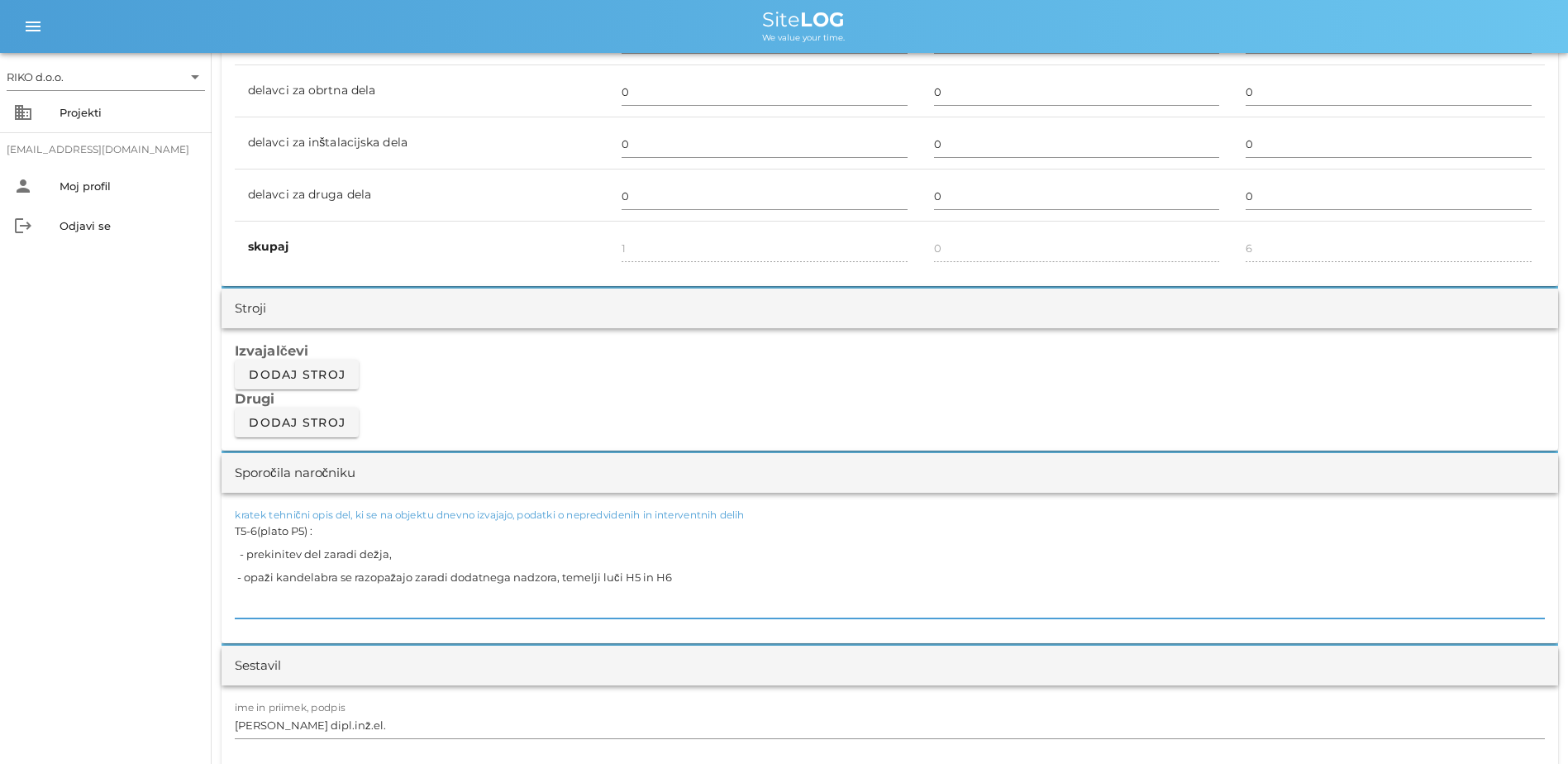
drag, startPoint x: 601, startPoint y: 573, endPoint x: 112, endPoint y: 509, distance: 493.2
click at [114, 509] on div "RIKO d.o.o. arrow_drop_down business Projekti [EMAIL_ADDRESS][DOMAIN_NAME] pers…" at bounding box center [784, 745] width 1568 height 3807
paste textarea "-Priprava materiala, montaža ročaja"
click at [433, 535] on textarea "-Priprava materiala, montaža ročaja" at bounding box center [890, 569] width 1310 height 99
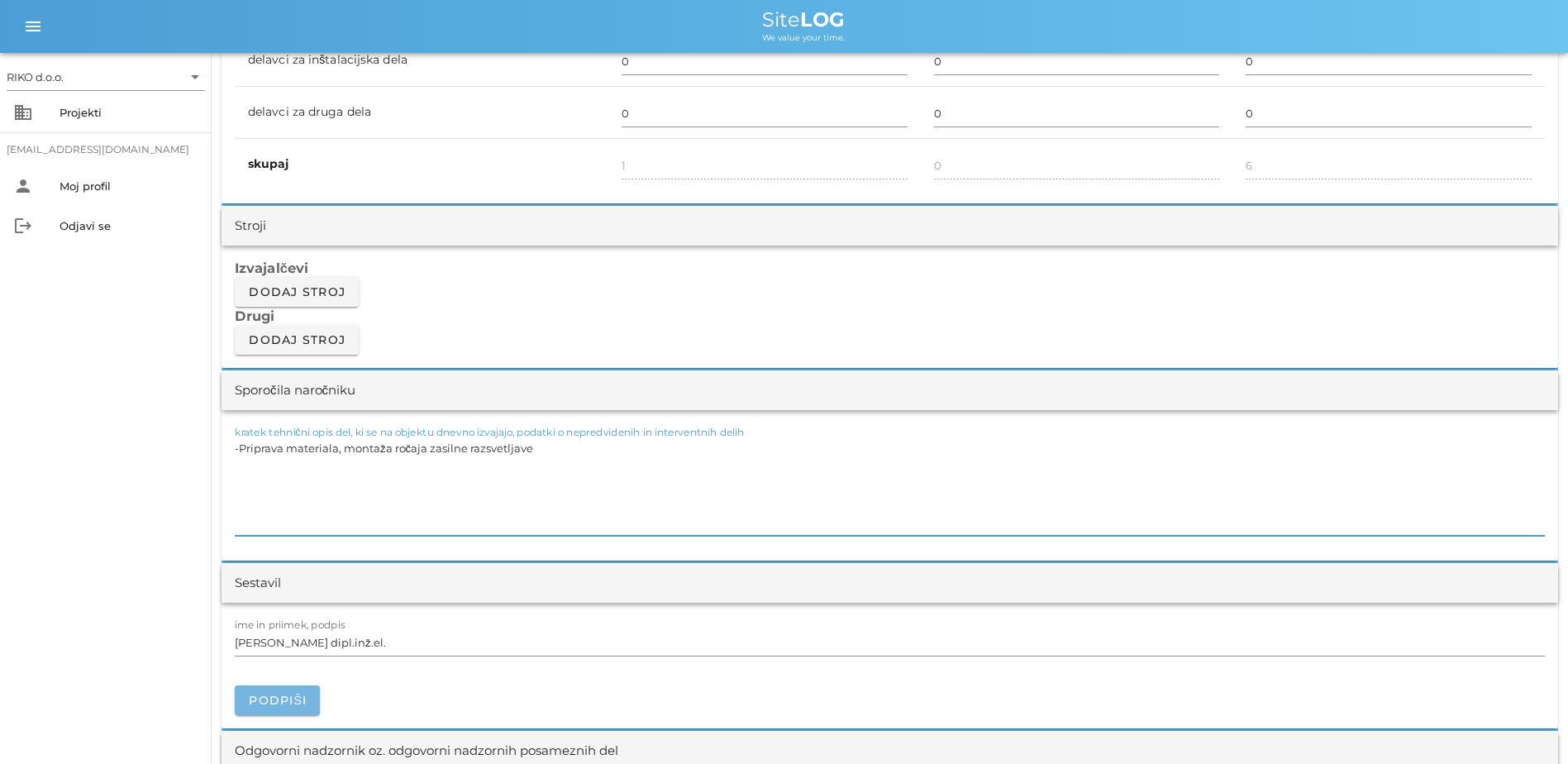
click at [283, 576] on button "Podpiši" at bounding box center [278, 701] width 85 height 30
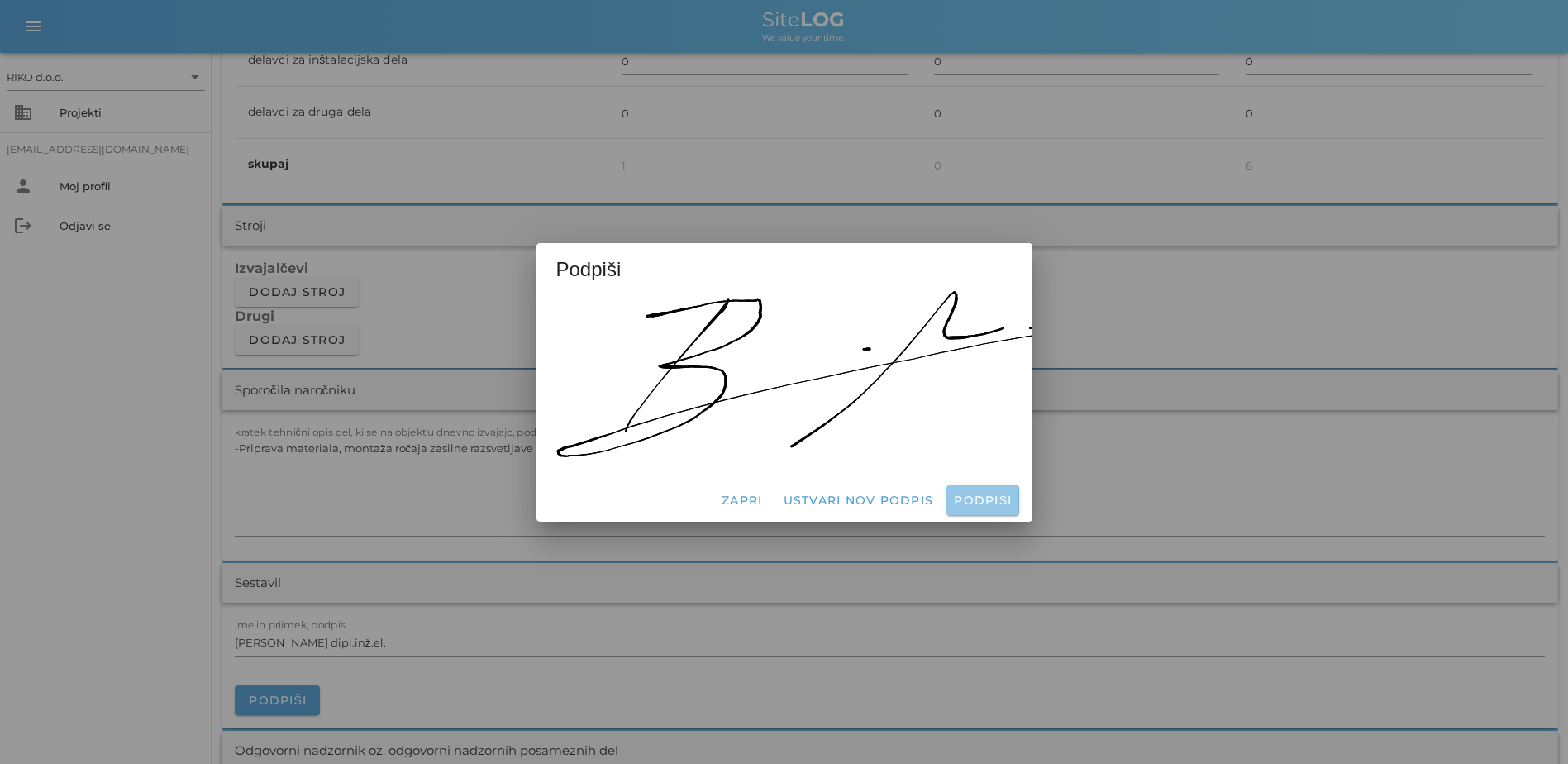
click at [867, 493] on span "Podpiši" at bounding box center [982, 500] width 59 height 15
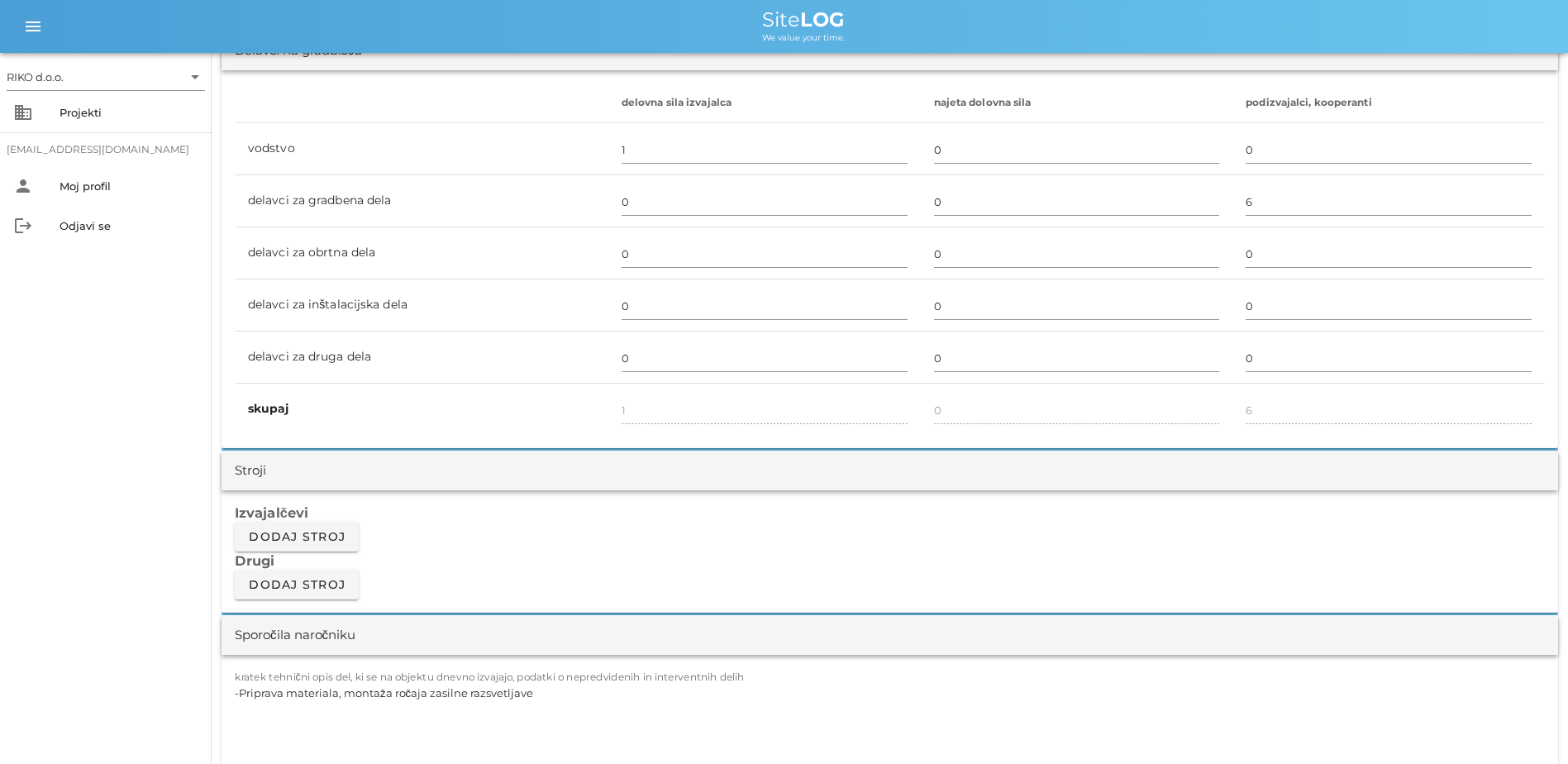
scroll to position [993, 0]
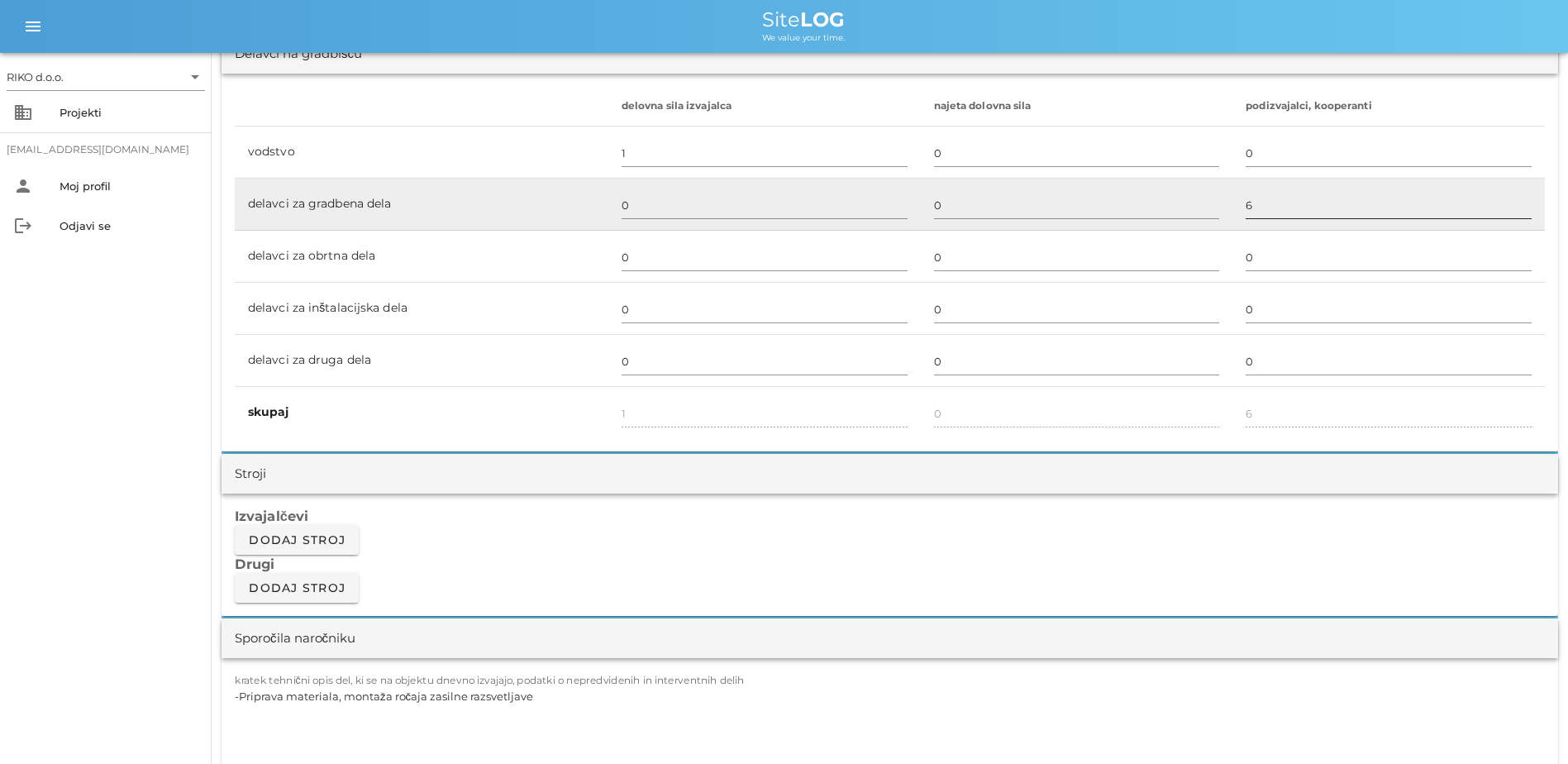
click at [867, 197] on input "6" at bounding box center [1389, 205] width 286 height 27
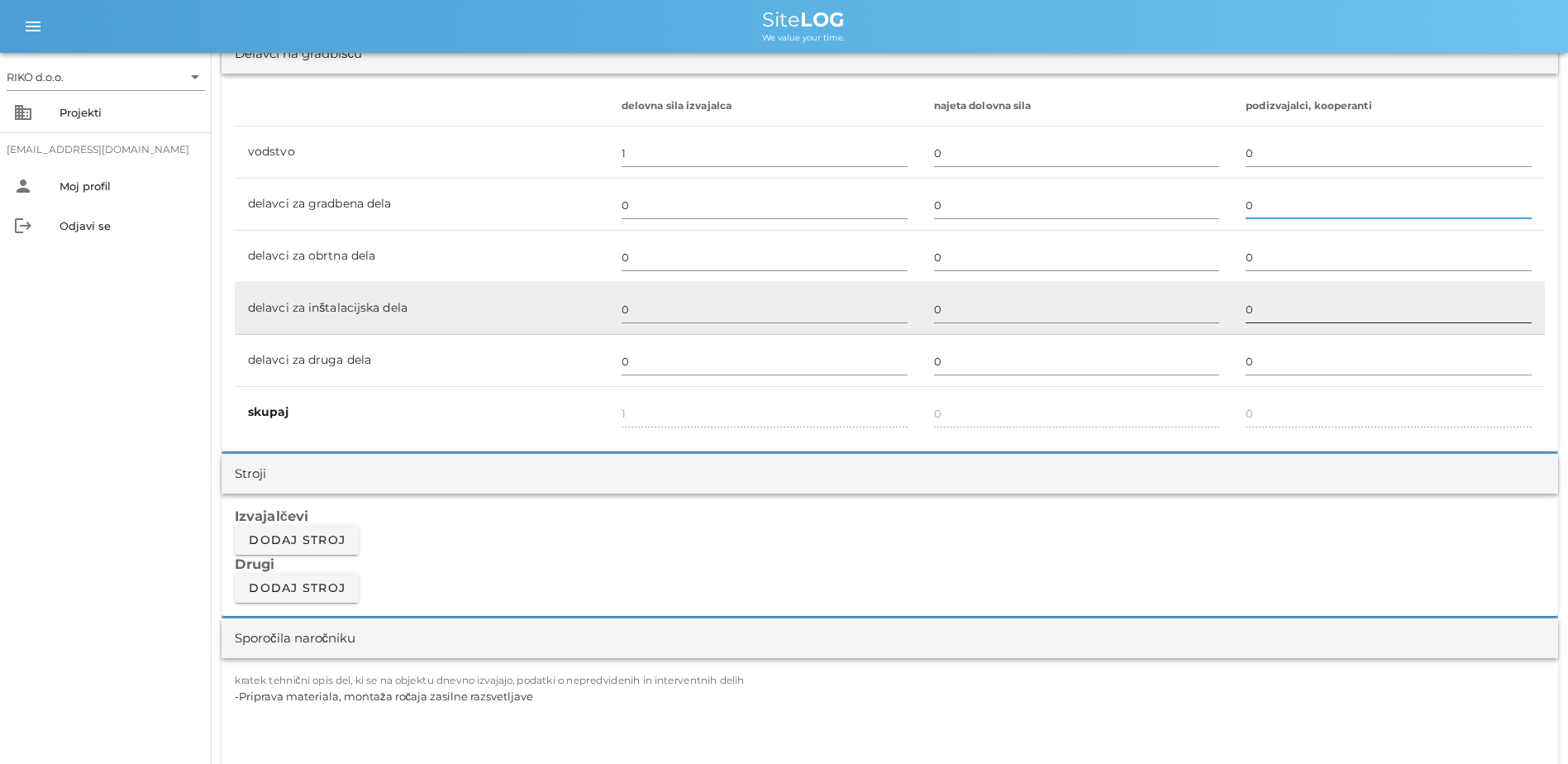
click at [867, 306] on input "0" at bounding box center [1389, 309] width 286 height 27
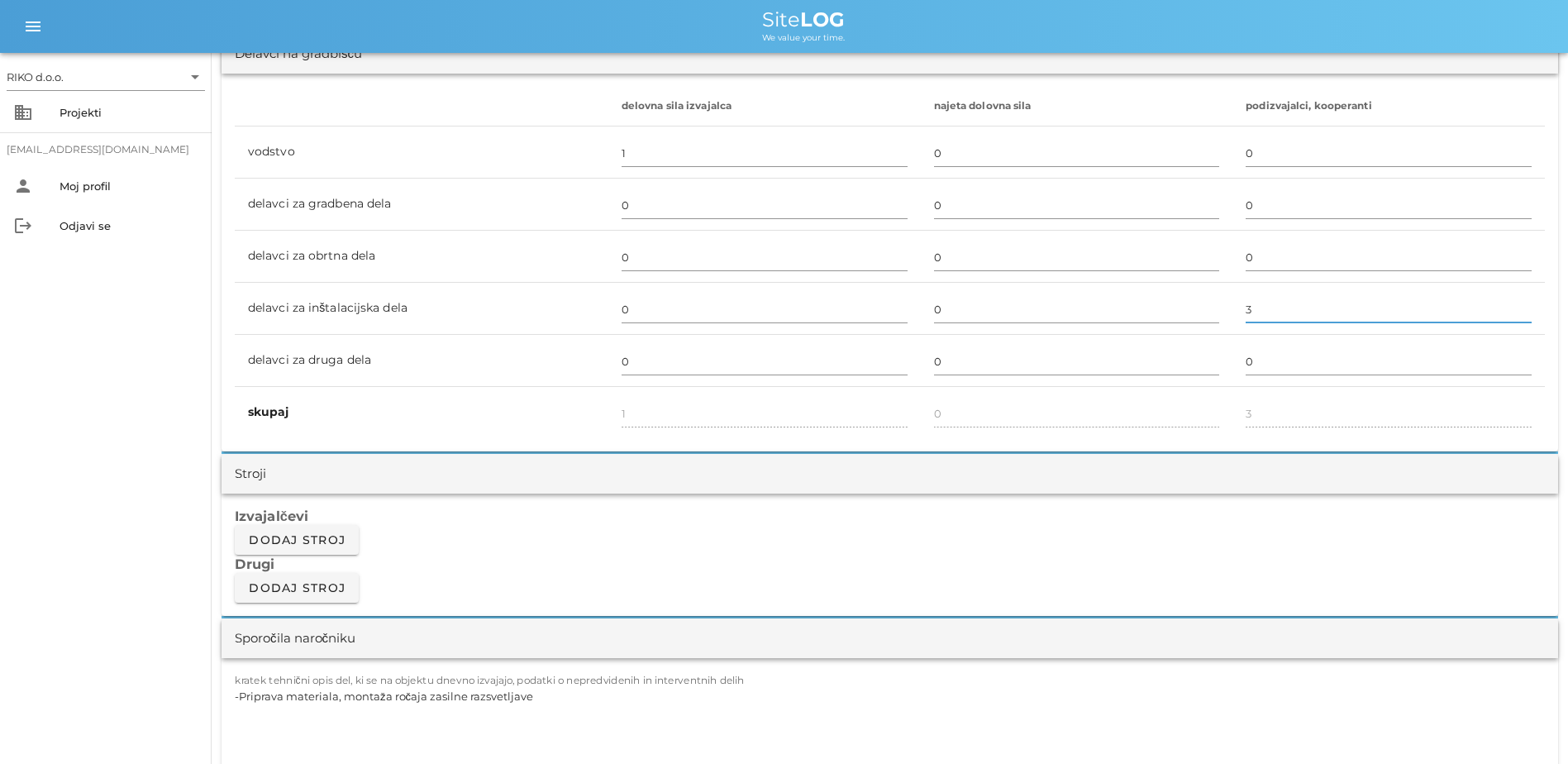
click at [157, 437] on div "RIKO d.o.o. arrow_drop_down business Projekti [EMAIL_ADDRESS][DOMAIN_NAME] pers…" at bounding box center [106, 409] width 212 height 712
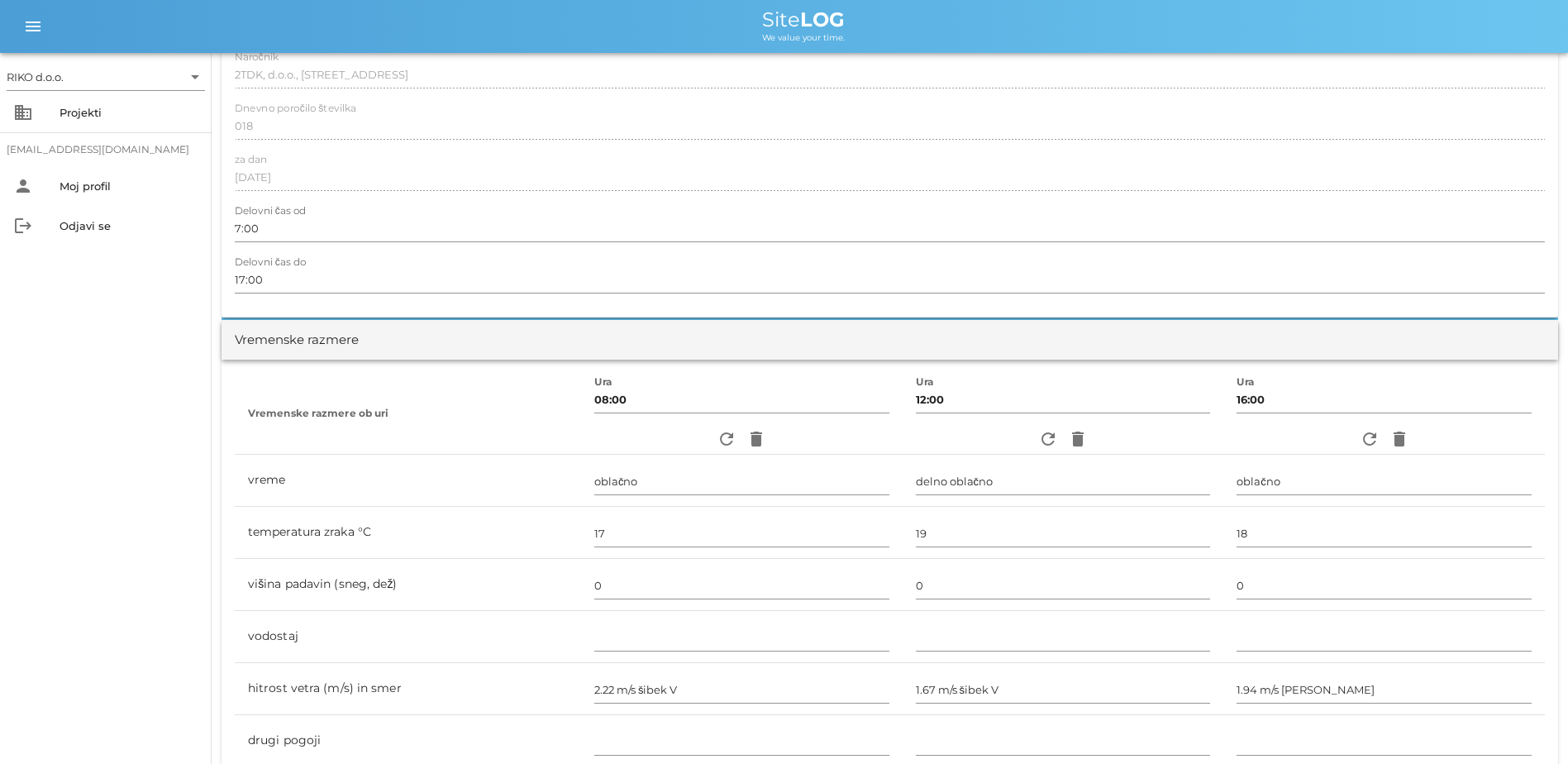
scroll to position [0, 0]
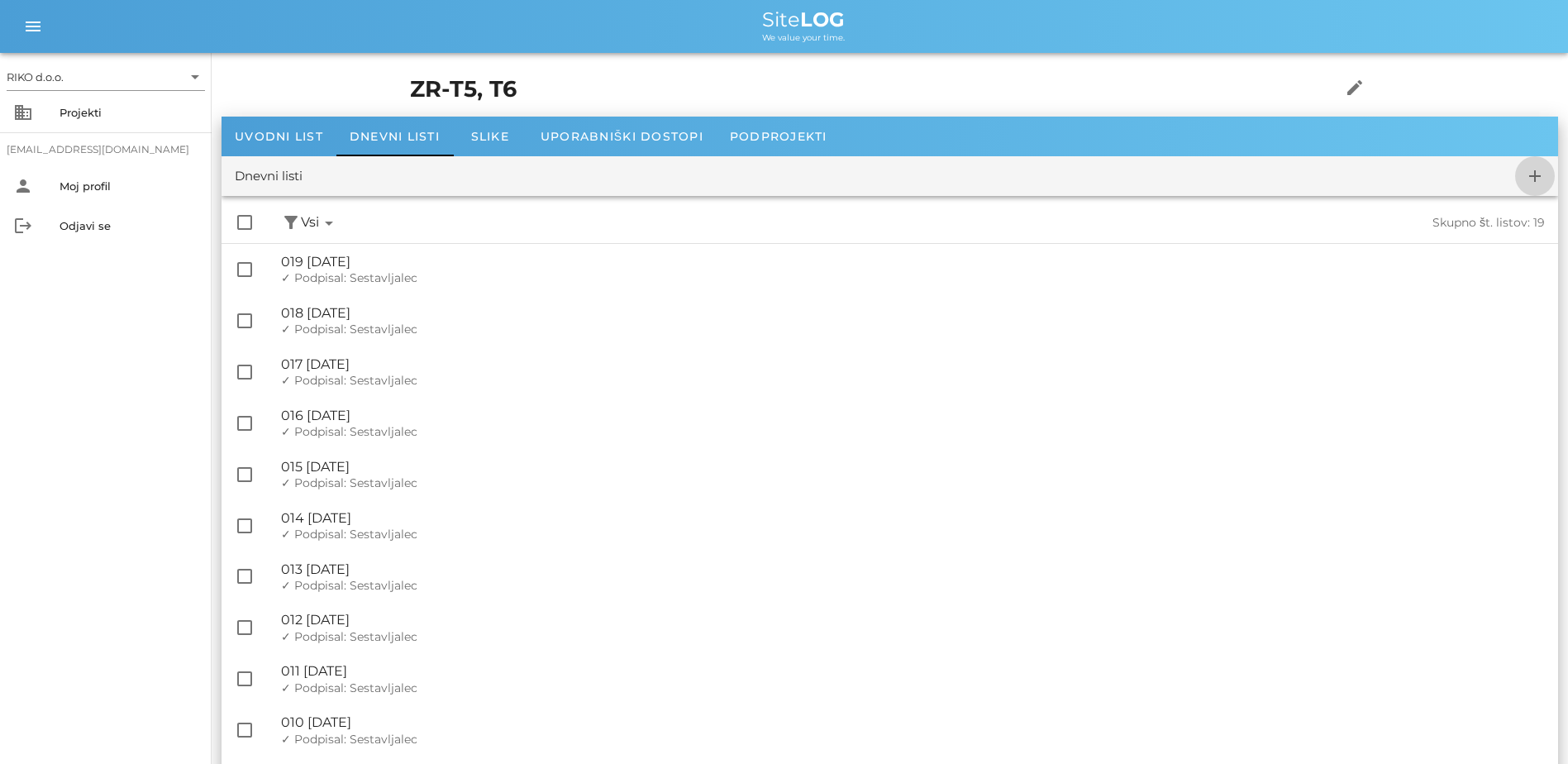
click at [867, 182] on icon "add" at bounding box center [1536, 176] width 20 height 20
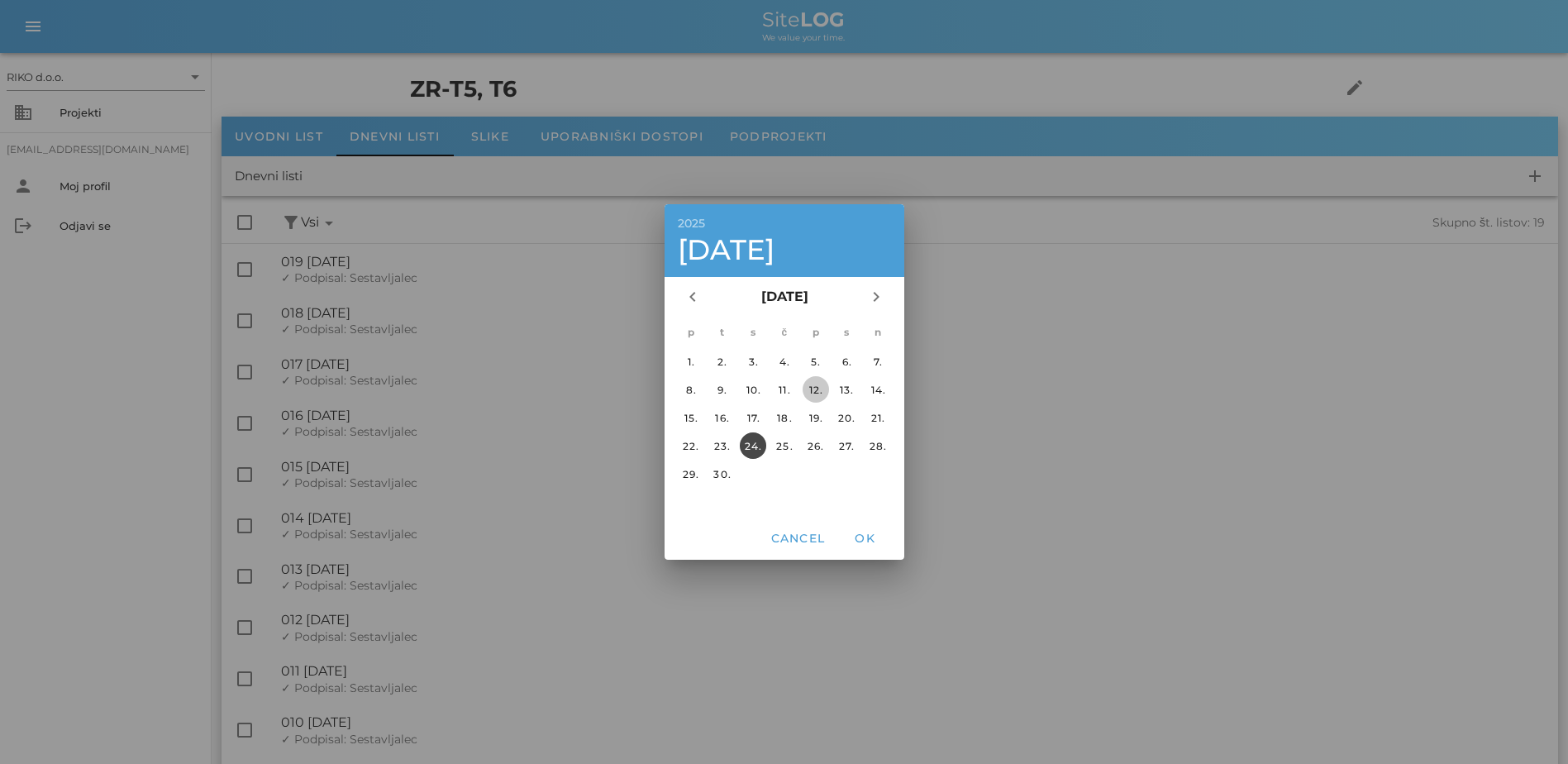
click at [819, 393] on div "12." at bounding box center [815, 390] width 27 height 12
click at [867, 537] on span "OK" at bounding box center [865, 539] width 40 height 15
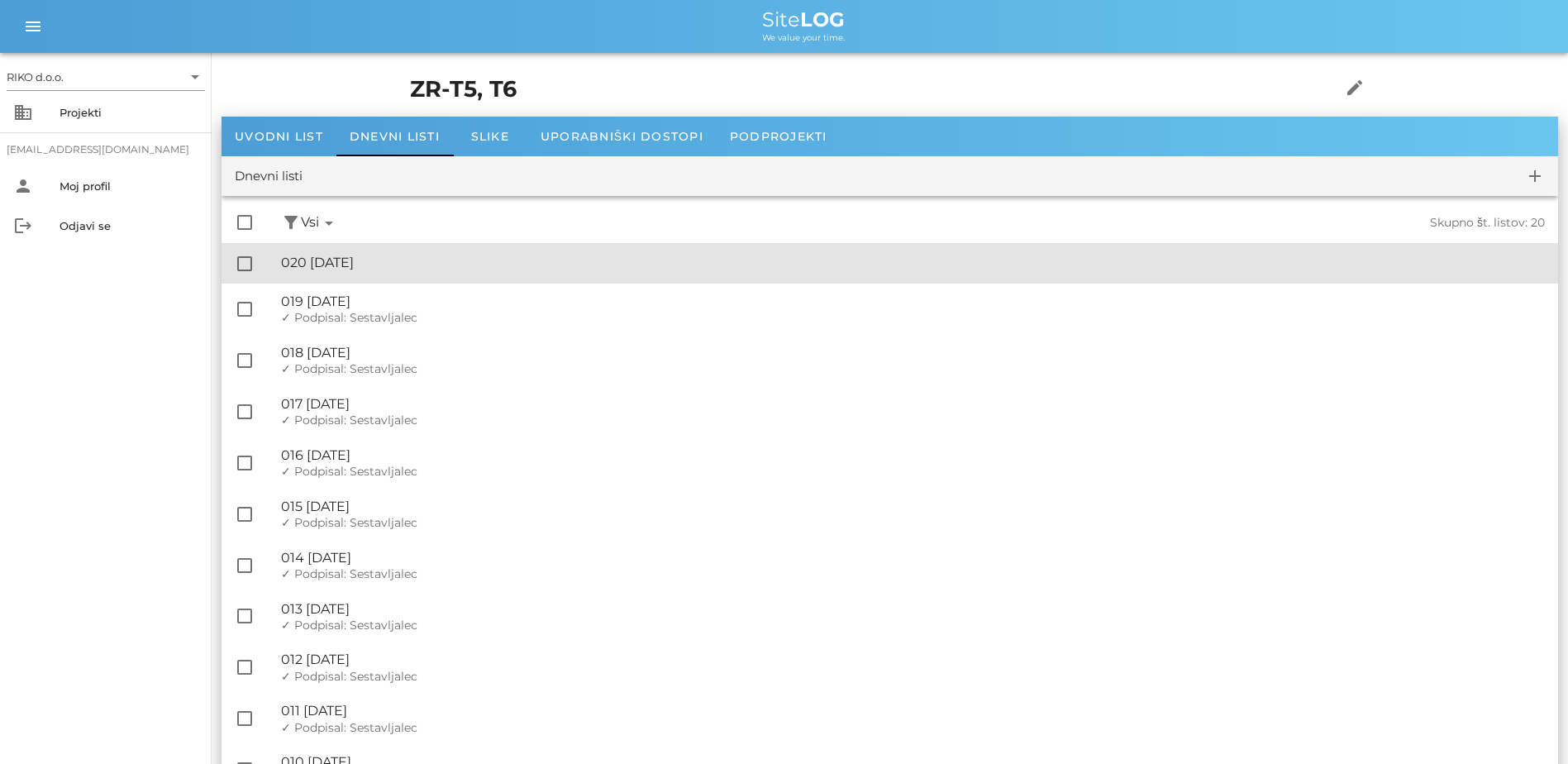
drag, startPoint x: 434, startPoint y: 270, endPoint x: 446, endPoint y: 285, distance: 19.2
click at [435, 270] on div "🔏 020 [DATE]" at bounding box center [912, 262] width 1264 height 16
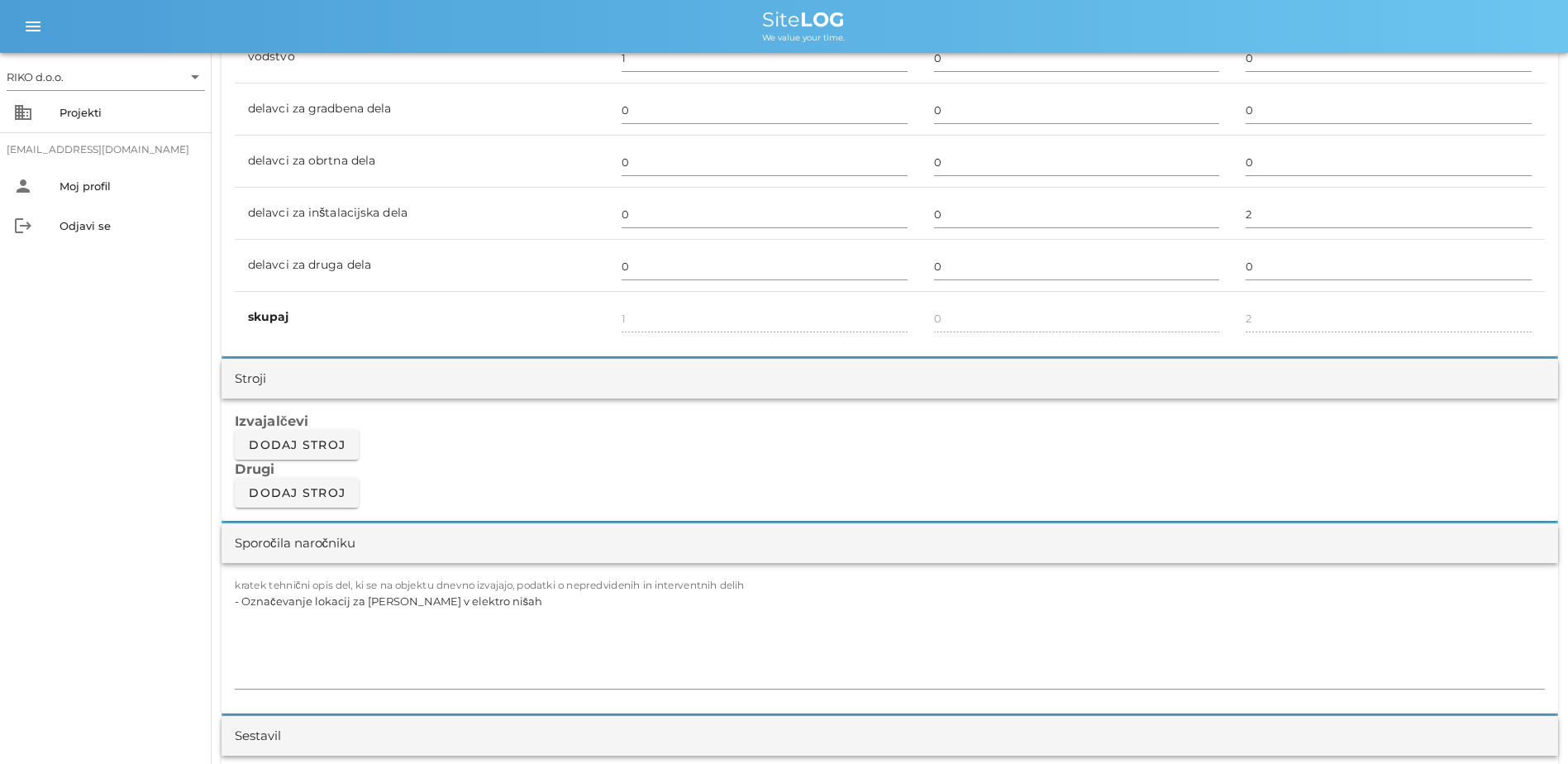
scroll to position [1240, 0]
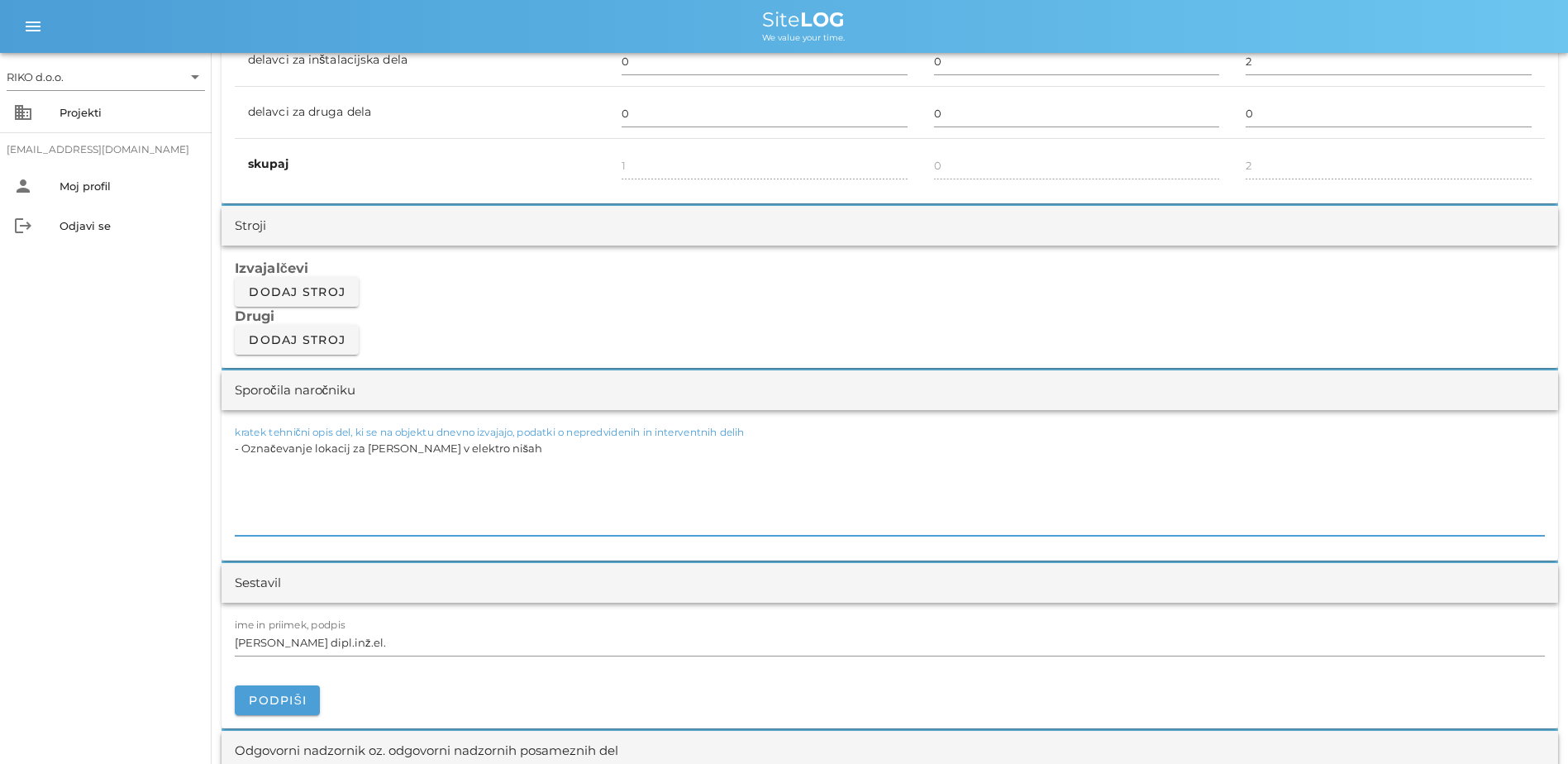
drag, startPoint x: 303, startPoint y: 439, endPoint x: -67, endPoint y: 479, distance: 372.2
click at [0, 479] on html "RIKO d.o.o. arrow_drop_down business Projekti [EMAIL_ADDRESS][DOMAIN_NAME] pers…" at bounding box center [784, 663] width 1568 height 3807
paste textarea "-Priprava materiala, montaža ročaja"
drag, startPoint x: 738, startPoint y: 451, endPoint x: 209, endPoint y: 449, distance: 529.0
click at [209, 449] on div "RIKO d.o.o. arrow_drop_down business Projekti [EMAIL_ADDRESS][DOMAIN_NAME] pers…" at bounding box center [784, 663] width 1568 height 3807
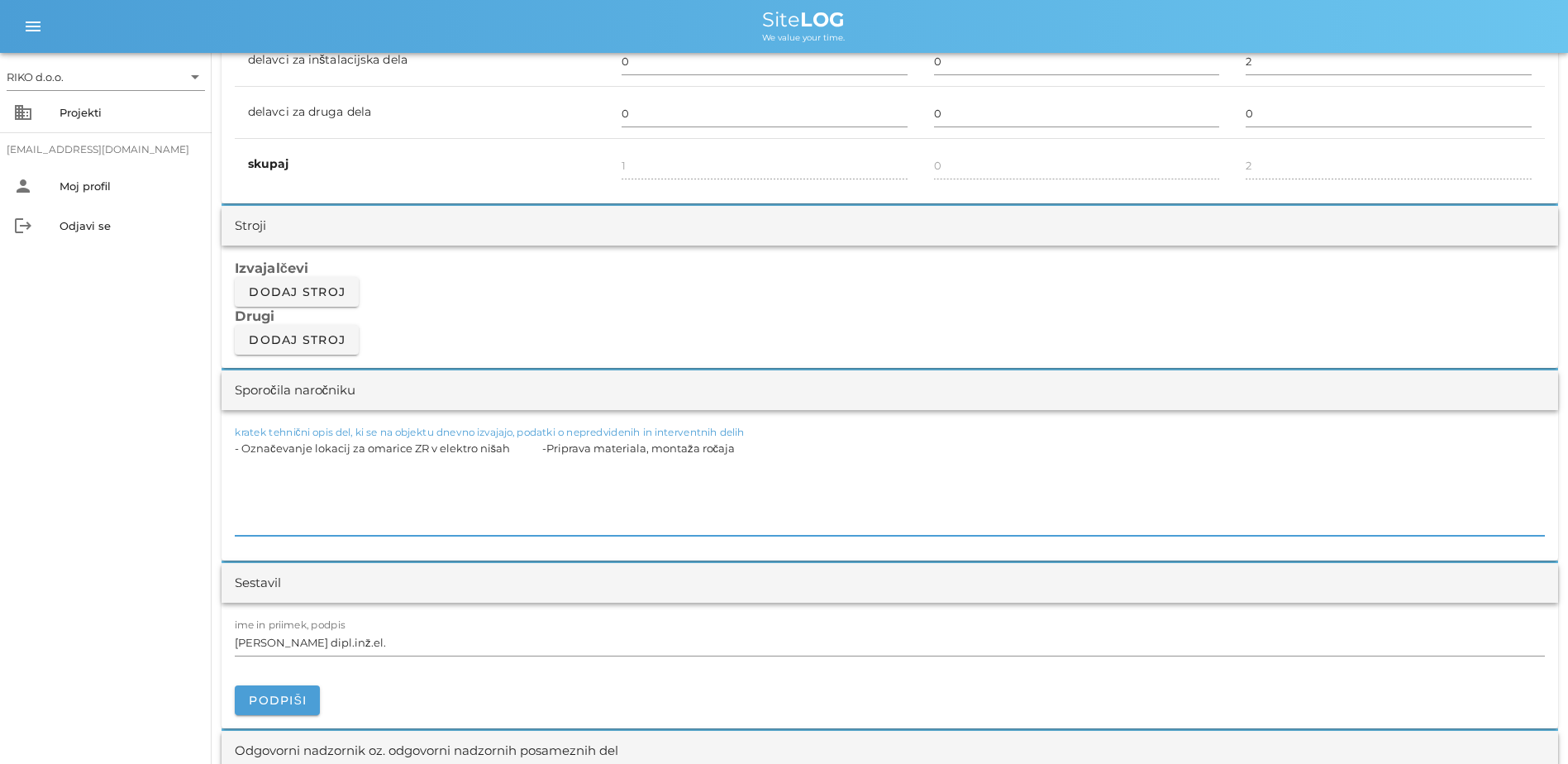
paste textarea "Priprava materiala, montaža ročaja"
click at [445, 456] on textarea "-Priprava materiala, montaža ročaja" at bounding box center [890, 486] width 1310 height 99
click at [84, 497] on div "RIKO d.o.o. arrow_drop_down business Projekti [EMAIL_ADDRESS][DOMAIN_NAME] pers…" at bounding box center [106, 409] width 212 height 712
click at [292, 576] on span "Podpiši" at bounding box center [277, 701] width 59 height 15
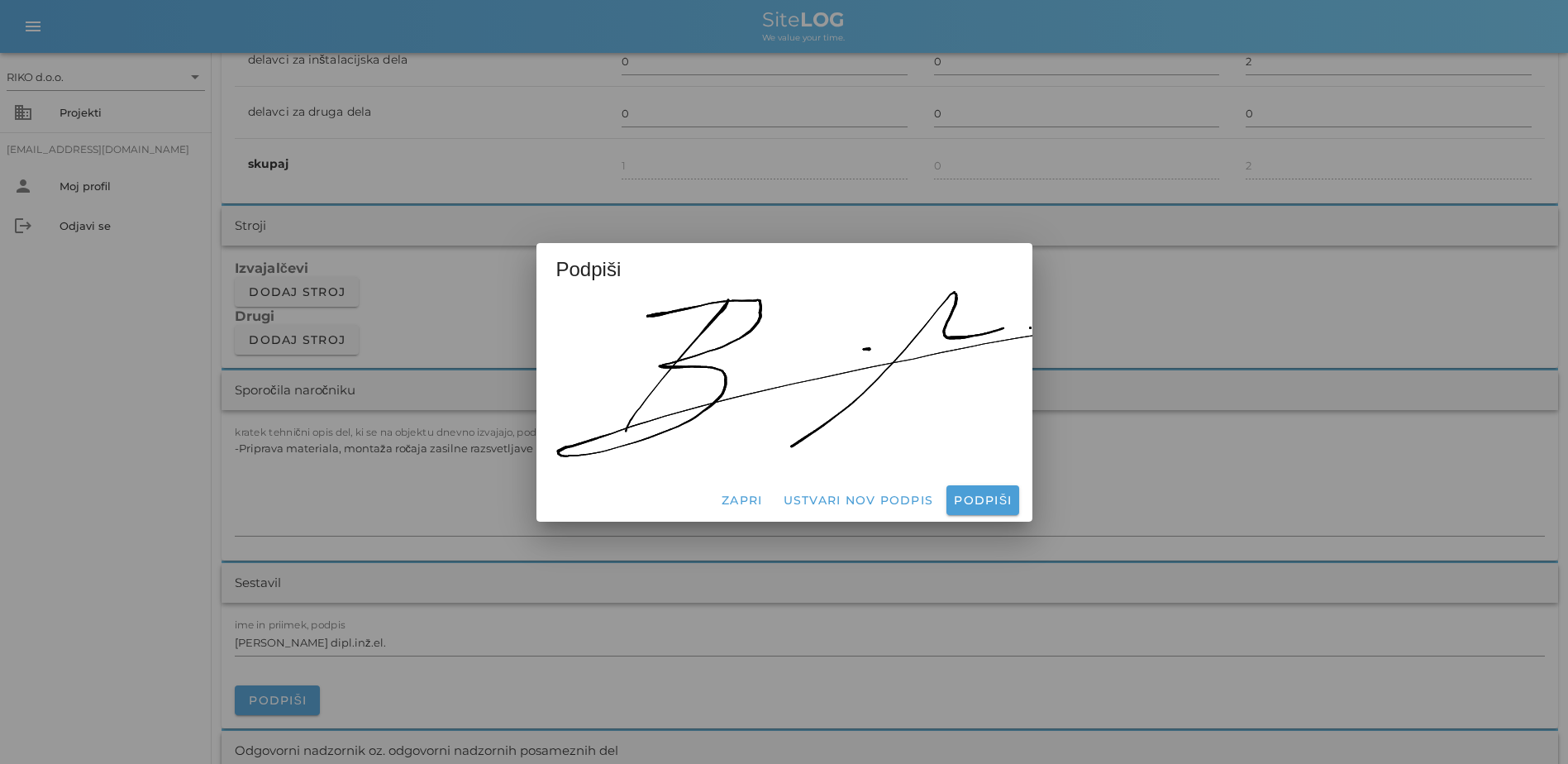
click at [867, 510] on div "Zapri Ustvari nov podpis Podpiši" at bounding box center [784, 500] width 496 height 43
click at [867, 504] on button "Podpiši" at bounding box center [982, 500] width 72 height 30
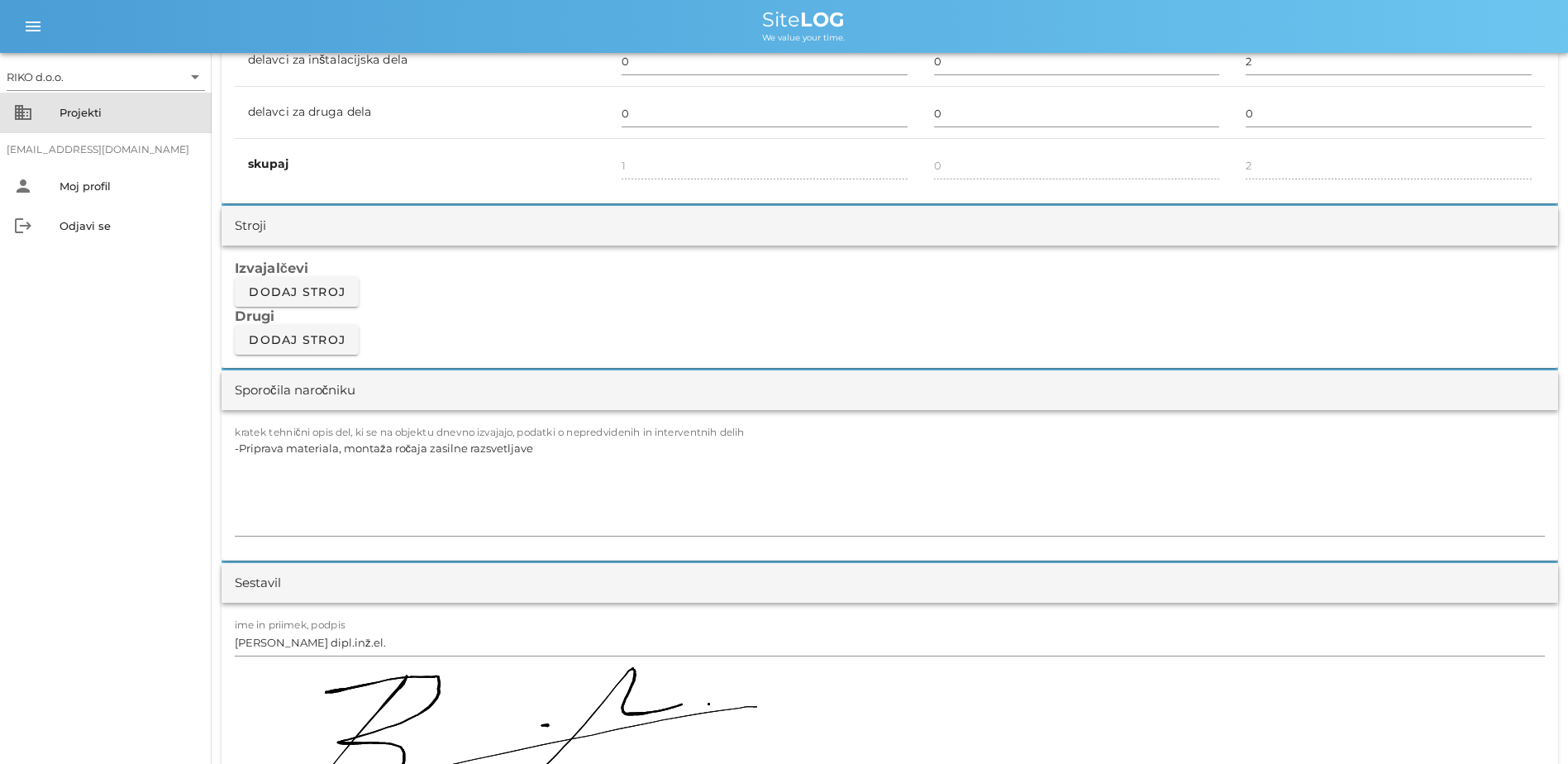
click at [65, 119] on div "Projekti" at bounding box center [129, 112] width 139 height 27
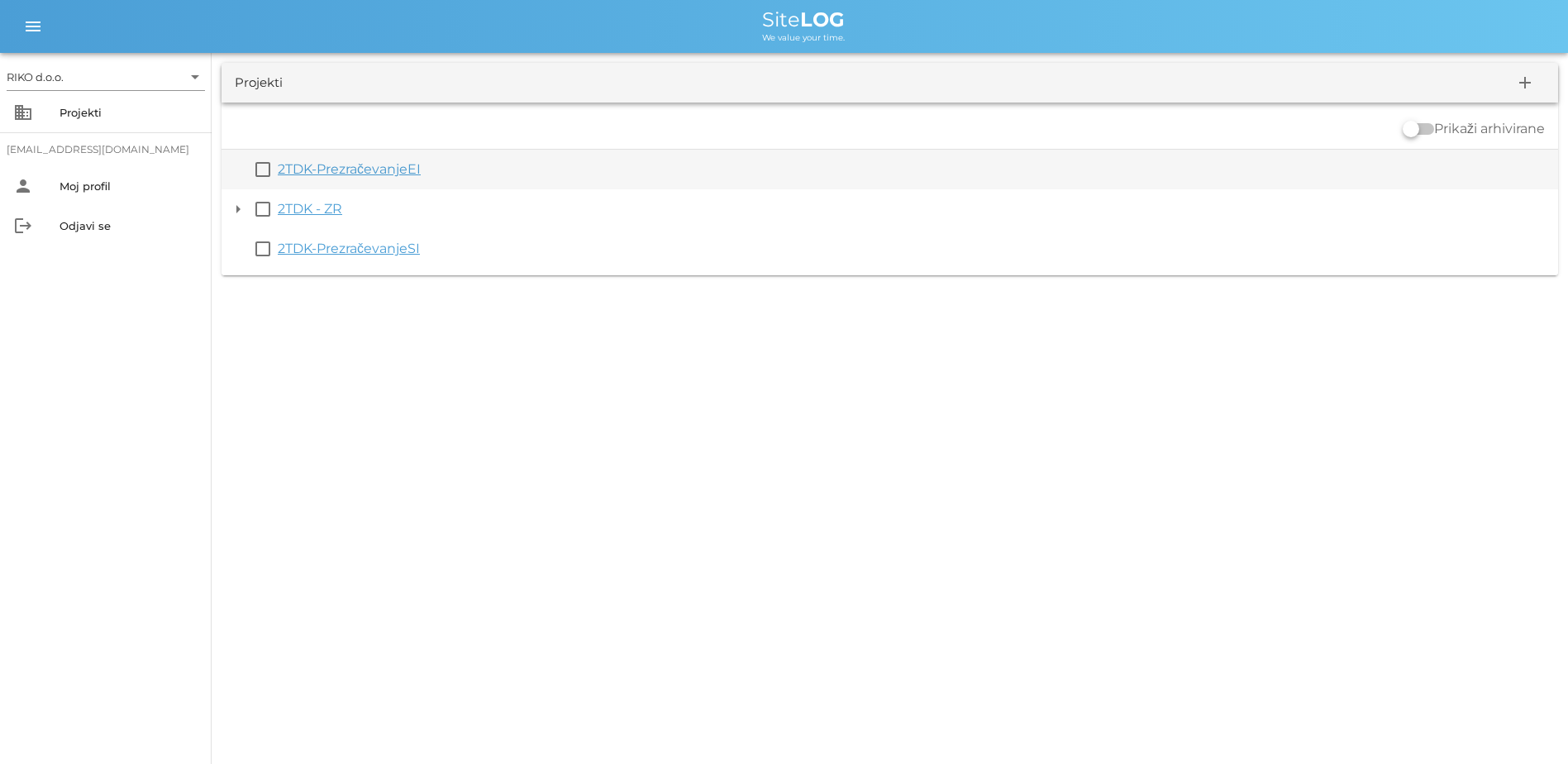
click at [402, 165] on link "2TDK-PrezračevanjeEI" at bounding box center [349, 169] width 143 height 16
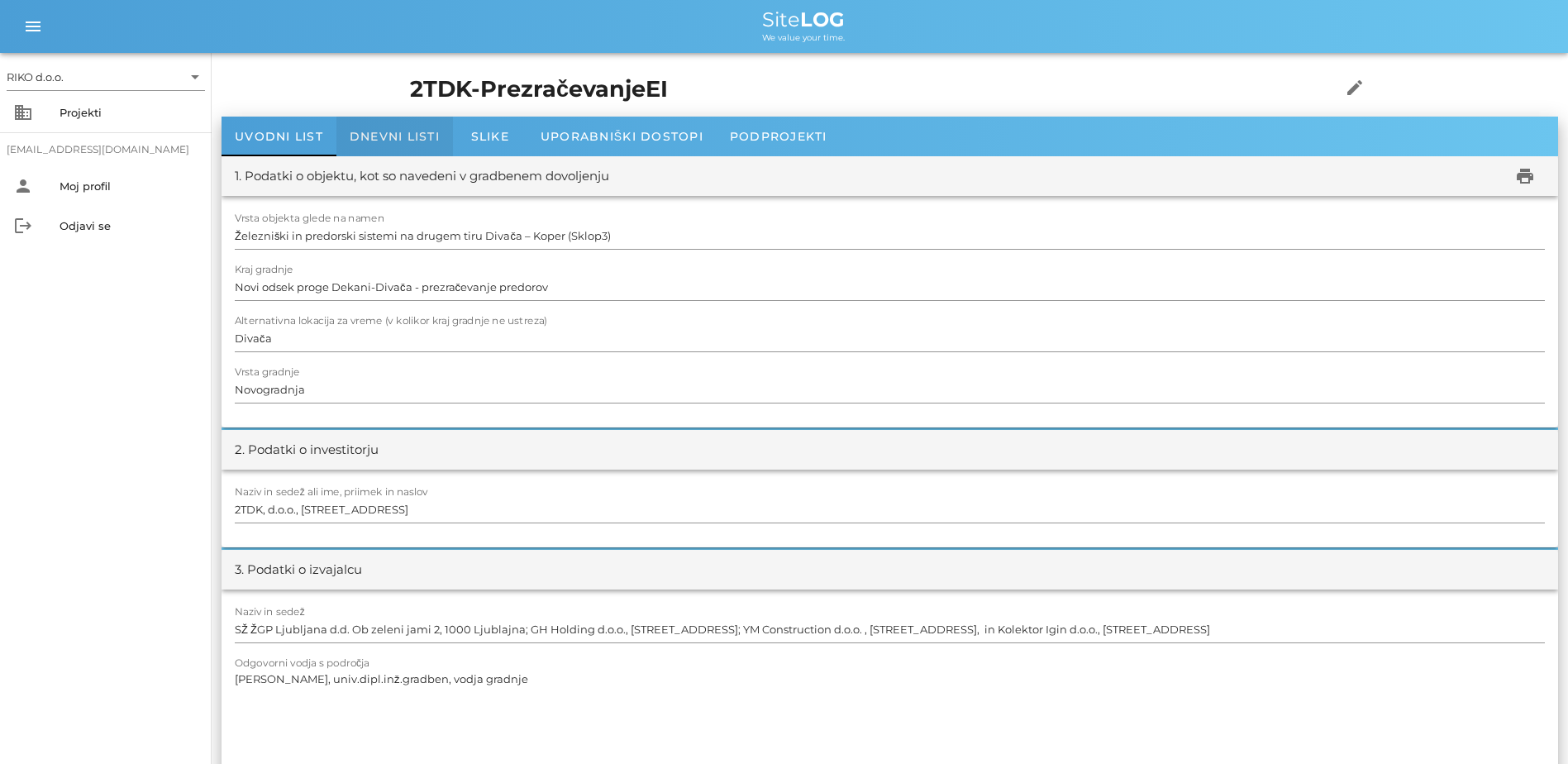
click at [386, 126] on div "Dnevni listi" at bounding box center [395, 136] width 116 height 40
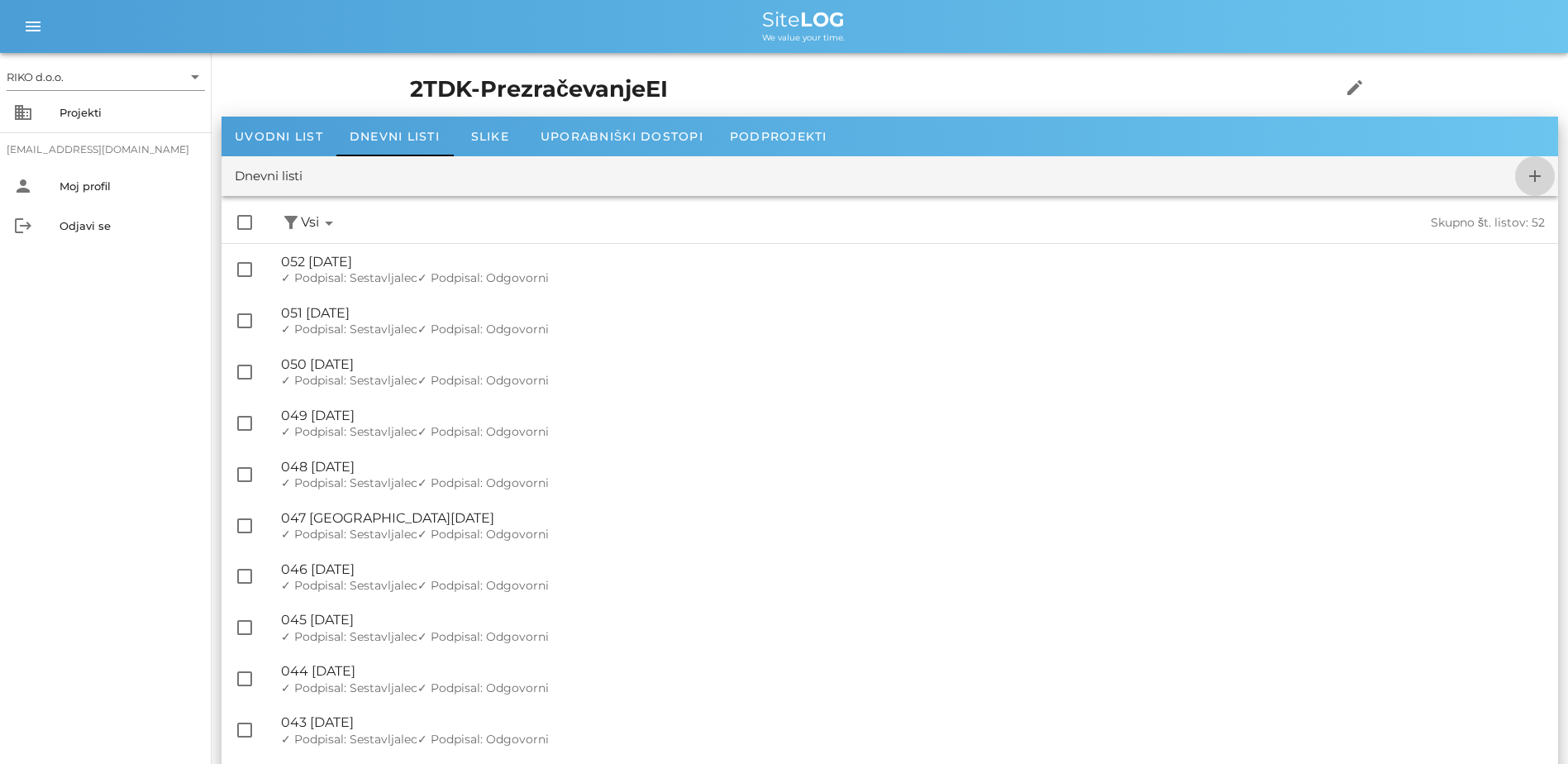
click at [867, 177] on icon "add" at bounding box center [1536, 176] width 20 height 20
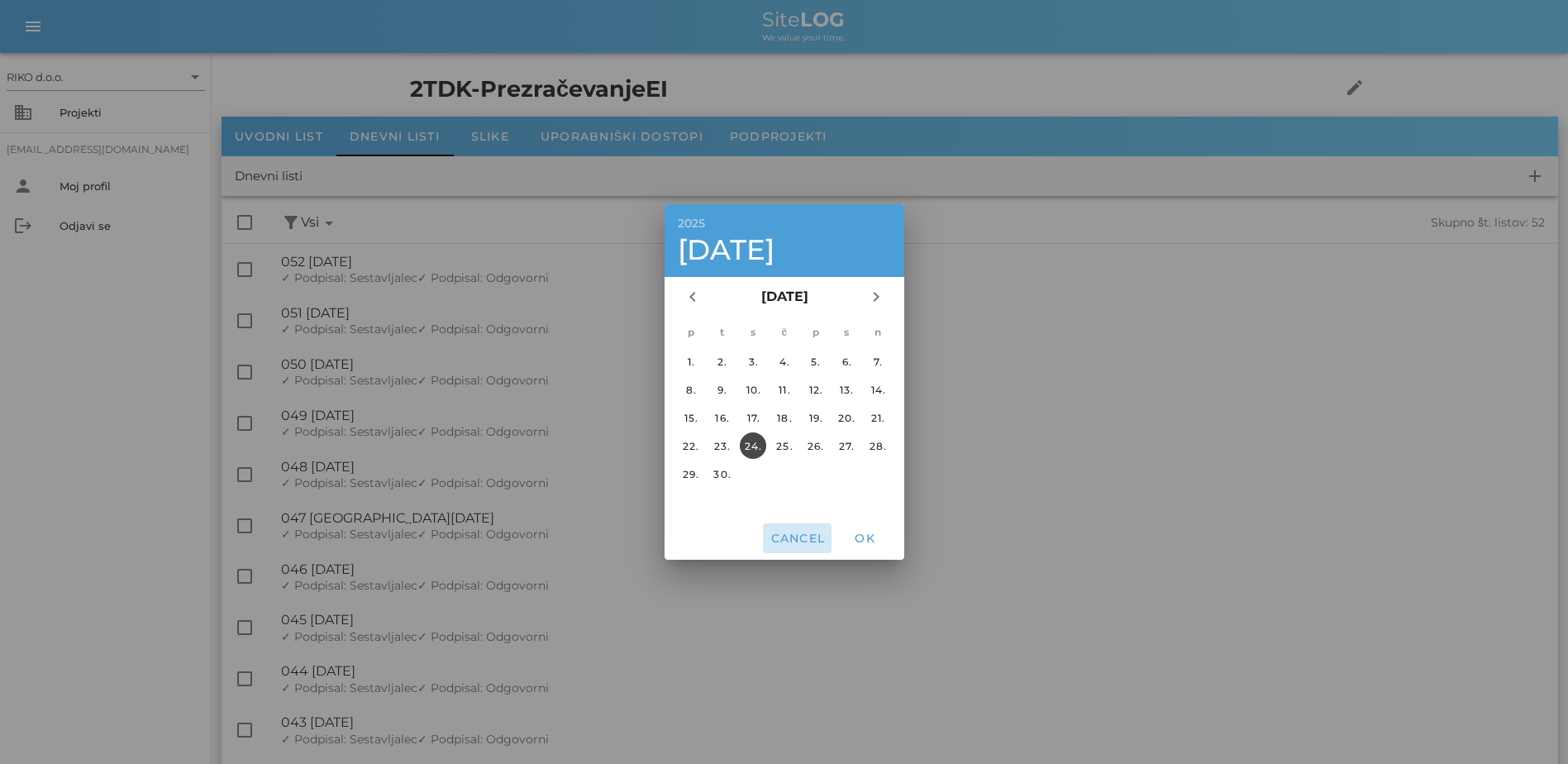
click at [799, 538] on span "Cancel" at bounding box center [797, 539] width 56 height 15
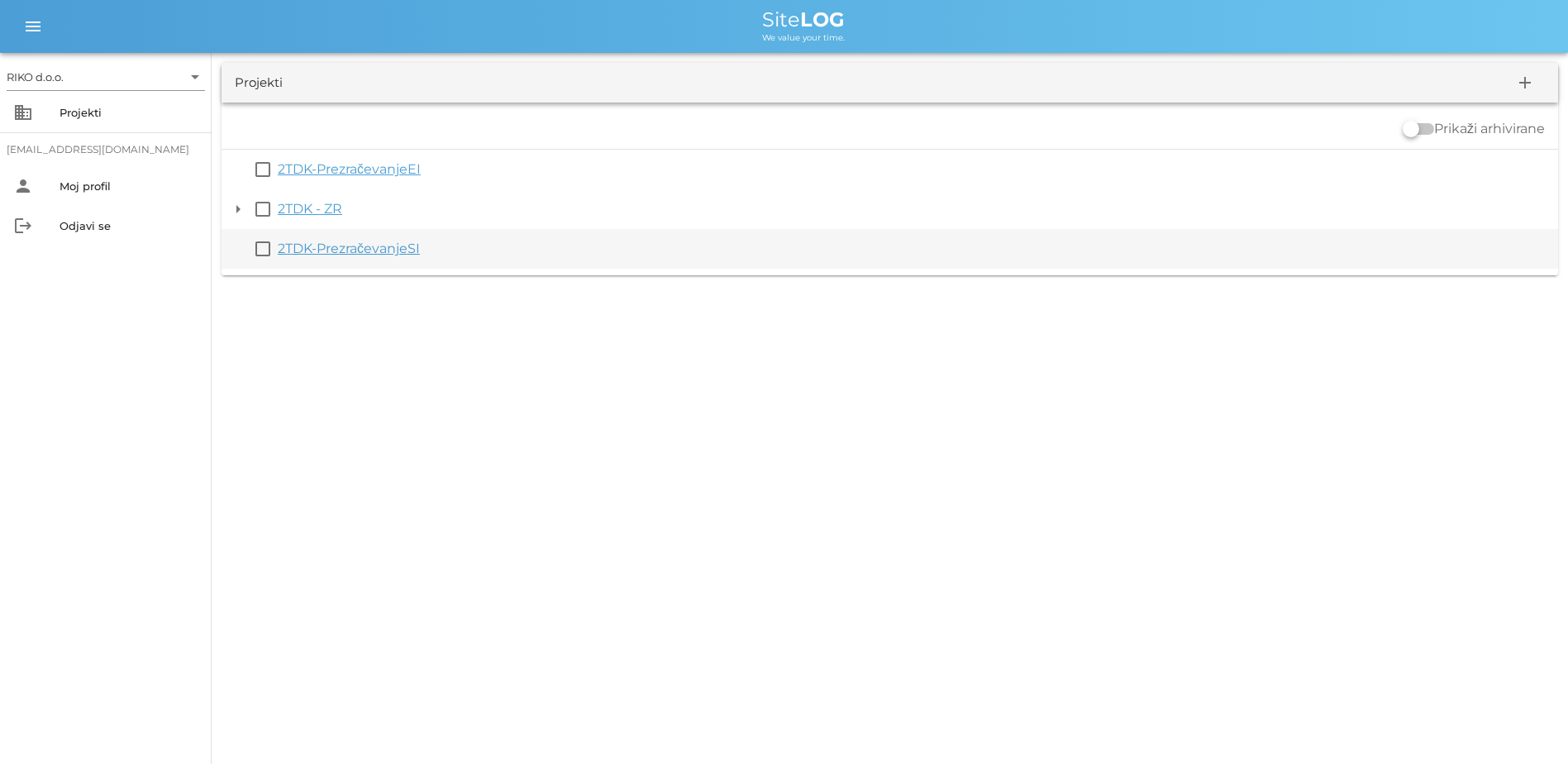
click at [381, 249] on link "2TDK-PrezračevanjeSI" at bounding box center [348, 249] width 142 height 16
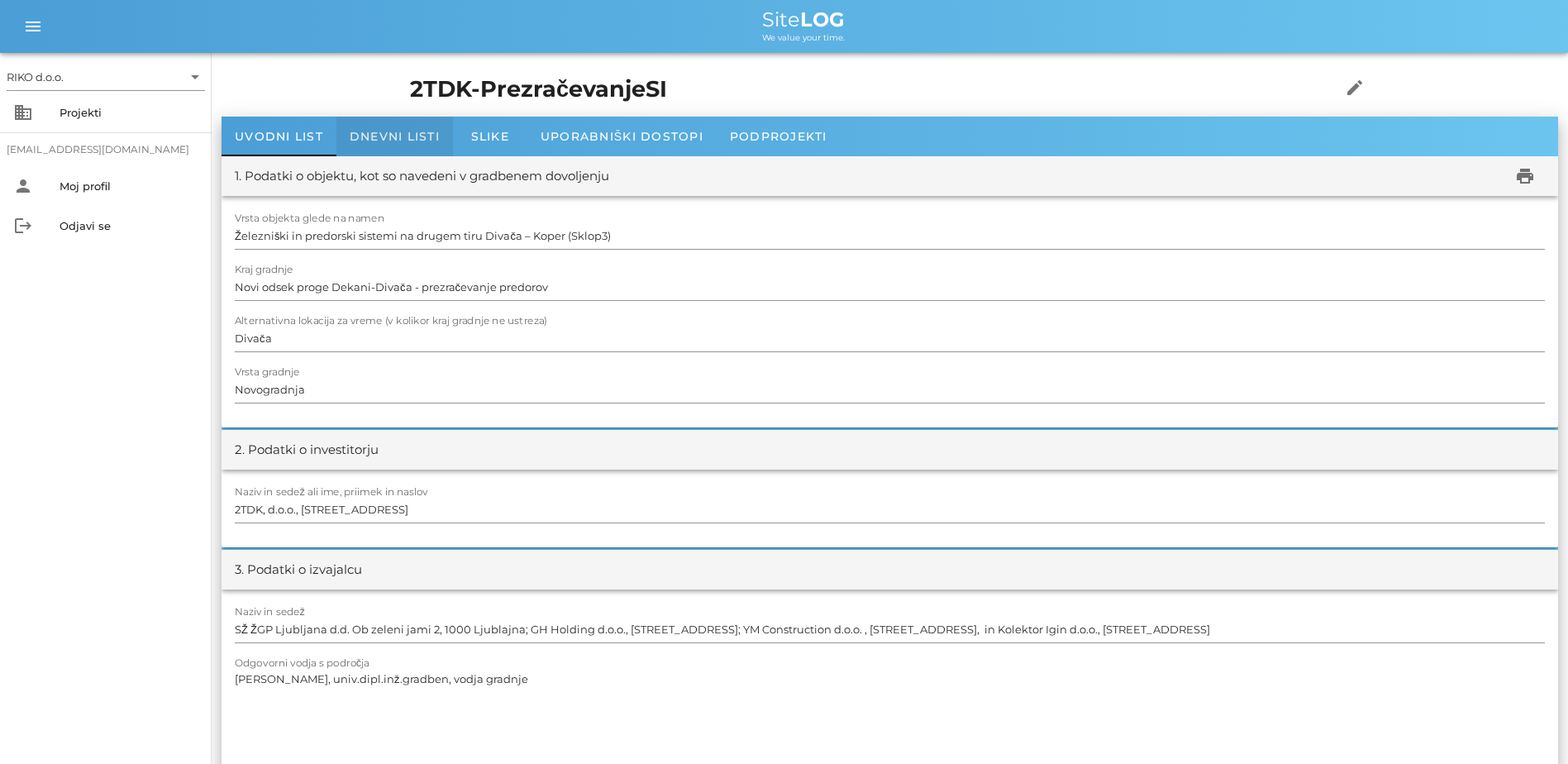
click at [396, 131] on span "Dnevni listi" at bounding box center [395, 136] width 90 height 15
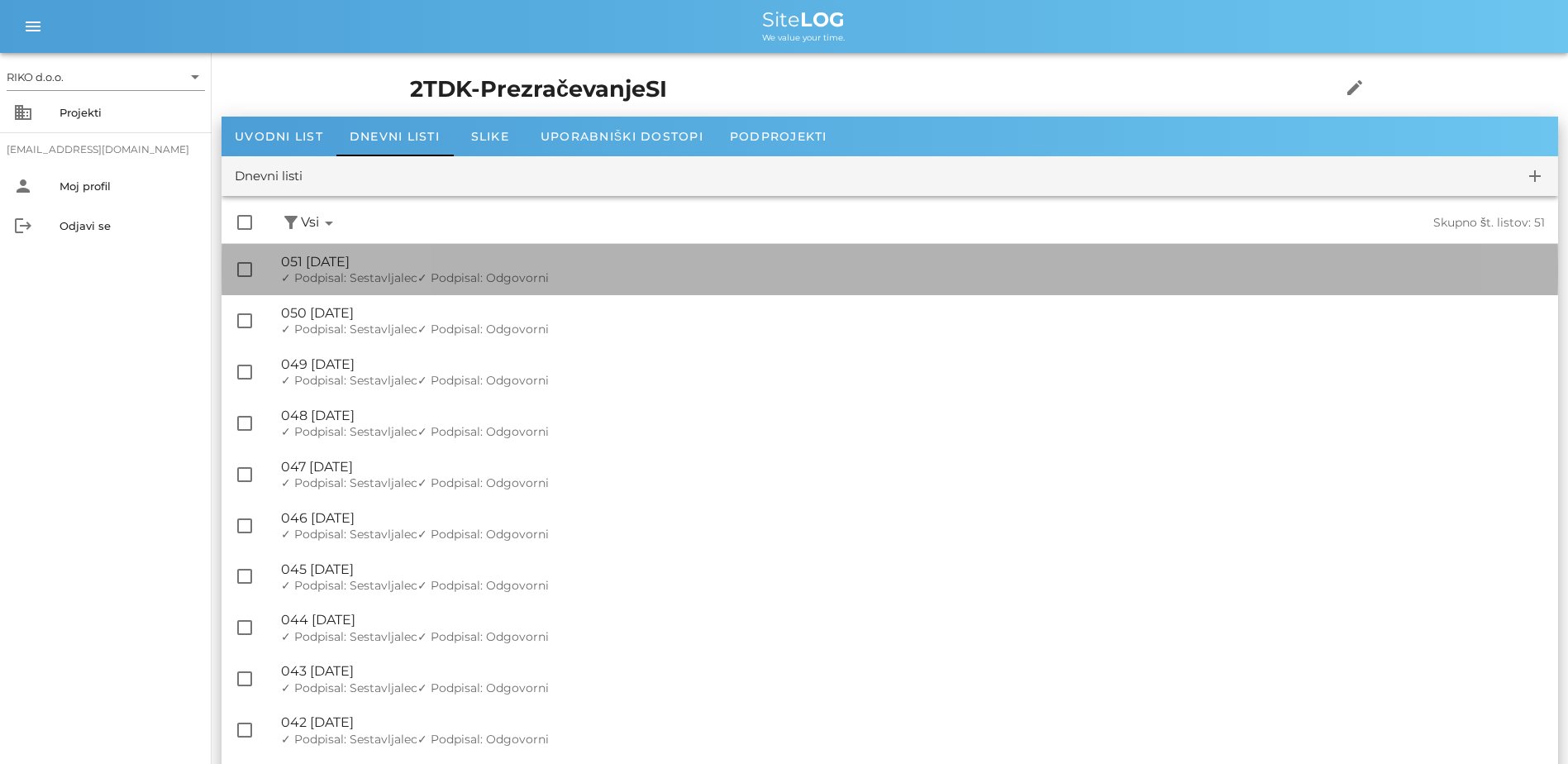
click at [496, 274] on span "✓ Podpisal: Odgovorni" at bounding box center [483, 278] width 131 height 15
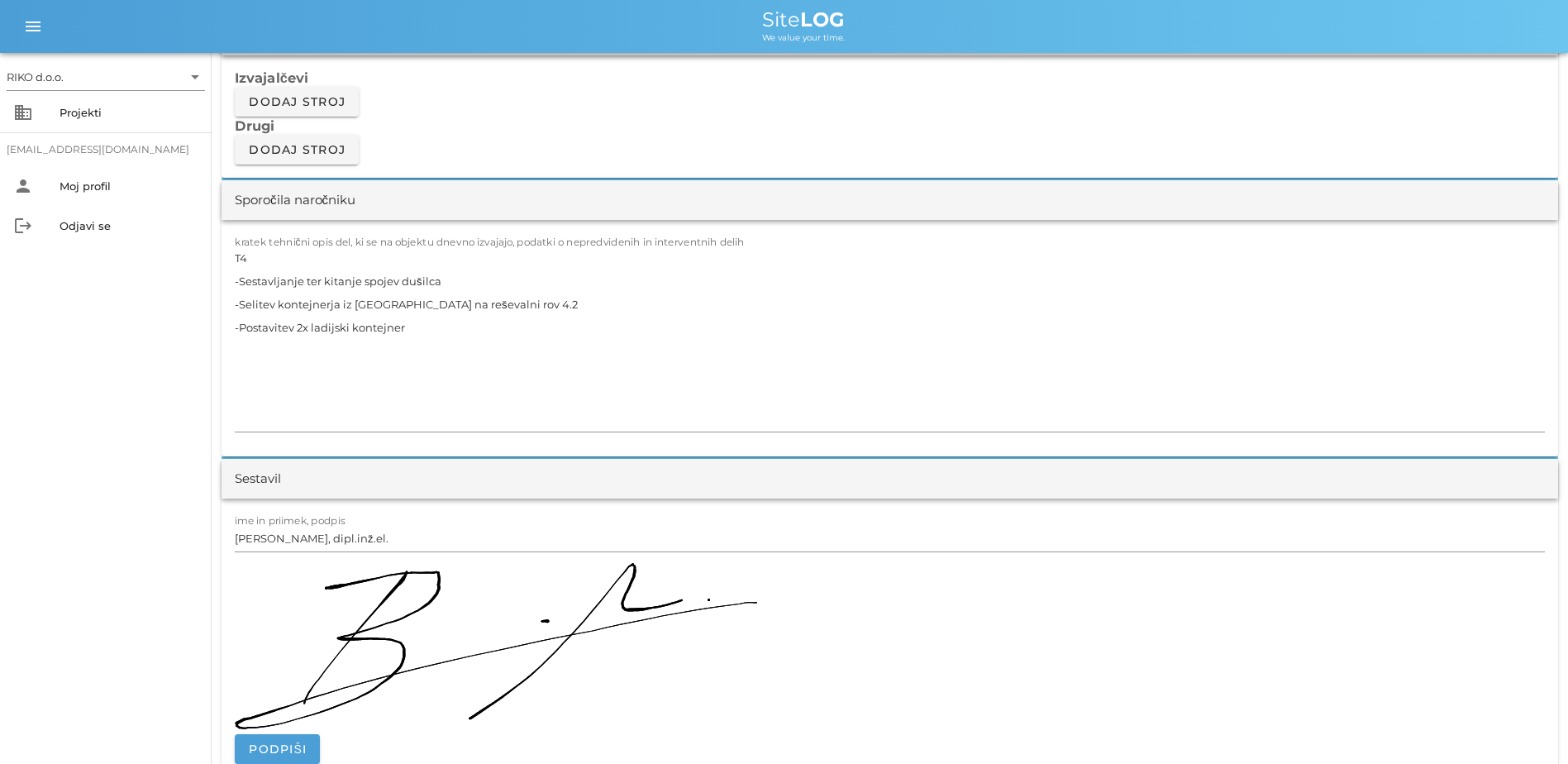
scroll to position [1158, 0]
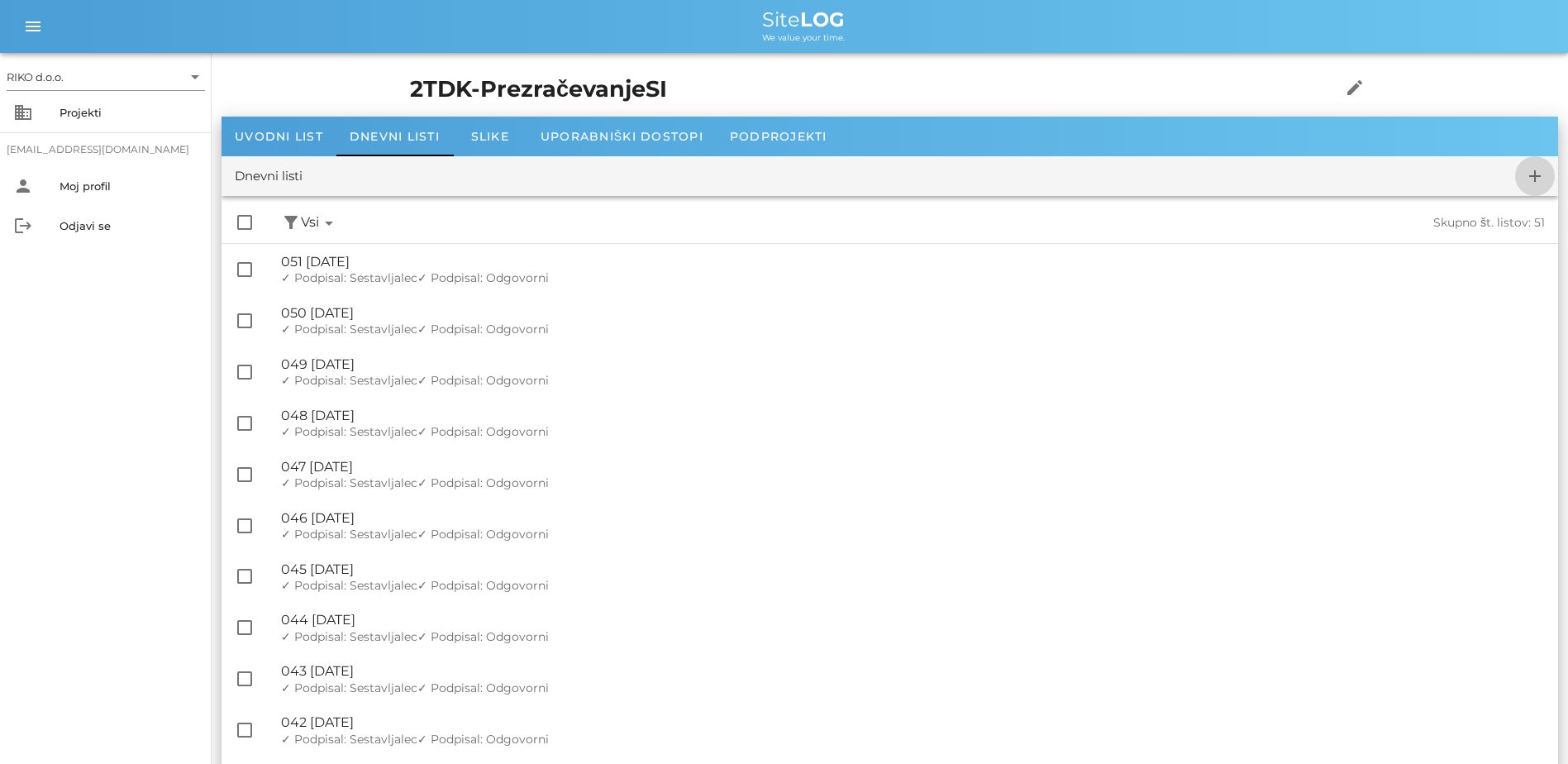
click at [867, 174] on icon "add" at bounding box center [1536, 176] width 20 height 20
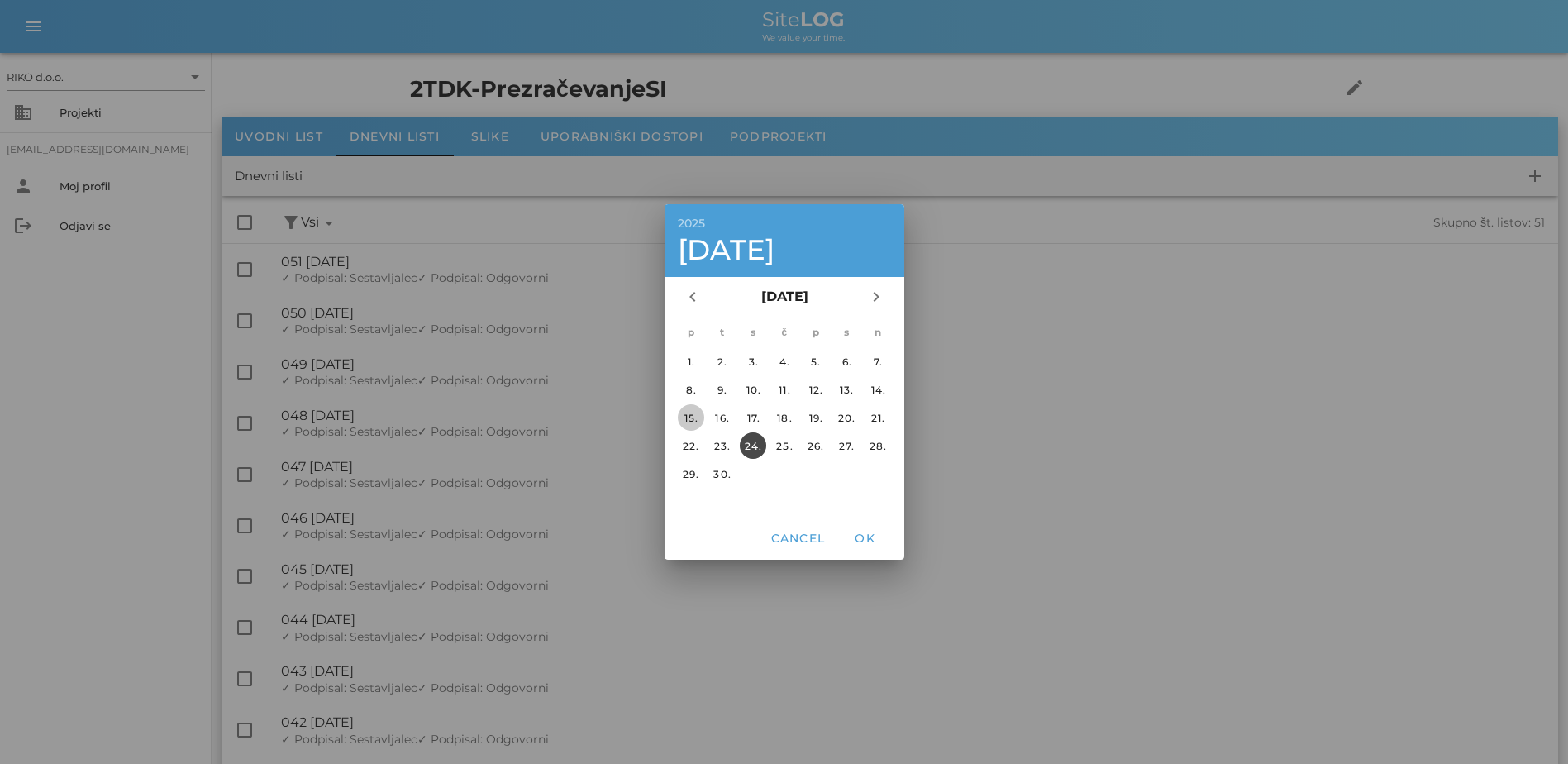
click at [696, 419] on div "15." at bounding box center [691, 417] width 27 height 12
click at [865, 530] on button "OK" at bounding box center [865, 539] width 53 height 30
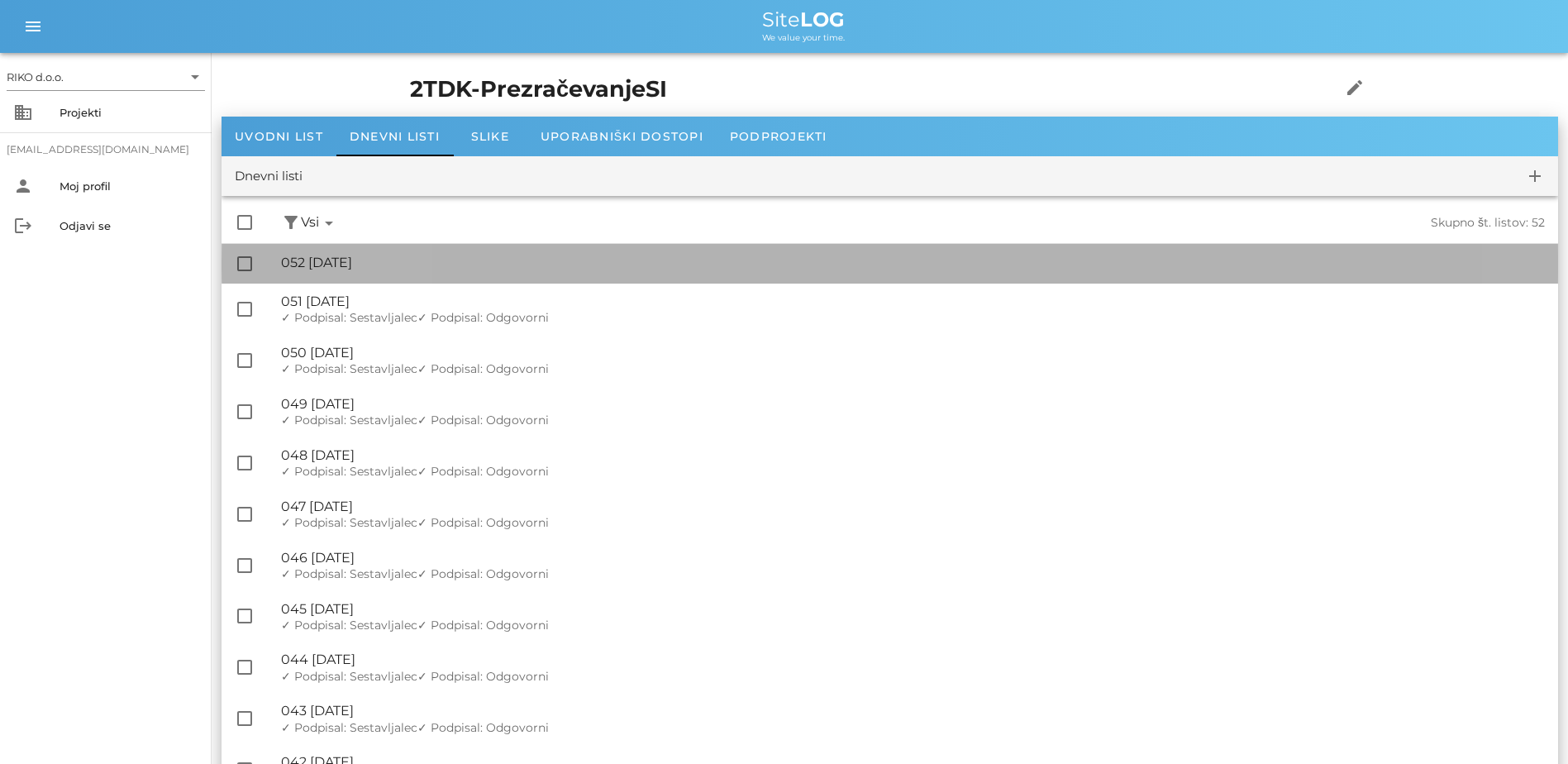
click at [461, 259] on div "🔏 052 [DATE]" at bounding box center [912, 262] width 1264 height 16
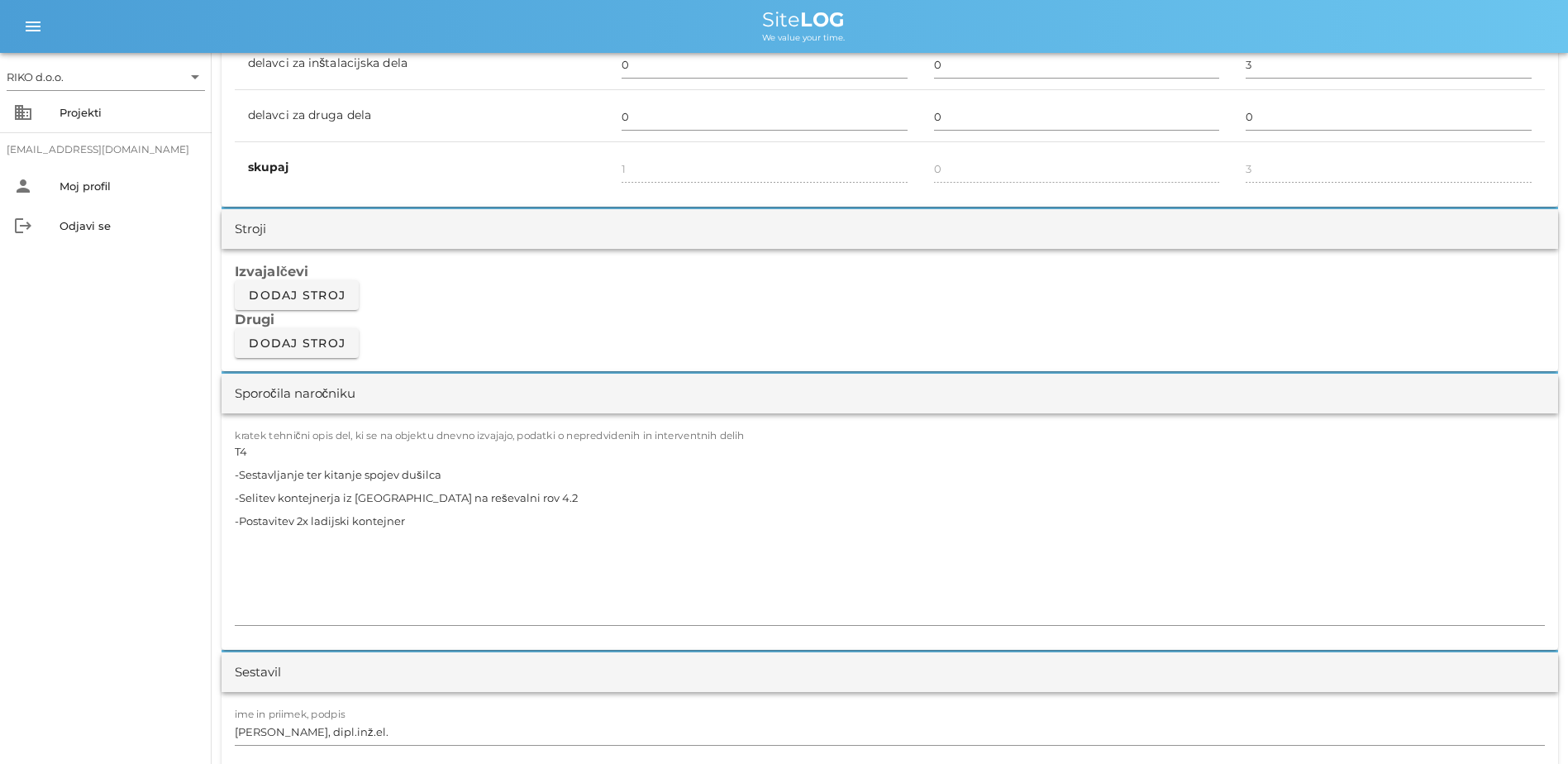
scroll to position [1240, 0]
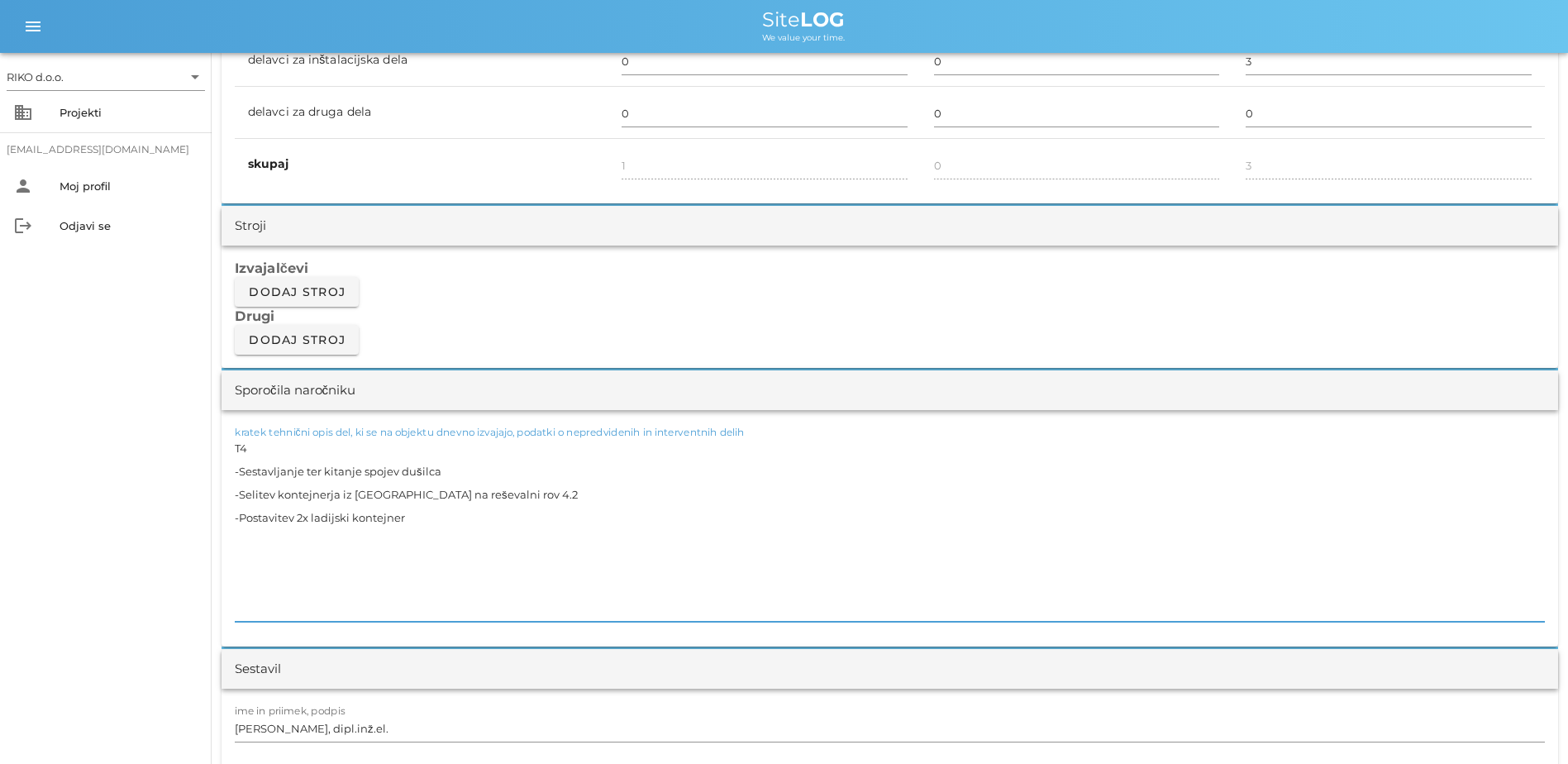
paste textarea "P8.3 -Spust kablov po vertikali in urejanje kablov po policah za ventilatorje v…"
drag, startPoint x: 270, startPoint y: 495, endPoint x: 62, endPoint y: 395, distance: 230.8
click at [62, 395] on div "RIKO d.o.o. arrow_drop_down business Projekti [EMAIL_ADDRESS][DOMAIN_NAME] pers…" at bounding box center [784, 706] width 1568 height 3892
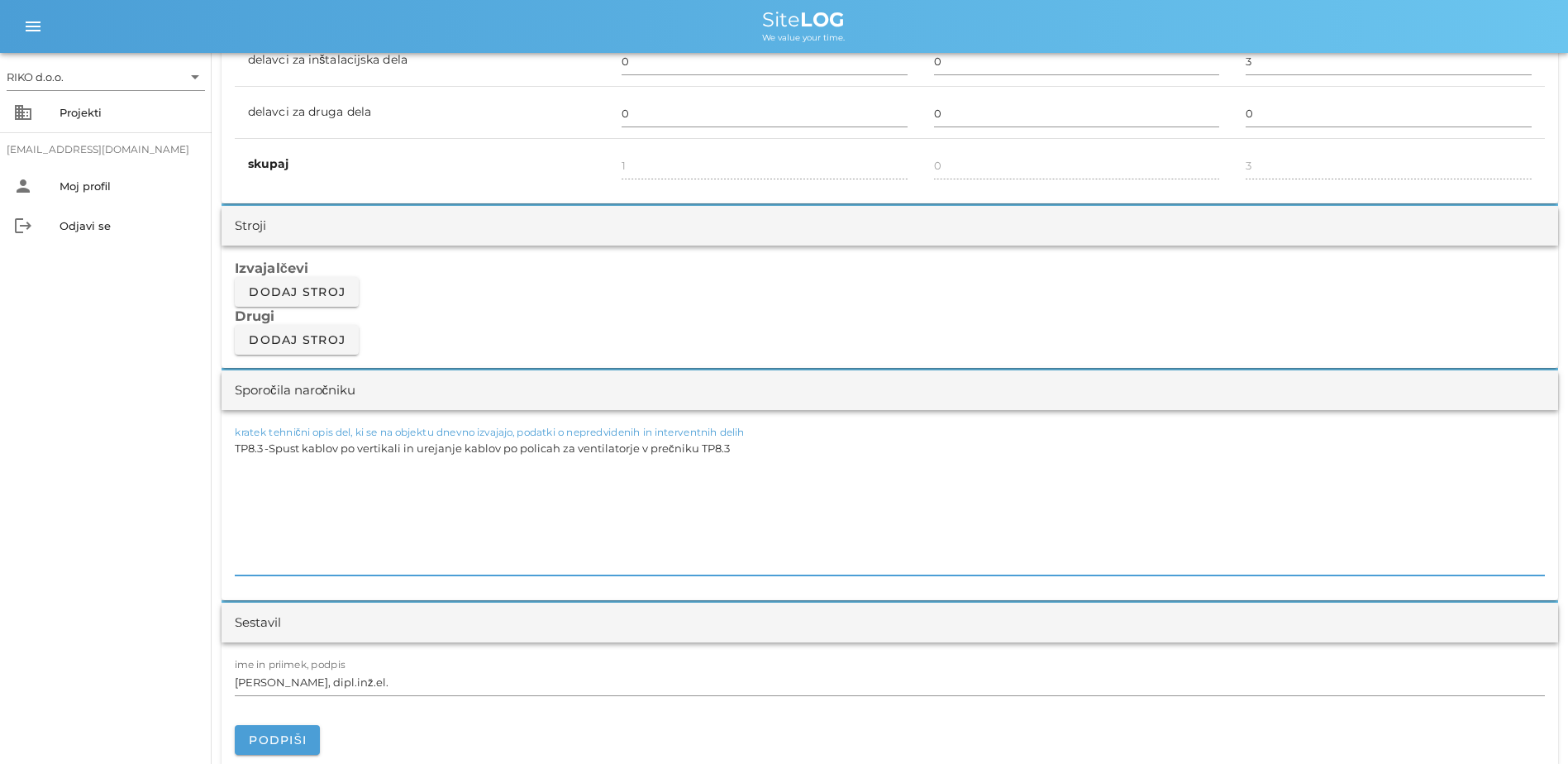
click at [267, 451] on textarea "TP8.3 -Spust kablov po vertikali in urejanje kablov po policah za ventilatorje …" at bounding box center [890, 505] width 1310 height 139
click at [271, 452] on textarea "TP8.3 -Spust kablov po vertikali in urejanje kablov po policah za ventilatorje …" at bounding box center [890, 505] width 1310 height 139
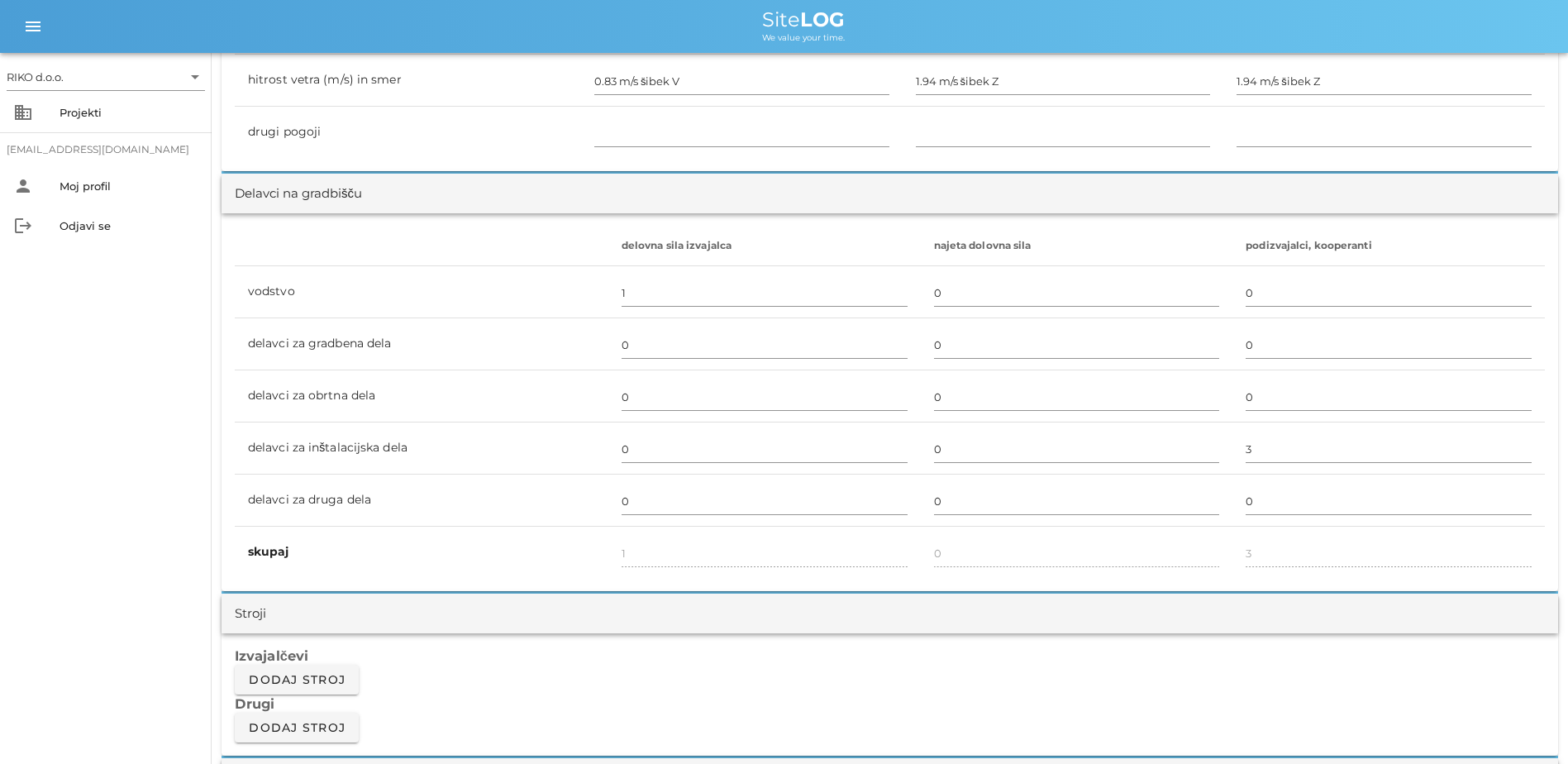
scroll to position [662, 0]
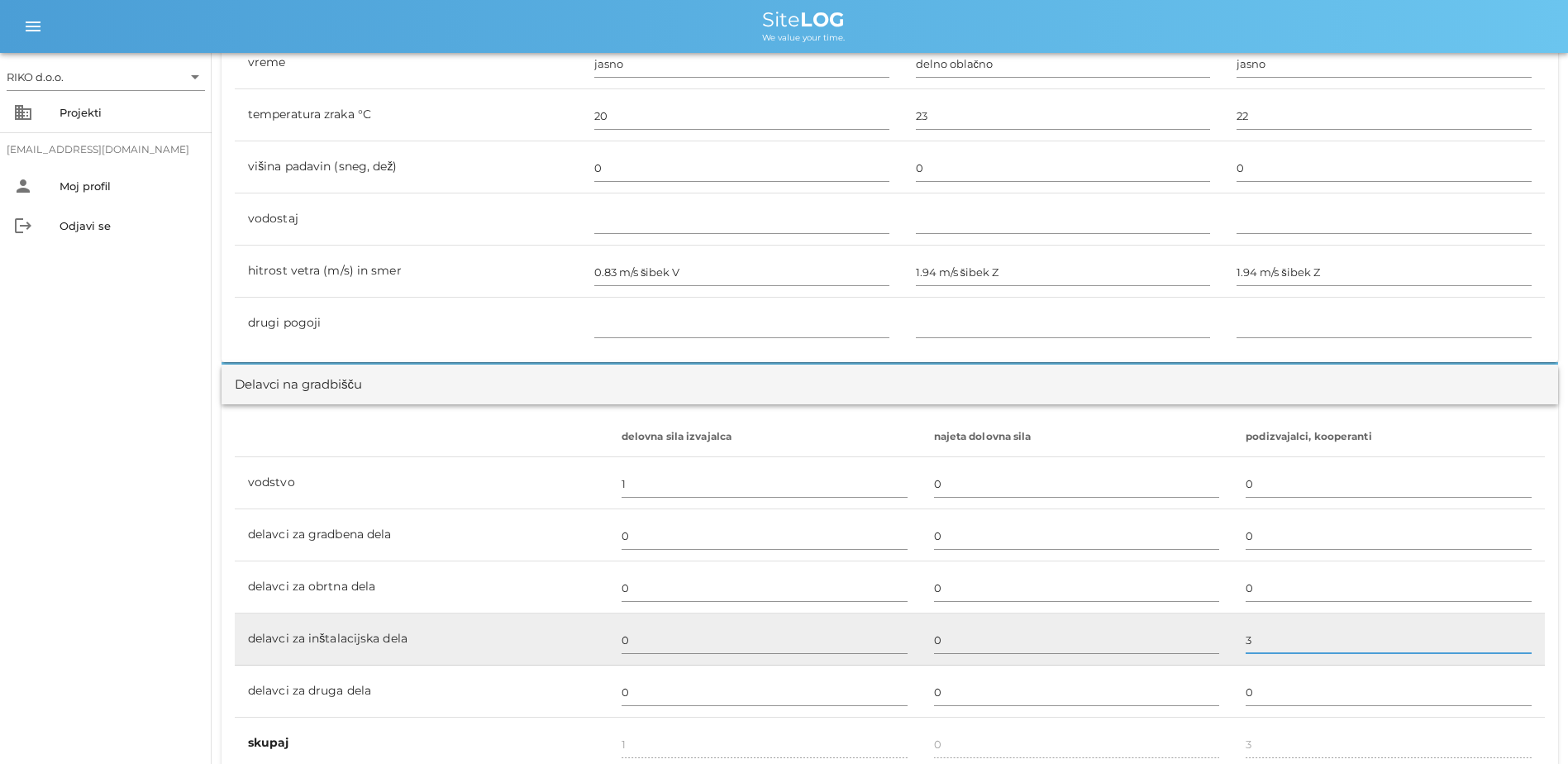
click at [867, 576] on input "3" at bounding box center [1389, 640] width 286 height 27
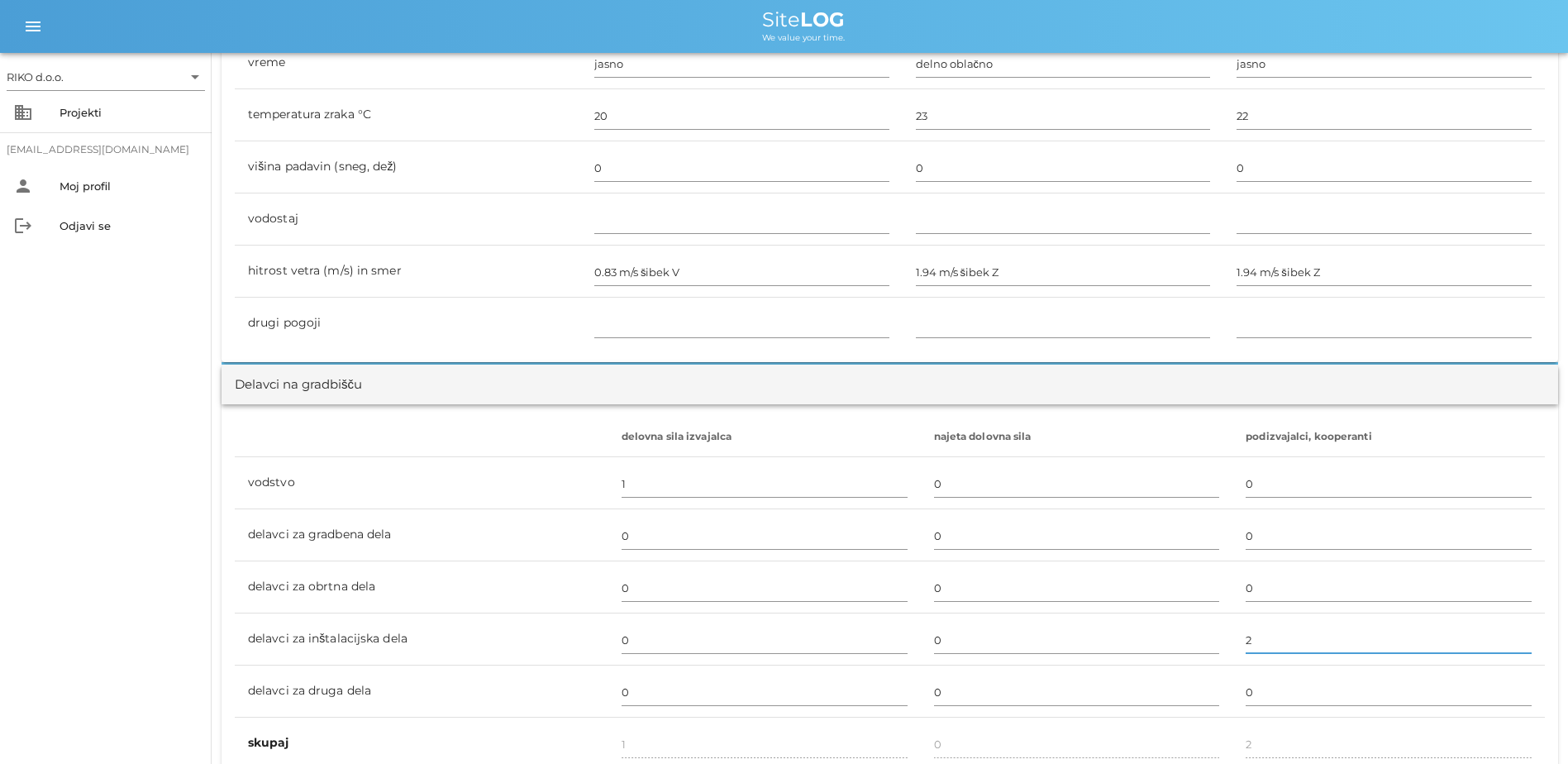
click at [44, 392] on div "RIKO d.o.o. arrow_drop_down business Projekti [EMAIL_ADDRESS][DOMAIN_NAME] pers…" at bounding box center [106, 409] width 212 height 712
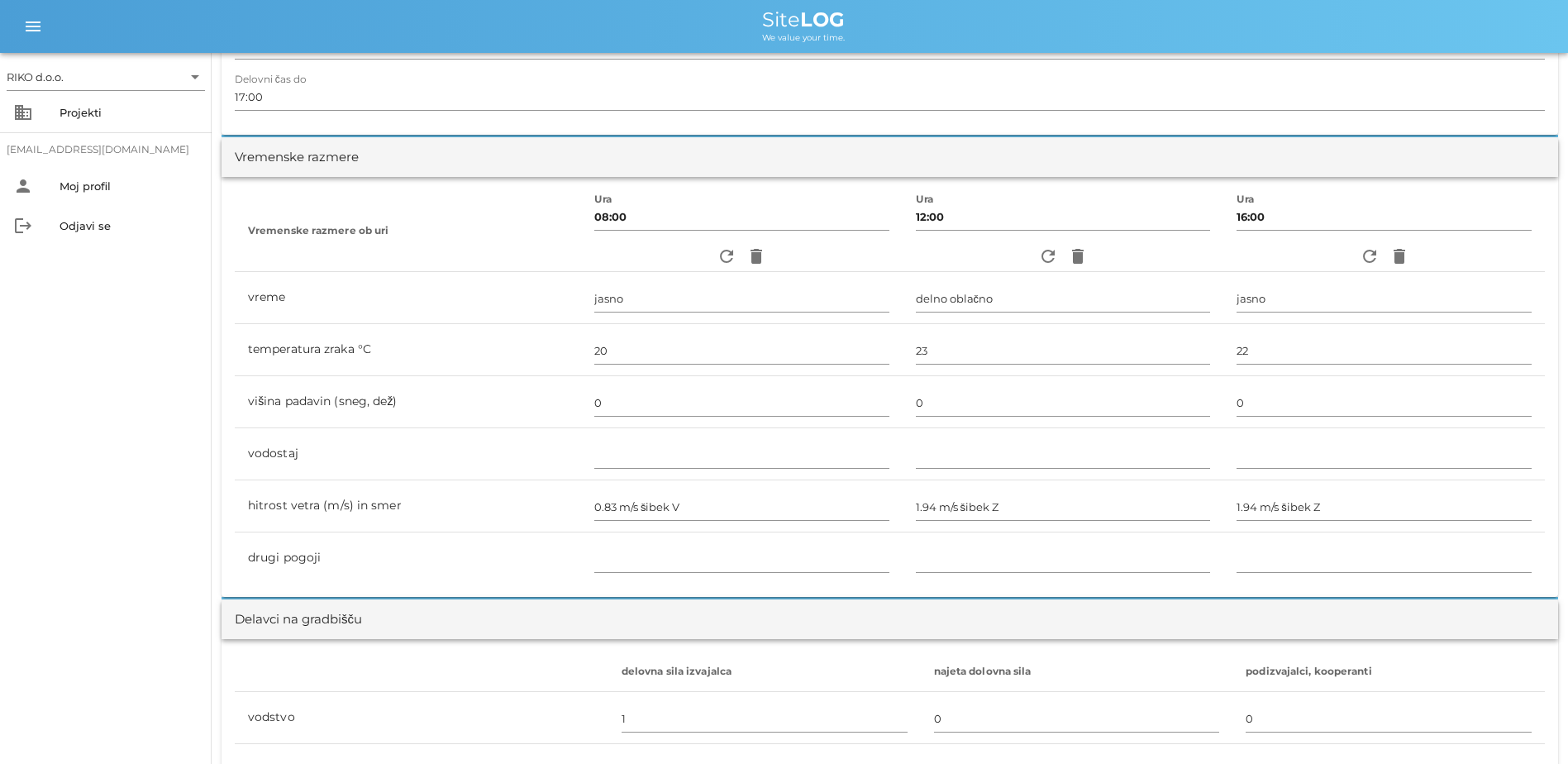
scroll to position [0, 0]
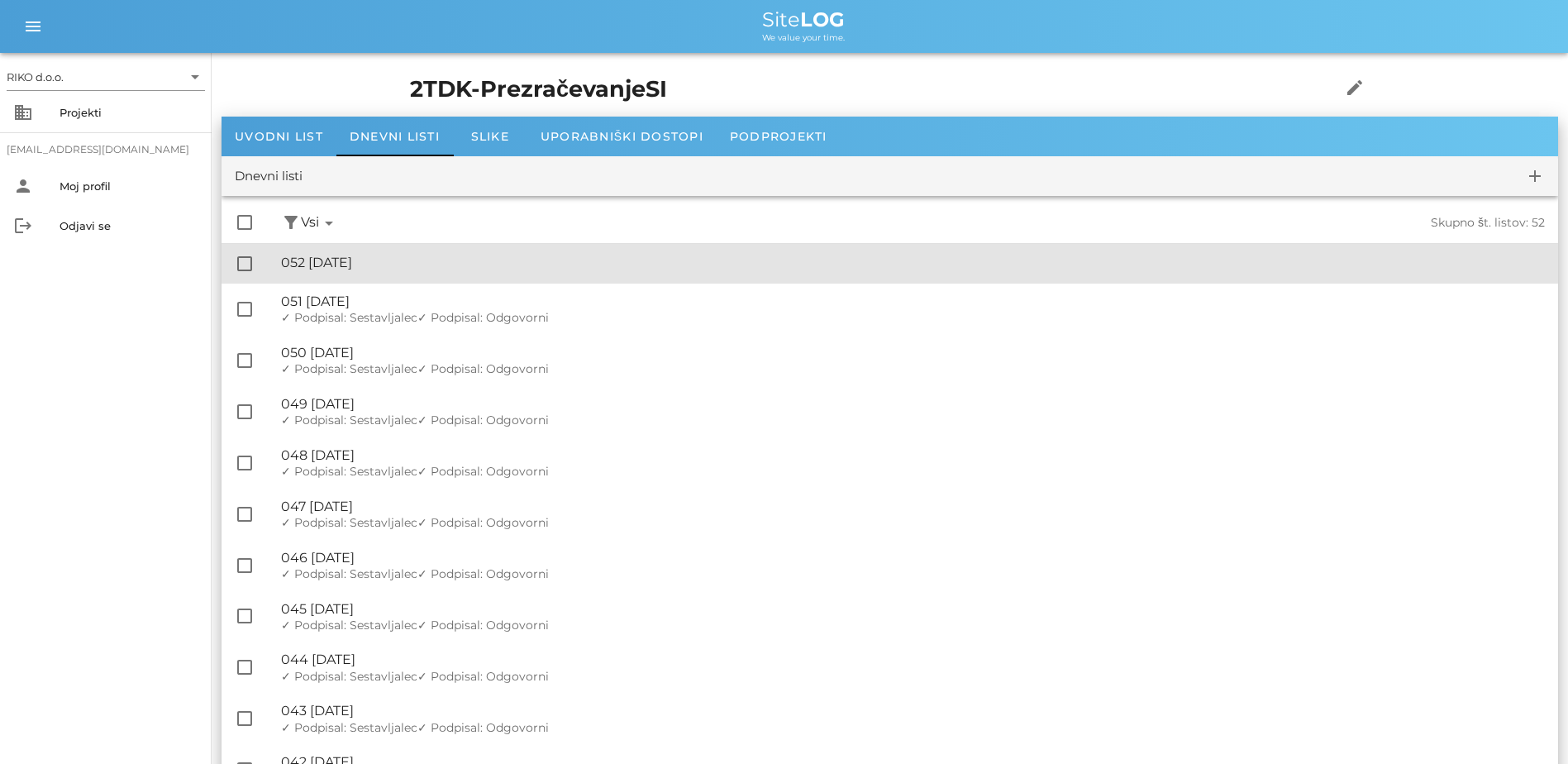
drag, startPoint x: 443, startPoint y: 268, endPoint x: 711, endPoint y: 438, distance: 317.4
click at [444, 268] on div "🔏 052 [DATE]" at bounding box center [912, 262] width 1264 height 16
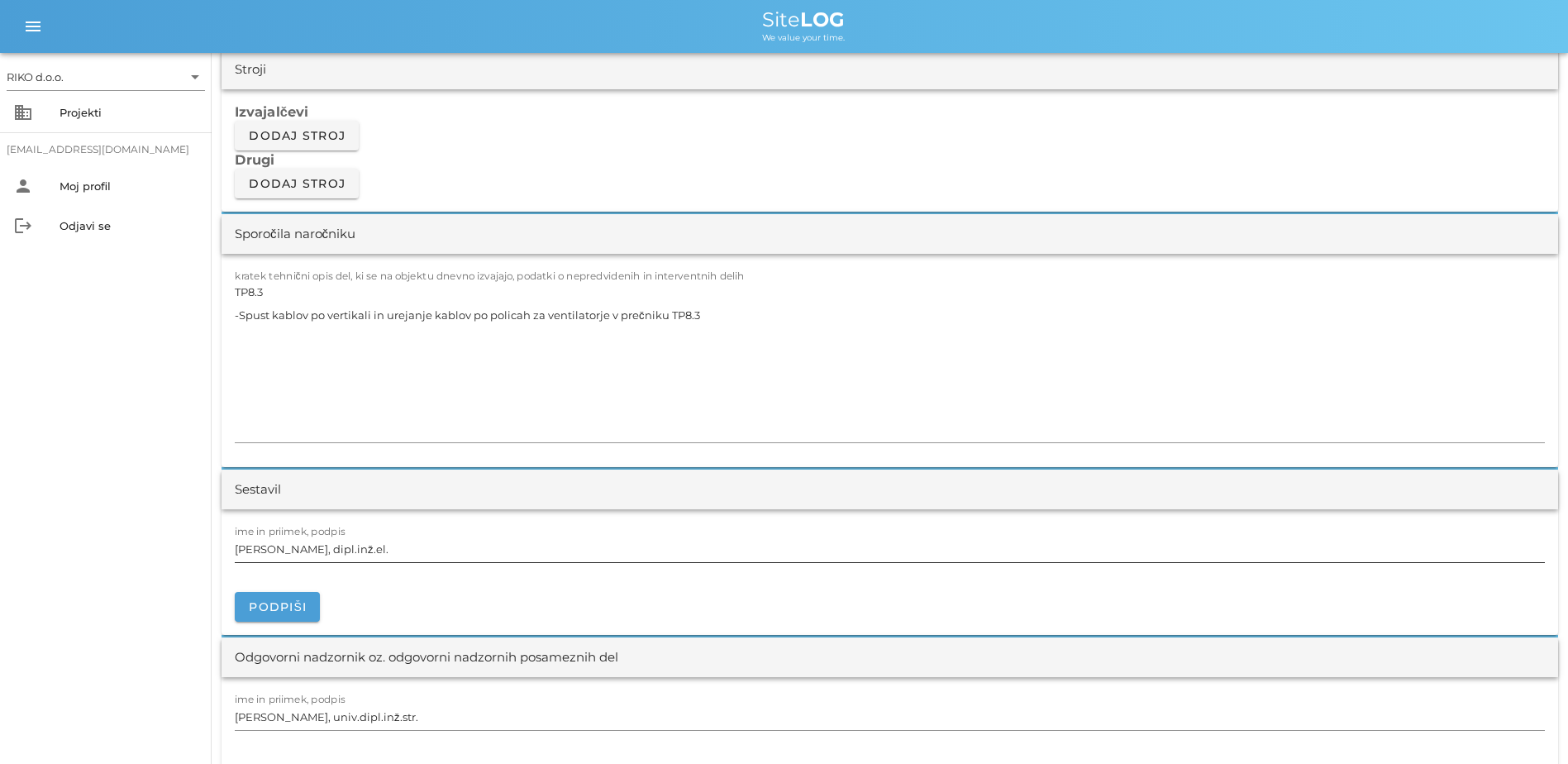
scroll to position [1406, 0]
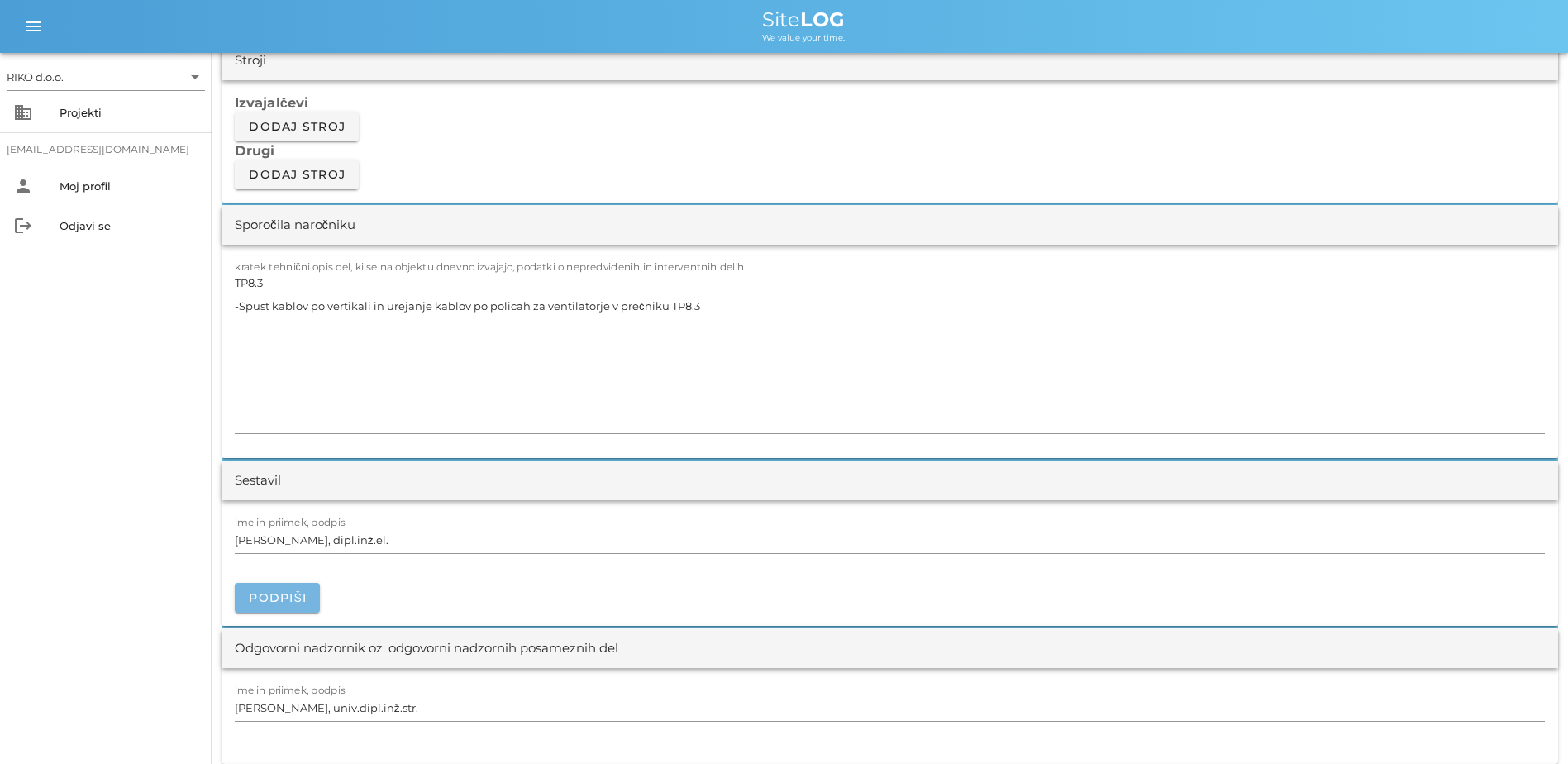
drag, startPoint x: 252, startPoint y: 611, endPoint x: 271, endPoint y: 610, distance: 19.0
click at [255, 576] on button "Podpiši" at bounding box center [278, 598] width 85 height 30
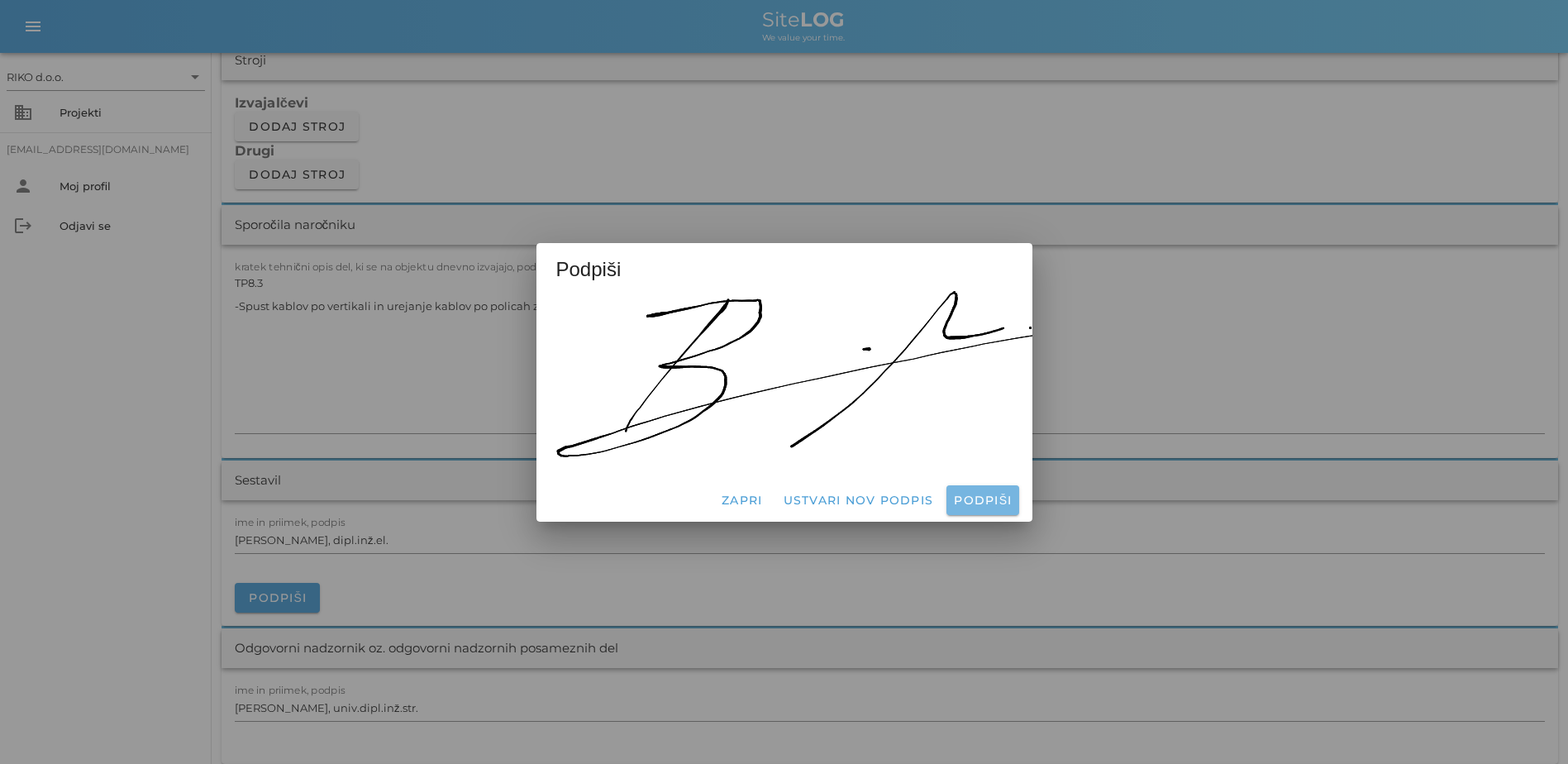
click at [867, 493] on span "Podpiši" at bounding box center [982, 500] width 59 height 15
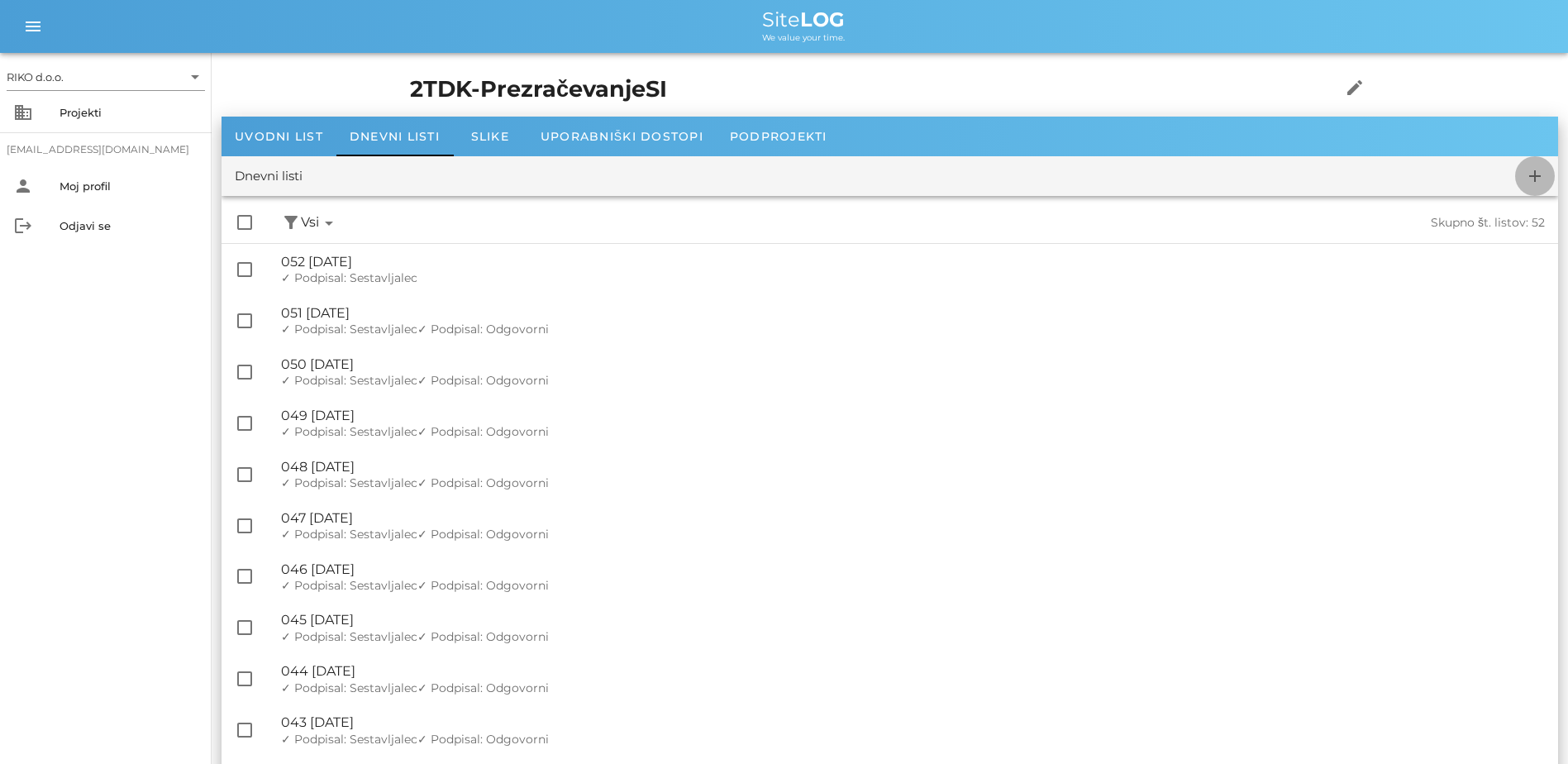
click at [867, 179] on icon "add" at bounding box center [1536, 176] width 20 height 20
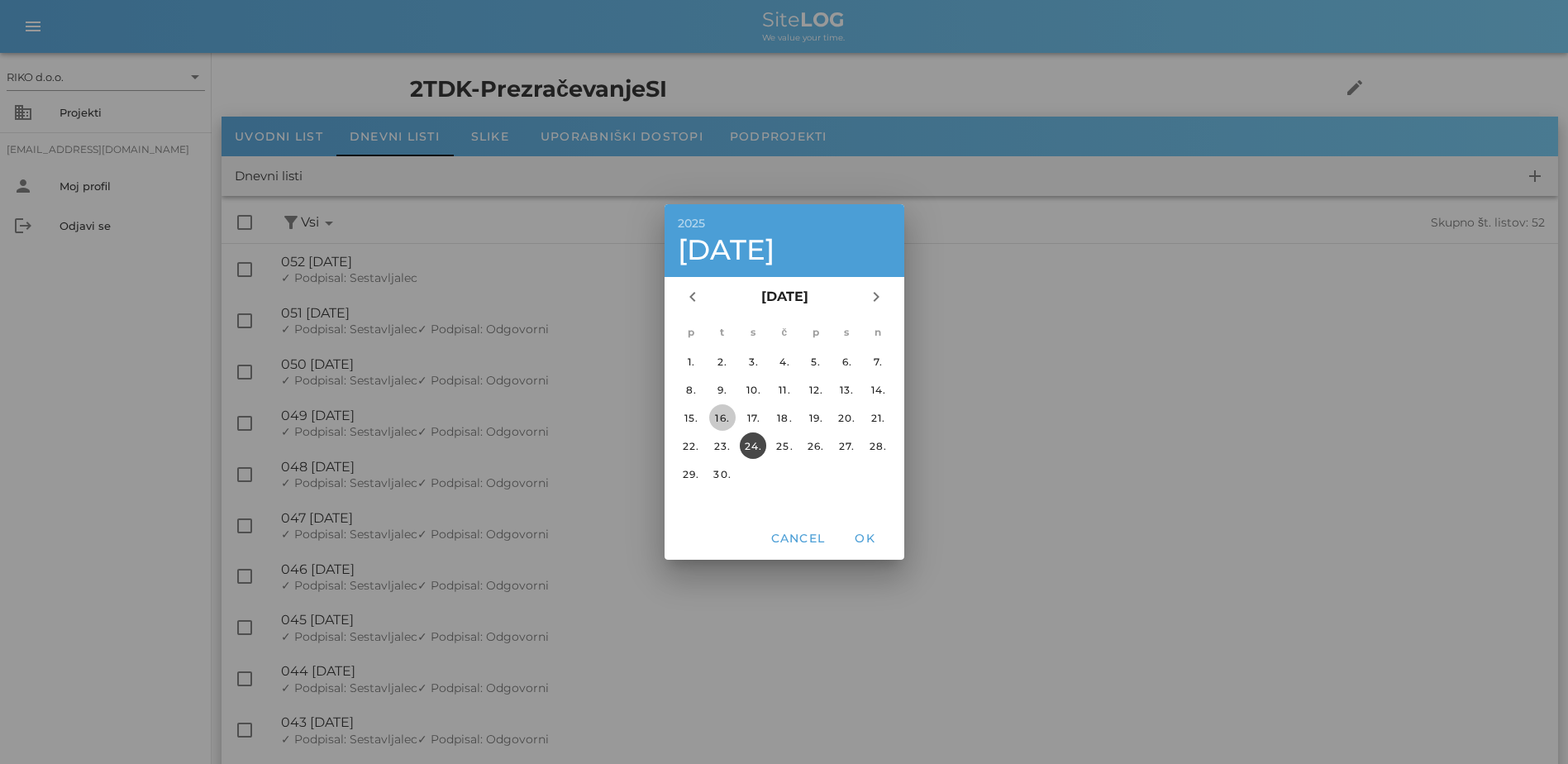
drag, startPoint x: 734, startPoint y: 419, endPoint x: 740, endPoint y: 429, distance: 11.7
click at [732, 419] on div "16." at bounding box center [722, 417] width 27 height 12
click at [858, 533] on span "OK" at bounding box center [865, 539] width 40 height 15
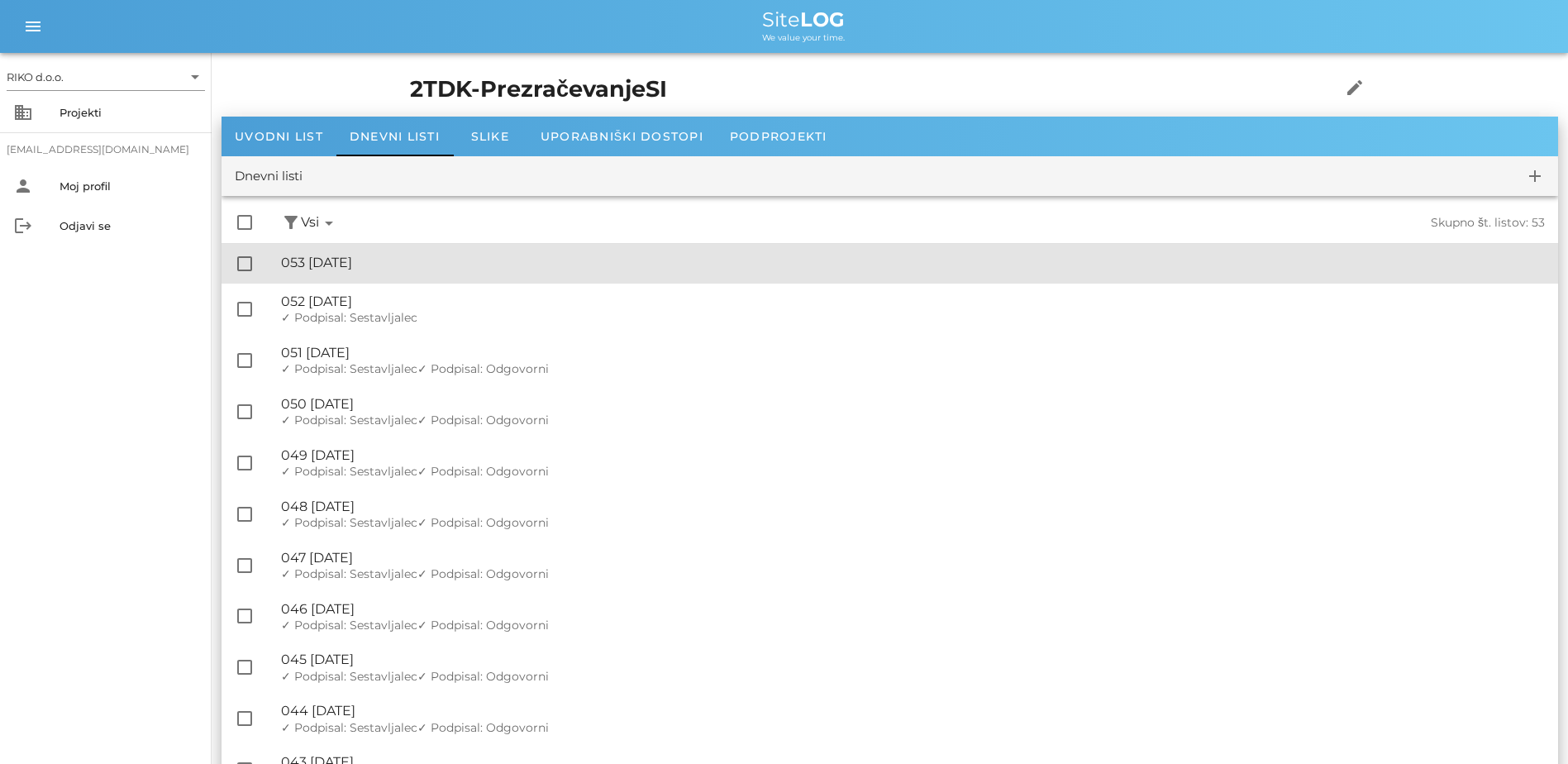
click at [499, 273] on div "🔏 053 [DATE] ✓ Podpisal: Nadzornik ✓ Podpisal: Sestavljalec ✓ Podpisal: Odgovor…" at bounding box center [912, 264] width 1264 height 37
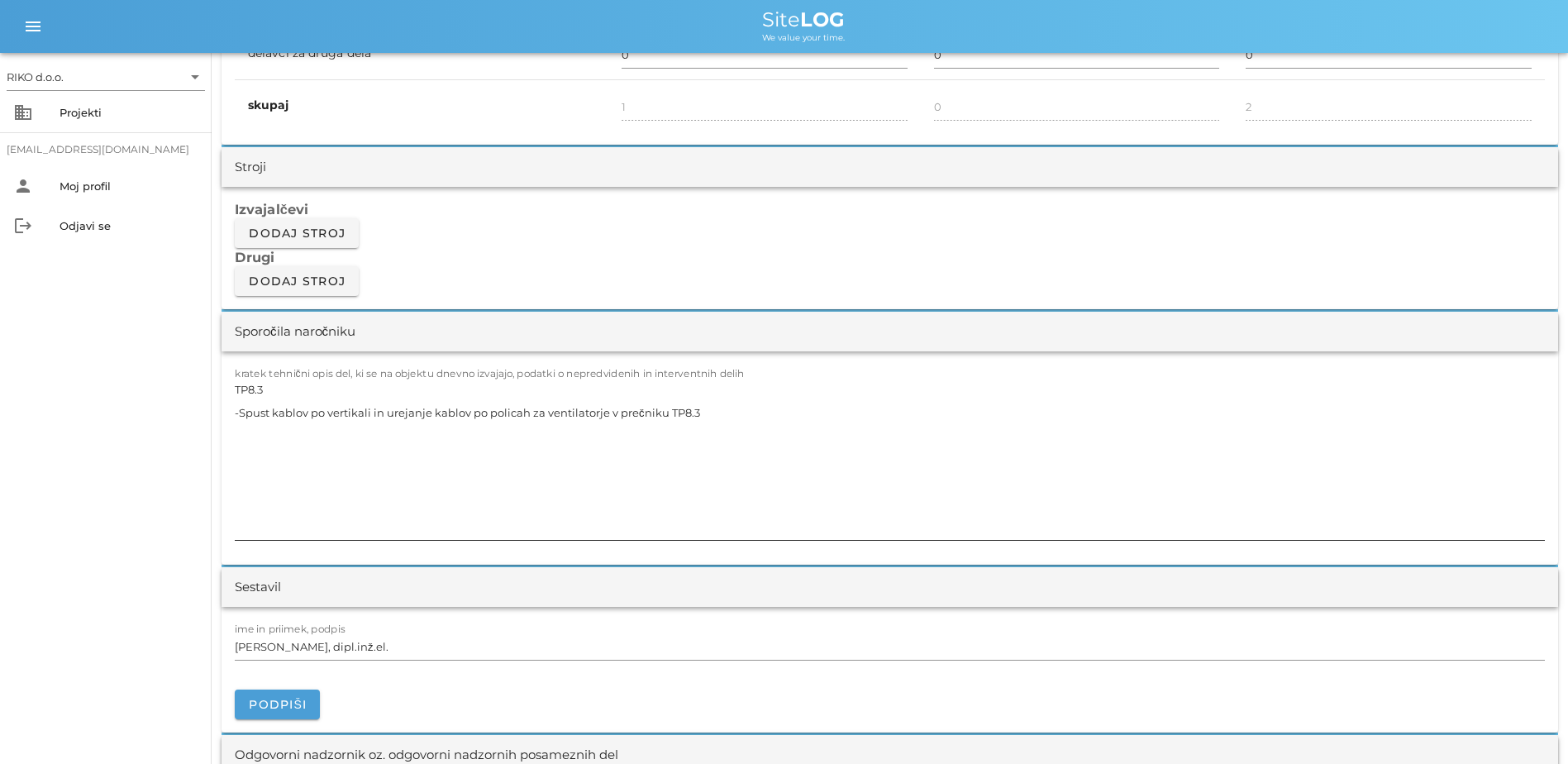
scroll to position [1323, 0]
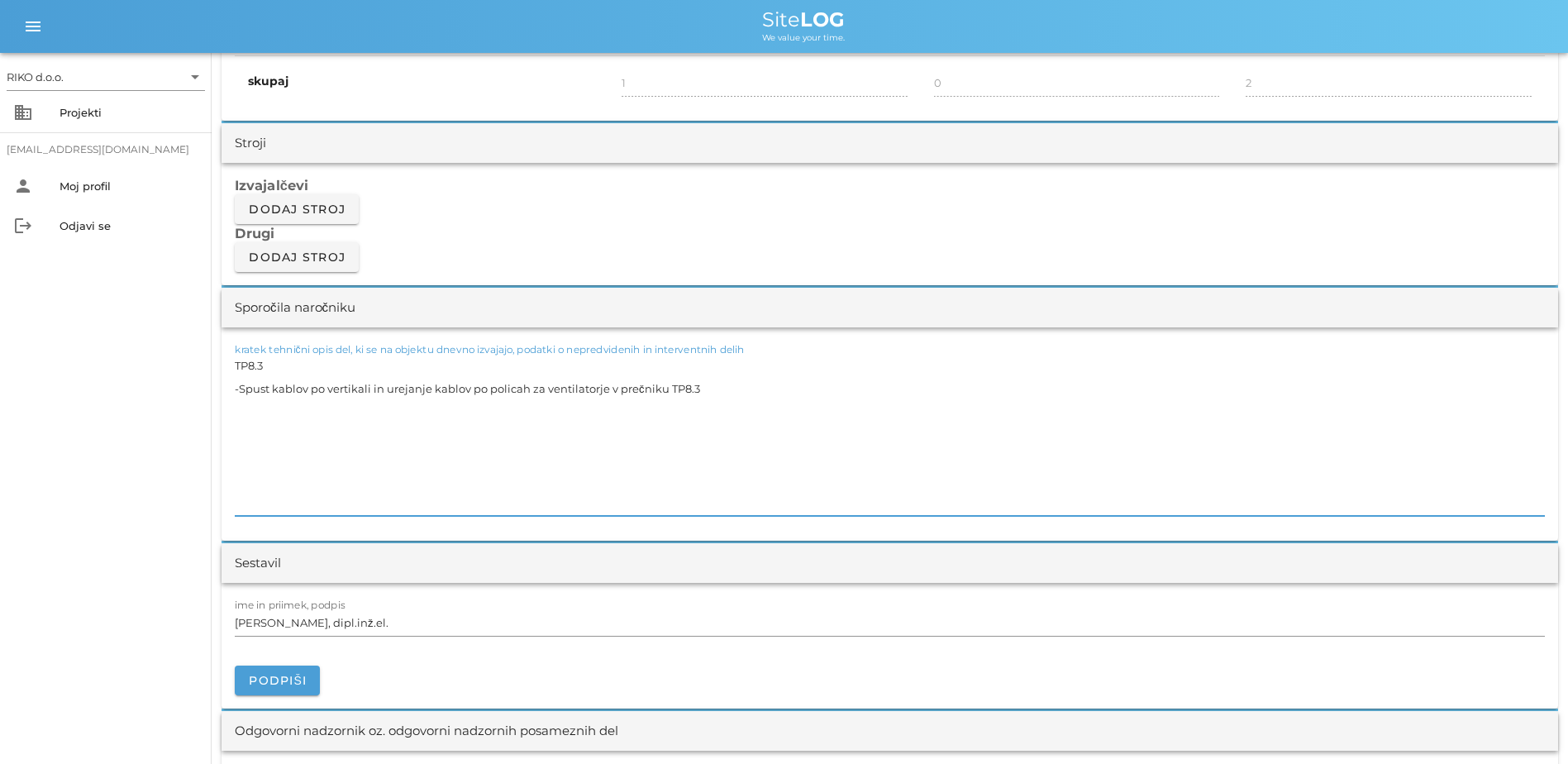
drag, startPoint x: 663, startPoint y: 406, endPoint x: 22, endPoint y: 367, distance: 642.2
click at [22, 367] on div "RIKO d.o.o. arrow_drop_down business Projekti [EMAIL_ADDRESS][DOMAIN_NAME] pers…" at bounding box center [784, 611] width 1568 height 3869
paste textarea "1 -Spust kablov po vertikali do omare"
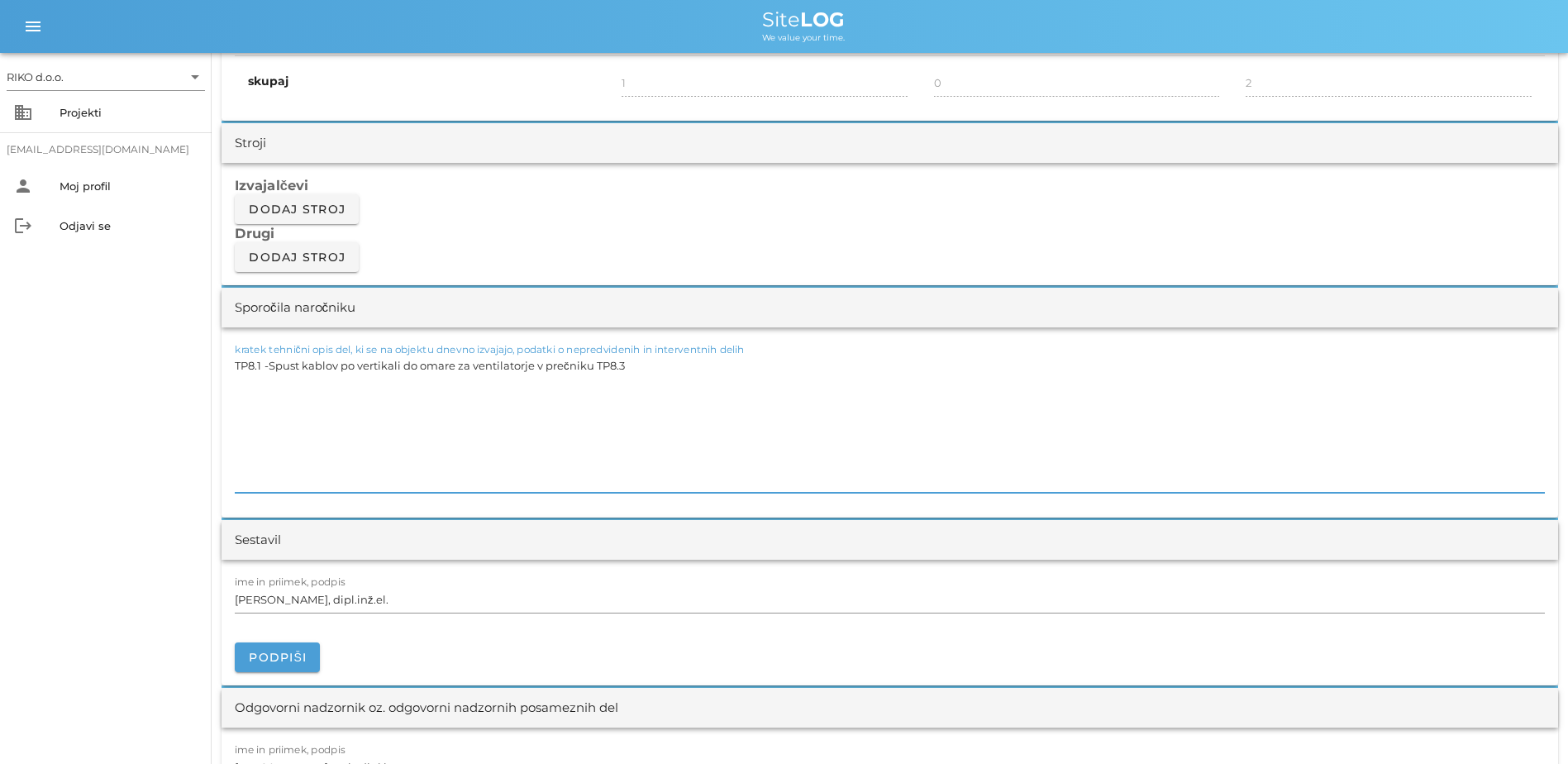
click at [271, 369] on textarea "TP8.1 -Spust kablov po vertikali do omare za ventilatorje v prečniku TP8.3" at bounding box center [890, 423] width 1310 height 139
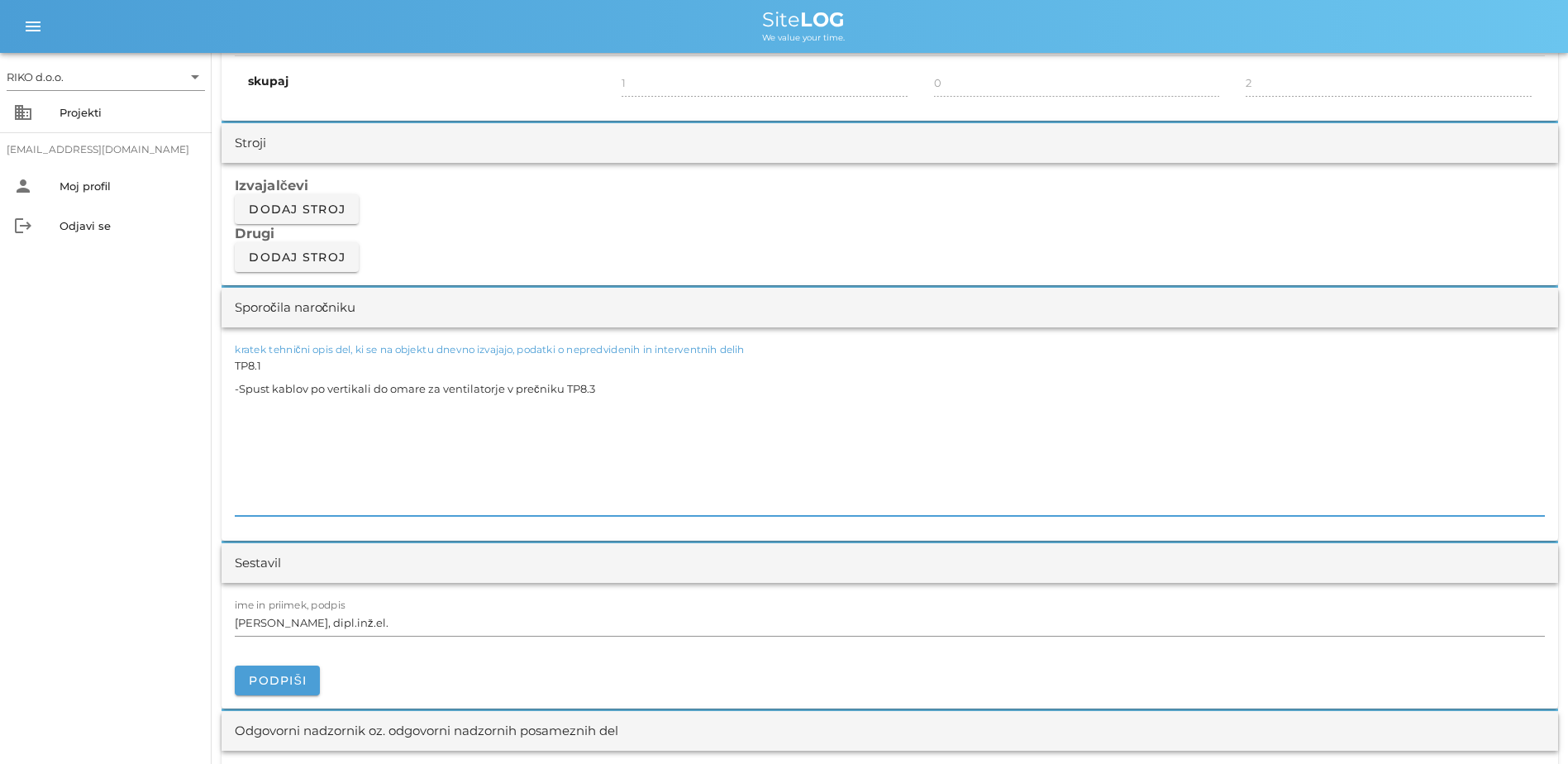
click at [173, 493] on div "RIKO d.o.o. arrow_drop_down business Projekti [EMAIL_ADDRESS][DOMAIN_NAME] pers…" at bounding box center [106, 409] width 212 height 712
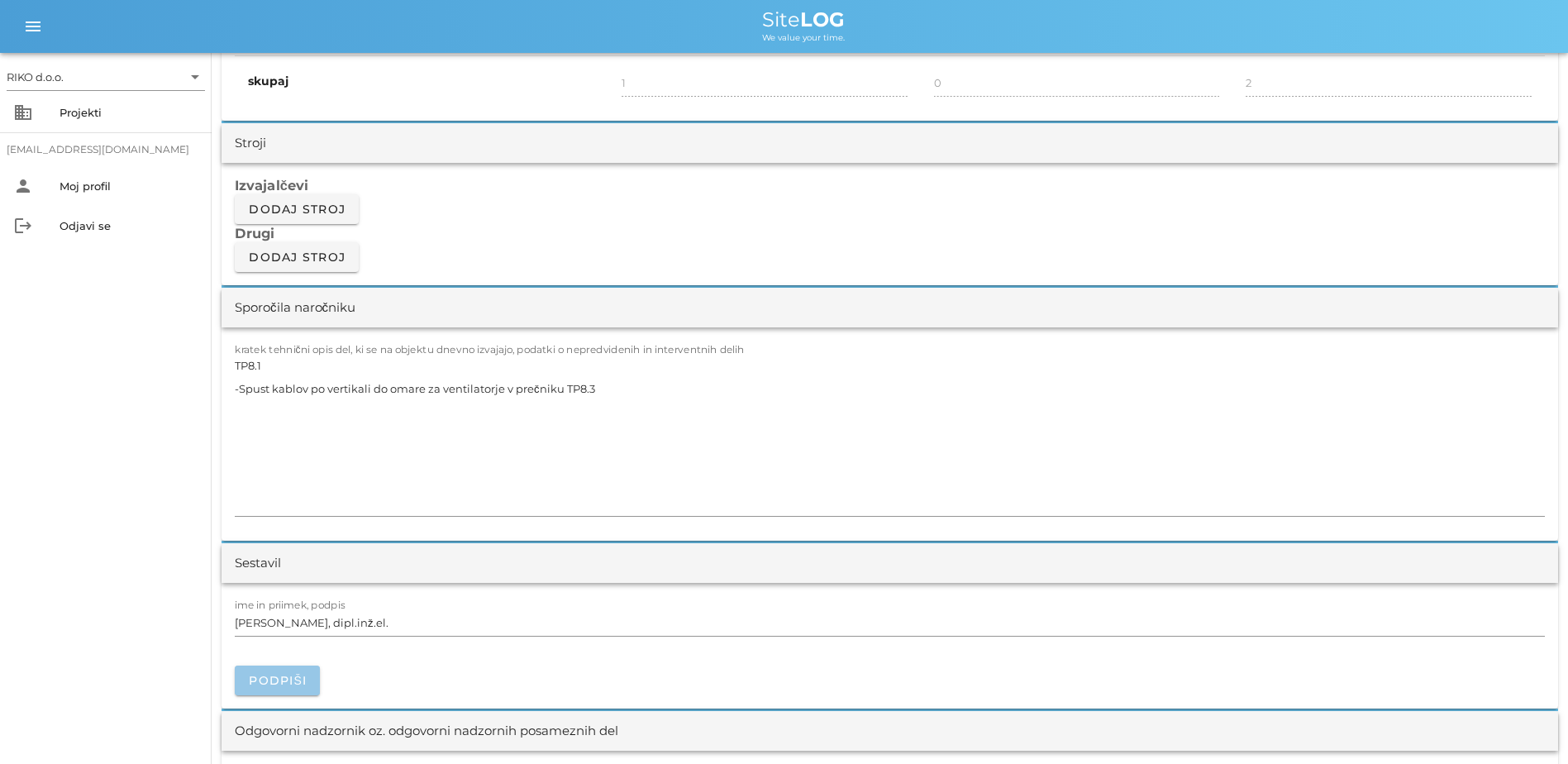
drag, startPoint x: 319, startPoint y: 680, endPoint x: 420, endPoint y: 643, distance: 107.6
click at [321, 576] on div "Podpiši" at bounding box center [890, 672] width 1310 height 48
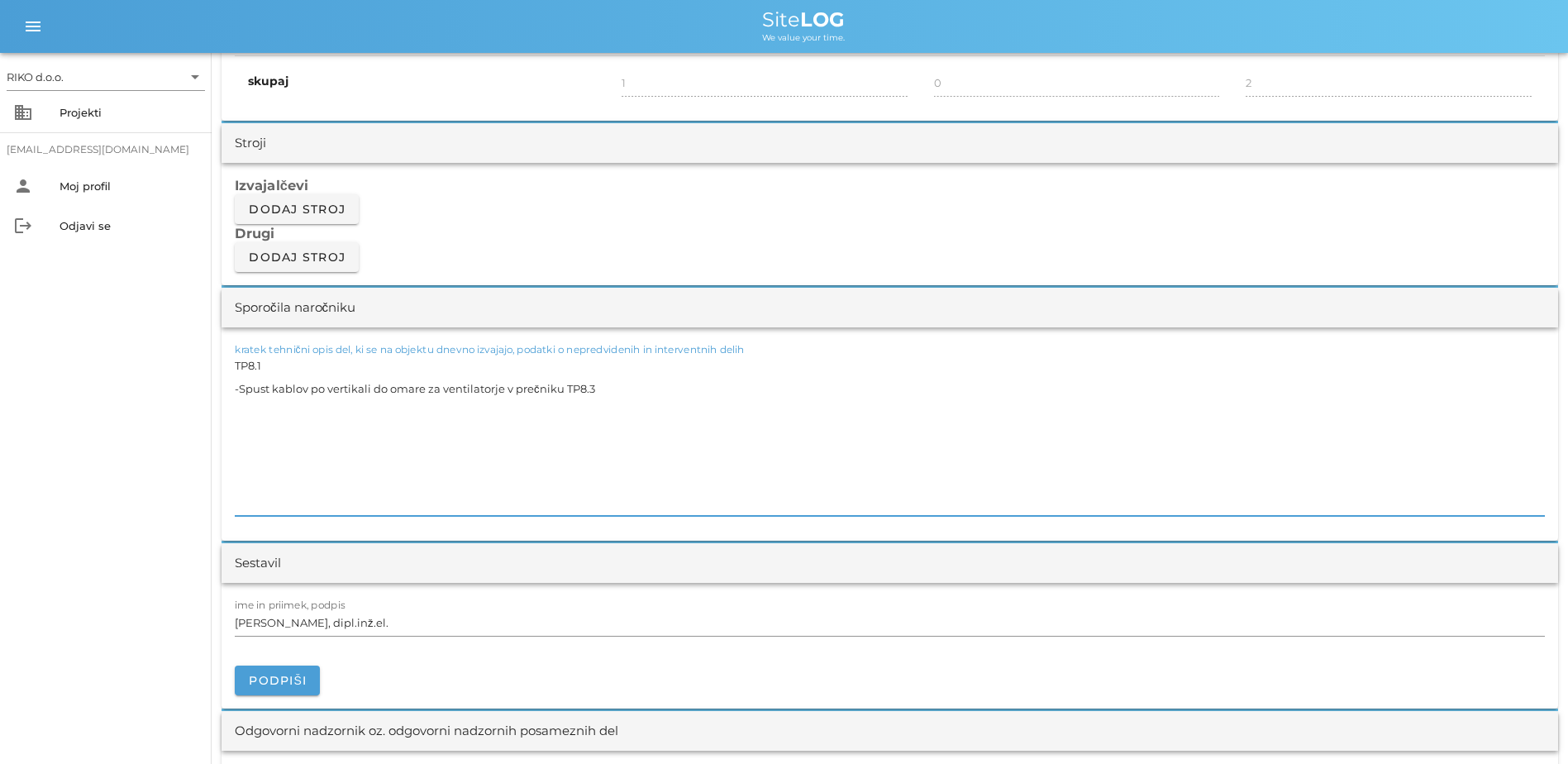
drag, startPoint x: 508, startPoint y: 381, endPoint x: 189, endPoint y: 352, distance: 320.3
click at [189, 352] on div "RIKO d.o.o. arrow_drop_down business Projekti [EMAIL_ADDRESS][DOMAIN_NAME] pers…" at bounding box center [784, 611] width 1568 height 3869
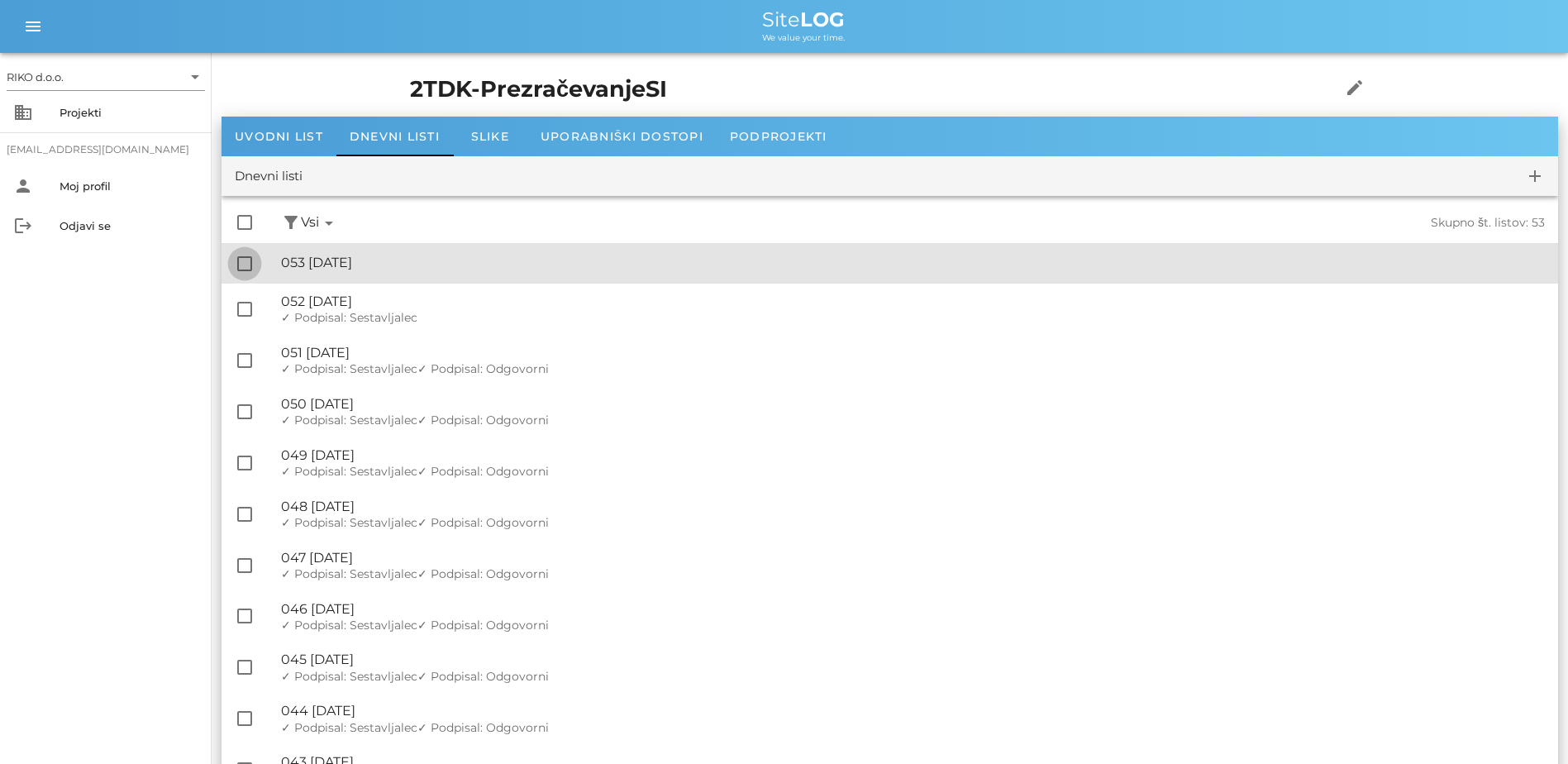
click at [245, 264] on div at bounding box center [245, 264] width 28 height 28
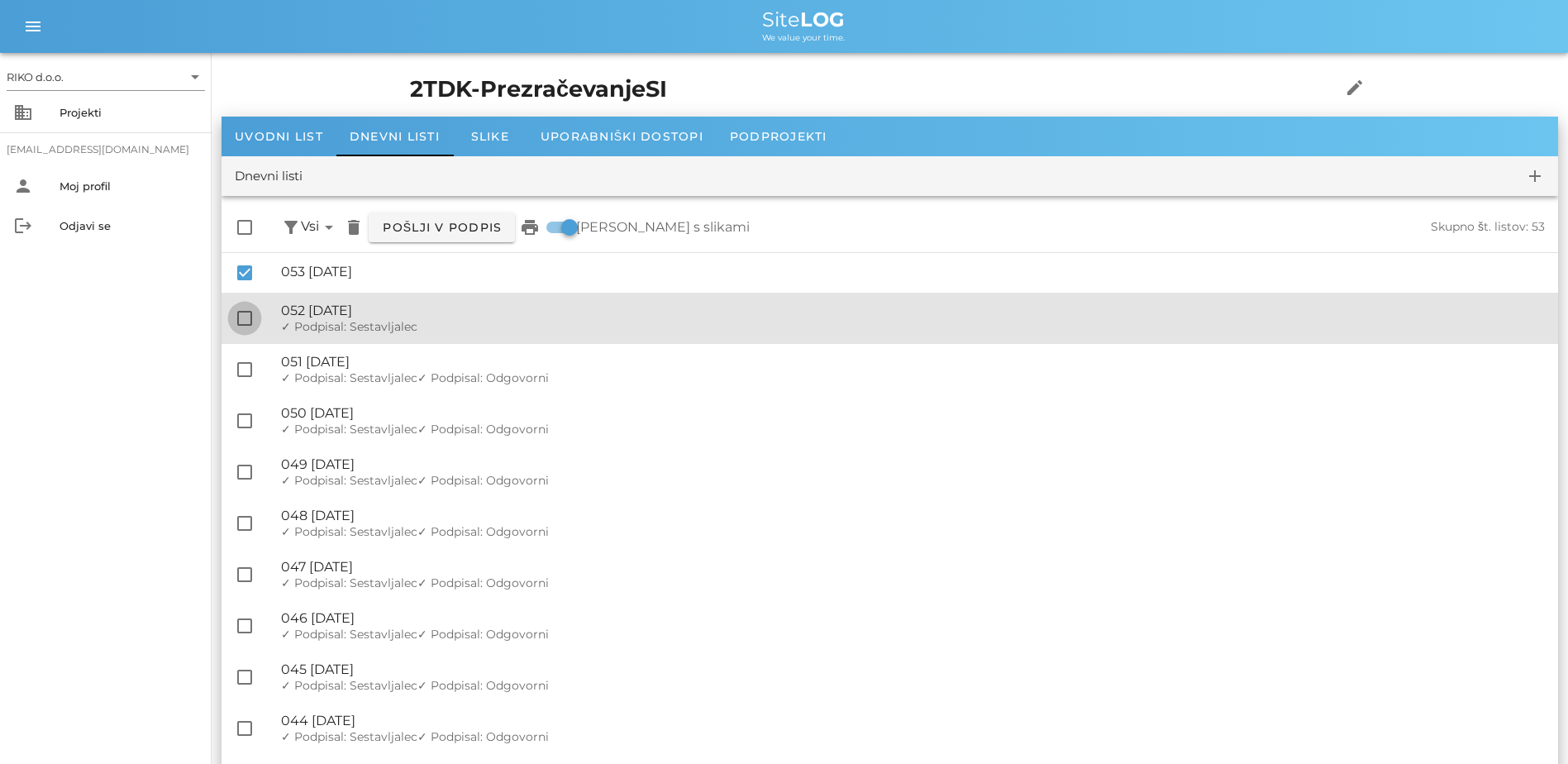
click at [246, 317] on div at bounding box center [245, 318] width 28 height 28
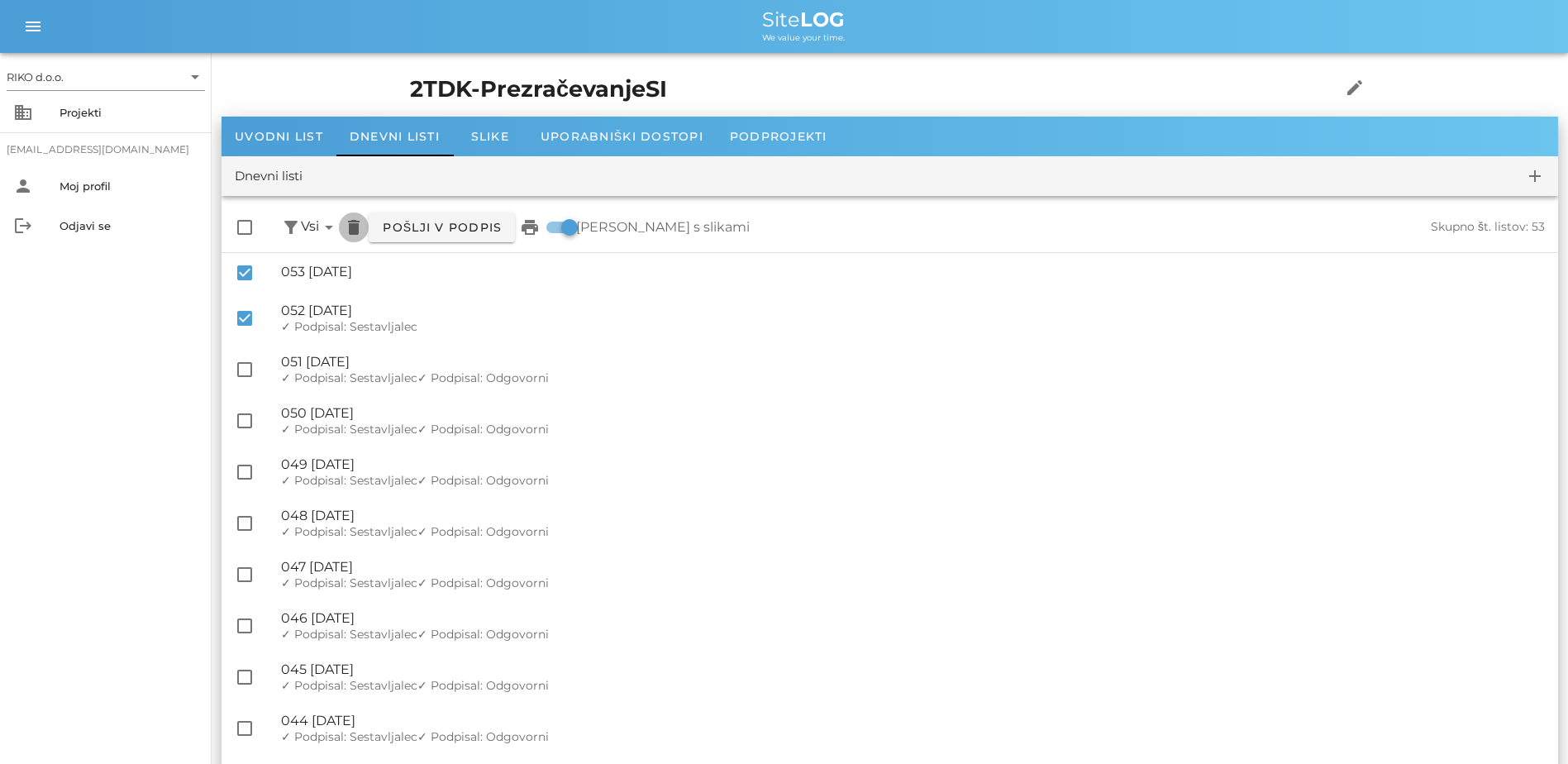
click at [349, 224] on icon "delete" at bounding box center [354, 228] width 20 height 20
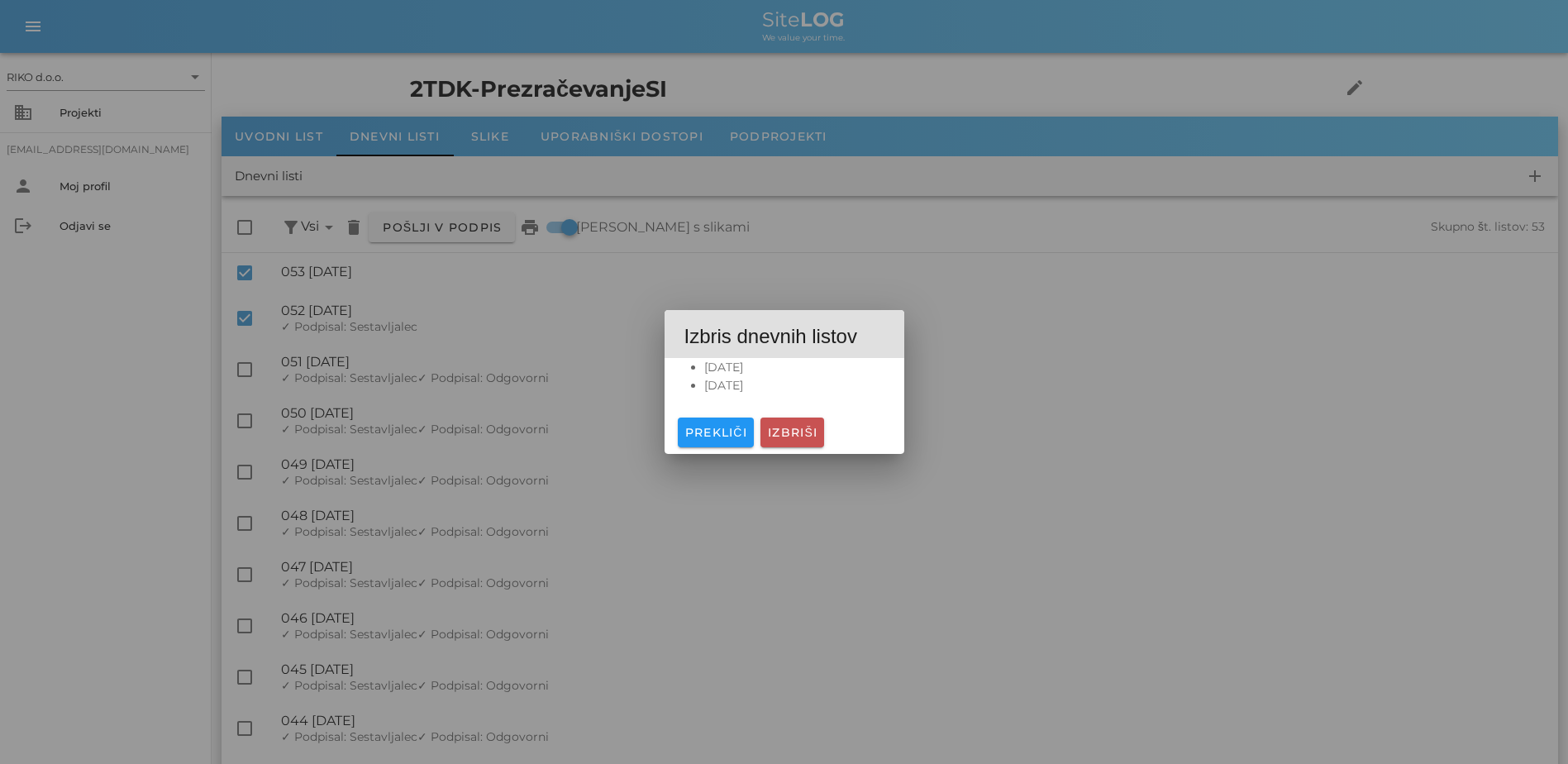
click at [809, 429] on span "Izbriši" at bounding box center [792, 432] width 51 height 15
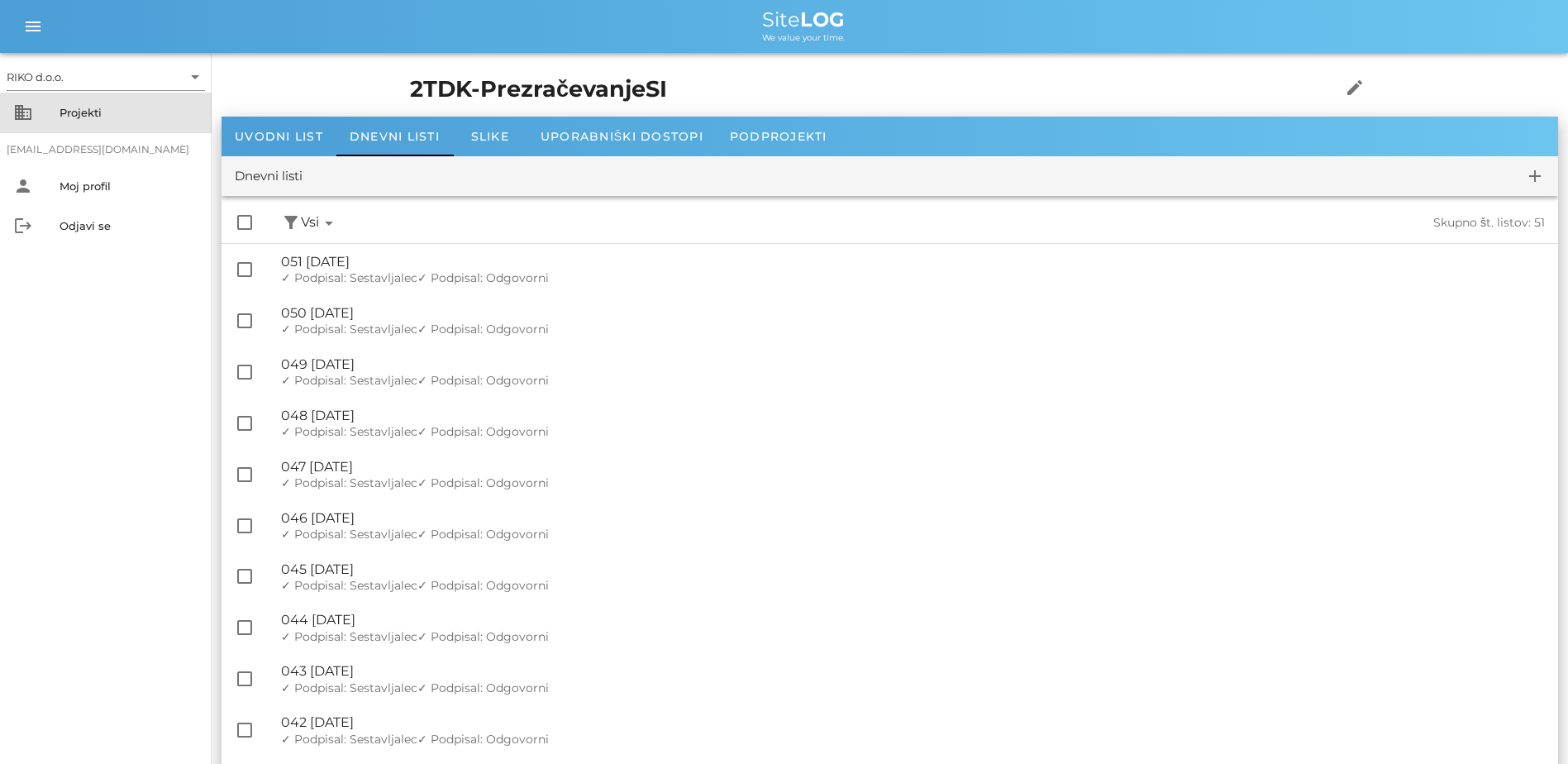
click at [75, 115] on div "Projekti" at bounding box center [129, 112] width 139 height 13
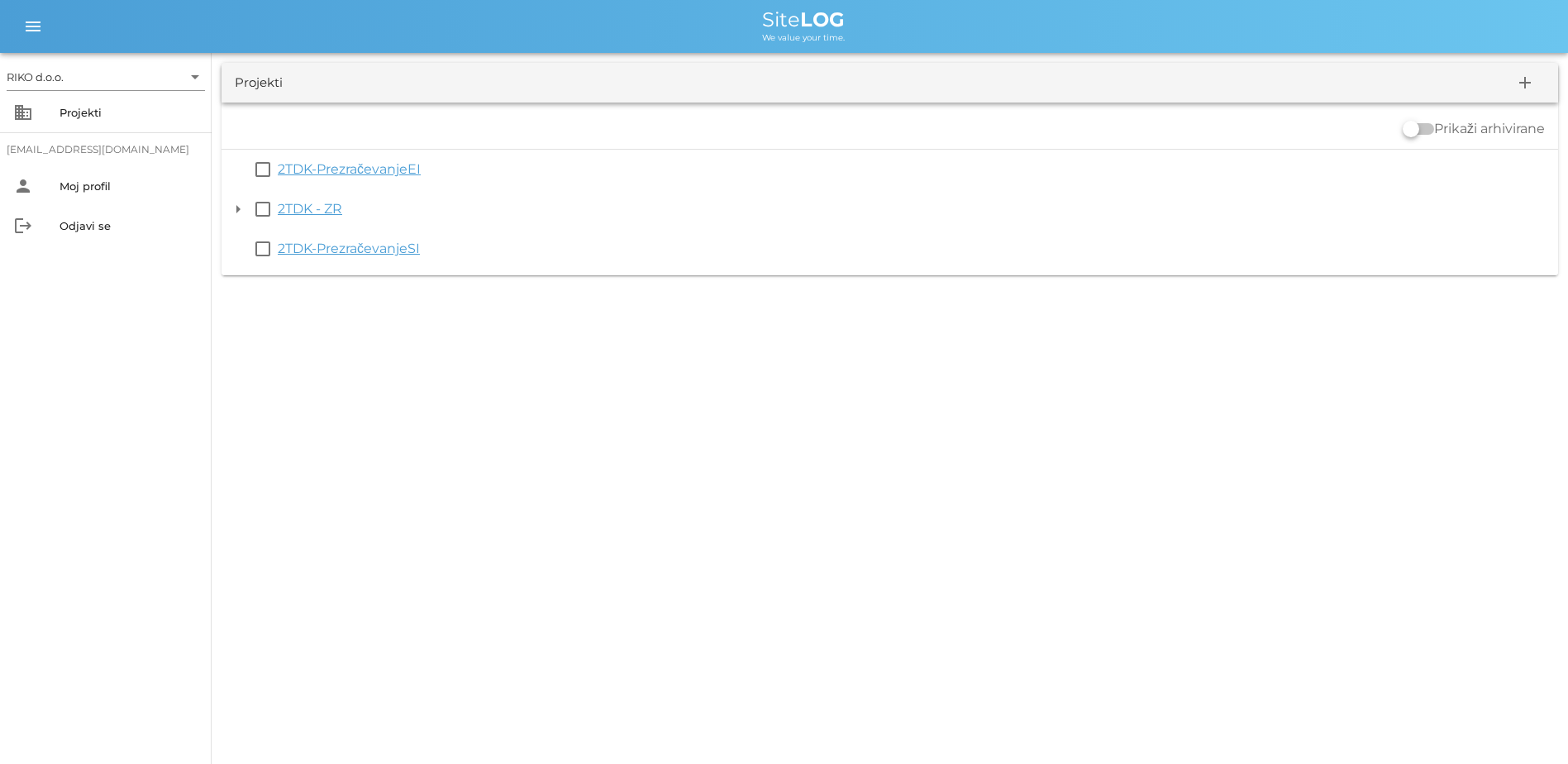
click at [362, 173] on link "2TDK-PrezračevanjeEI" at bounding box center [349, 169] width 143 height 16
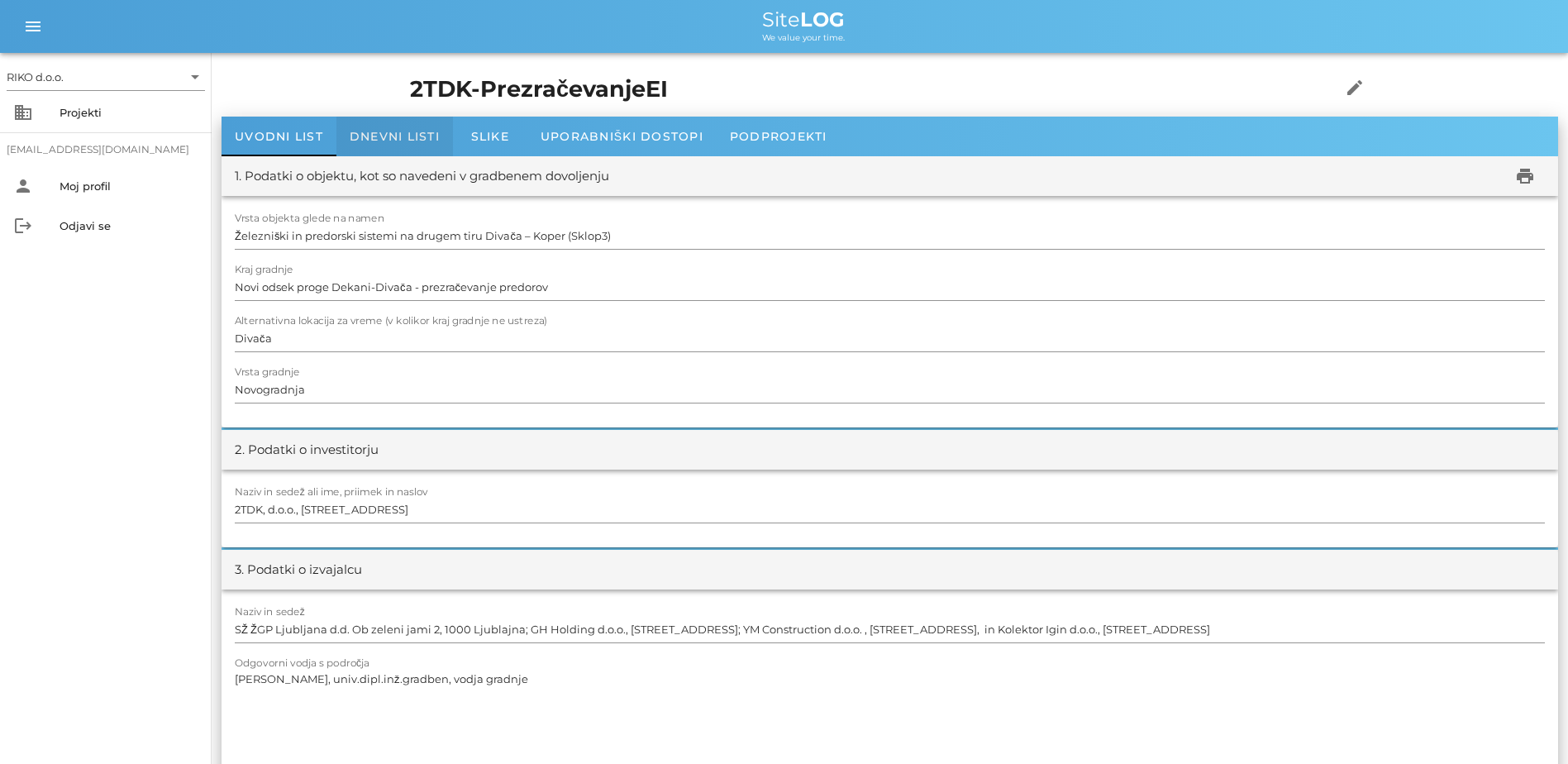
click at [375, 136] on span "Dnevni listi" at bounding box center [395, 136] width 90 height 15
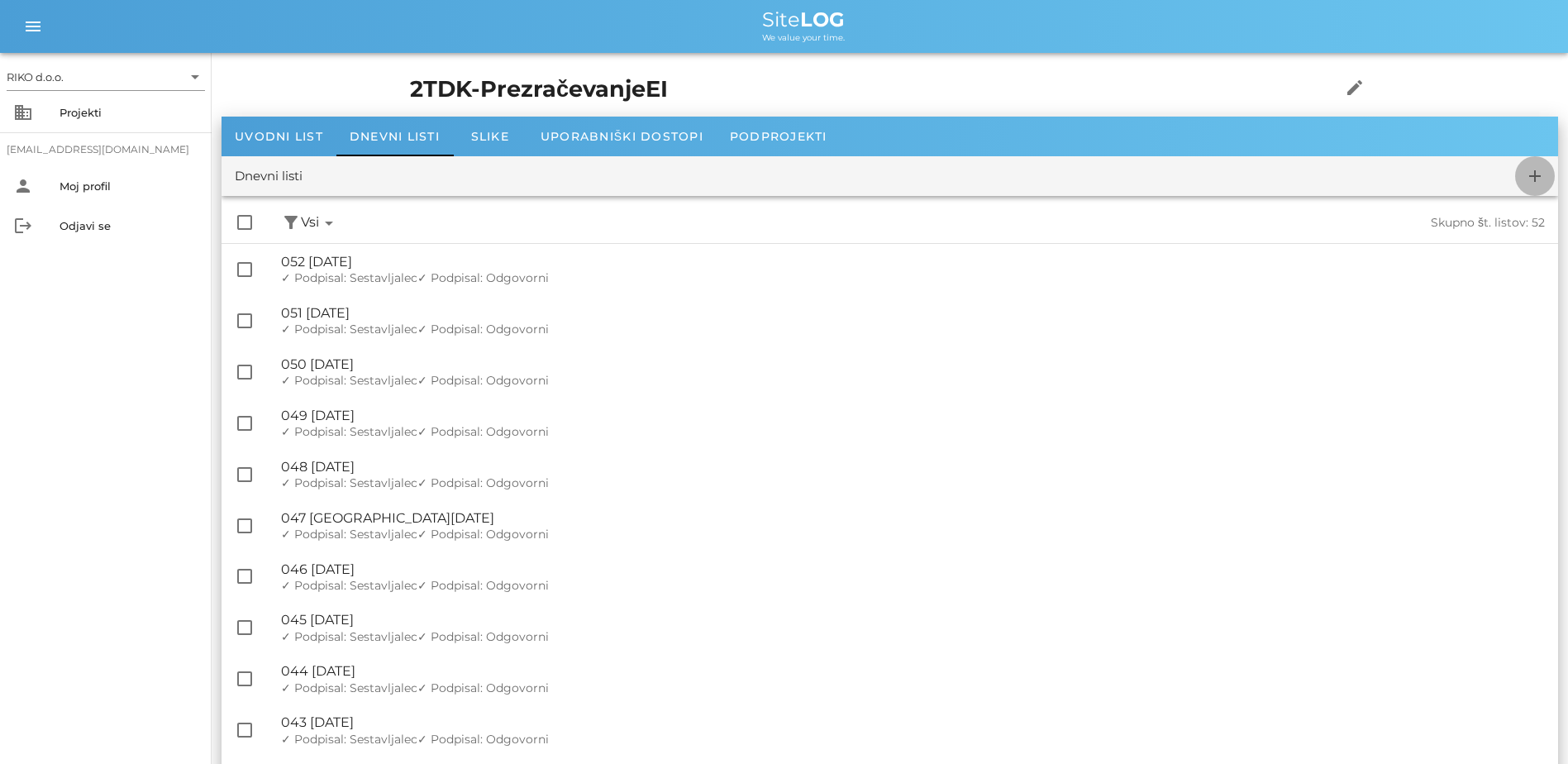
click at [867, 166] on span "add" at bounding box center [1536, 176] width 40 height 20
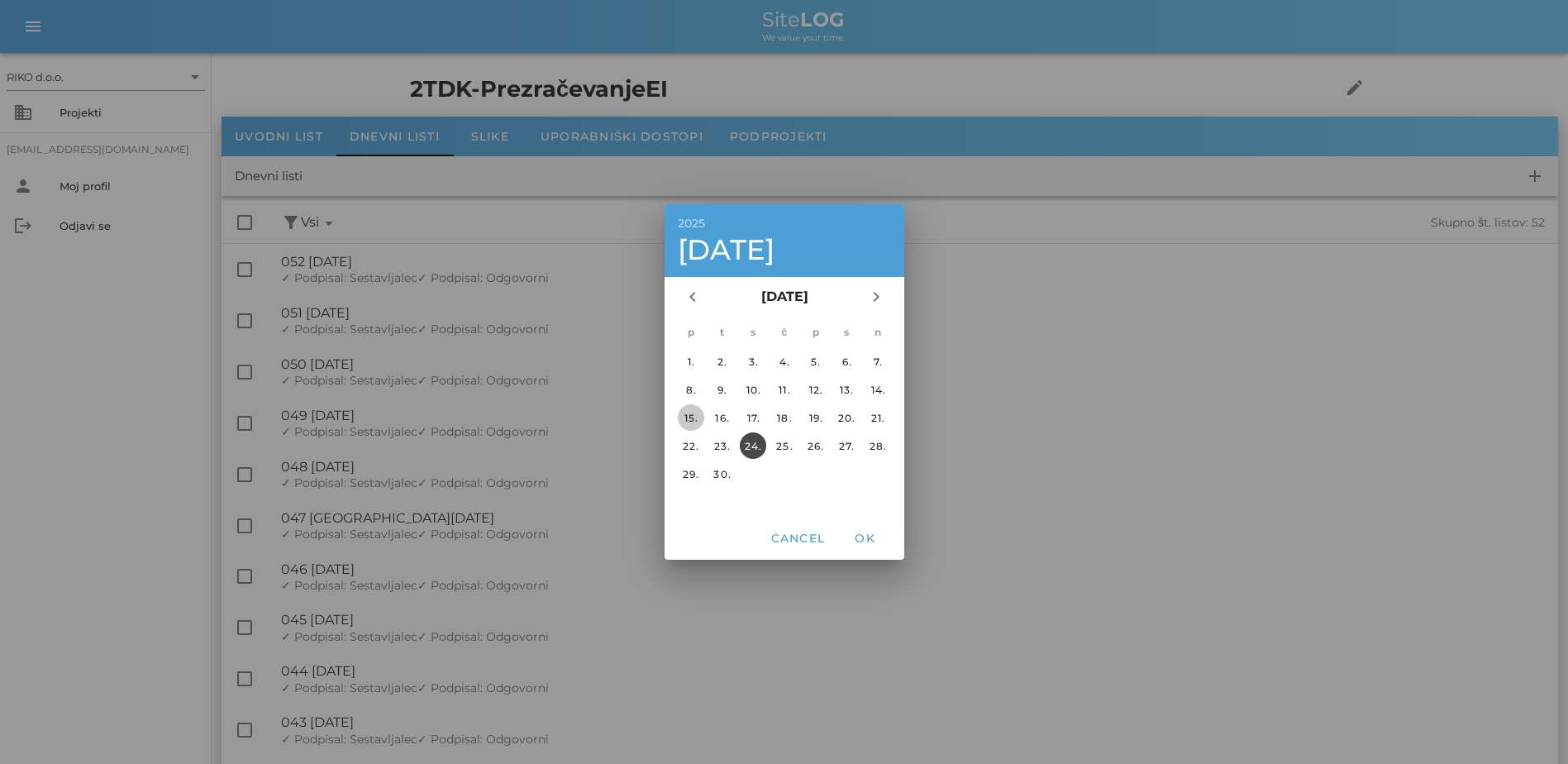
click at [691, 414] on div "15." at bounding box center [691, 417] width 27 height 12
click at [850, 540] on span "OK" at bounding box center [865, 539] width 40 height 15
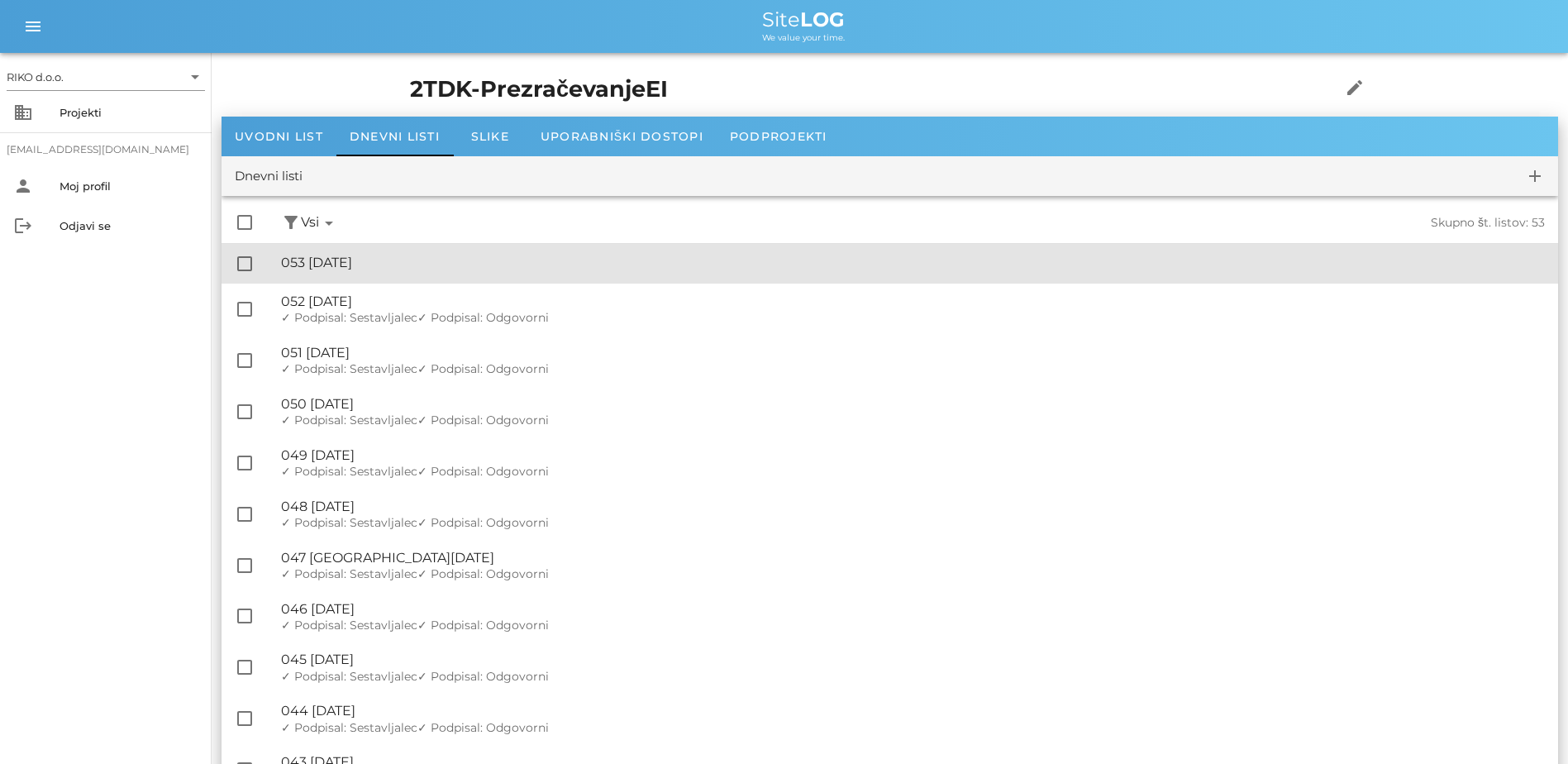
click at [404, 259] on div "🔏 053 [DATE]" at bounding box center [912, 262] width 1264 height 16
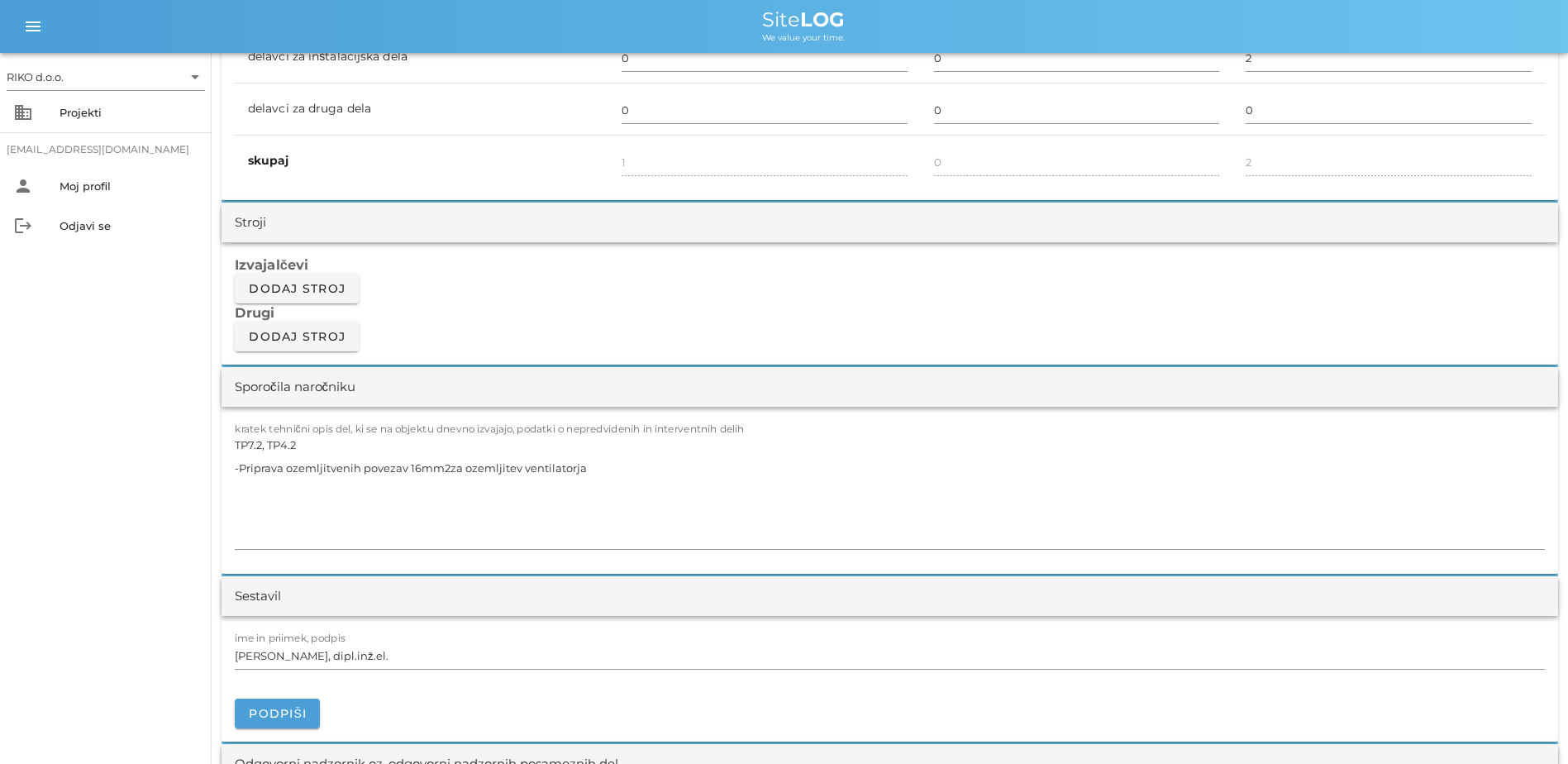
scroll to position [1406, 0]
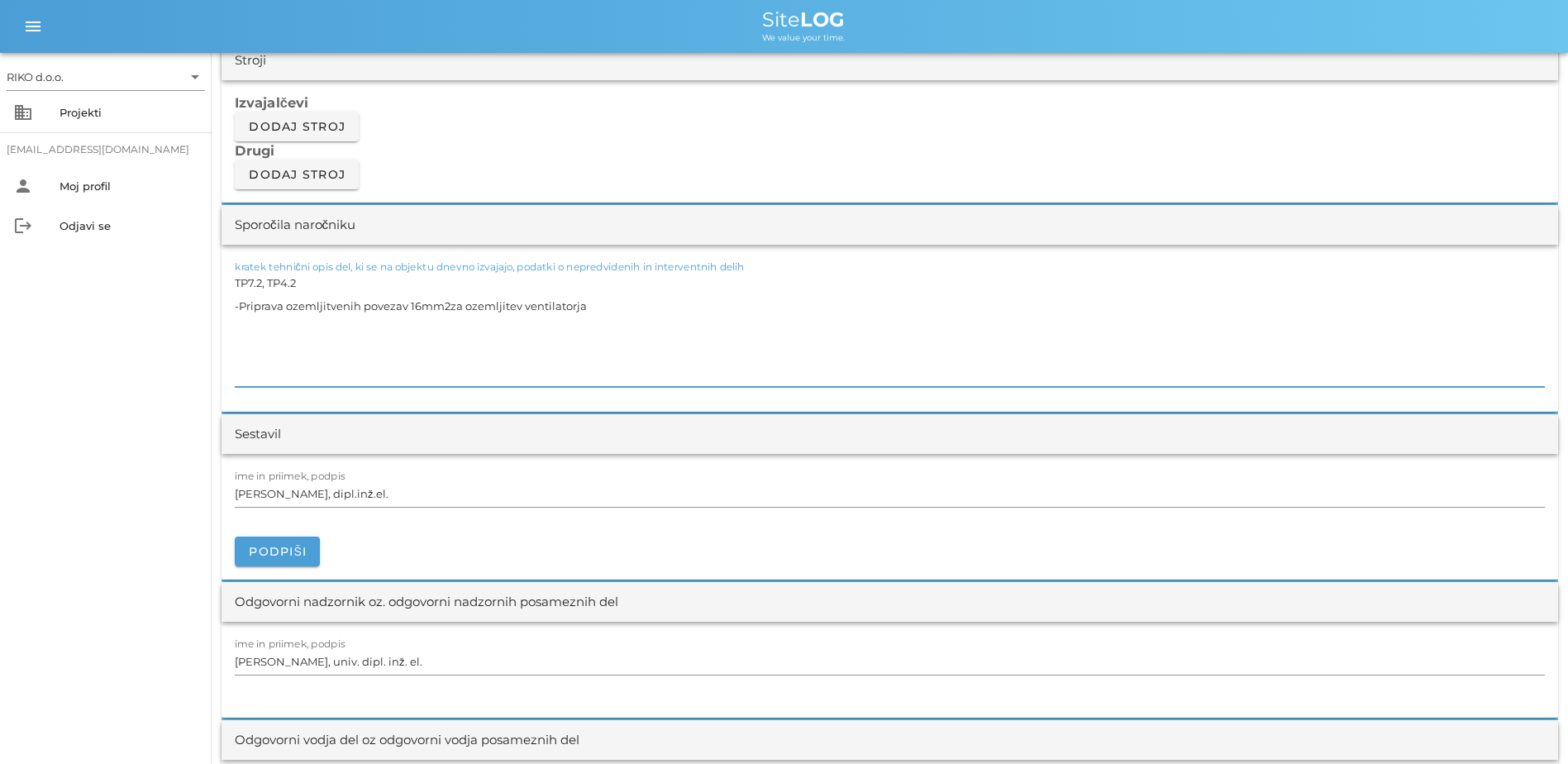
drag, startPoint x: 591, startPoint y: 298, endPoint x: -180, endPoint y: 232, distance: 773.8
click at [0, 232] on html "RIKO d.o.o. arrow_drop_down business Projekti [EMAIL_ADDRESS][DOMAIN_NAME] pers…" at bounding box center [784, 505] width 1568 height 3823
paste textarea "8.1 -Spust kablov po vertikali do omare za ventilatorje v prečniku TP8.3"
drag, startPoint x: 214, startPoint y: 283, endPoint x: 29, endPoint y: 245, distance: 188.9
click at [29, 245] on div "RIKO d.o.o. arrow_drop_down business Projekti [EMAIL_ADDRESS][DOMAIN_NAME] pers…" at bounding box center [784, 505] width 1568 height 3823
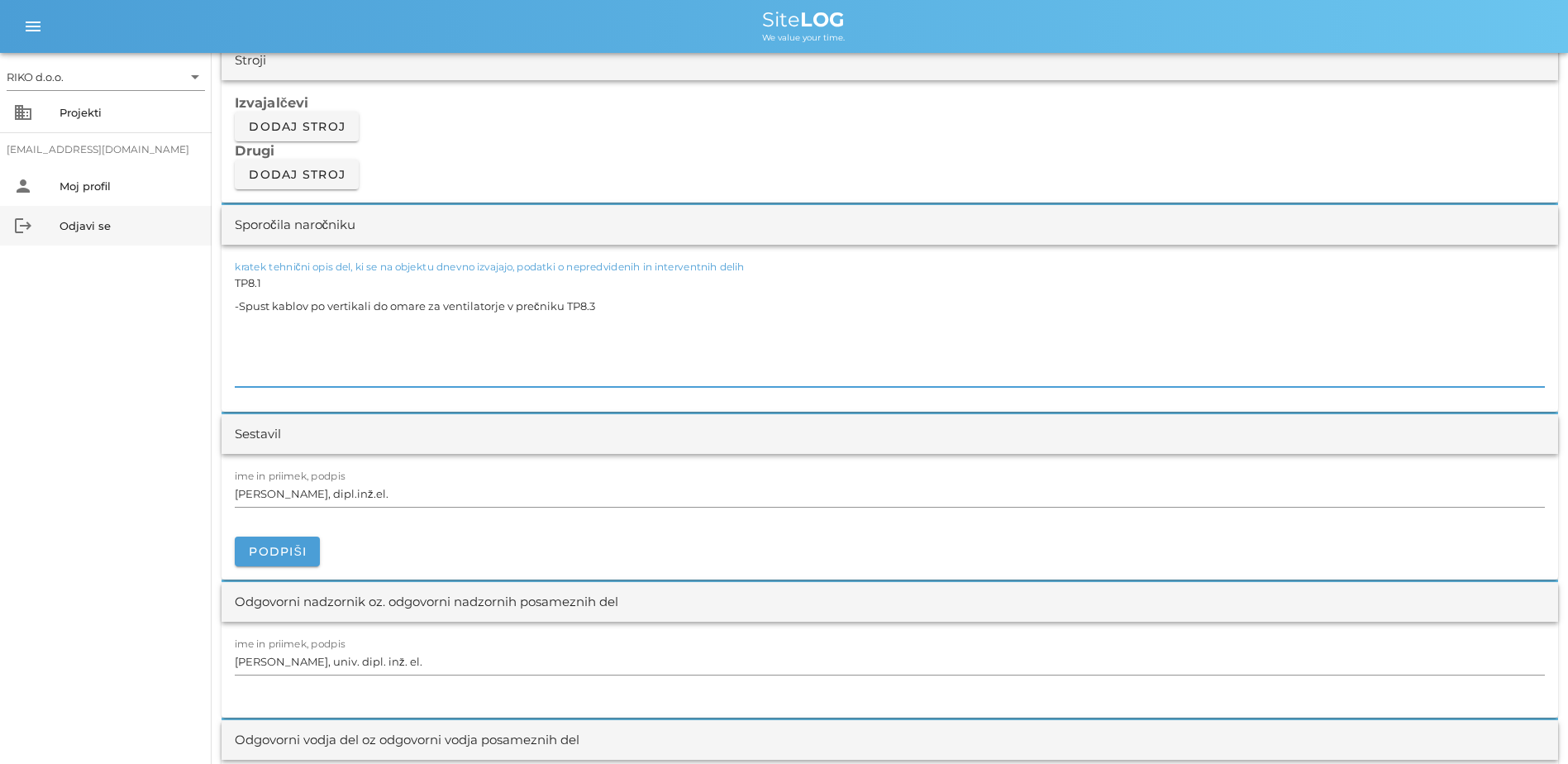
paste textarea "3 -Spust kablov po vertikali in urejanje kablov po policah za ventilatorje v pr…"
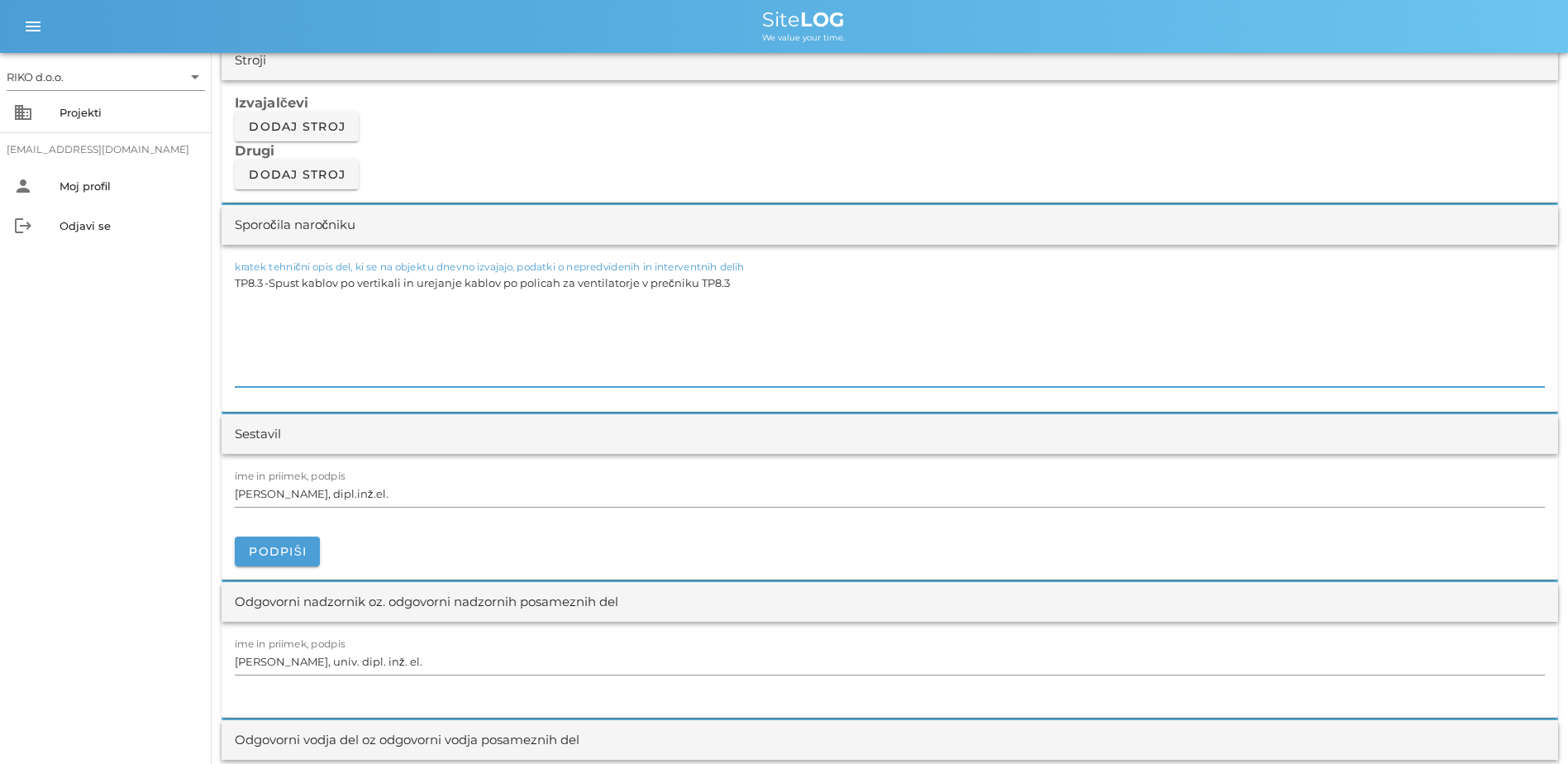
click at [271, 288] on textarea "TP8.3 -Spust kablov po vertikali in urejanje kablov po policah za ventilatorje …" at bounding box center [890, 328] width 1310 height 116
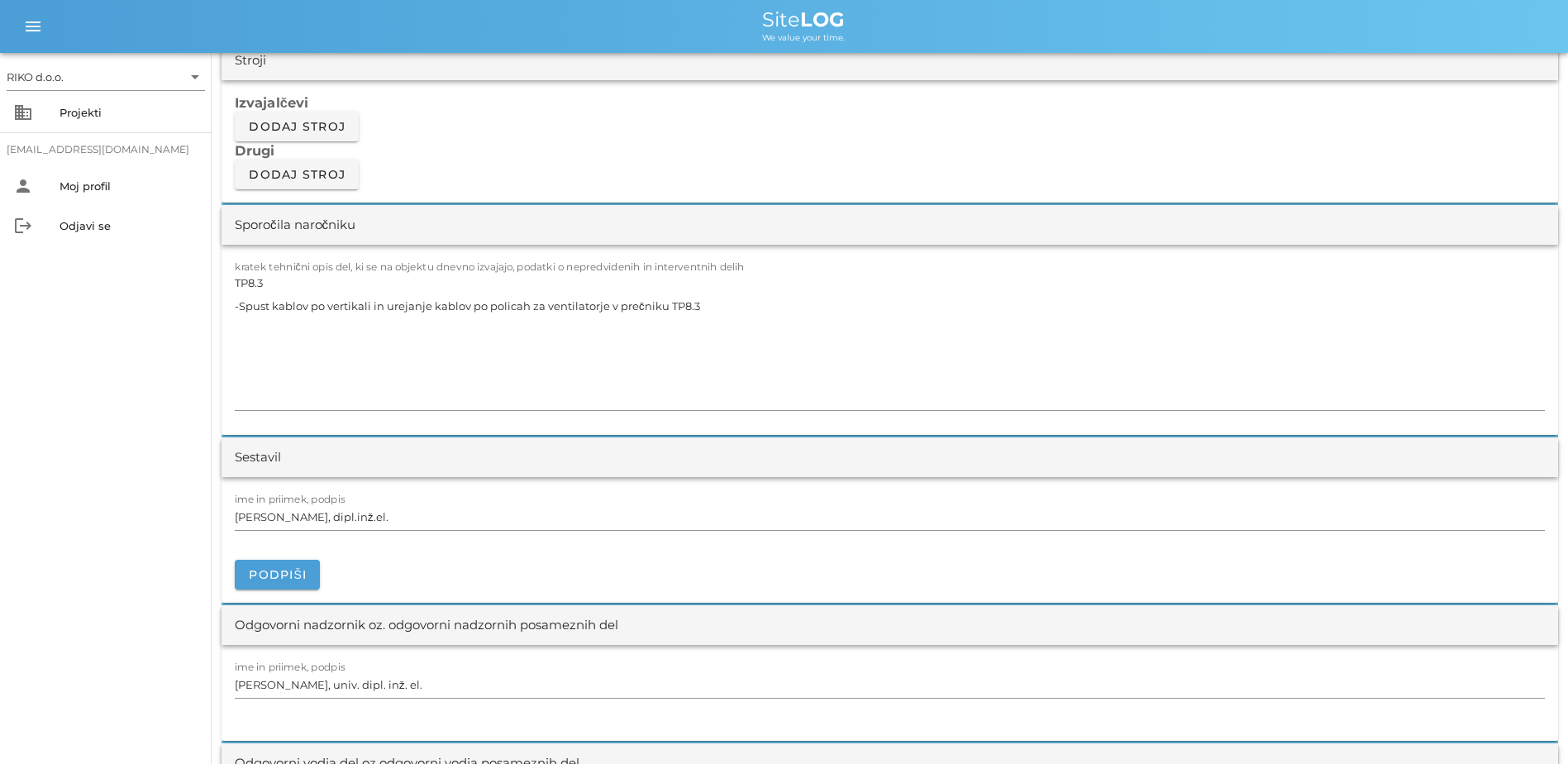
click at [179, 335] on div "RIKO d.o.o. arrow_drop_down business Projekti [EMAIL_ADDRESS][DOMAIN_NAME] pers…" at bounding box center [106, 409] width 212 height 712
click at [283, 576] on button "Podpiši" at bounding box center [278, 575] width 85 height 30
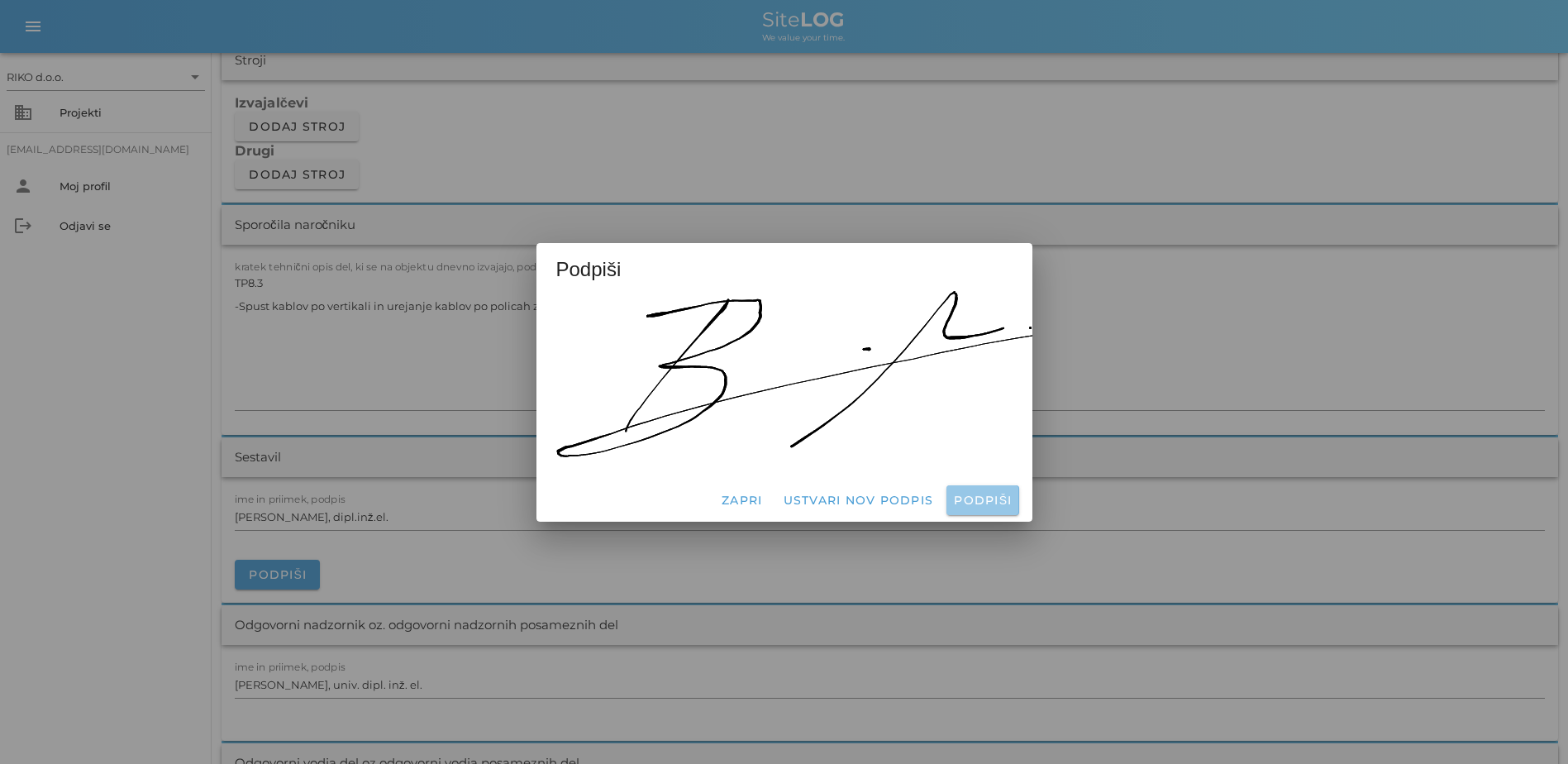
click at [867, 497] on span "Podpiši" at bounding box center [982, 500] width 59 height 15
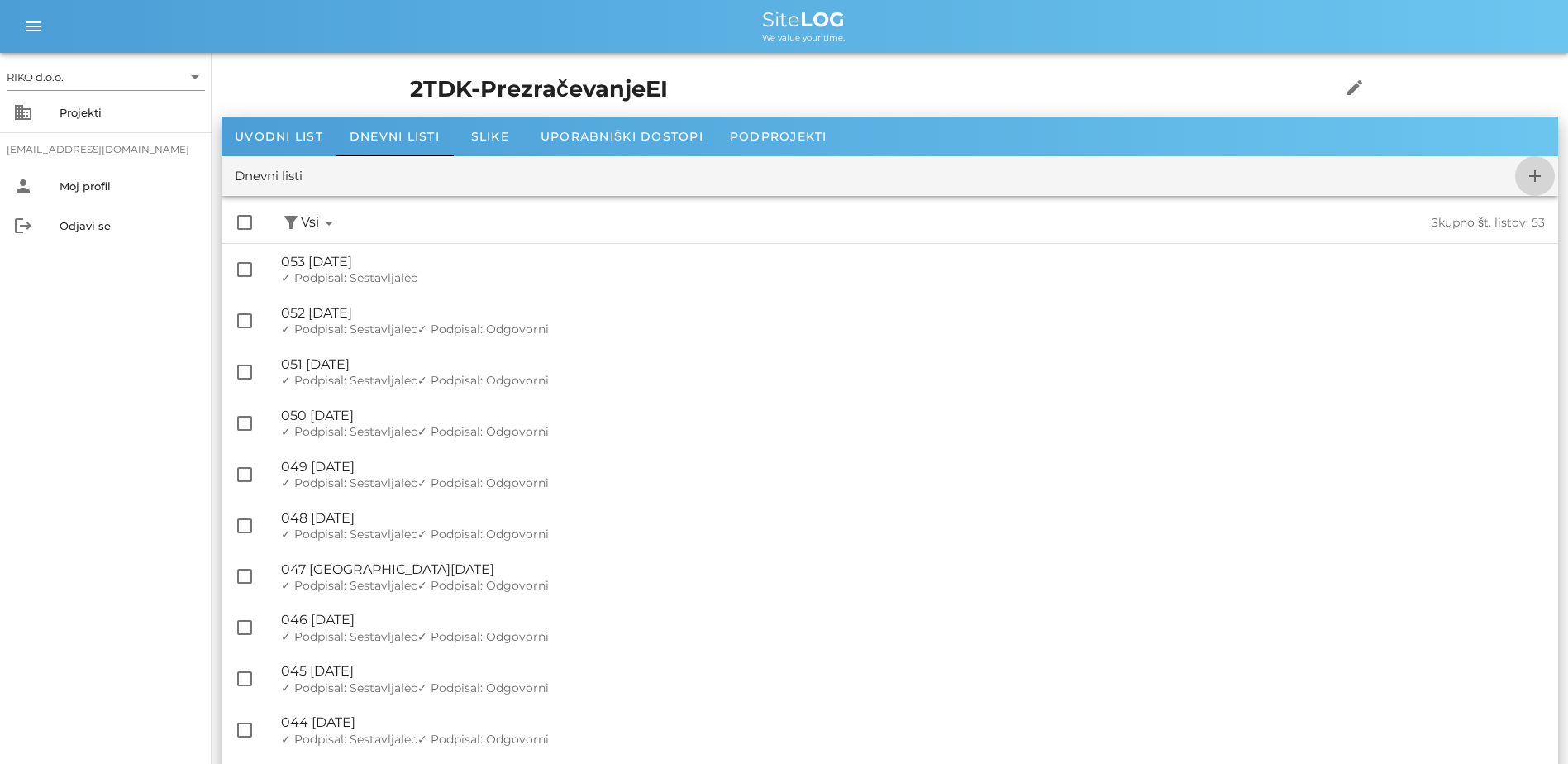
click at [867, 176] on icon "add" at bounding box center [1536, 176] width 20 height 20
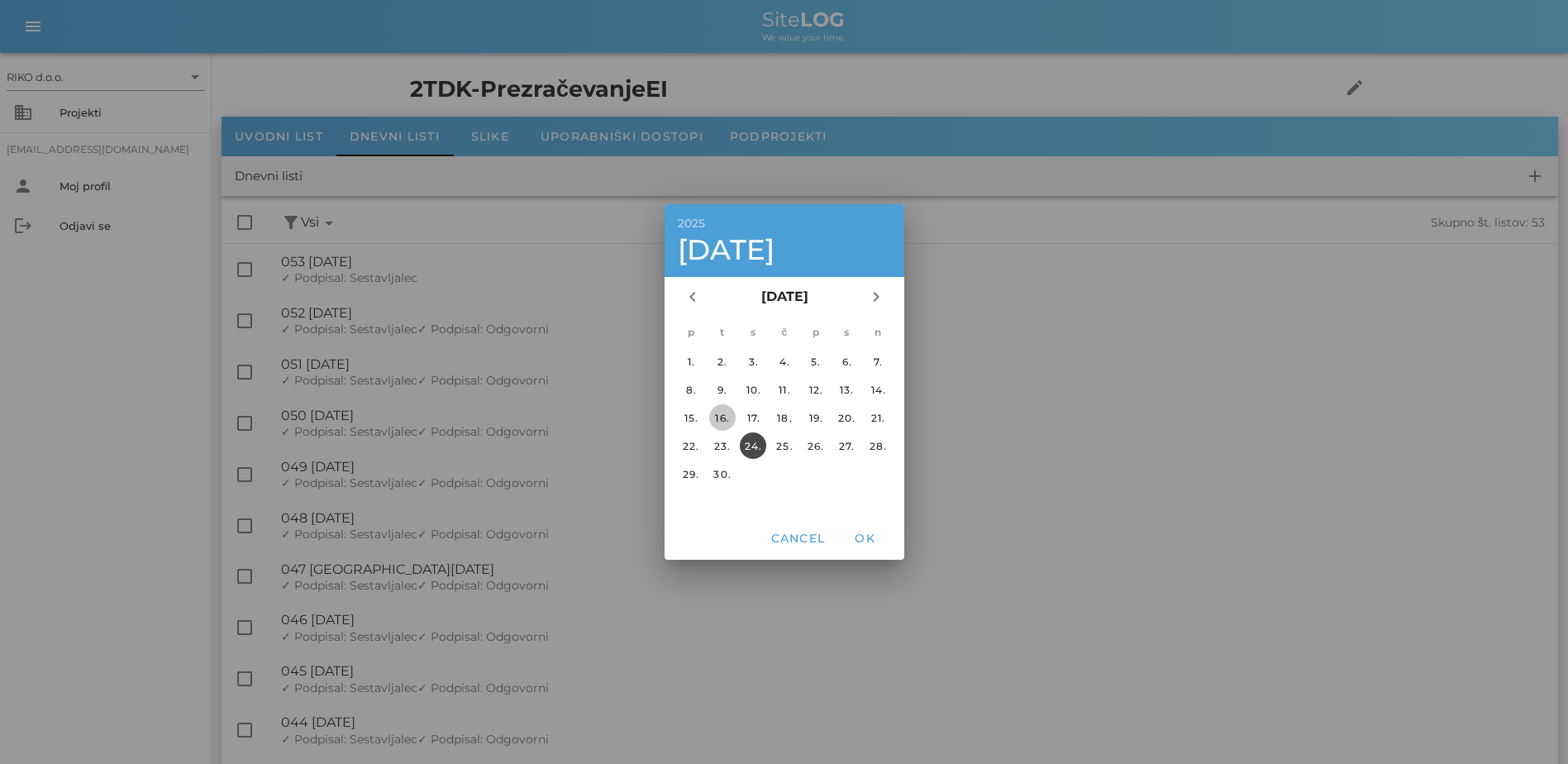
click at [717, 422] on div "16." at bounding box center [722, 417] width 27 height 12
drag, startPoint x: 866, startPoint y: 530, endPoint x: 853, endPoint y: 511, distance: 23.0
click at [866, 531] on button "OK" at bounding box center [865, 539] width 53 height 30
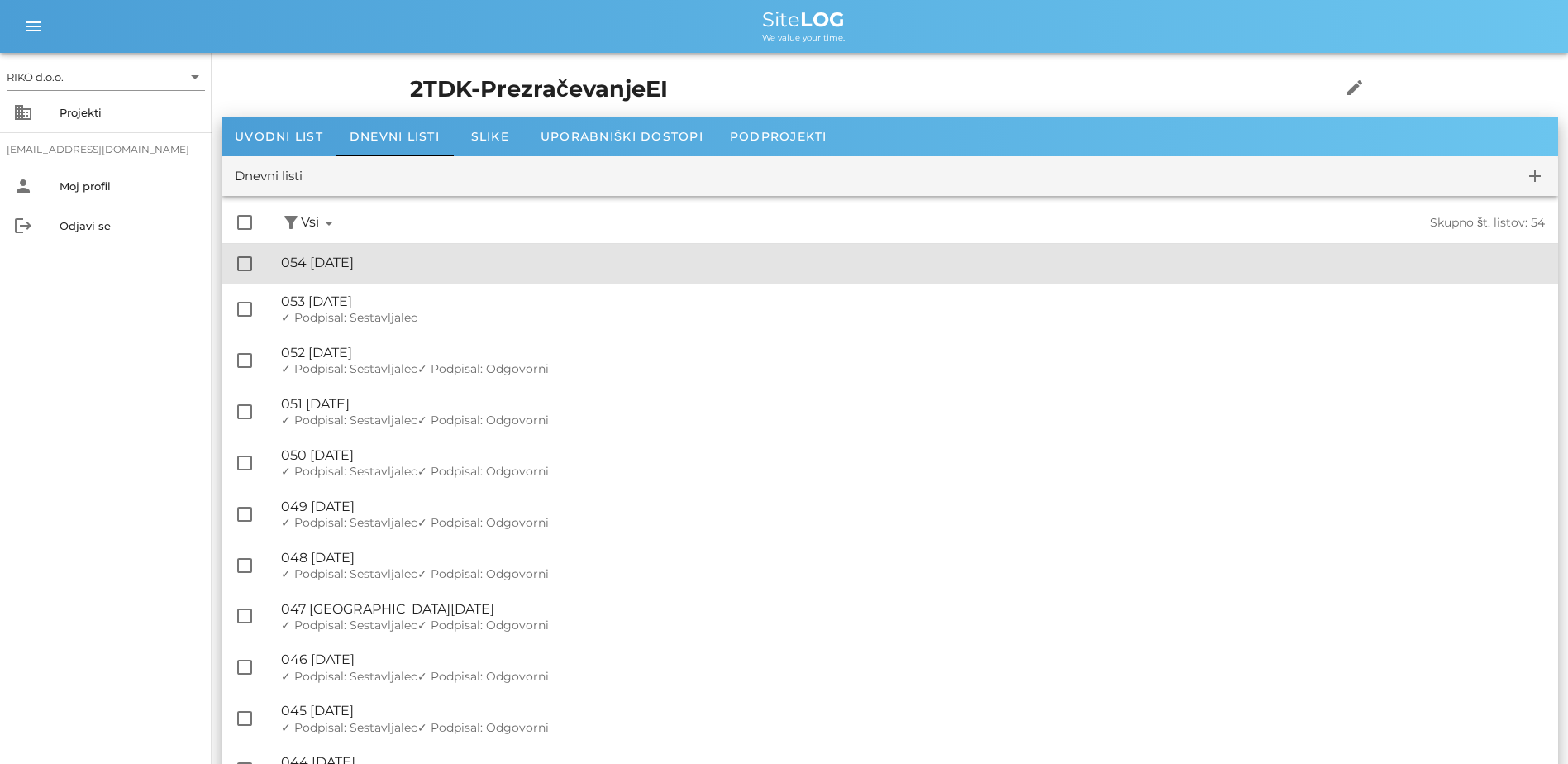
click at [421, 255] on div "🔏 054 [DATE]" at bounding box center [912, 262] width 1264 height 16
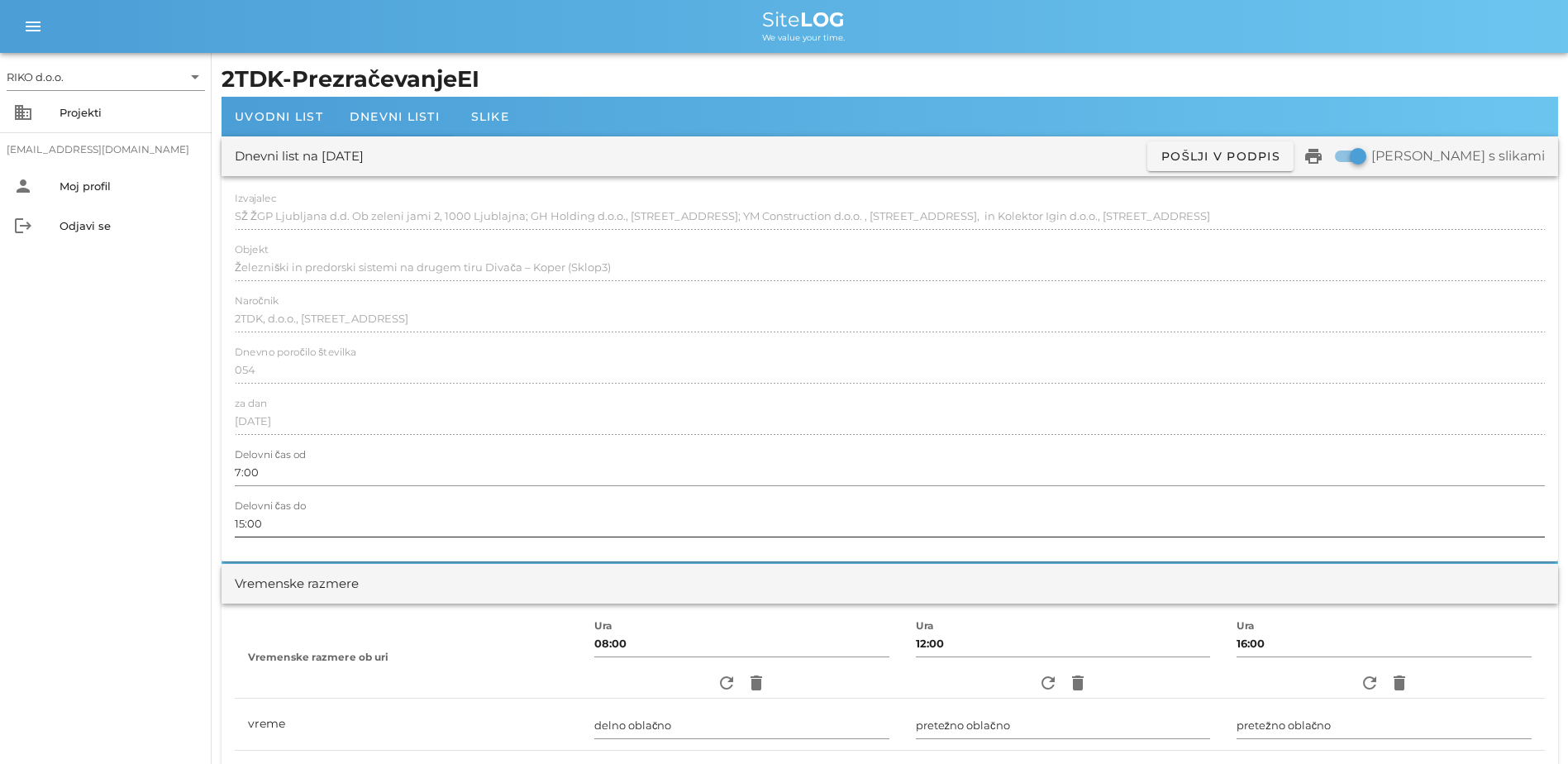
click at [246, 529] on input "15:00" at bounding box center [890, 524] width 1310 height 27
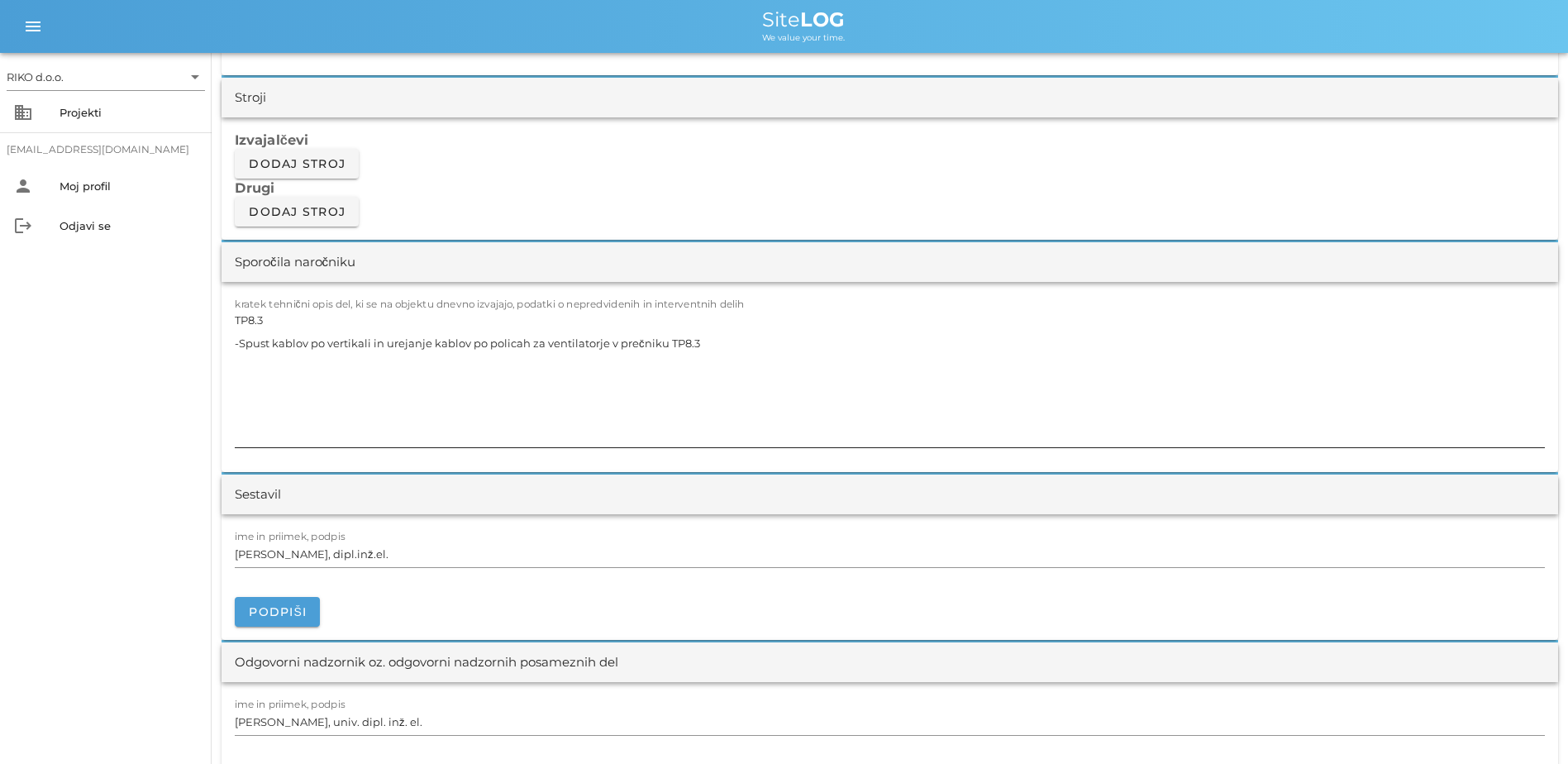
scroll to position [1406, 0]
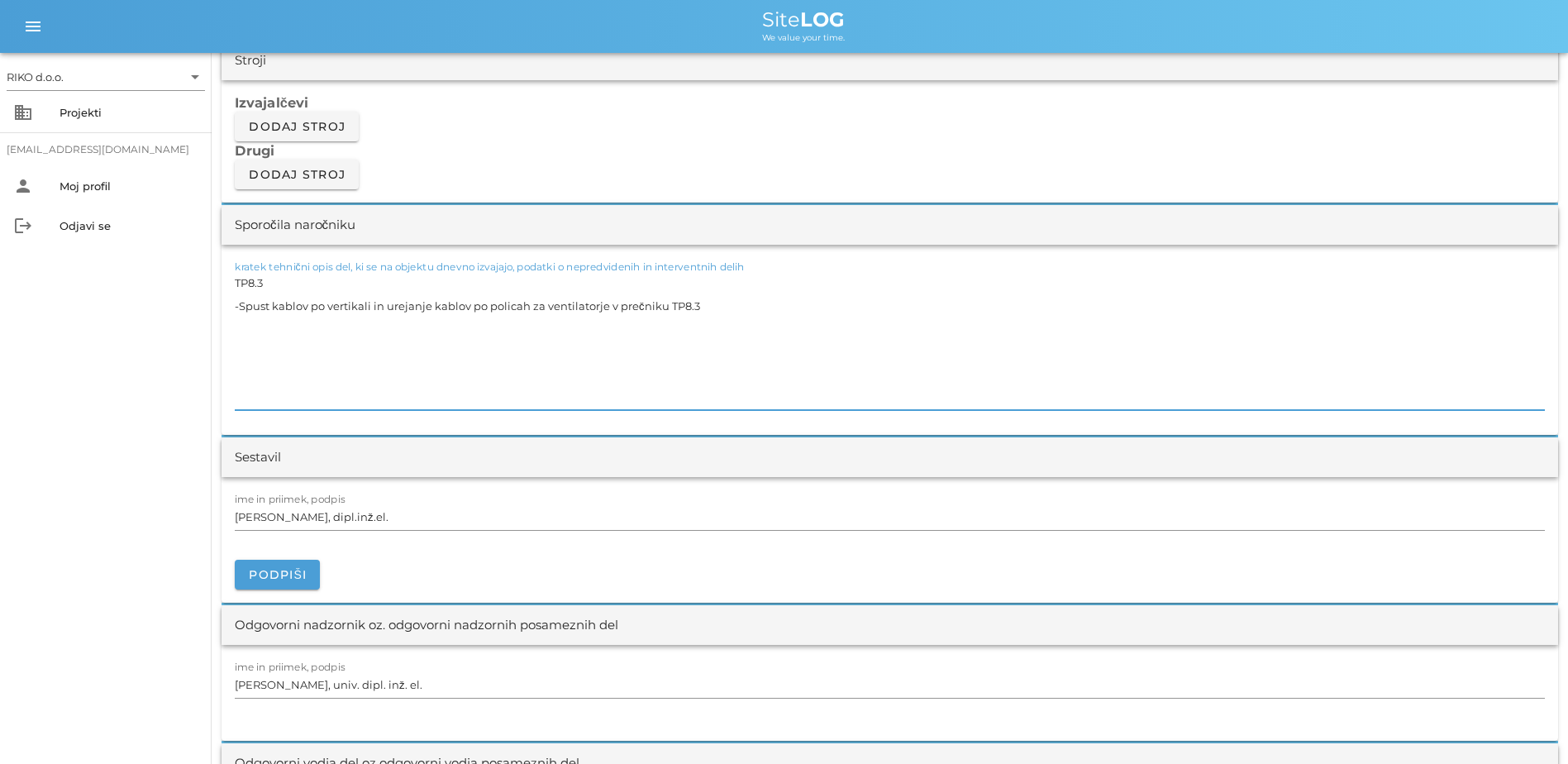
drag, startPoint x: 707, startPoint y: 295, endPoint x: 66, endPoint y: 279, distance: 641.2
click at [66, 279] on div "RIKO d.o.o. arrow_drop_down business Projekti [EMAIL_ADDRESS][DOMAIN_NAME] pers…" at bounding box center [784, 517] width 1568 height 3847
paste textarea "1 -Spust kablov po vertikali do omare za ventilatorje v prečniku TP8.3"
click at [265, 288] on textarea "TP8.1 -Spust kablov po vertikali do omare za ventilatorje v prečniku TP8.3" at bounding box center [890, 340] width 1310 height 139
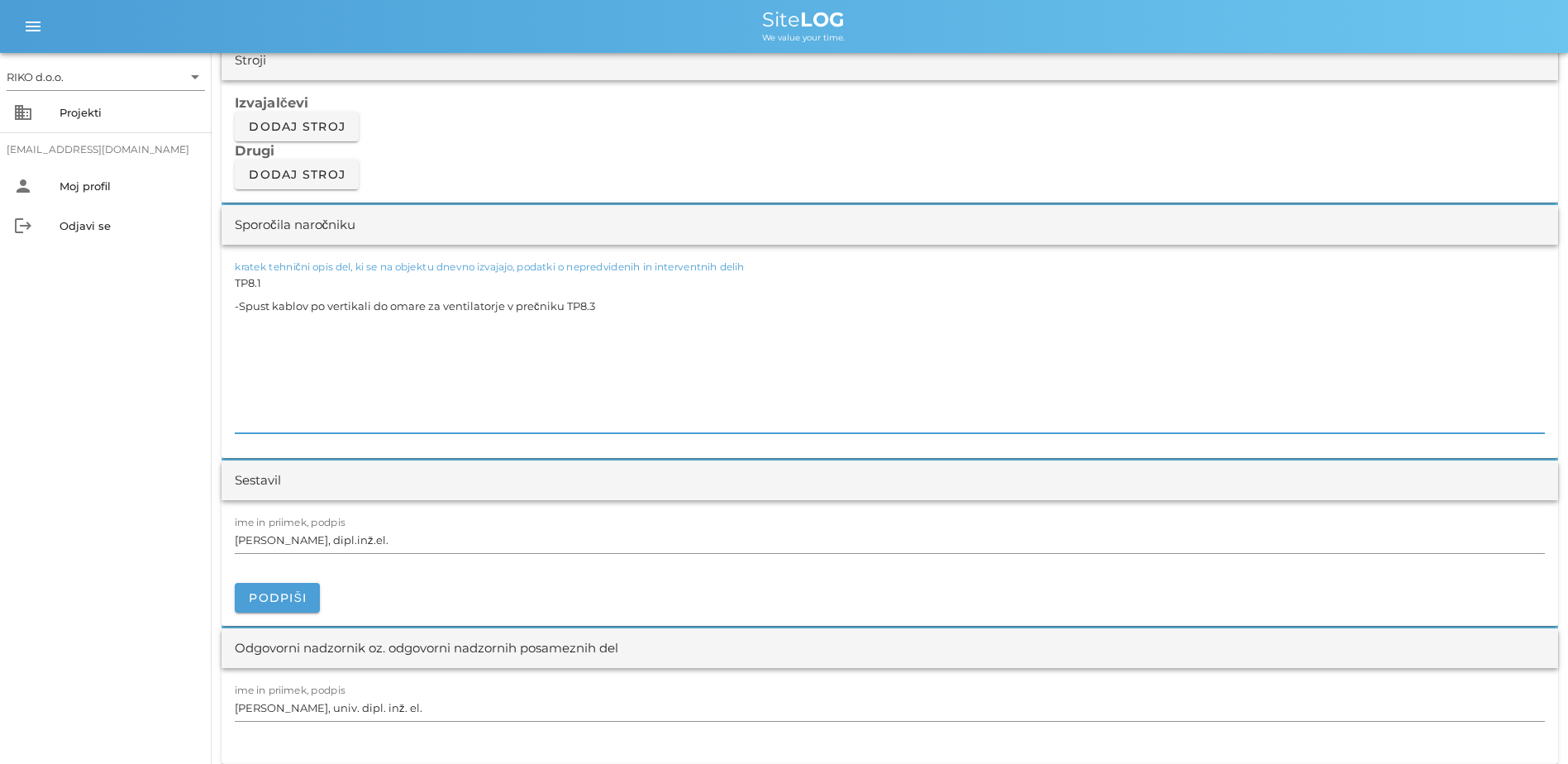
click at [602, 320] on textarea "TP8.1 -Spust kablov po vertikali do omare za ventilatorje v prečniku TP8.3" at bounding box center [890, 352] width 1310 height 162
click at [611, 303] on textarea "TP8.1 -Spust kablov po vertikali do omare za ventilatorje v prečniku TP8.3" at bounding box center [890, 352] width 1310 height 162
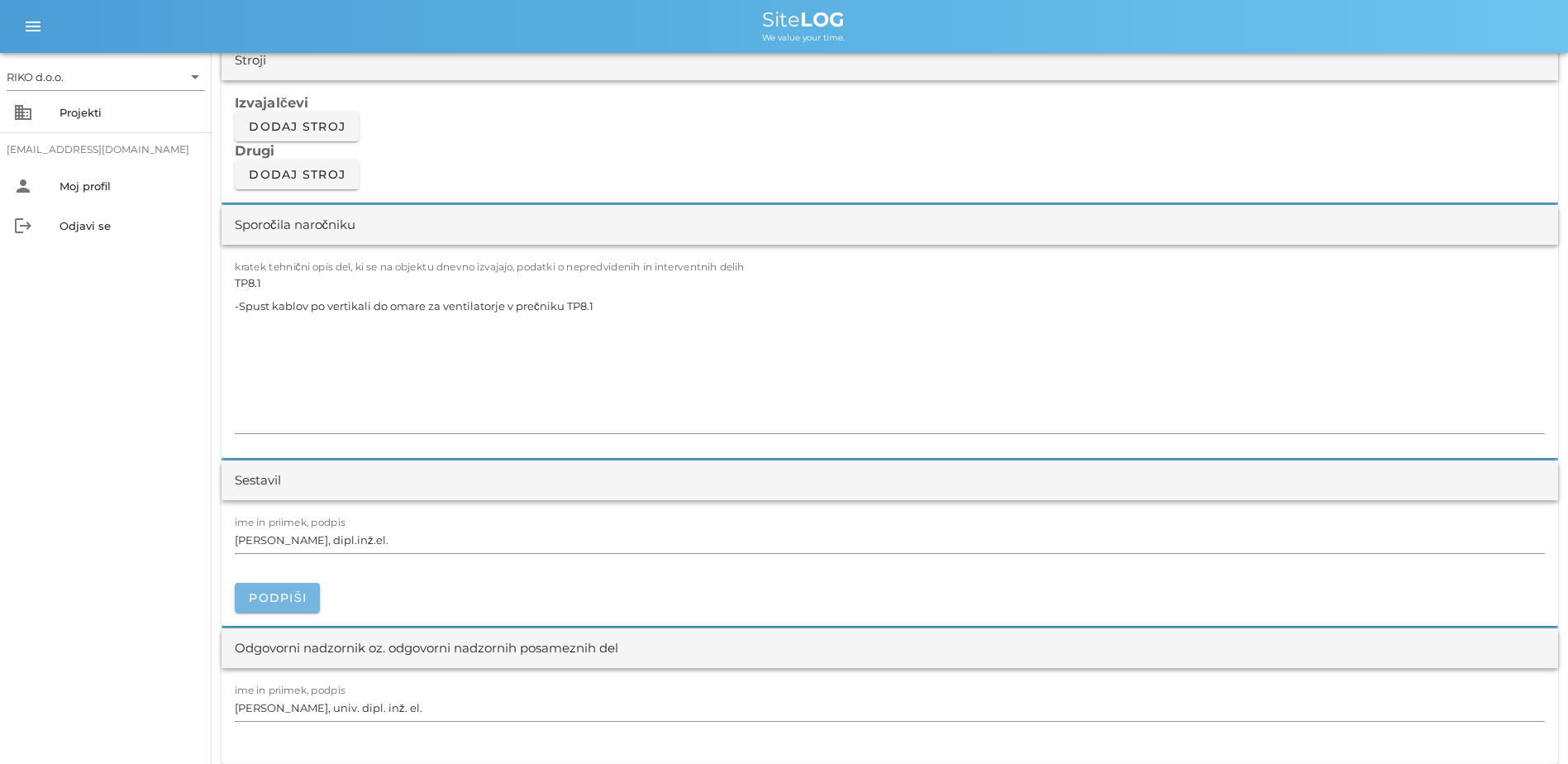
click at [302, 576] on button "Podpiši" at bounding box center [278, 598] width 85 height 30
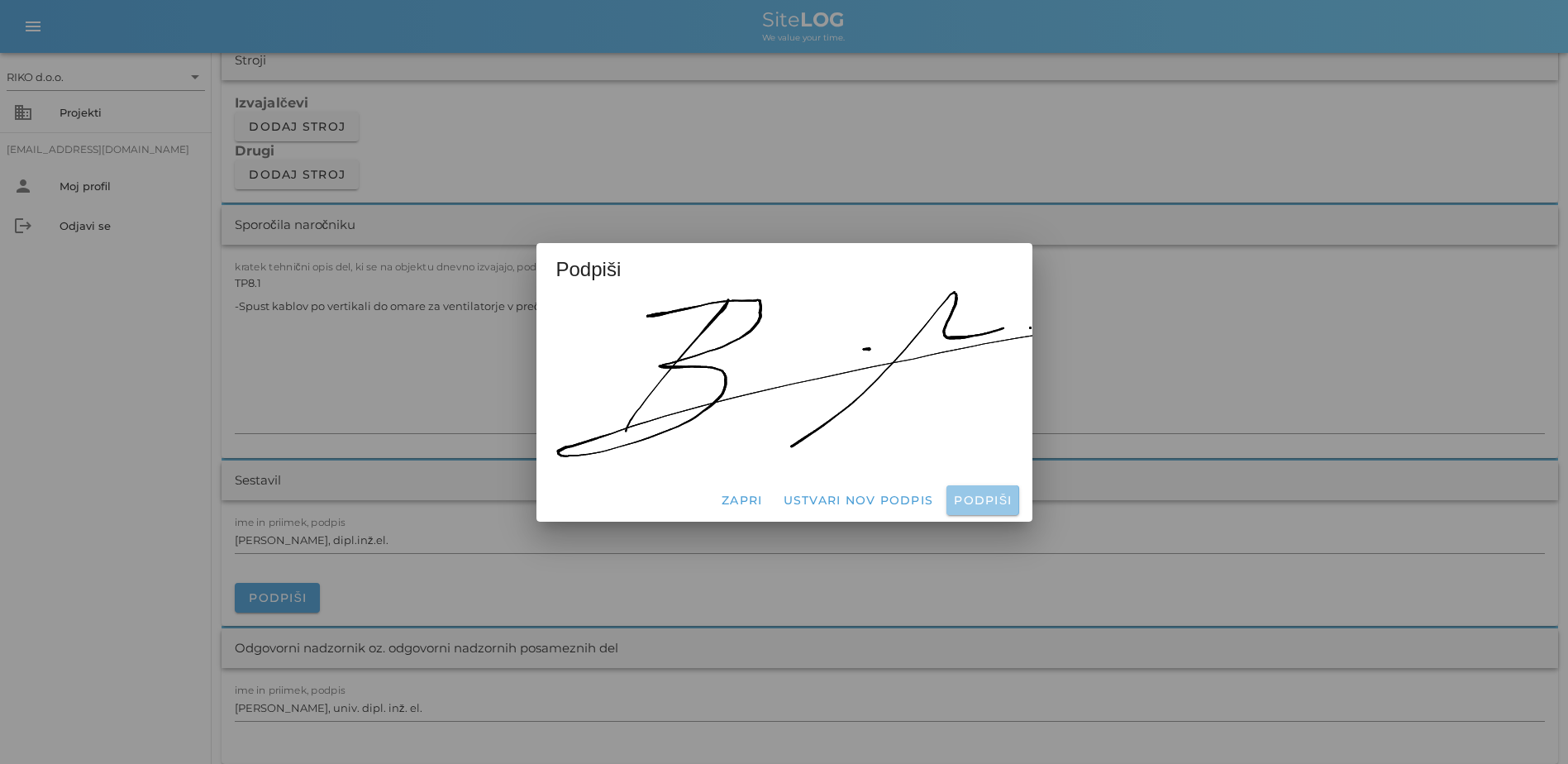
click at [867, 493] on span "Podpiši" at bounding box center [982, 500] width 59 height 15
